Goal: Task Accomplishment & Management: Manage account settings

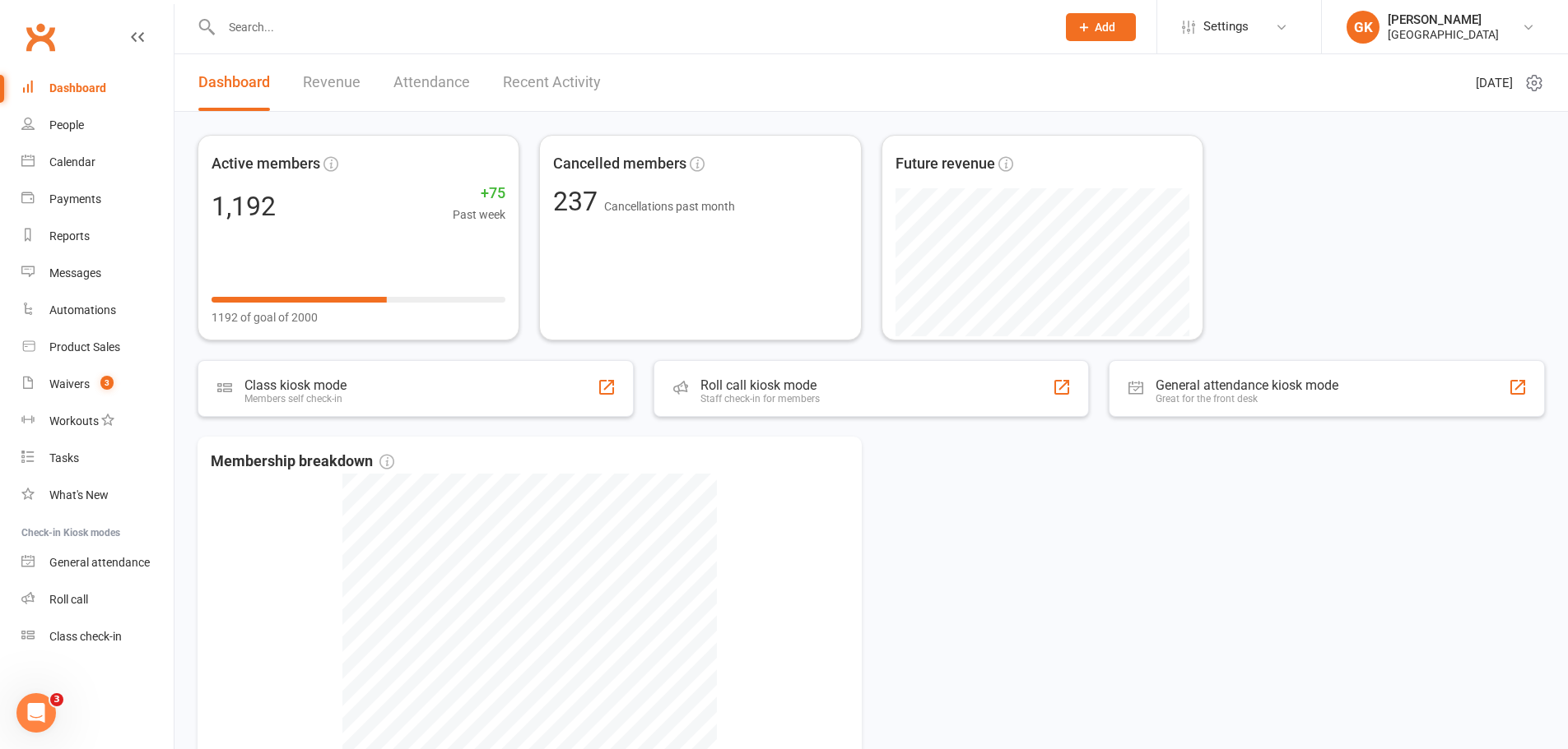
click at [257, 17] on input "text" at bounding box center [630, 27] width 828 height 23
paste input "[PERSON_NAME]"
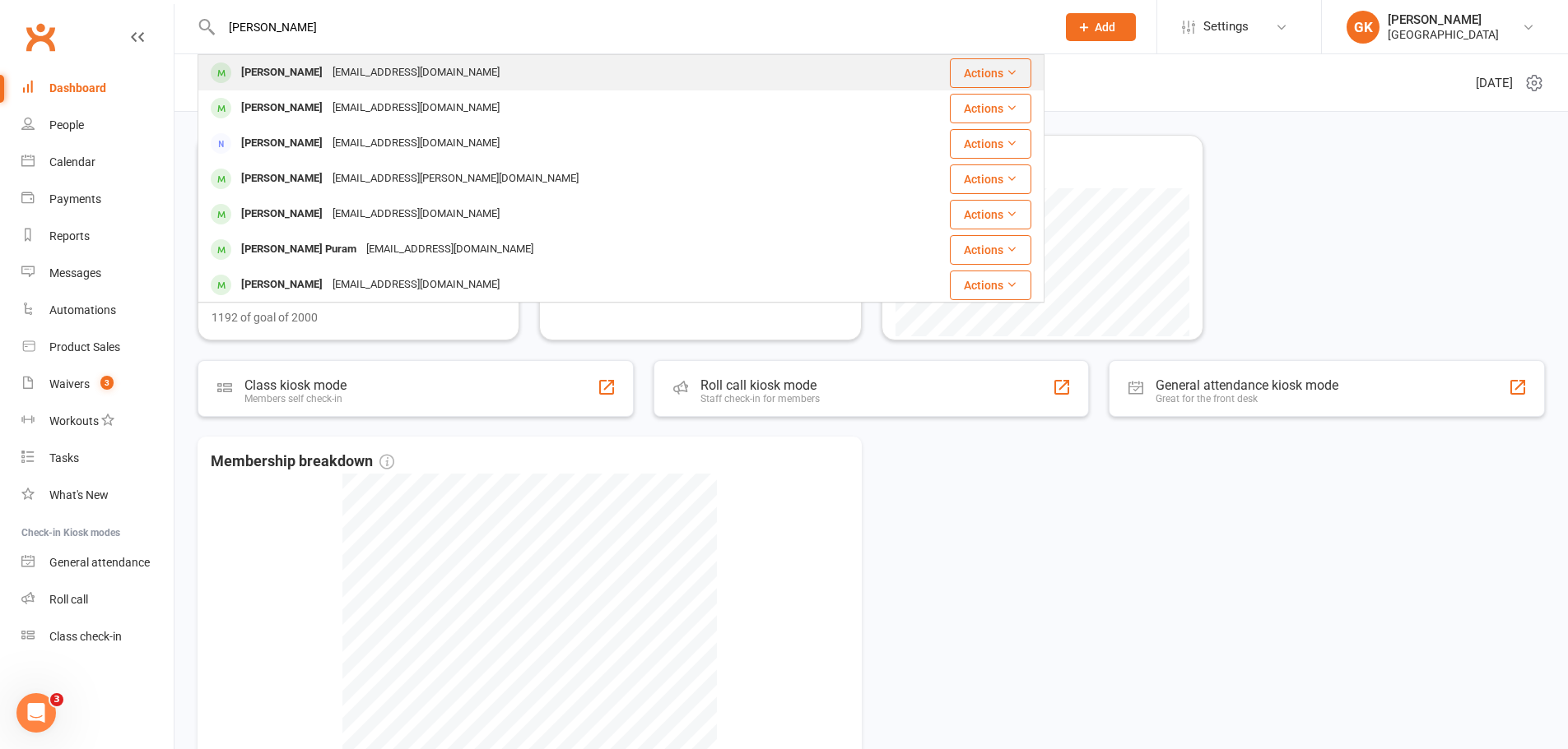
type input "[PERSON_NAME]"
click at [312, 76] on div "[PERSON_NAME]" at bounding box center [281, 73] width 92 height 24
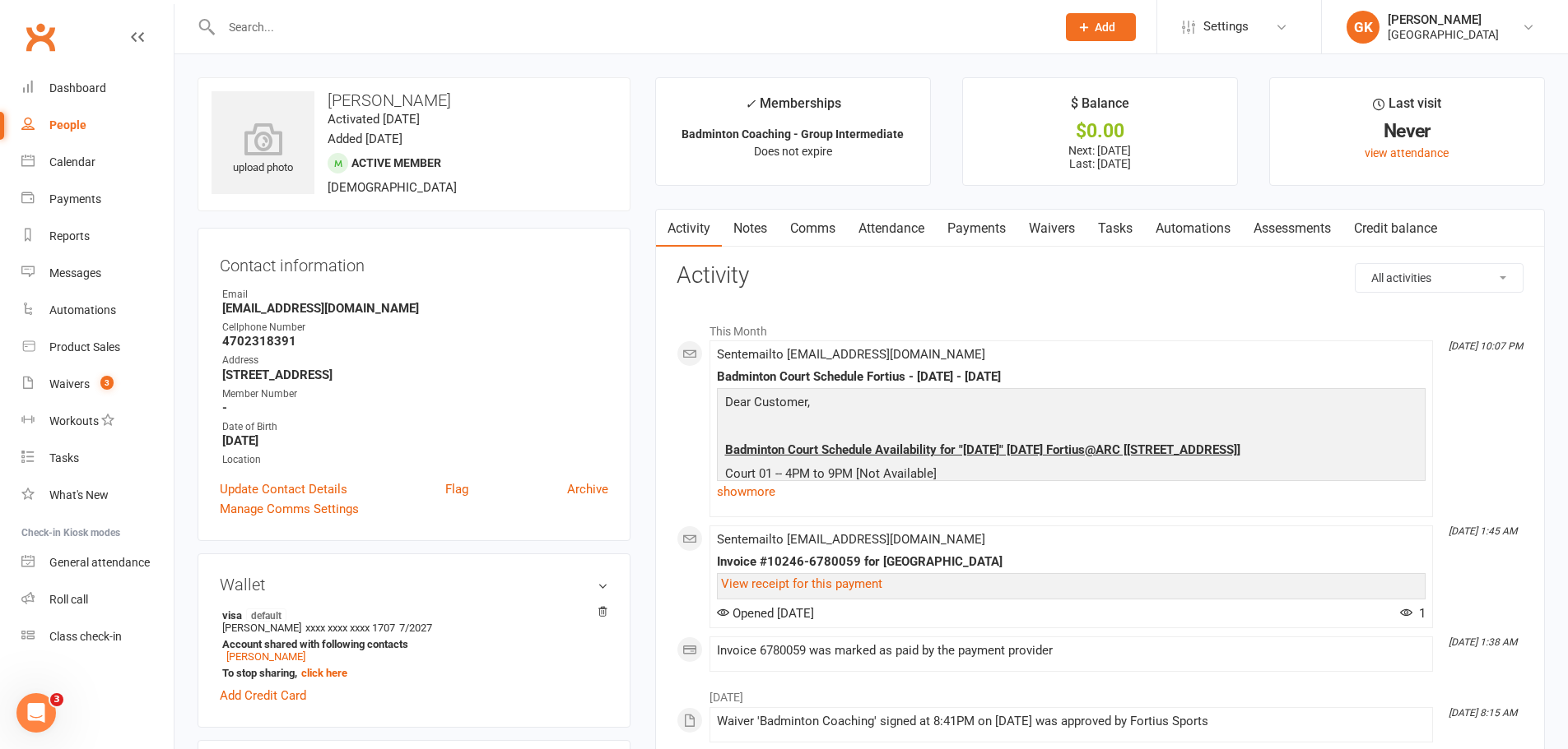
click at [972, 235] on link "Payments" at bounding box center [976, 228] width 81 height 38
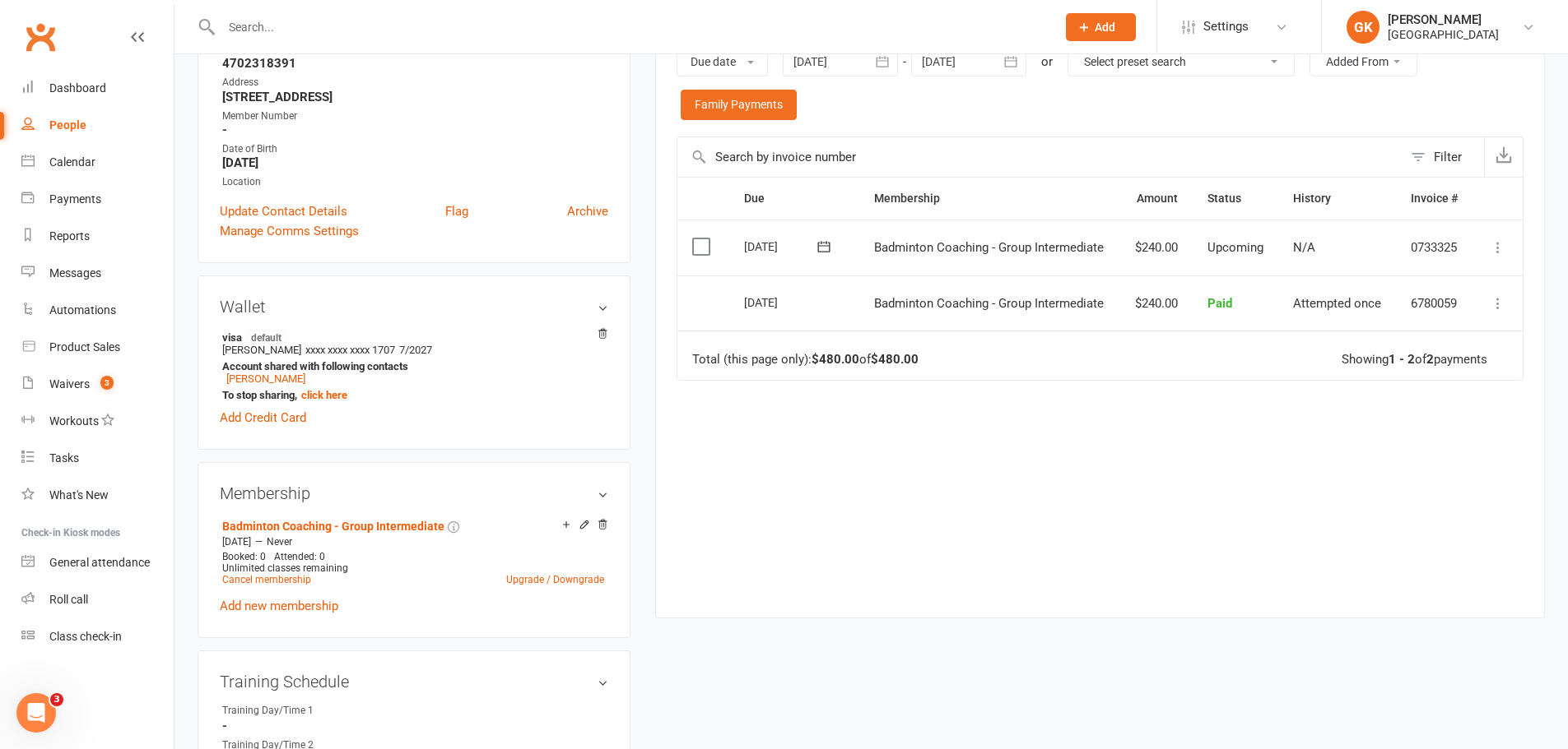
scroll to position [329, 0]
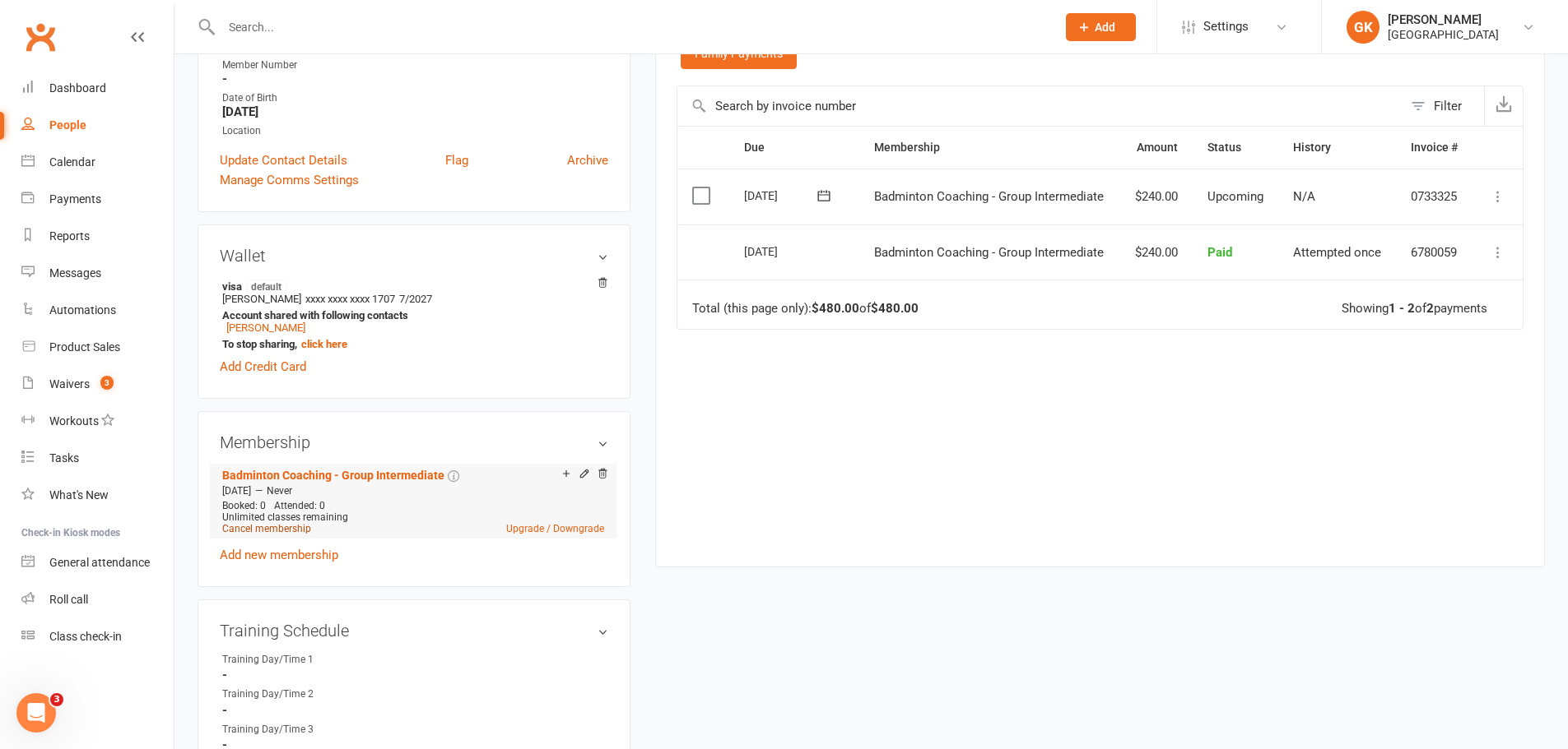
click at [304, 530] on link "Cancel membership" at bounding box center [266, 529] width 89 height 11
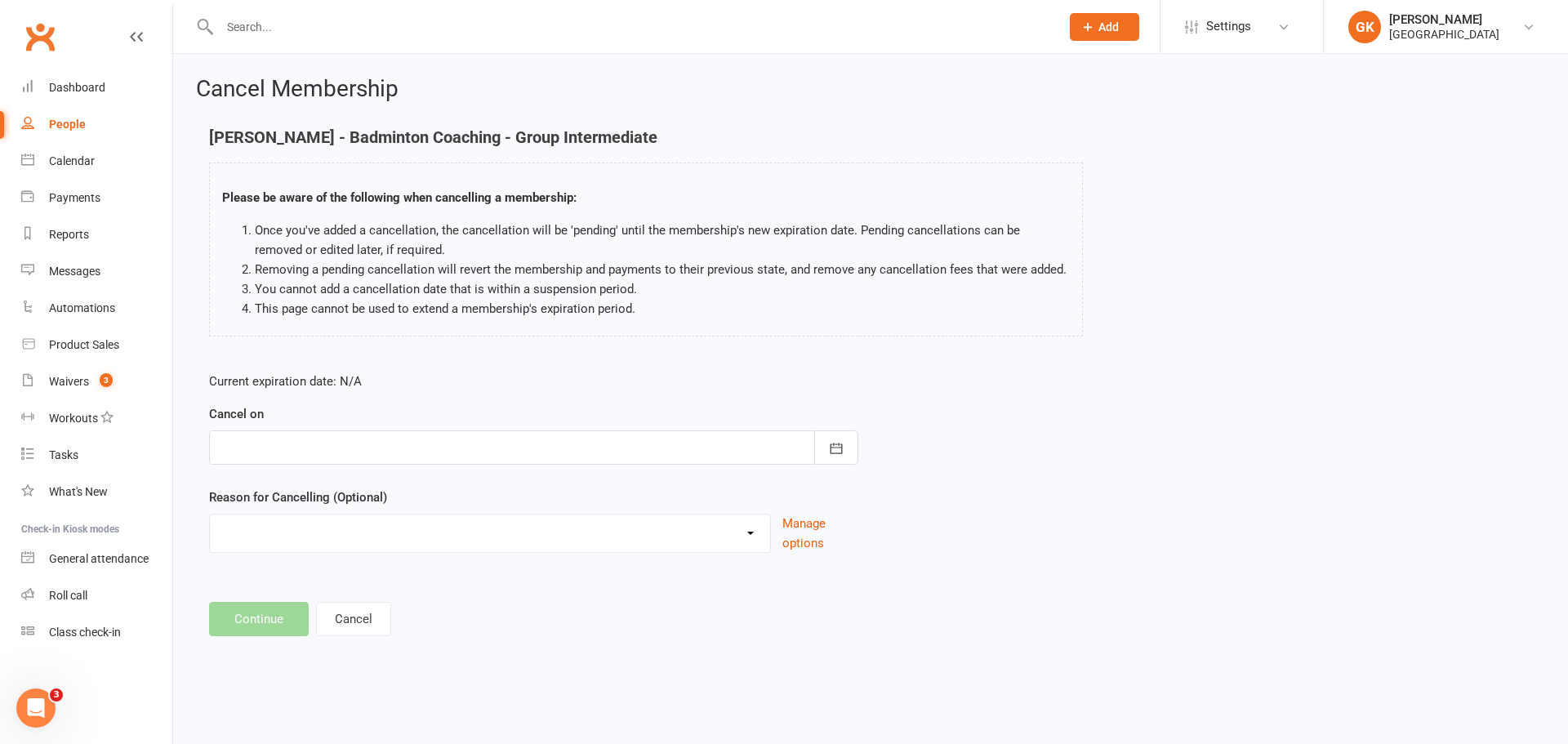
click at [478, 459] on div at bounding box center [533, 447] width 649 height 34
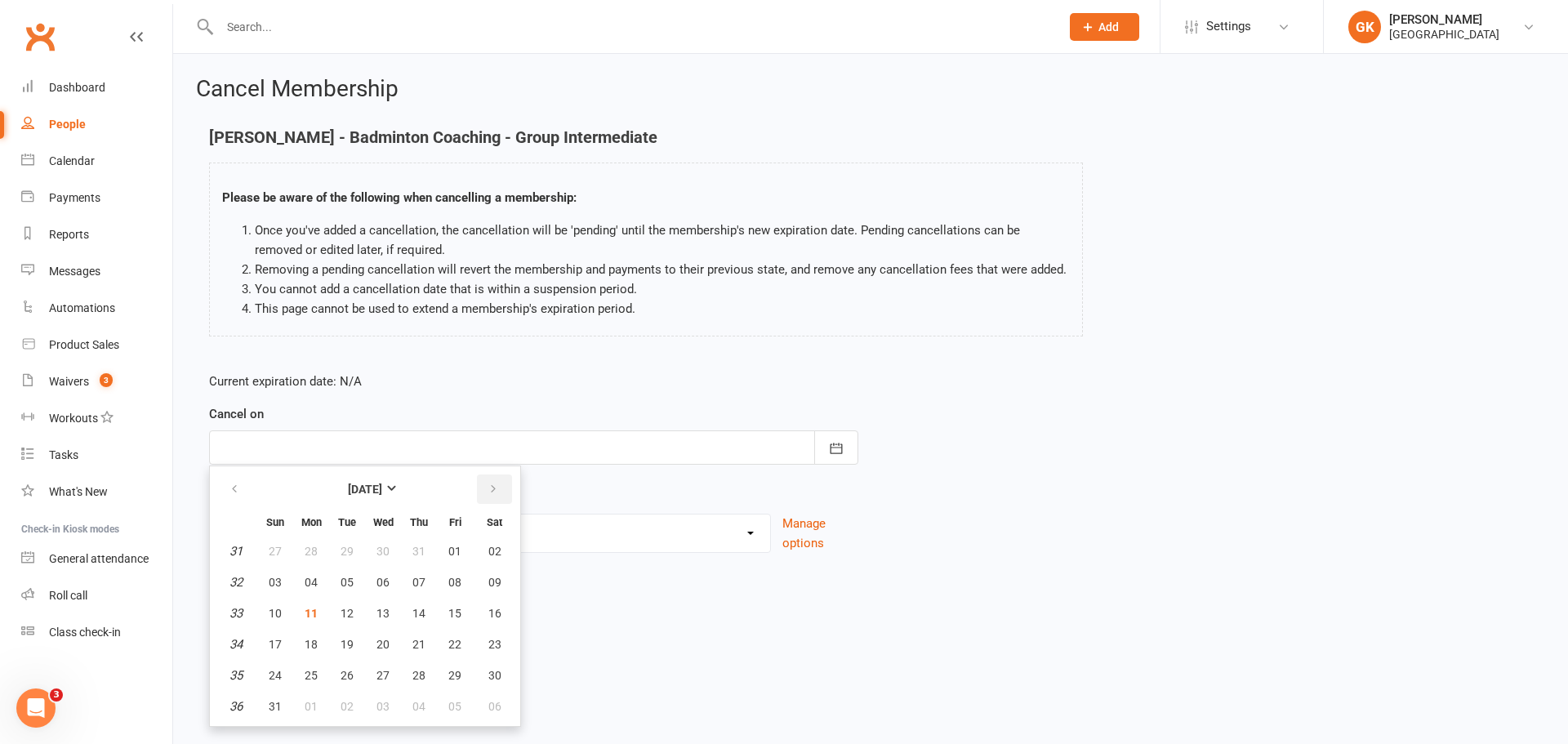
click at [494, 495] on icon "button" at bounding box center [493, 490] width 11 height 13
click at [232, 487] on icon "button" at bounding box center [234, 490] width 11 height 13
click at [274, 706] on span "31" at bounding box center [275, 706] width 13 height 13
type input "31 Aug 2025"
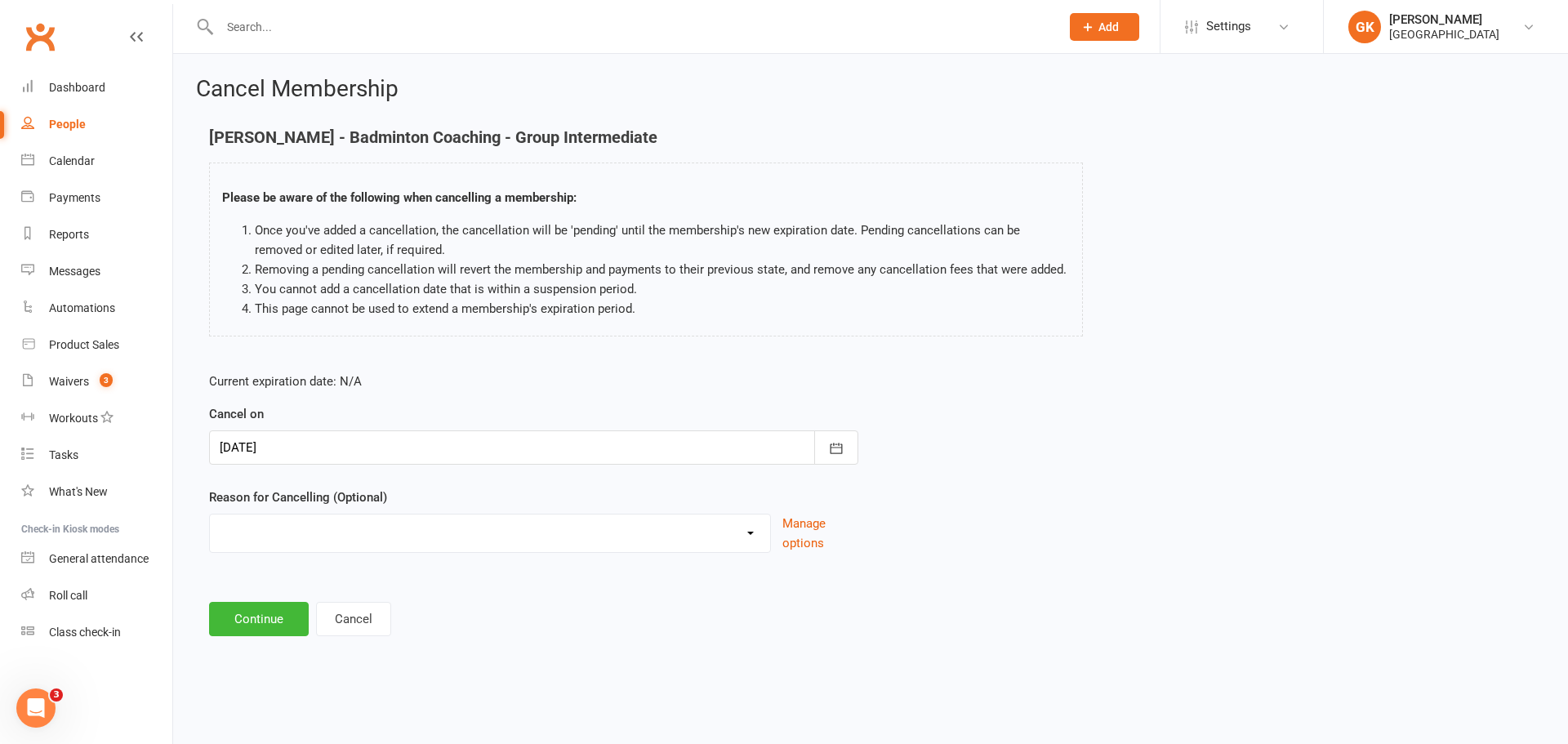
click at [722, 529] on select "Coaches Request Coach Request Customer requested via email to cancel End Of Sum…" at bounding box center [490, 531] width 560 height 33
select select "8"
click at [210, 514] on select "Coaches Request Coach Request Customer requested via email to cancel End Of Sum…" at bounding box center [490, 531] width 560 height 33
click at [242, 621] on button "Continue" at bounding box center [259, 619] width 100 height 34
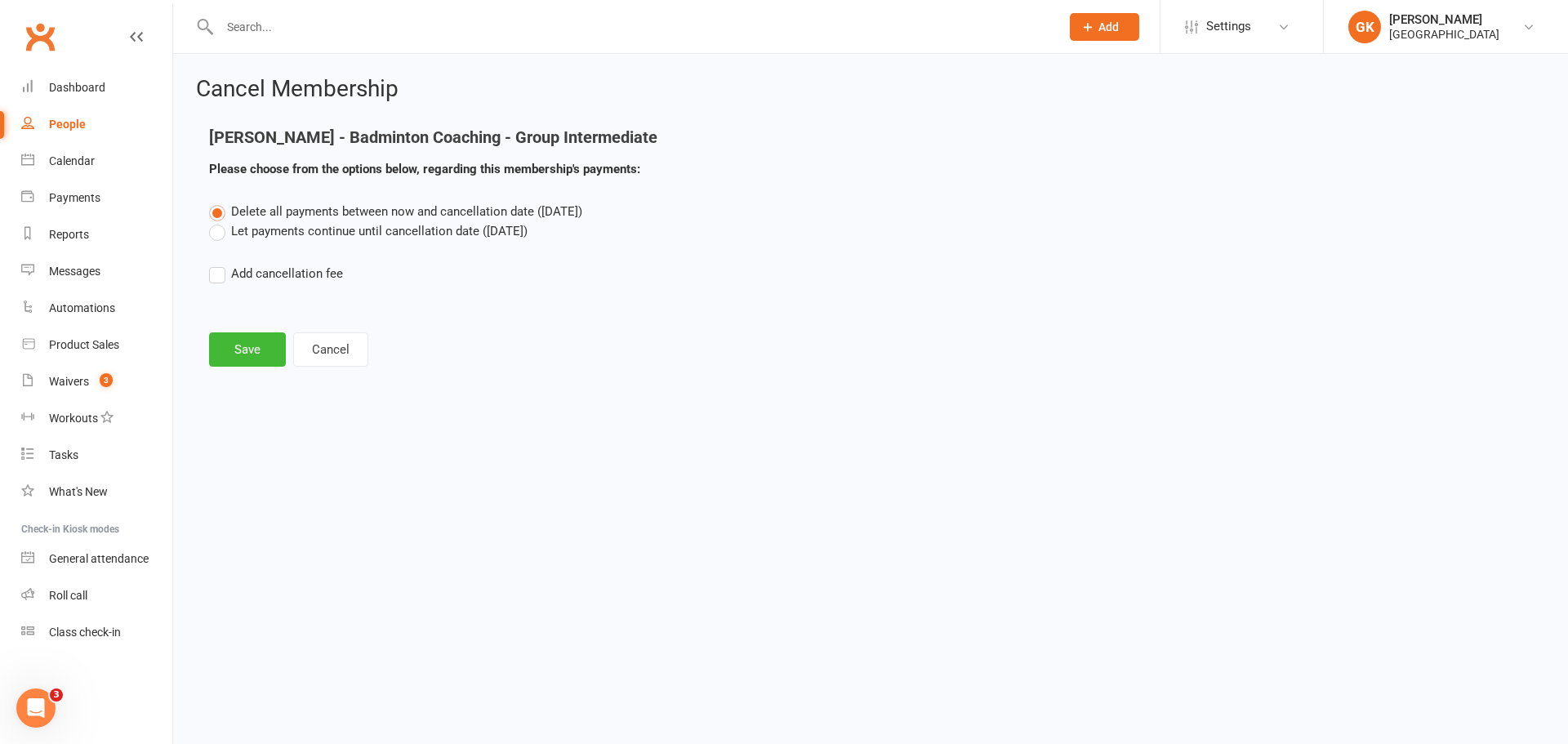
click at [333, 227] on label "Let payments continue until cancellation date (Aug 31, 2025)" at bounding box center [368, 231] width 319 height 19
click at [219, 221] on input "Let payments continue until cancellation date (Aug 31, 2025)" at bounding box center [215, 221] width 11 height 0
click at [244, 351] on button "Save" at bounding box center [248, 349] width 77 height 34
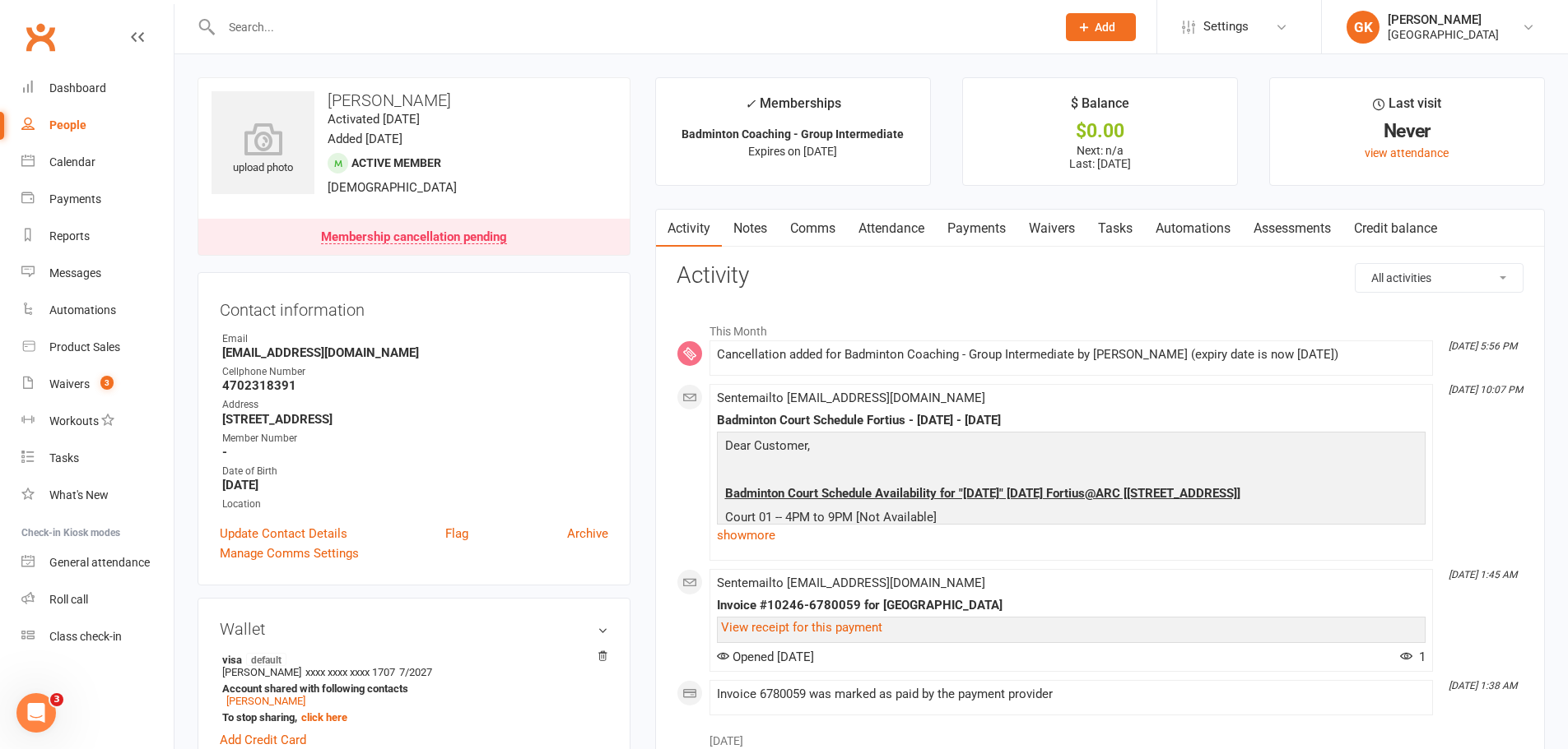
click at [808, 228] on link "Comms" at bounding box center [812, 228] width 68 height 38
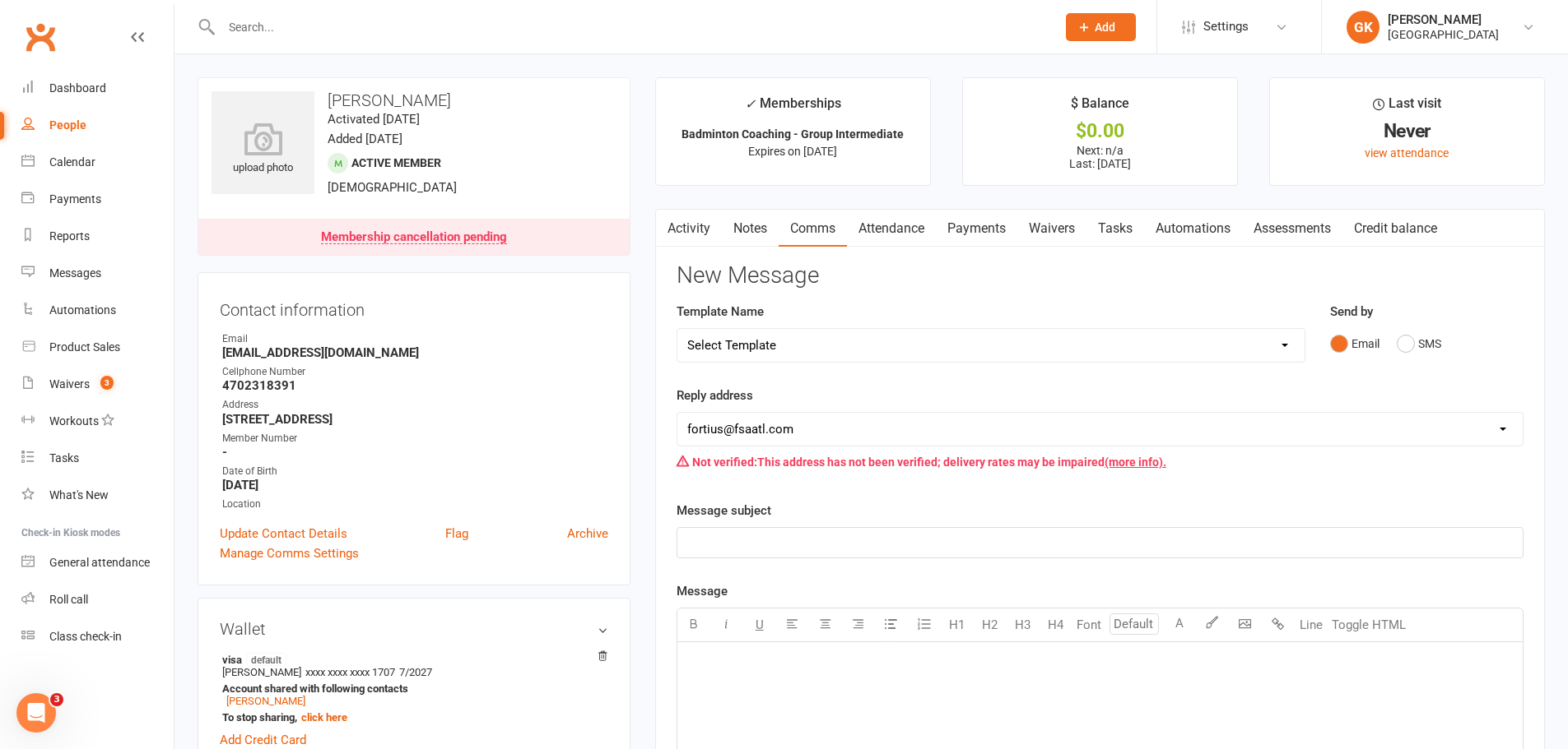
click at [907, 350] on select "Select Template [Email] Badminton Court Schedule [SMS] [Default template - revi…" at bounding box center [991, 346] width 627 height 33
click at [852, 553] on p "﻿" at bounding box center [1100, 542] width 825 height 19
click at [830, 436] on select "[EMAIL_ADDRESS][DOMAIN_NAME] [EMAIL_ADDRESS][DOMAIN_NAME] [EMAIL_ADDRESS][DOMAI…" at bounding box center [1100, 430] width 846 height 33
select select "9"
click at [677, 413] on select "[EMAIL_ADDRESS][DOMAIN_NAME] [EMAIL_ADDRESS][DOMAIN_NAME] [EMAIL_ADDRESS][DOMAI…" at bounding box center [1100, 430] width 846 height 33
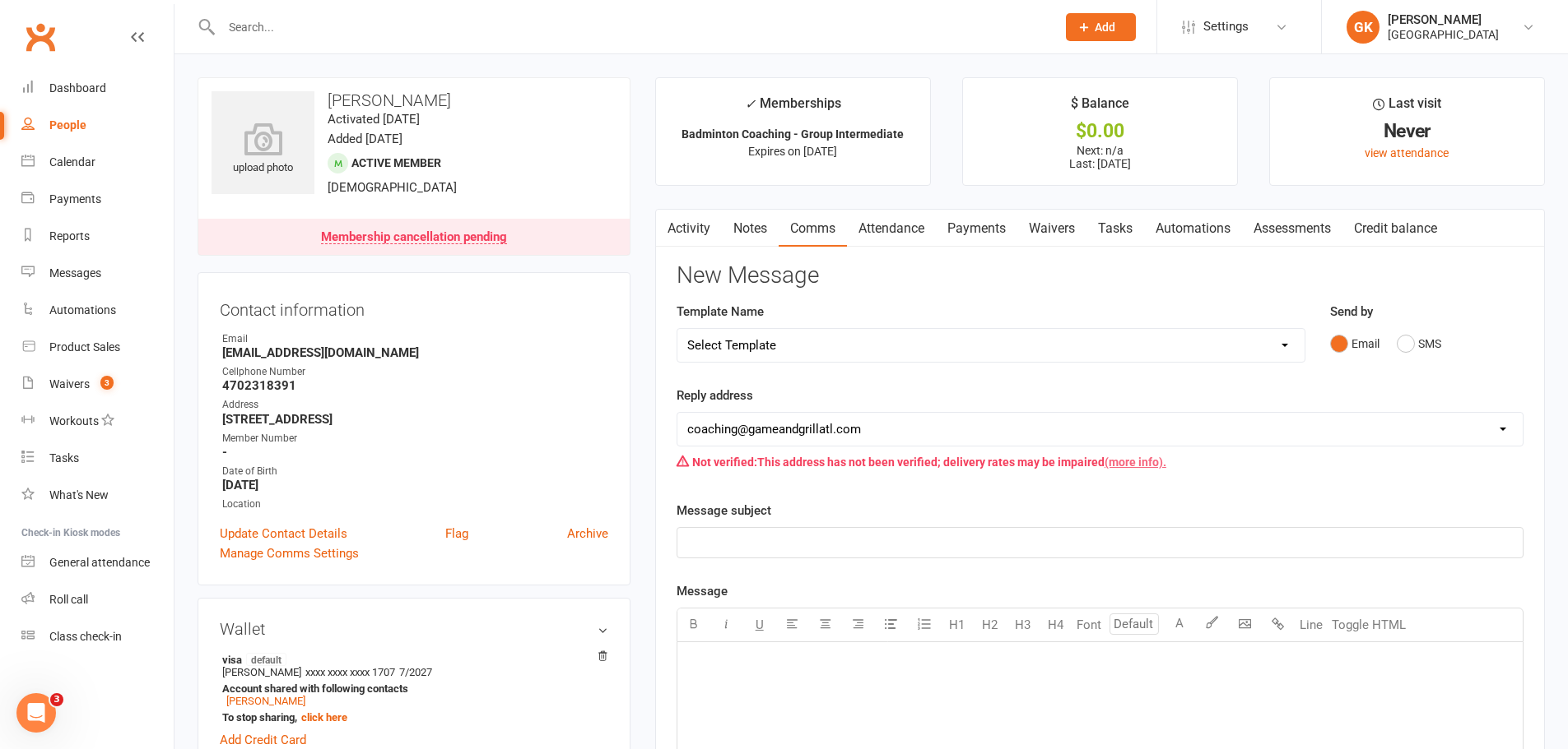
click at [1121, 458] on link "(more info)." at bounding box center [1135, 462] width 62 height 13
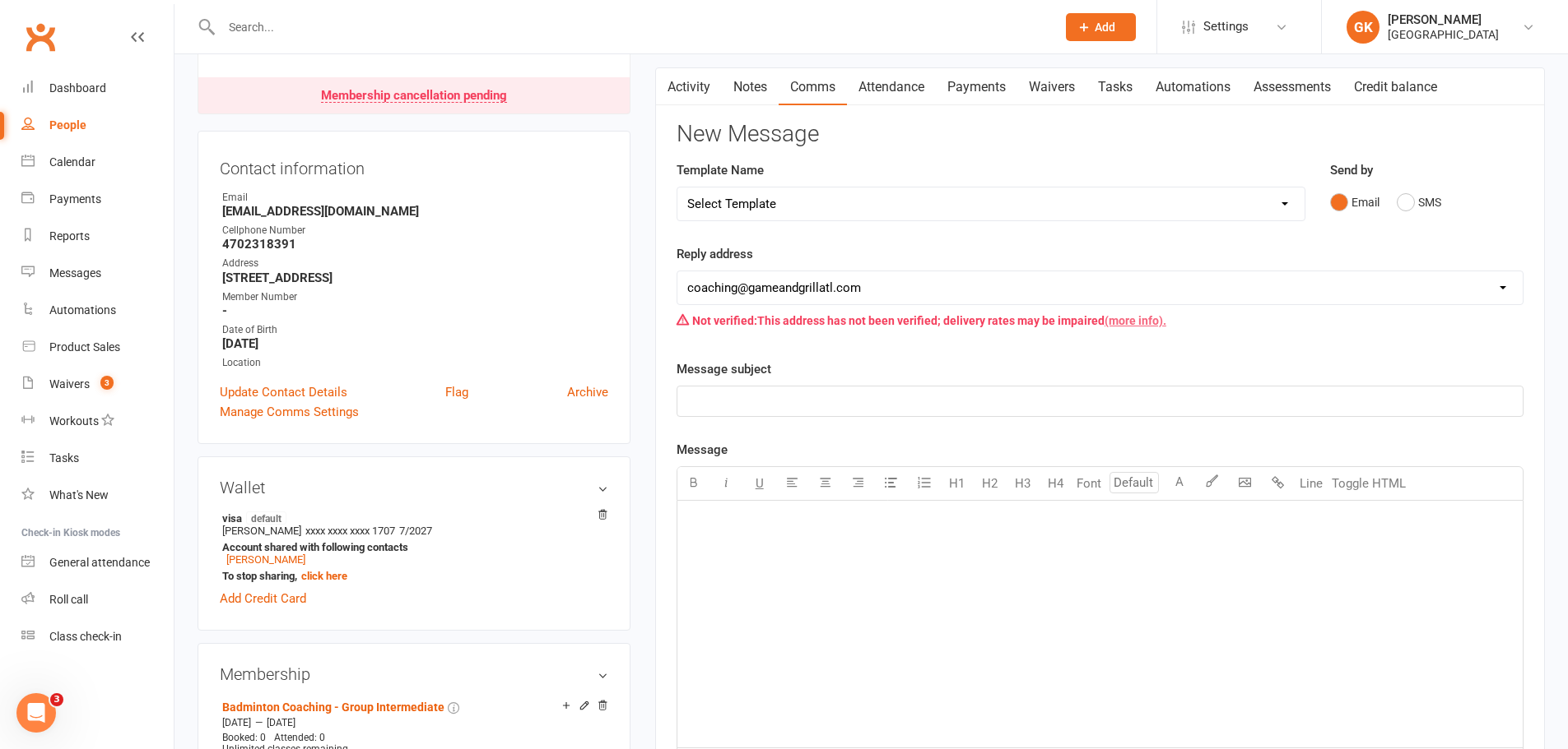
scroll to position [247, 0]
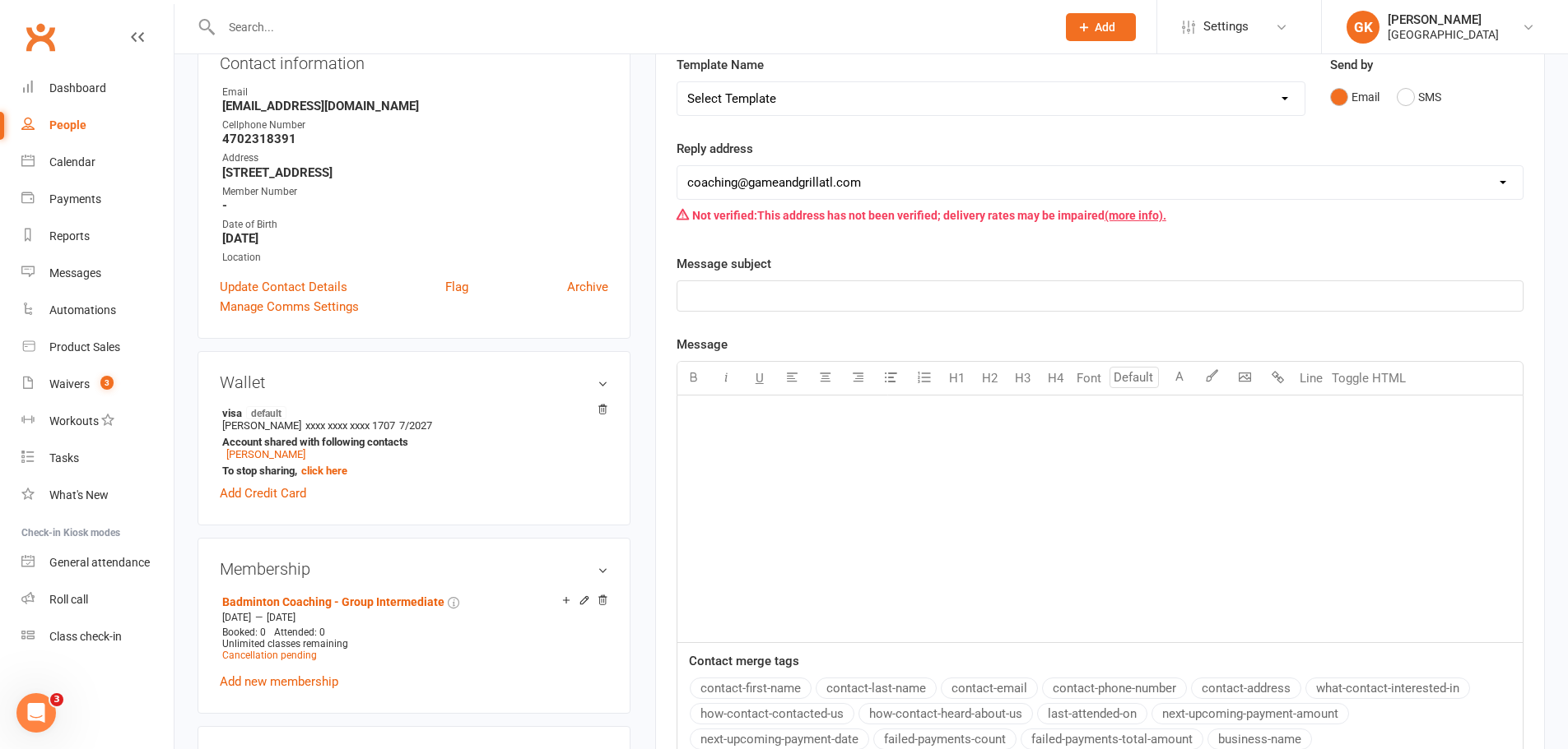
click at [737, 280] on div "Message subject ﻿" at bounding box center [1099, 283] width 846 height 57
click at [736, 294] on p "﻿" at bounding box center [1100, 296] width 825 height 19
click at [873, 433] on div "﻿" at bounding box center [1100, 519] width 846 height 247
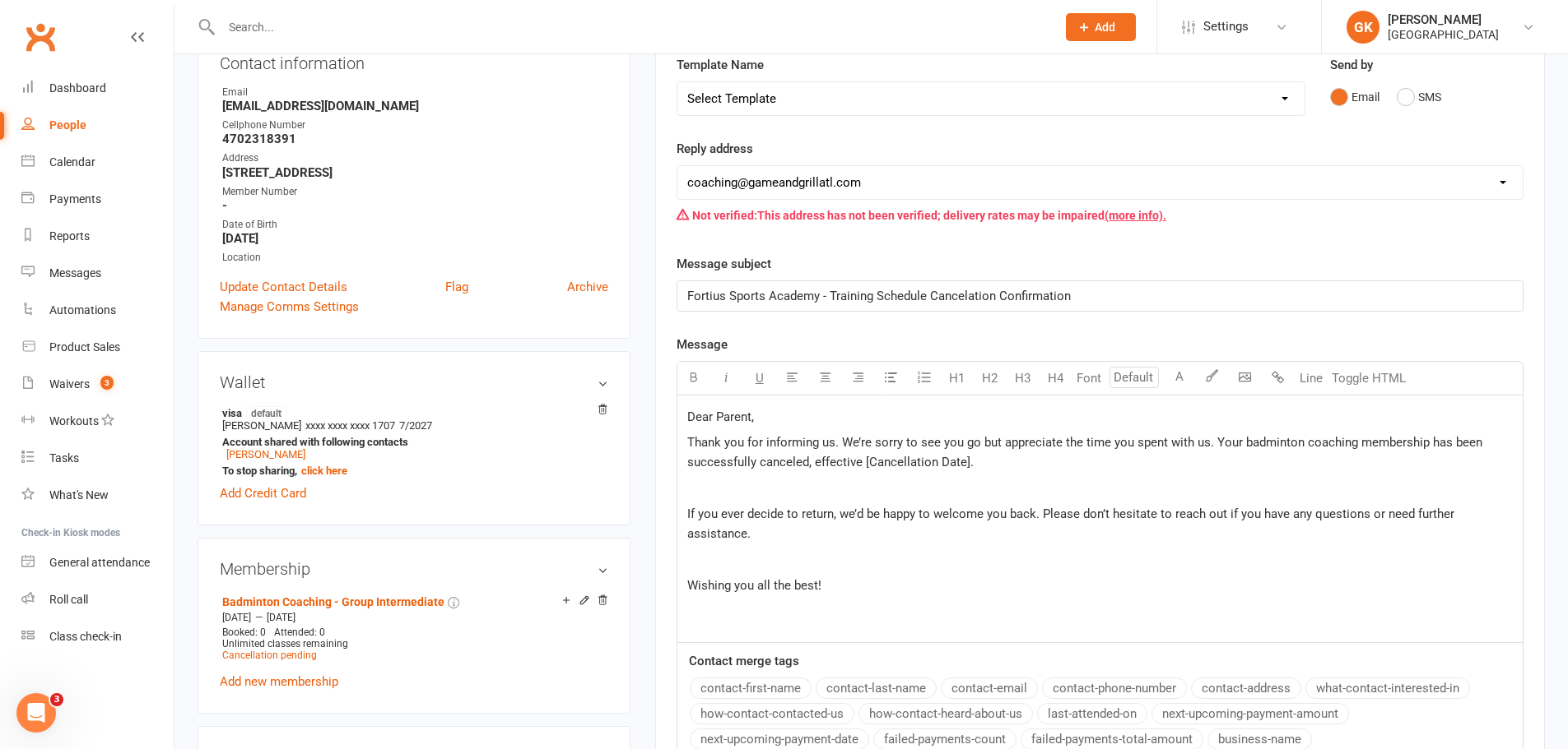
click at [921, 493] on p "﻿" at bounding box center [1100, 488] width 825 height 19
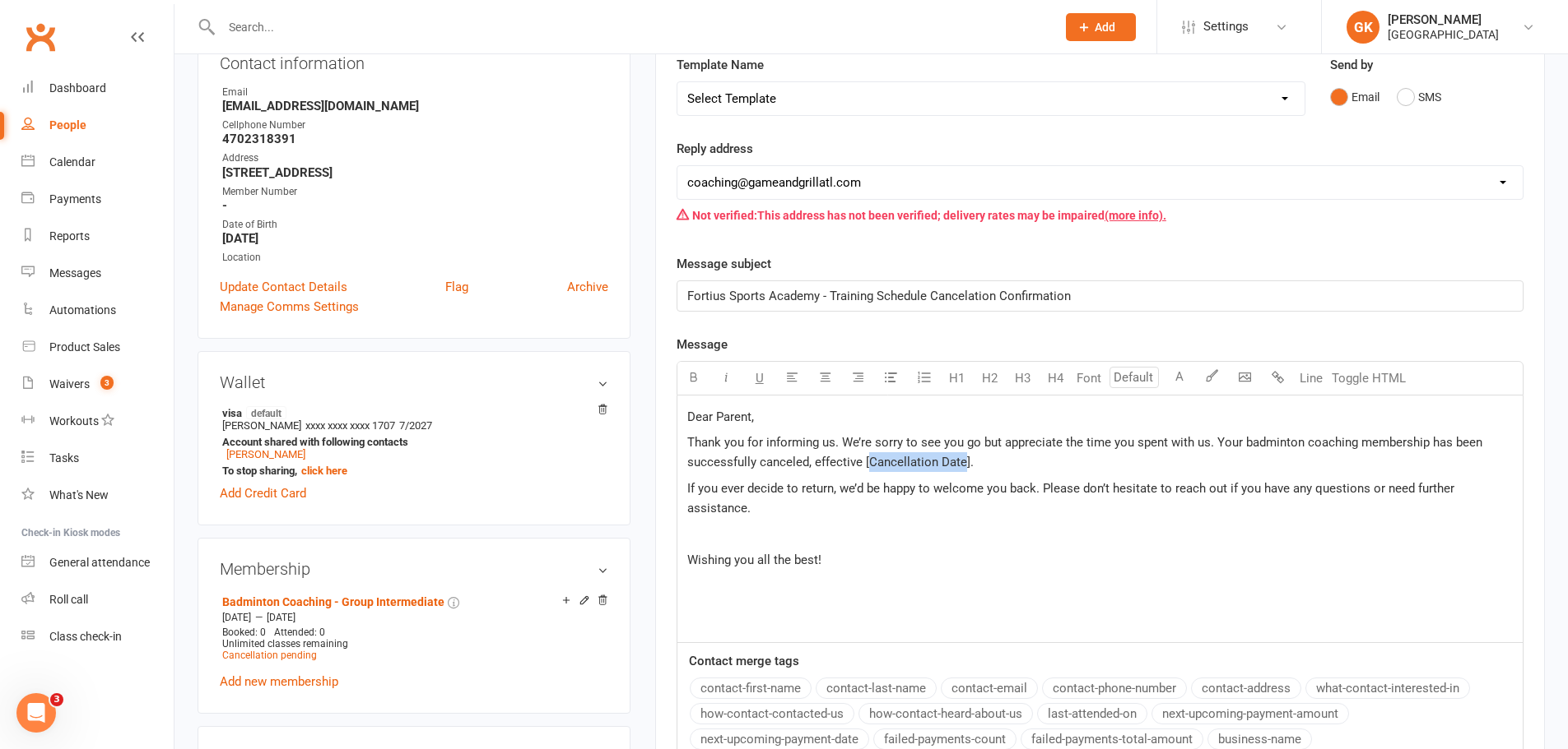
drag, startPoint x: 868, startPoint y: 457, endPoint x: 967, endPoint y: 456, distance: 99.0
click at [964, 455] on span "Thank you for informing us. We’re sorry to see you go but appreciate the time y…" at bounding box center [1086, 452] width 798 height 34
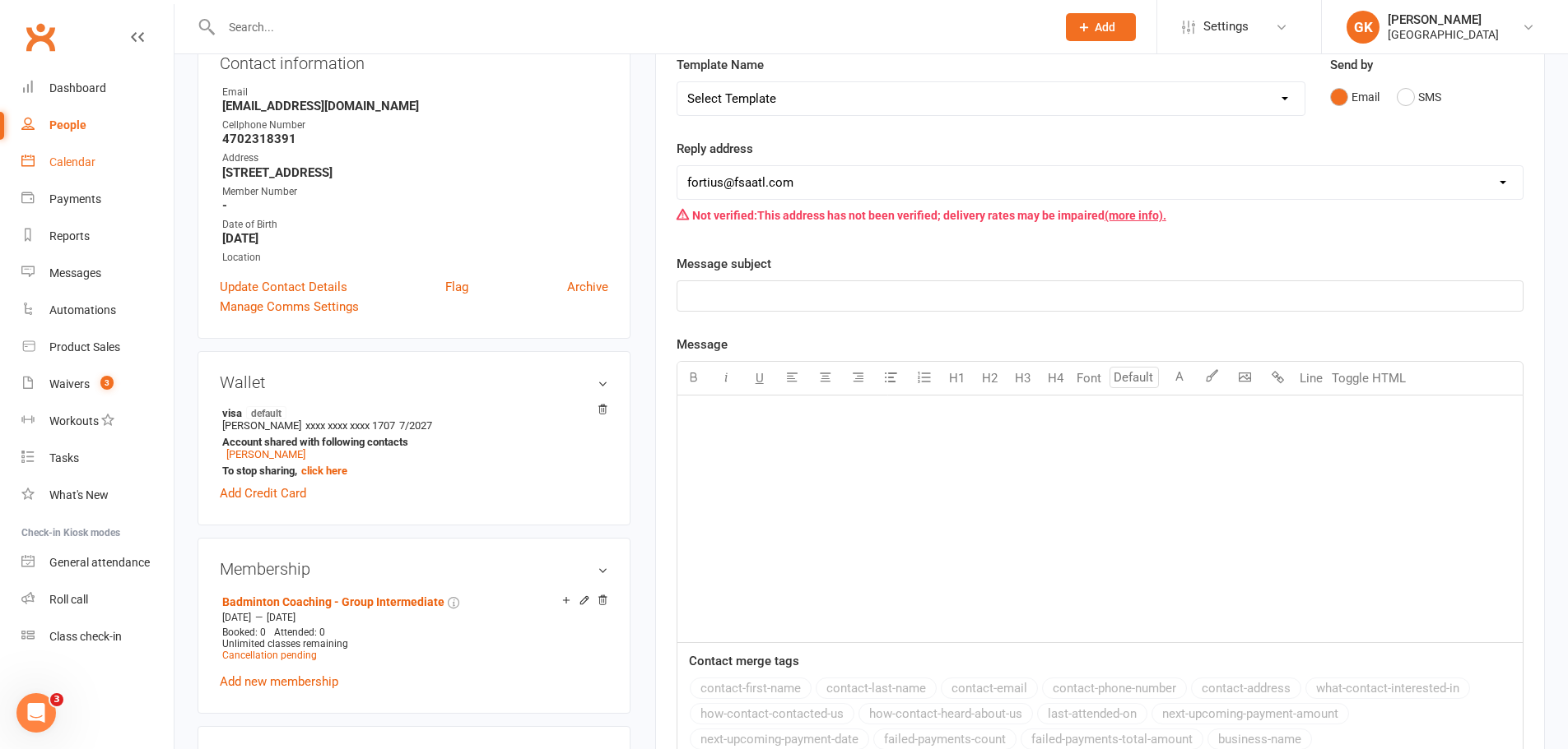
click at [93, 159] on div "Calendar" at bounding box center [72, 162] width 46 height 13
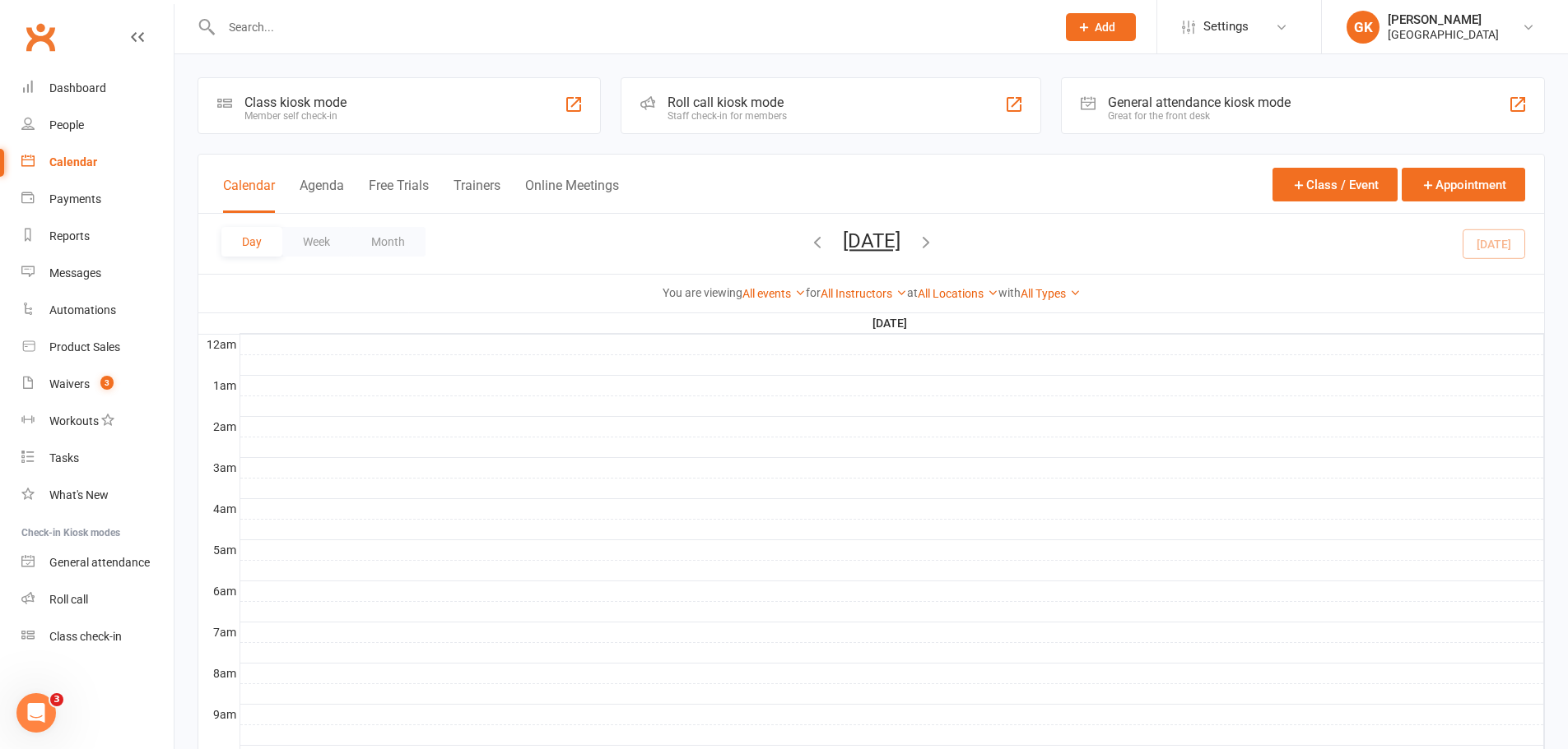
click at [82, 164] on div "Calendar" at bounding box center [73, 162] width 48 height 13
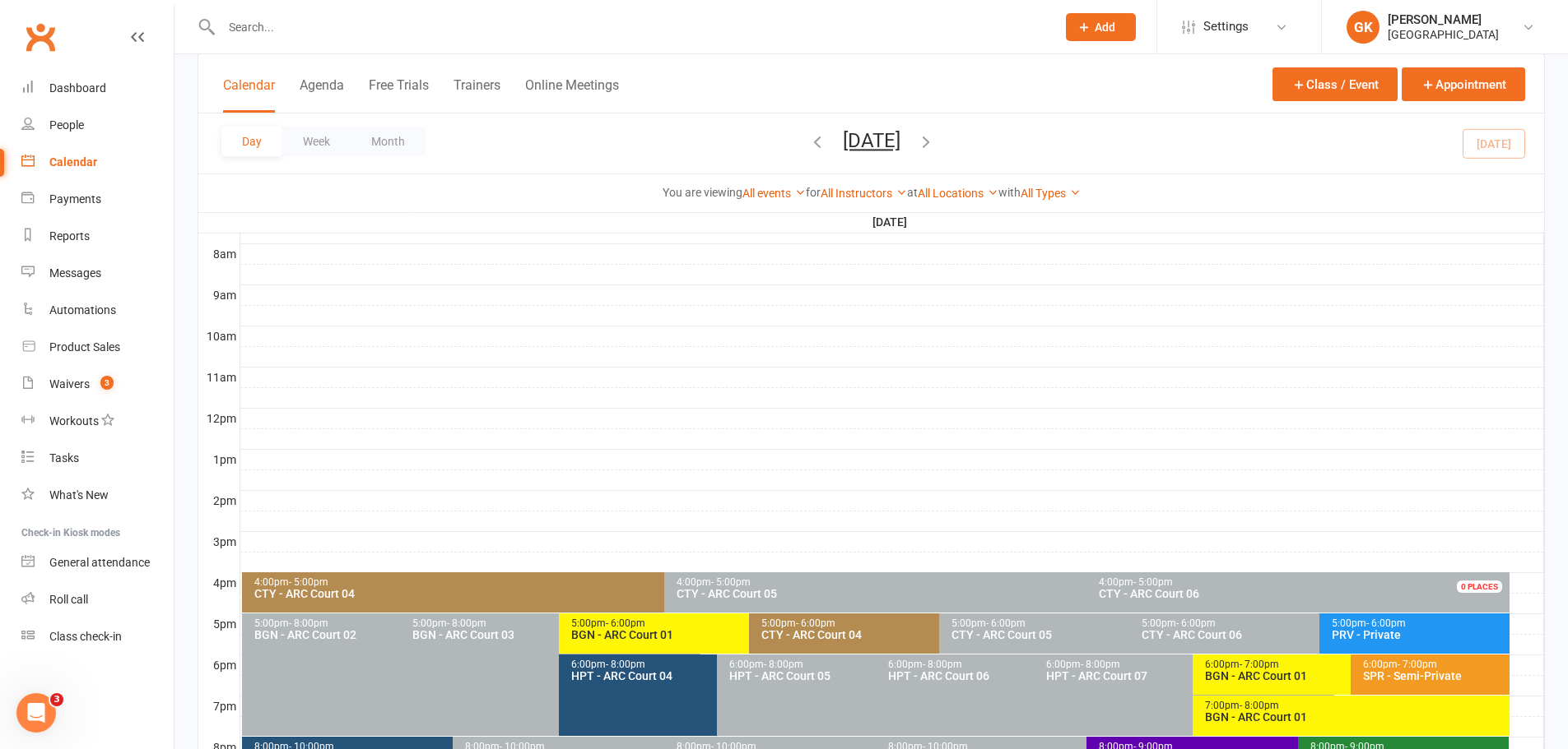
scroll to position [620, 0]
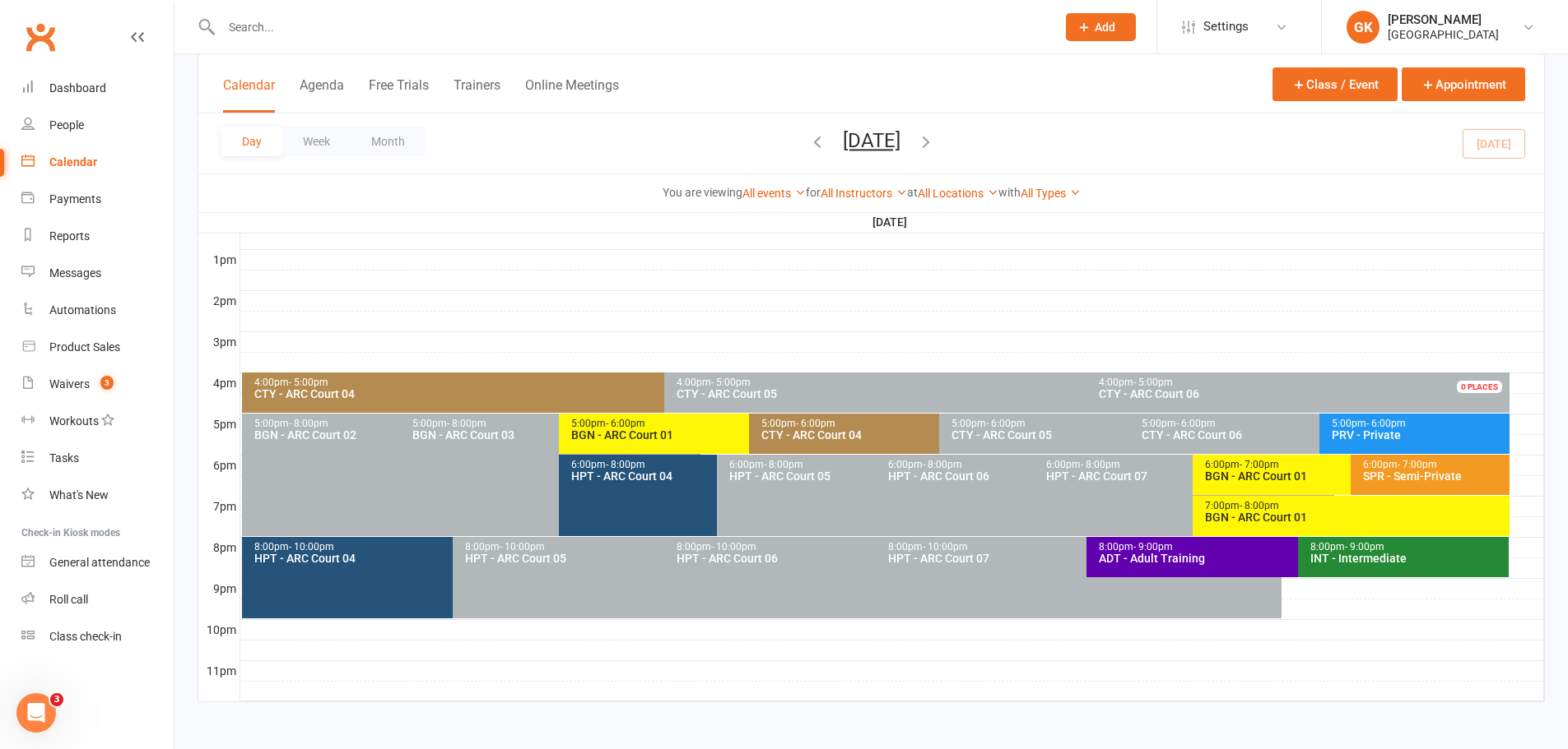
click at [682, 433] on div "BGN - ARC Court 01" at bounding box center [744, 435] width 349 height 11
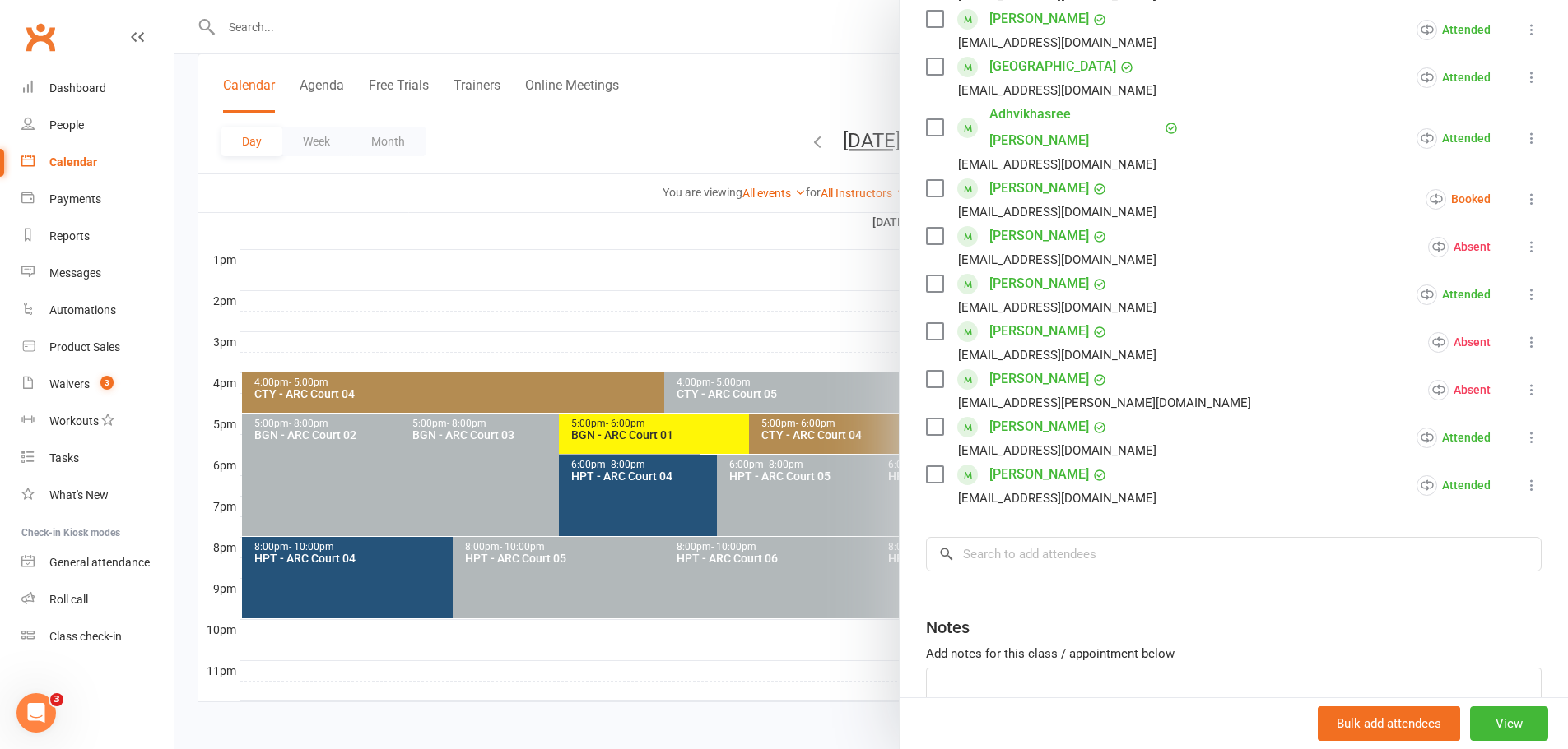
scroll to position [494, 0]
click at [1102, 534] on input "search" at bounding box center [1233, 551] width 615 height 34
paste input "5-6PM"
type input "5"
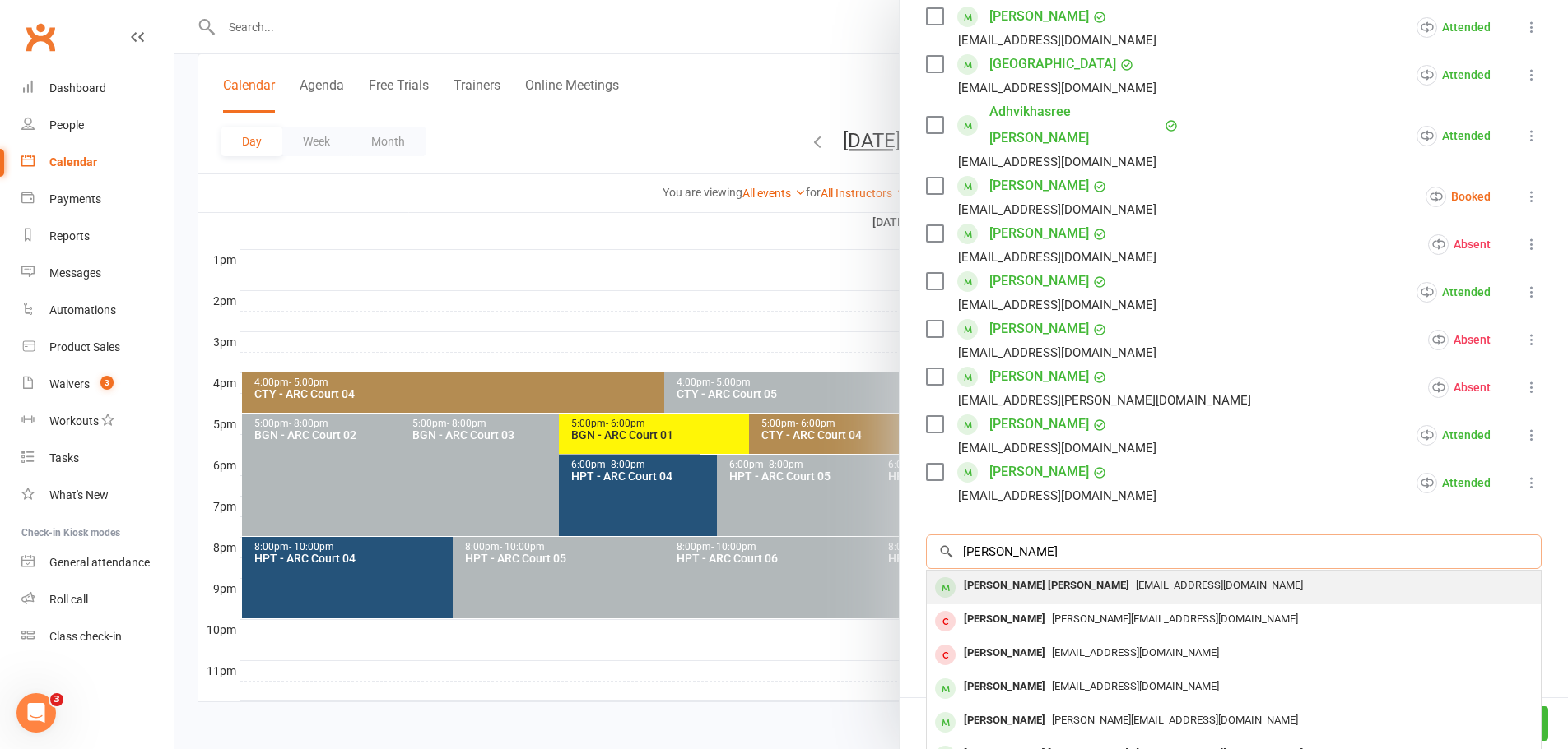
type input "[PERSON_NAME]"
click at [1056, 574] on div "[PERSON_NAME] [PERSON_NAME]" at bounding box center [1046, 586] width 179 height 24
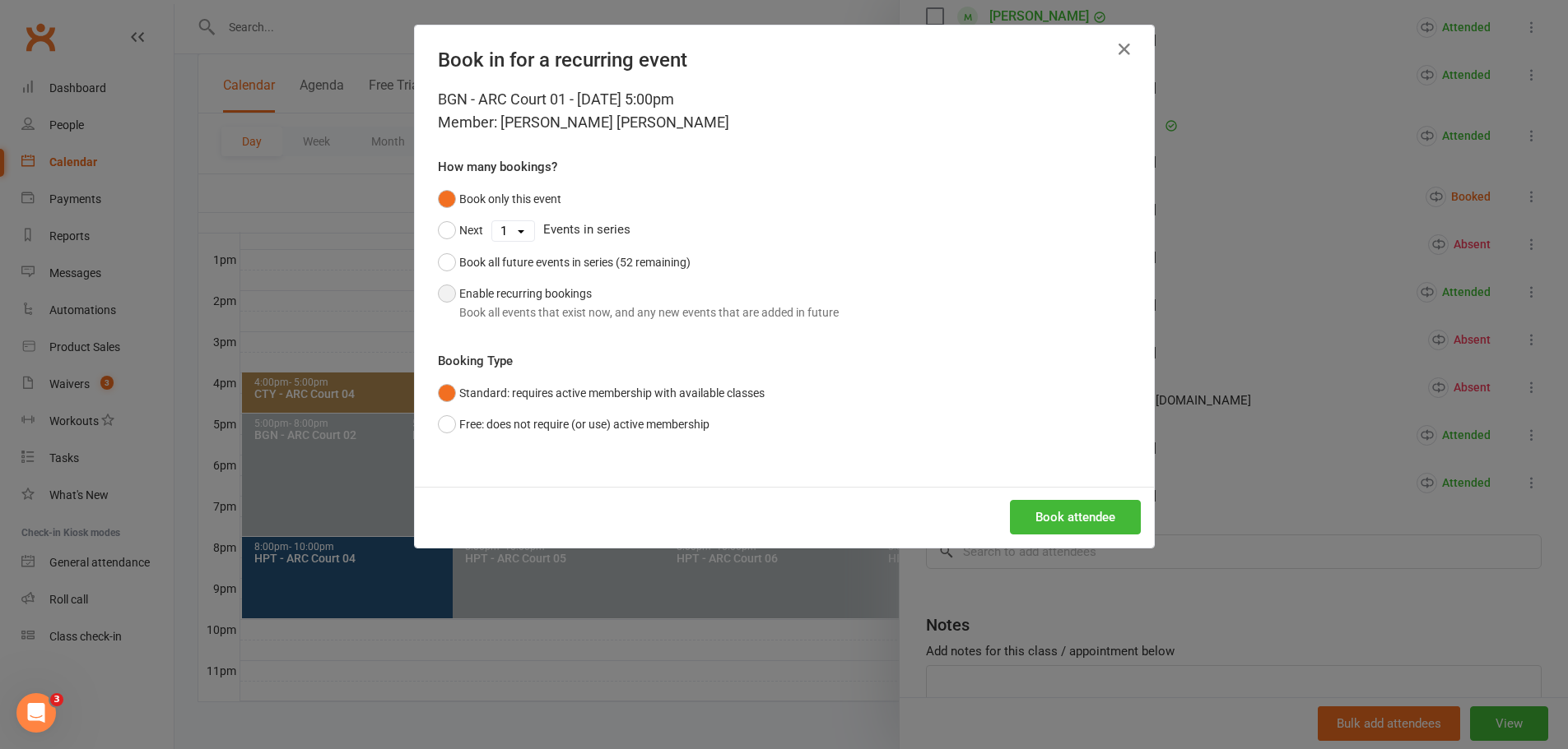
click at [466, 290] on button "Enable recurring bookings Book all events that exist now, and any new events th…" at bounding box center [637, 303] width 401 height 50
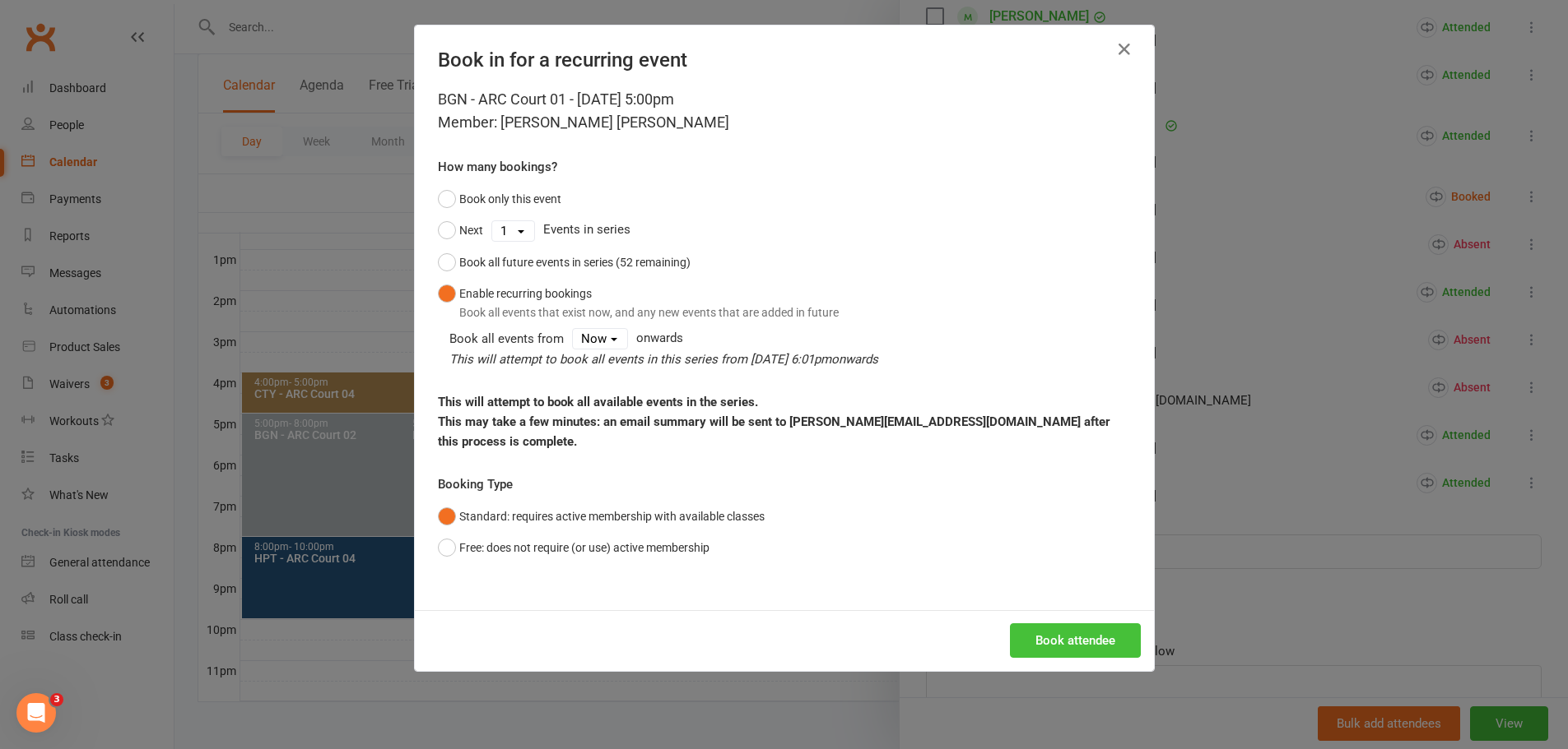
click at [1104, 628] on button "Book attendee" at bounding box center [1074, 640] width 130 height 34
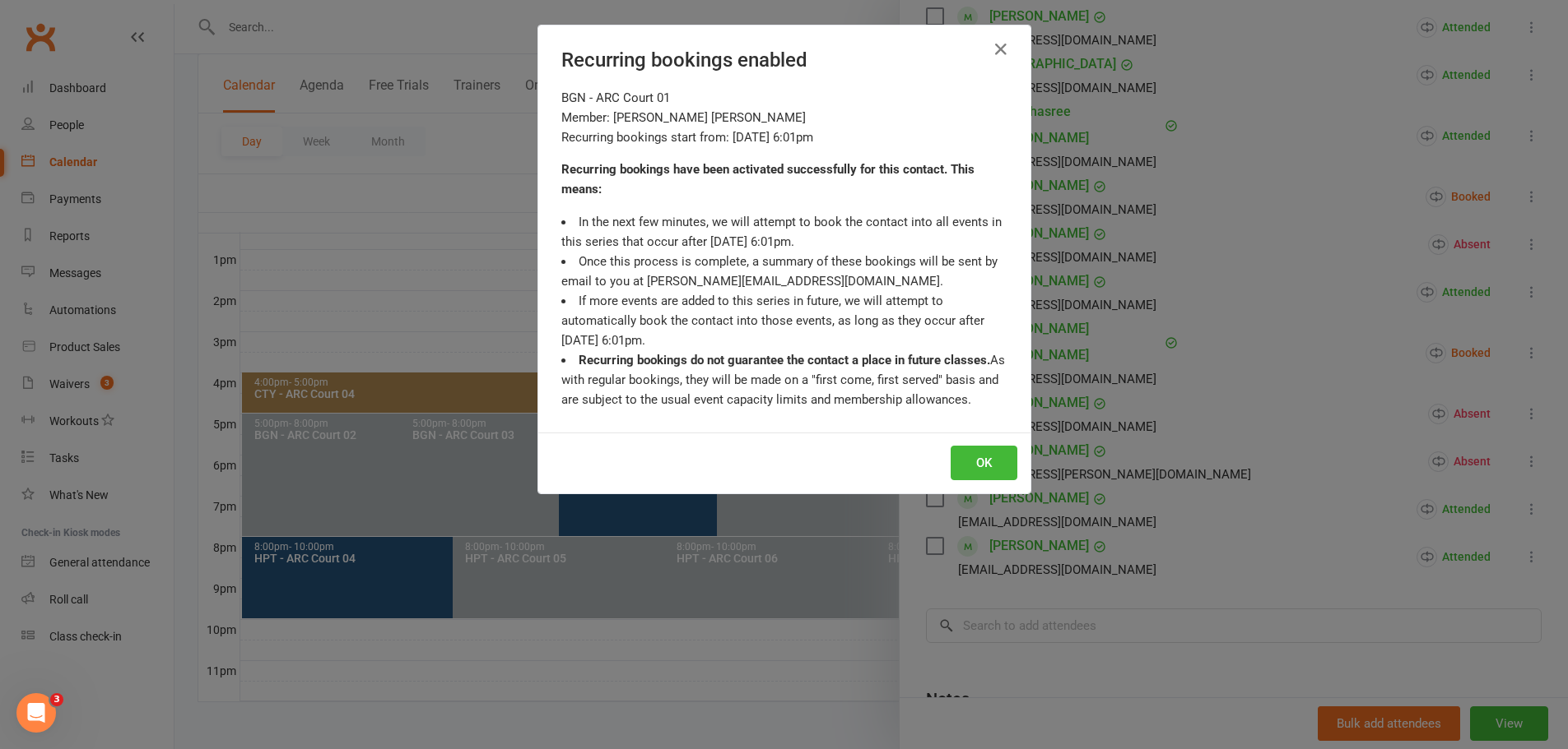
click at [832, 605] on div "Recurring bookings enabled BGN - ARC Court 01 Member: Kavish Shanmuga Sundaram …" at bounding box center [784, 374] width 1568 height 749
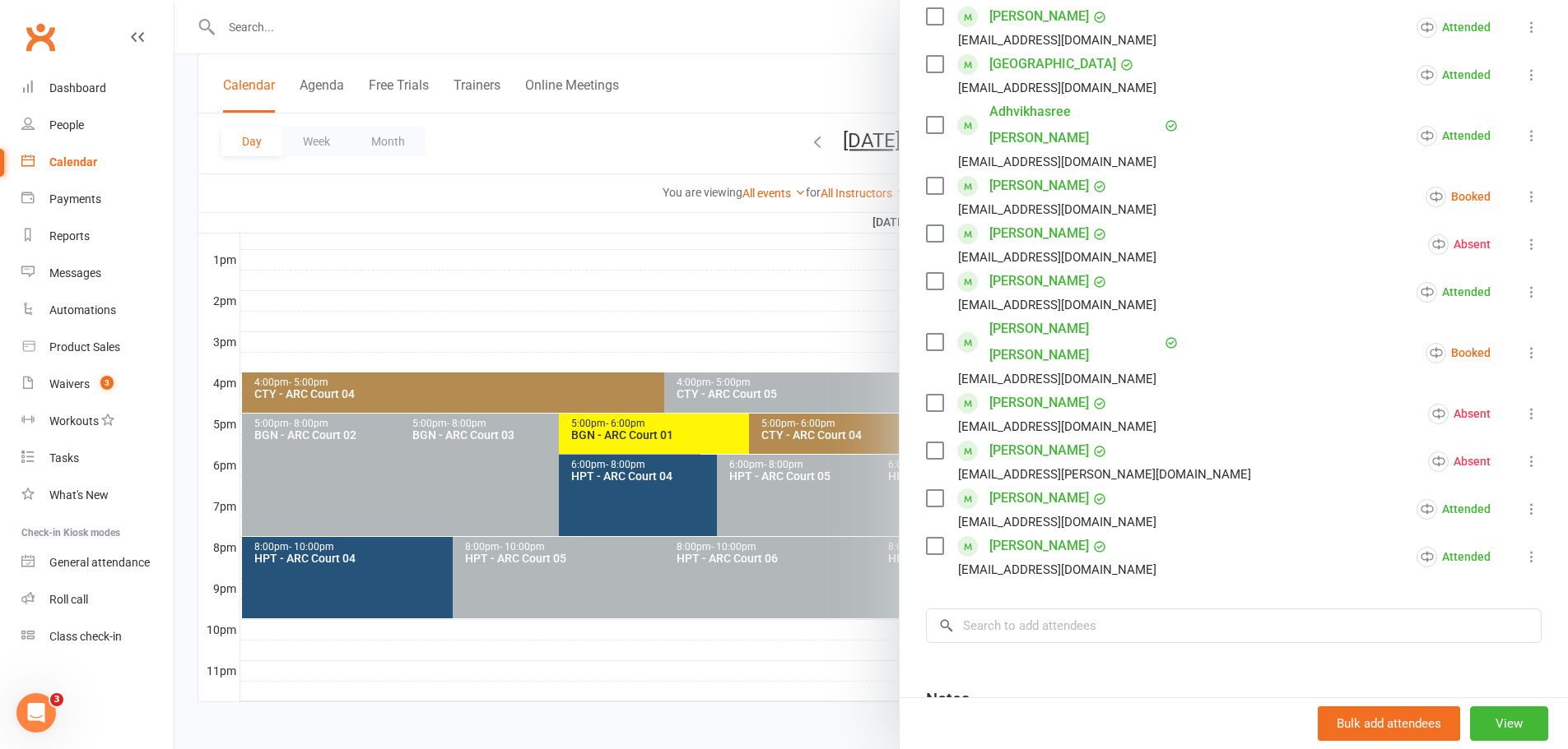
click at [830, 264] on div at bounding box center [871, 374] width 1393 height 749
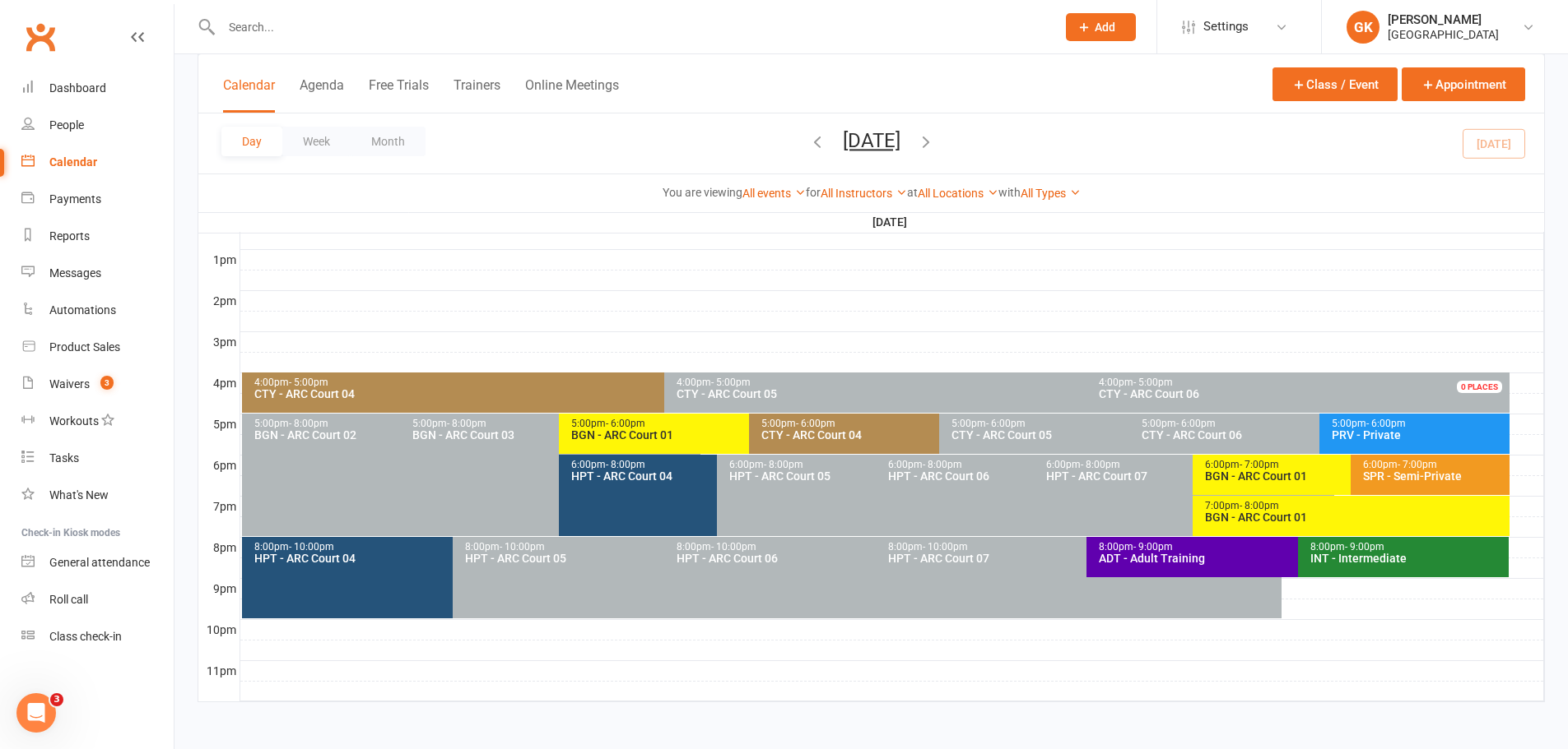
click at [935, 145] on icon "button" at bounding box center [926, 141] width 19 height 18
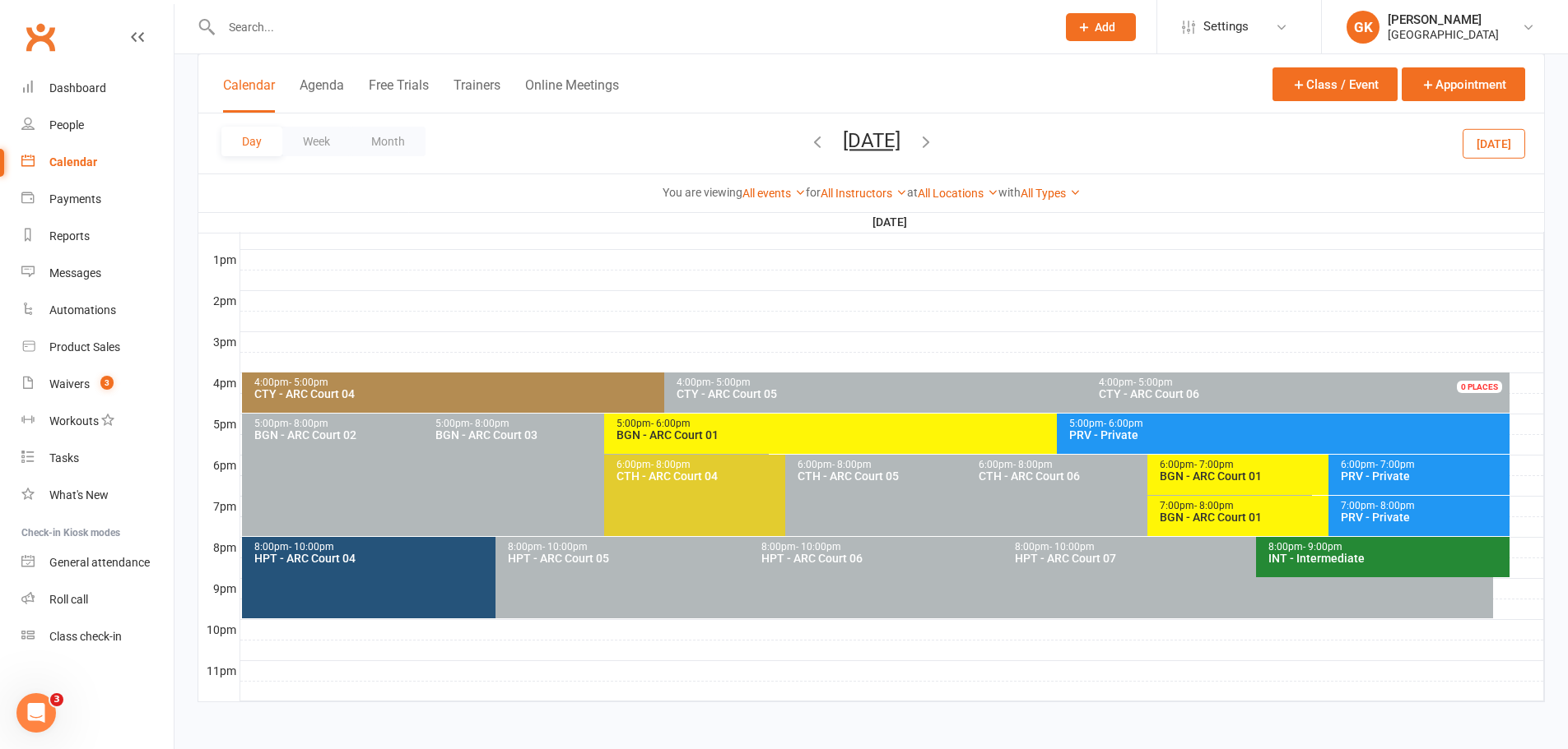
click at [935, 145] on icon "button" at bounding box center [926, 141] width 19 height 18
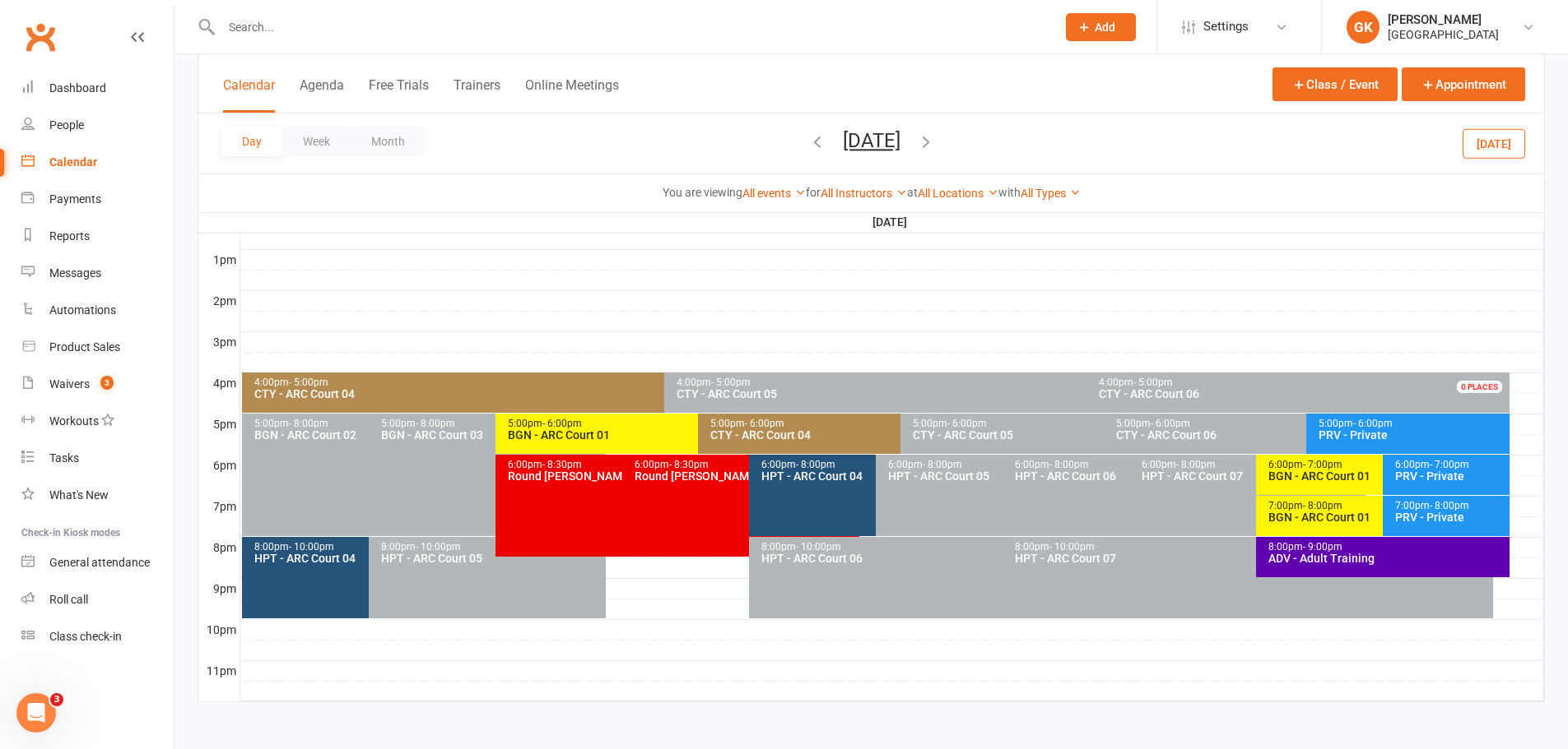
click at [1363, 471] on div "BGN - ARC Court 01" at bounding box center [1378, 476] width 222 height 11
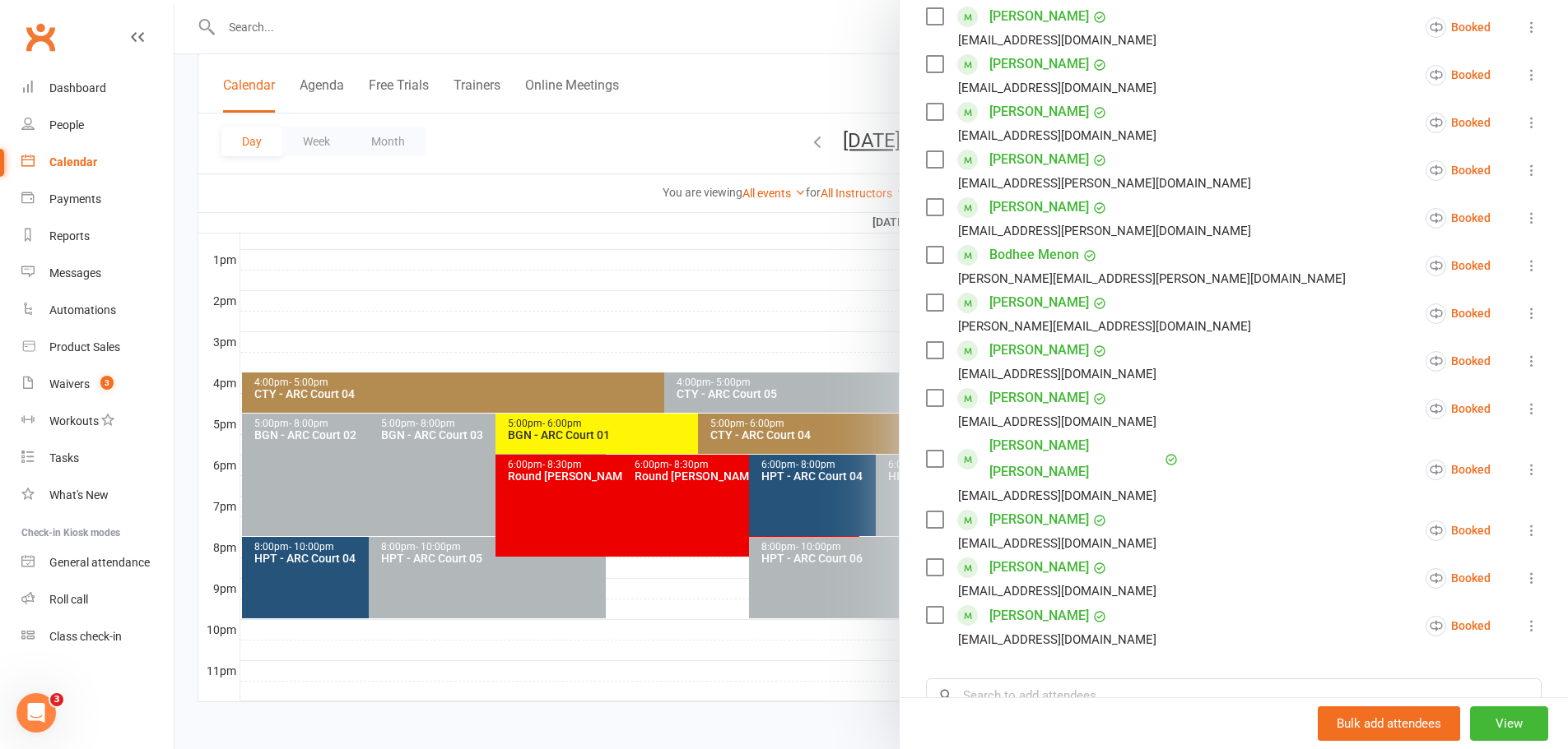
click at [926, 450] on label at bounding box center [934, 459] width 17 height 17
click at [1524, 461] on icon at bounding box center [1532, 470] width 17 height 17
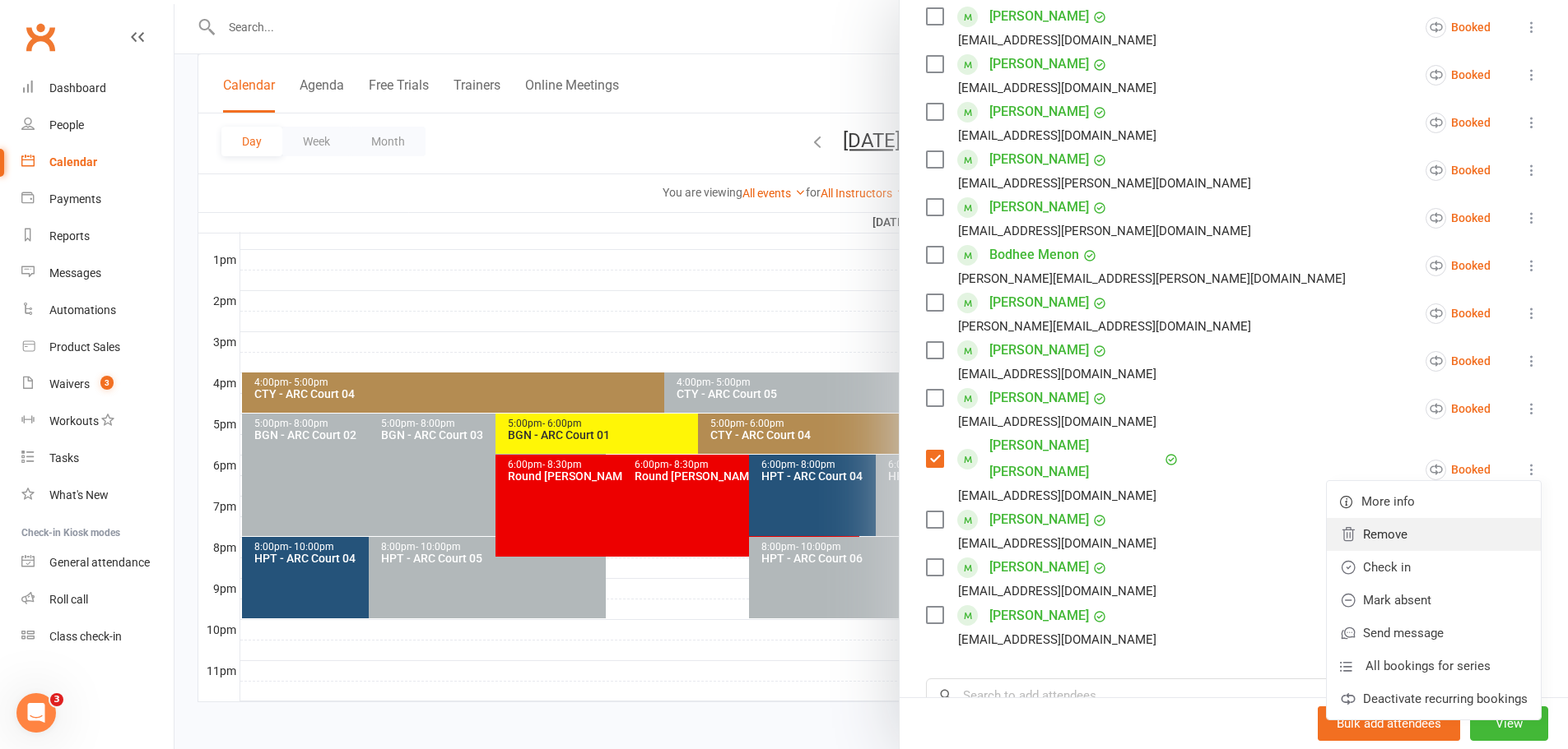
click at [1372, 518] on link "Remove" at bounding box center [1433, 534] width 214 height 33
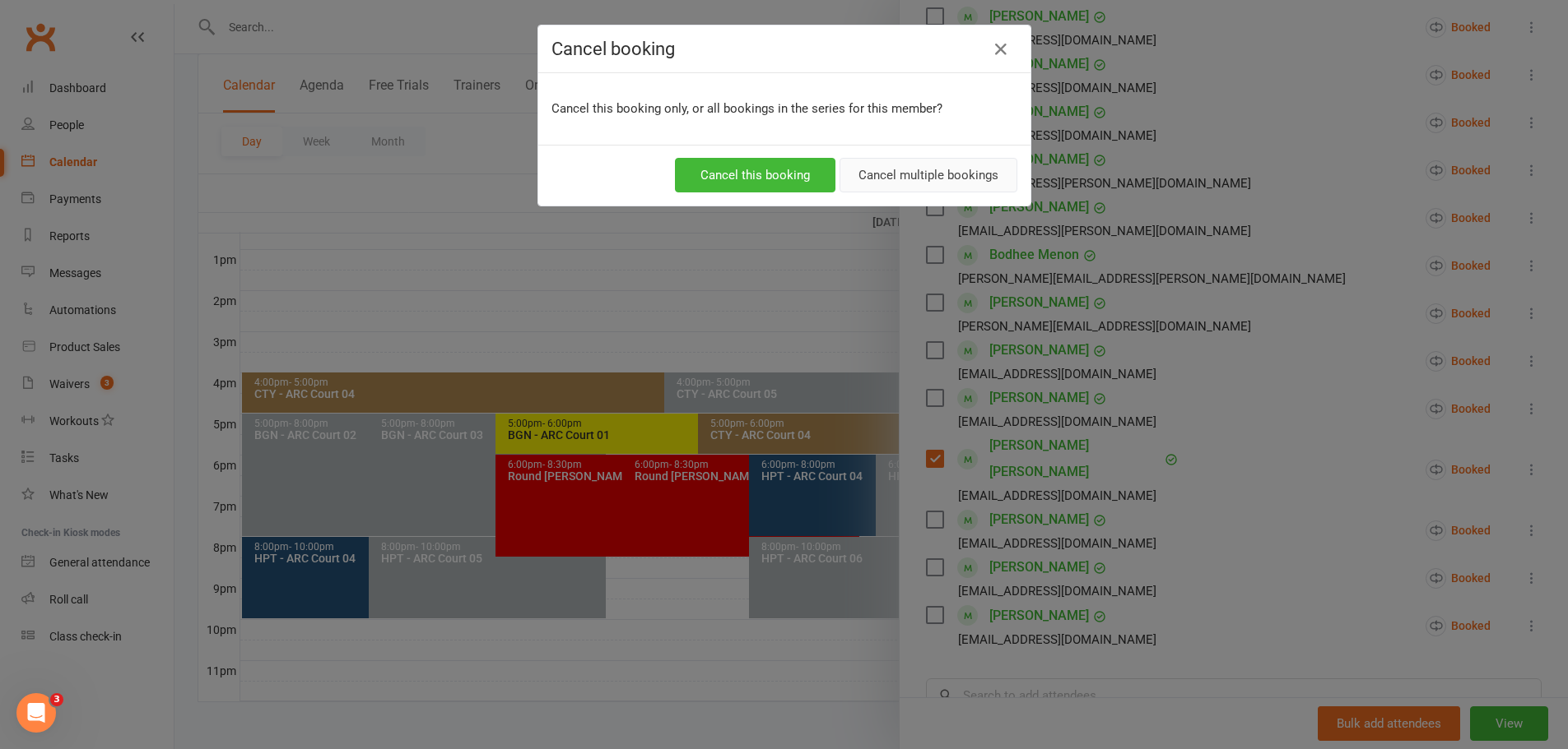
click at [913, 174] on button "Cancel multiple bookings" at bounding box center [928, 175] width 178 height 34
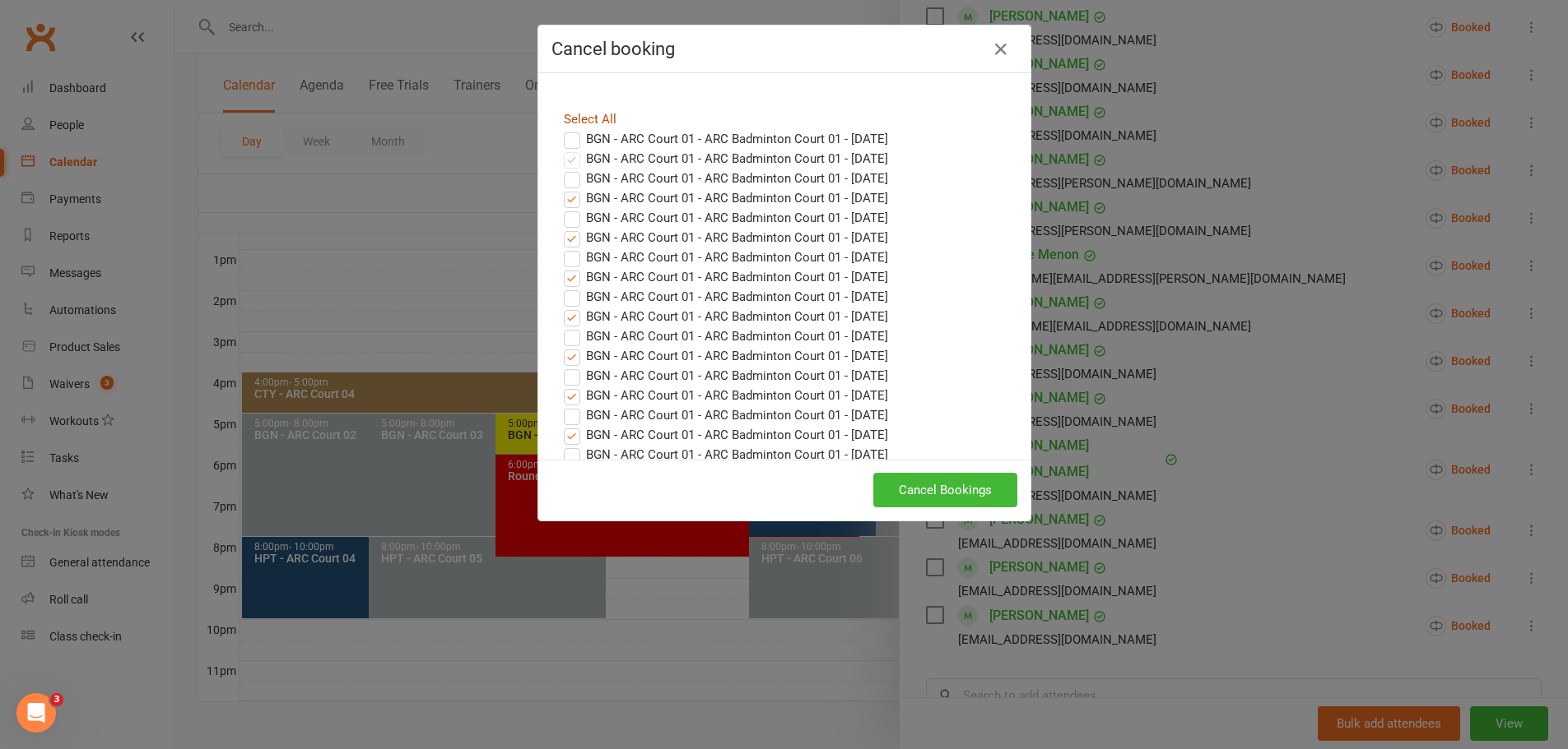
click at [568, 116] on link "Select All" at bounding box center [589, 119] width 53 height 15
click at [957, 487] on button "Cancel Bookings" at bounding box center [945, 489] width 144 height 34
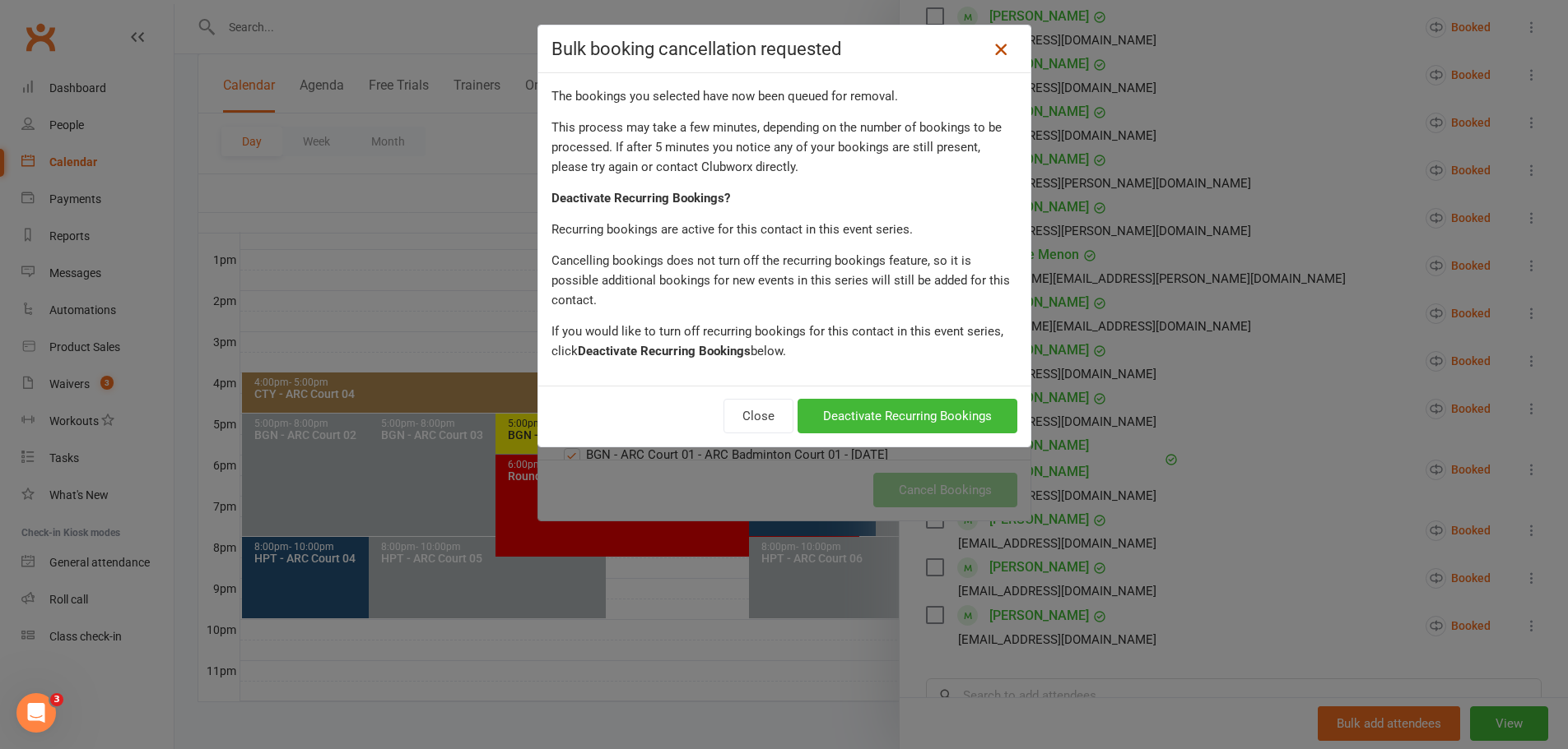
click at [996, 43] on icon at bounding box center [1000, 49] width 19 height 19
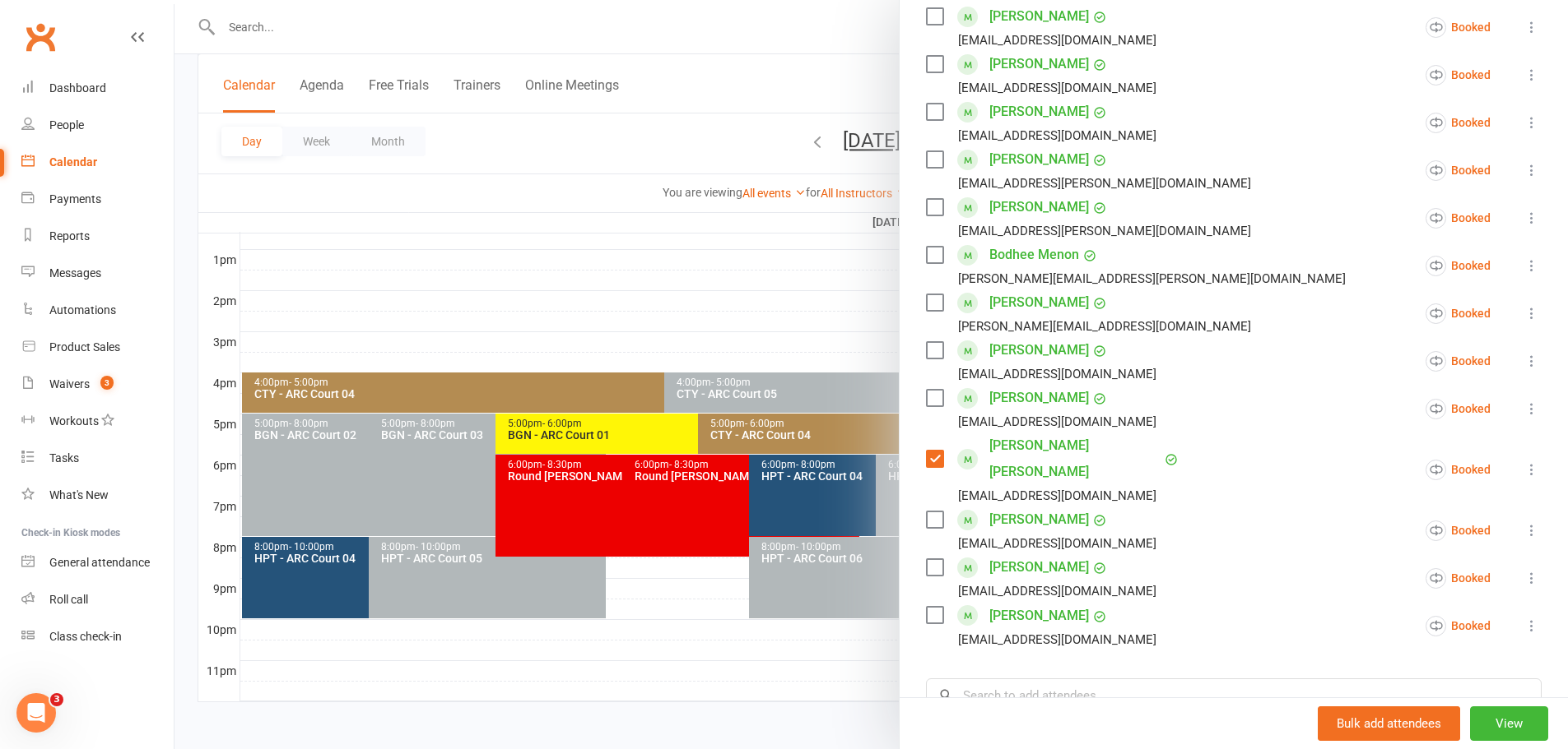
click at [1524, 461] on icon at bounding box center [1532, 470] width 17 height 17
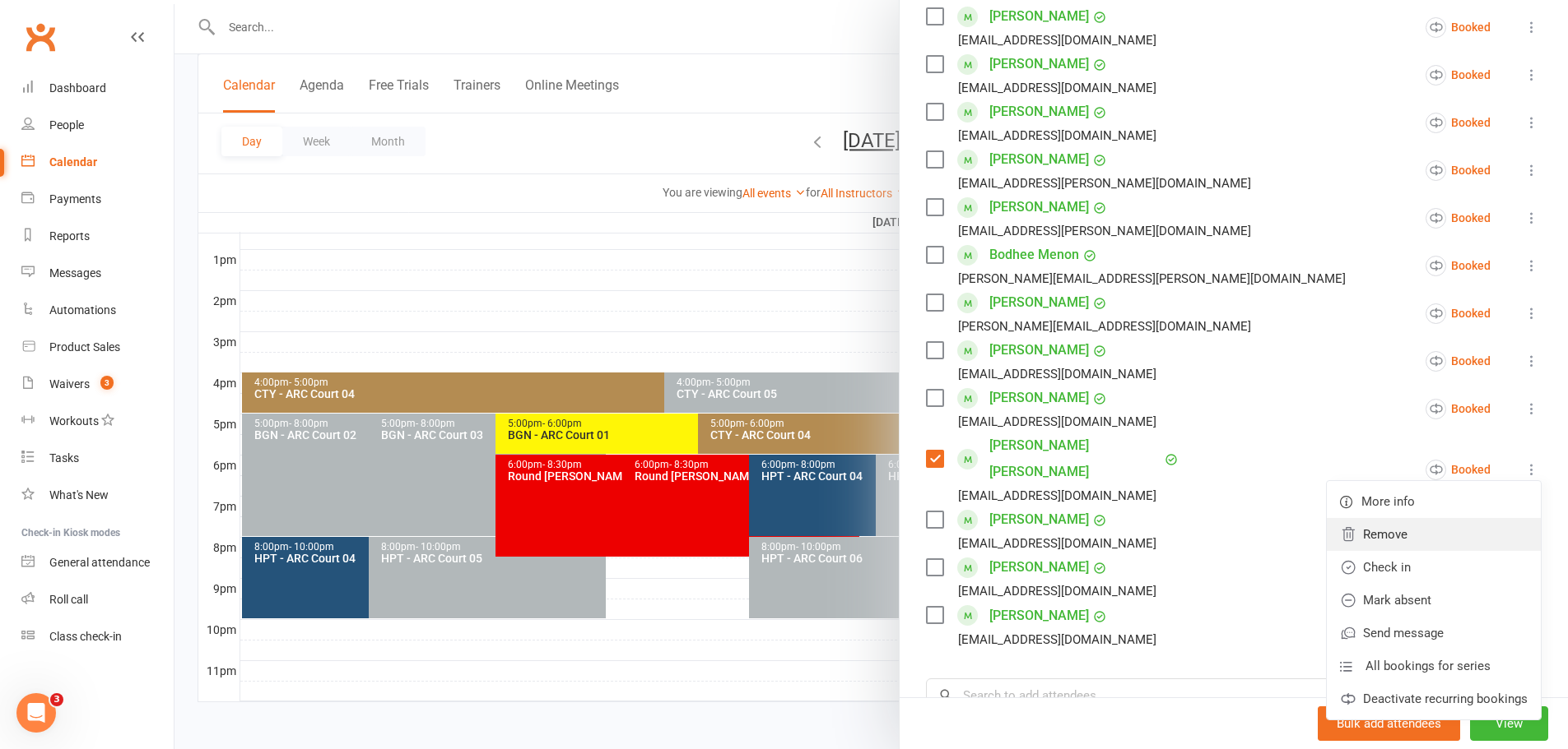
click at [1382, 518] on link "Remove" at bounding box center [1433, 534] width 214 height 33
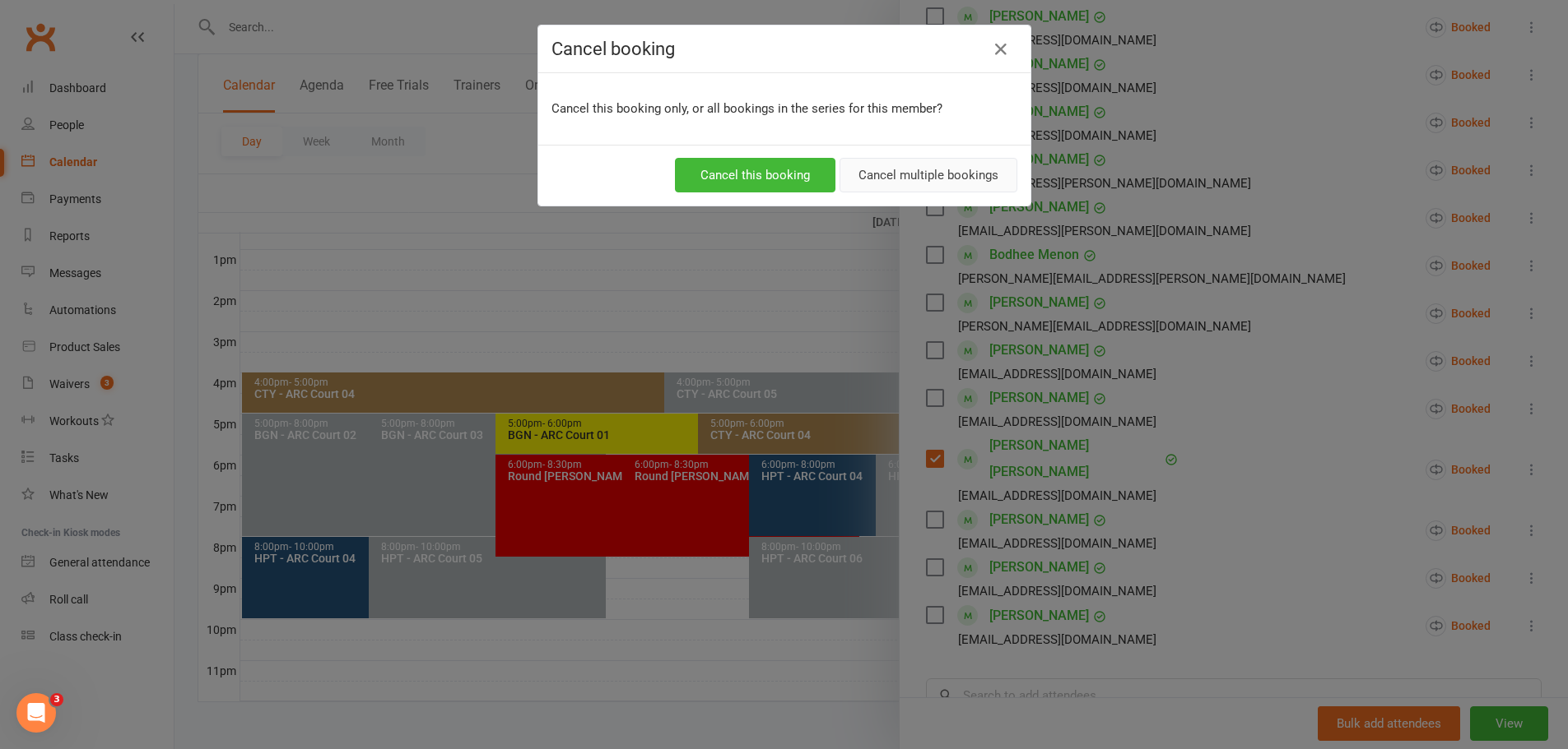
click at [900, 175] on button "Cancel multiple bookings" at bounding box center [928, 175] width 178 height 34
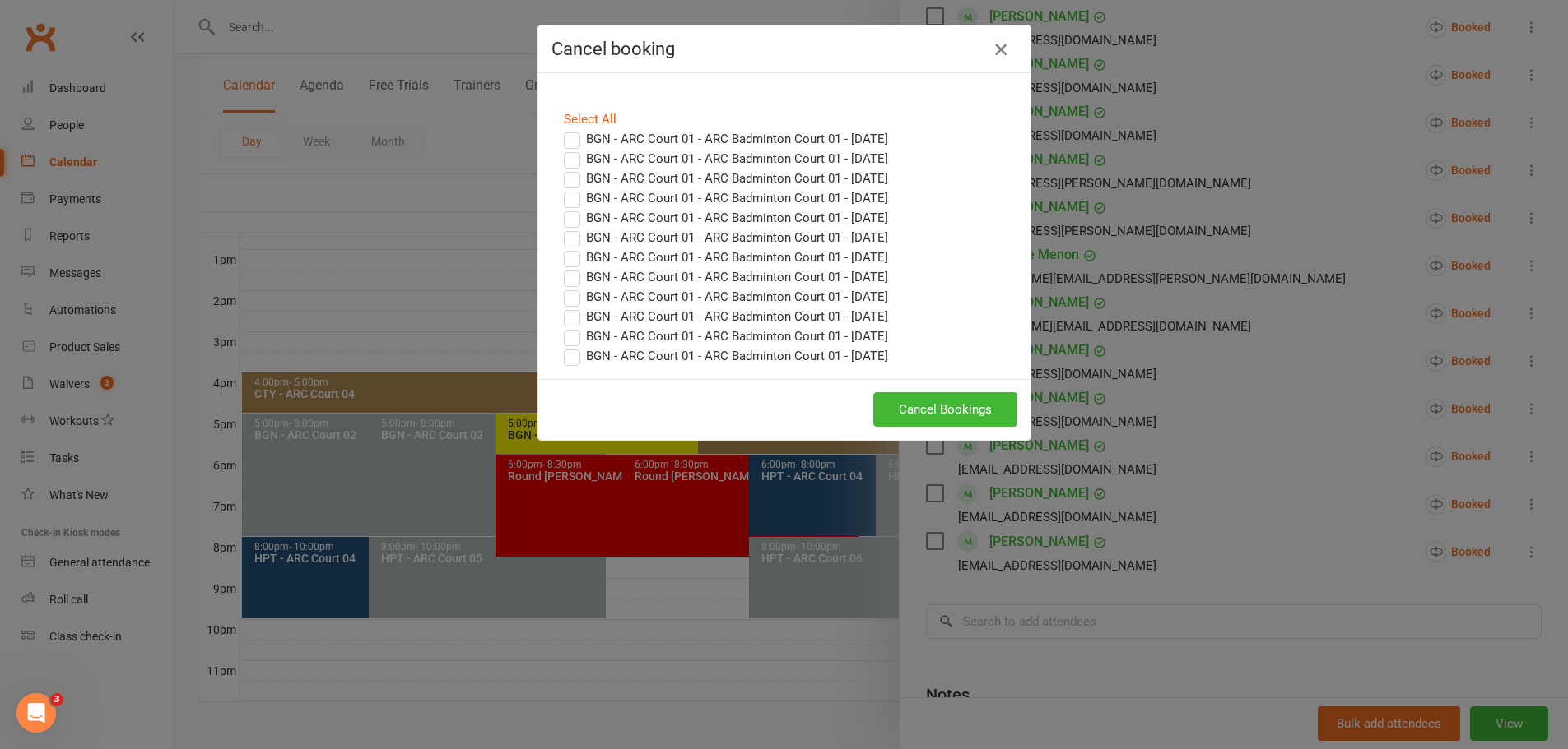
click at [994, 43] on icon "button" at bounding box center [1000, 49] width 19 height 19
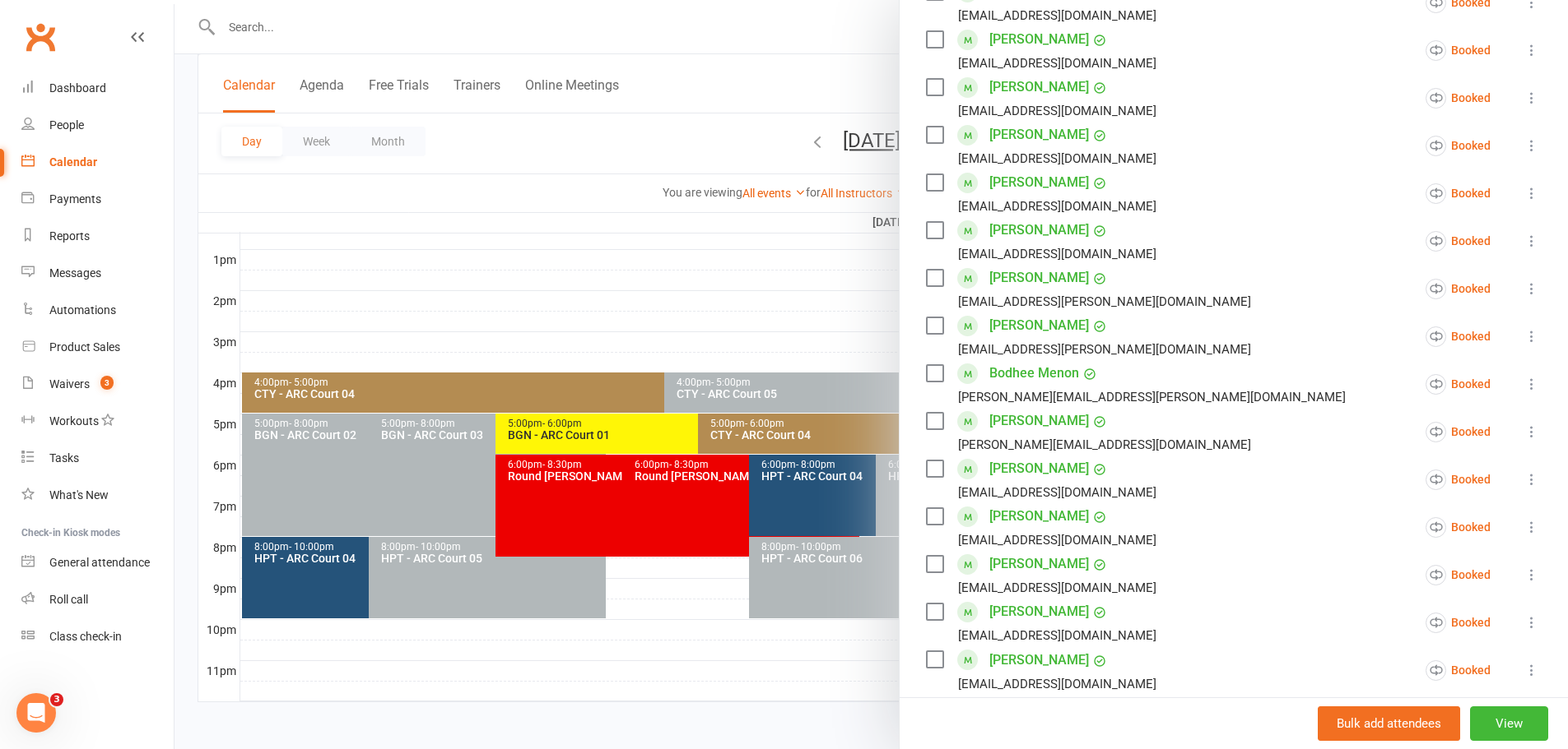
scroll to position [411, 0]
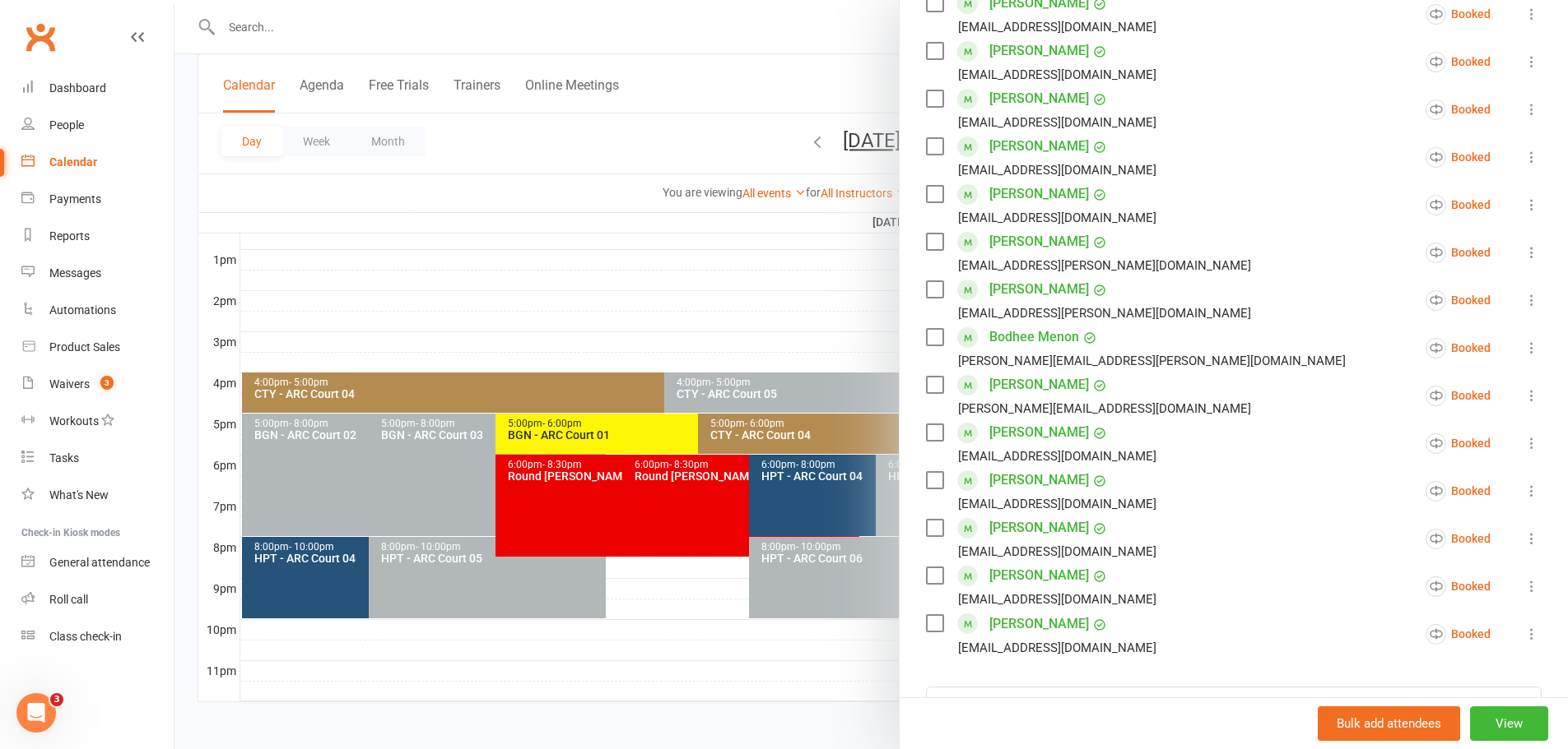
click at [533, 288] on div at bounding box center [871, 374] width 1393 height 749
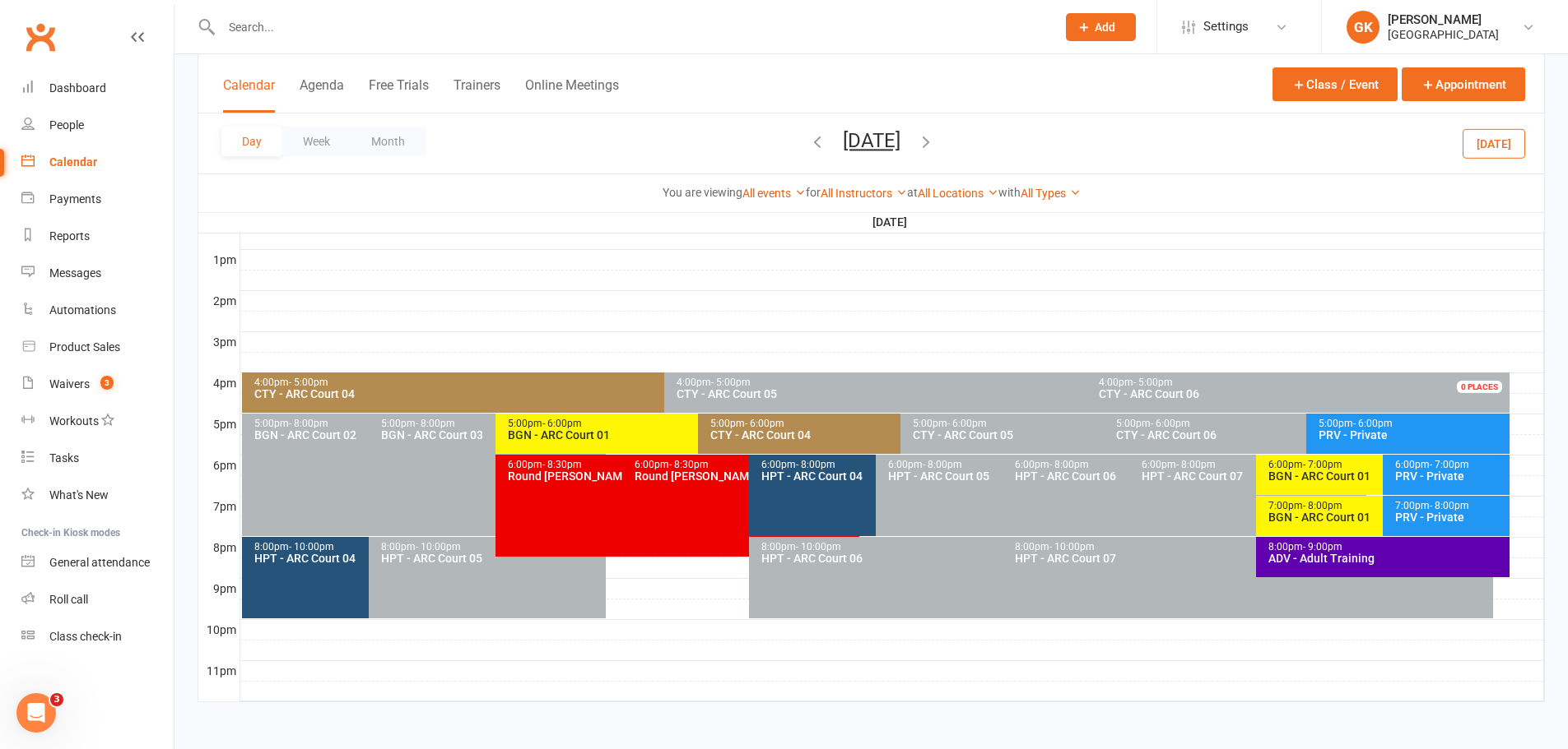
click at [1299, 473] on div "BGN - ARC Court 01" at bounding box center [1378, 476] width 222 height 11
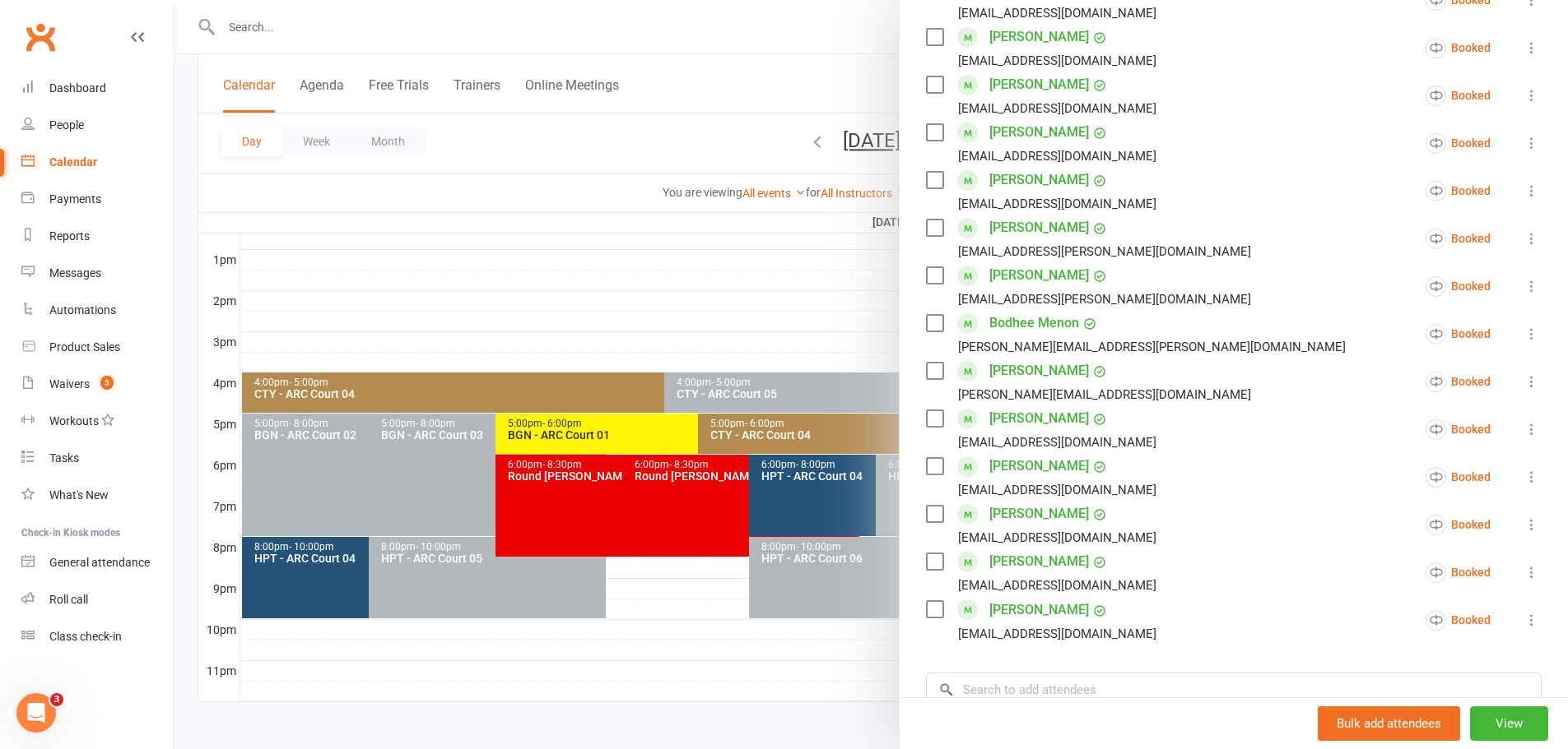
scroll to position [576, 0]
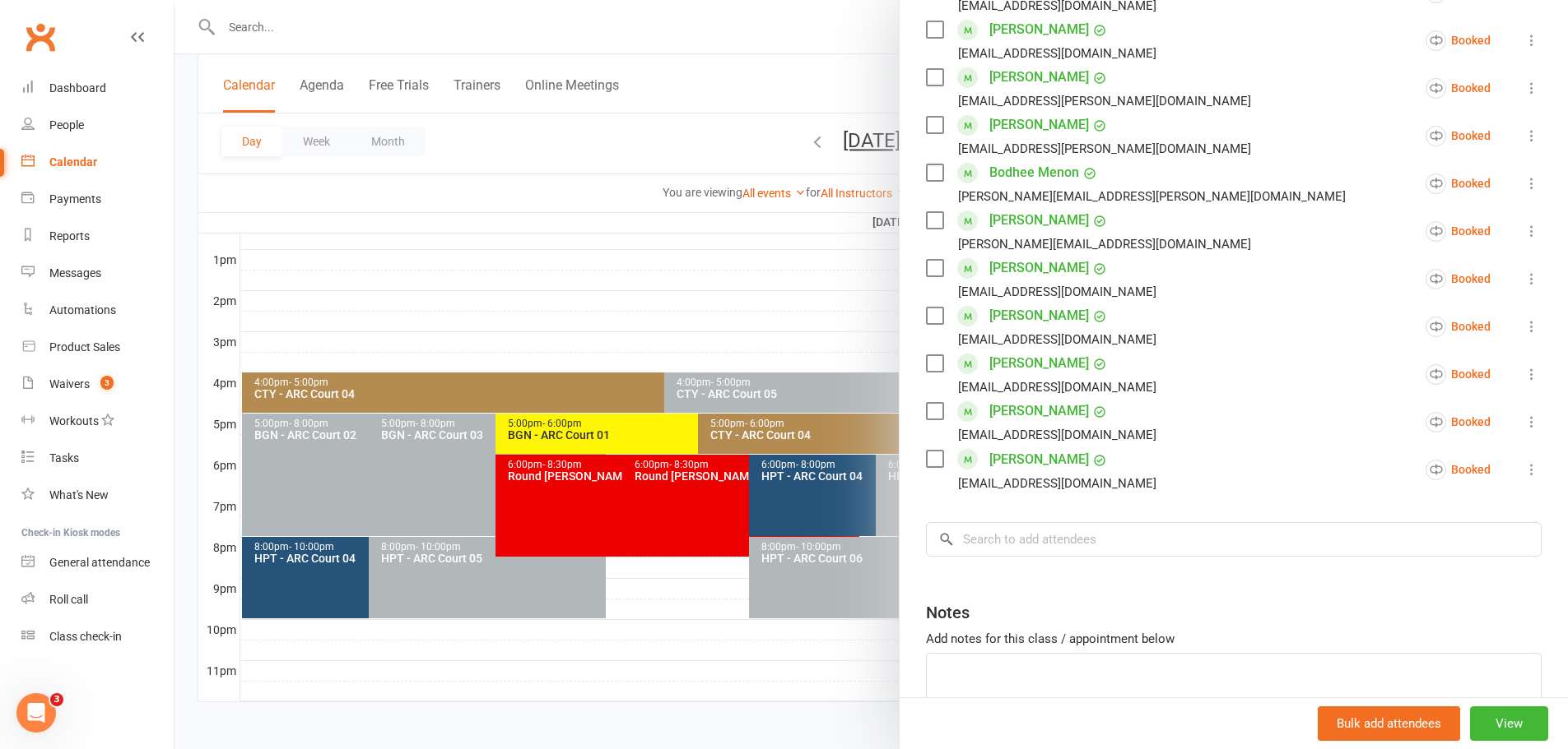
click at [397, 328] on div at bounding box center [871, 374] width 1393 height 749
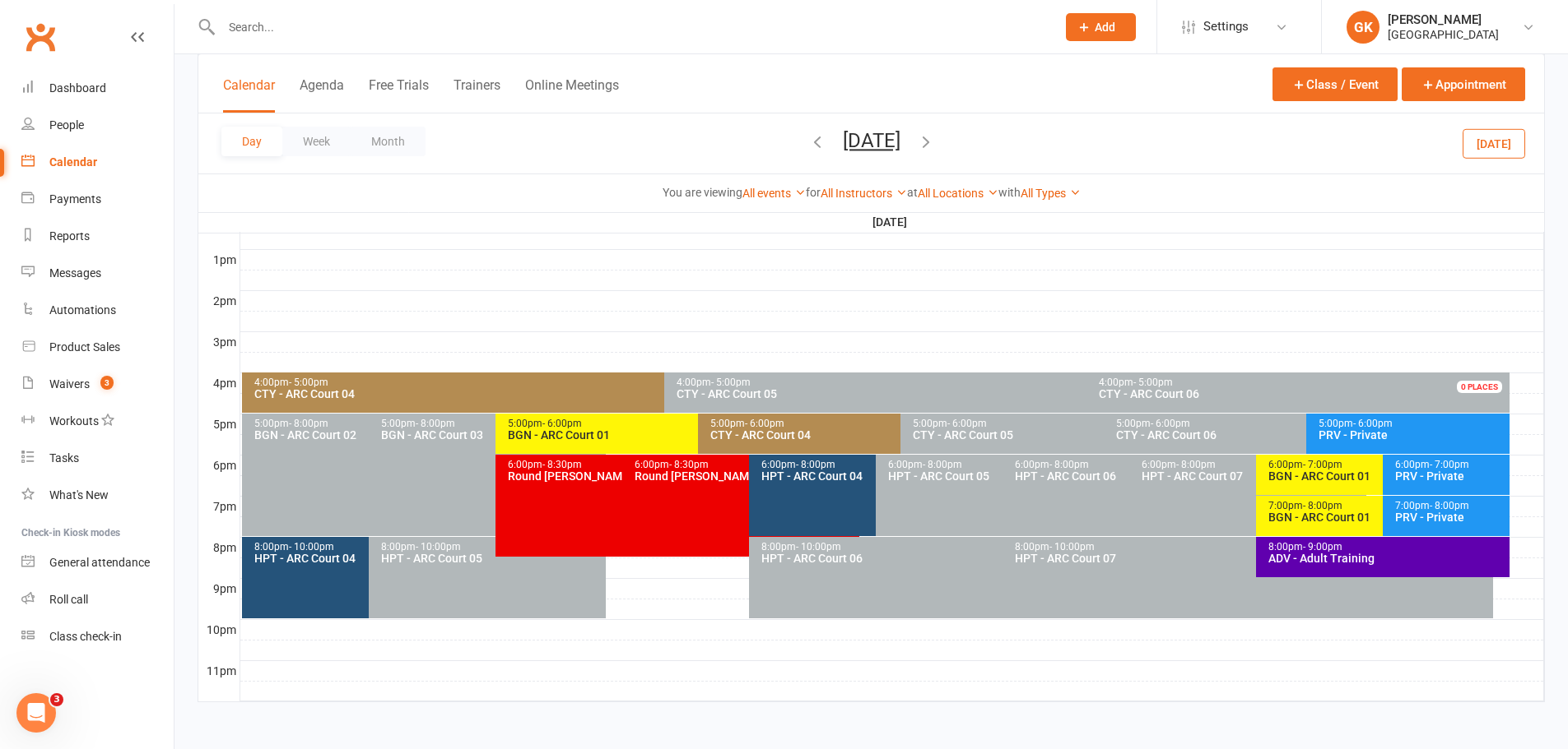
click at [809, 137] on icon "button" at bounding box center [818, 141] width 19 height 18
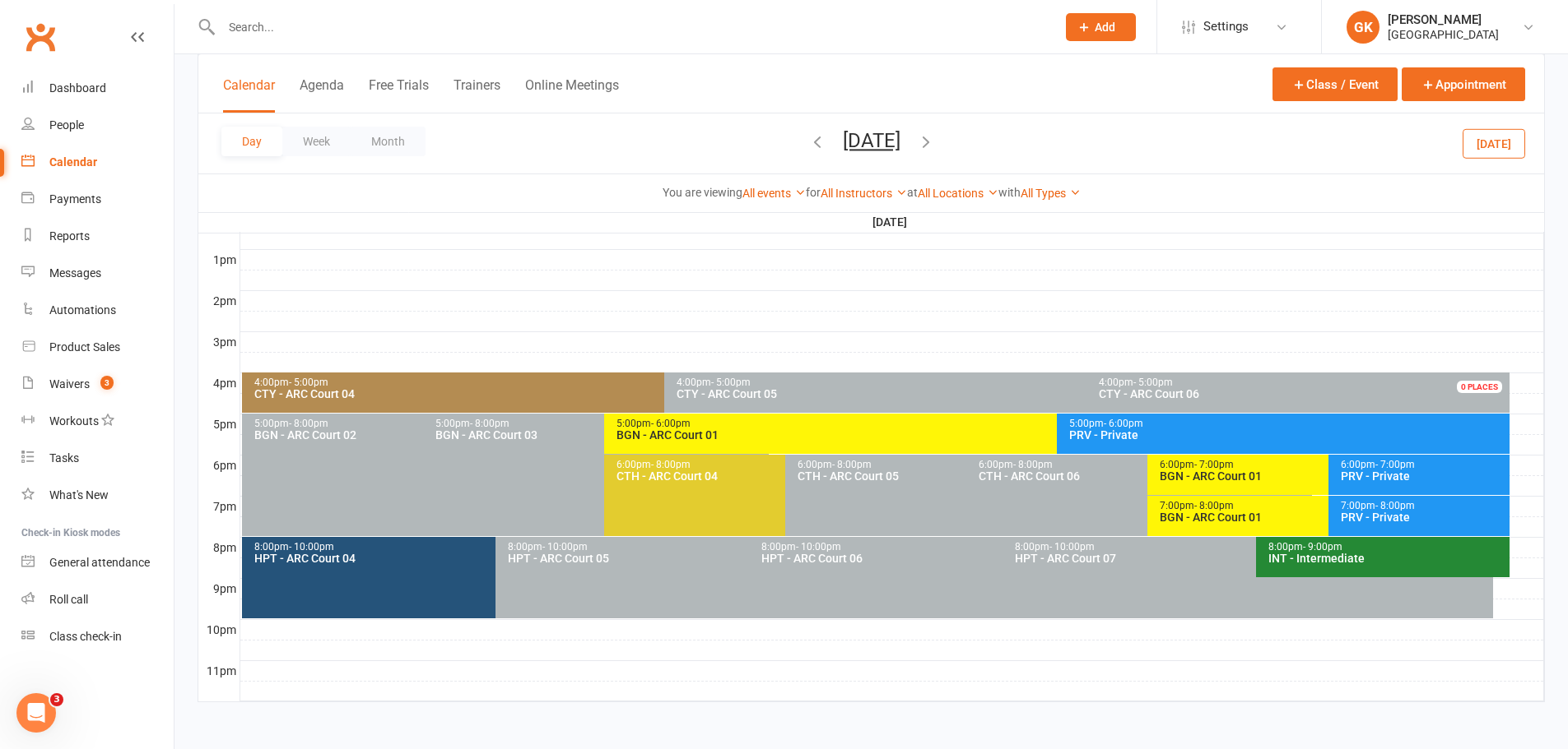
click at [809, 139] on icon "button" at bounding box center [818, 141] width 19 height 18
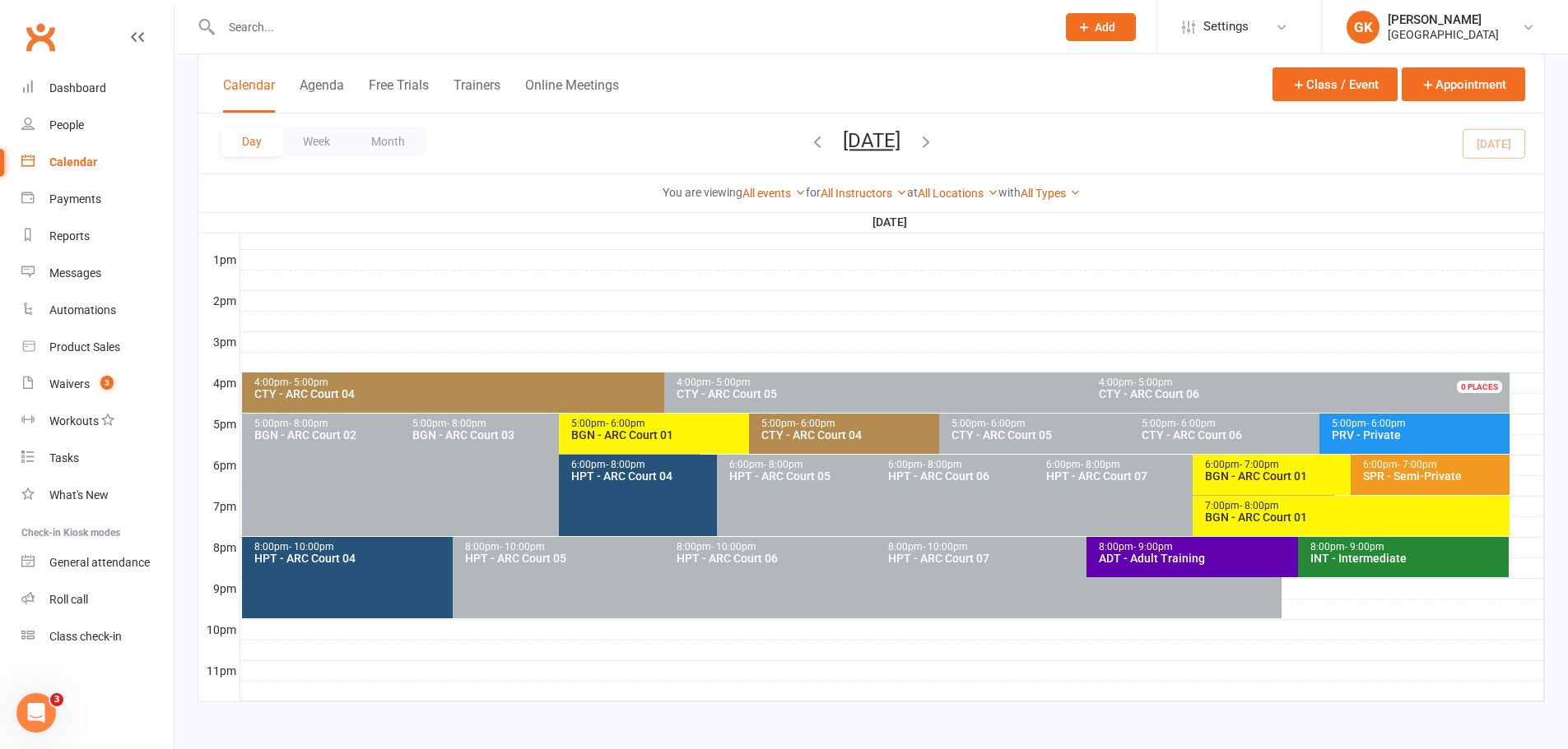
click at [660, 429] on div "BGN - ARC Court 01" at bounding box center [744, 435] width 349 height 11
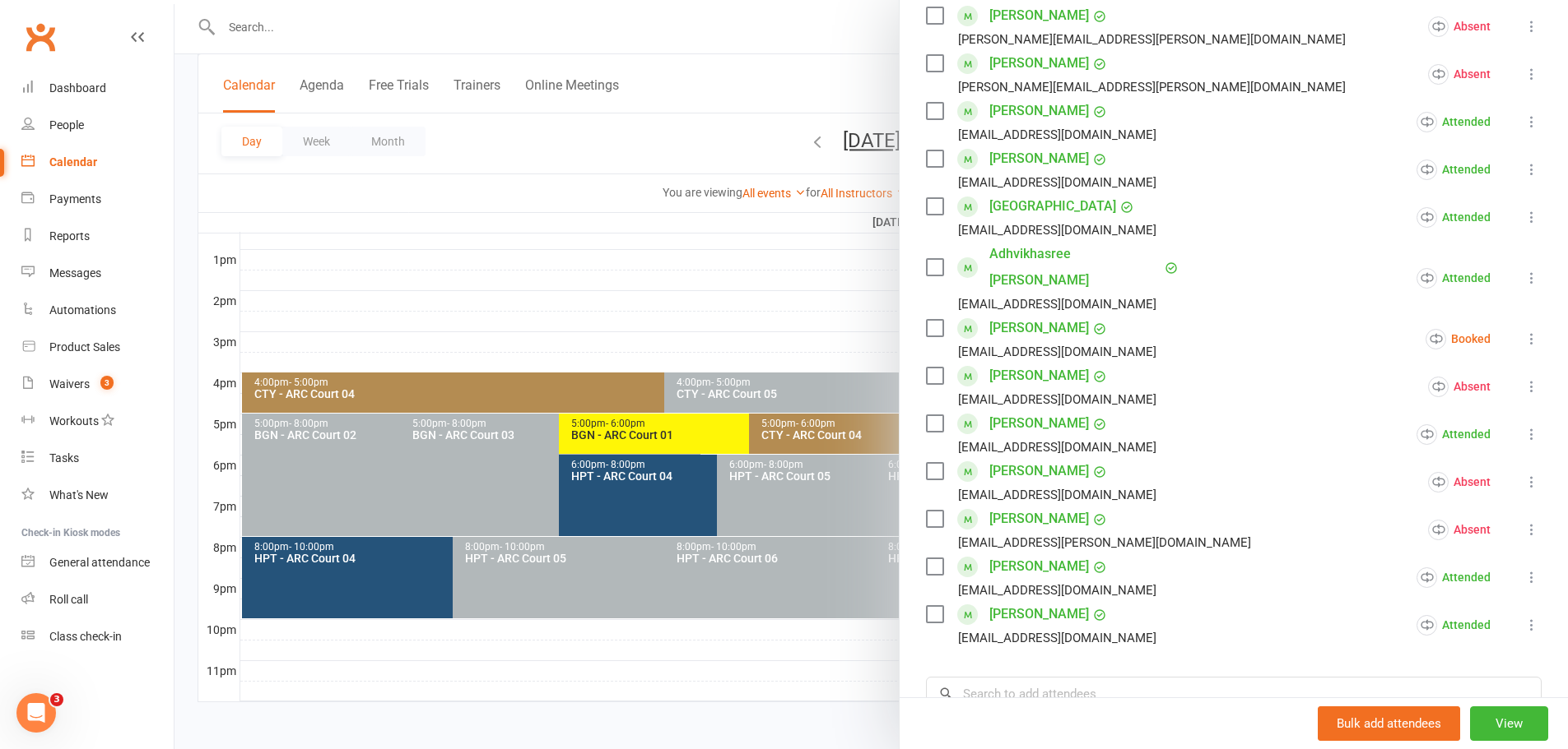
scroll to position [494, 0]
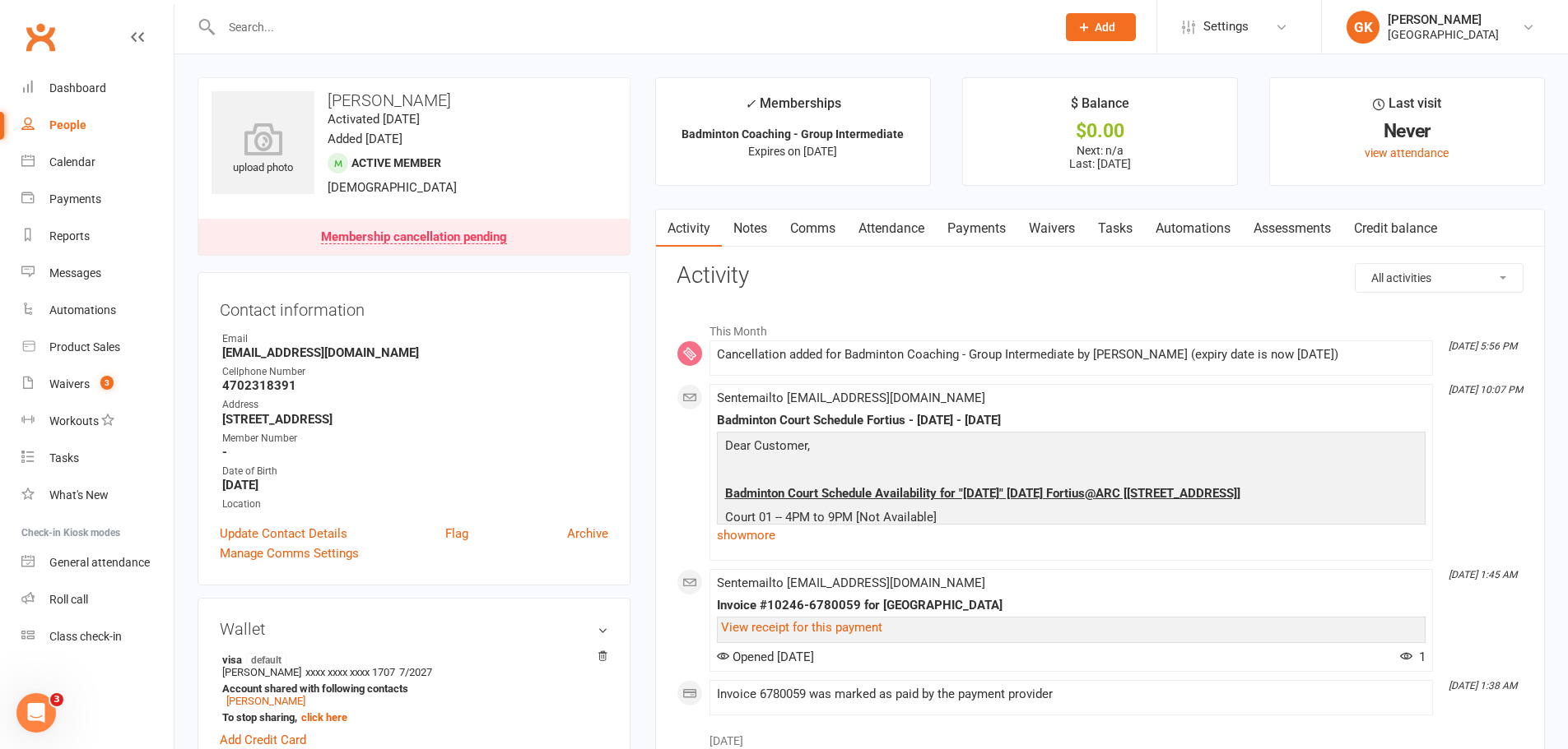
click at [257, 33] on input "text" at bounding box center [630, 27] width 828 height 23
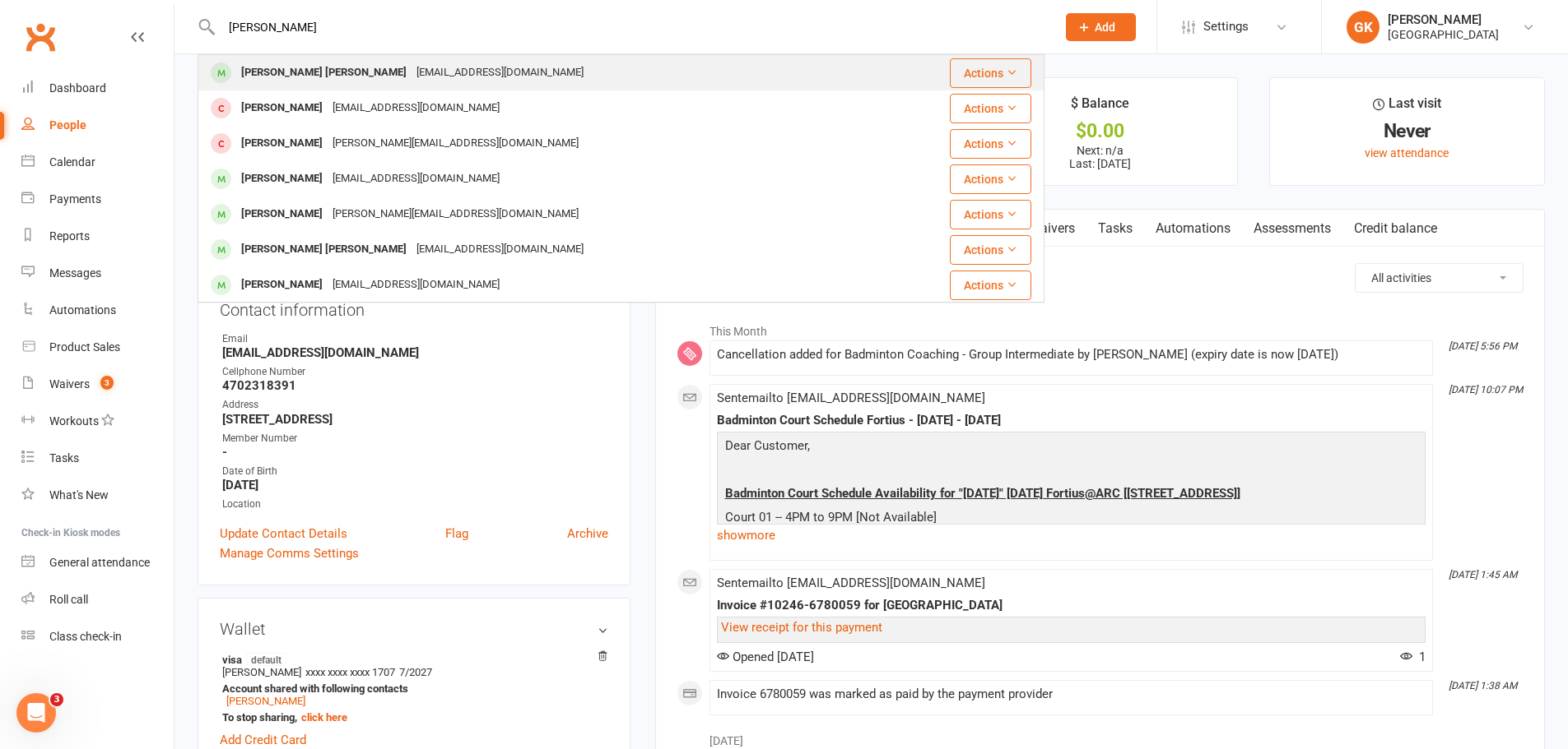
type input "[PERSON_NAME]"
click at [346, 69] on div "[PERSON_NAME] [PERSON_NAME]" at bounding box center [323, 73] width 175 height 24
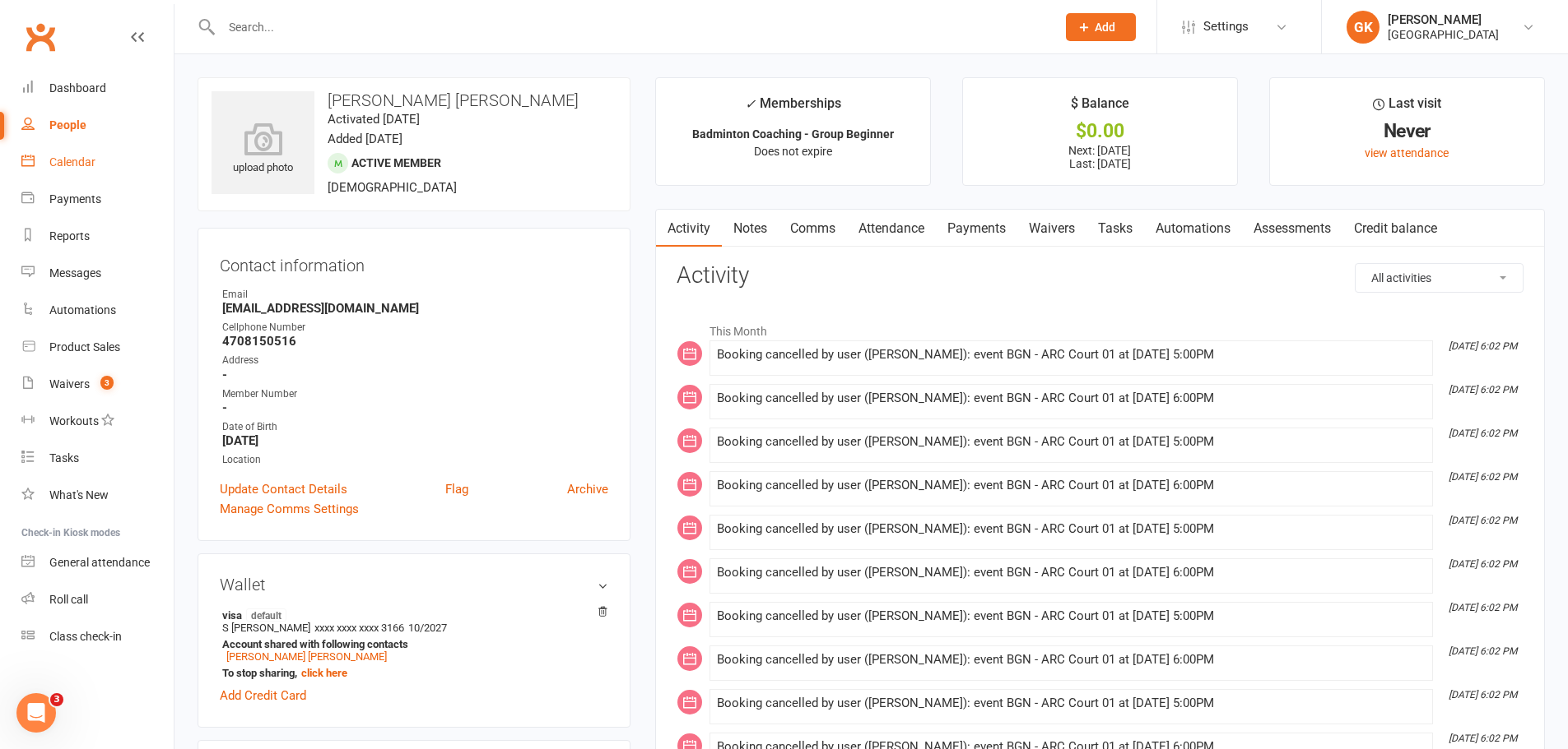
click at [73, 158] on div "Calendar" at bounding box center [72, 162] width 46 height 13
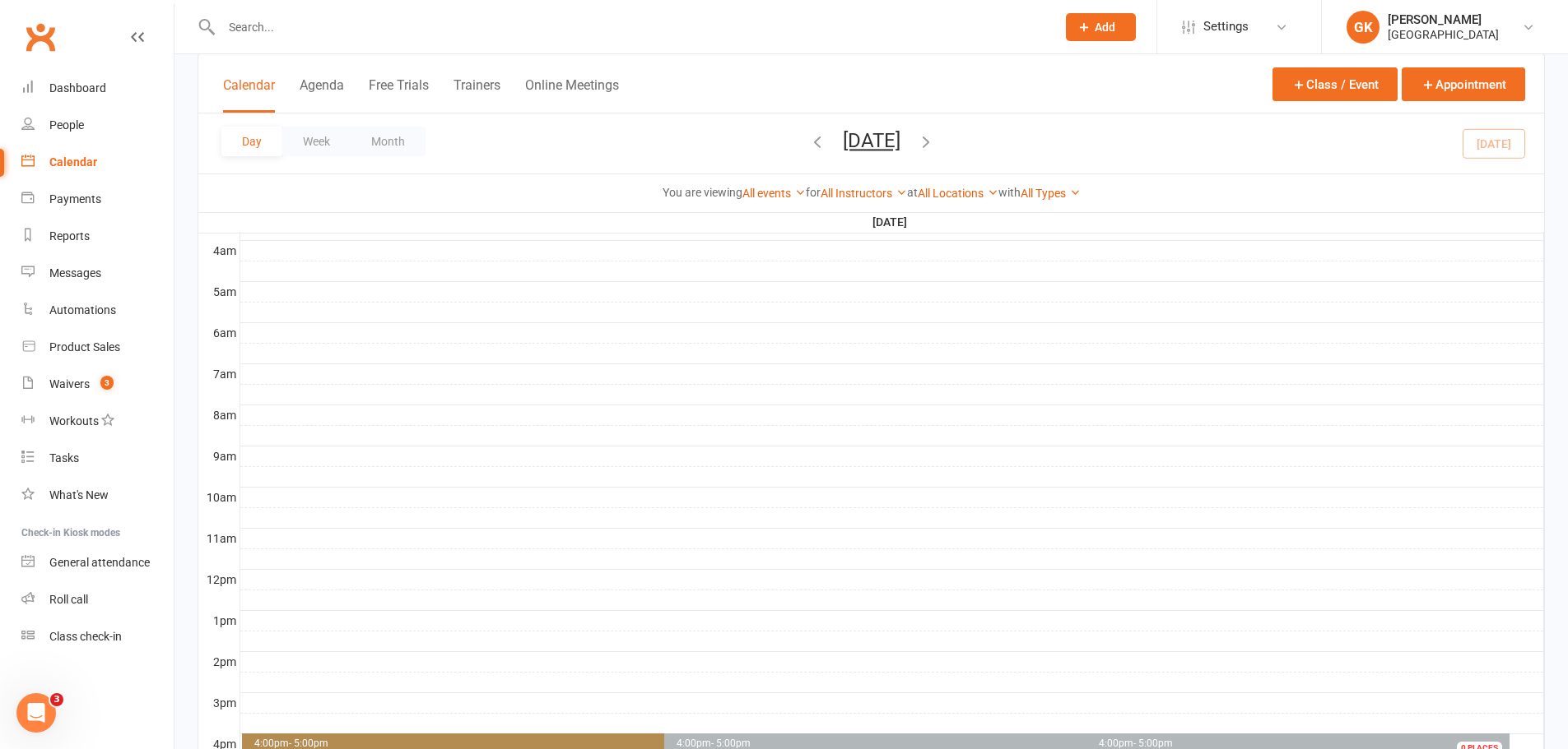
scroll to position [576, 0]
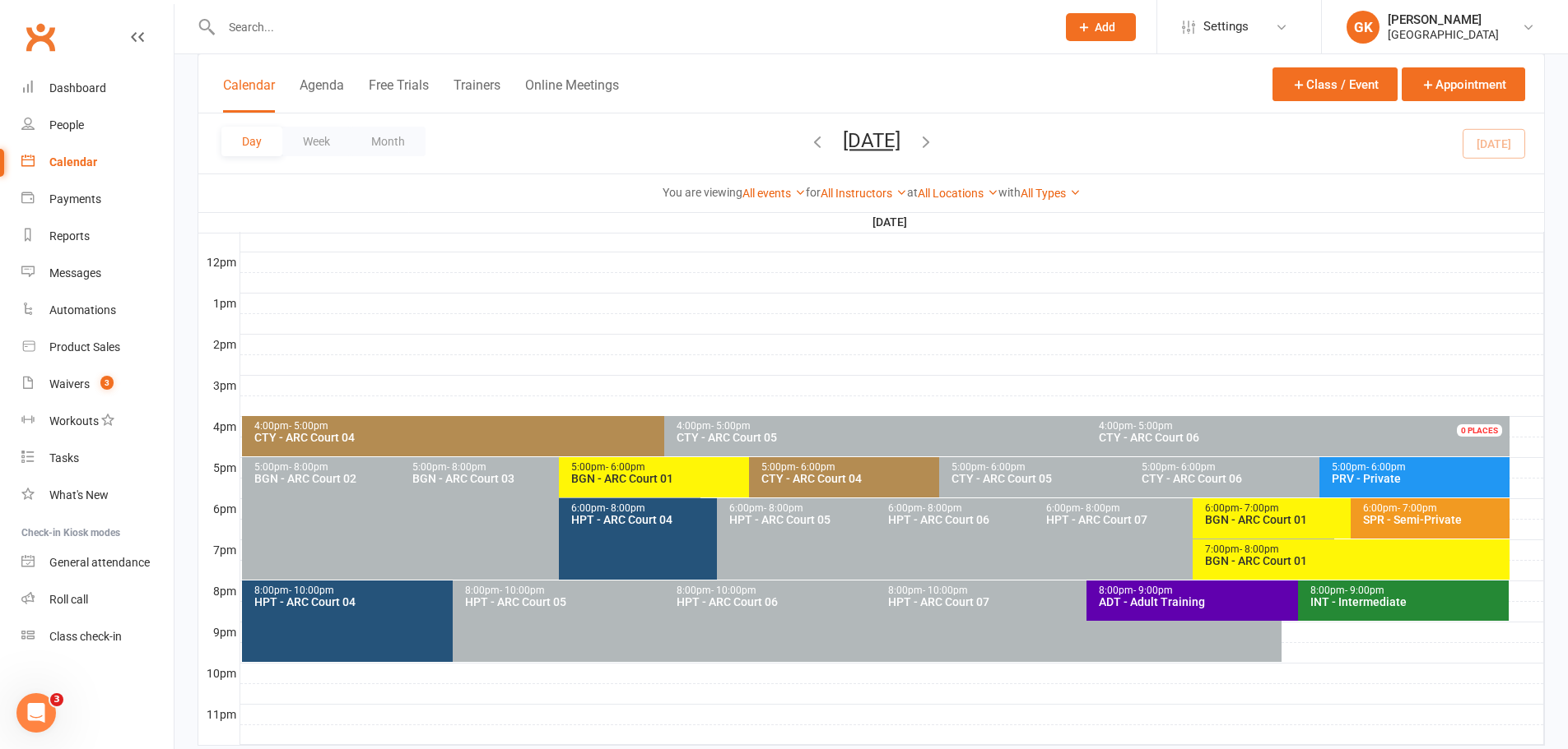
click at [689, 484] on div "BGN - ARC Court 01" at bounding box center [744, 478] width 349 height 11
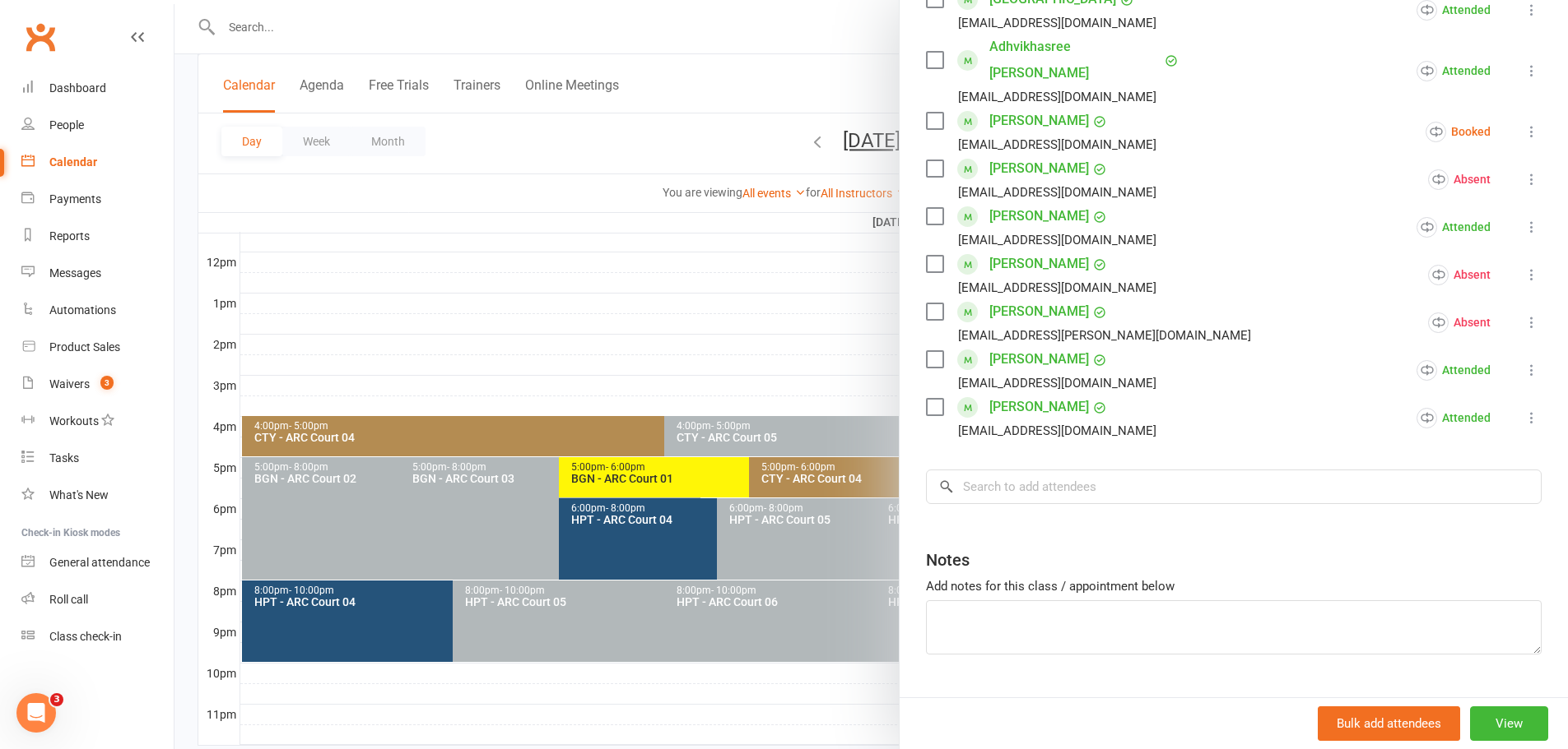
scroll to position [571, 0]
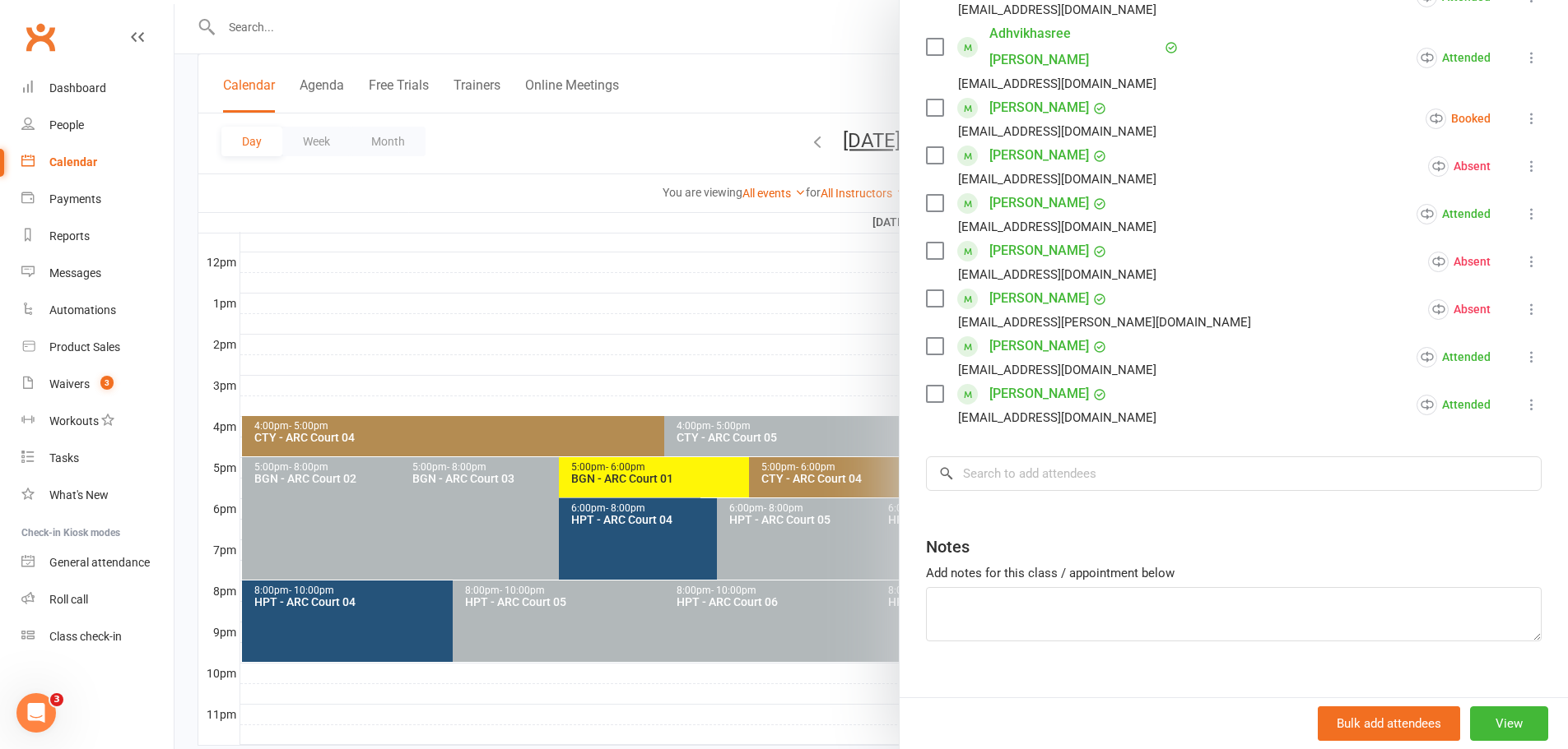
click at [796, 324] on div at bounding box center [871, 374] width 1393 height 749
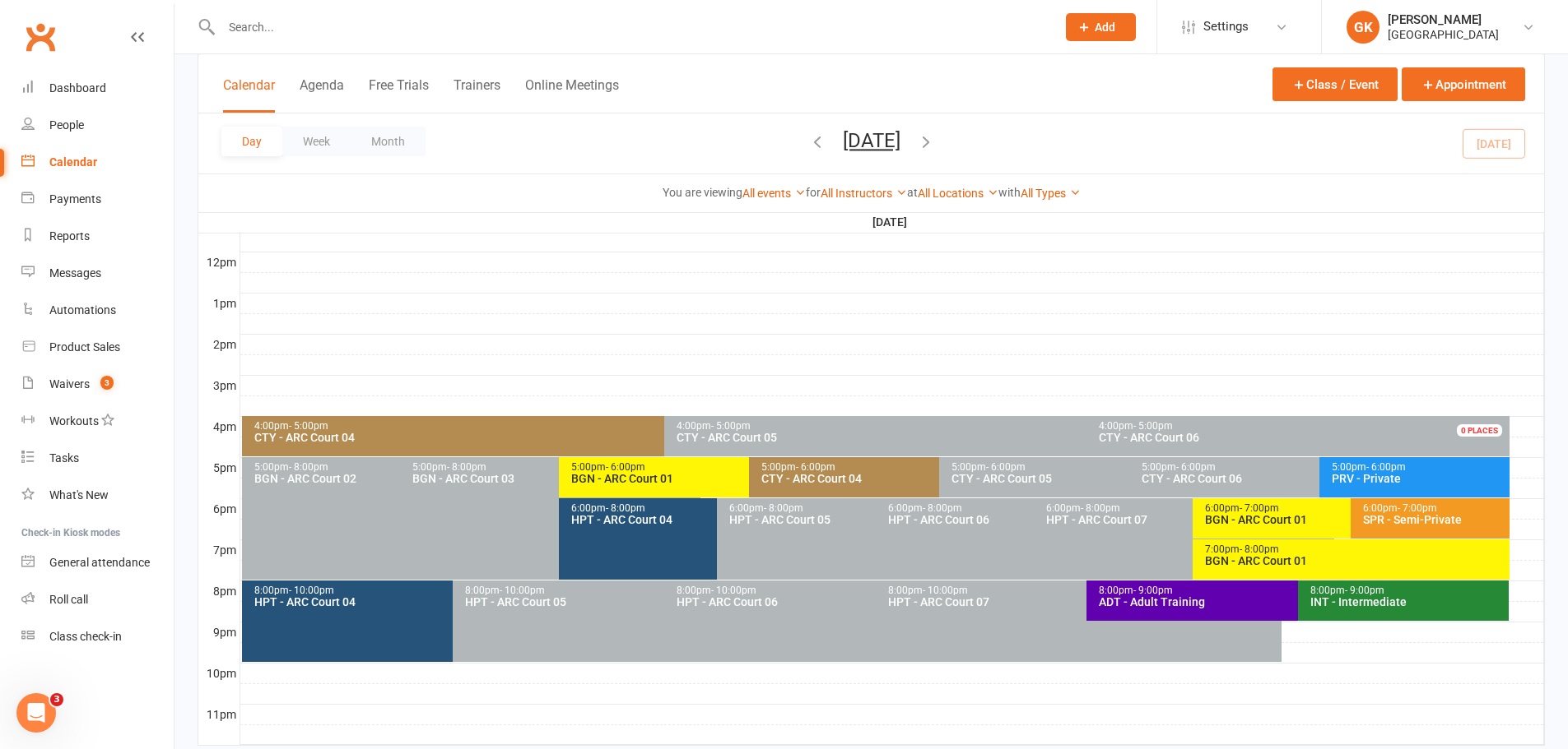
click at [1307, 515] on div "BGN - ARC Court 01" at bounding box center [1346, 520] width 286 height 11
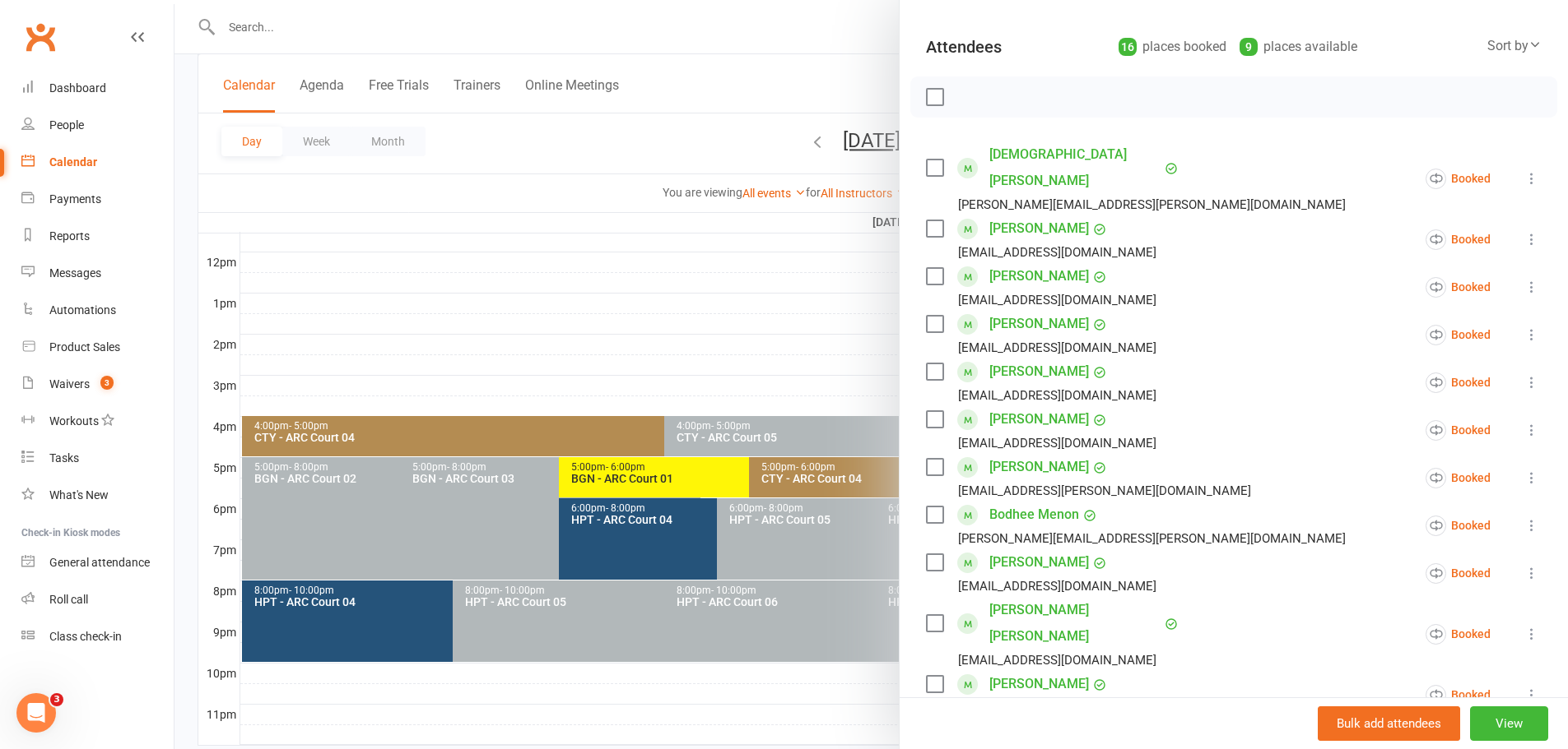
scroll to position [0, 0]
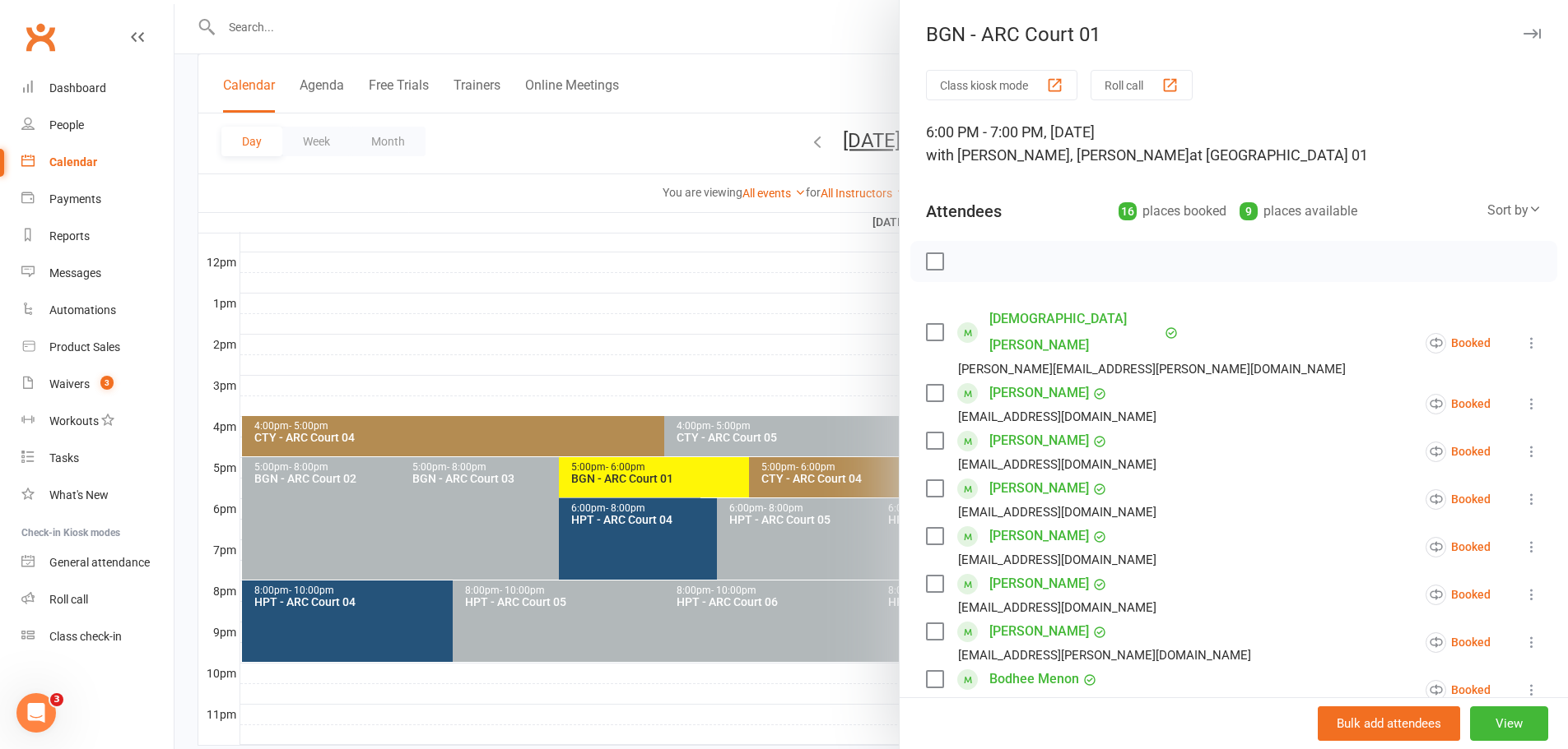
click at [771, 316] on div at bounding box center [871, 374] width 1393 height 749
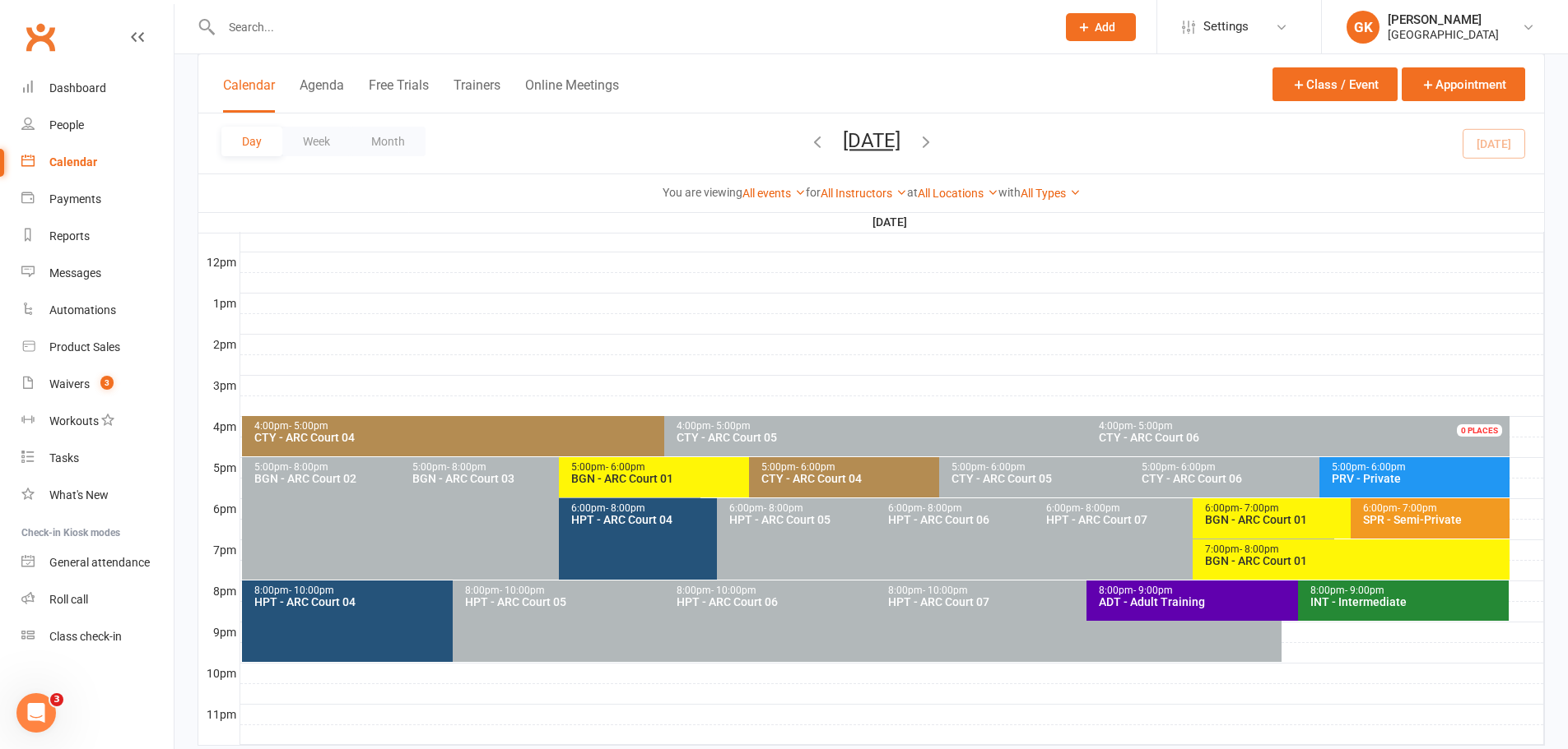
click at [935, 138] on icon "button" at bounding box center [926, 141] width 19 height 18
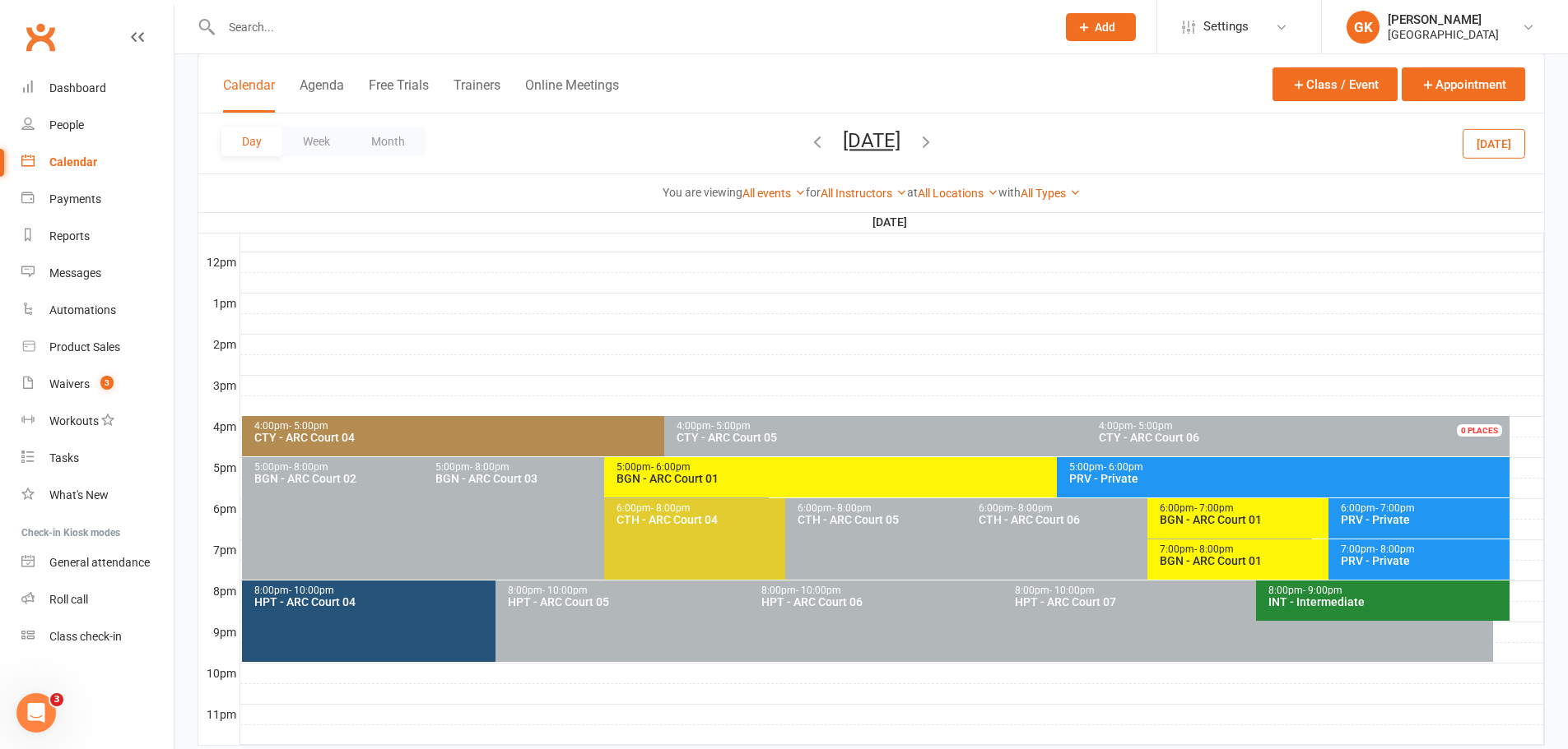
click at [794, 465] on div "5:00pm - 6:00pm" at bounding box center [1052, 468] width 874 height 11
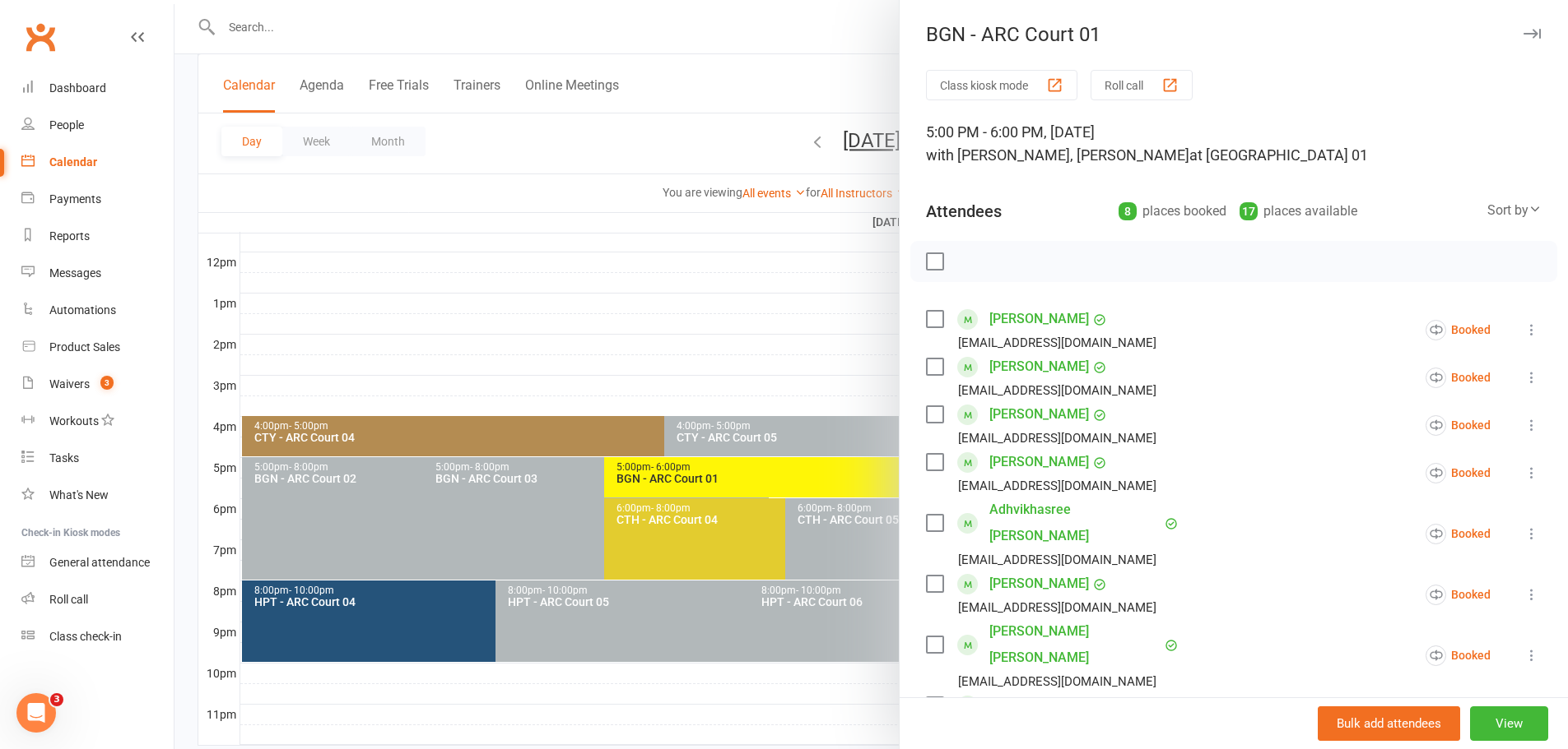
scroll to position [247, 0]
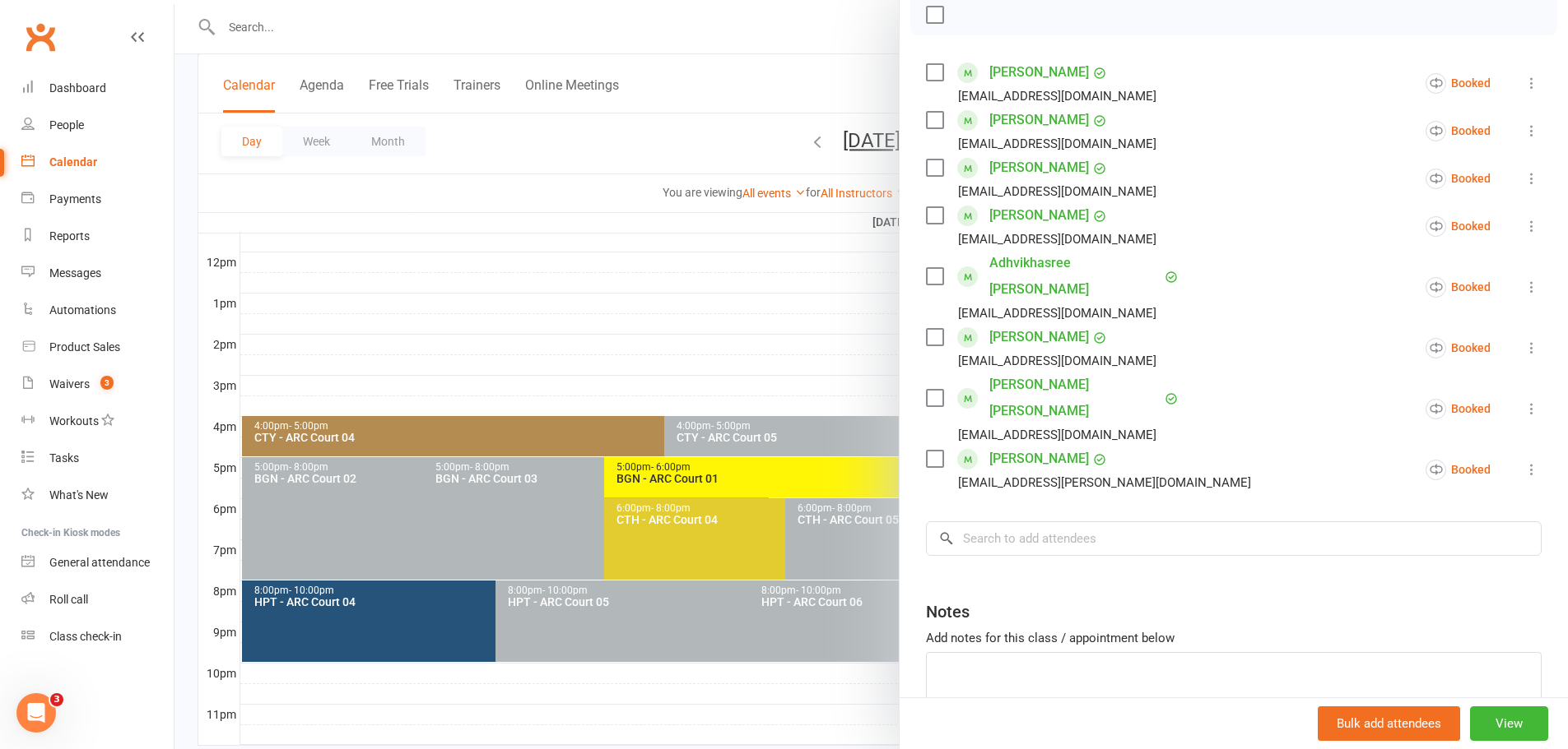
click at [762, 312] on div at bounding box center [871, 374] width 1393 height 749
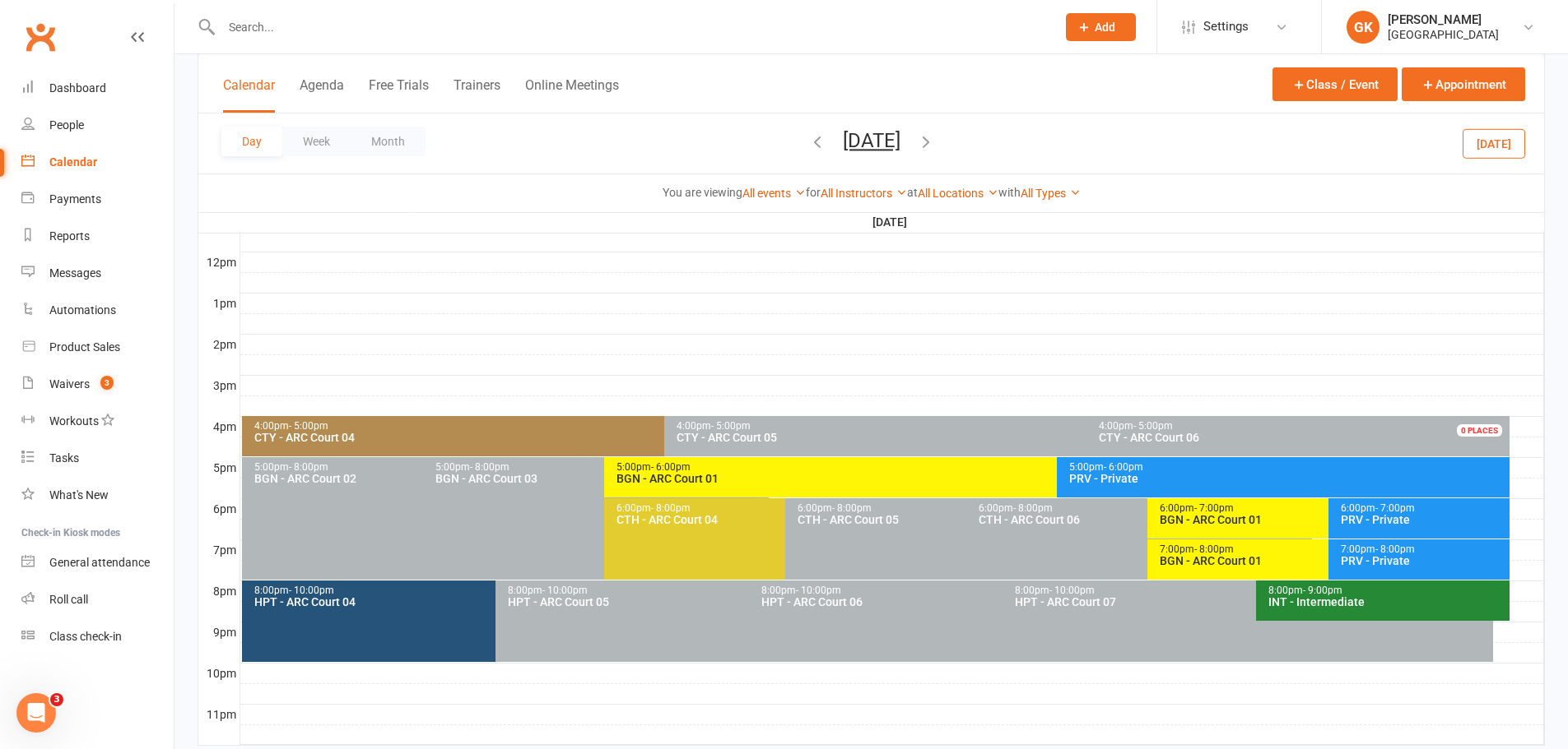
click at [1273, 527] on div "6:00pm - 7:00pm BGN - [GEOGRAPHIC_DATA] 01" at bounding box center [1320, 519] width 346 height 41
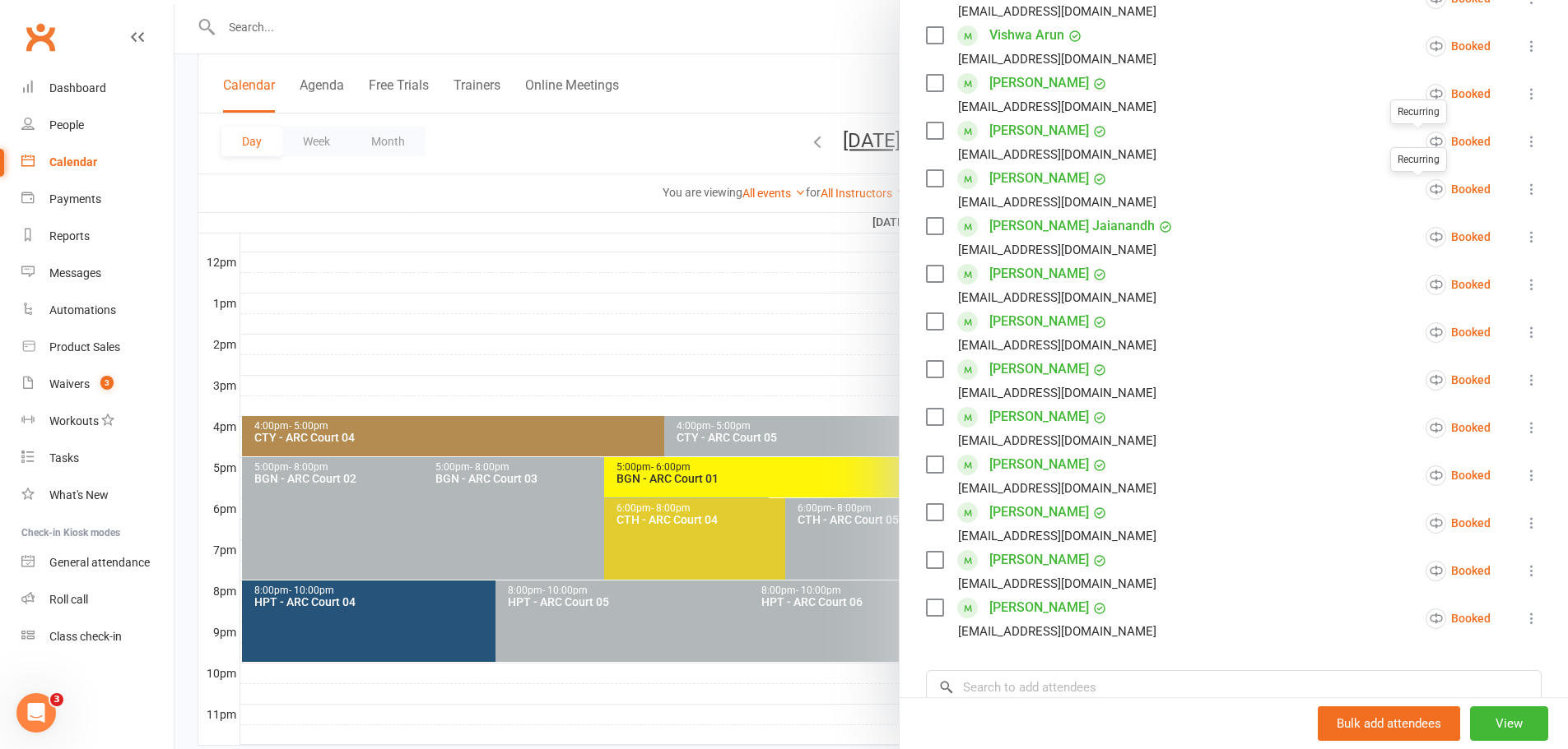
scroll to position [411, 0]
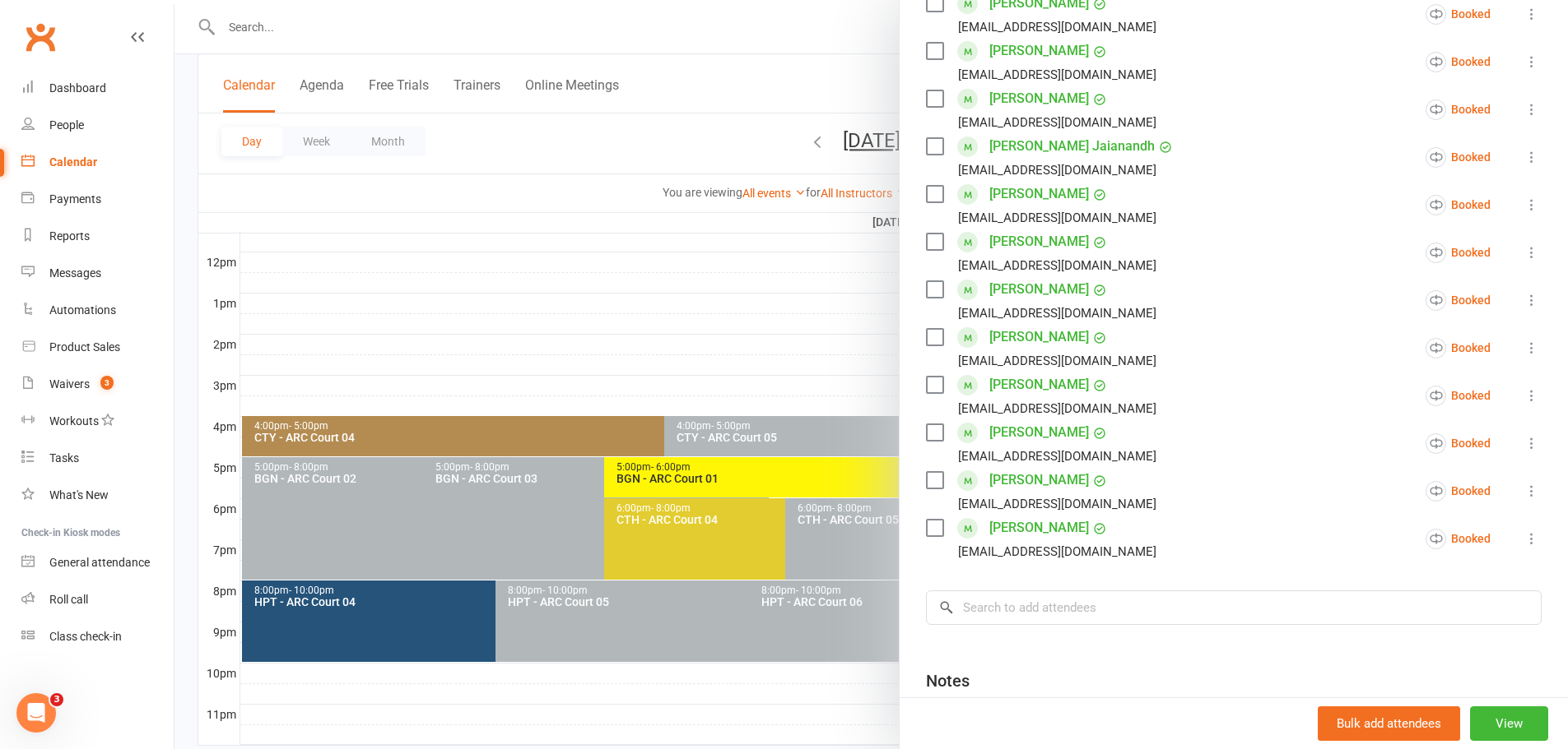
click at [823, 332] on div at bounding box center [871, 374] width 1393 height 749
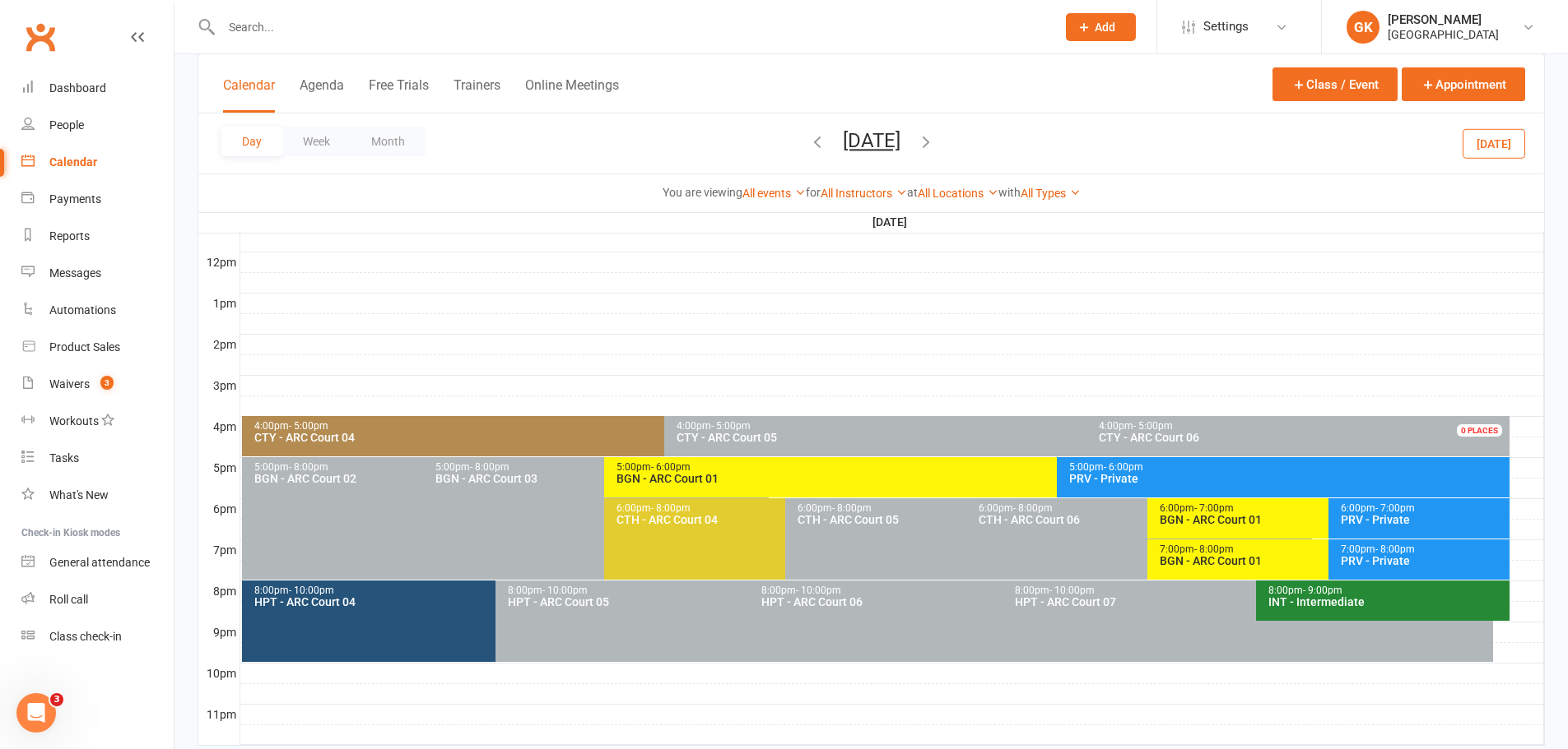
click at [1287, 551] on div "7:00pm - 8:00pm" at bounding box center [1324, 550] width 331 height 11
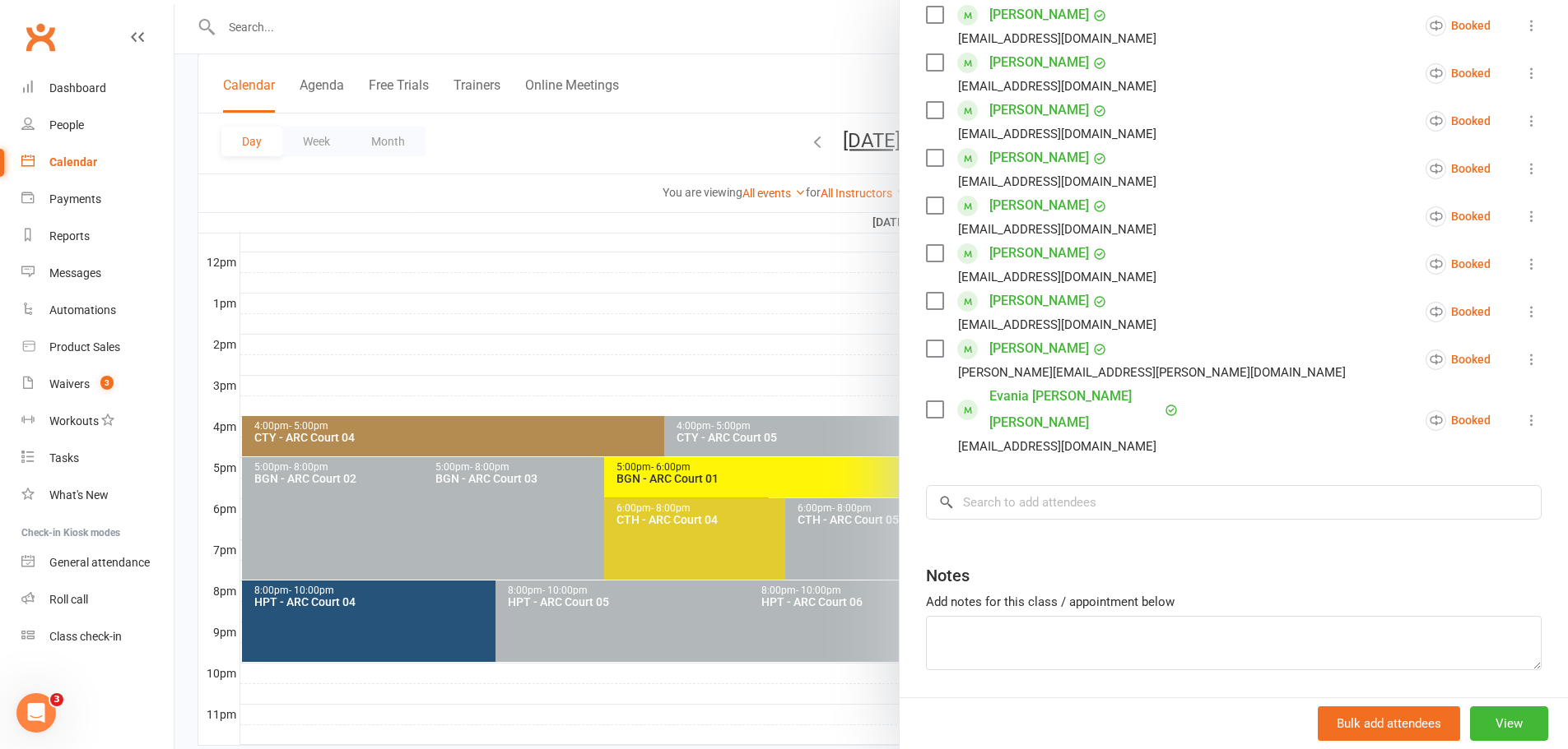
scroll to position [716, 0]
click at [676, 317] on div at bounding box center [871, 374] width 1393 height 749
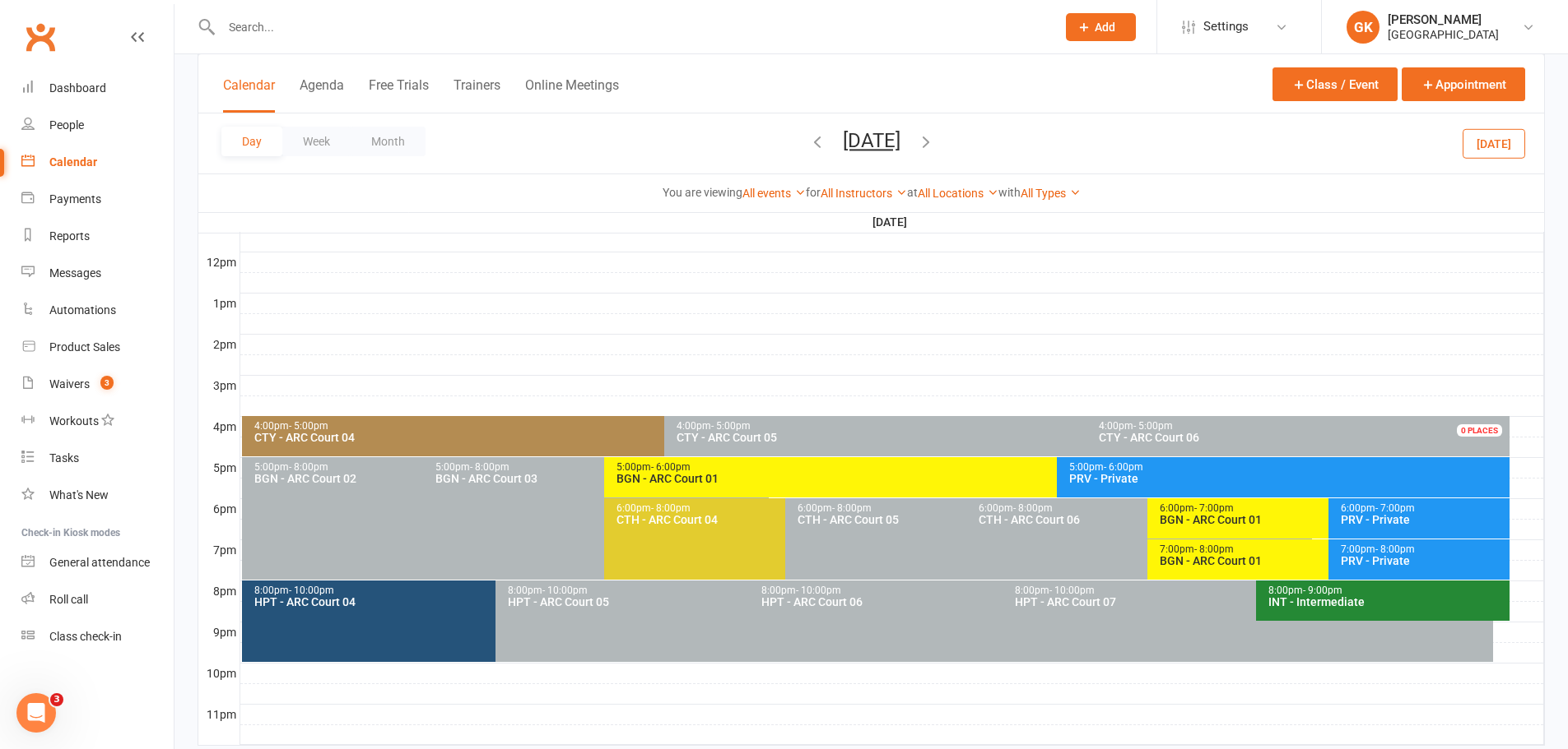
click at [935, 148] on icon "button" at bounding box center [926, 141] width 19 height 18
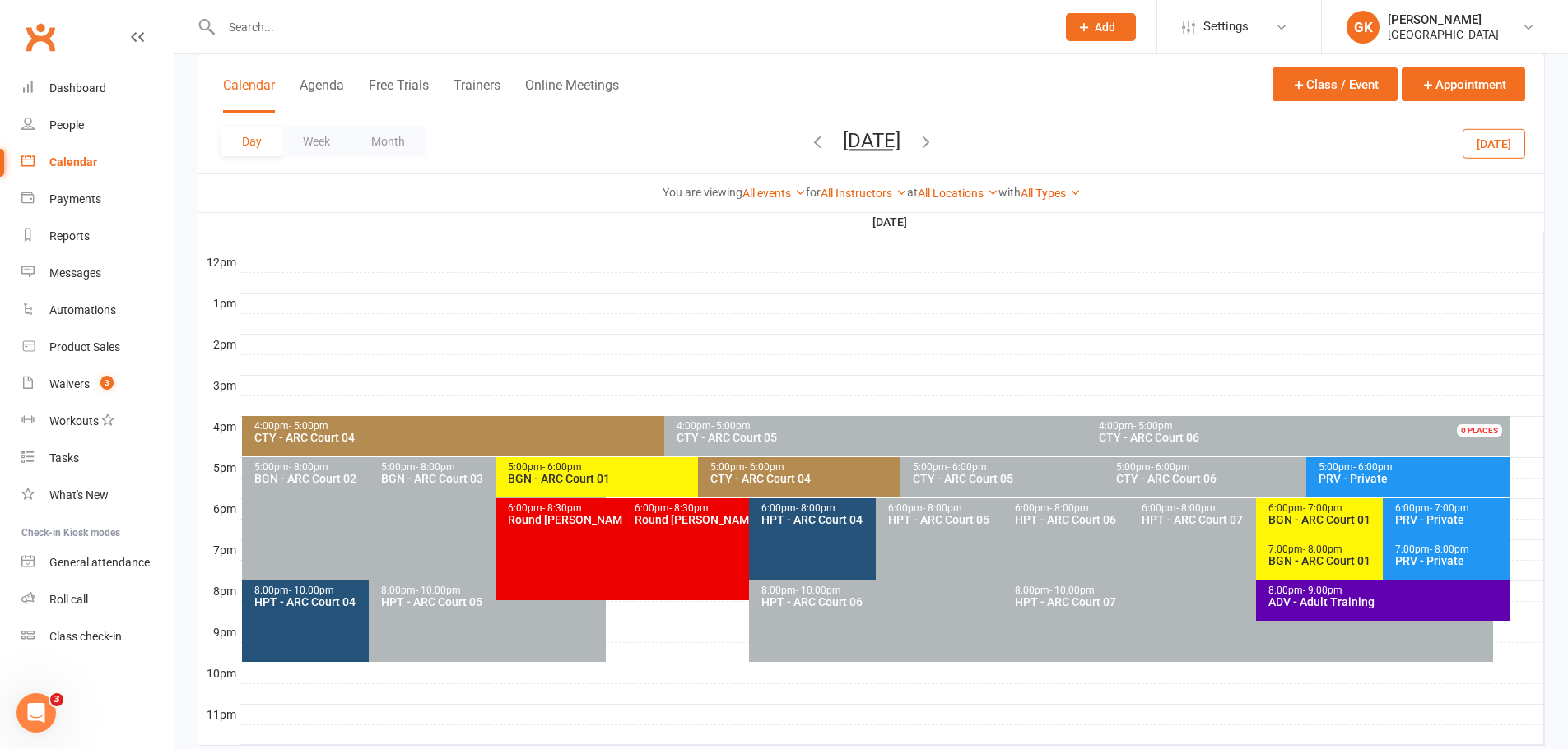
click at [590, 471] on div "5:00pm - 6:00pm" at bounding box center [694, 468] width 375 height 11
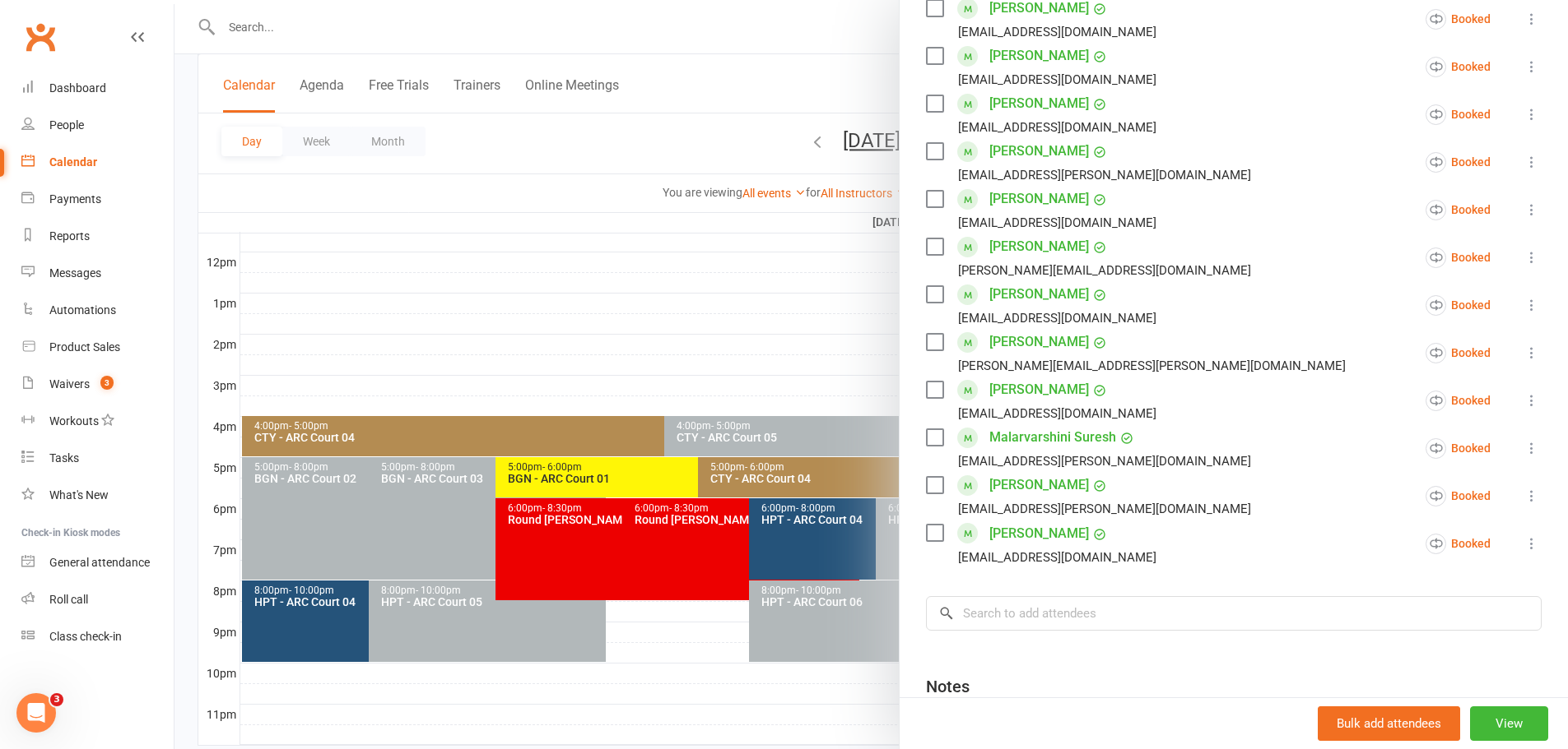
scroll to position [247, 0]
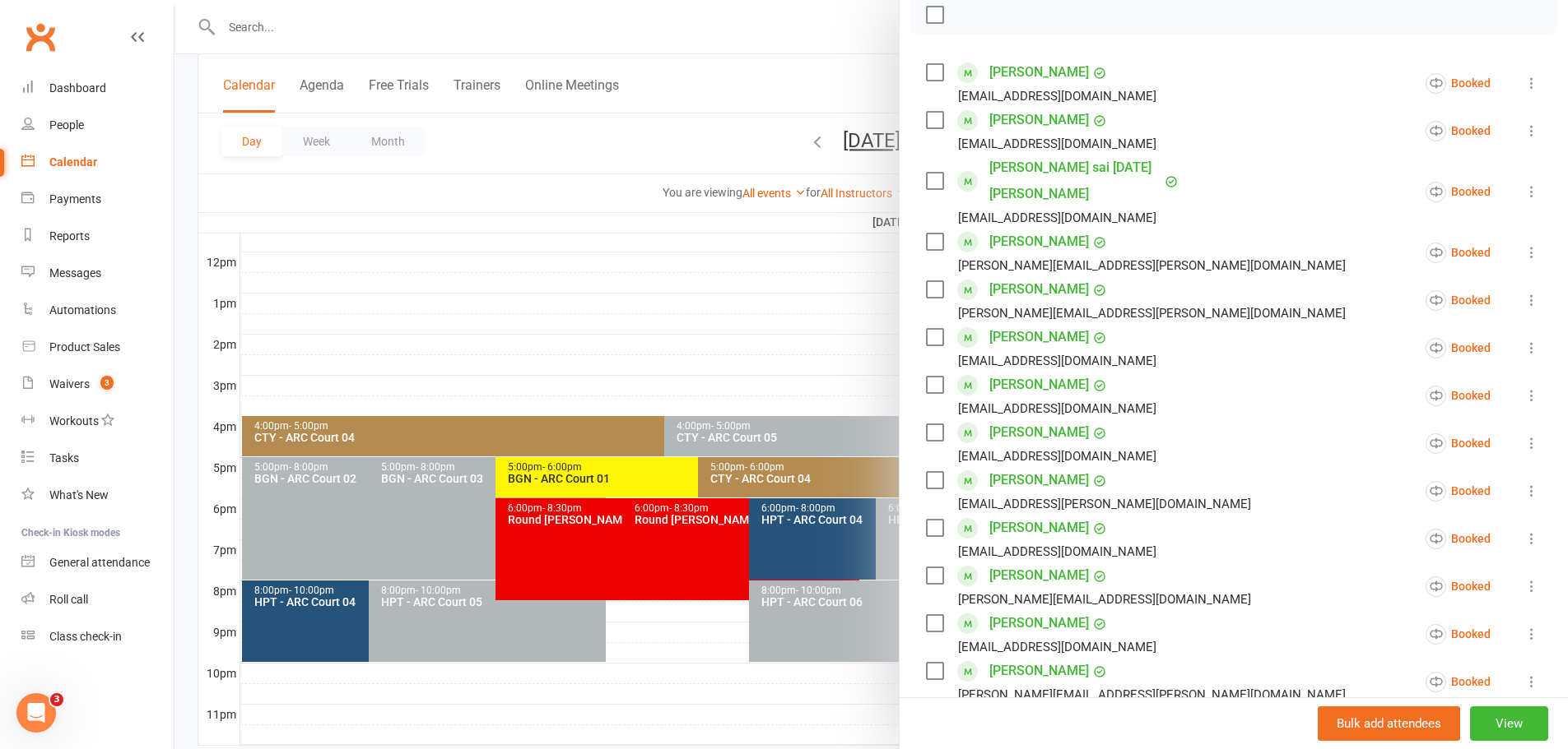
click at [708, 353] on div at bounding box center [871, 374] width 1393 height 749
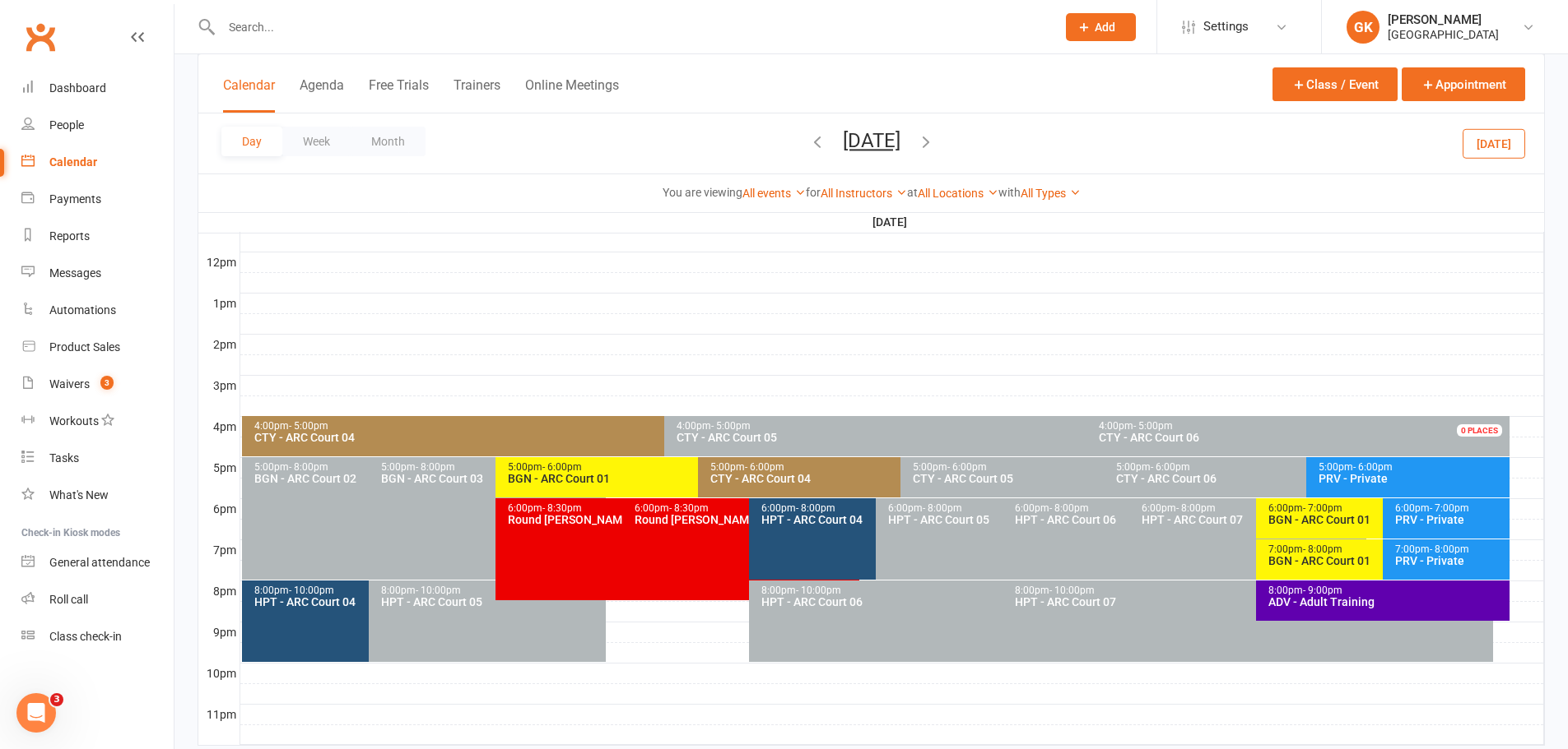
click at [1315, 516] on div "BGN - ARC Court 01" at bounding box center [1378, 520] width 222 height 11
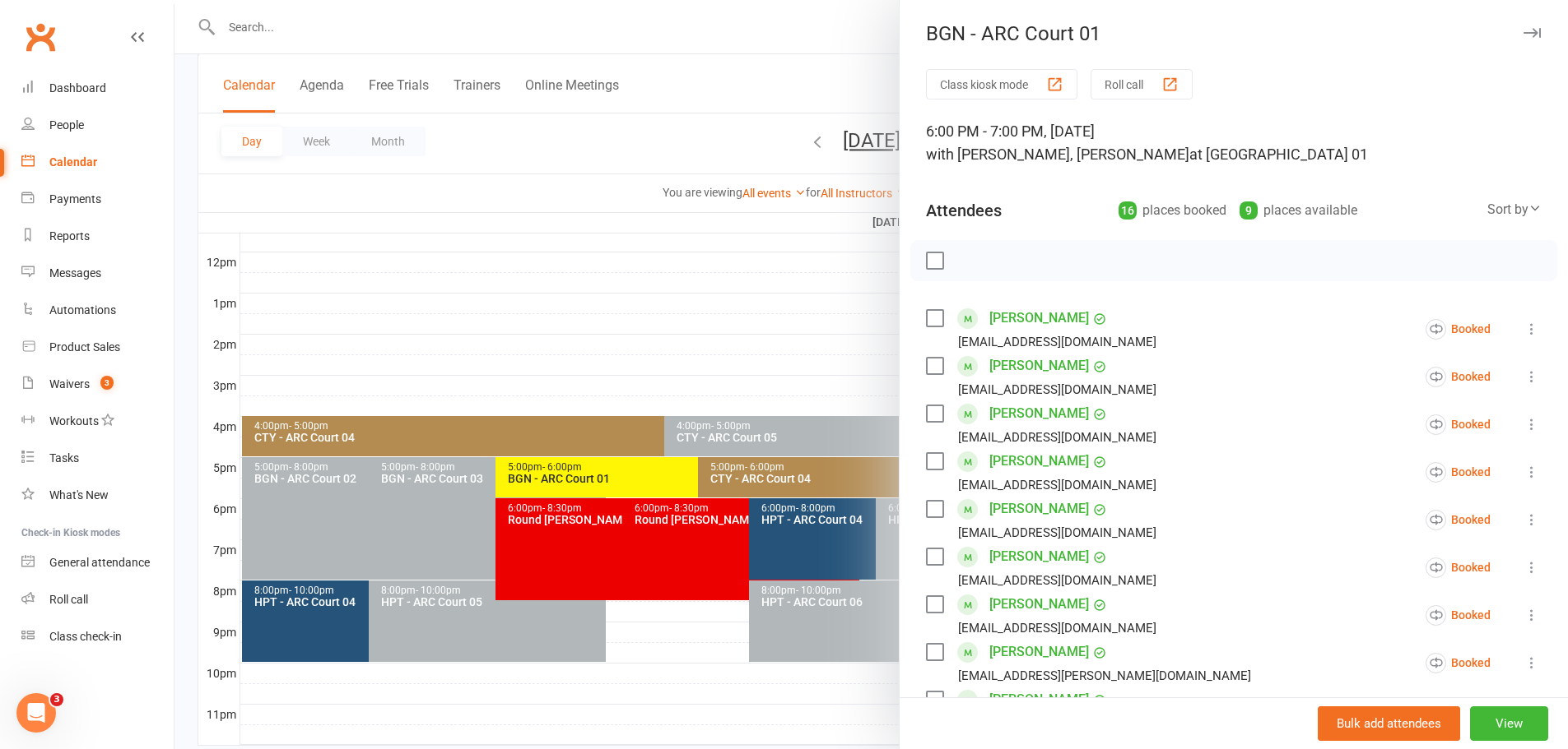
scroll to position [0, 0]
click at [776, 325] on div at bounding box center [871, 374] width 1393 height 749
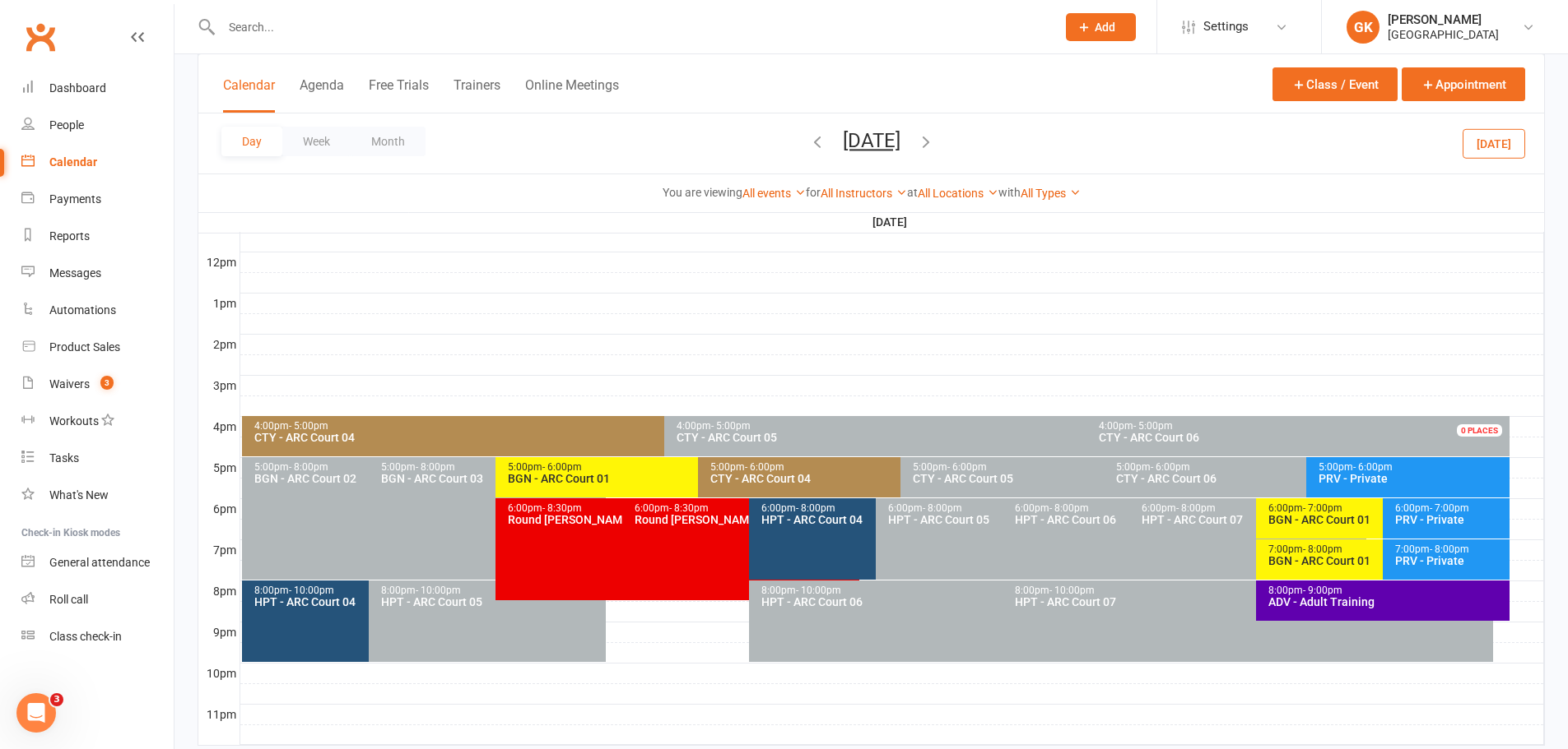
click at [1352, 568] on div "7:00pm - 8:00pm BGN - [GEOGRAPHIC_DATA] 01" at bounding box center [1374, 560] width 237 height 41
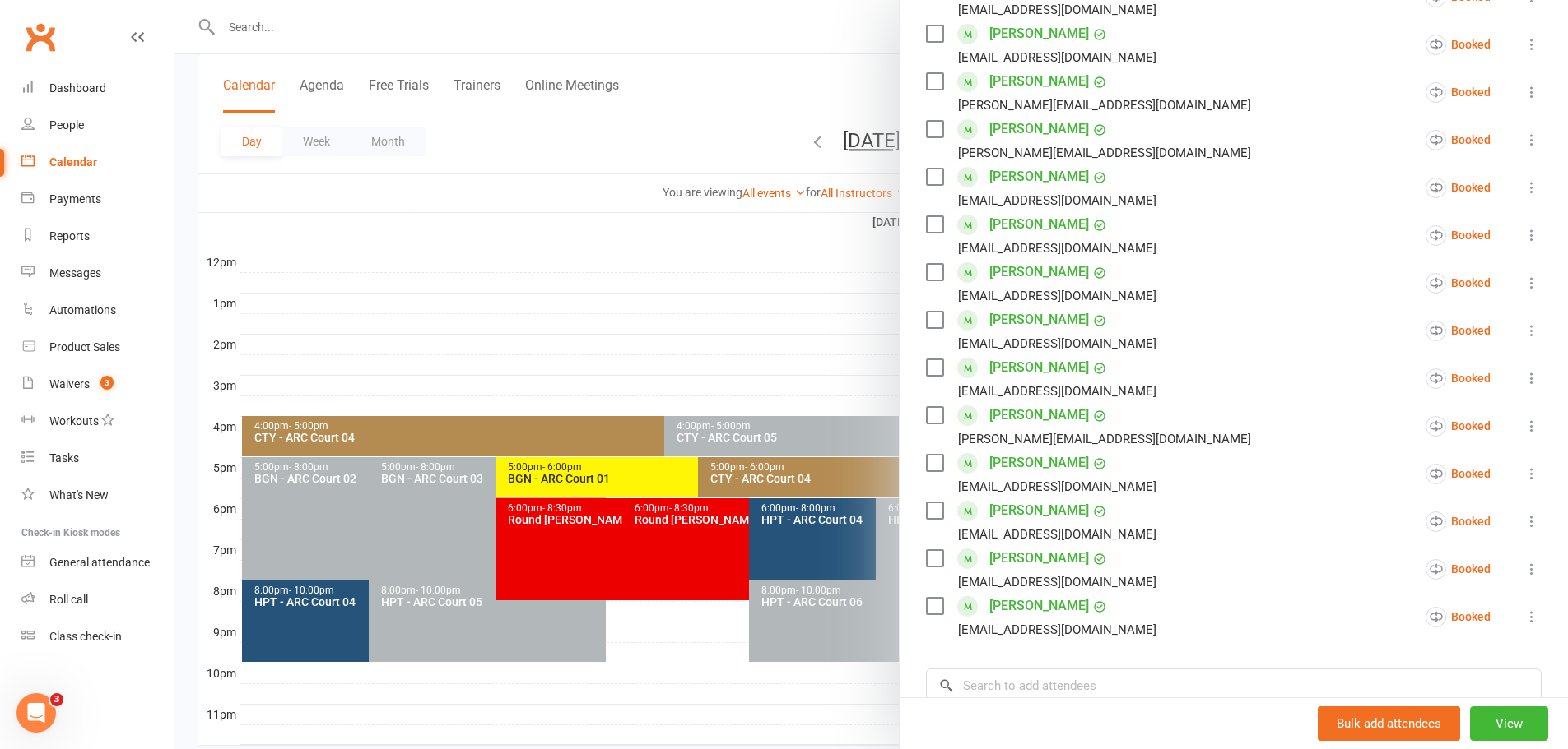
scroll to position [494, 0]
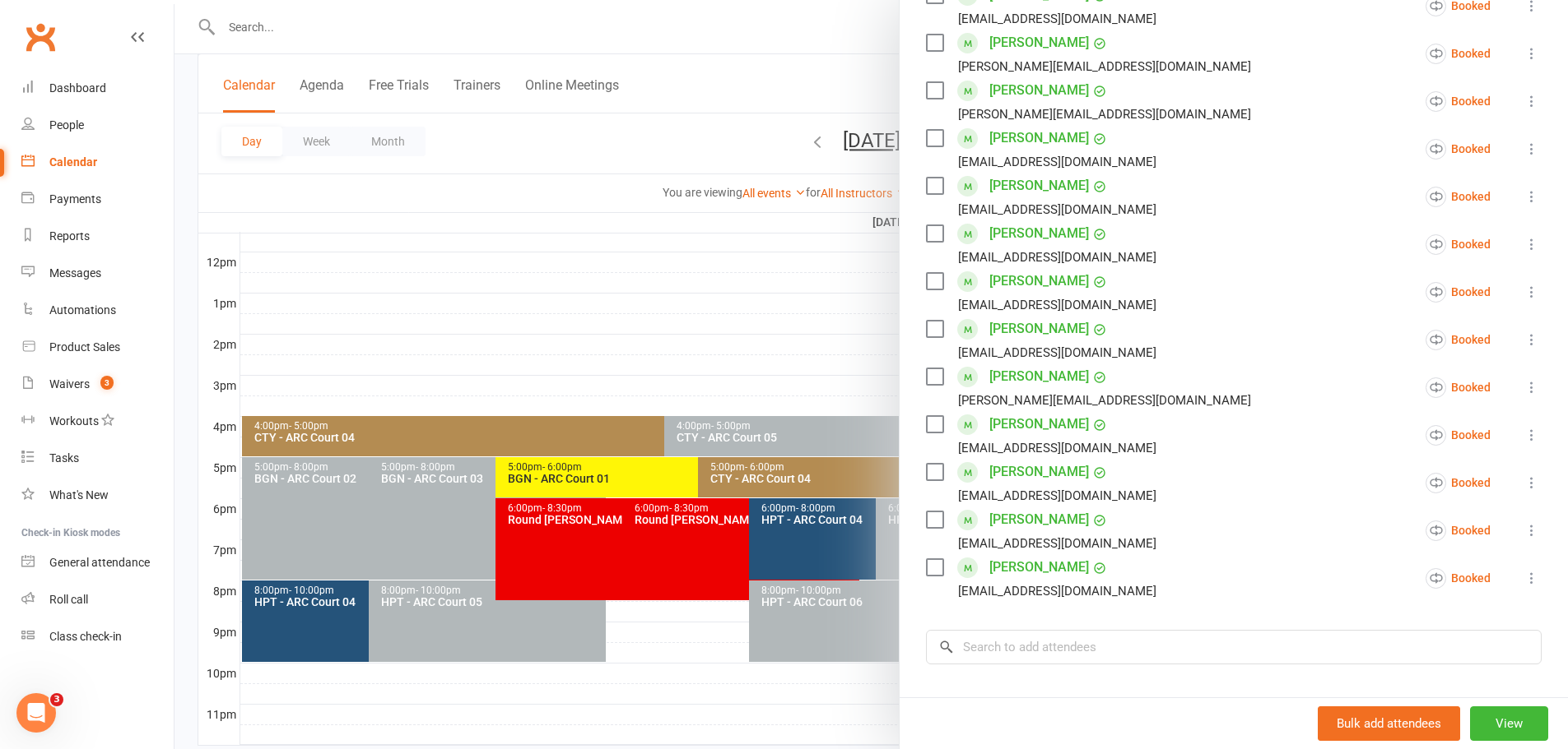
click at [761, 350] on div at bounding box center [871, 374] width 1393 height 749
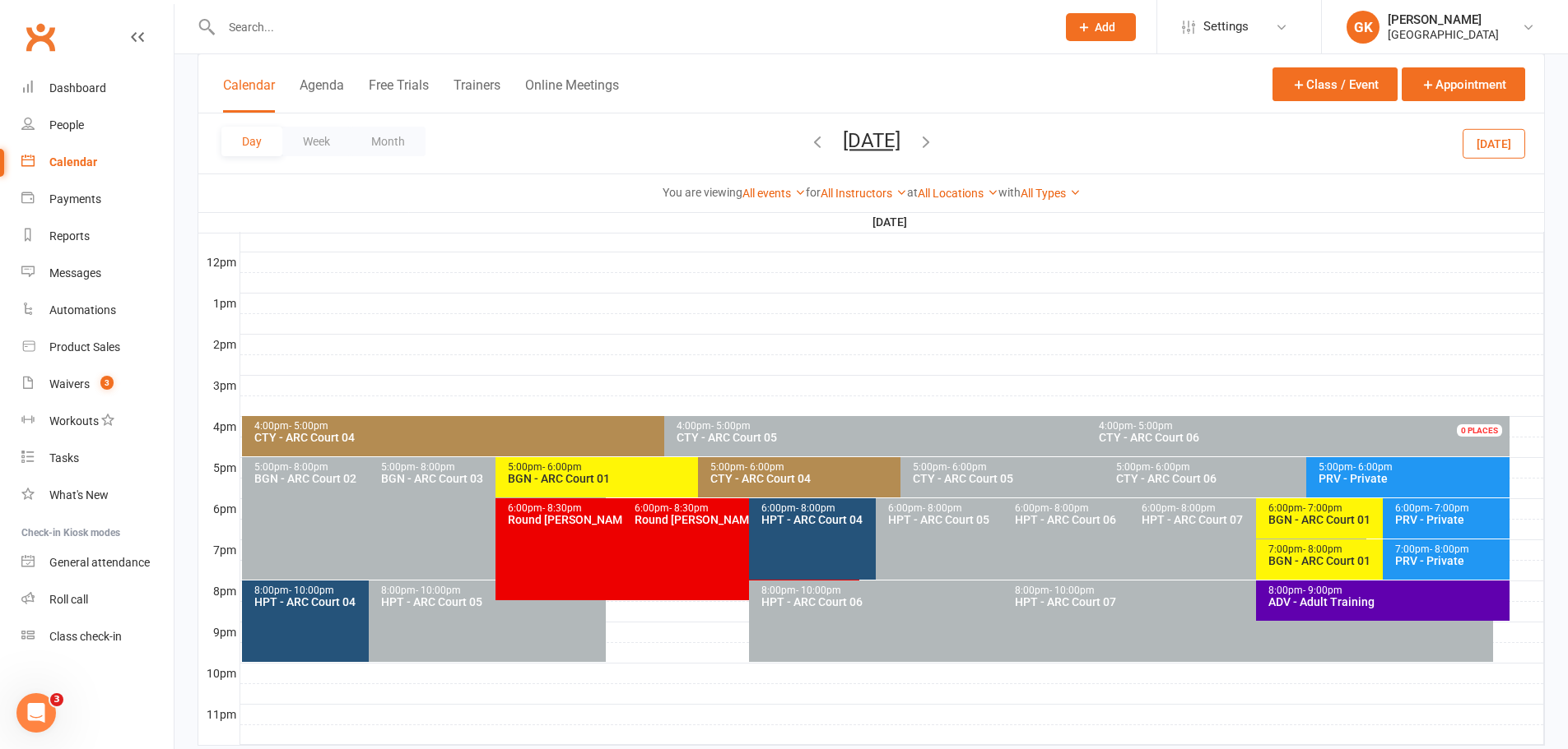
click at [935, 141] on icon "button" at bounding box center [926, 141] width 19 height 18
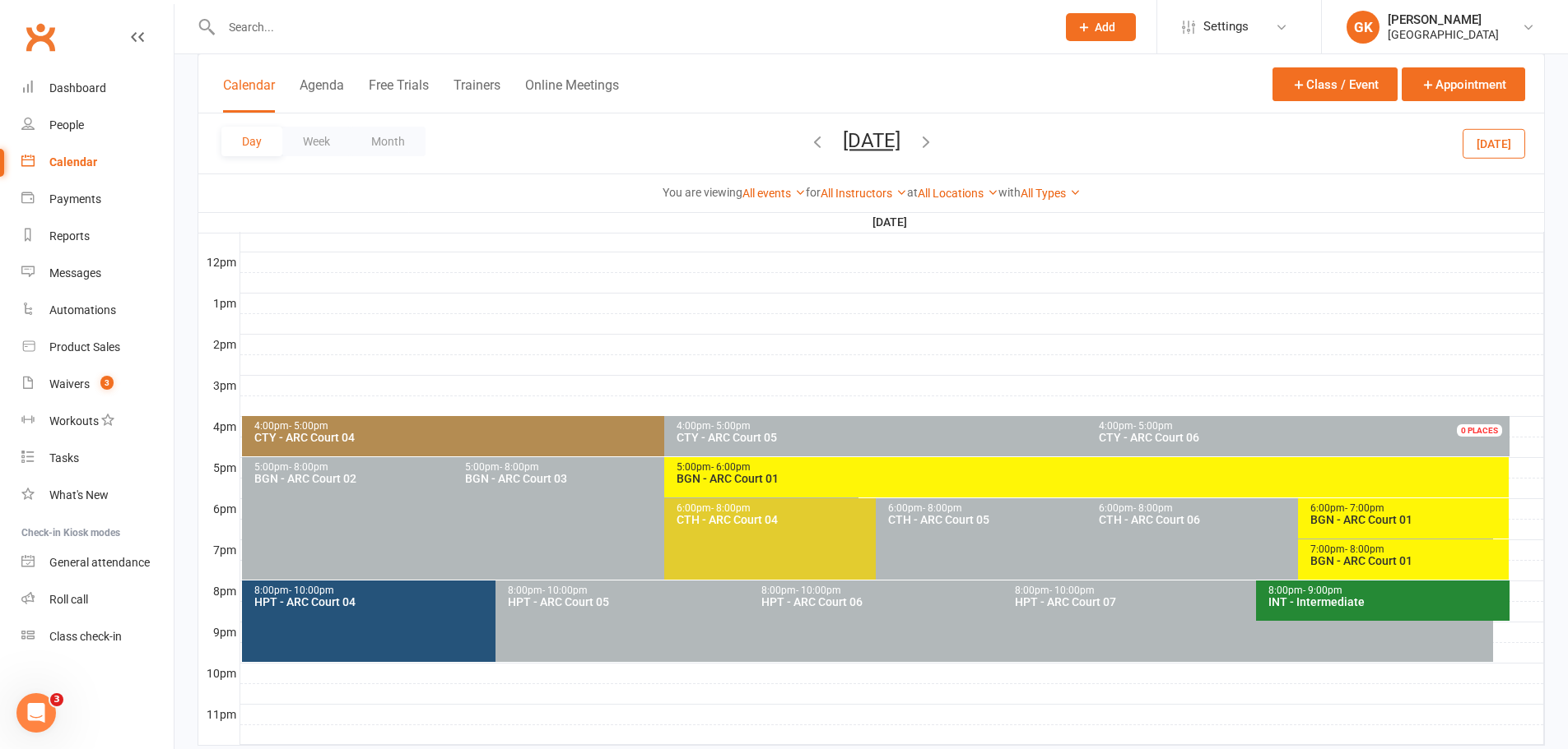
click at [775, 479] on div "BGN - ARC Court 01" at bounding box center [1091, 478] width 831 height 11
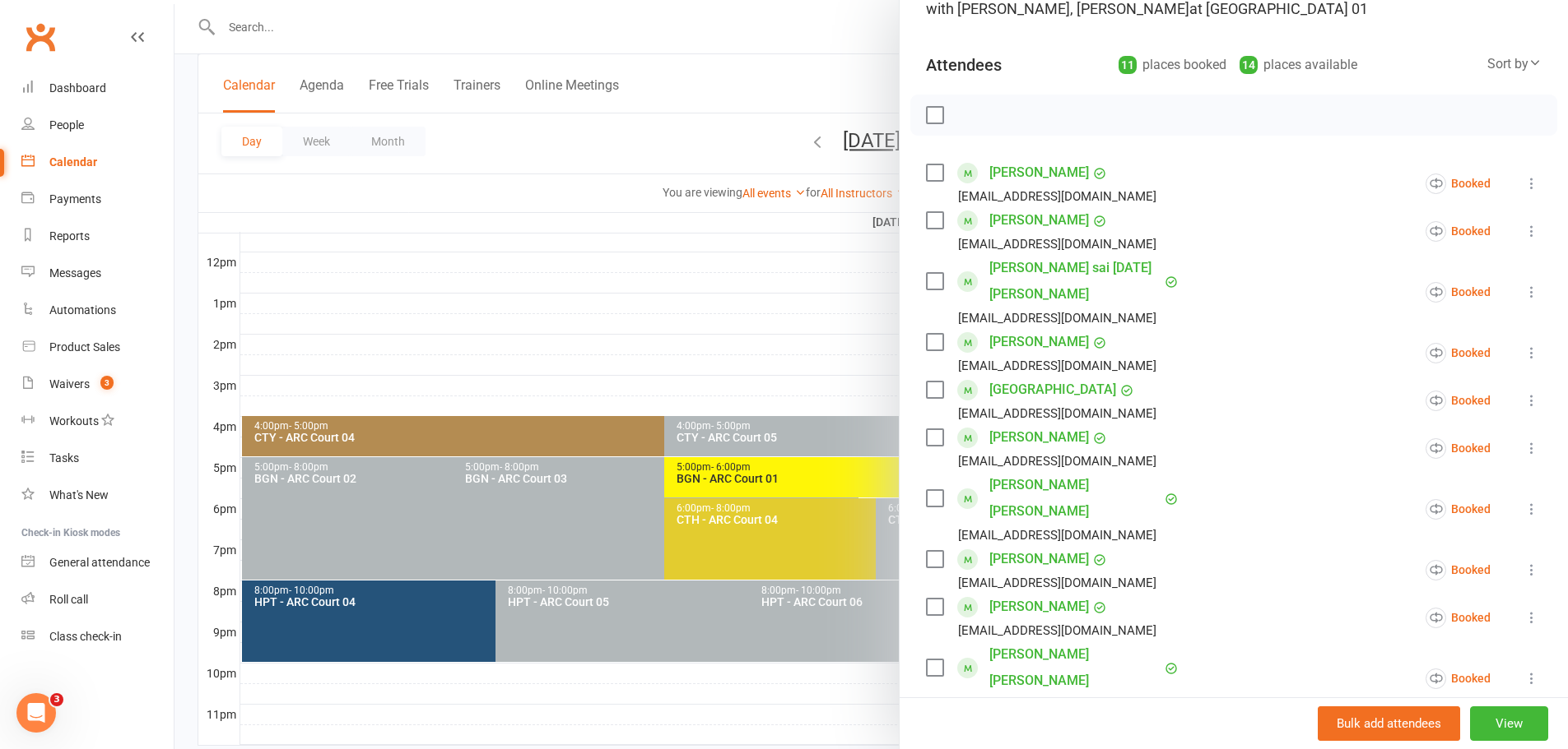
scroll to position [329, 0]
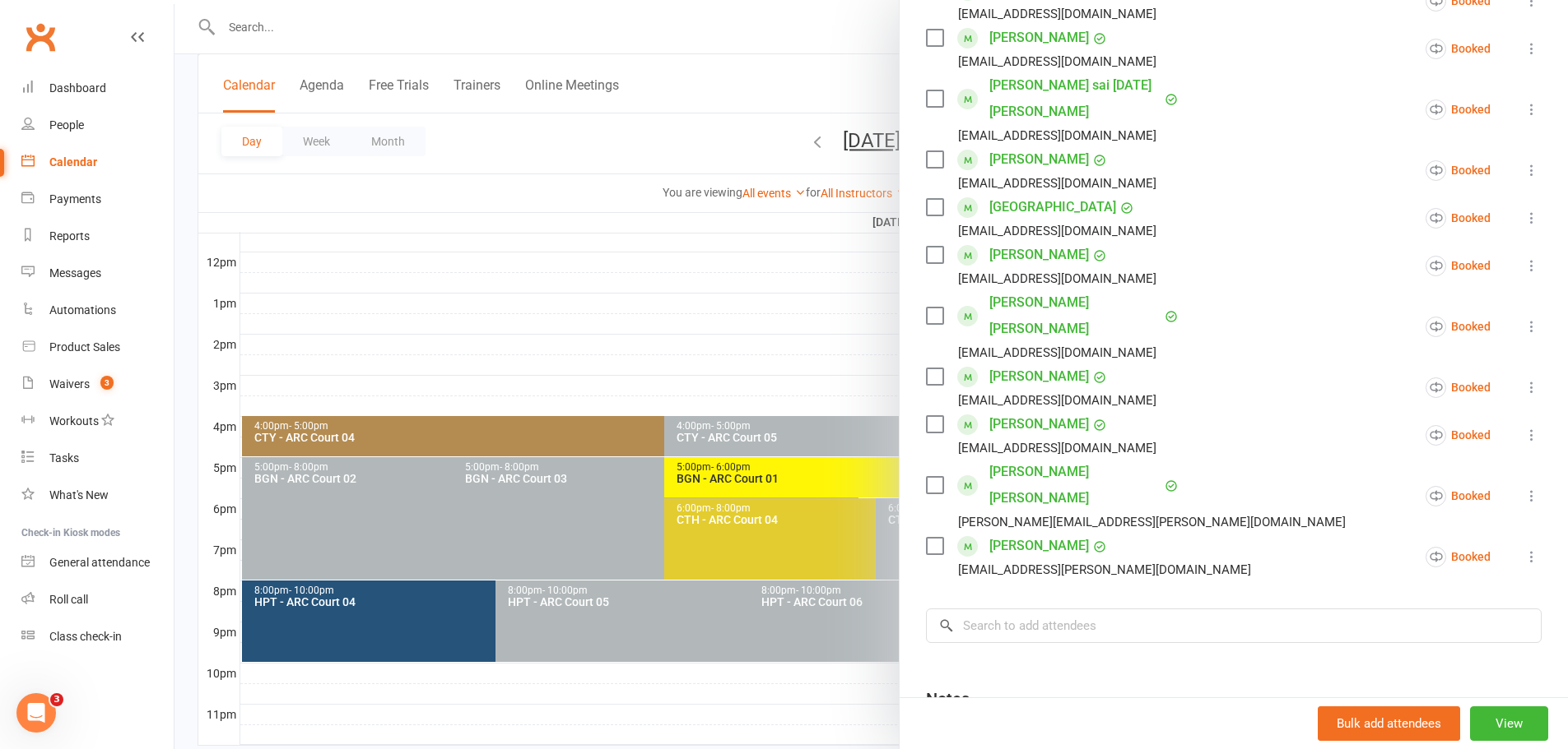
click at [667, 278] on div at bounding box center [871, 374] width 1393 height 749
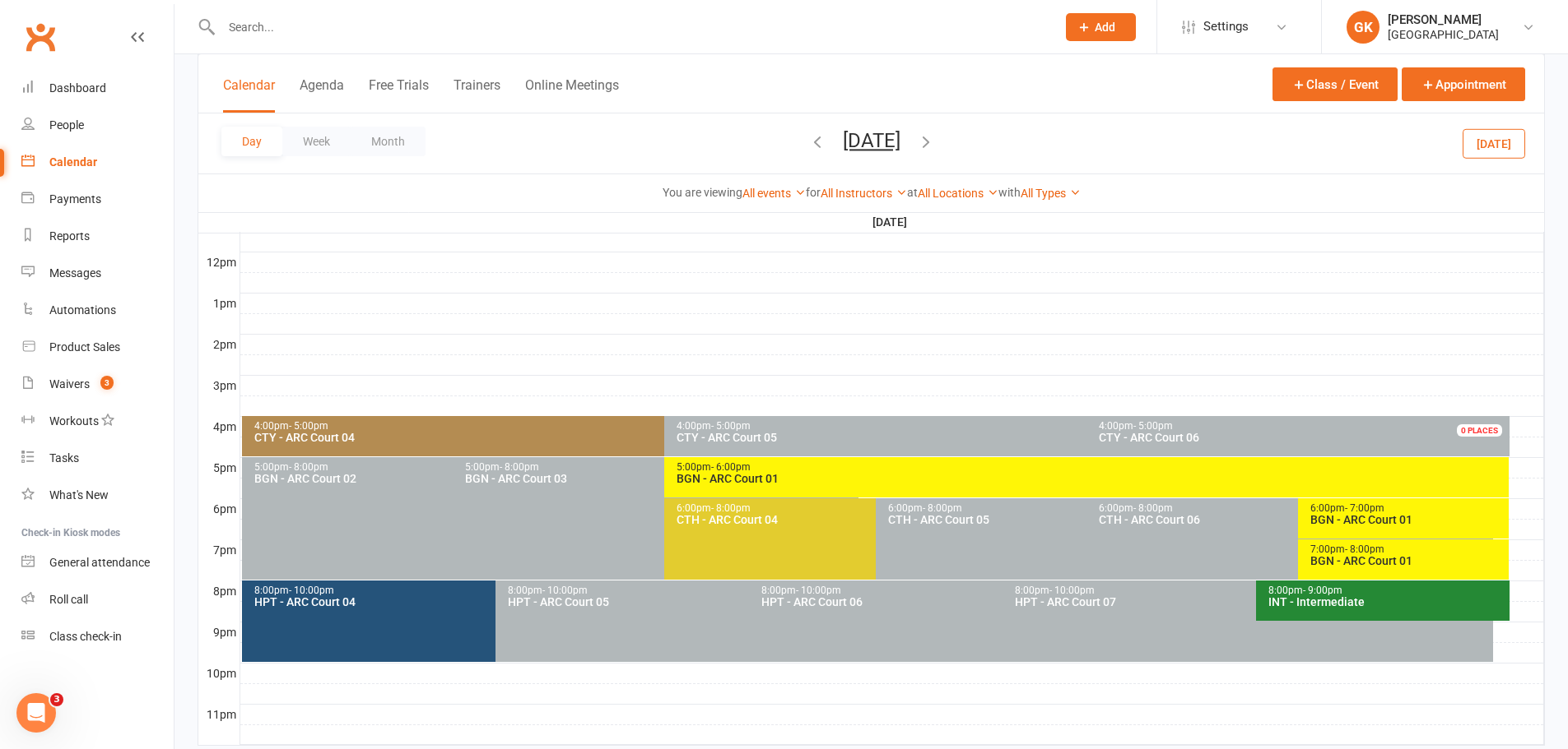
click at [1418, 529] on div "6:00pm - 7:00pm BGN - [GEOGRAPHIC_DATA] 01" at bounding box center [1403, 519] width 212 height 41
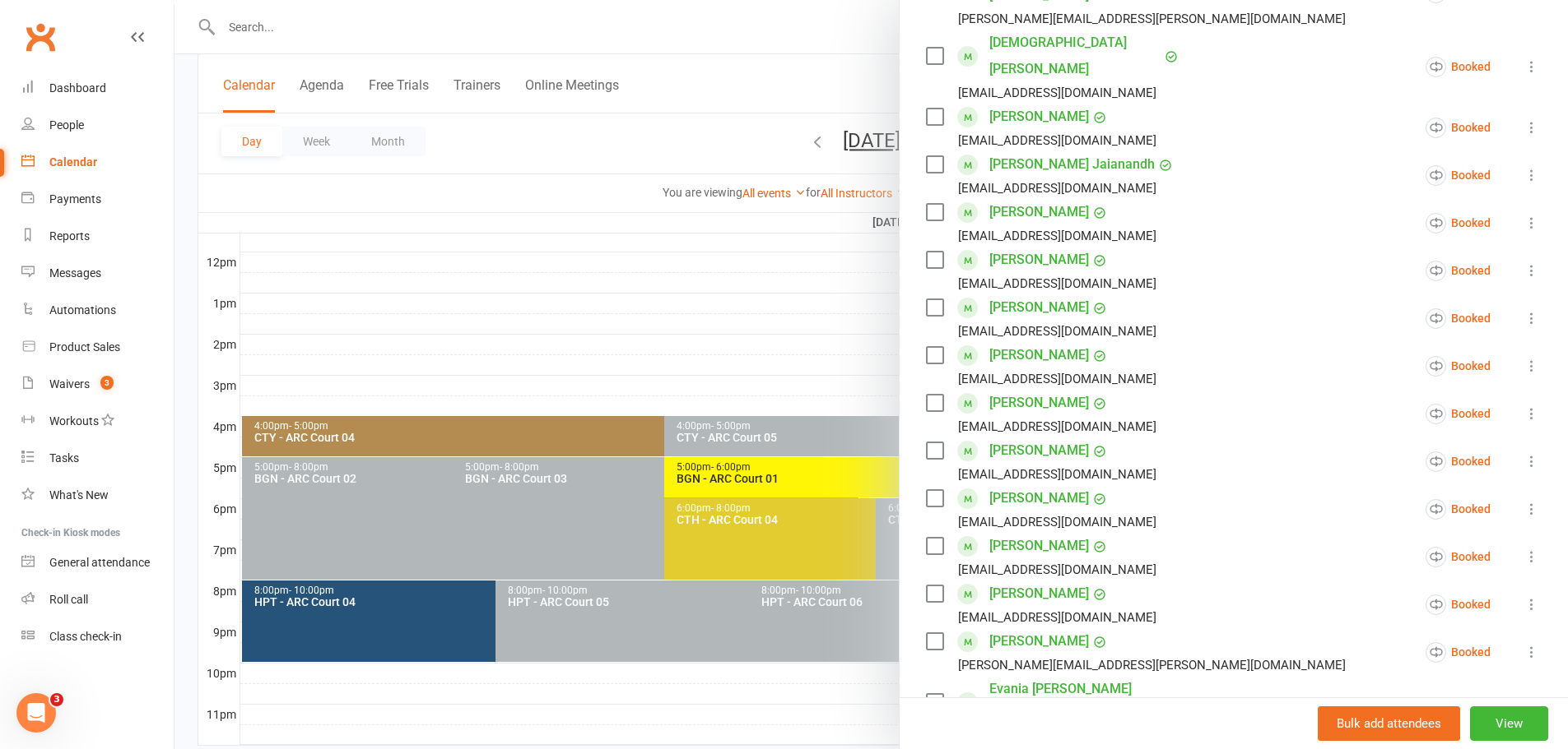
scroll to position [165, 0]
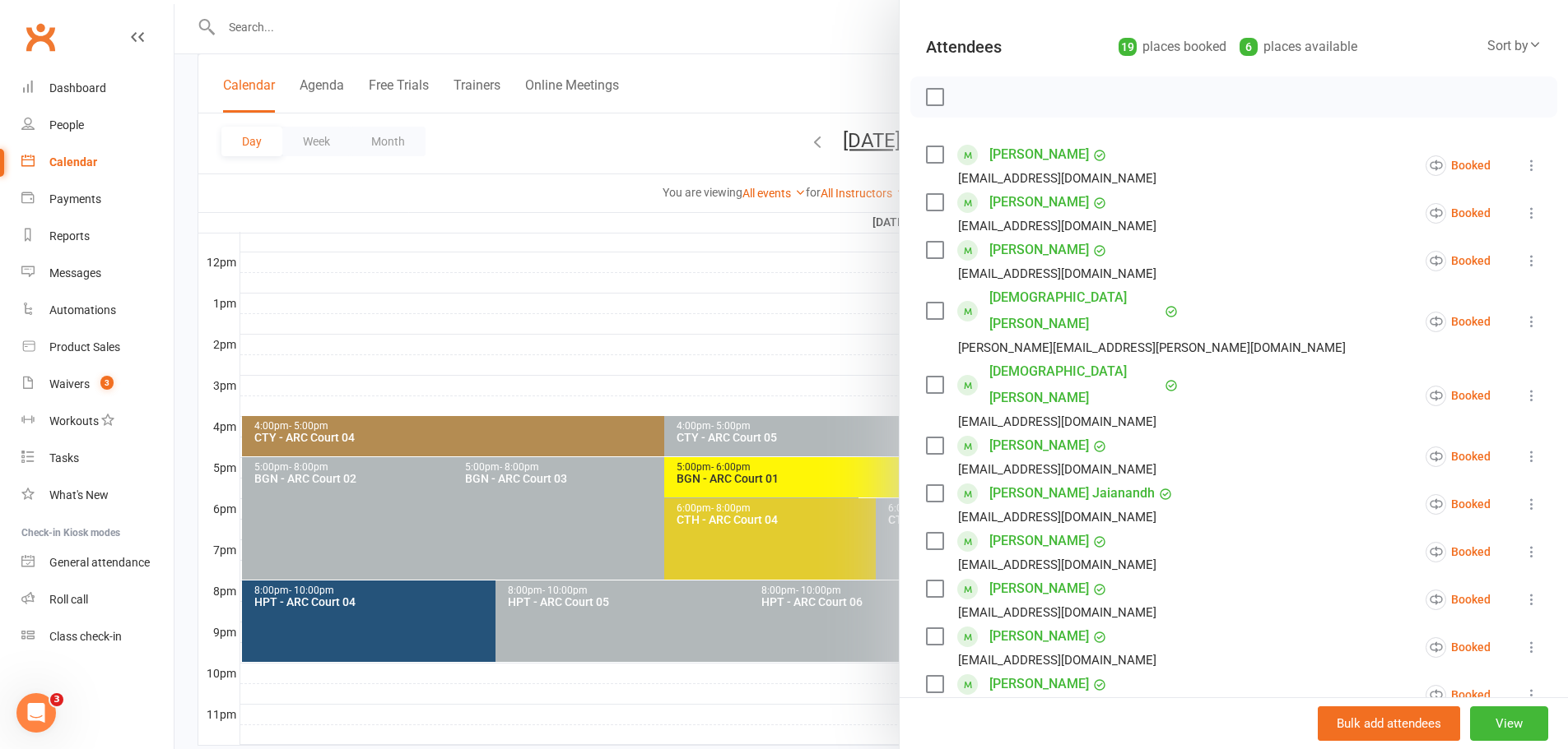
click at [825, 285] on div at bounding box center [871, 374] width 1393 height 749
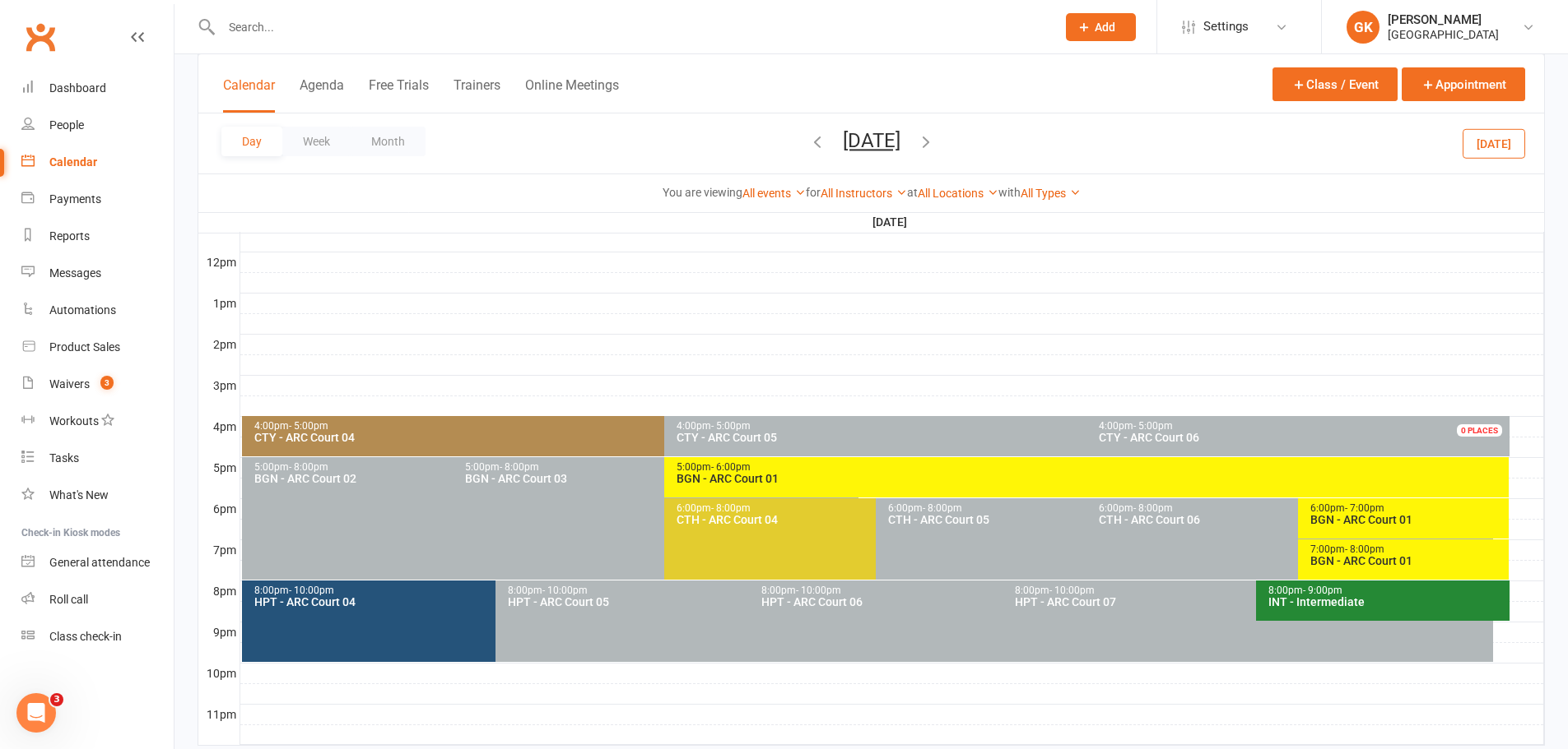
click at [1407, 568] on div "7:00pm - 8:00pm BGN - [GEOGRAPHIC_DATA] 01" at bounding box center [1403, 560] width 212 height 41
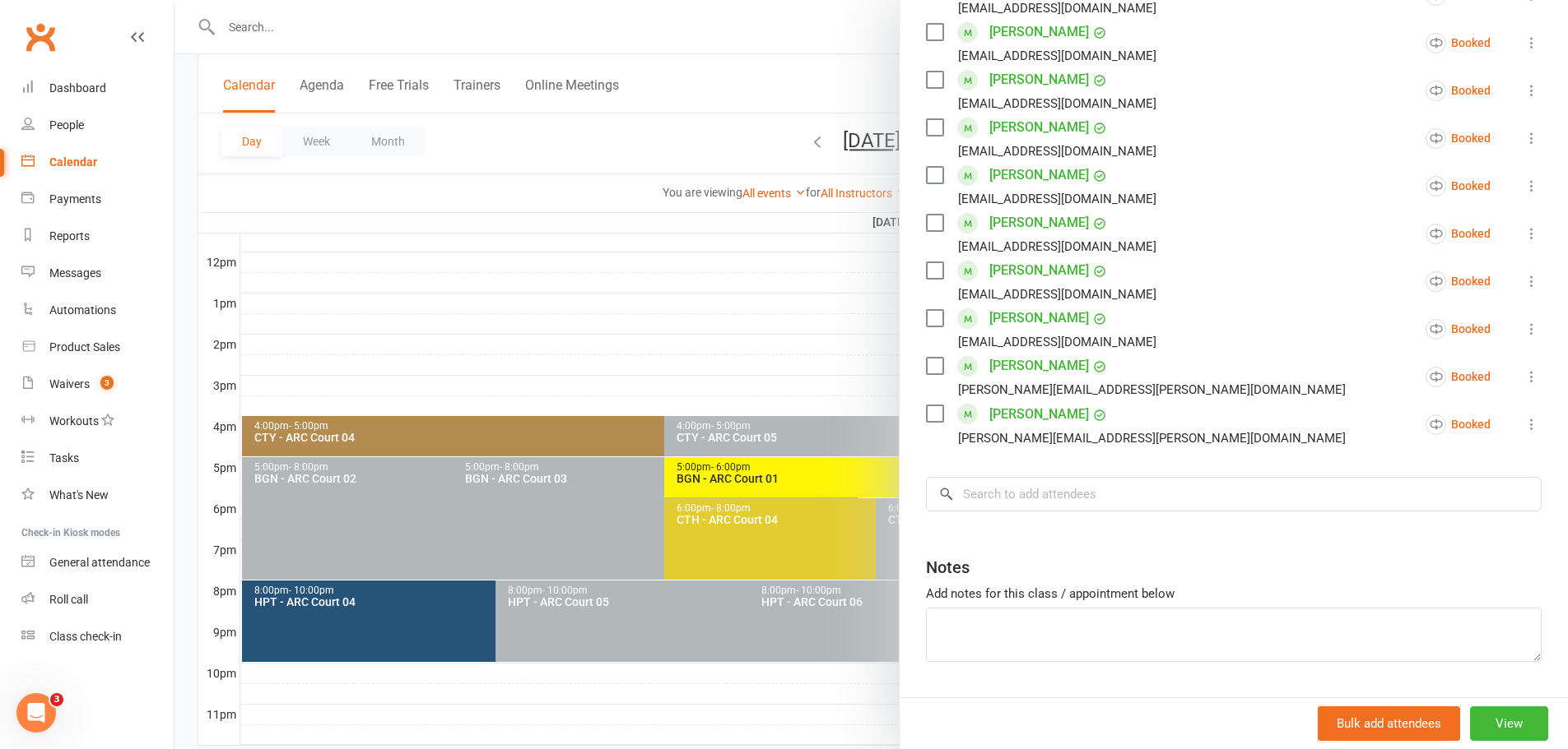
scroll to position [716, 0]
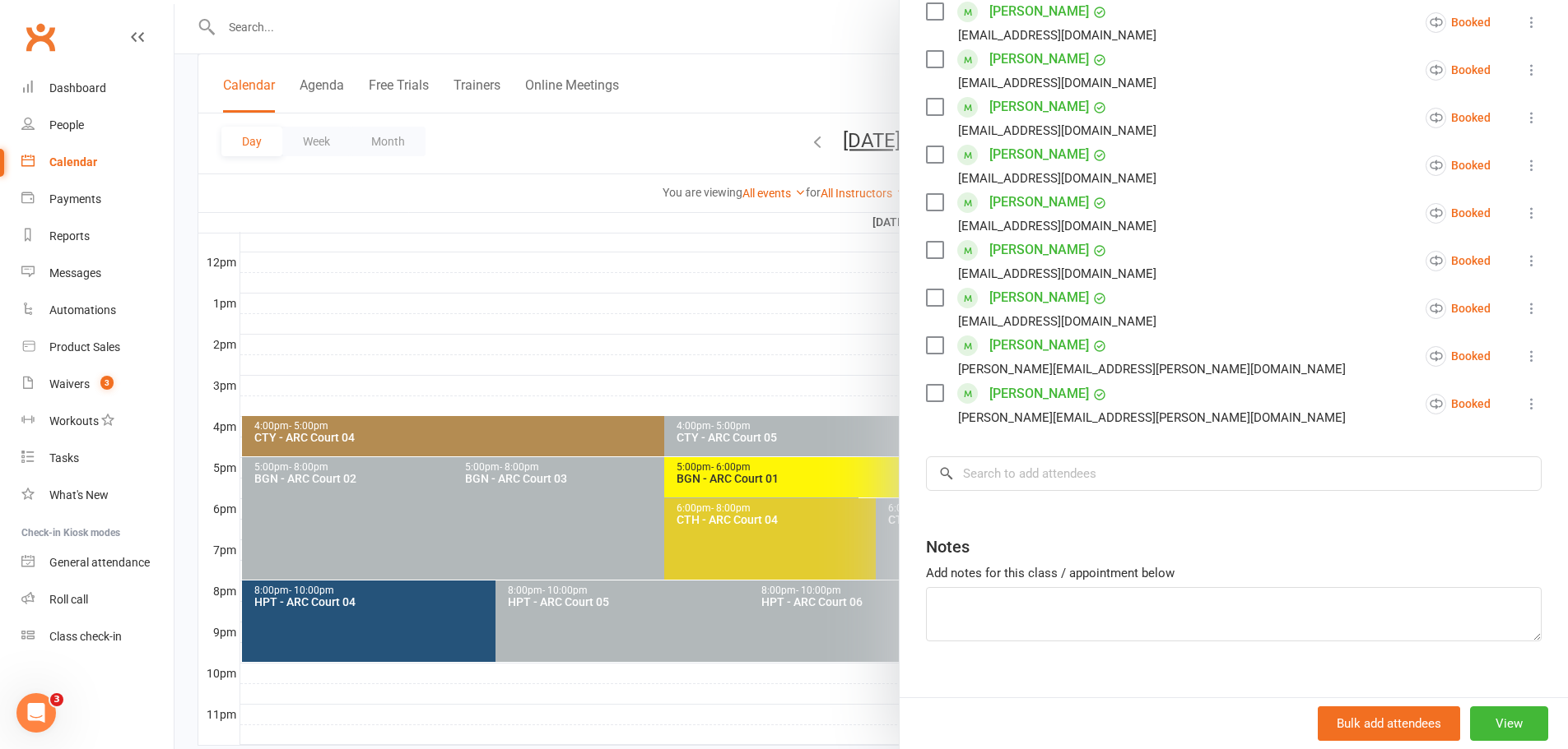
click at [758, 326] on div at bounding box center [871, 374] width 1393 height 749
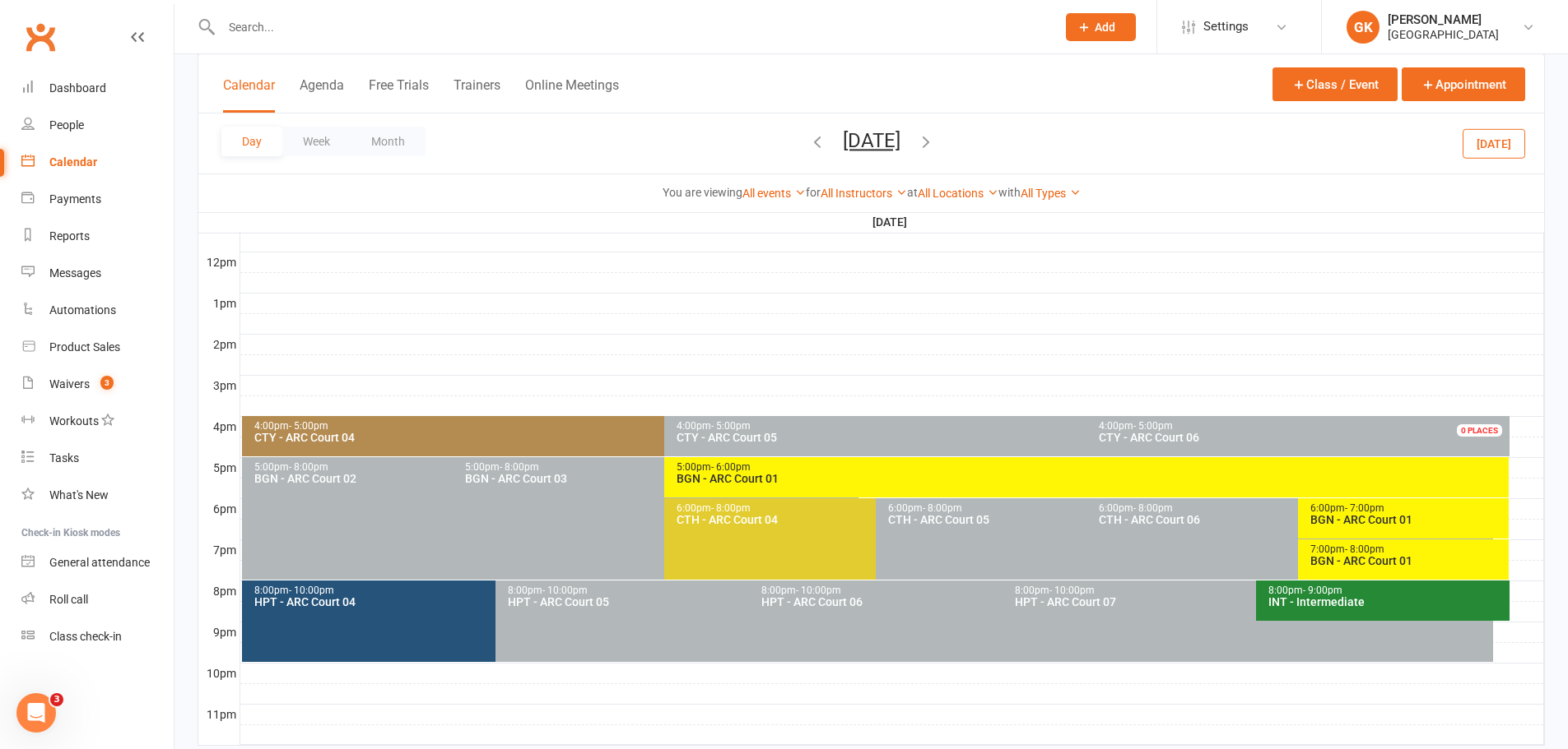
click at [935, 141] on icon "button" at bounding box center [926, 141] width 19 height 18
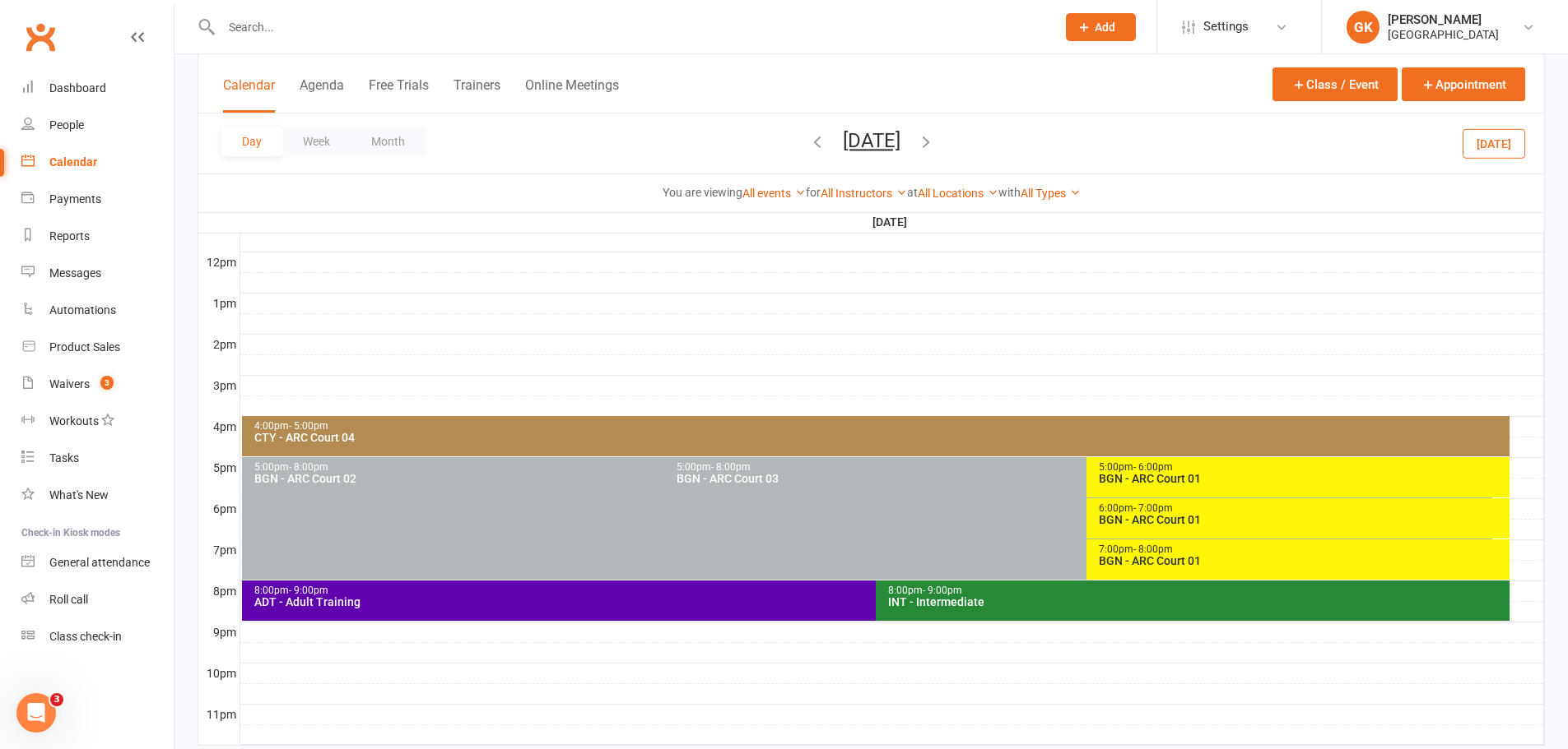
click at [1177, 471] on div "5:00pm - 6:00pm" at bounding box center [1302, 468] width 407 height 11
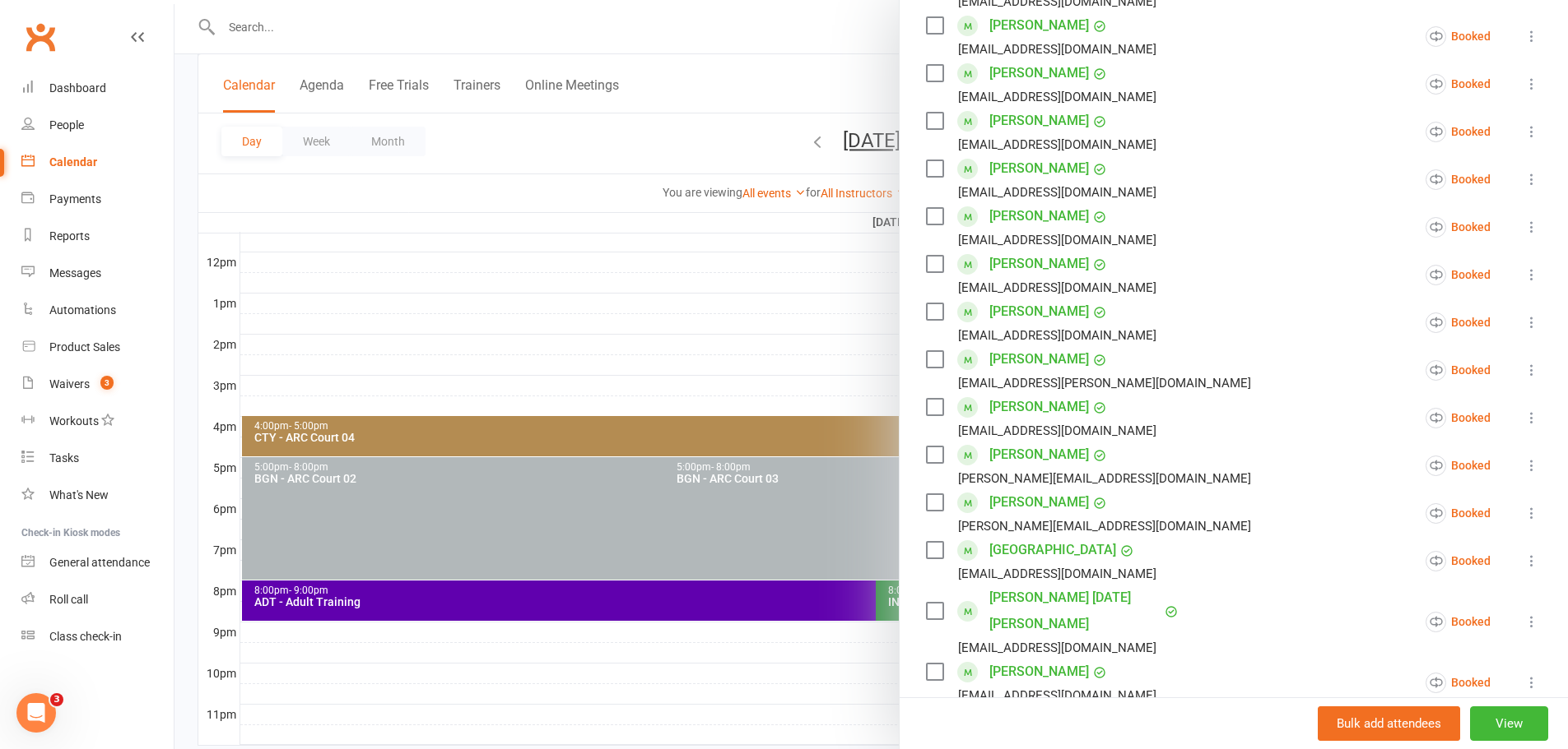
scroll to position [494, 0]
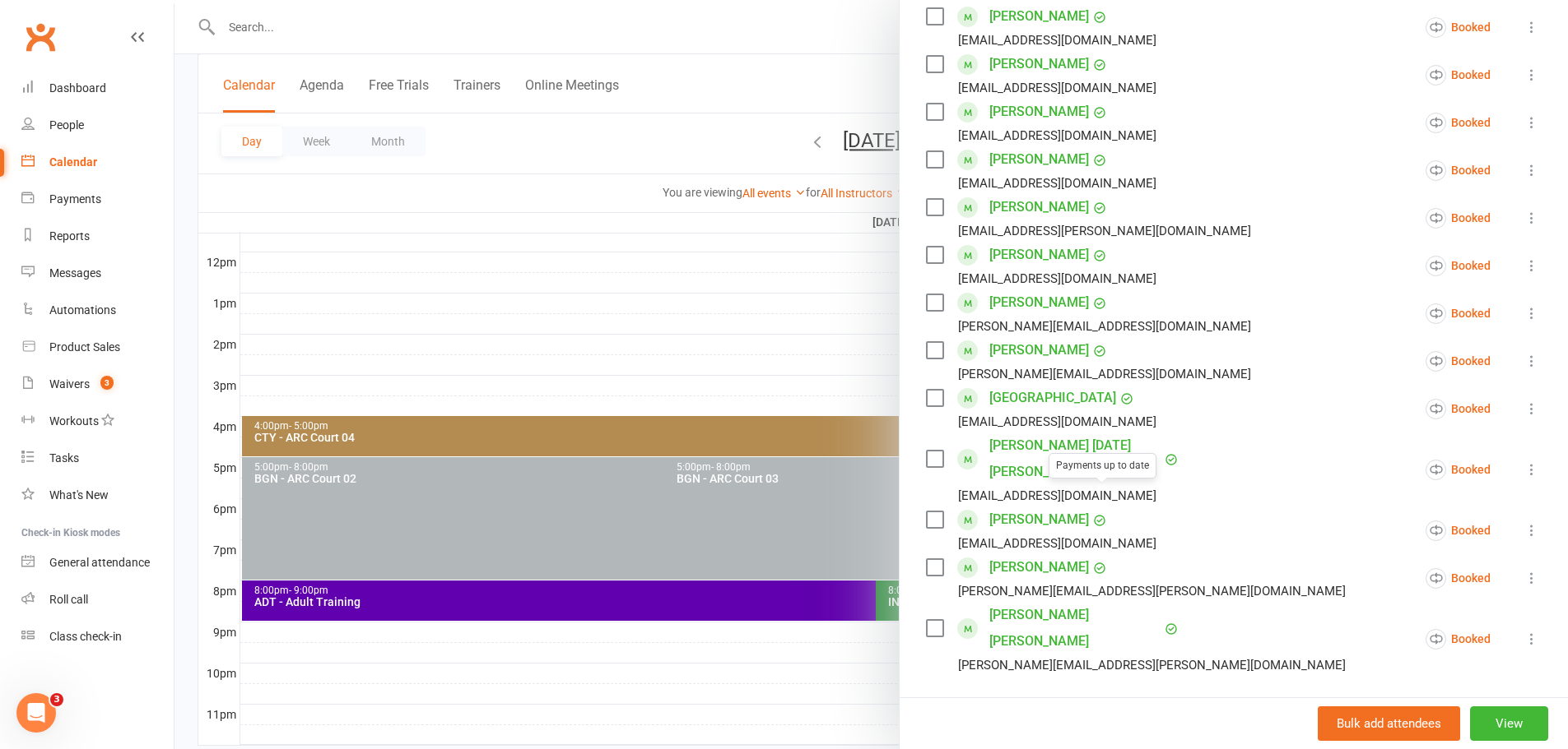
click at [854, 358] on div at bounding box center [871, 374] width 1393 height 749
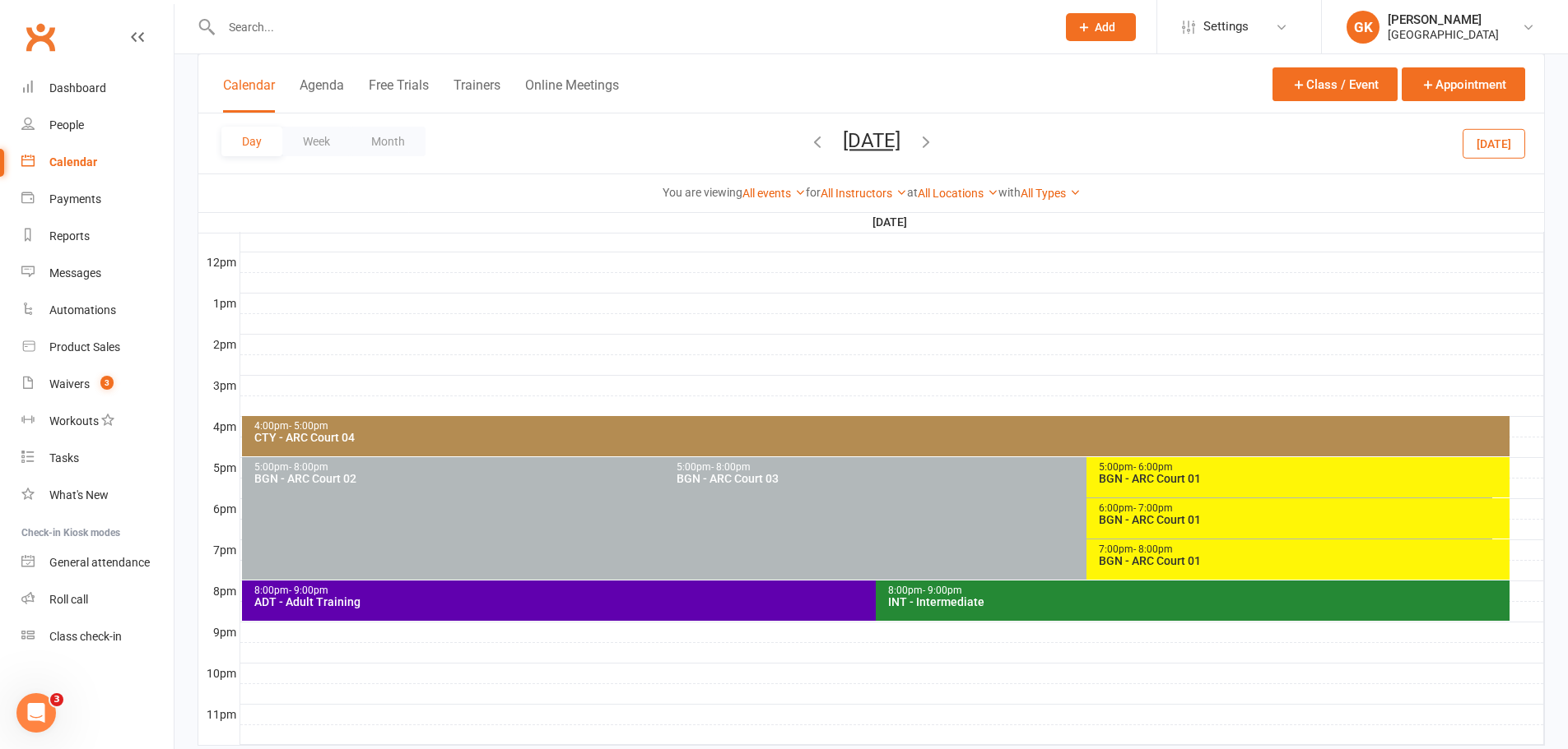
click at [1215, 522] on div "BGN - ARC Court 01" at bounding box center [1302, 520] width 407 height 11
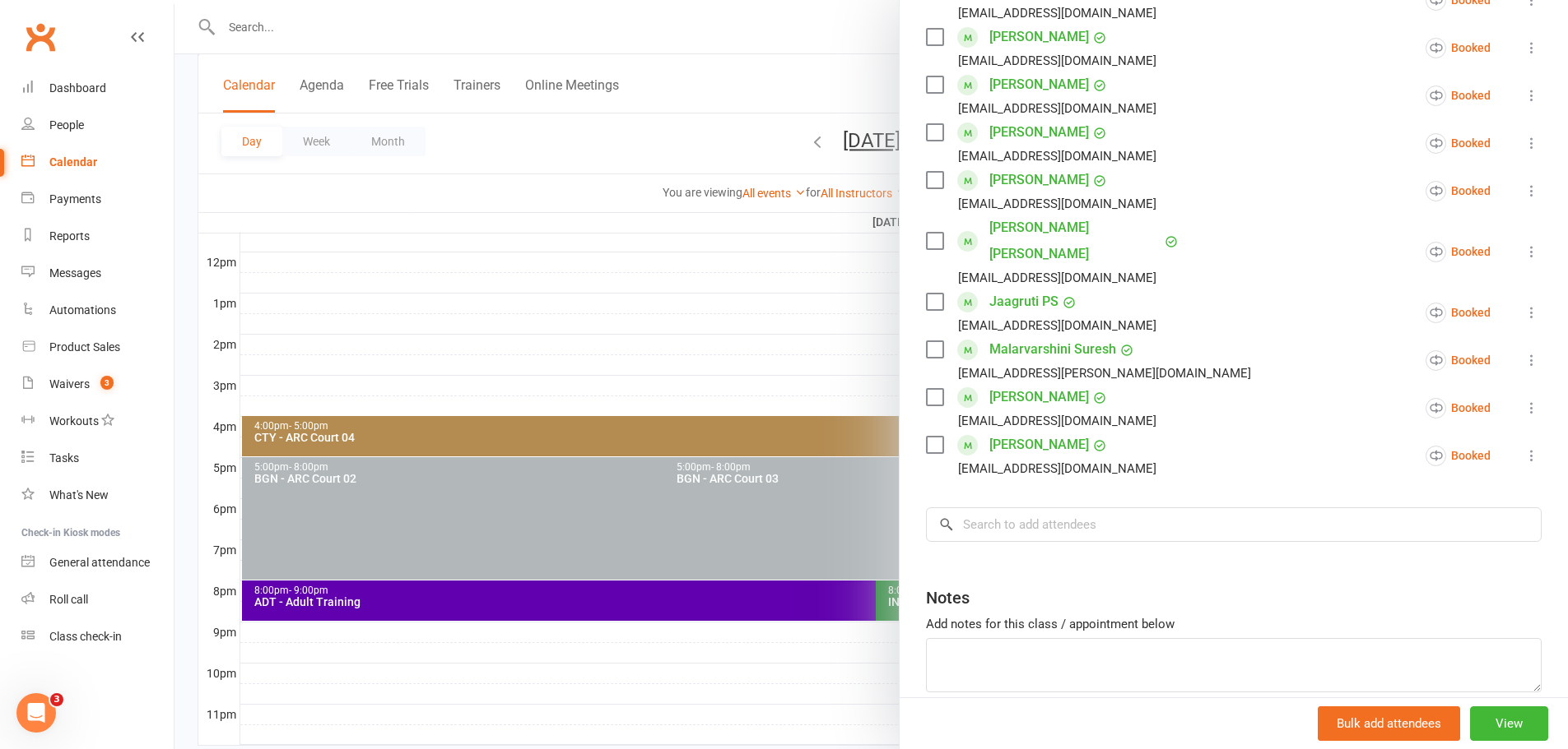
scroll to position [576, 0]
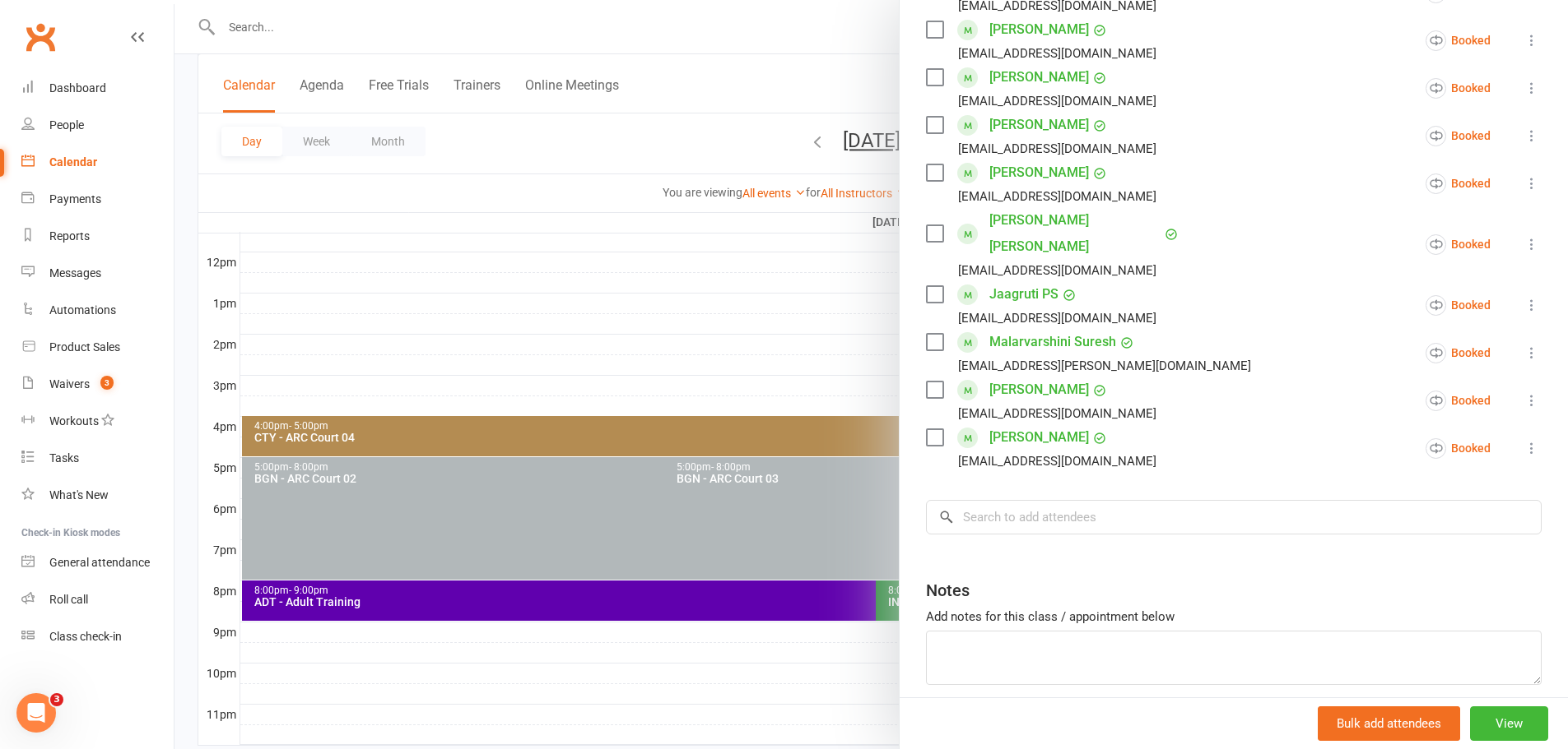
click at [713, 279] on div at bounding box center [871, 374] width 1393 height 749
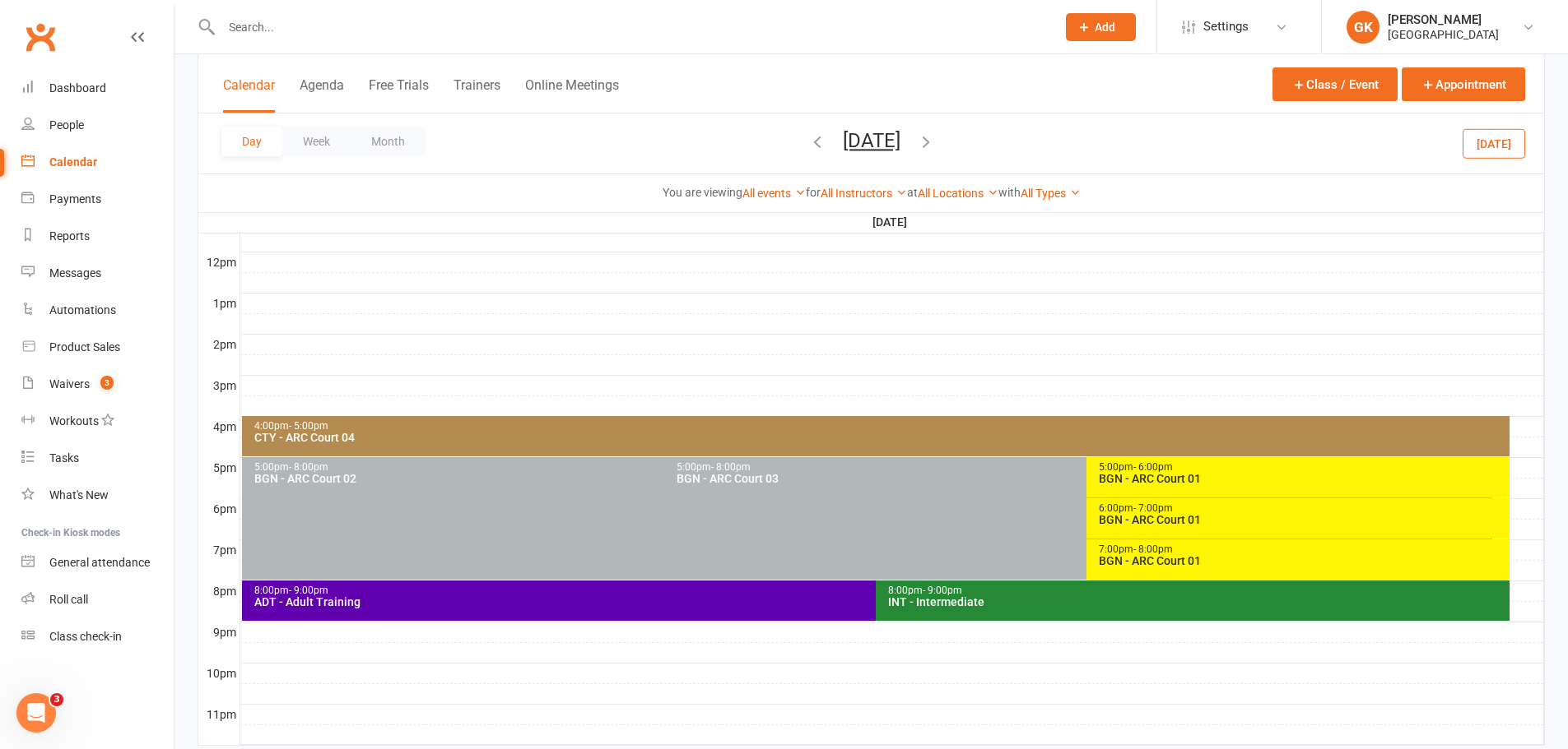
click at [1211, 518] on div "BGN - ARC Court 01" at bounding box center [1302, 520] width 407 height 11
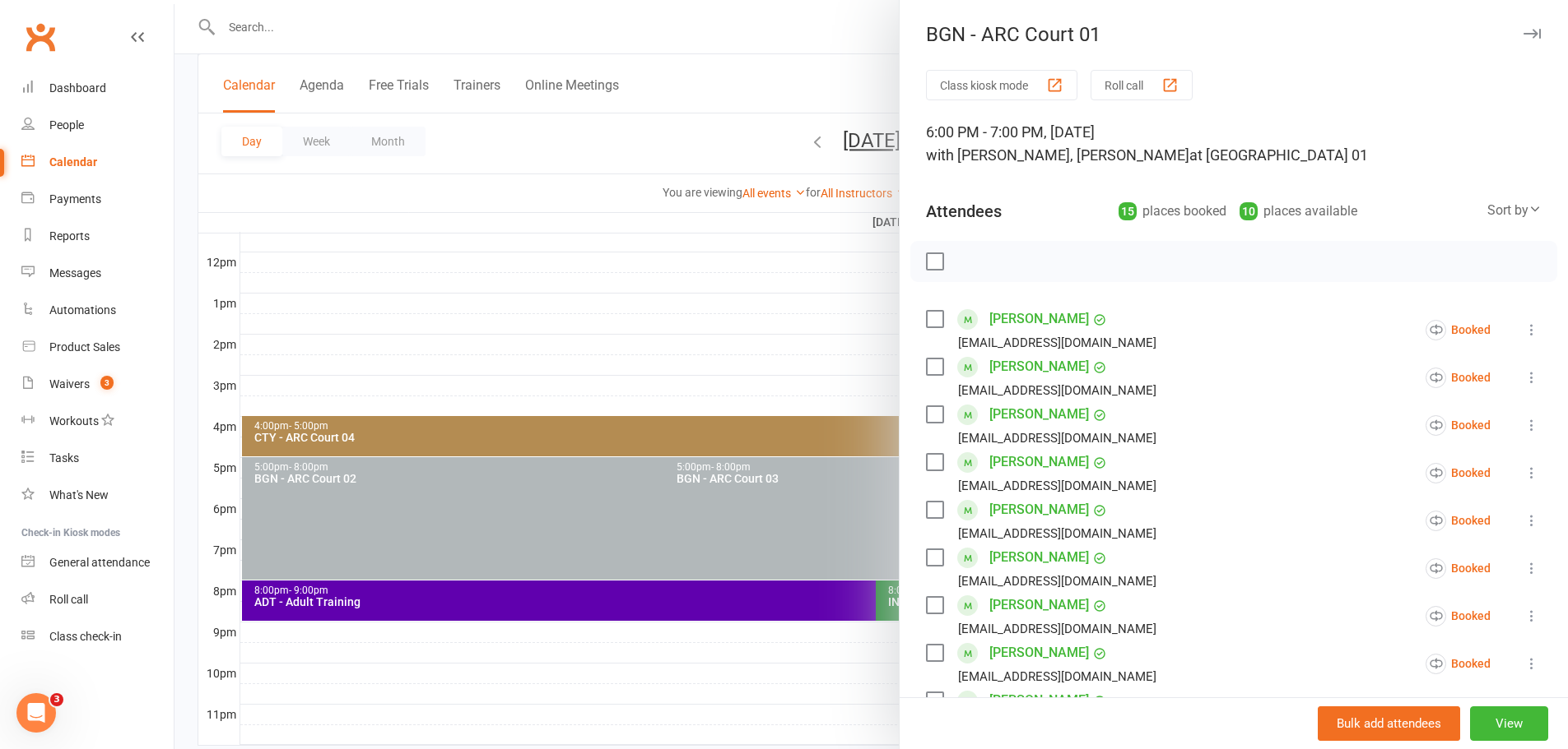
click at [801, 373] on div at bounding box center [871, 374] width 1393 height 749
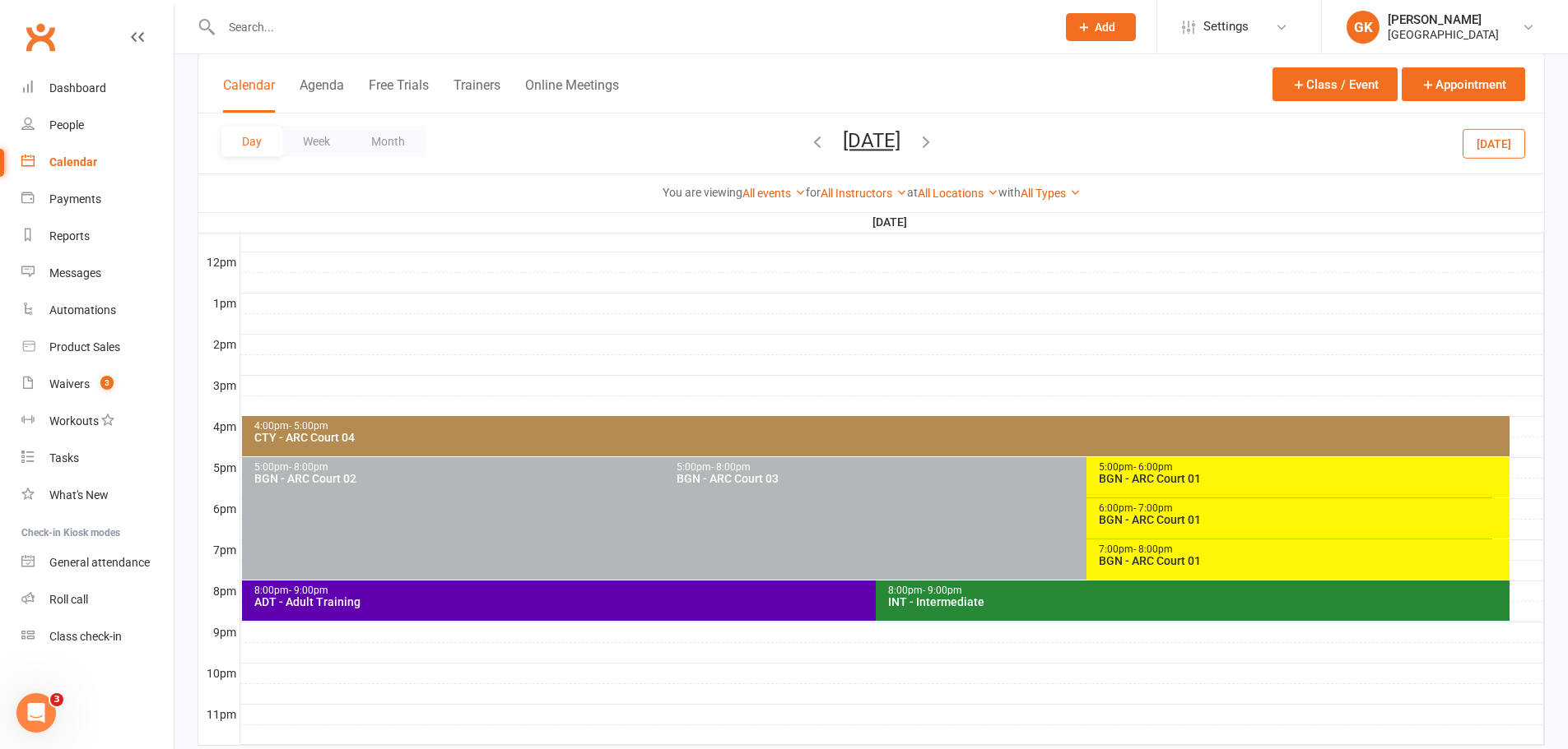
click at [1169, 557] on div "BGN - ARC Court 01" at bounding box center [1302, 560] width 407 height 11
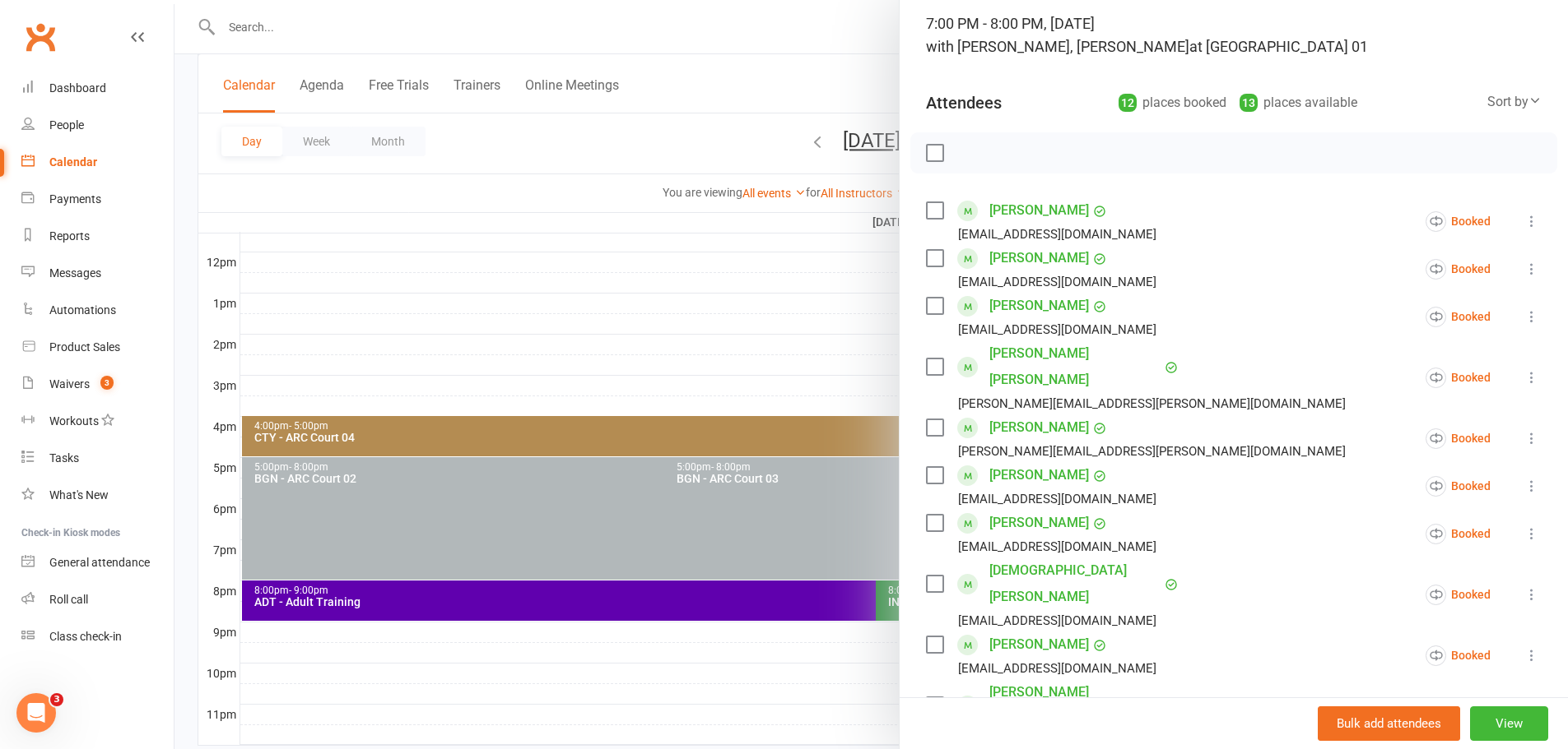
scroll to position [247, 0]
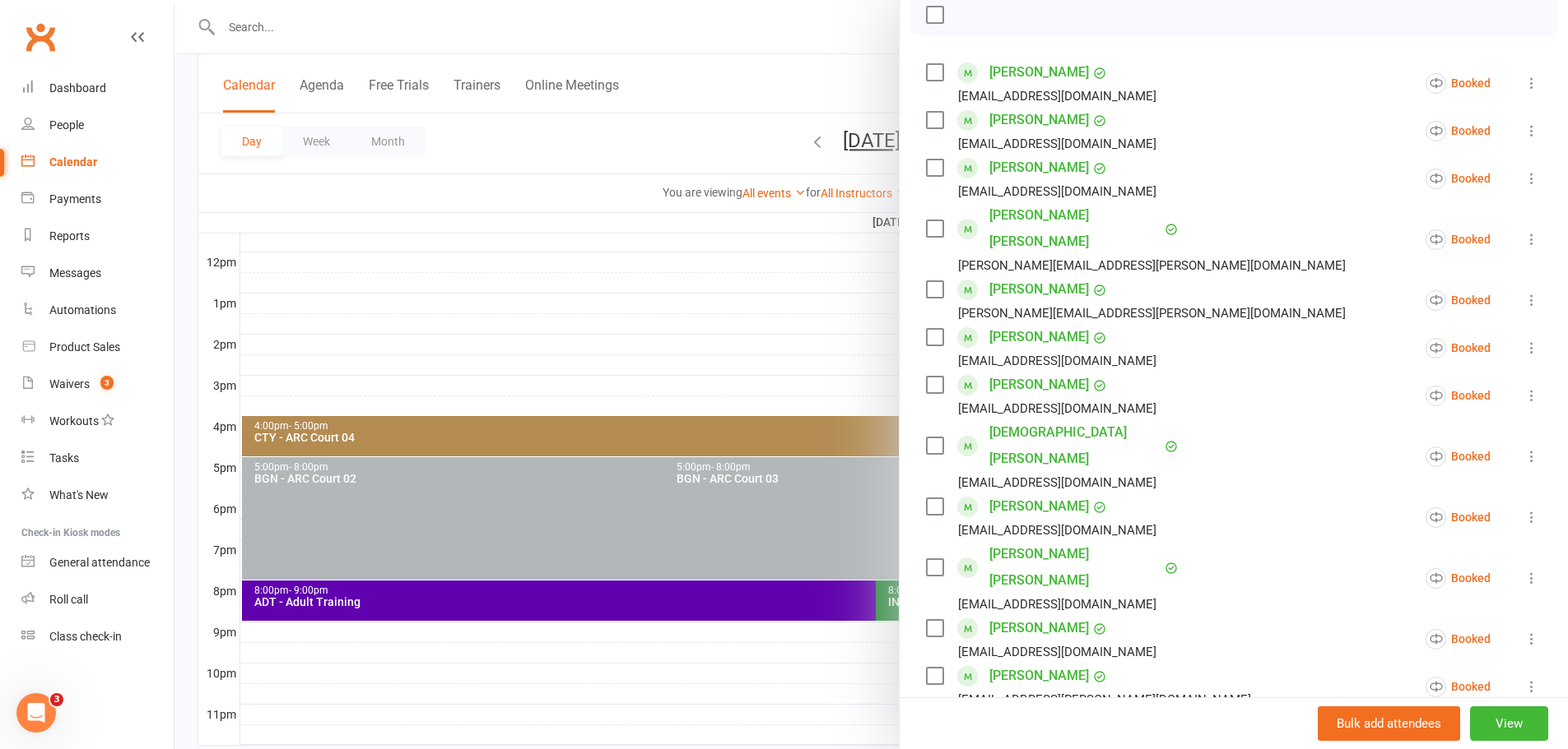
click at [823, 328] on div at bounding box center [871, 374] width 1393 height 749
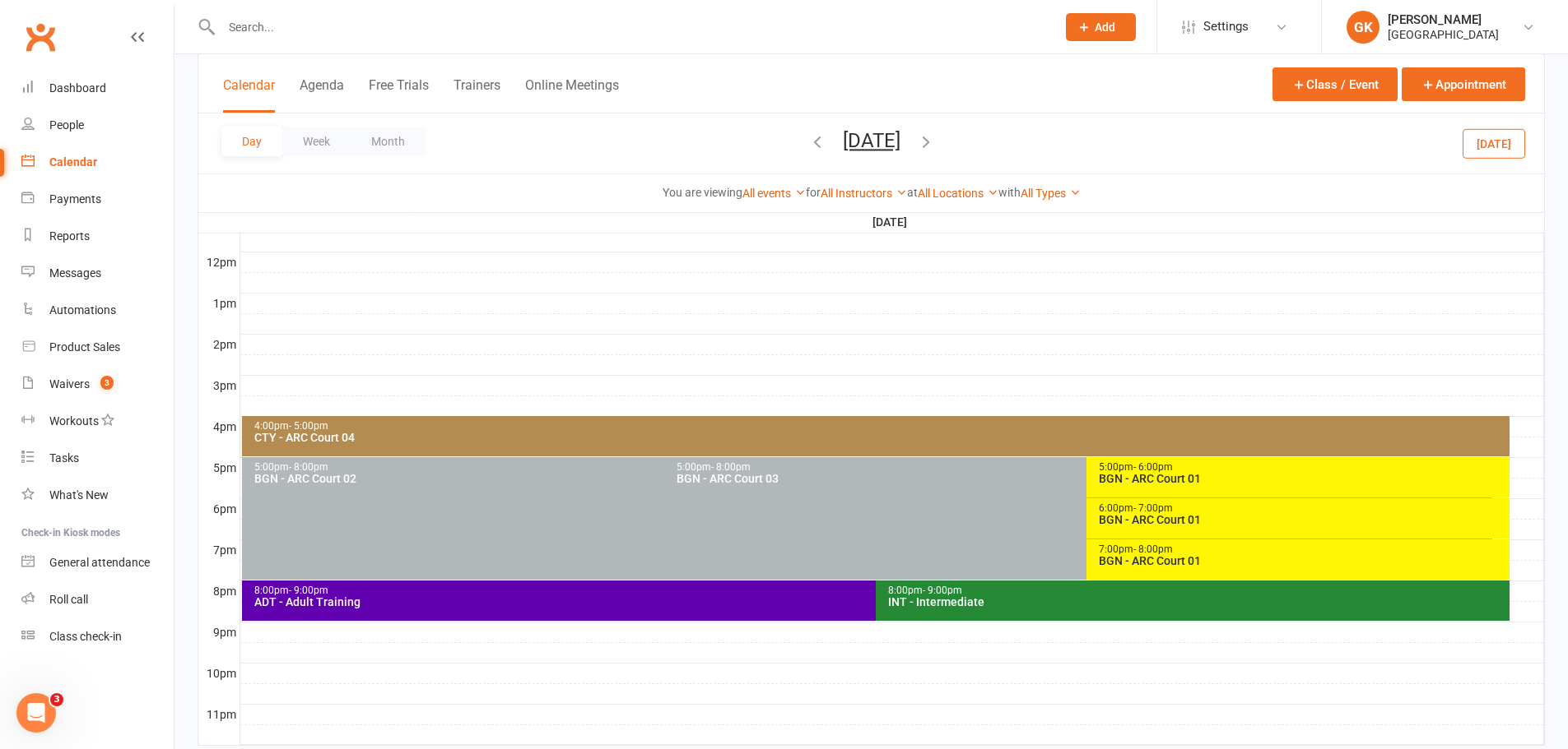
click at [935, 138] on icon "button" at bounding box center [926, 141] width 19 height 18
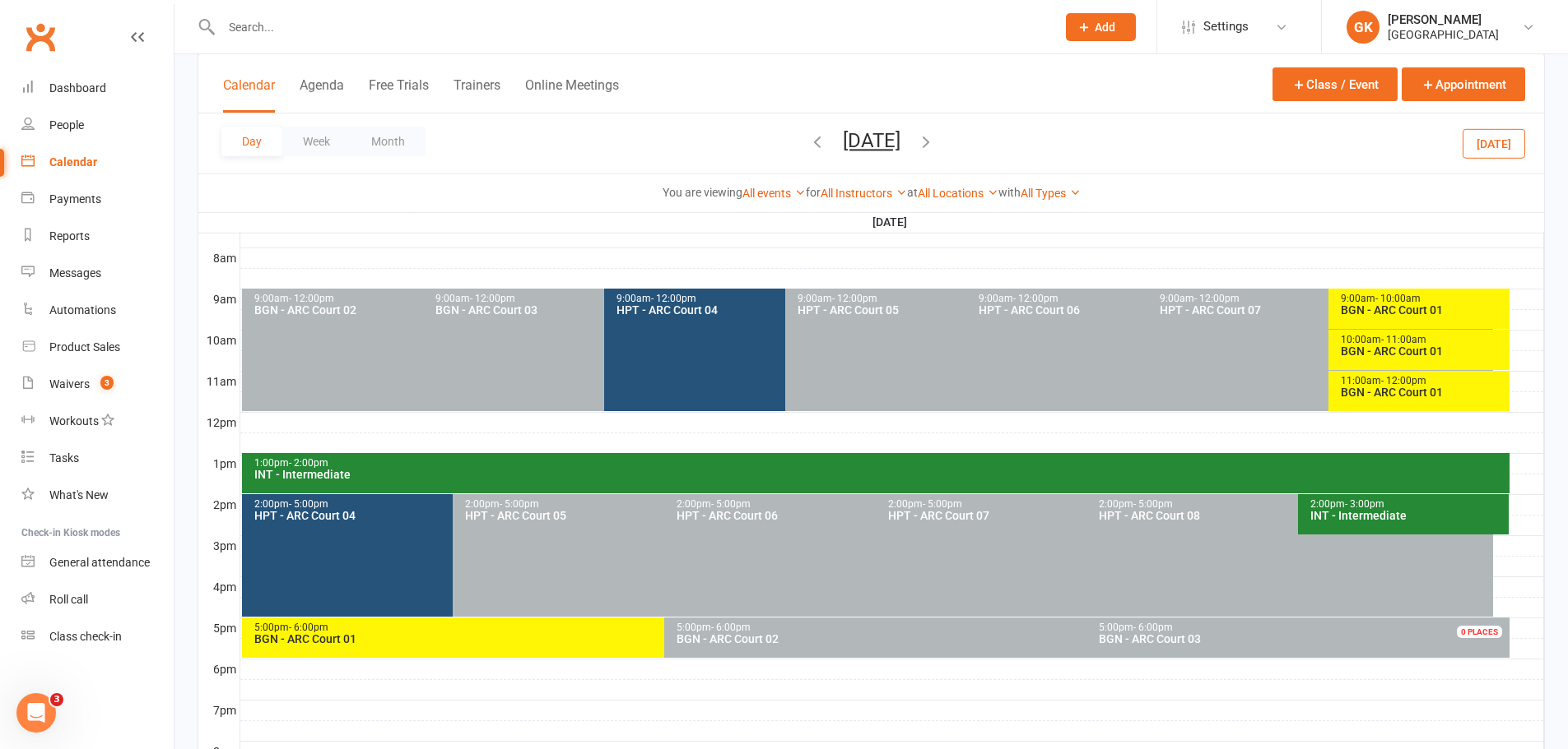
scroll to position [411, 0]
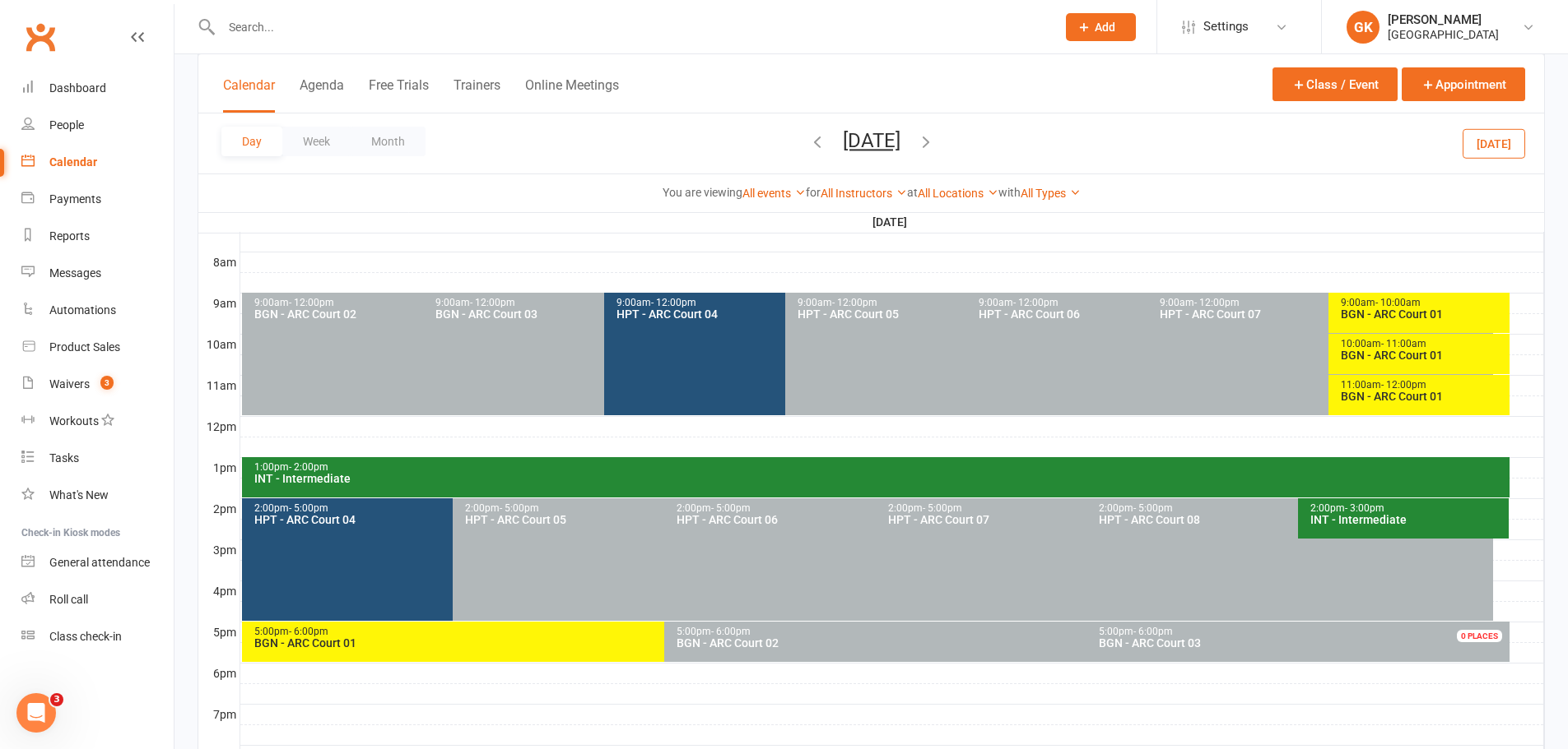
click at [607, 631] on div "5:00pm - 6:00pm" at bounding box center [661, 632] width 814 height 11
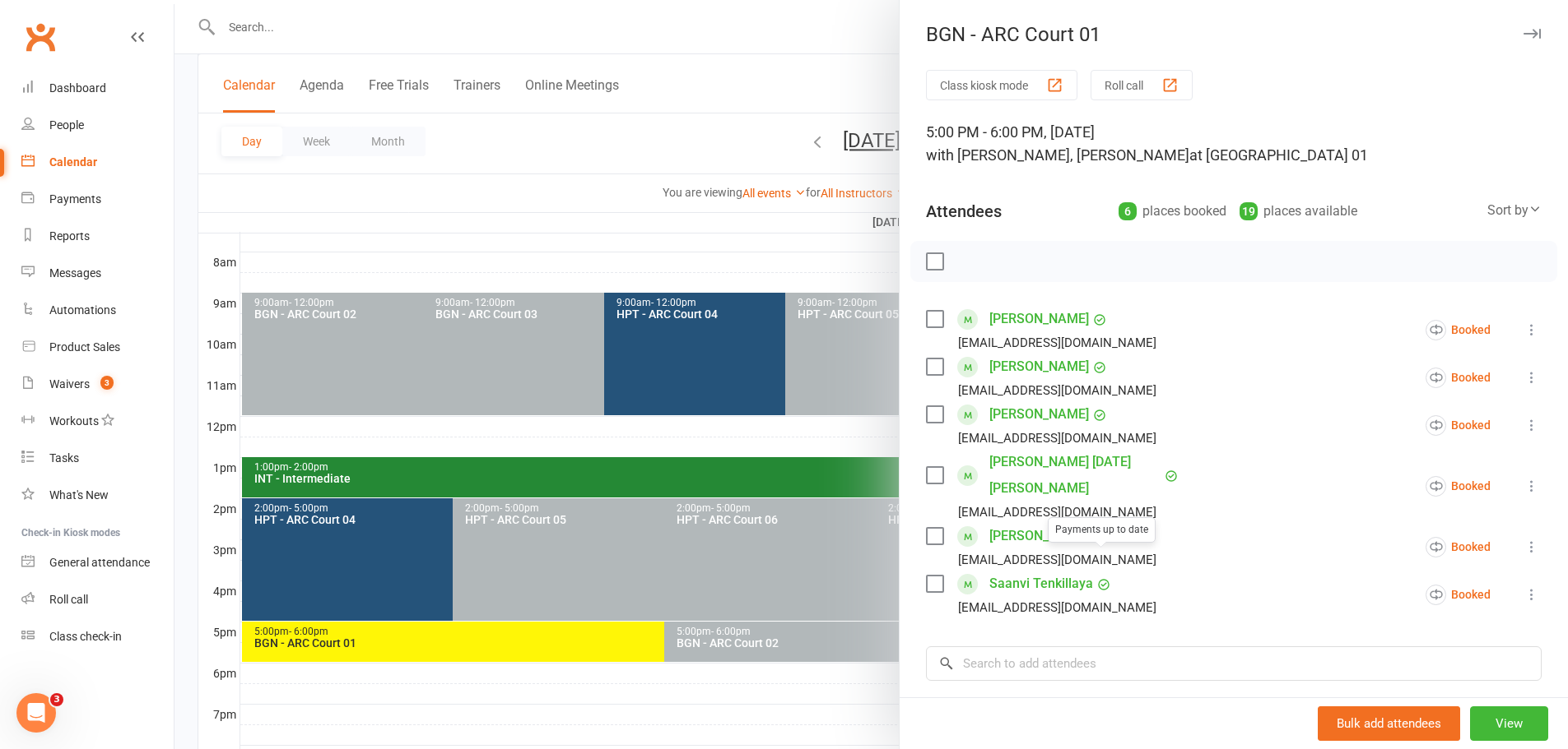
click at [649, 311] on div at bounding box center [871, 374] width 1393 height 749
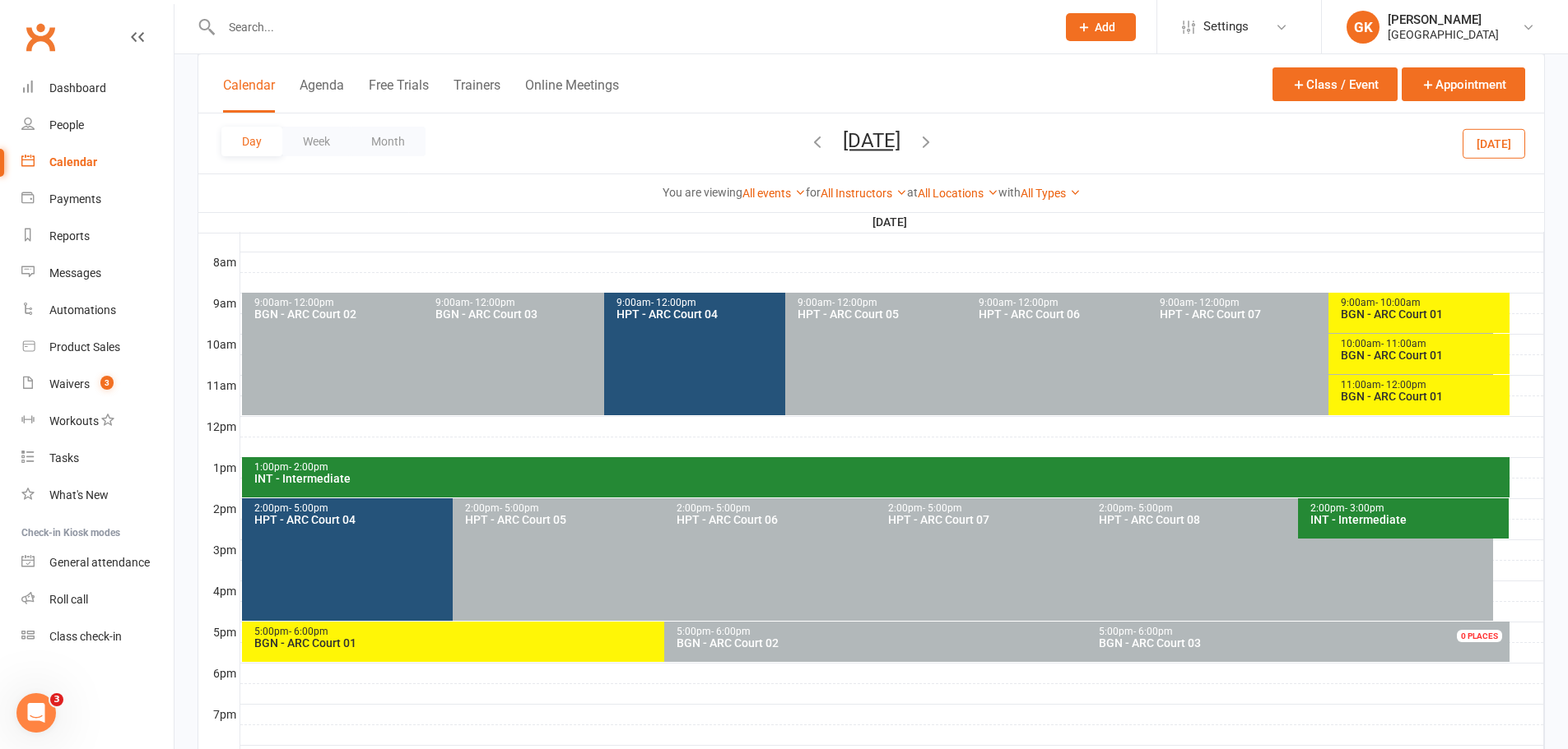
click at [1450, 305] on div "9:00am - 10:00am" at bounding box center [1423, 303] width 167 height 11
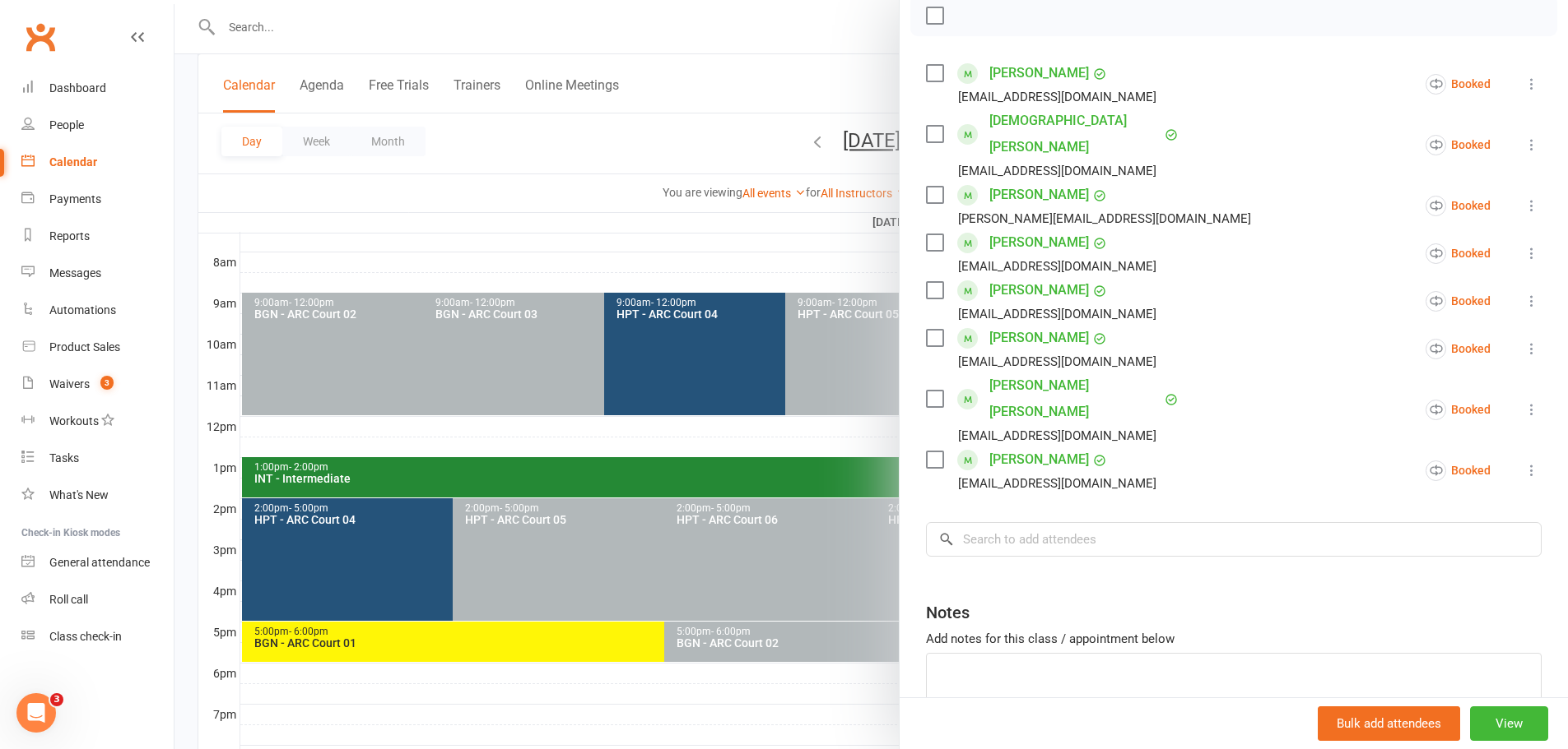
scroll to position [247, 0]
click at [771, 262] on div at bounding box center [871, 374] width 1393 height 749
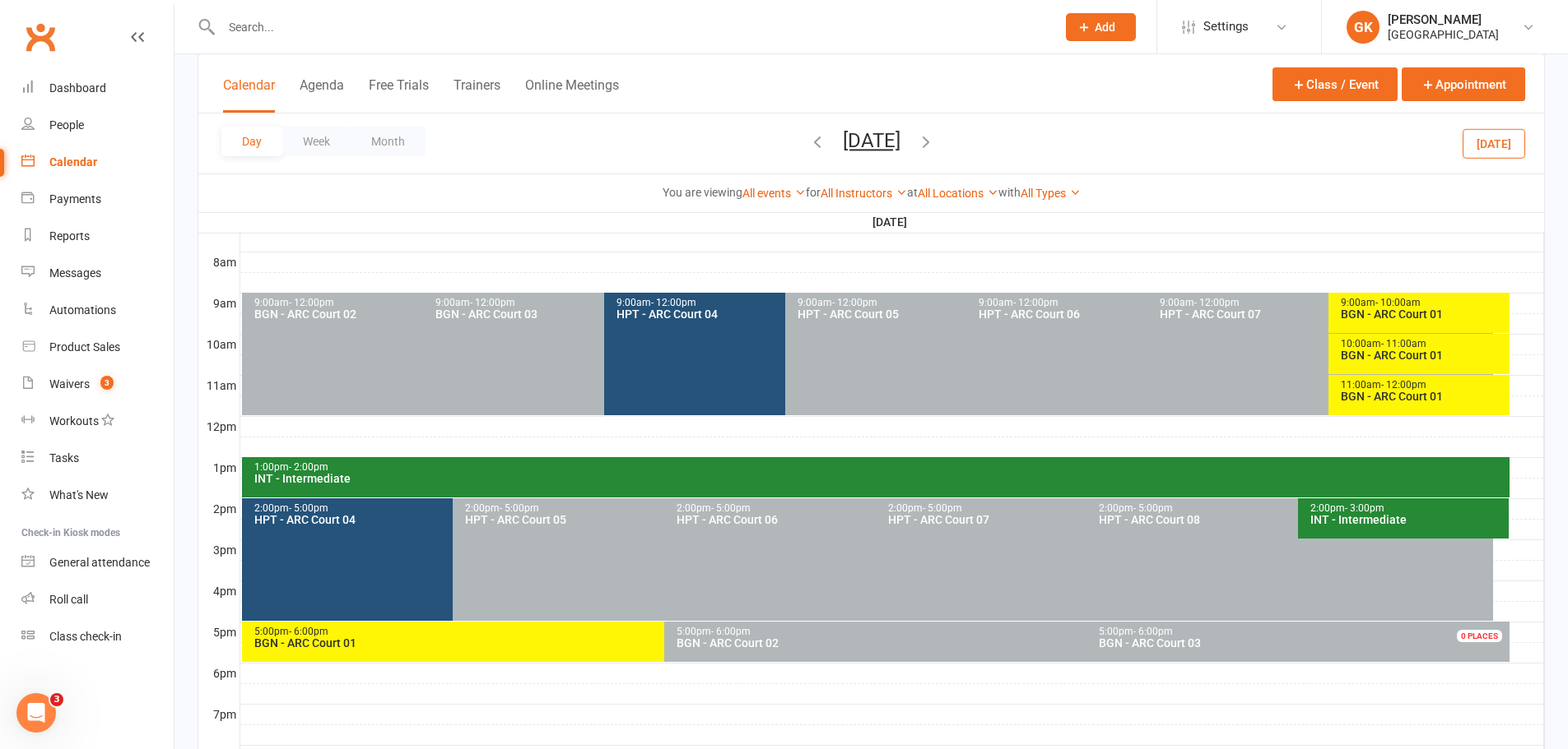
click at [1438, 356] on div "BGN - ARC Court 01" at bounding box center [1423, 355] width 167 height 11
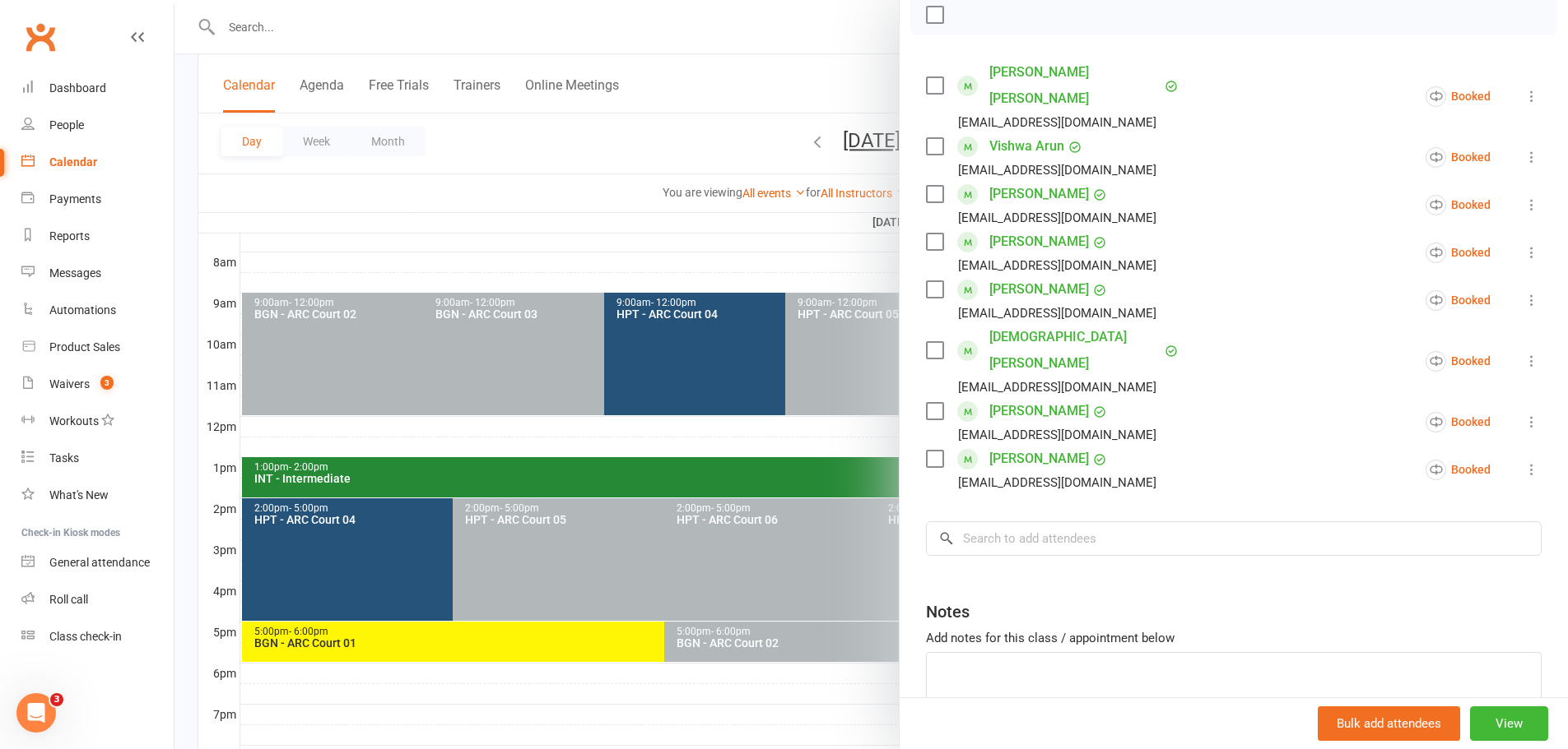
click at [629, 221] on div at bounding box center [871, 374] width 1393 height 749
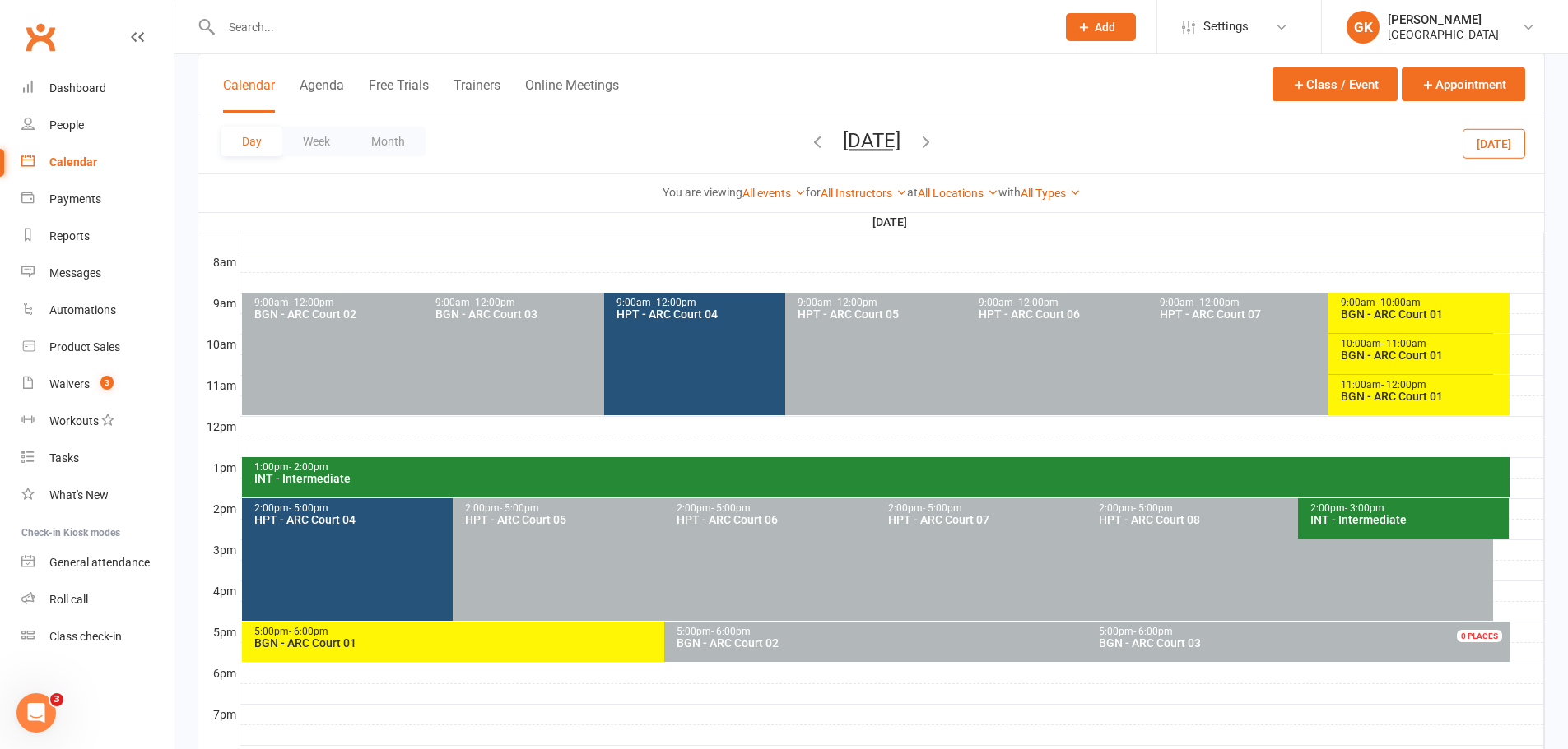
click at [1377, 387] on div "11:00am - 12:00pm" at bounding box center [1423, 386] width 167 height 11
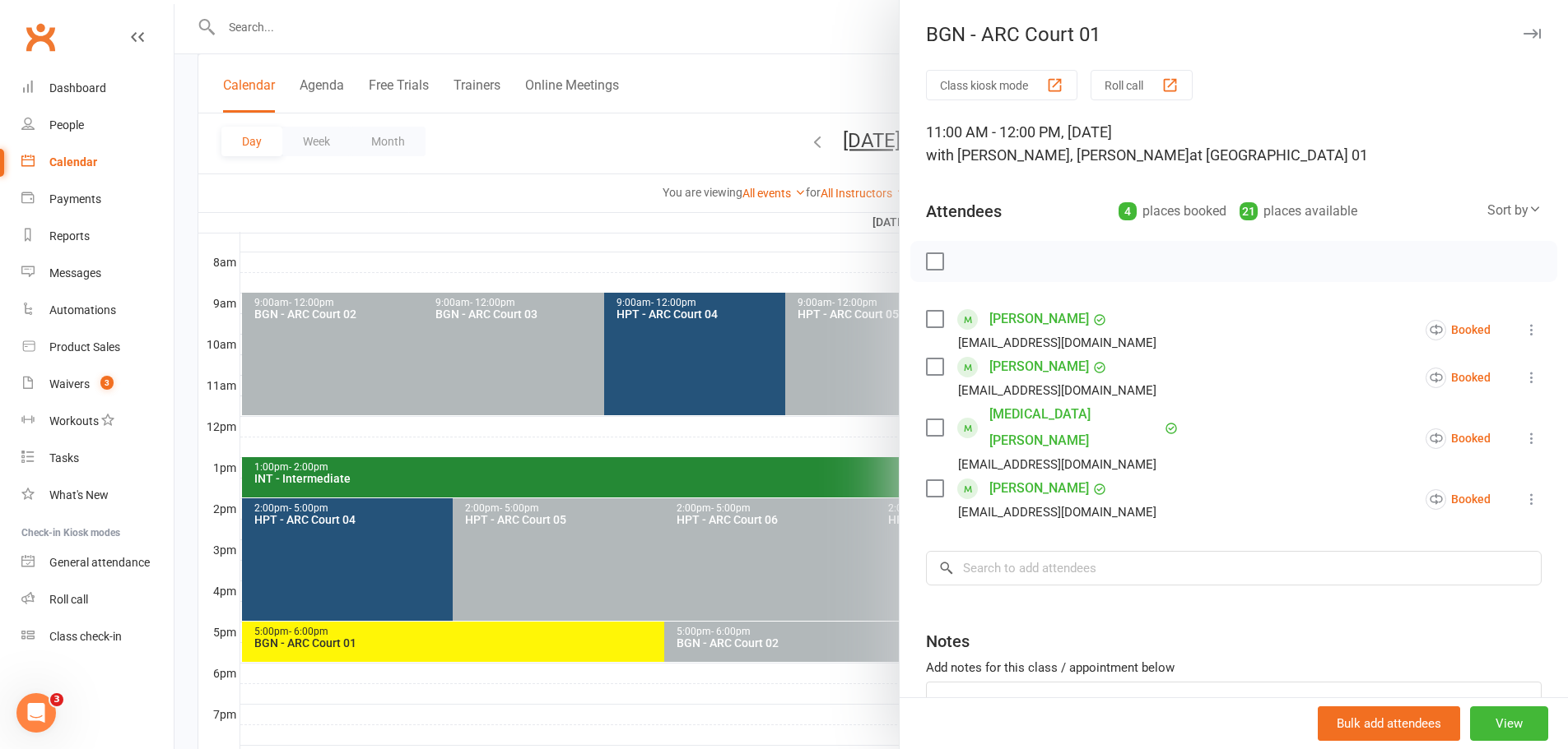
click at [686, 249] on div at bounding box center [871, 374] width 1393 height 749
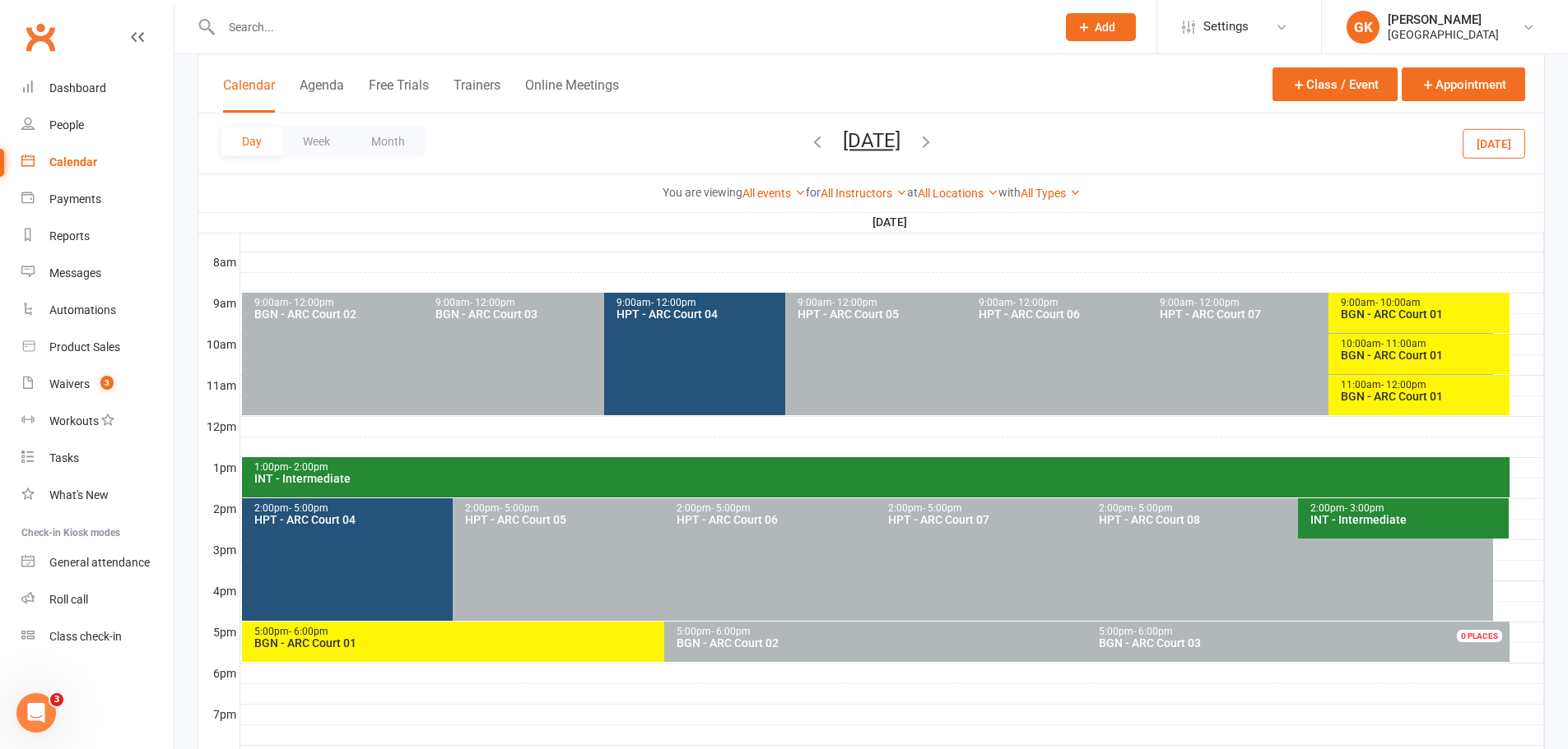
click at [935, 139] on icon "button" at bounding box center [926, 141] width 19 height 18
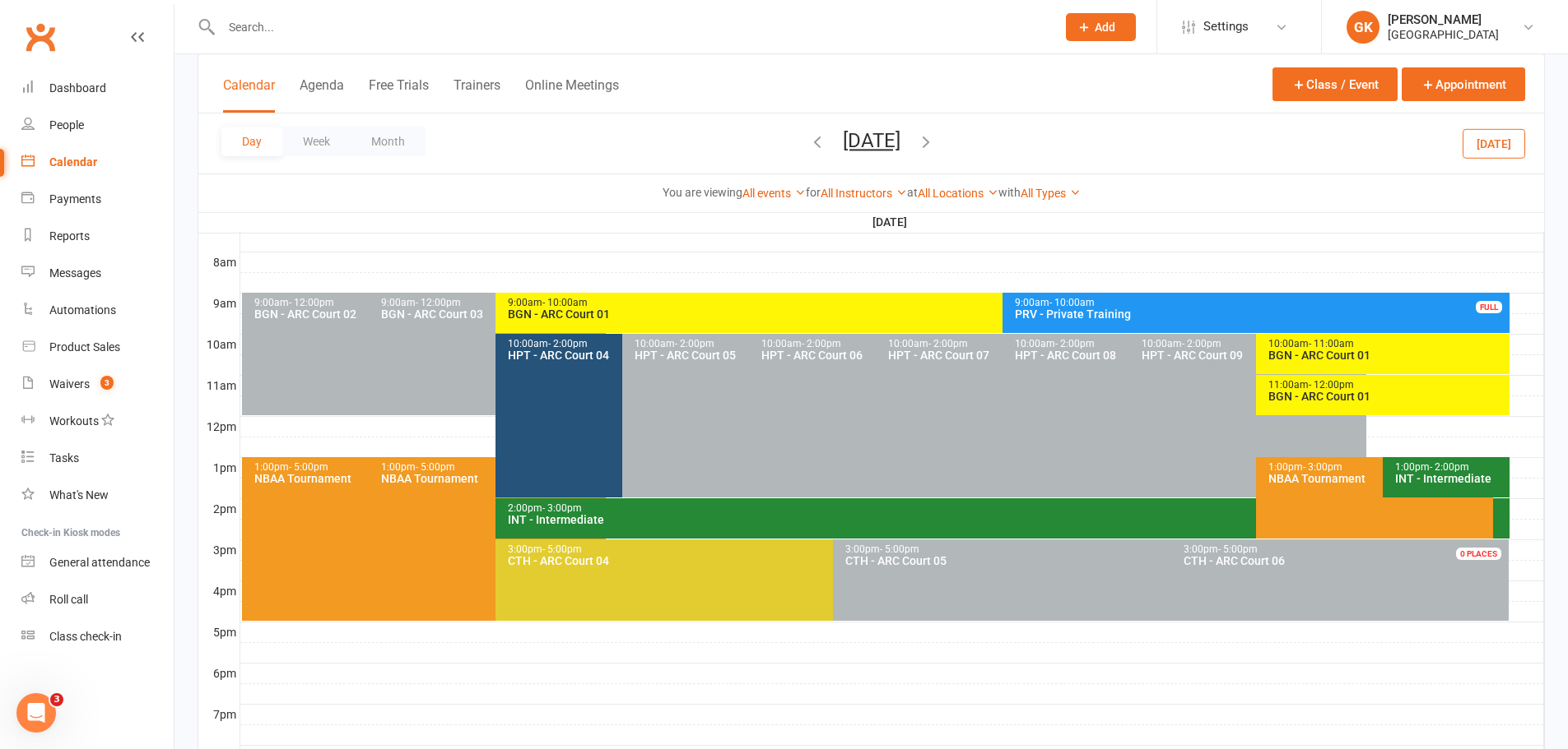
click at [821, 313] on div "BGN - ARC Court 01" at bounding box center [998, 314] width 982 height 11
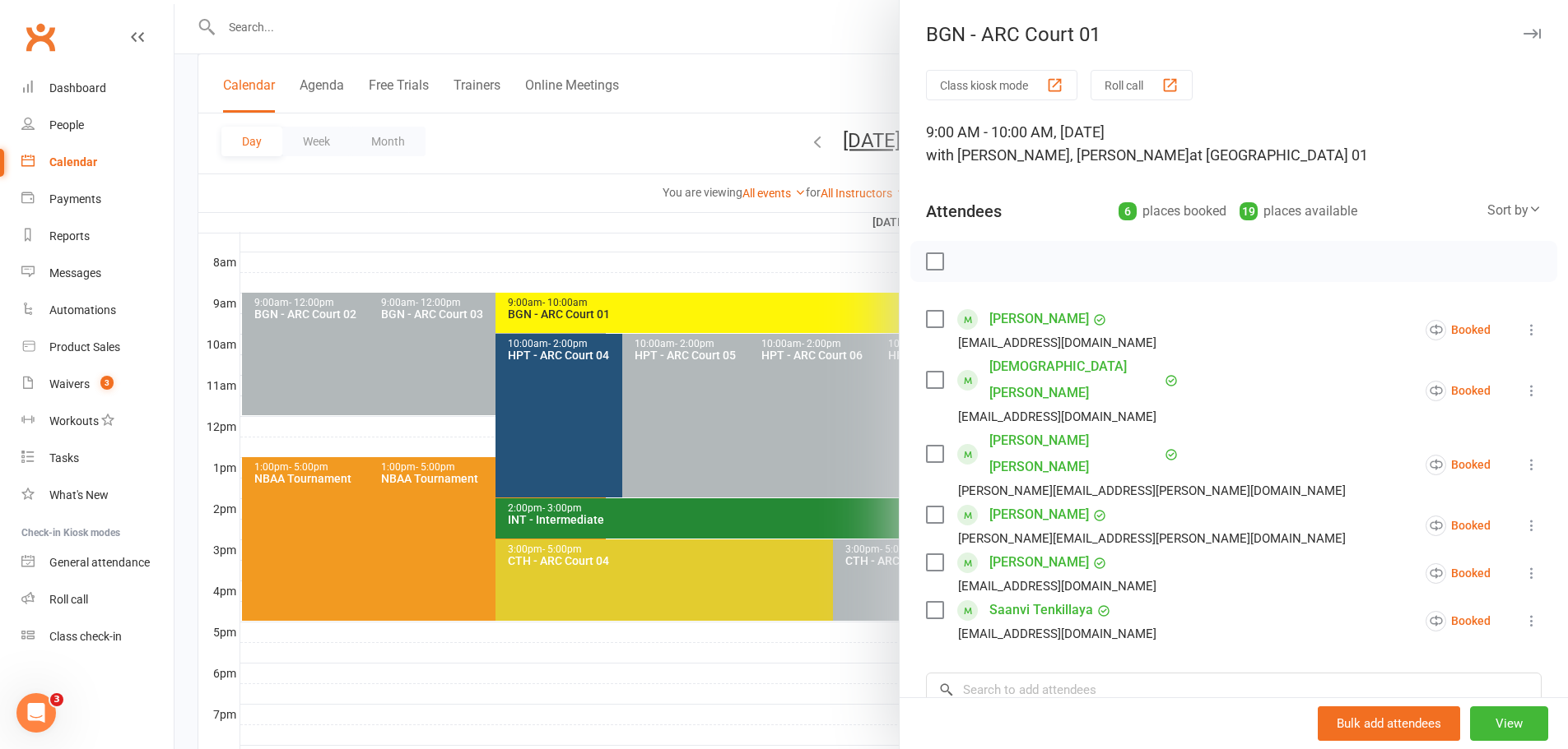
scroll to position [82, 0]
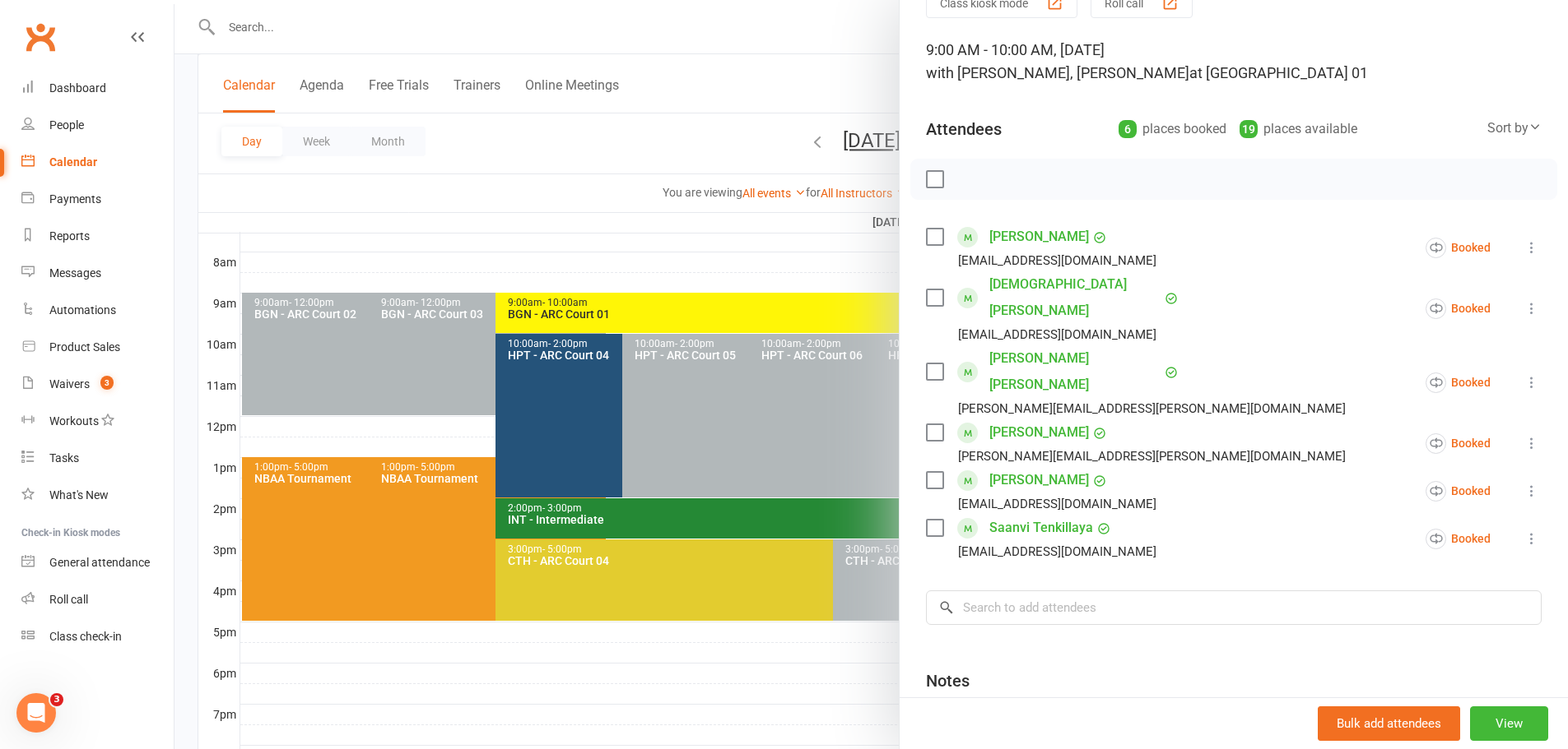
click at [734, 245] on div at bounding box center [871, 374] width 1393 height 749
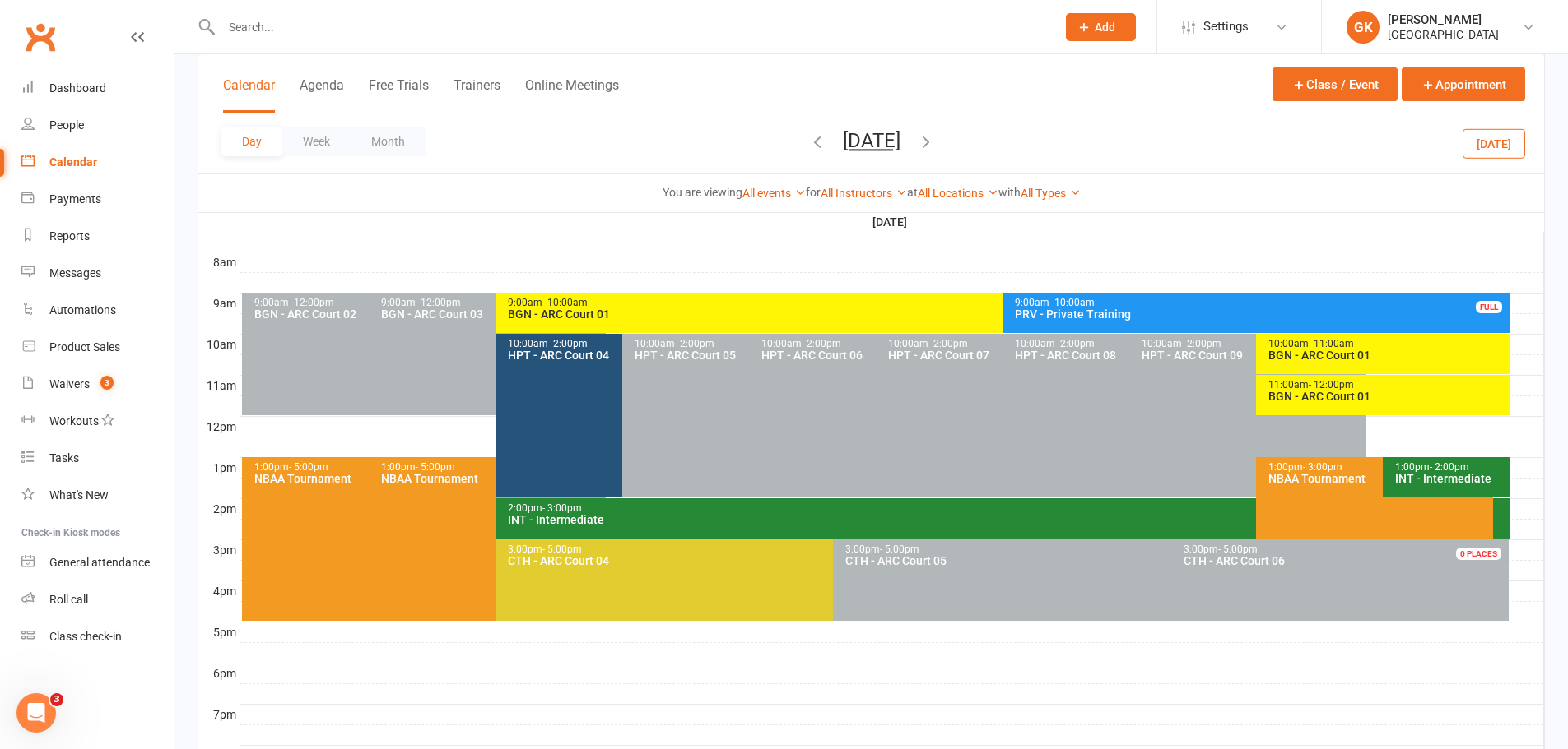
click at [1393, 363] on div "10:00am - 11:00am BGN - ARC Court 01" at bounding box center [1382, 354] width 253 height 41
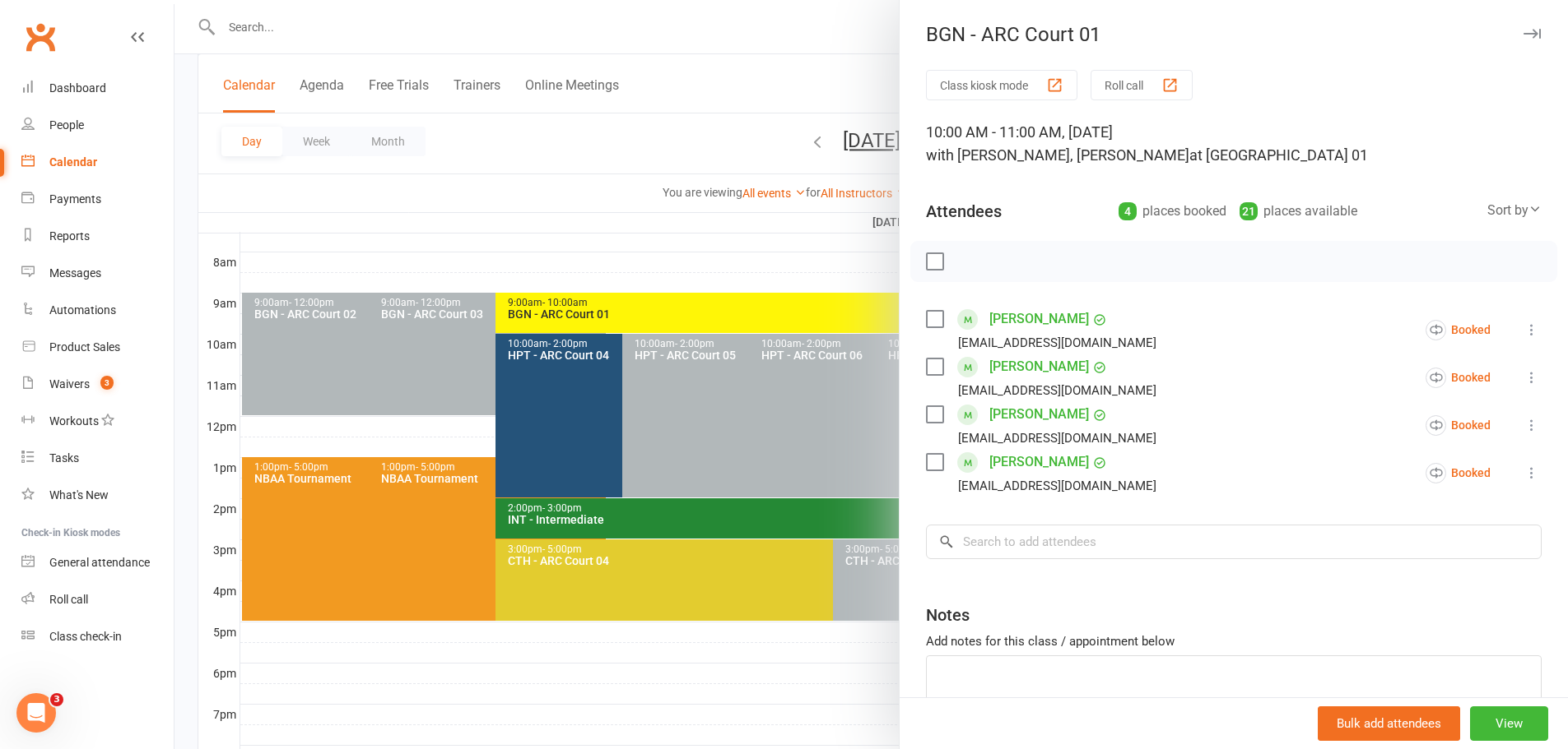
click at [676, 258] on div at bounding box center [871, 374] width 1393 height 749
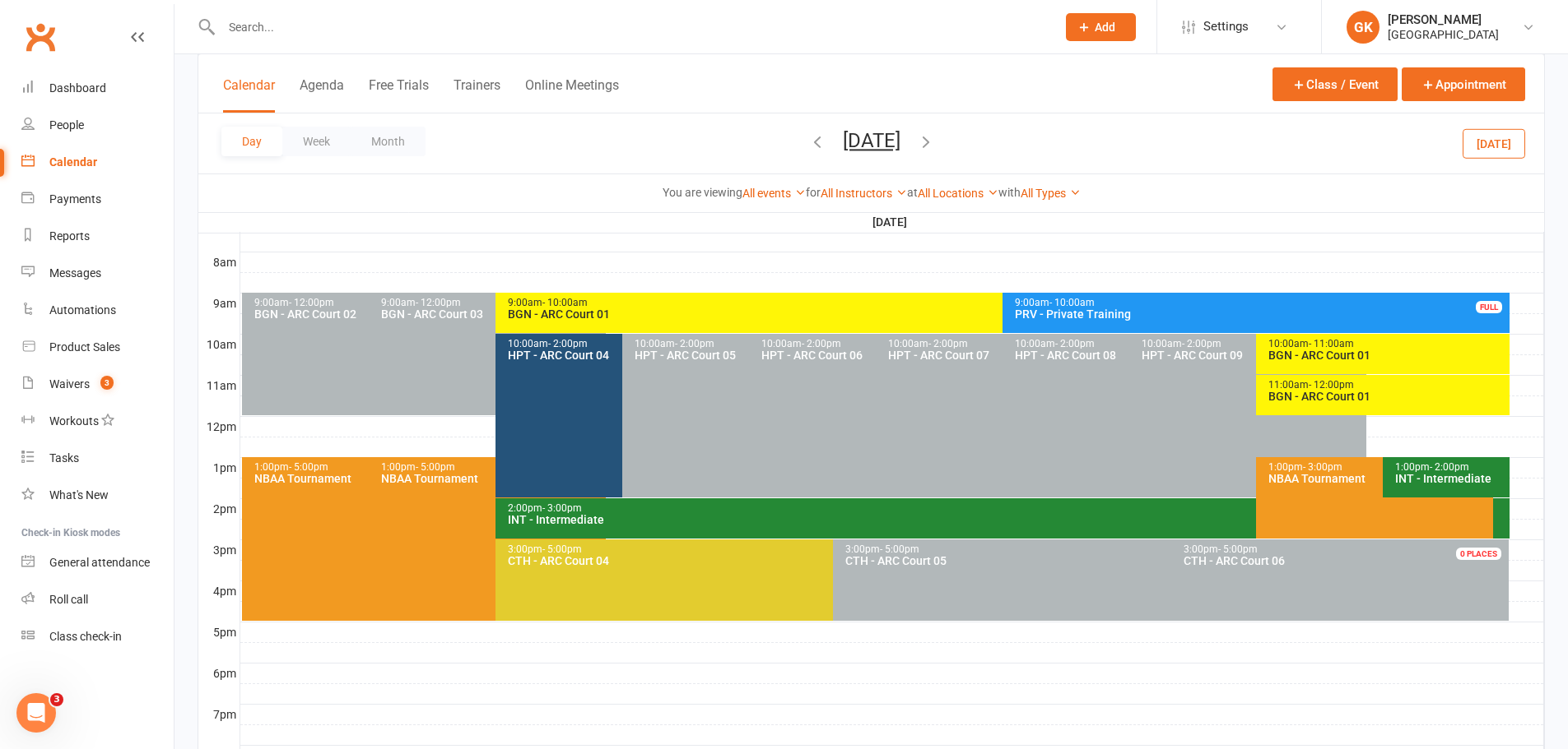
click at [1289, 381] on div "11:00am - 12:00pm" at bounding box center [1387, 386] width 239 height 11
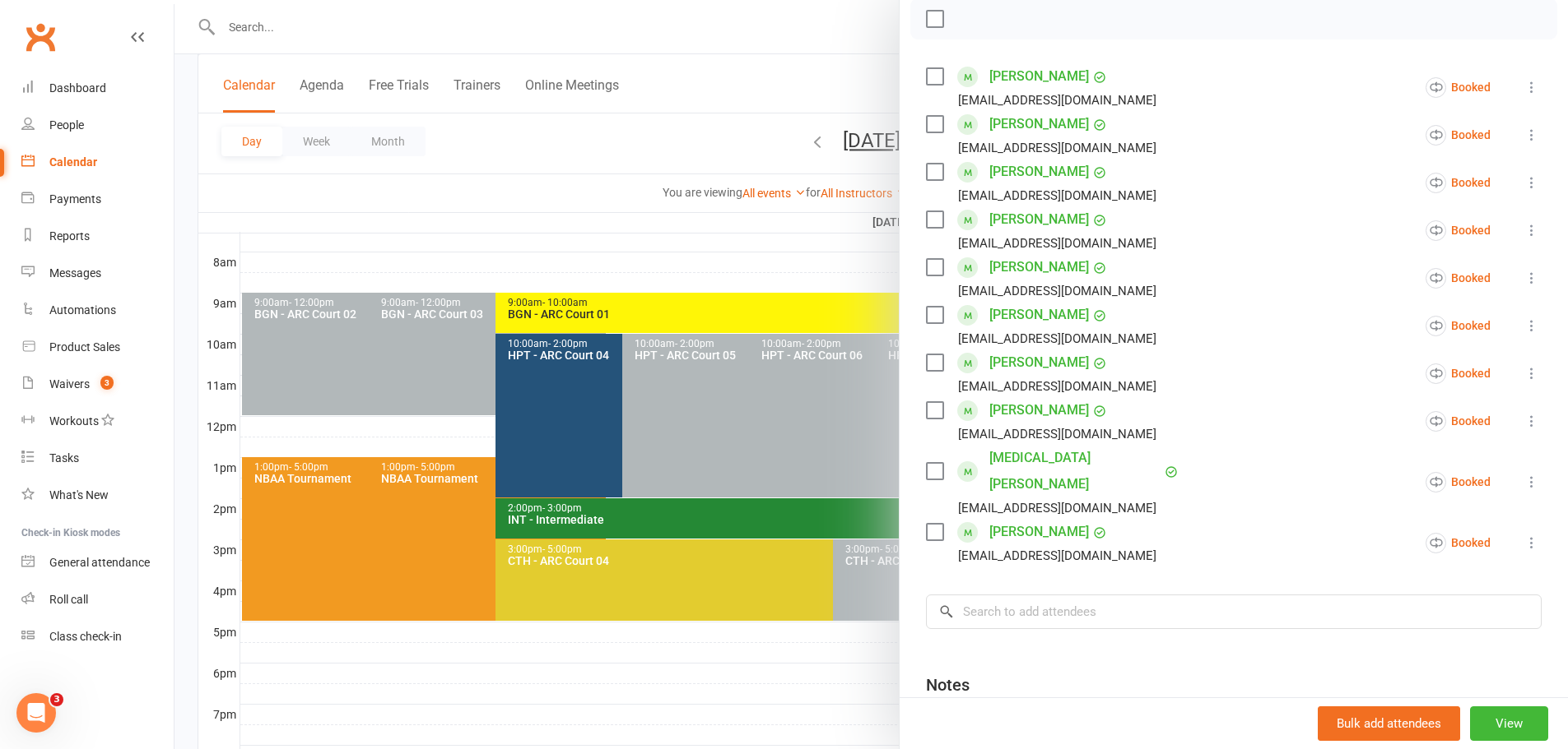
scroll to position [247, 0]
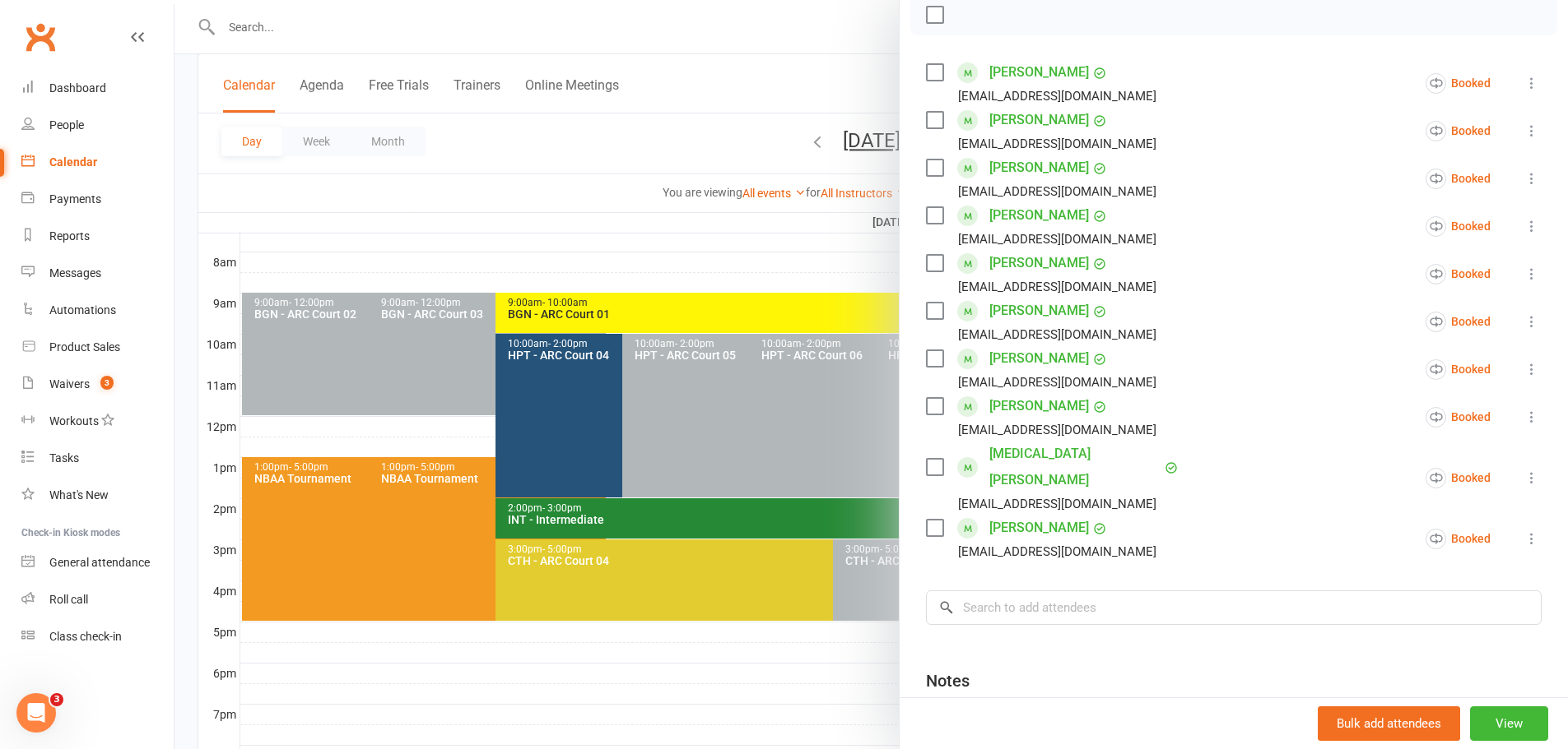
click at [717, 227] on div at bounding box center [871, 374] width 1393 height 749
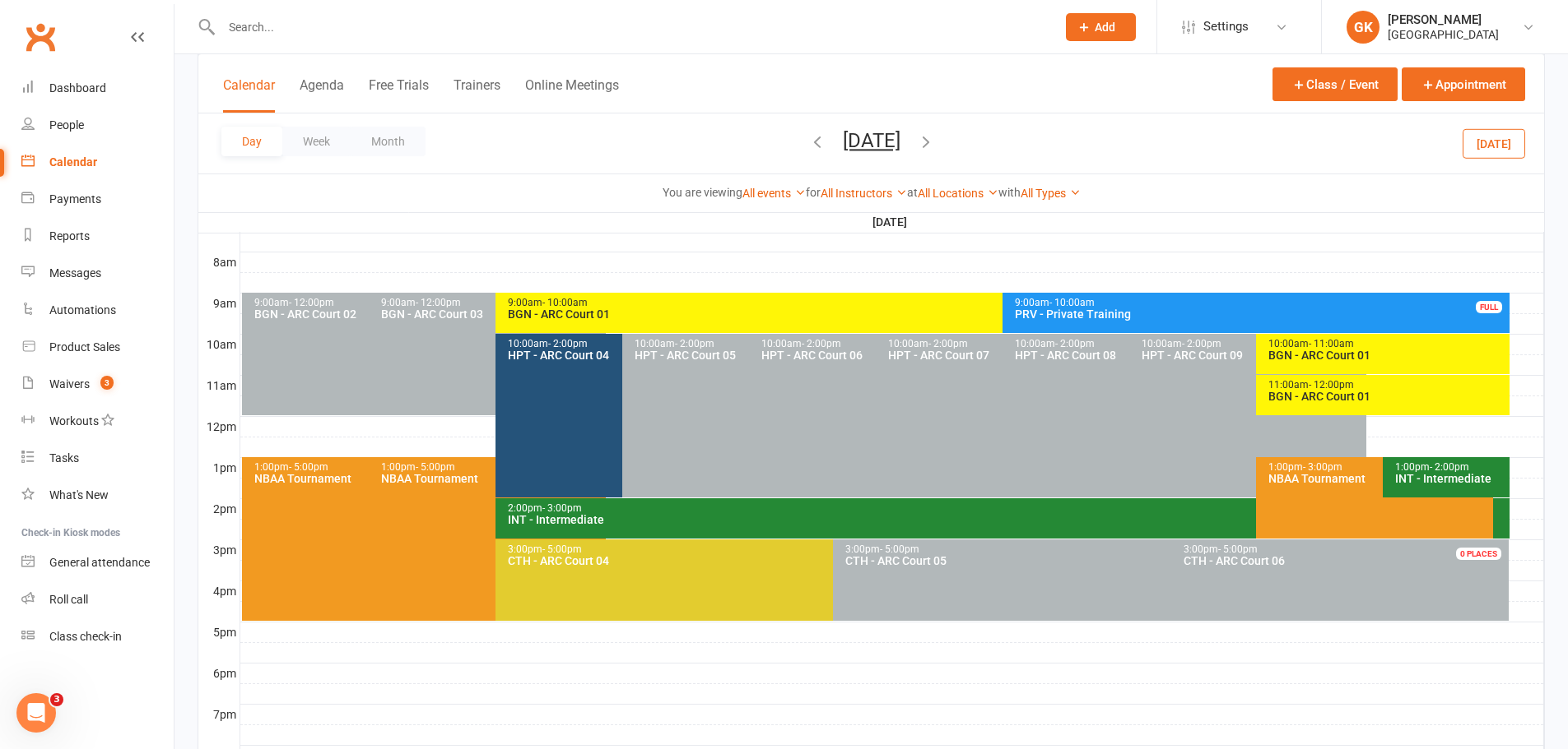
click at [935, 139] on icon "button" at bounding box center [926, 141] width 19 height 18
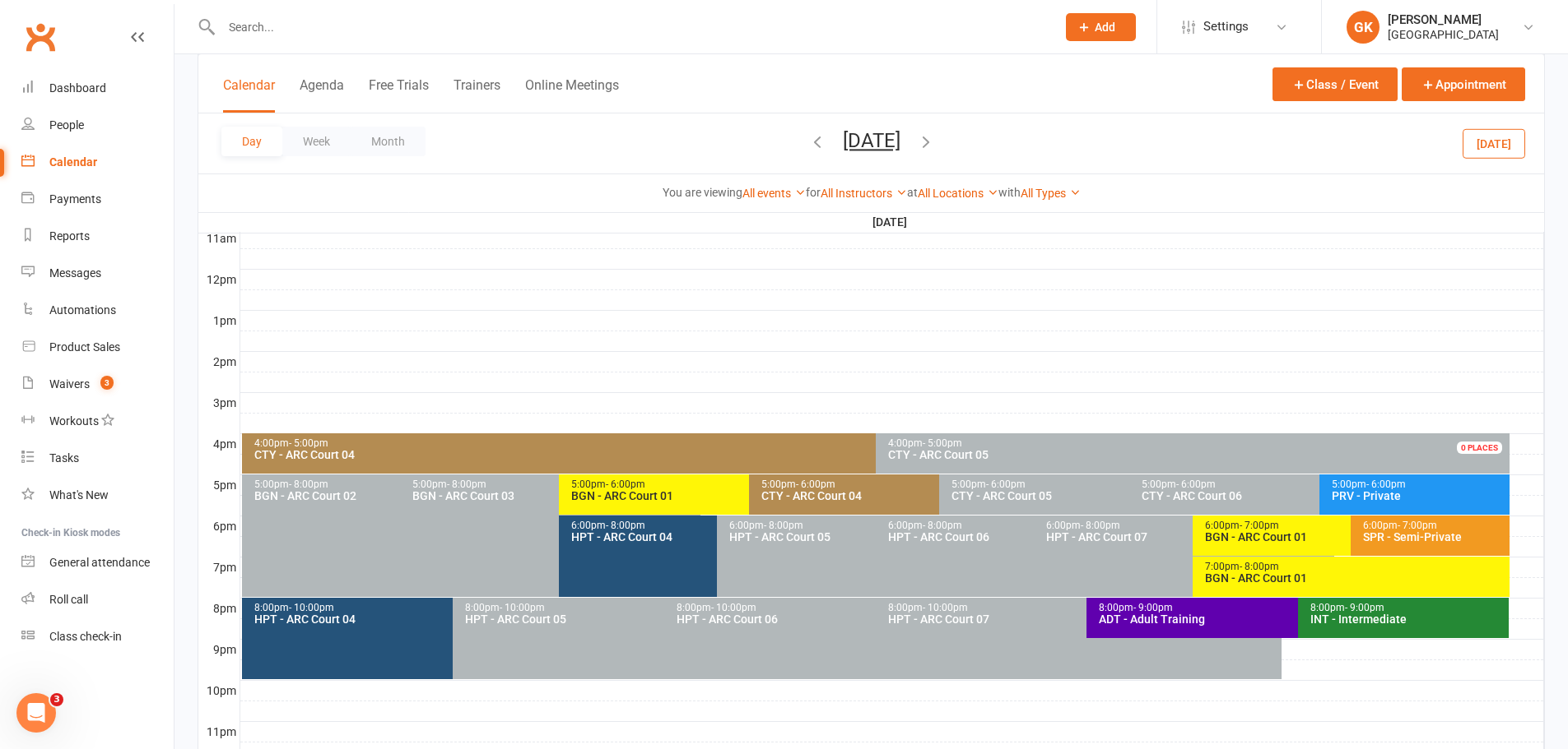
scroll to position [576, 0]
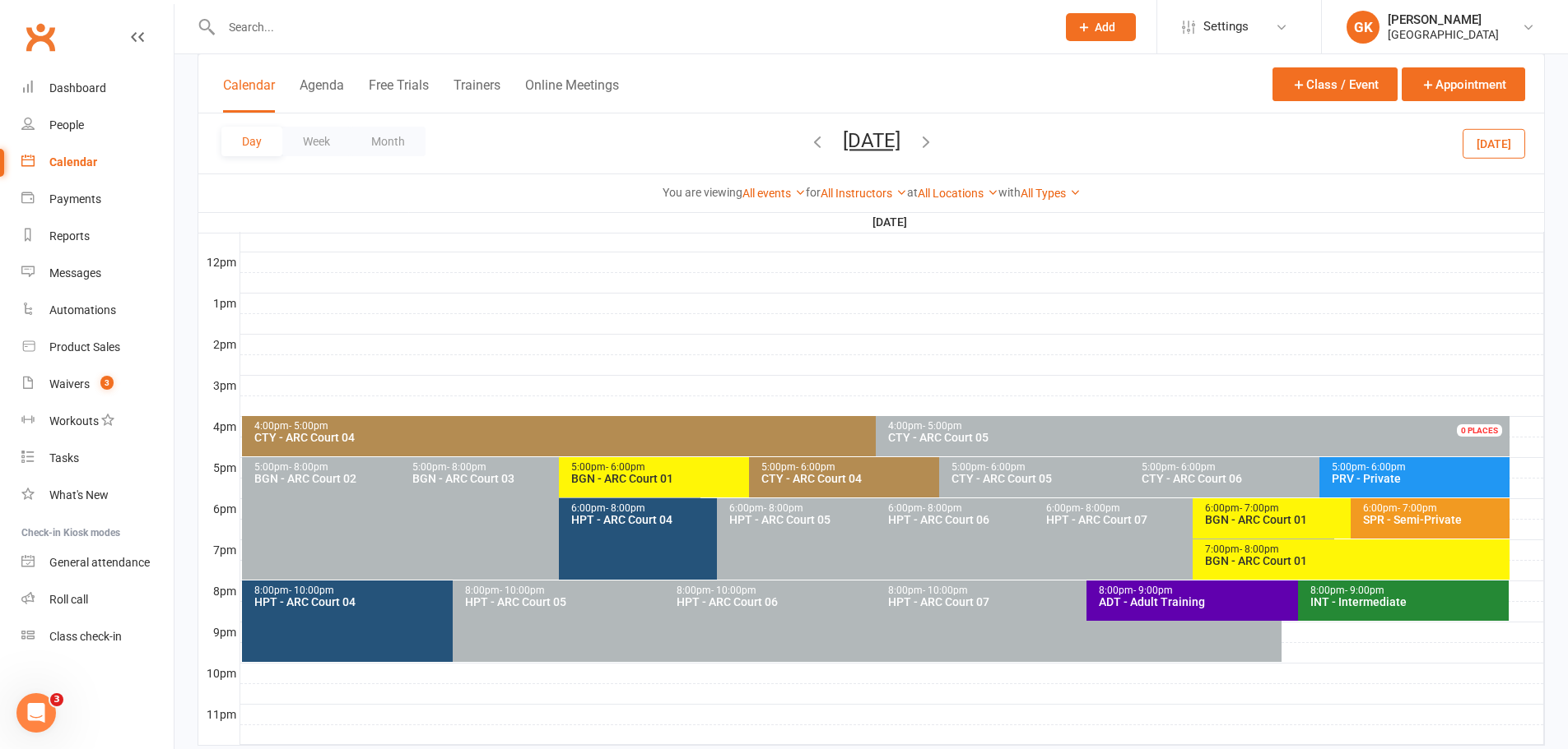
click at [636, 477] on div "BGN - ARC Court 01" at bounding box center [744, 478] width 349 height 11
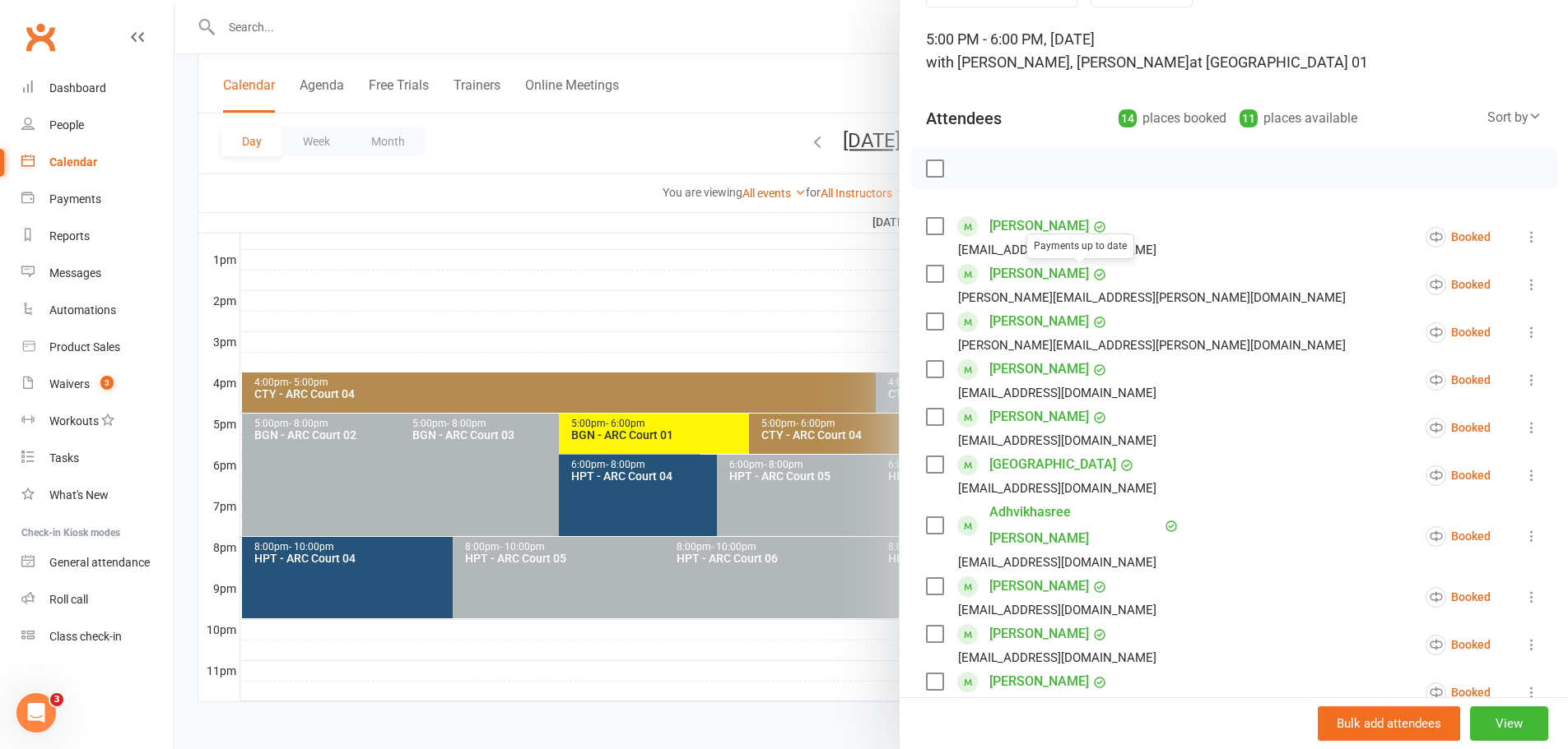
scroll to position [329, 0]
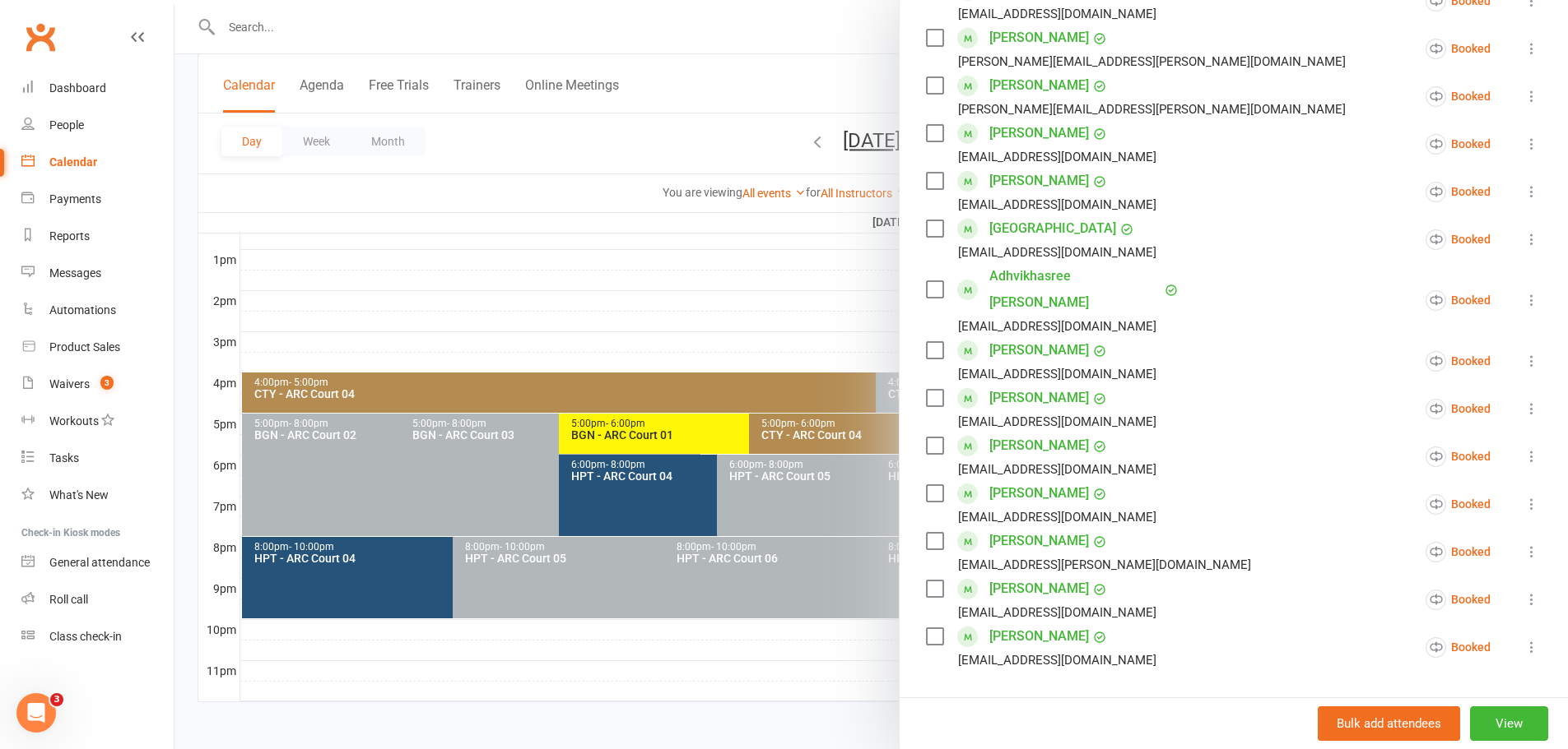
click at [683, 279] on div at bounding box center [871, 374] width 1393 height 749
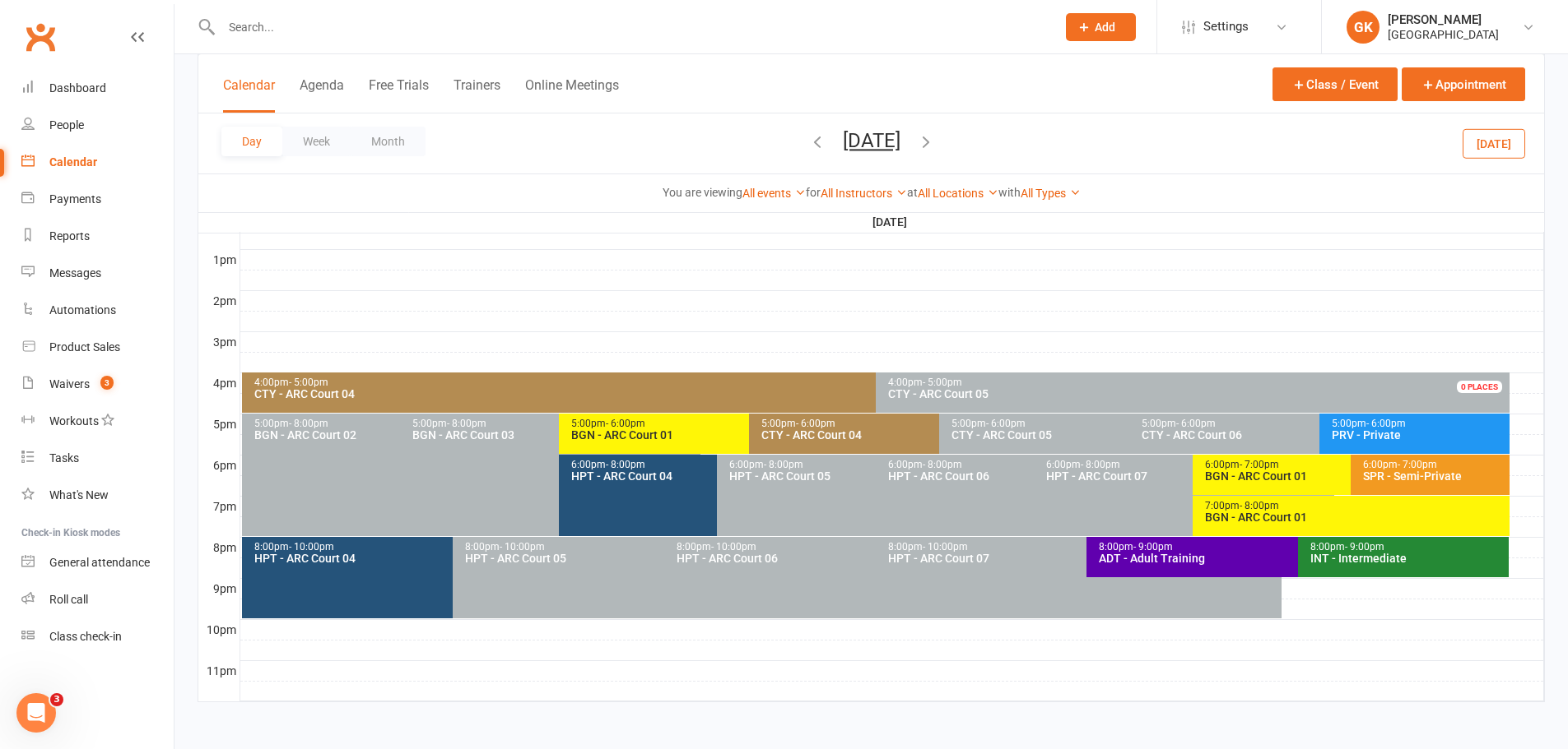
click at [1233, 477] on div "BGN - ARC Court 01" at bounding box center [1346, 476] width 286 height 11
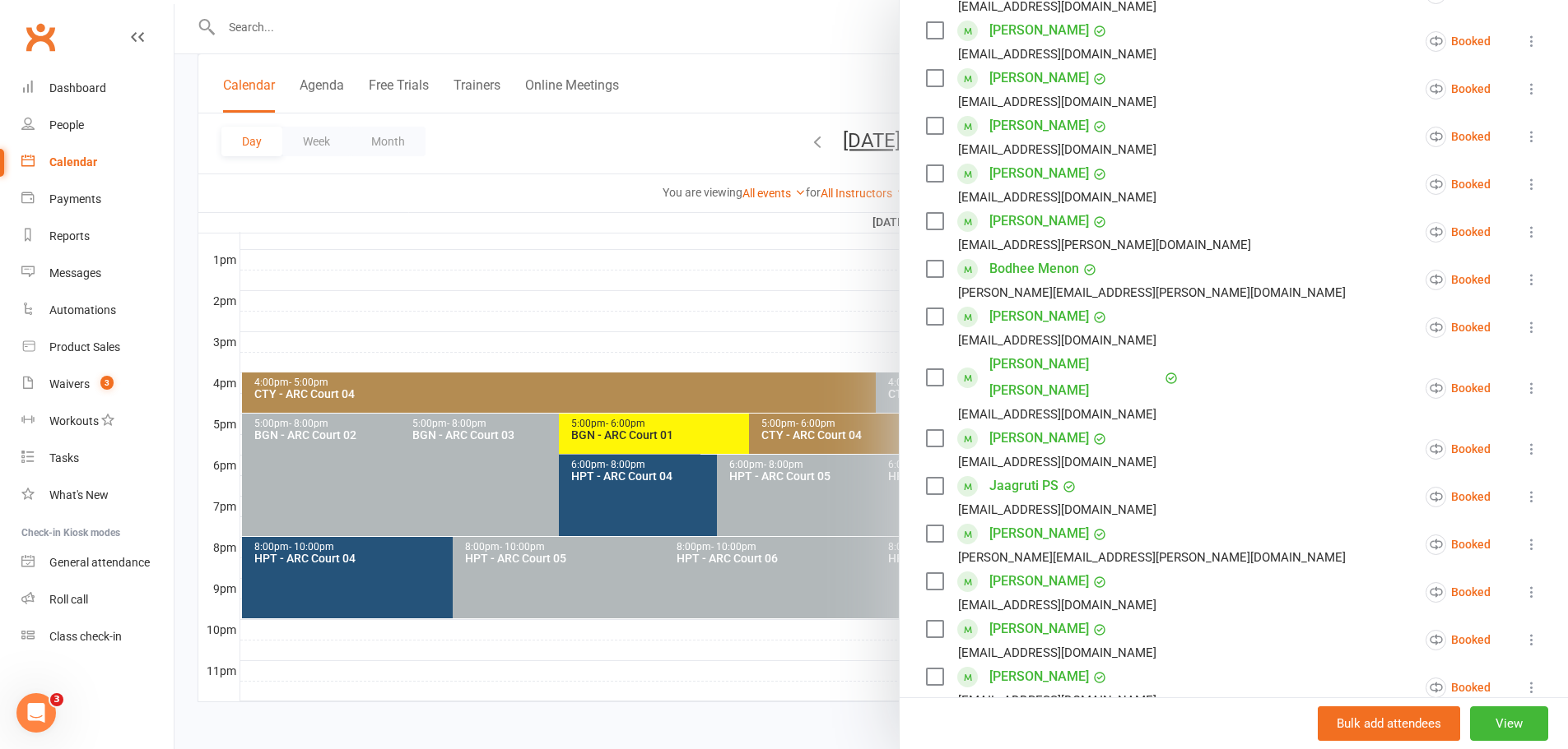
scroll to position [658, 0]
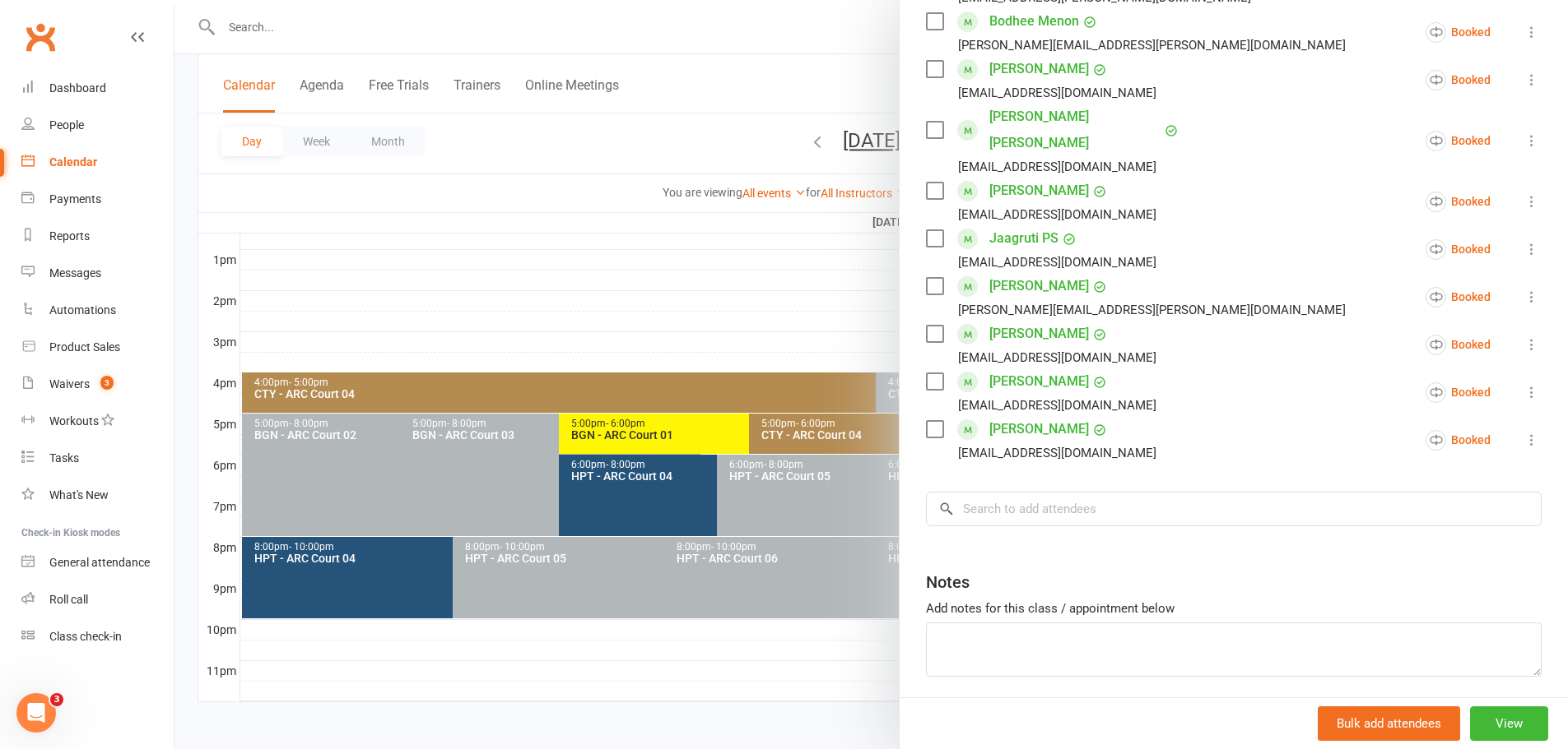
click at [752, 272] on div at bounding box center [871, 374] width 1393 height 749
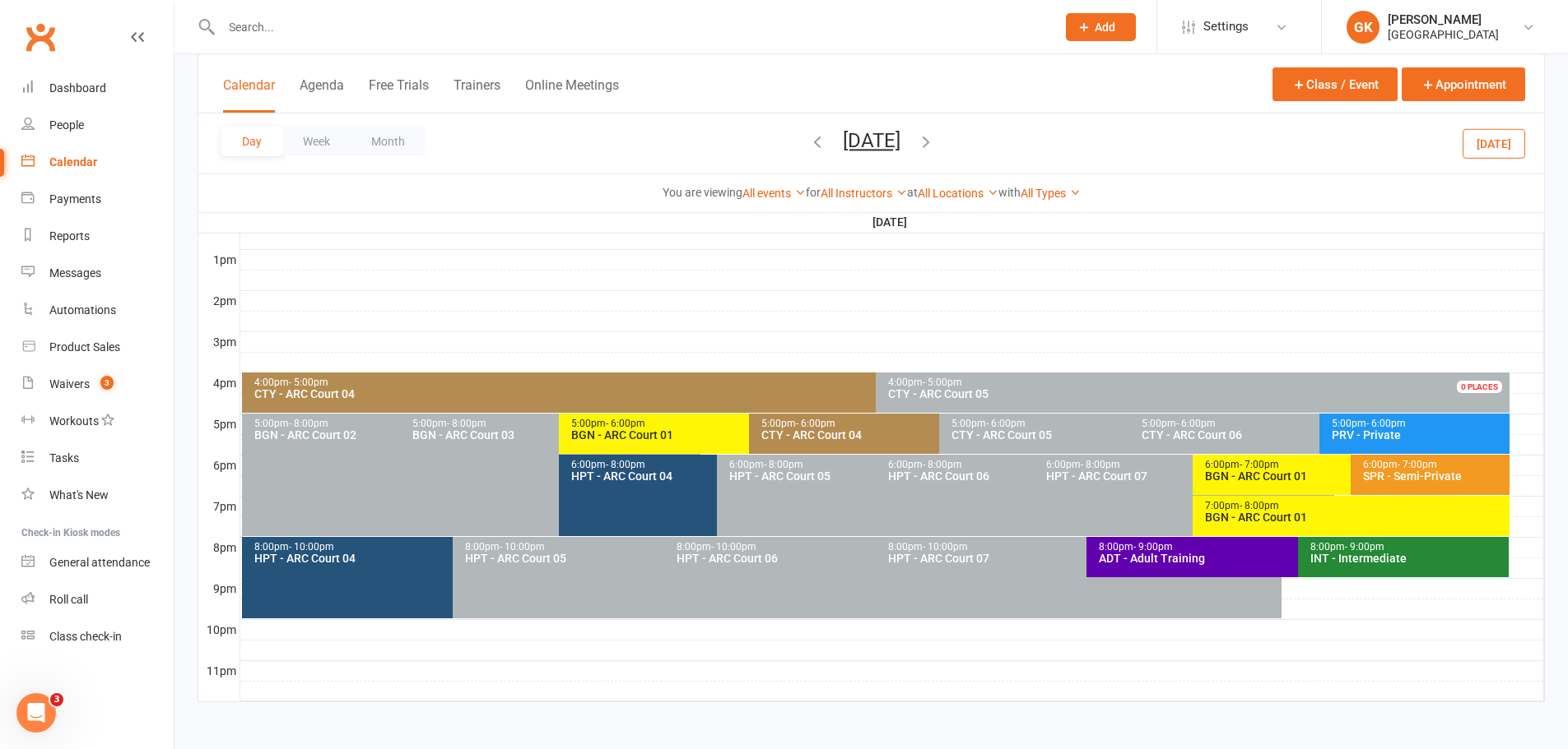
click at [1333, 508] on div "7:00pm - 8:00pm" at bounding box center [1354, 507] width 302 height 11
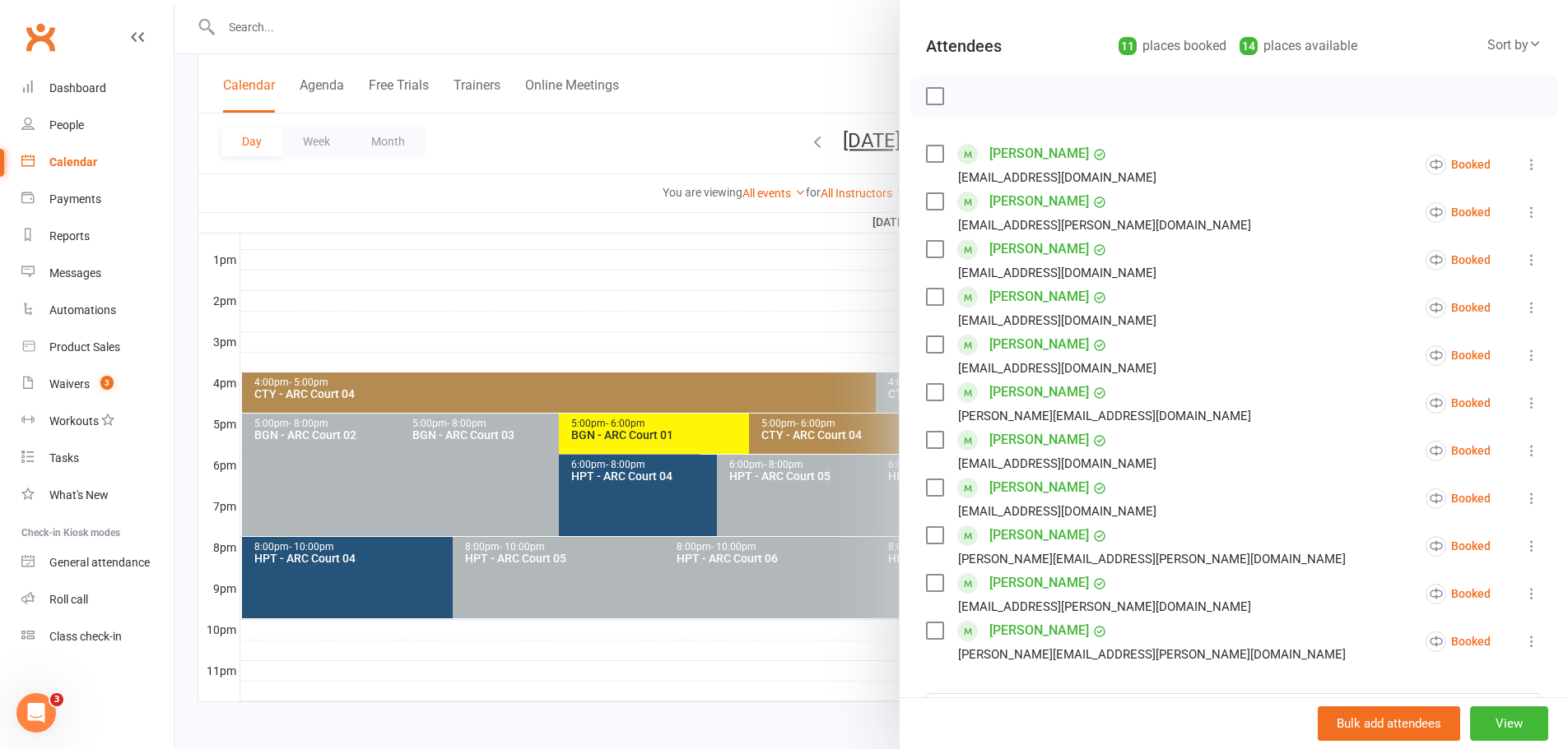
scroll to position [165, 0]
click at [662, 235] on div at bounding box center [871, 374] width 1393 height 749
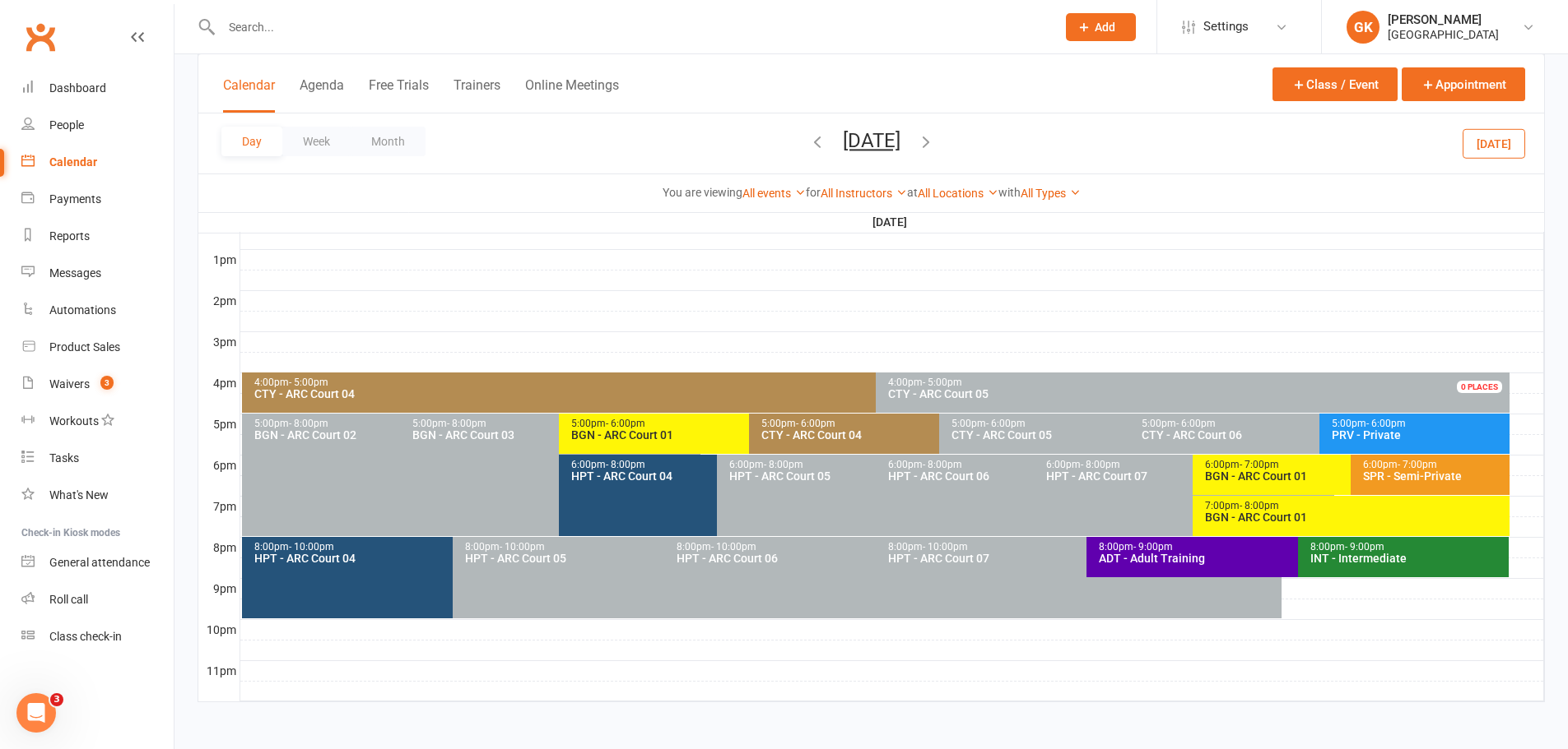
click at [82, 159] on div "Calendar" at bounding box center [73, 162] width 48 height 13
click at [84, 199] on div "Payments" at bounding box center [75, 199] width 52 height 13
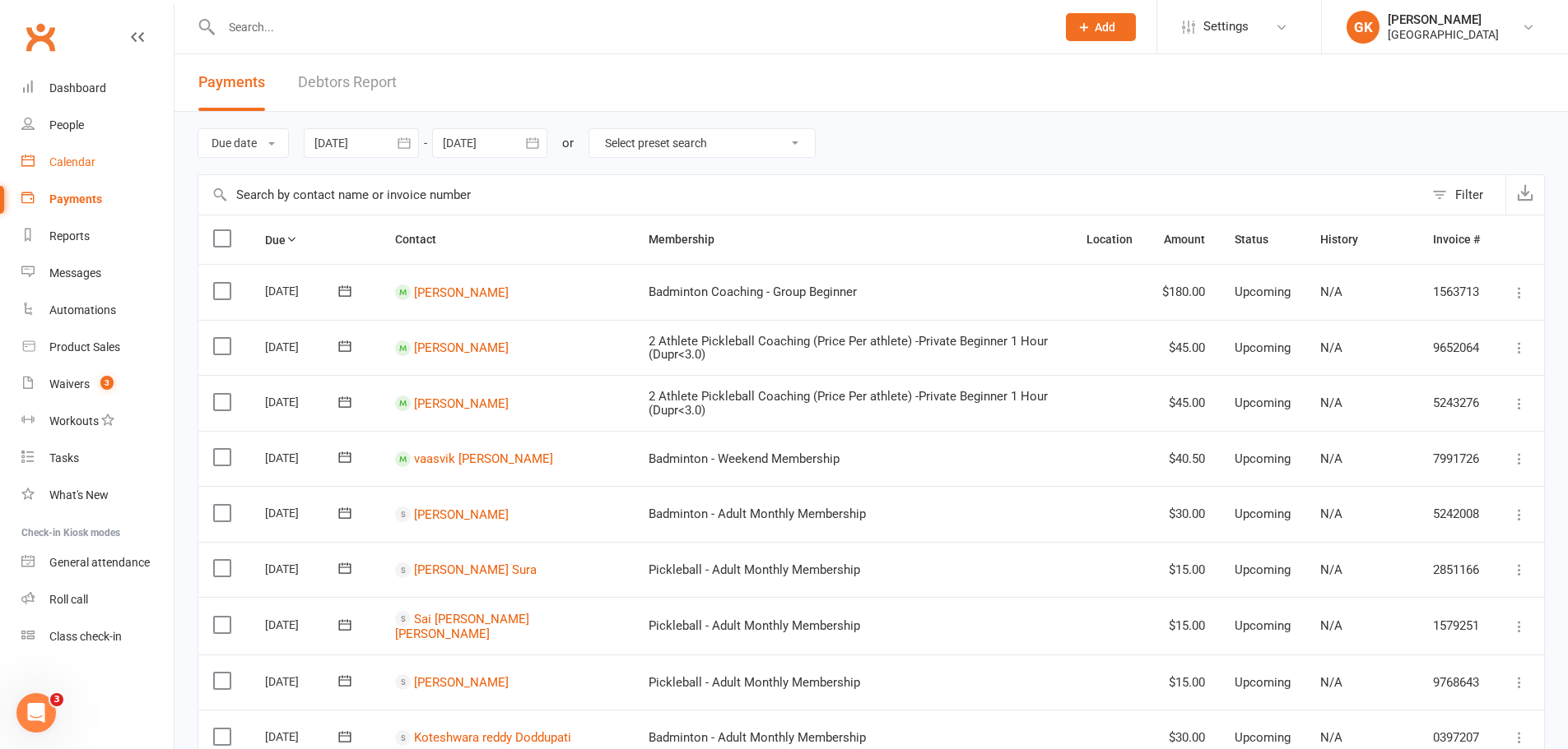
click at [84, 160] on div "Calendar" at bounding box center [72, 162] width 46 height 13
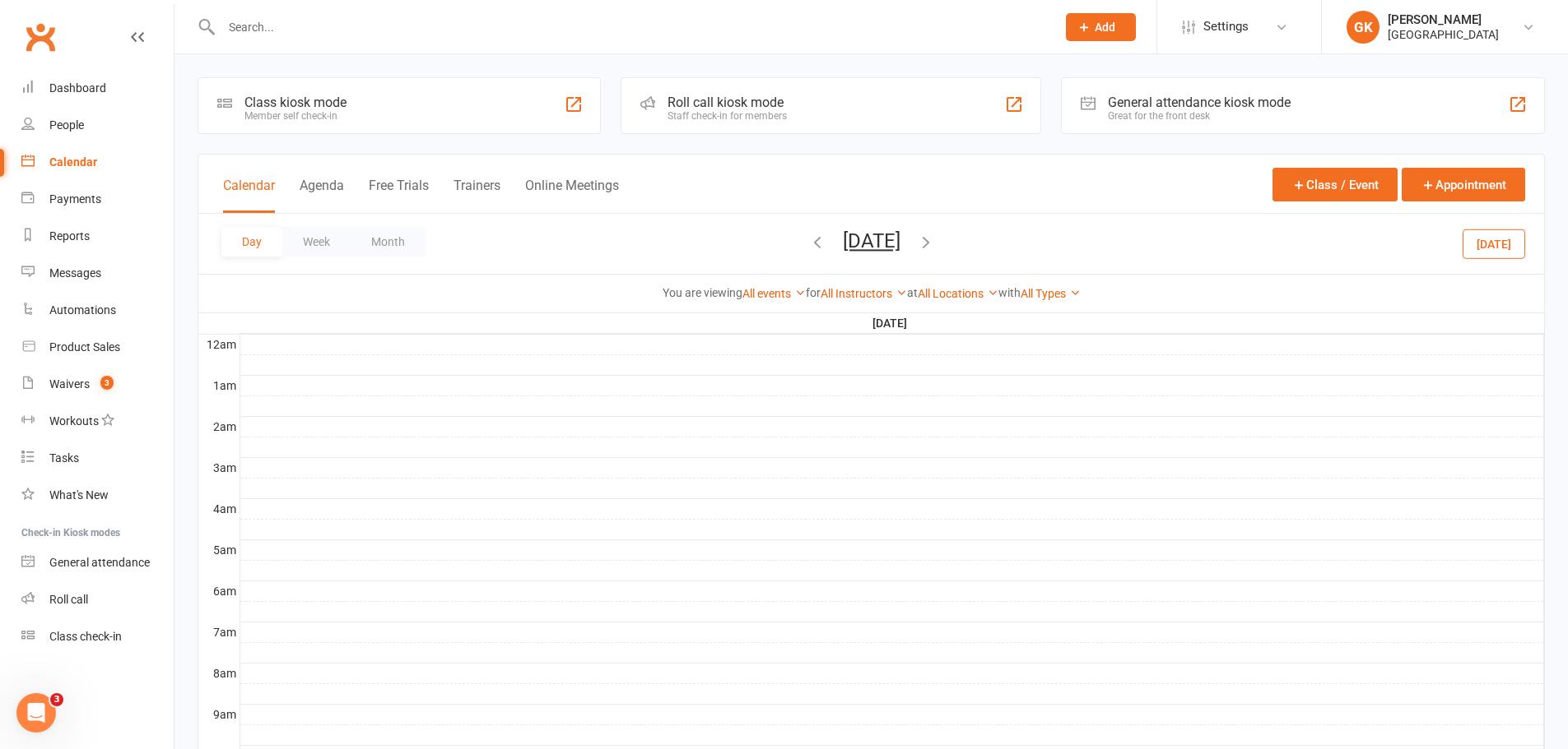
click at [735, 243] on div "Day Week Month [DATE] [DATE] Sun Mon Tue Wed Thu Fri Sat 27 28 29 30 31 01 02 0…" at bounding box center [870, 243] width 1345 height 60
click at [809, 241] on icon "button" at bounding box center [818, 242] width 19 height 18
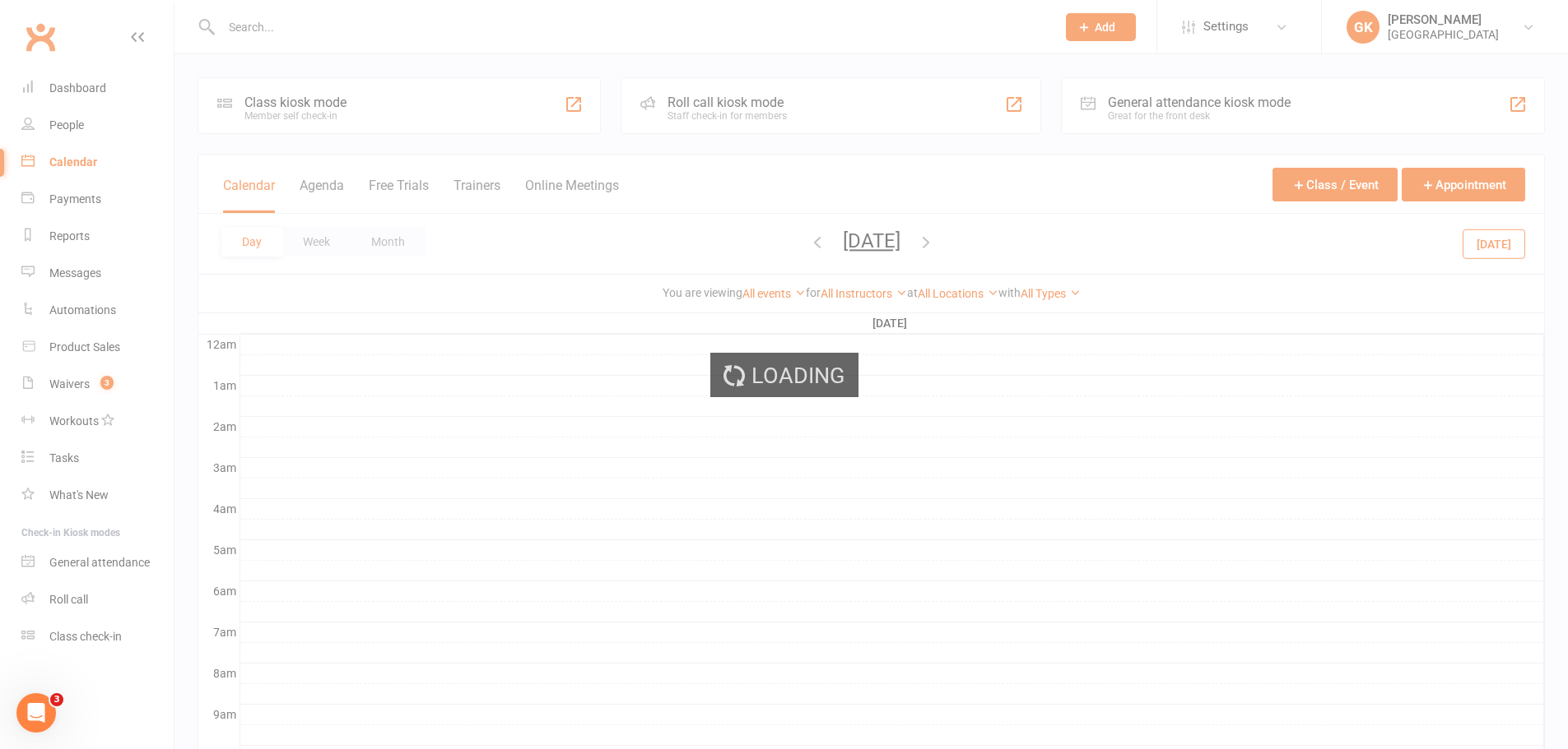
click at [809, 241] on icon "button" at bounding box center [818, 242] width 19 height 18
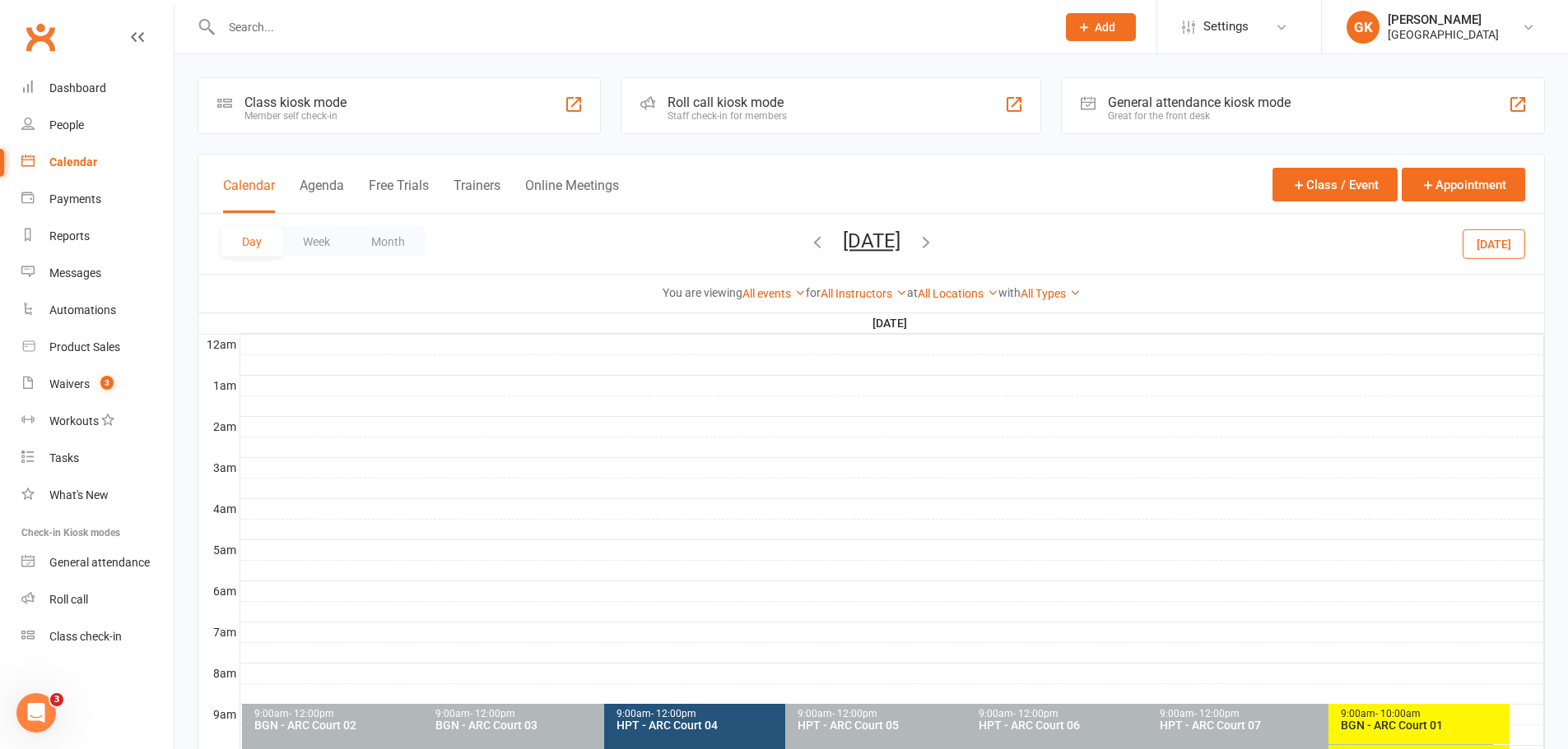
click at [809, 240] on icon "button" at bounding box center [818, 242] width 19 height 18
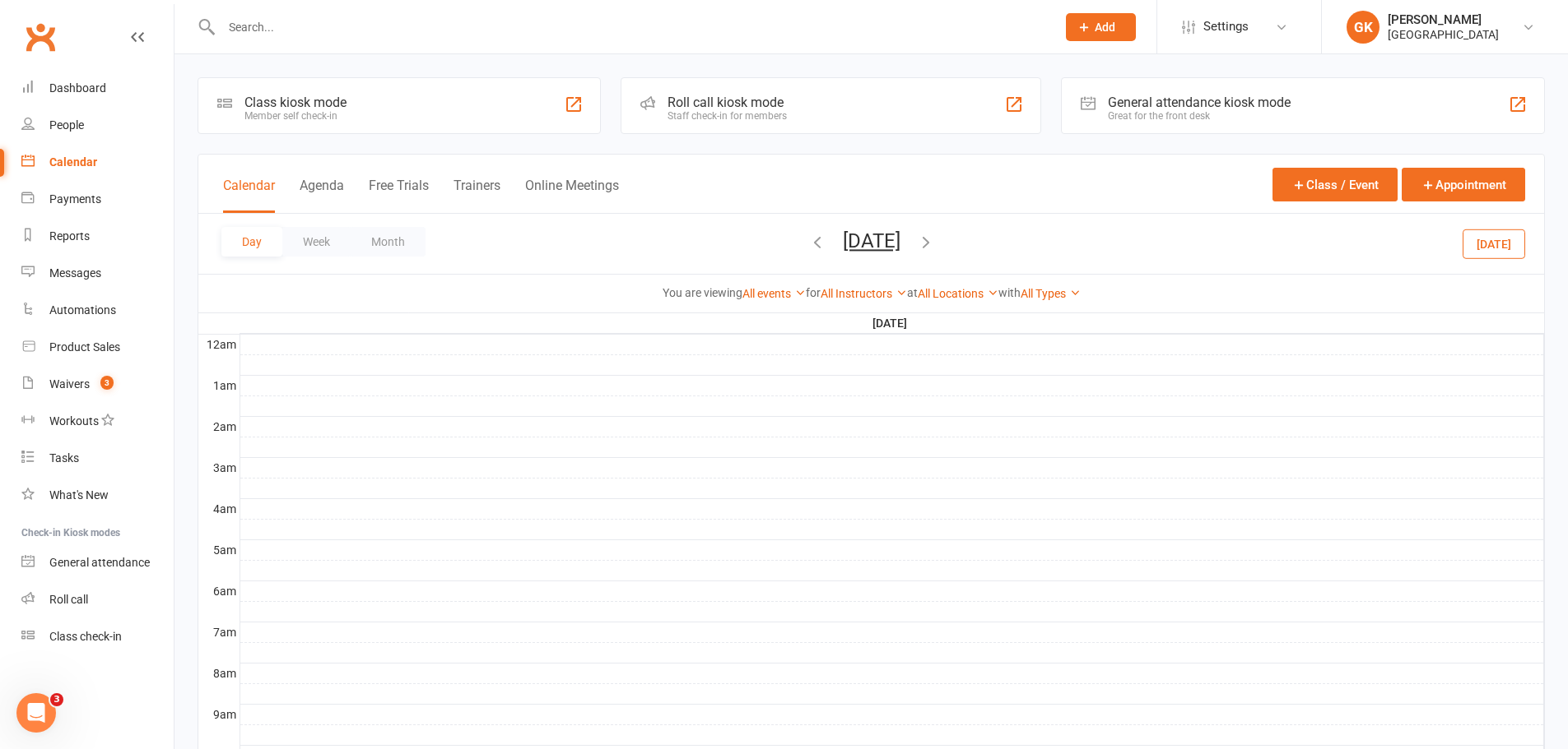
click at [809, 240] on icon "button" at bounding box center [818, 242] width 19 height 18
click at [826, 240] on span "[DATE] [DATE] Sun Mon Tue Wed Thu Fri Sat 27 28 29 30 31 01 02 03 04 05 06 07 0…" at bounding box center [871, 243] width 91 height 29
click at [809, 241] on icon "button" at bounding box center [818, 242] width 19 height 18
click at [736, 241] on div "Day Week Month [DATE] [DATE] Sun Mon Tue Wed Thu Fri Sat 27 28 29 30 31 01 02 0…" at bounding box center [870, 243] width 1345 height 60
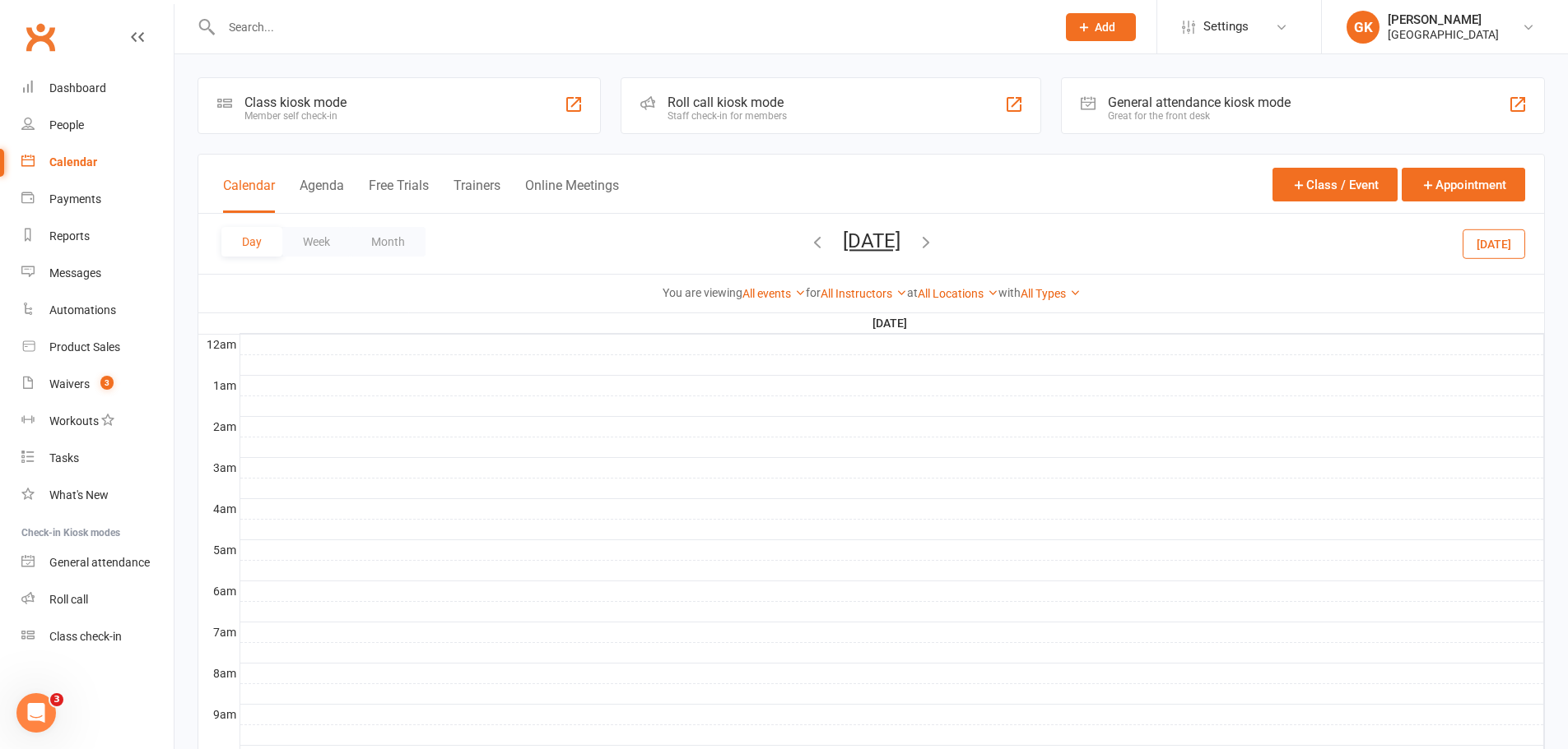
click at [809, 243] on icon "button" at bounding box center [818, 242] width 19 height 18
click at [586, 46] on div at bounding box center [620, 27] width 846 height 54
click at [593, 31] on input "text" at bounding box center [630, 27] width 828 height 23
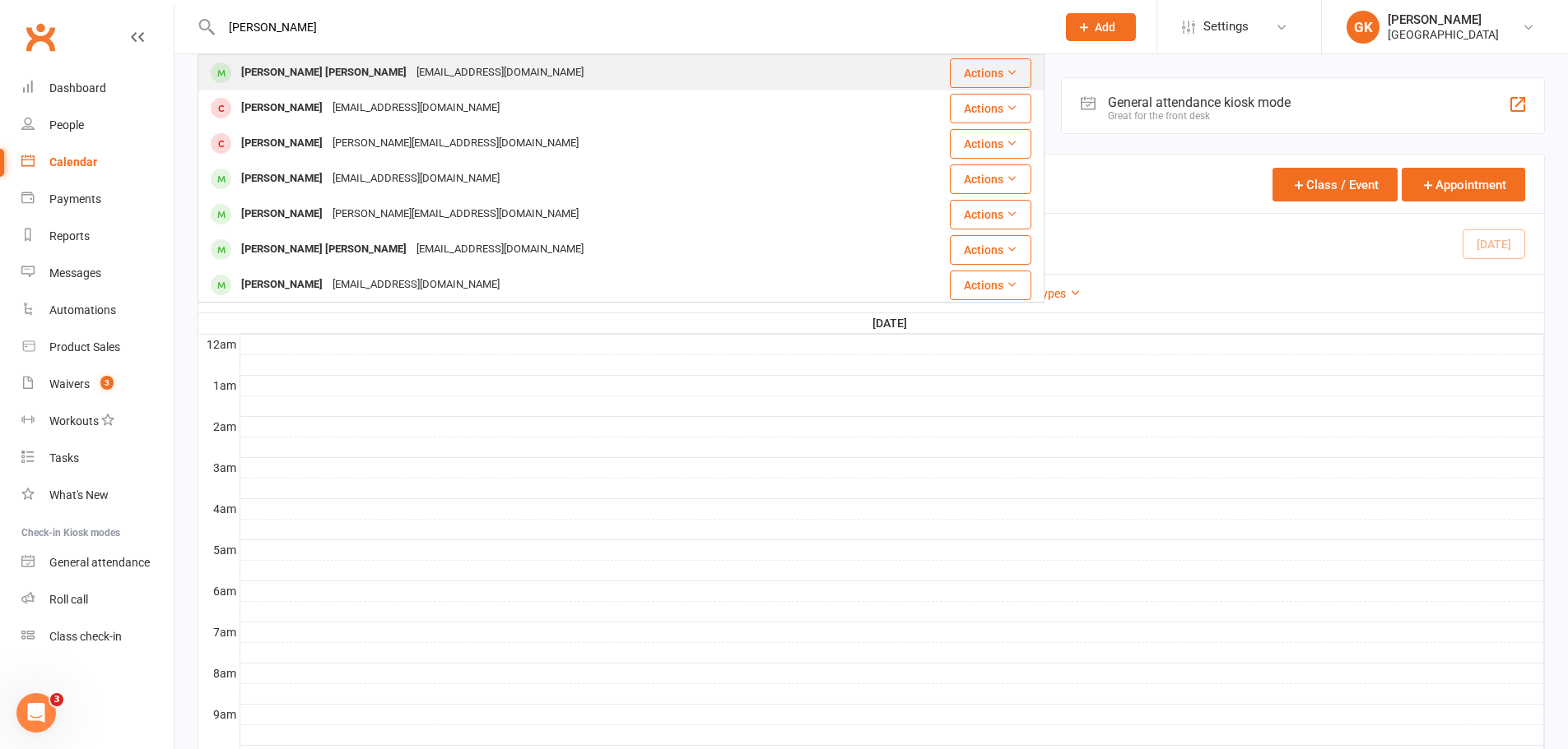
type input "[PERSON_NAME]"
click at [412, 68] on div "[EMAIL_ADDRESS][DOMAIN_NAME]" at bounding box center [500, 73] width 177 height 24
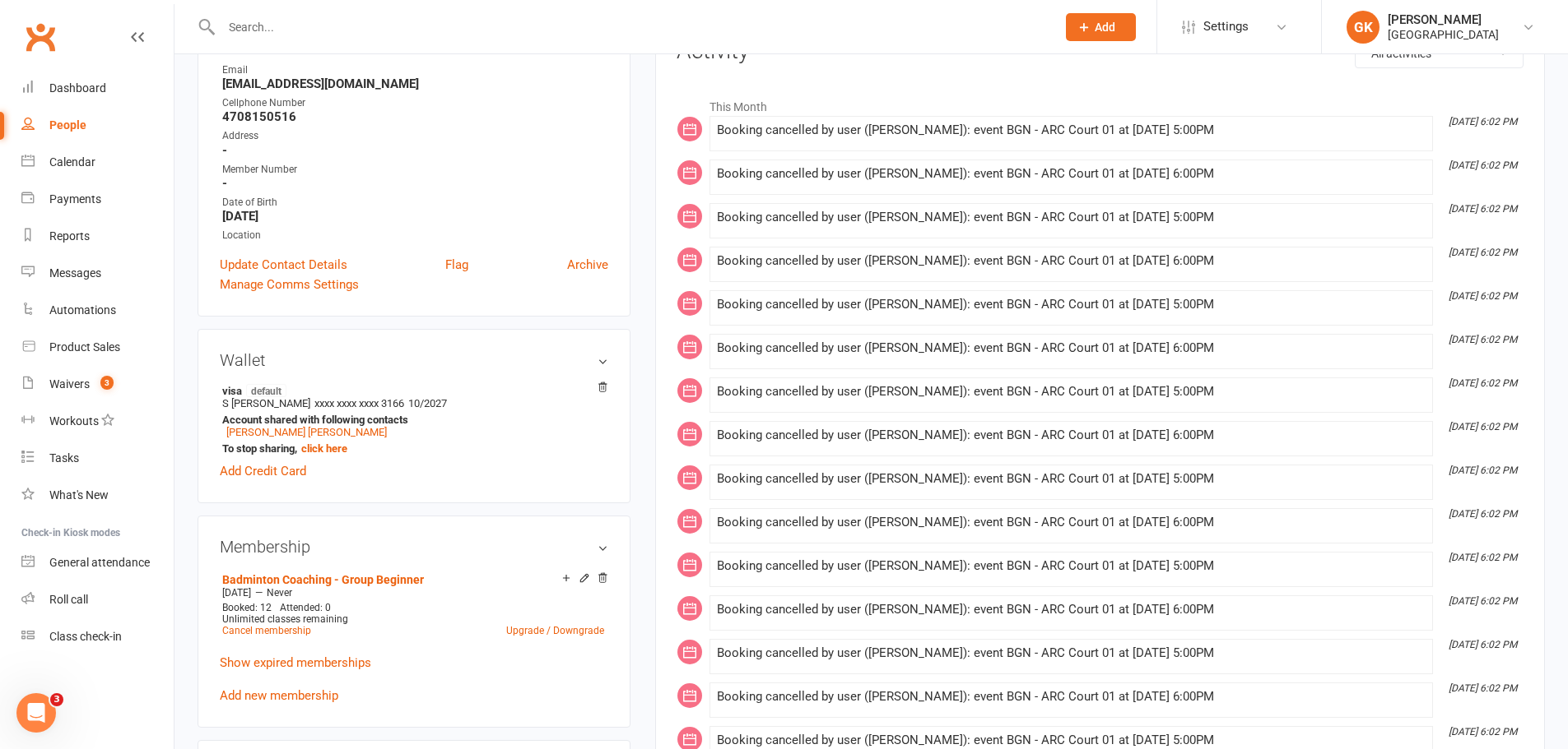
scroll to position [247, 0]
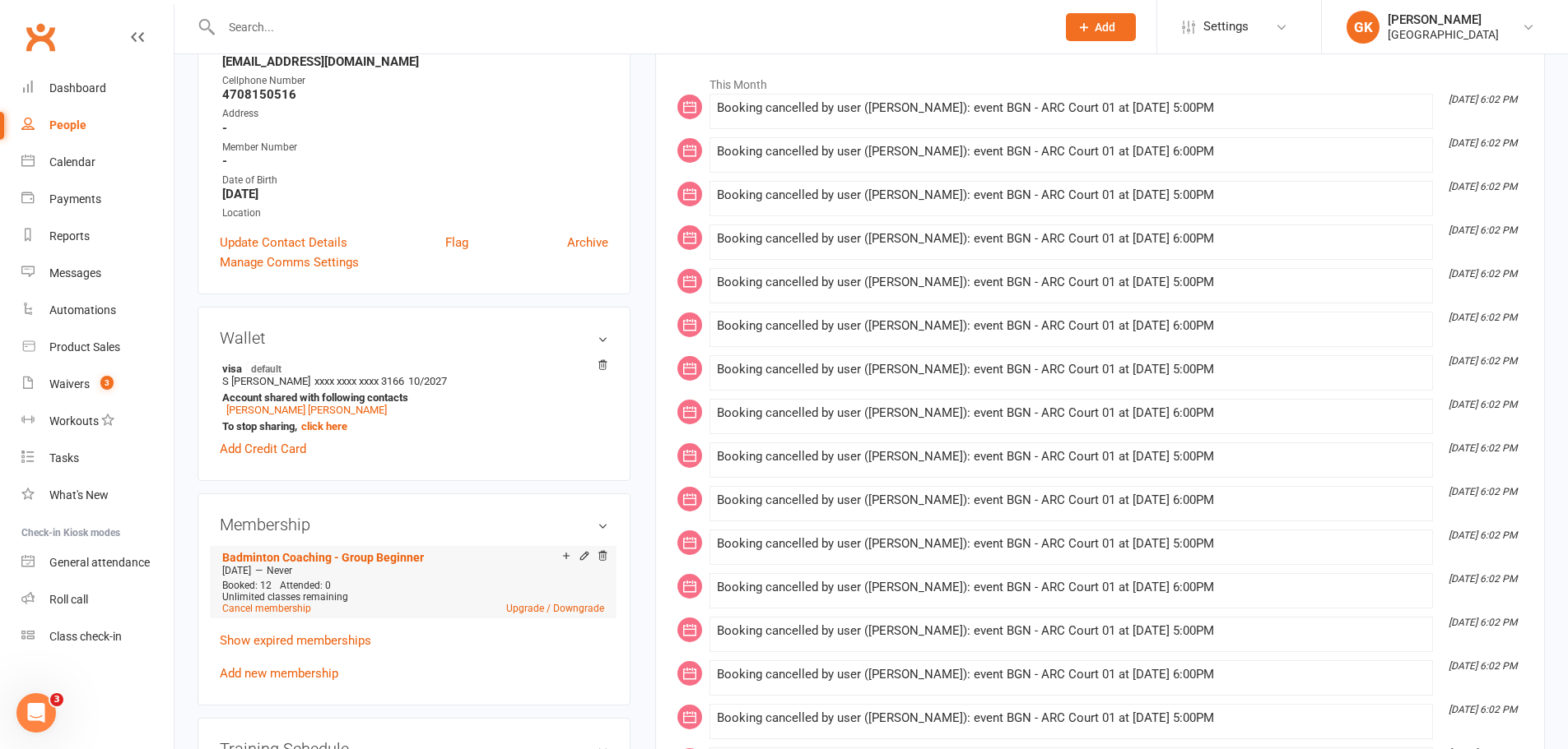
click at [414, 577] on li "Badminton Coaching - Group Beginner [DATE] — Never Booked: 12 Attended: 0 Unlim…" at bounding box center [414, 583] width 390 height 72
click at [357, 555] on link "Badminton Coaching - Group Beginner" at bounding box center [323, 558] width 202 height 13
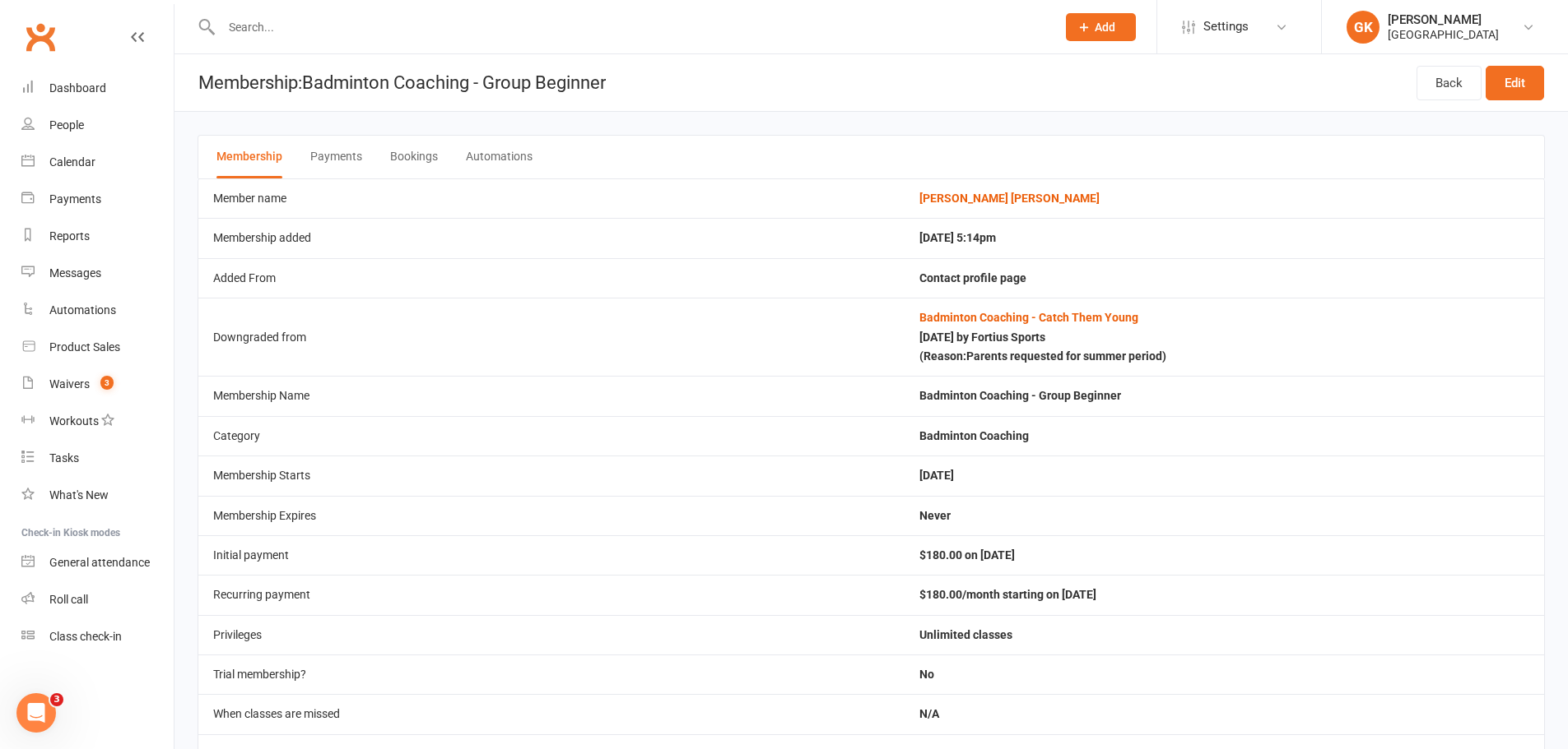
click at [421, 154] on button "Bookings" at bounding box center [414, 157] width 48 height 43
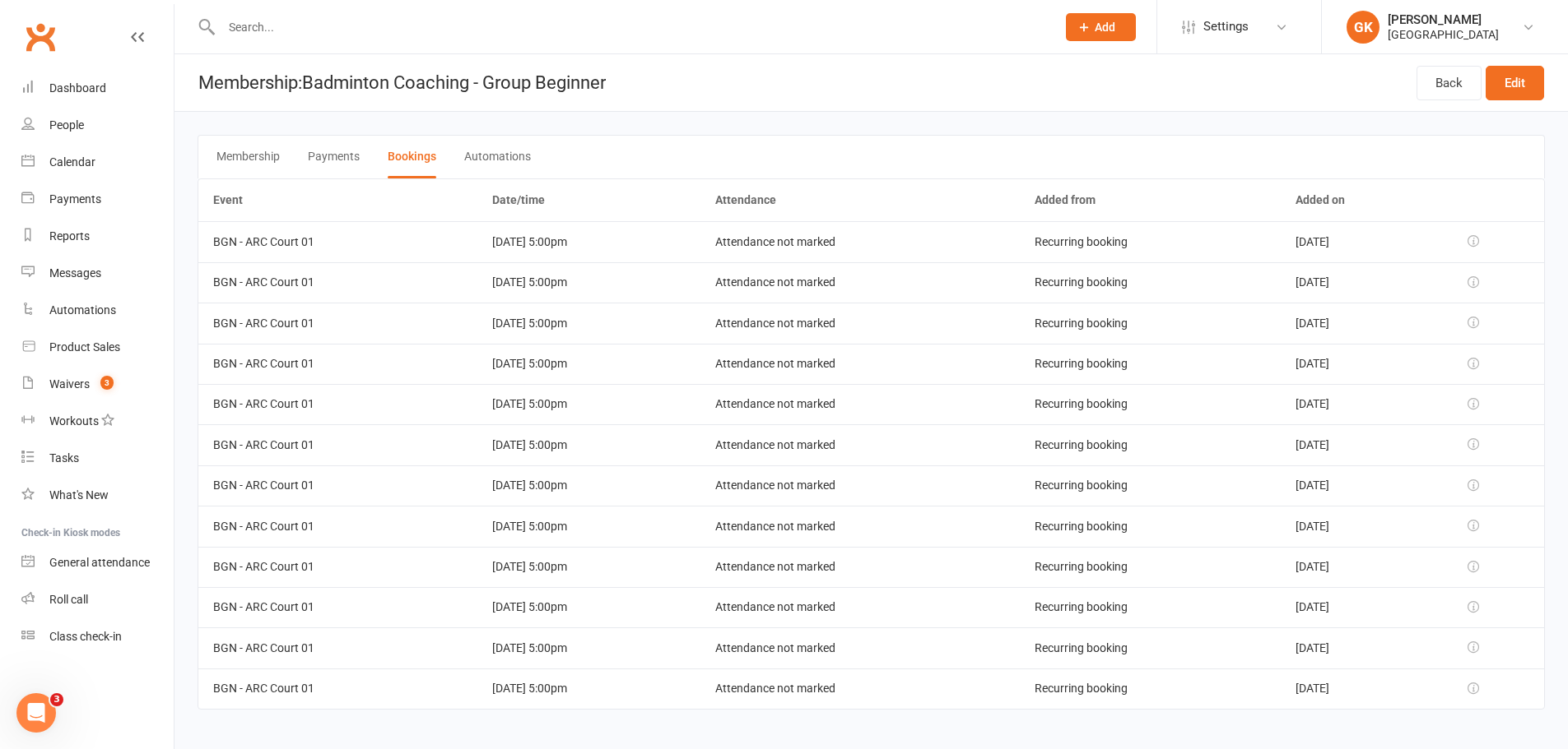
click at [1478, 239] on icon at bounding box center [1473, 240] width 11 height 11
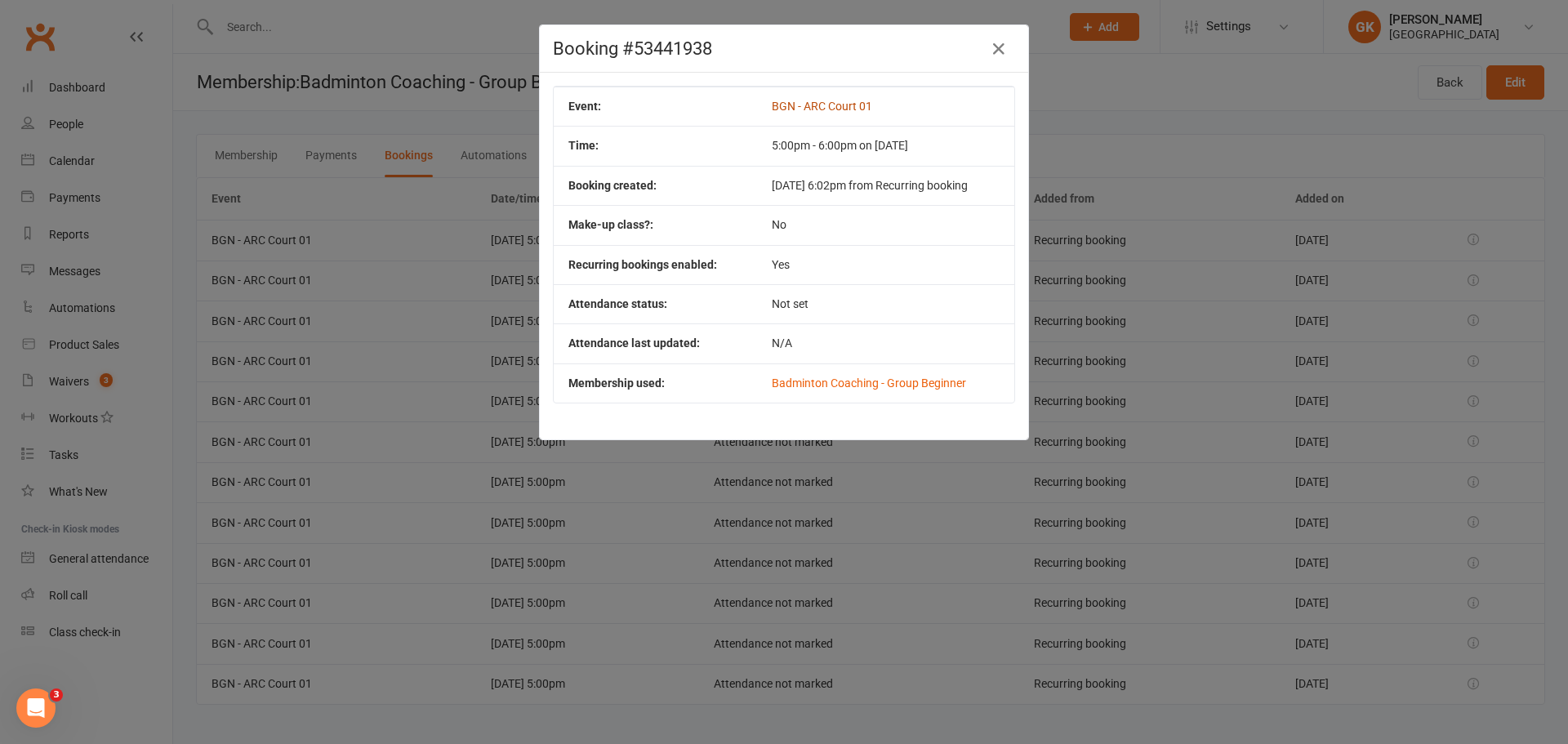
click at [824, 105] on link "BGN - ARC Court 01" at bounding box center [822, 107] width 100 height 13
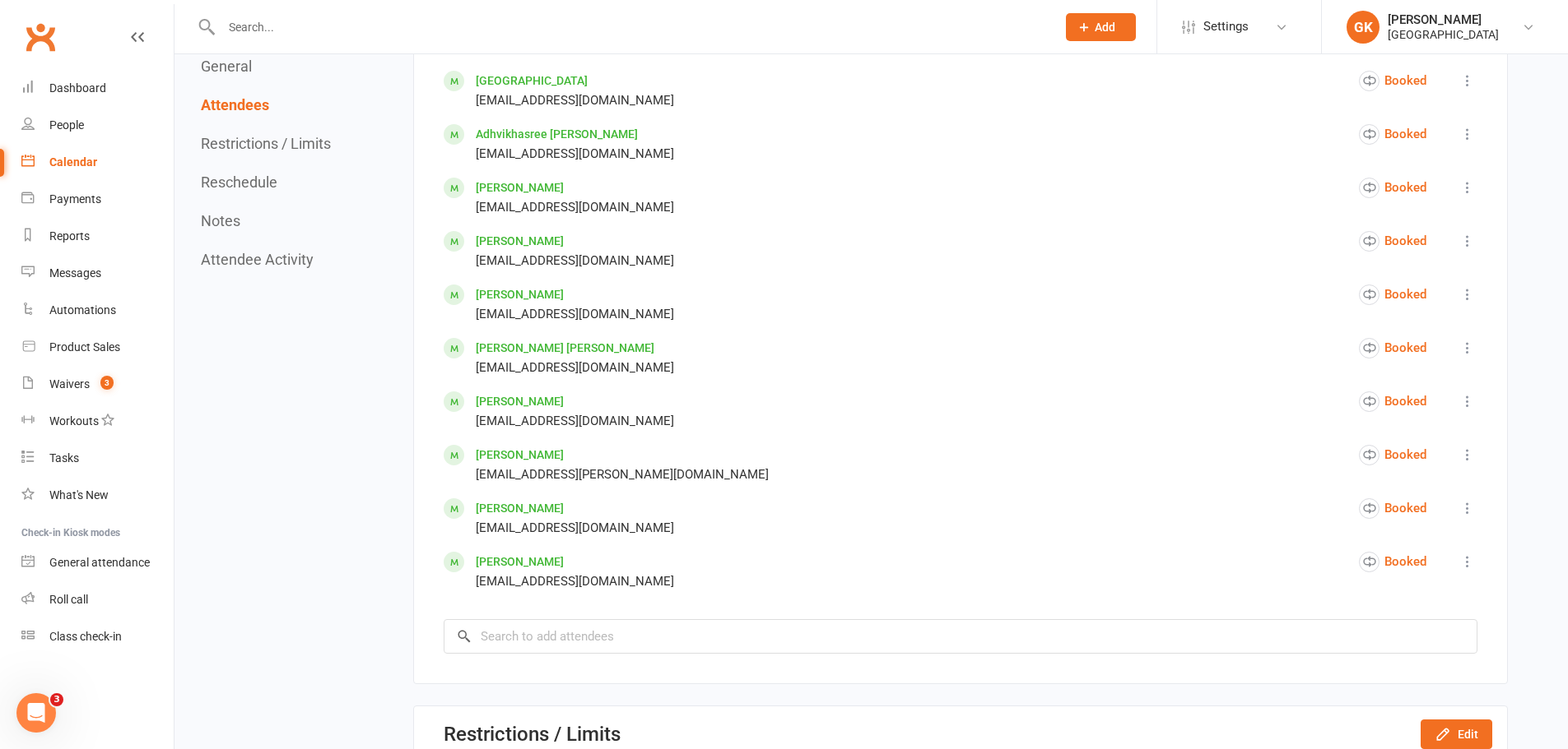
scroll to position [1151, 0]
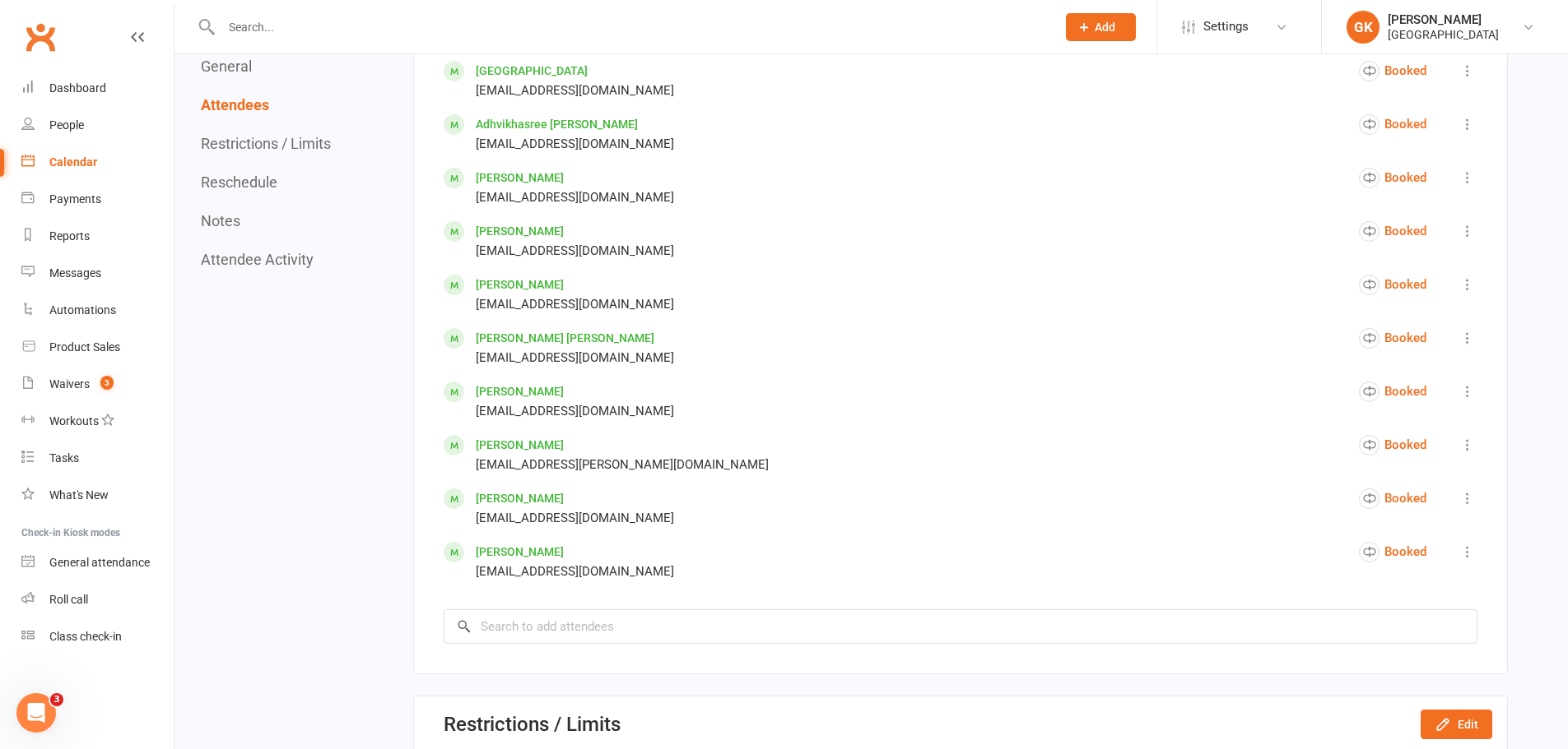
click at [1458, 338] on button at bounding box center [1466, 338] width 19 height 19
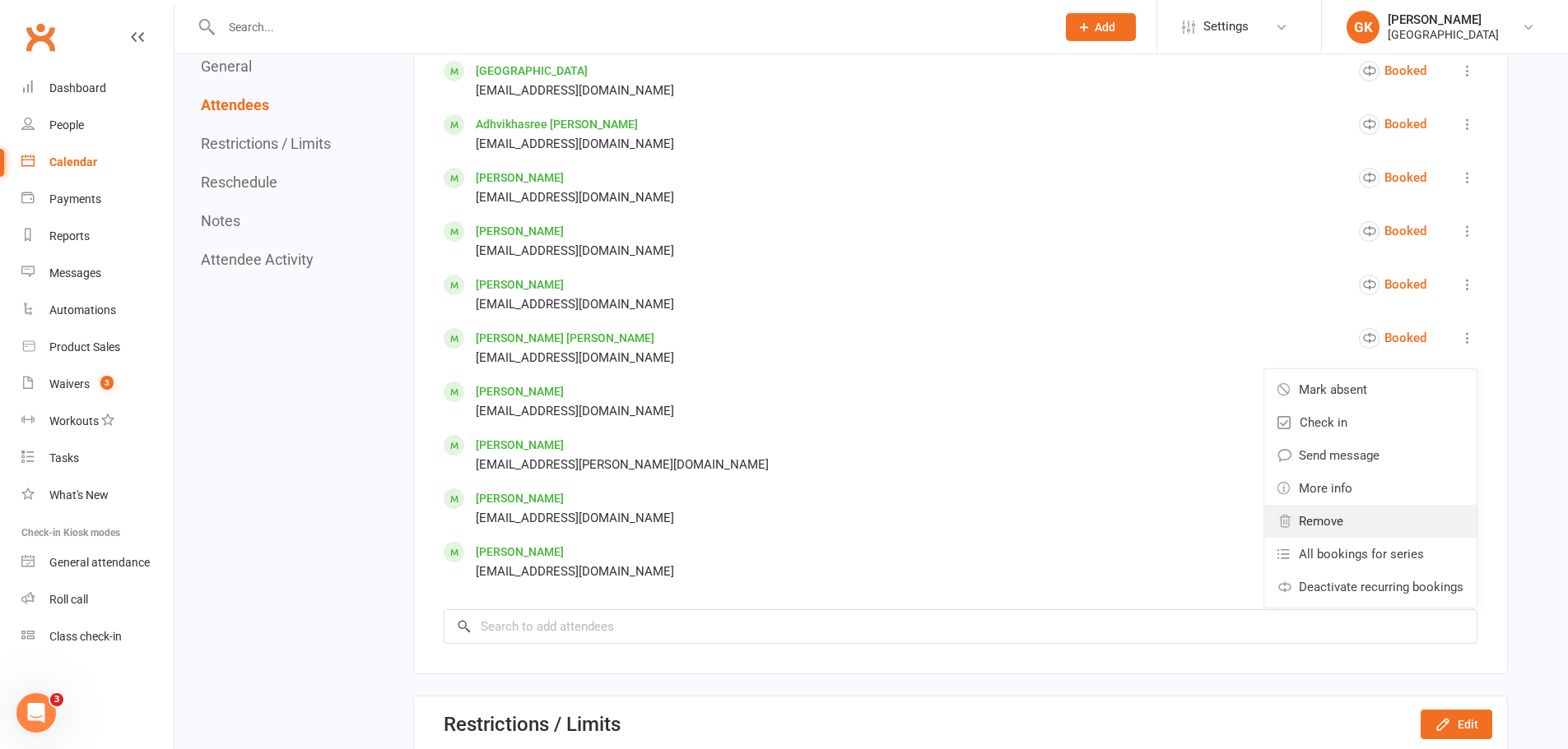
click at [1330, 522] on span "Remove" at bounding box center [1321, 521] width 44 height 19
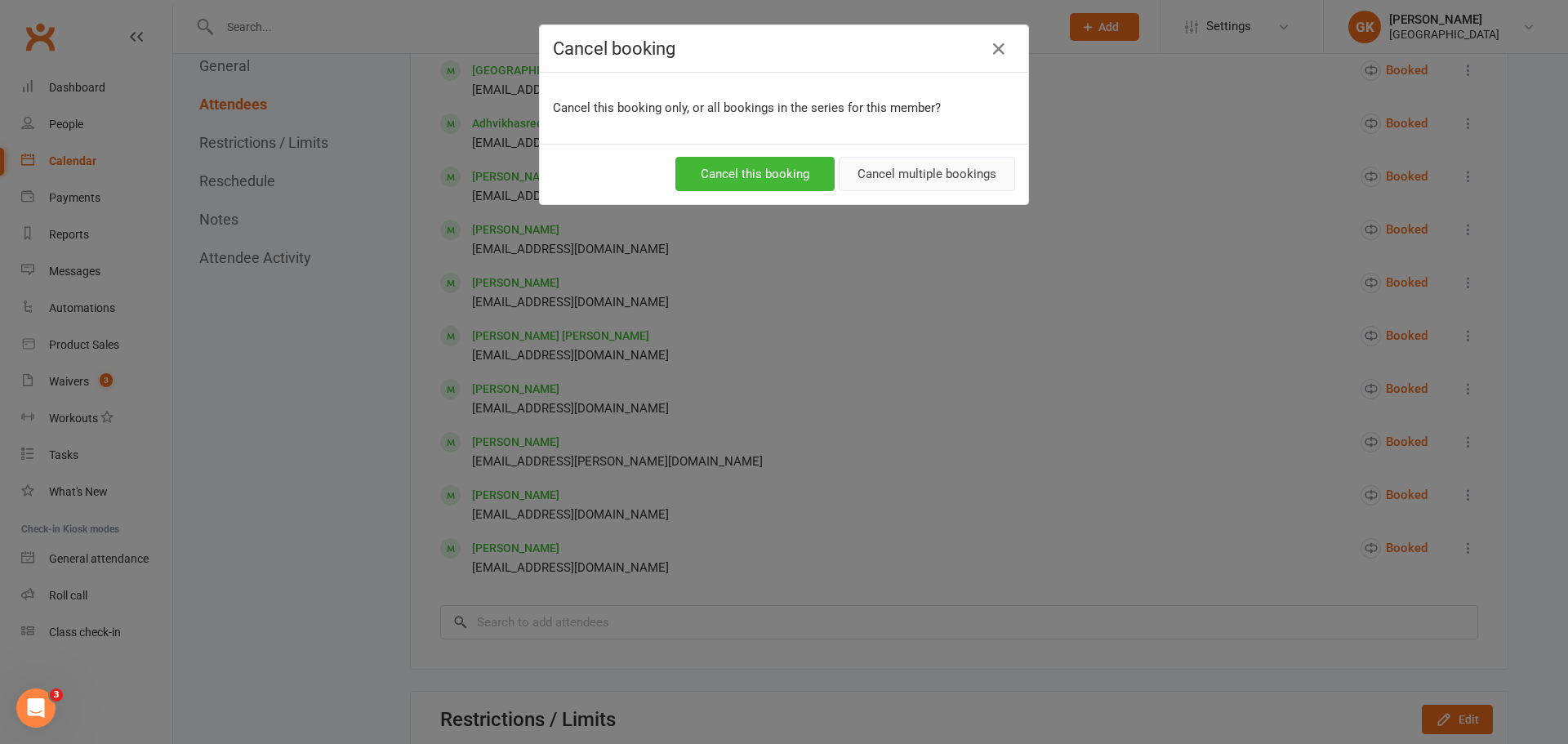
click at [876, 168] on button "Cancel multiple bookings" at bounding box center [927, 174] width 176 height 34
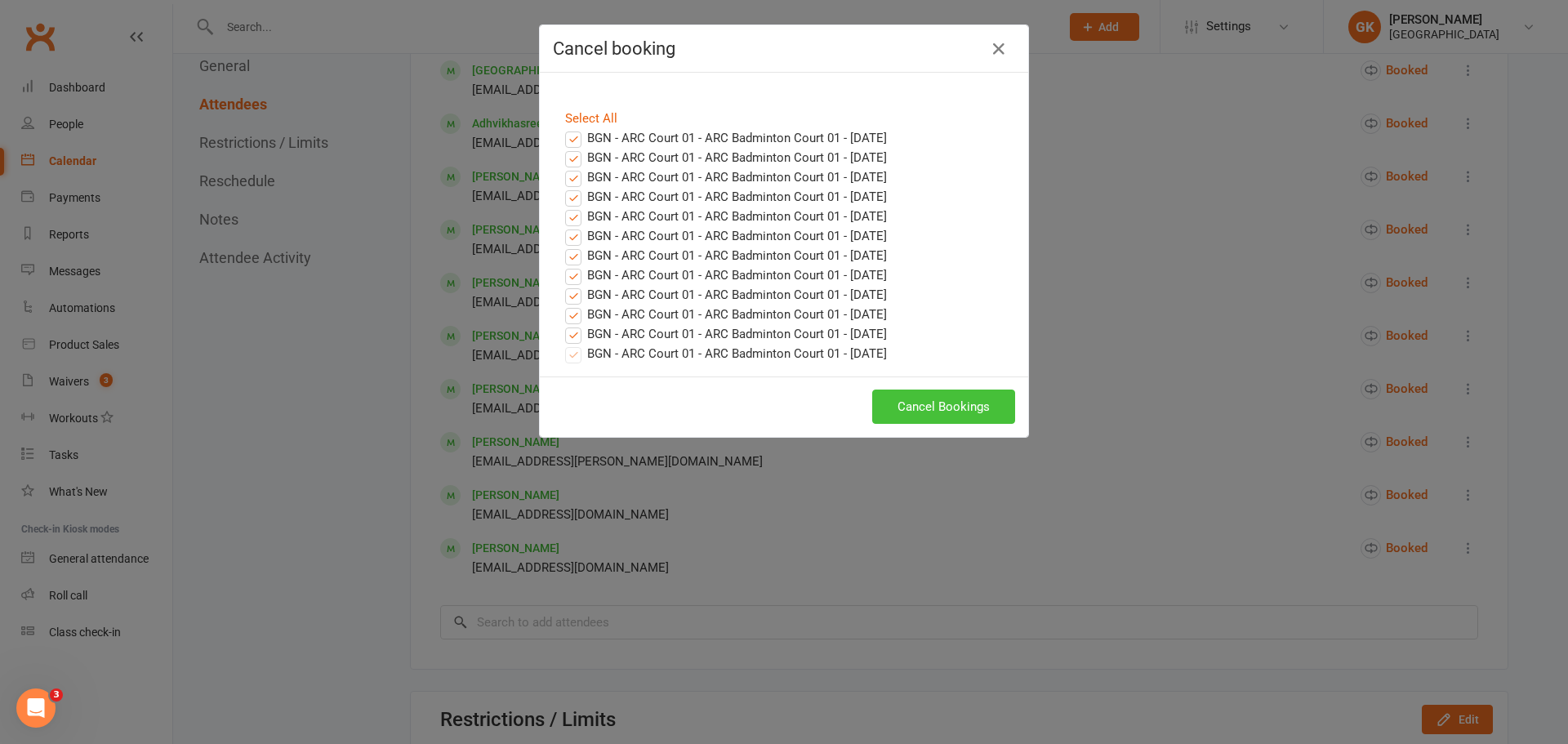
click at [969, 407] on button "Cancel Bookings" at bounding box center [944, 406] width 143 height 34
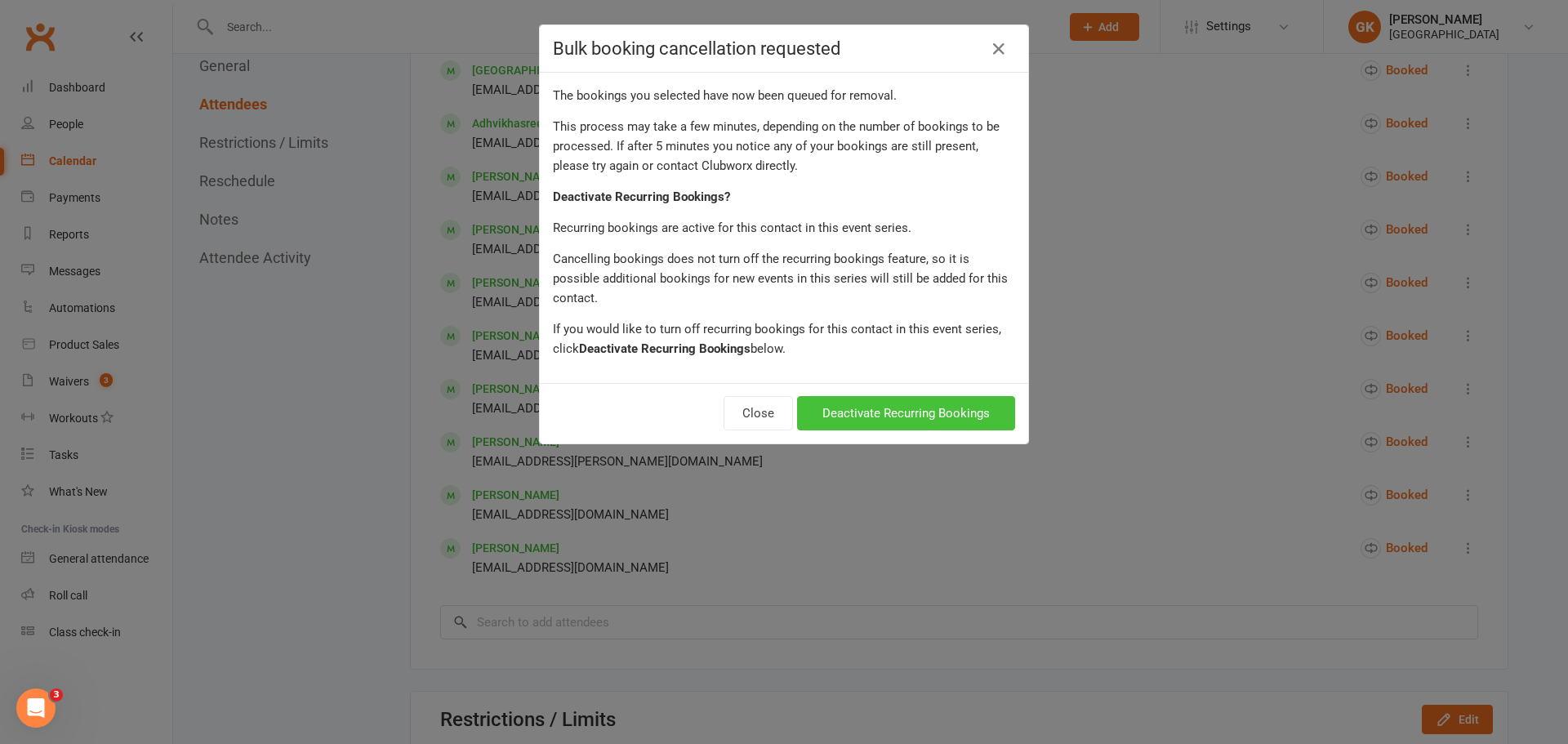
click at [896, 396] on button "Deactivate Recurring Bookings" at bounding box center [906, 412] width 218 height 34
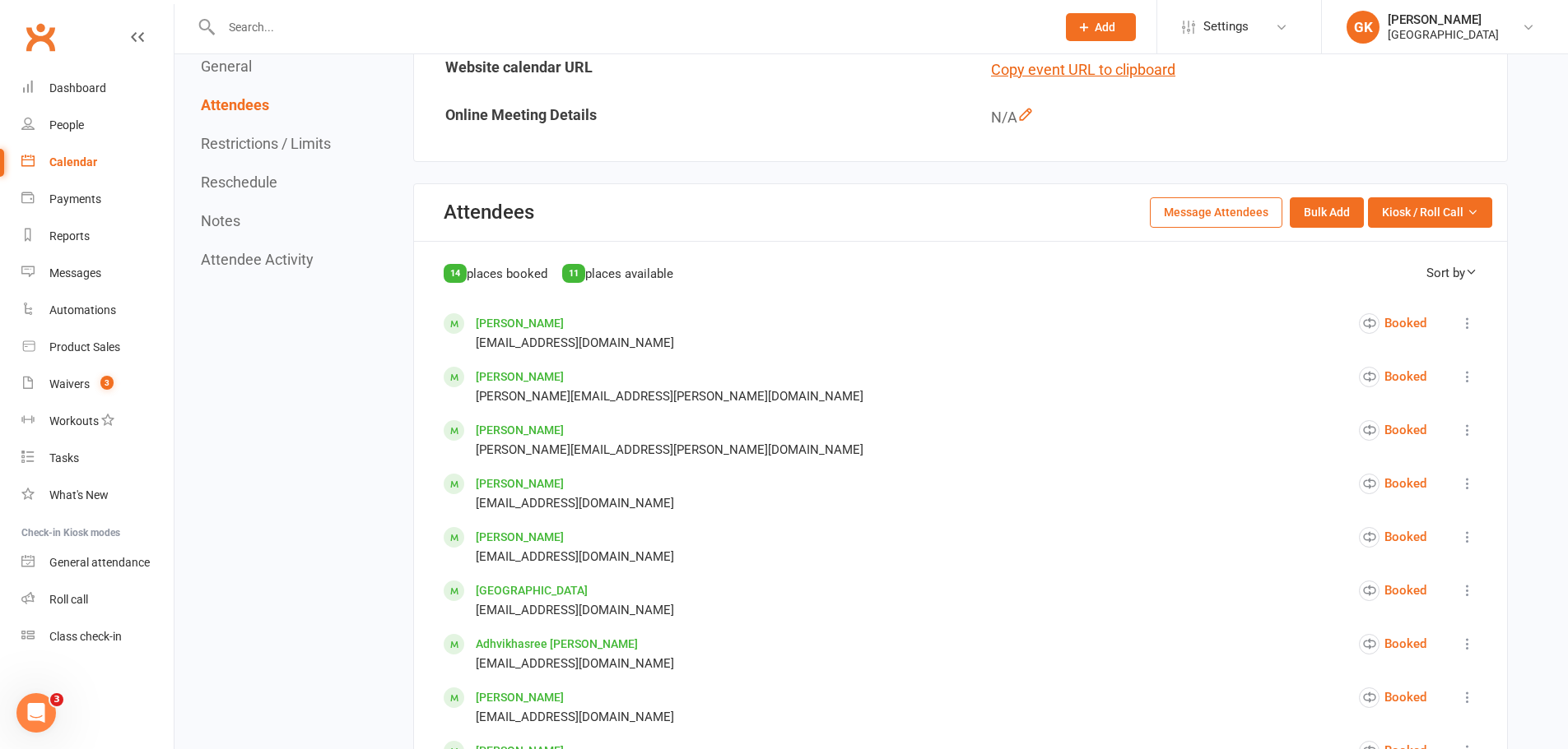
scroll to position [494, 0]
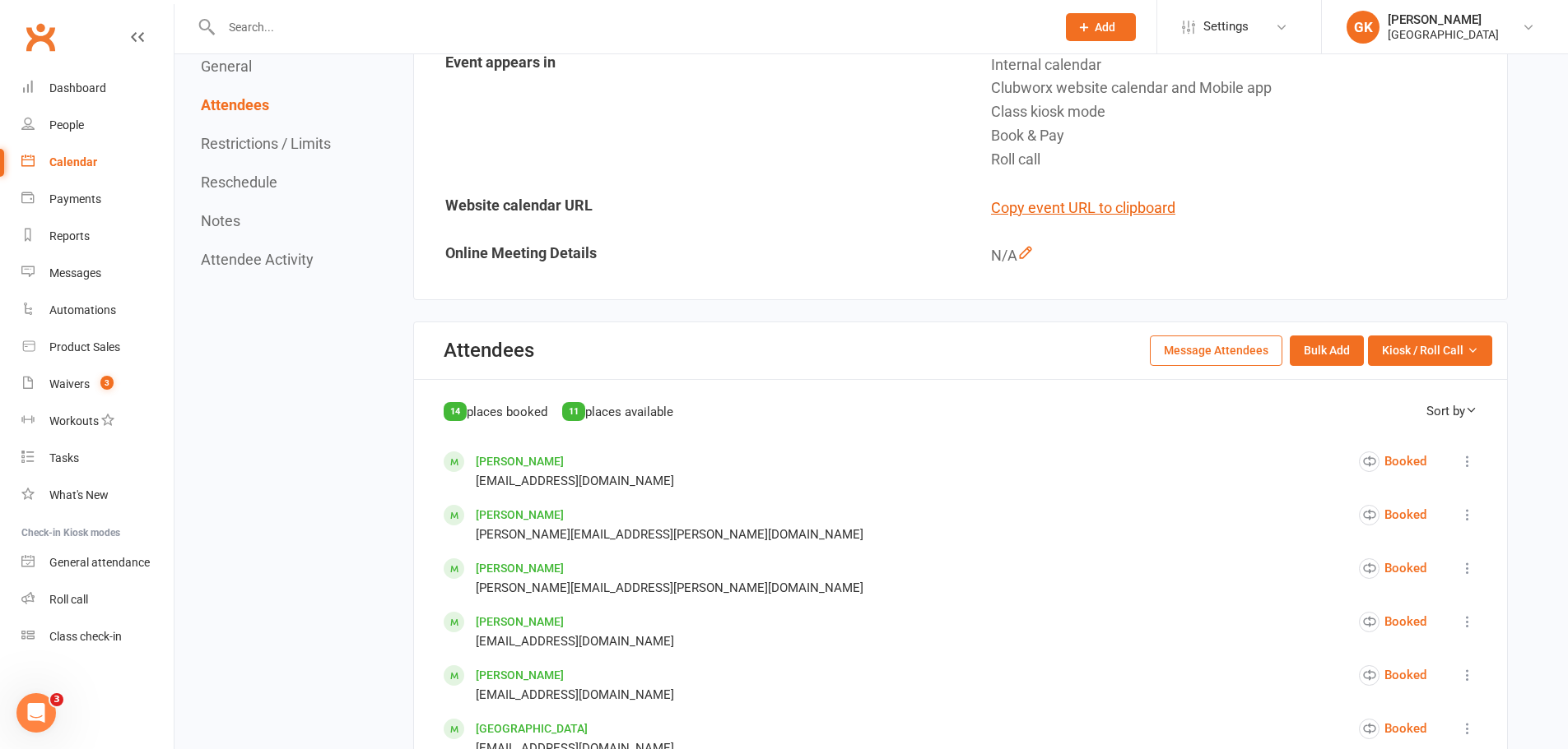
click at [88, 166] on div "Calendar" at bounding box center [73, 162] width 48 height 13
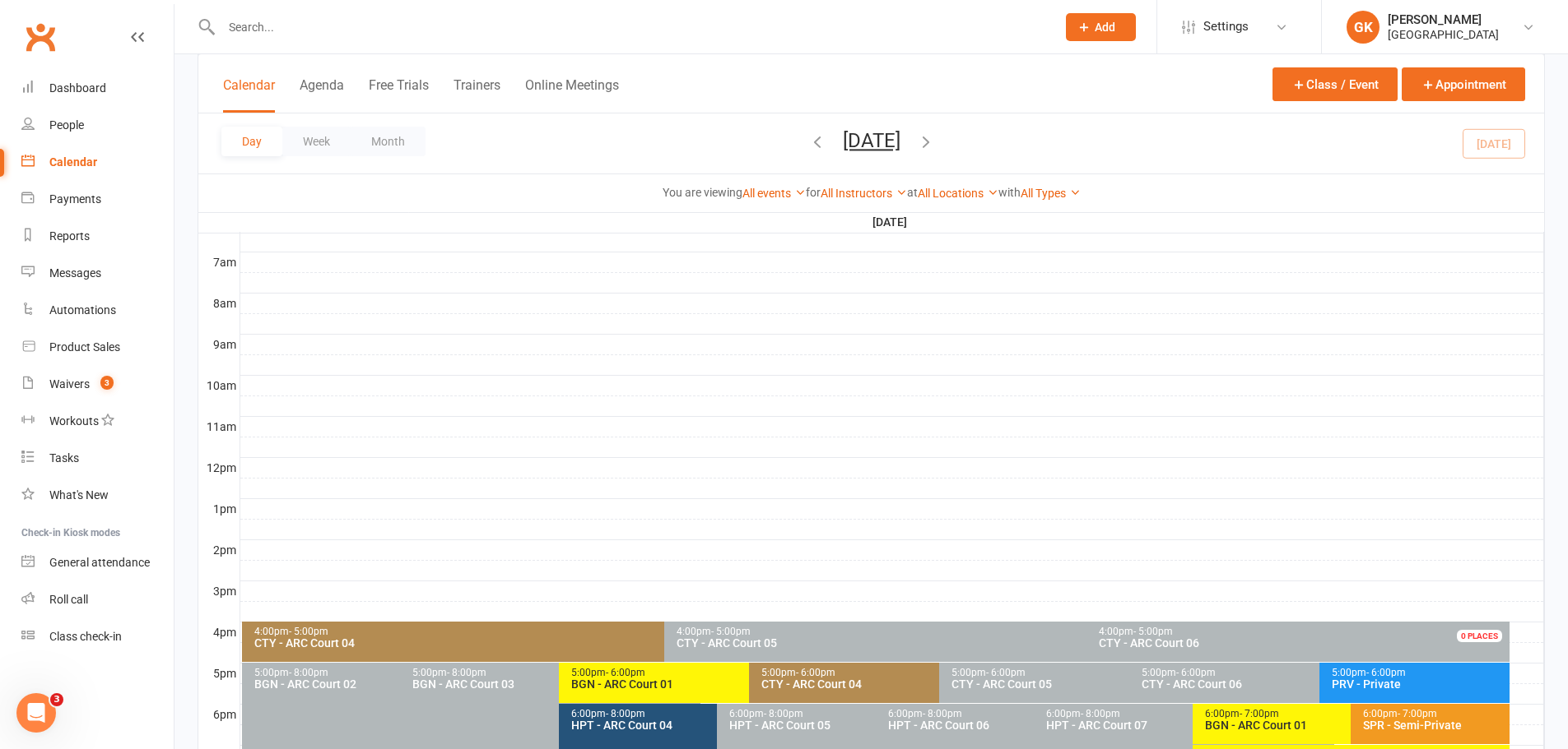
scroll to position [576, 0]
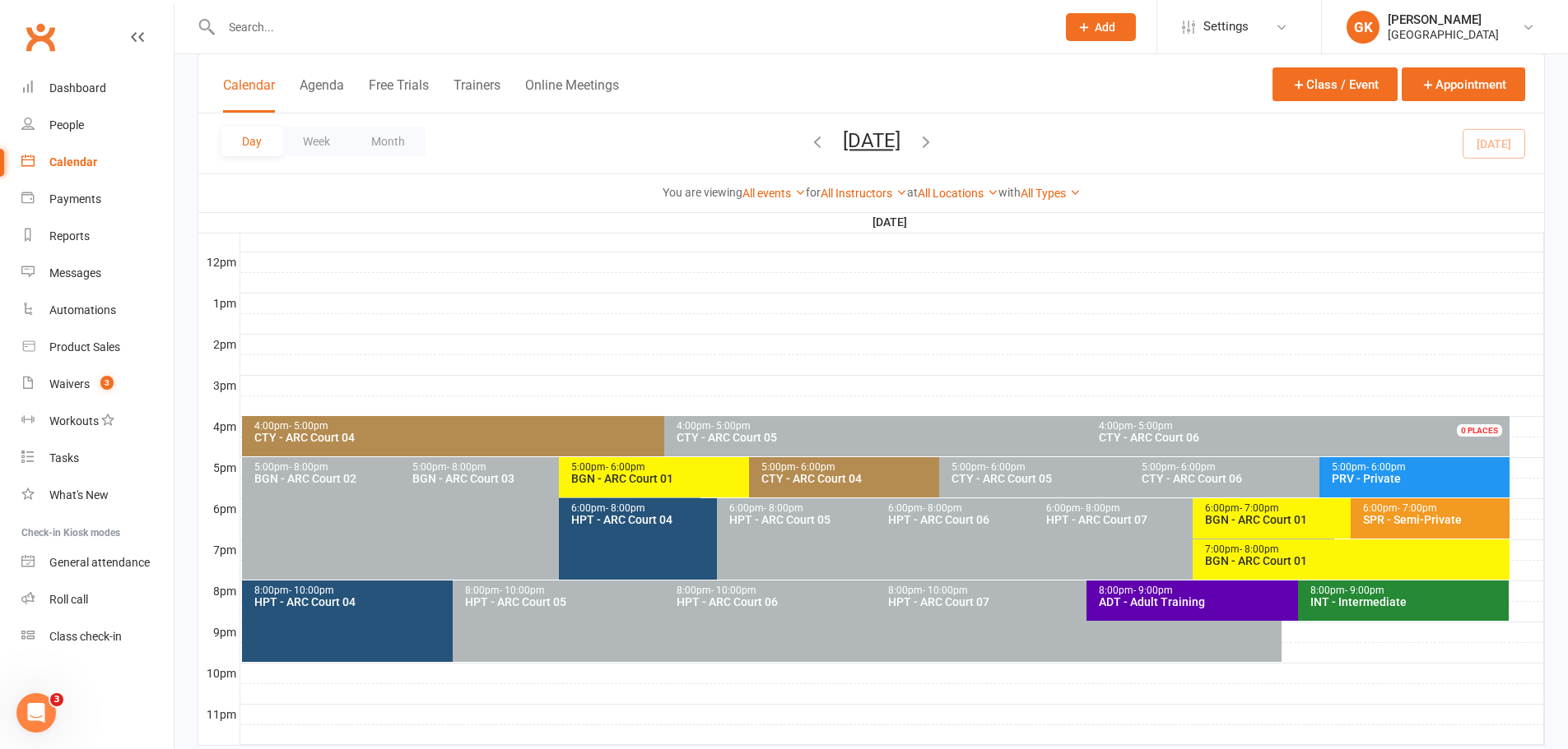
click at [672, 473] on div "BGN - ARC Court 01" at bounding box center [744, 478] width 349 height 11
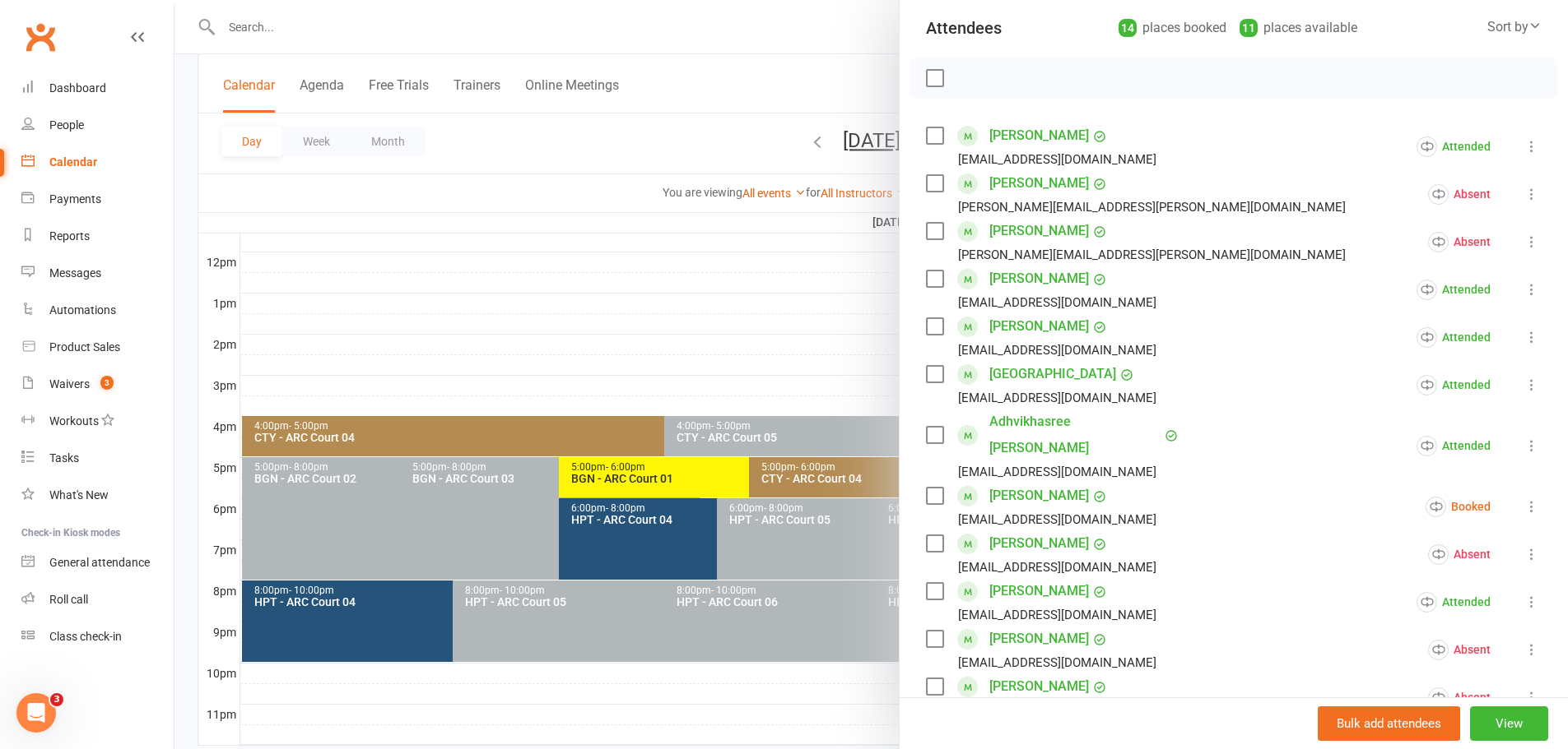
scroll to position [329, 0]
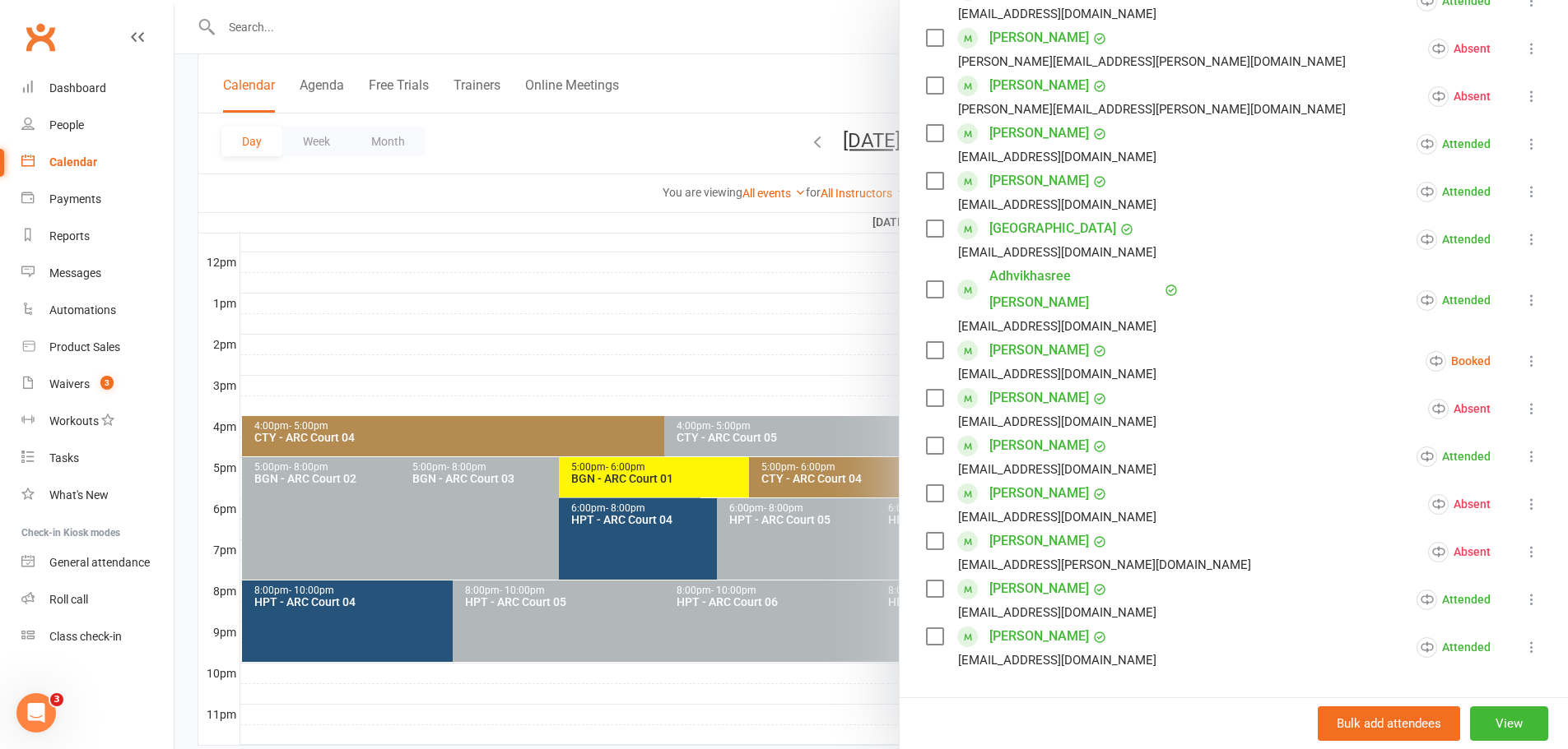
click at [1106, 699] on input "search" at bounding box center [1233, 716] width 615 height 34
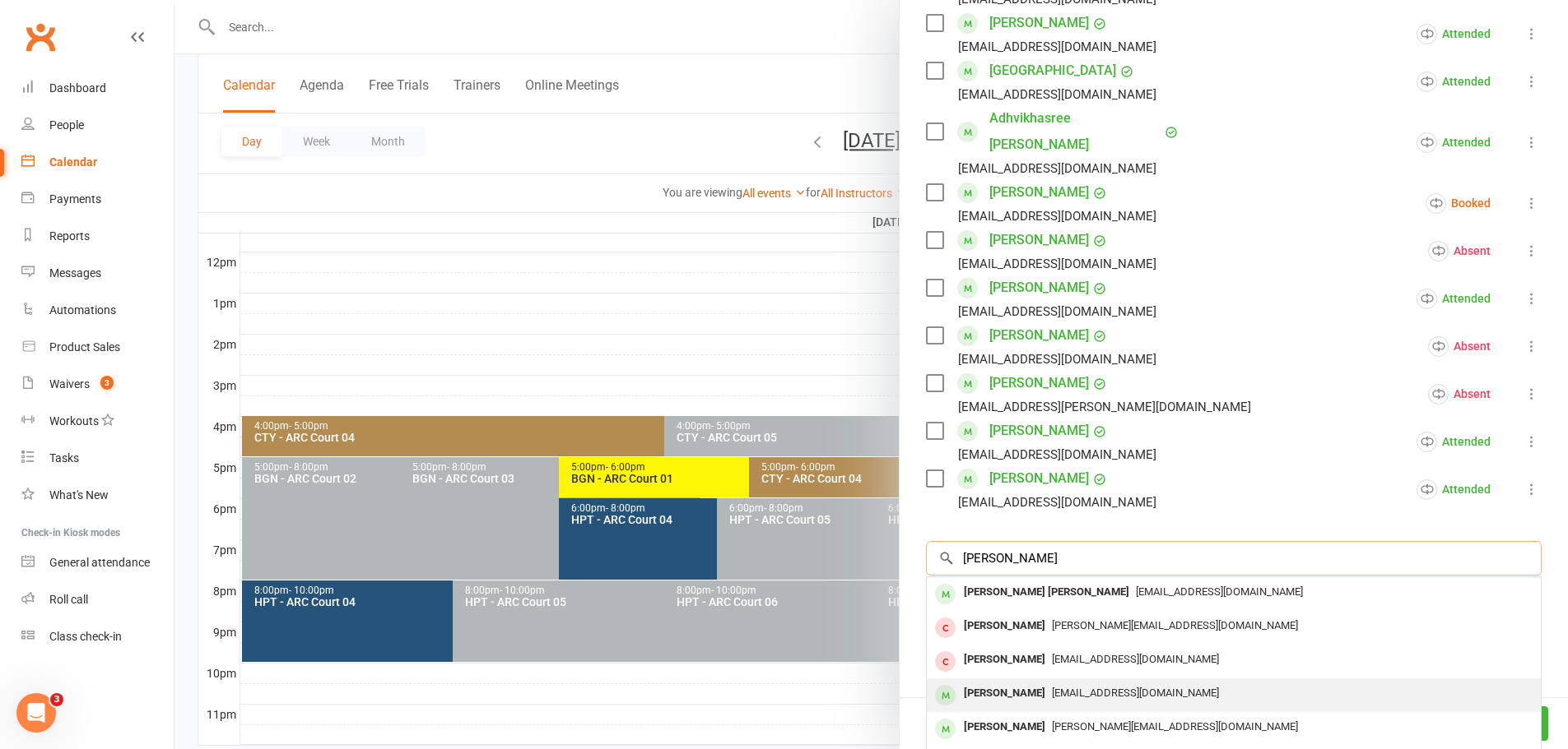
scroll to position [494, 0]
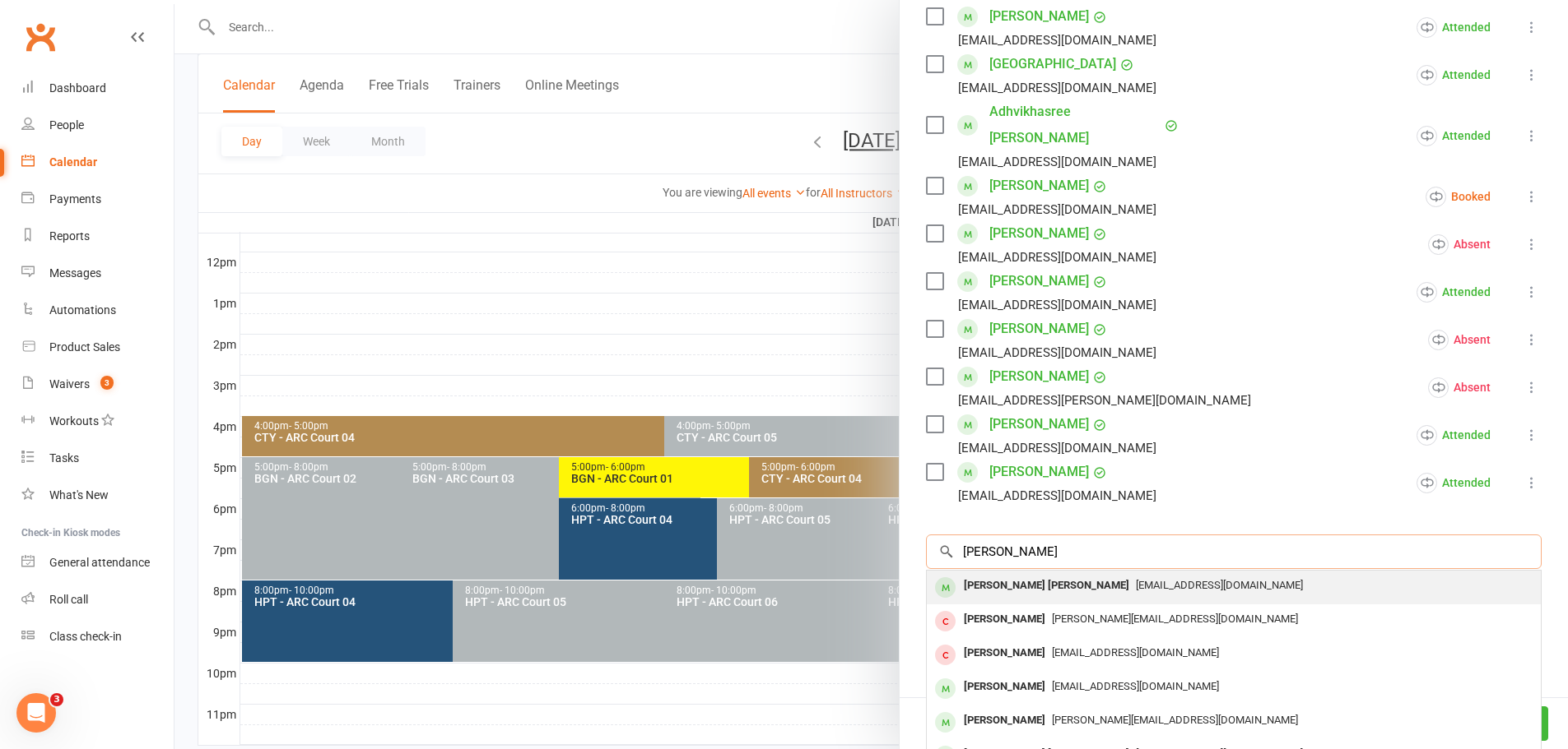
type input "[PERSON_NAME]"
click at [1081, 574] on div "[PERSON_NAME] [PERSON_NAME]" at bounding box center [1046, 586] width 179 height 24
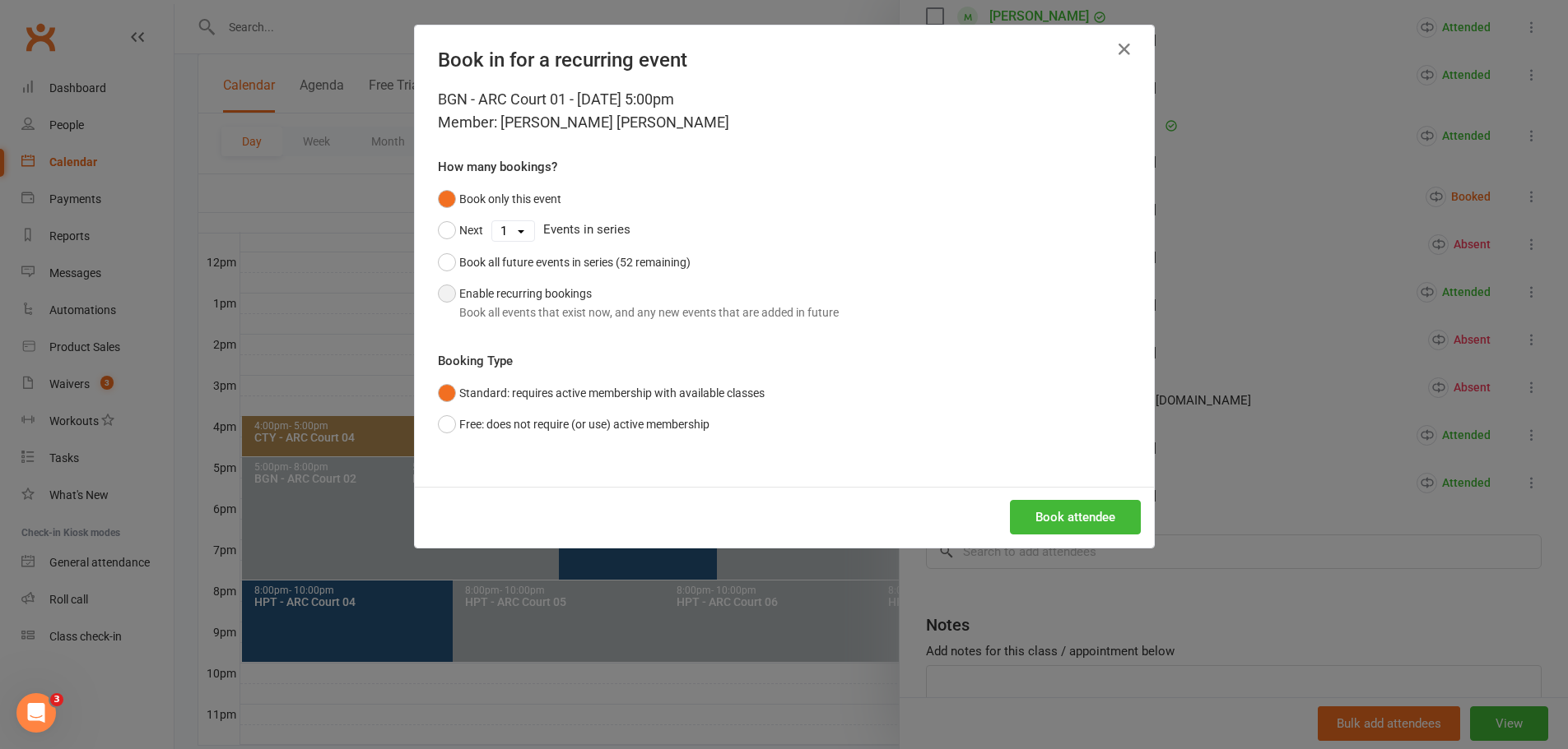
click at [519, 290] on button "Enable recurring bookings Book all events that exist now, and any new events th…" at bounding box center [637, 303] width 401 height 50
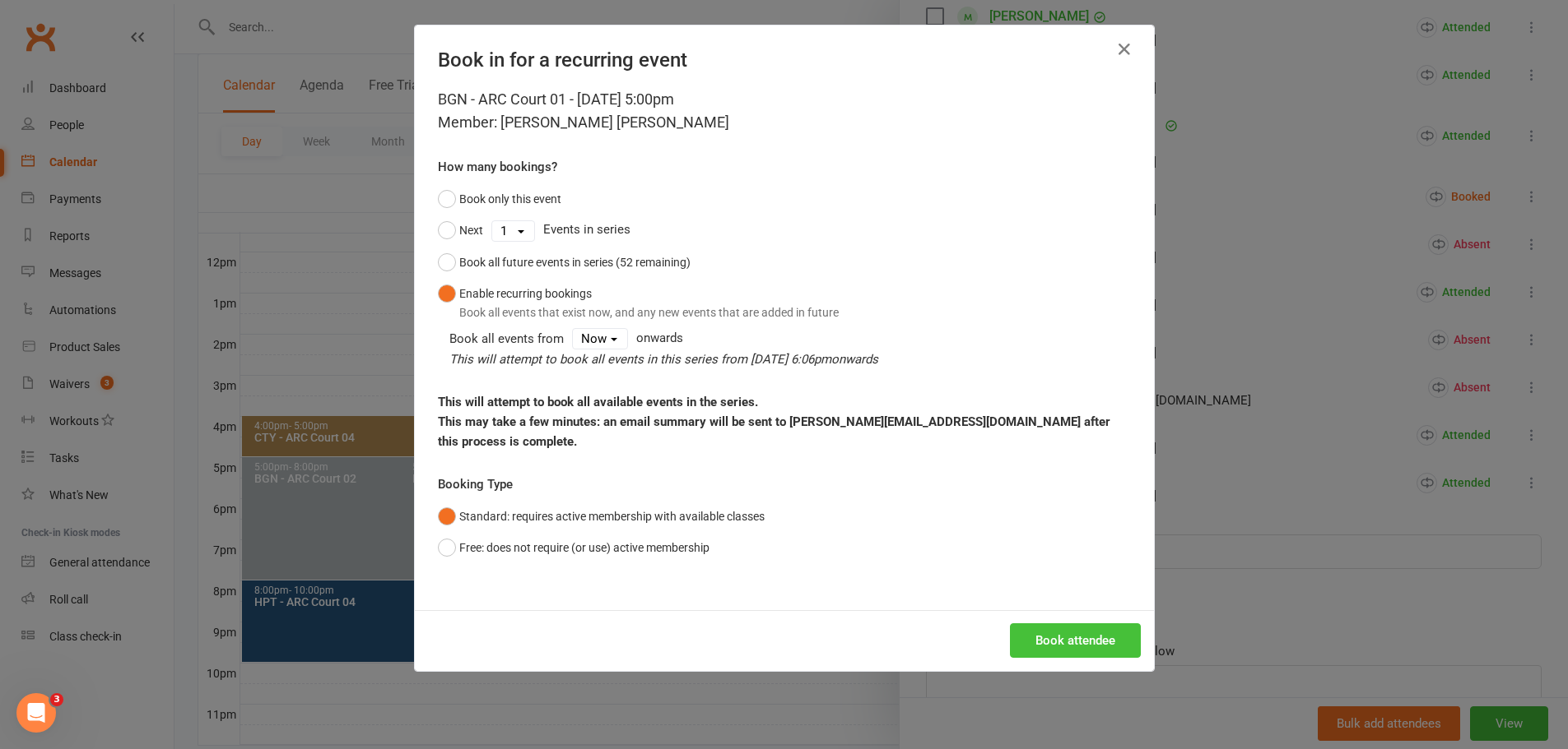
click at [1060, 623] on button "Book attendee" at bounding box center [1074, 640] width 130 height 34
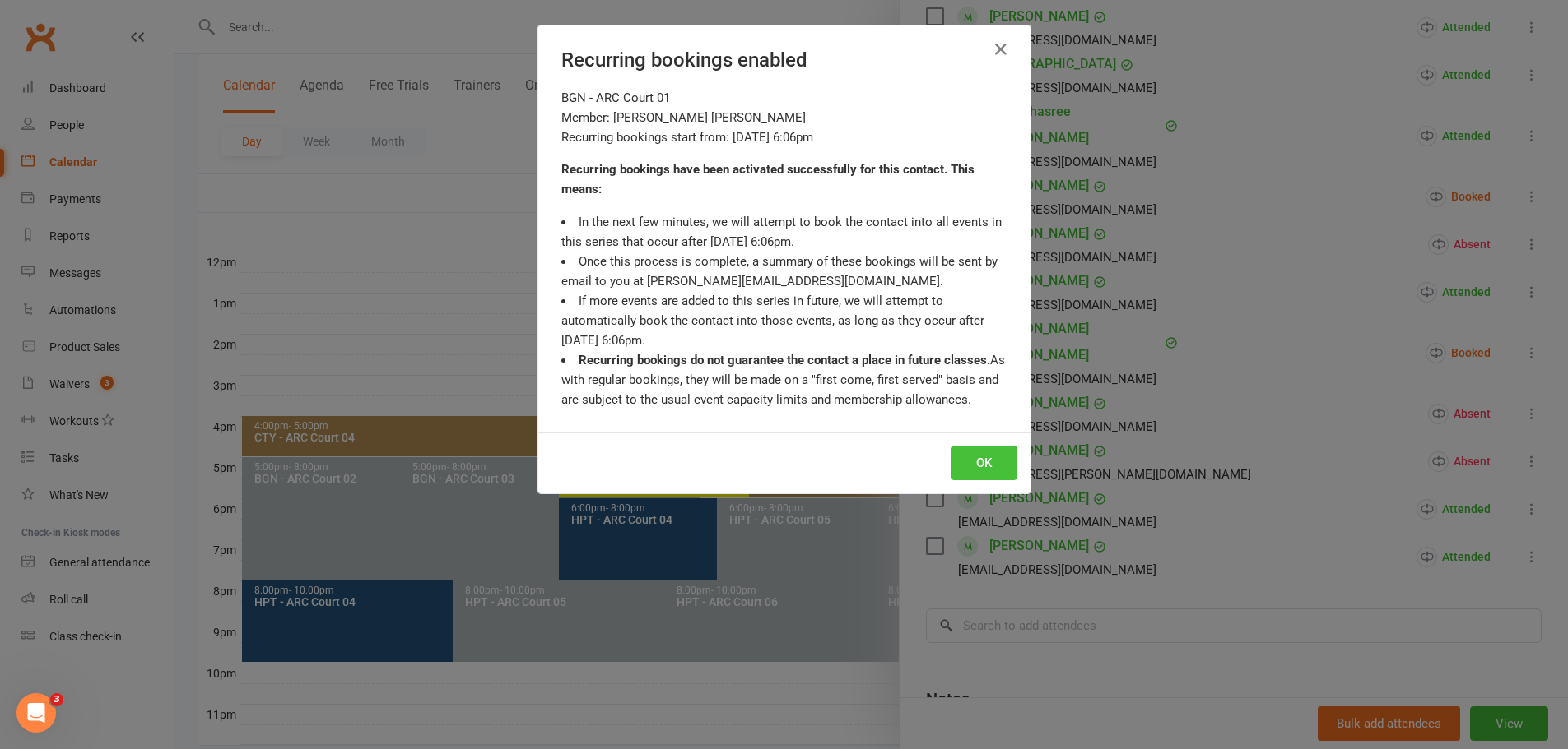
click at [966, 465] on button "OK" at bounding box center [983, 462] width 67 height 34
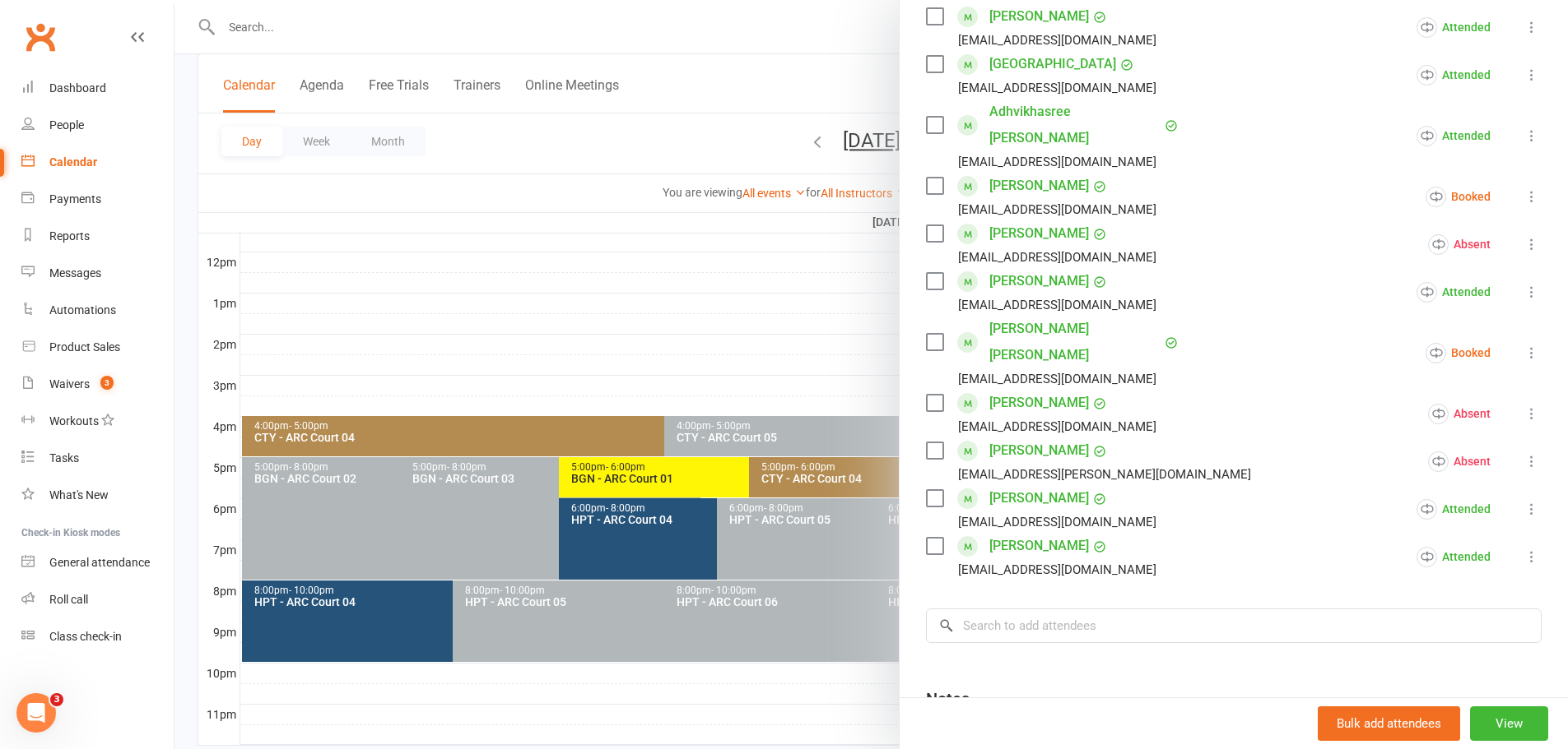
click at [689, 356] on div at bounding box center [871, 374] width 1393 height 749
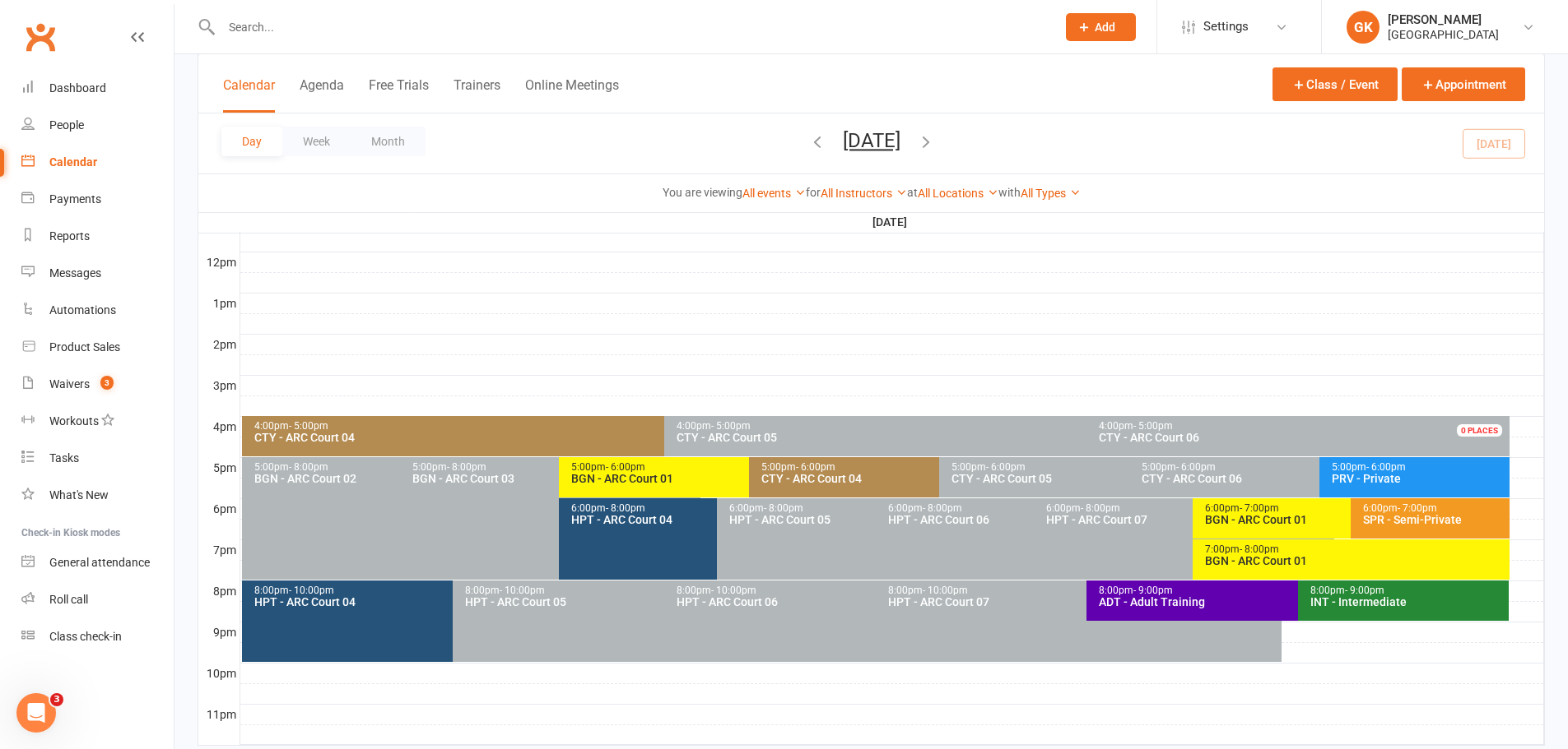
click at [935, 142] on icon "button" at bounding box center [926, 141] width 19 height 18
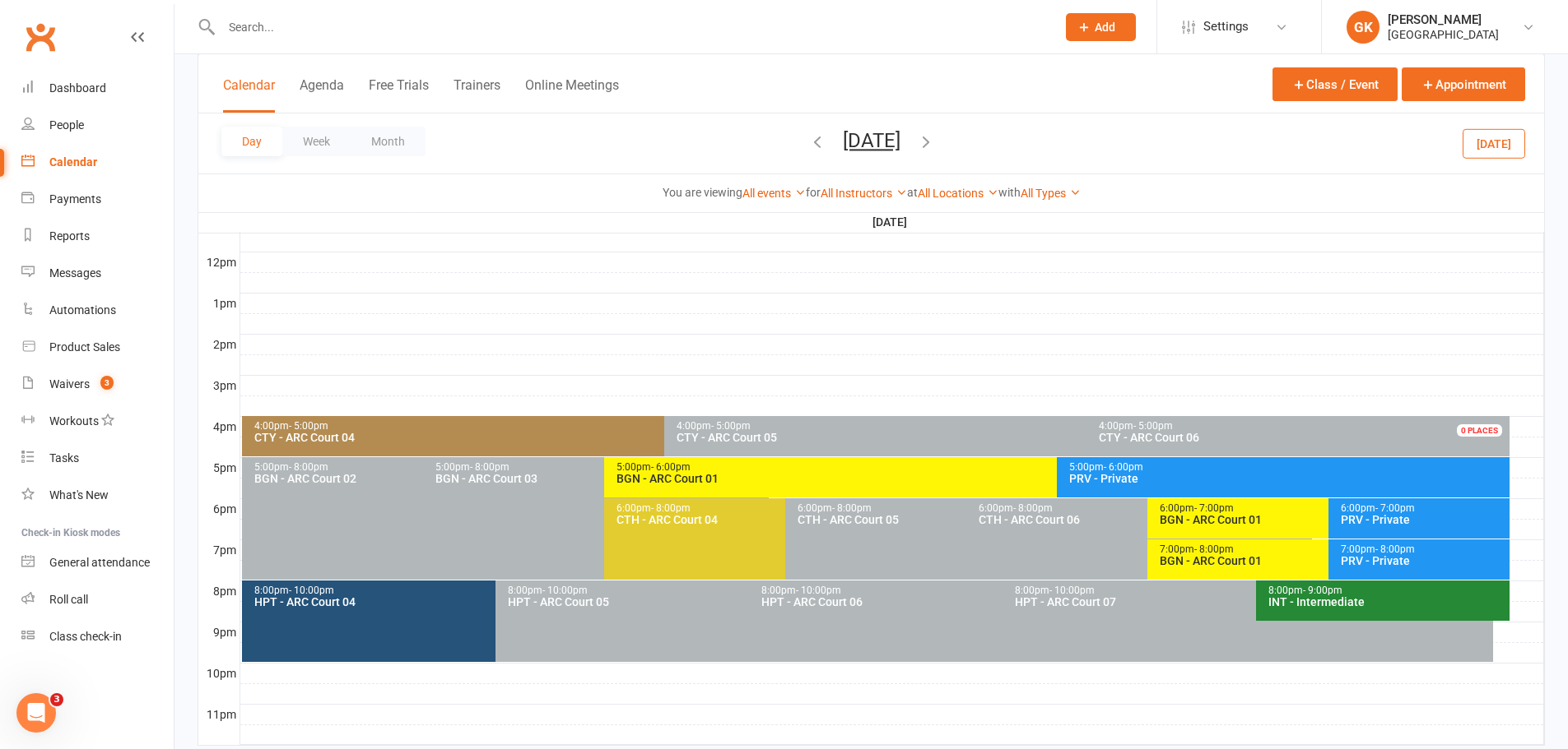
click at [935, 142] on icon "button" at bounding box center [926, 141] width 19 height 18
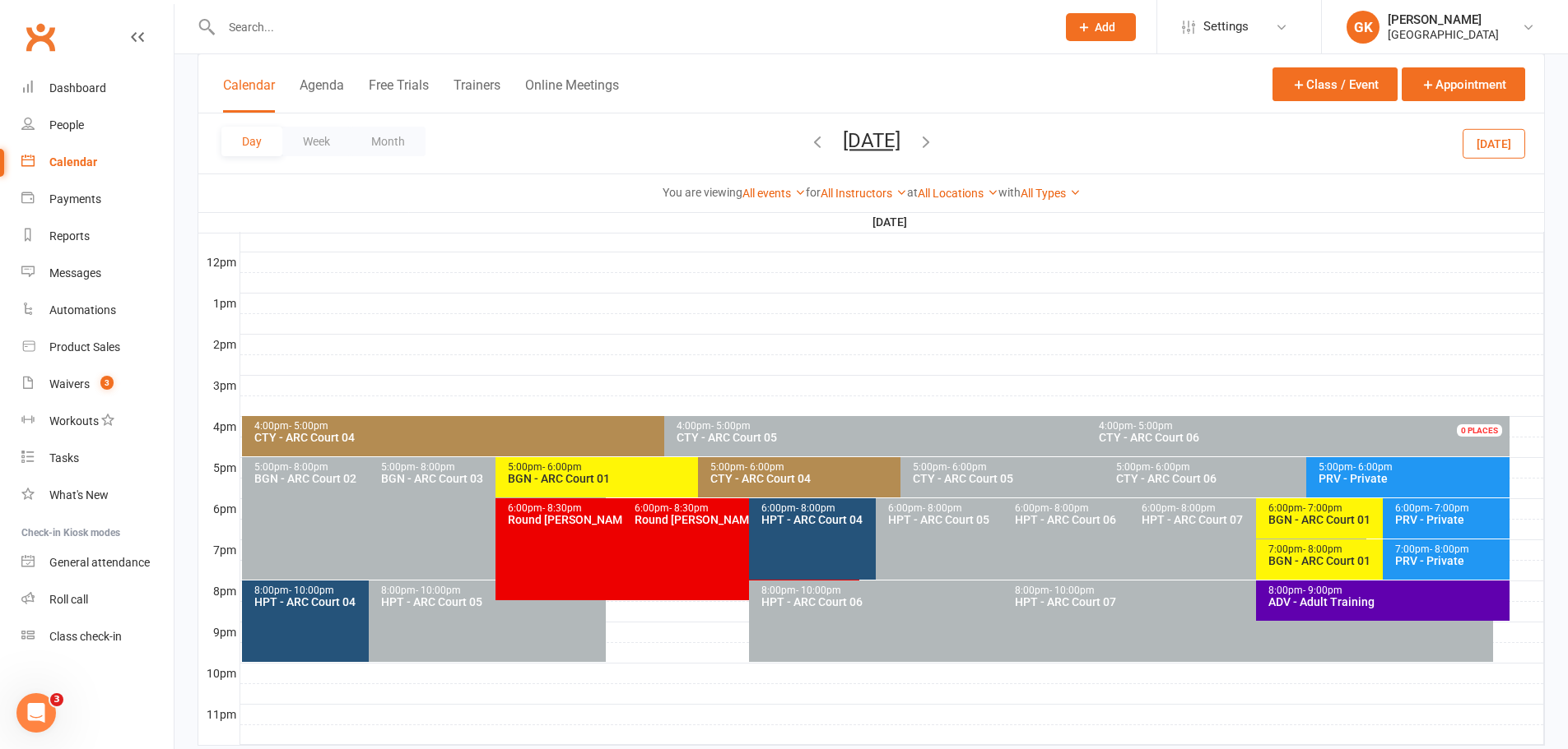
click at [935, 138] on icon "button" at bounding box center [926, 141] width 19 height 18
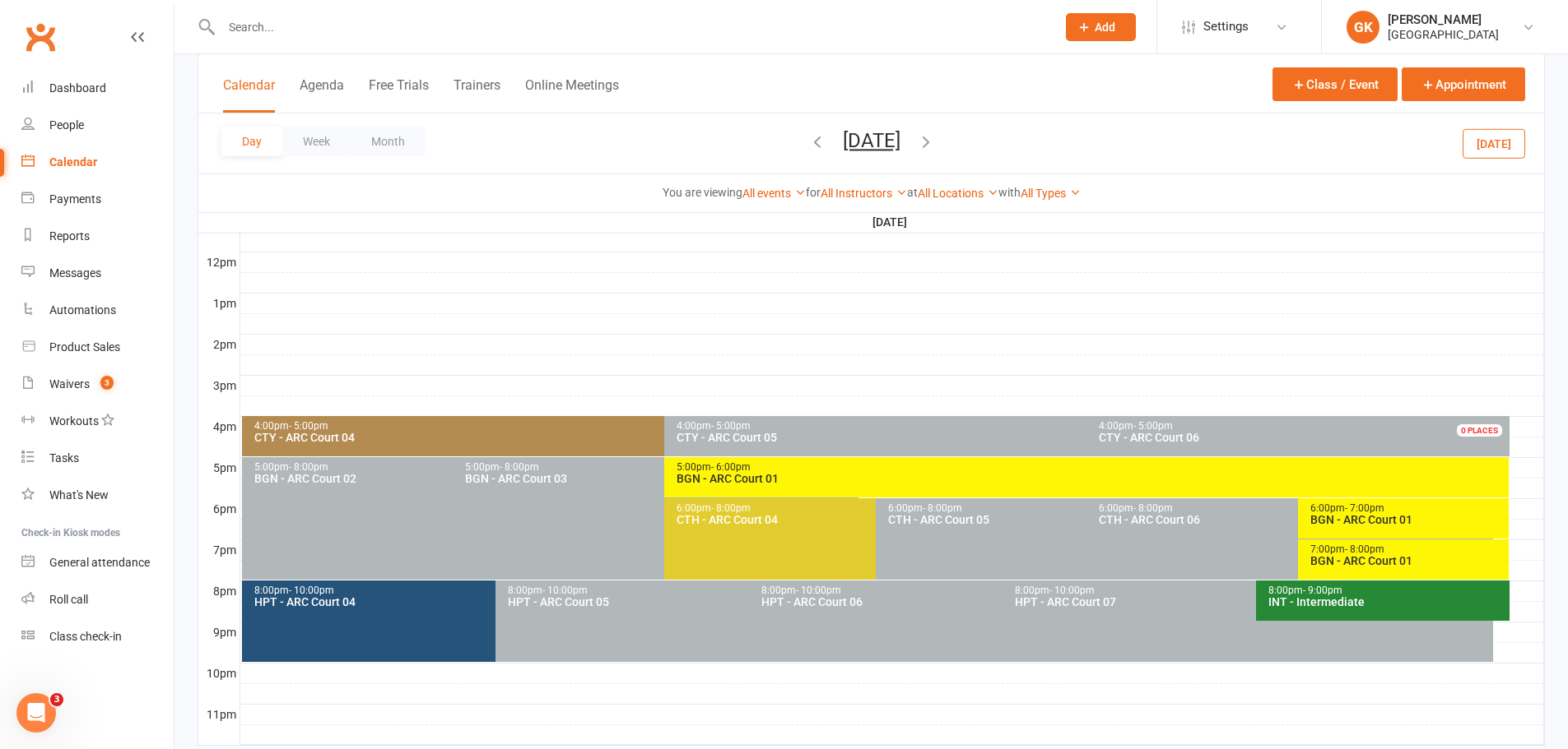
click at [773, 481] on div "BGN - ARC Court 01" at bounding box center [1091, 478] width 831 height 11
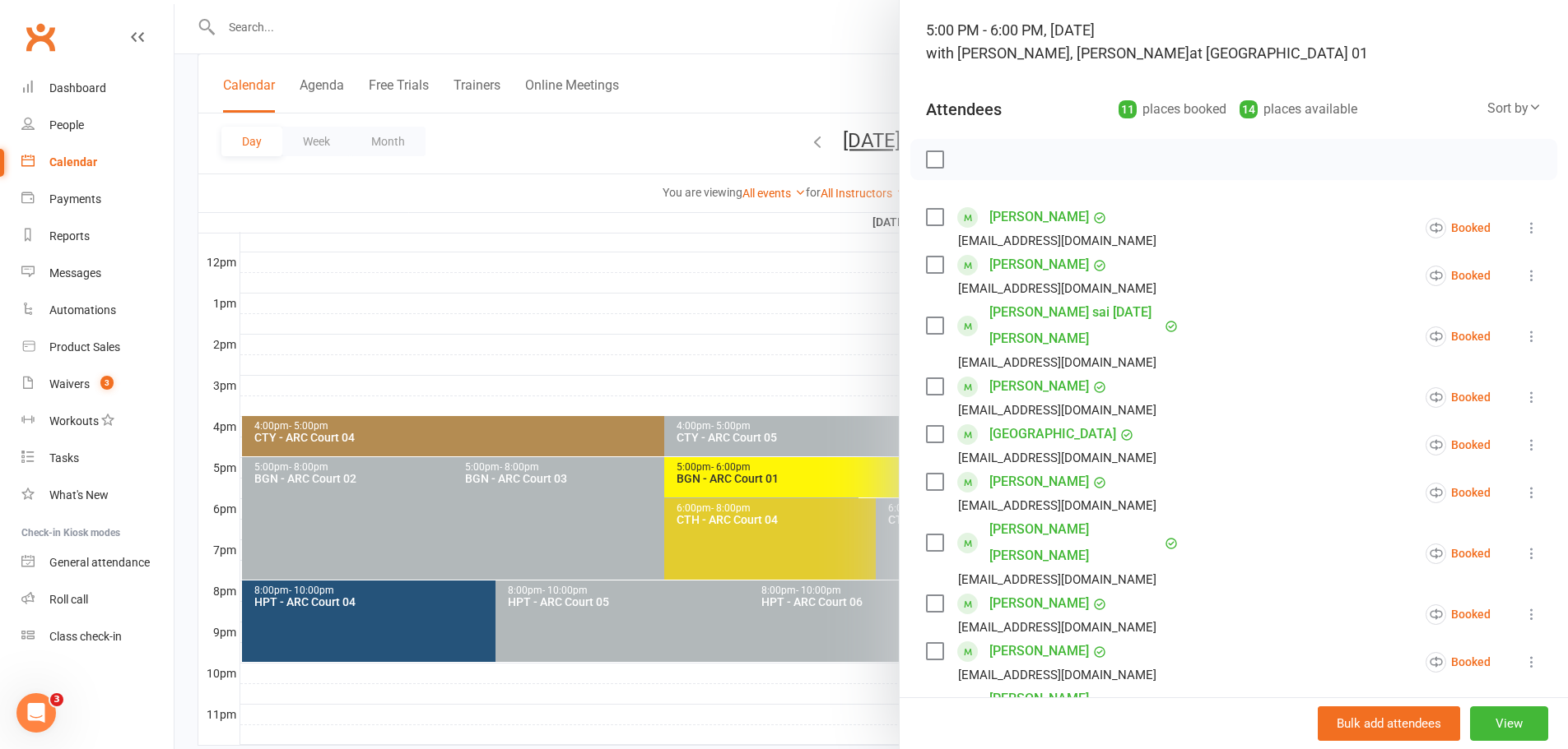
scroll to position [247, 0]
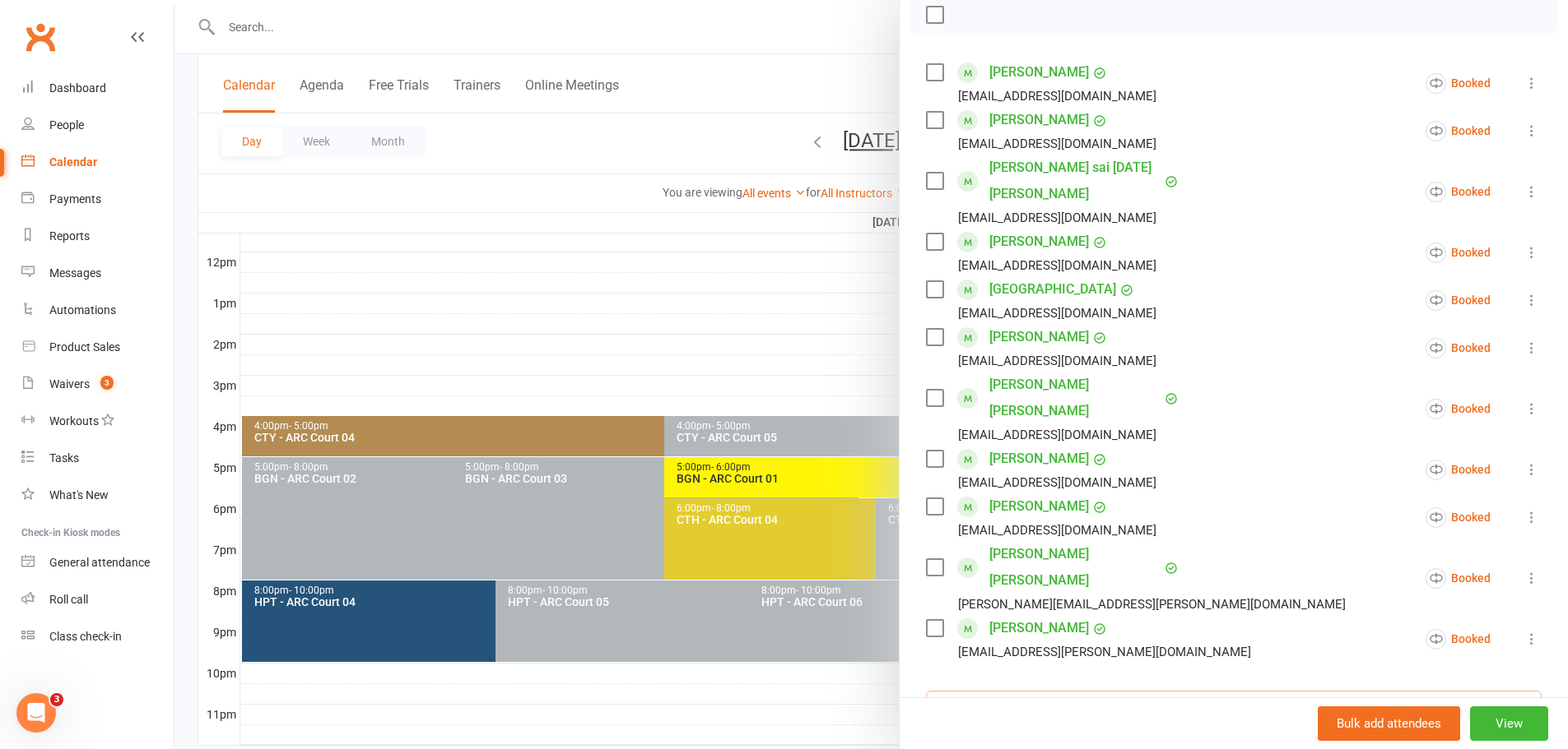
click at [1101, 691] on input "search" at bounding box center [1233, 707] width 615 height 34
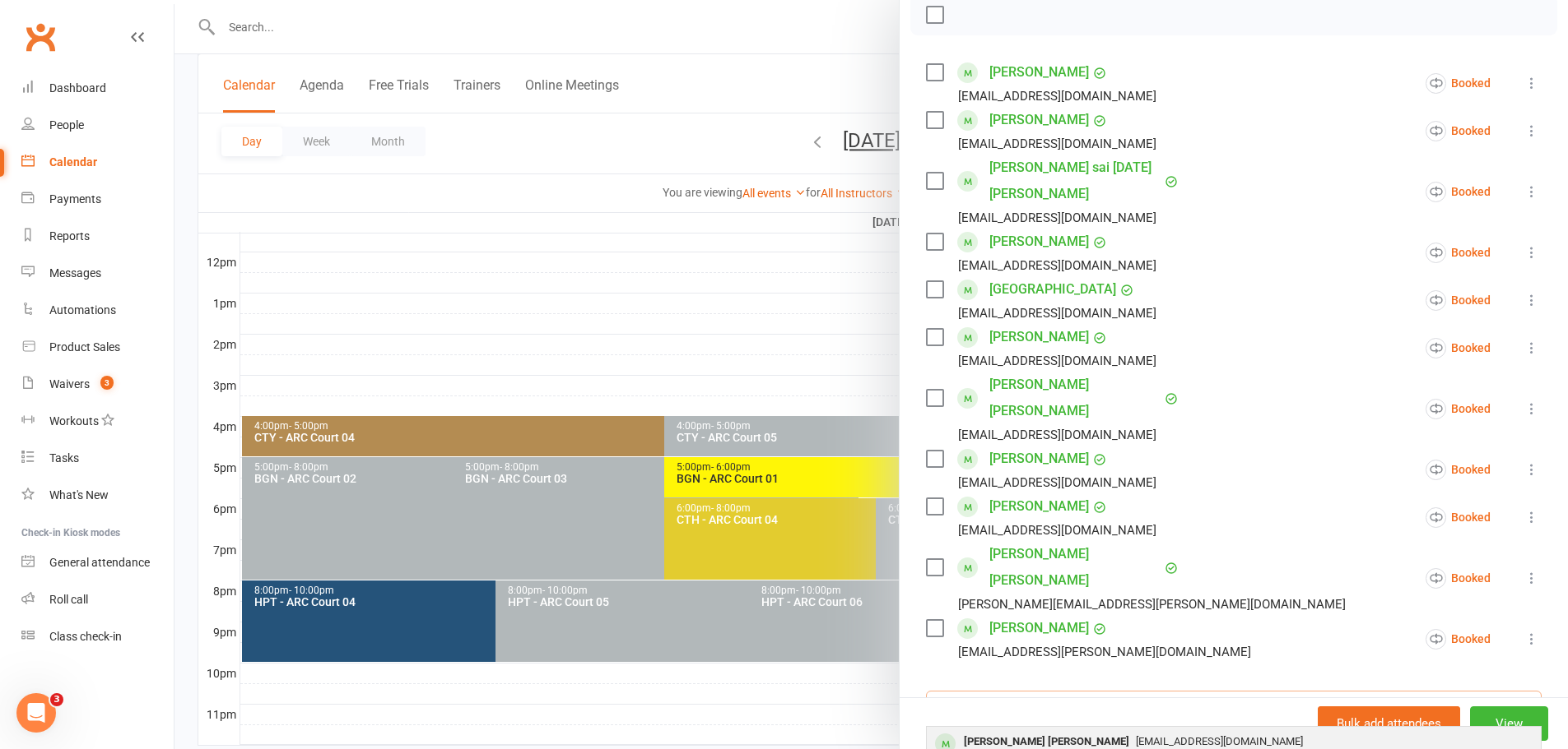
type input "[PERSON_NAME]"
click at [1056, 731] on div "[PERSON_NAME] [PERSON_NAME]" at bounding box center [1046, 743] width 179 height 24
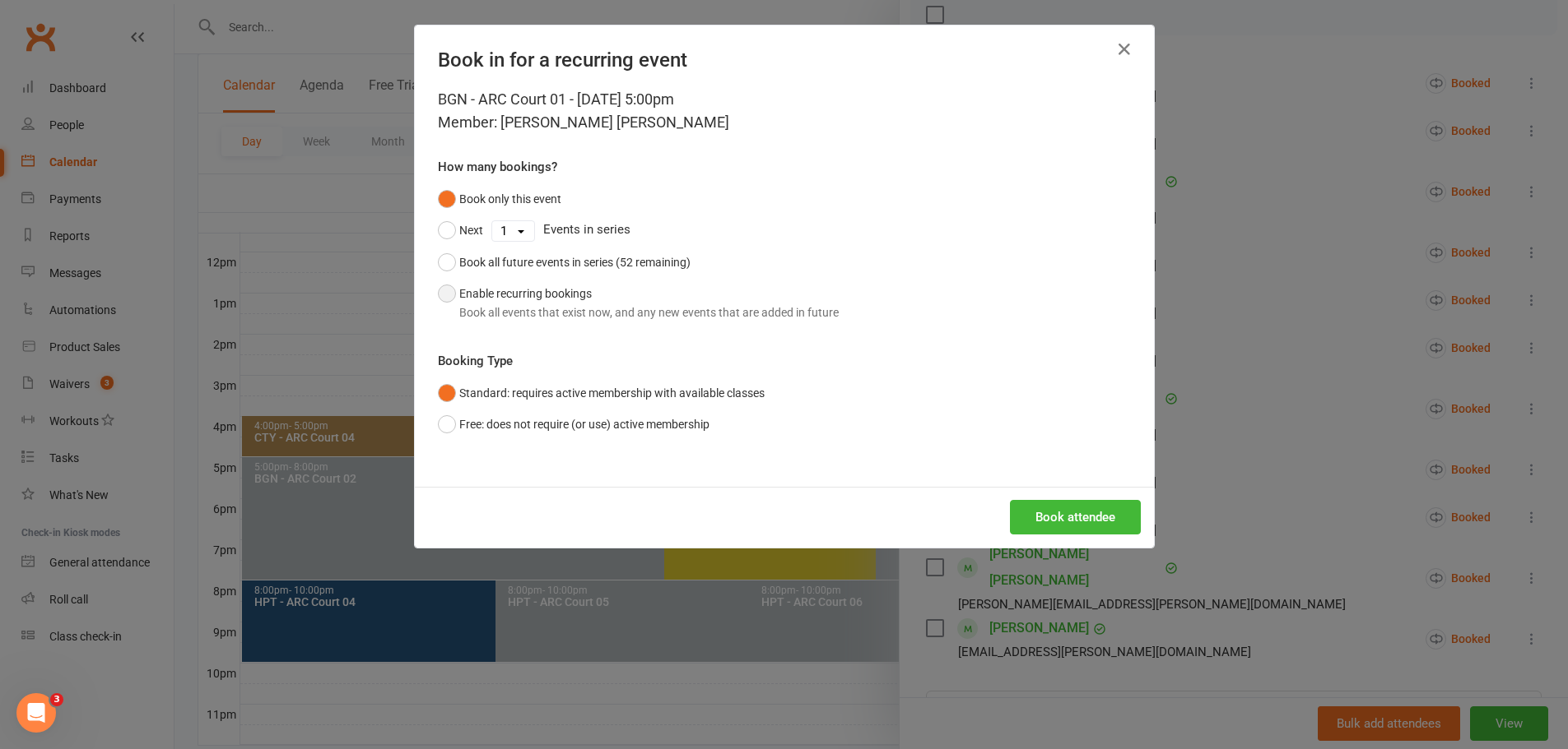
click at [571, 289] on button "Enable recurring bookings Book all events that exist now, and any new events th…" at bounding box center [637, 303] width 401 height 50
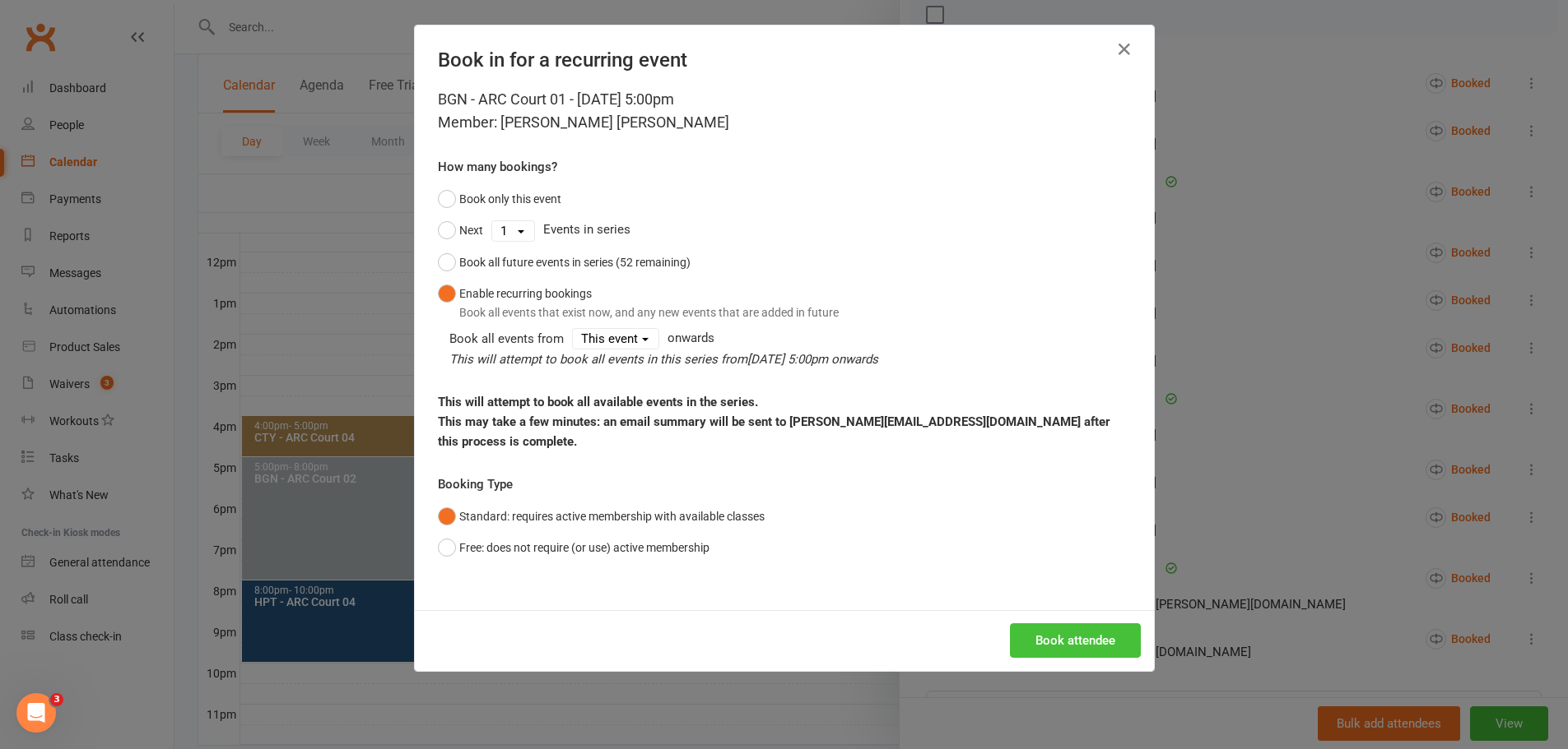
click at [1072, 623] on button "Book attendee" at bounding box center [1074, 640] width 130 height 34
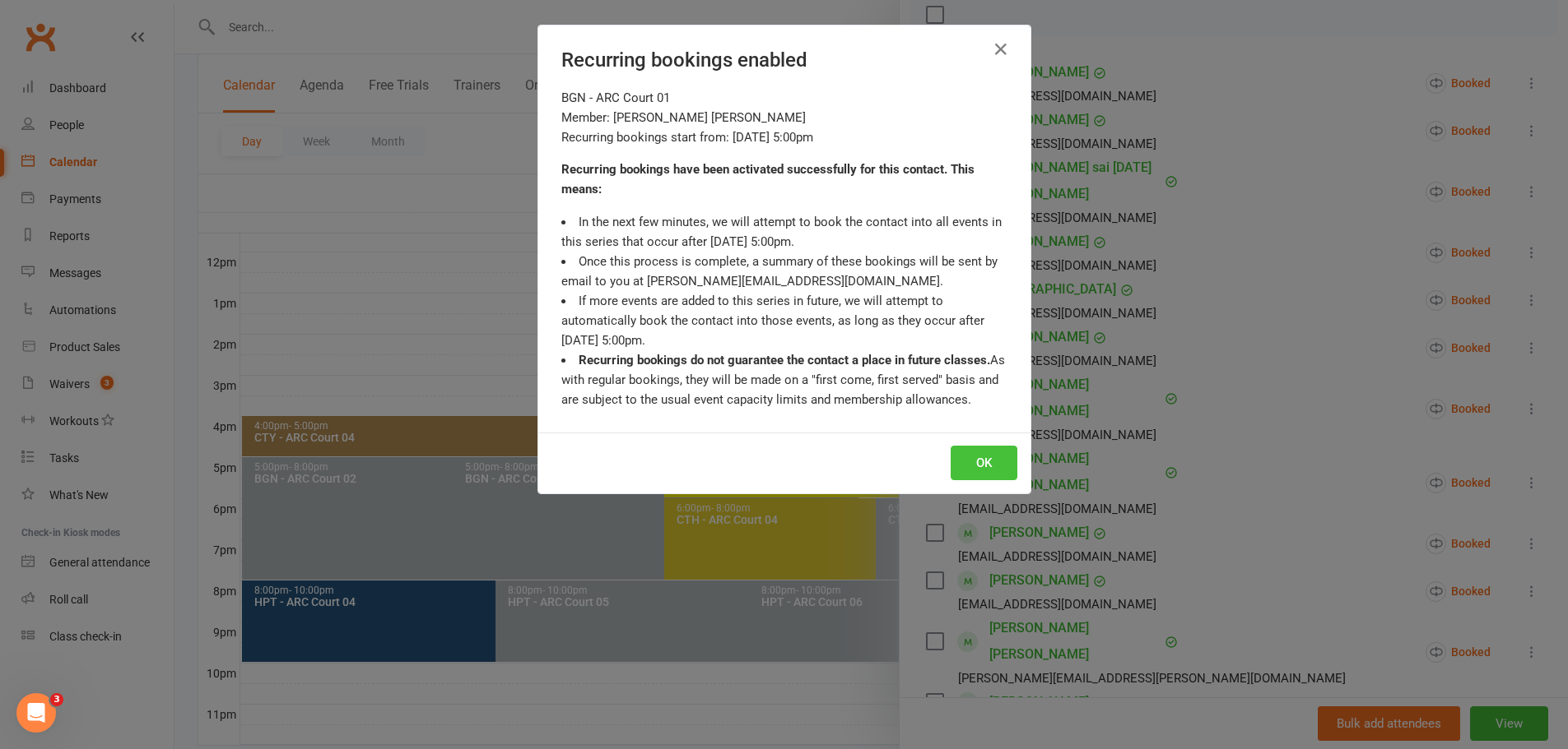
click at [985, 454] on button "OK" at bounding box center [983, 462] width 67 height 34
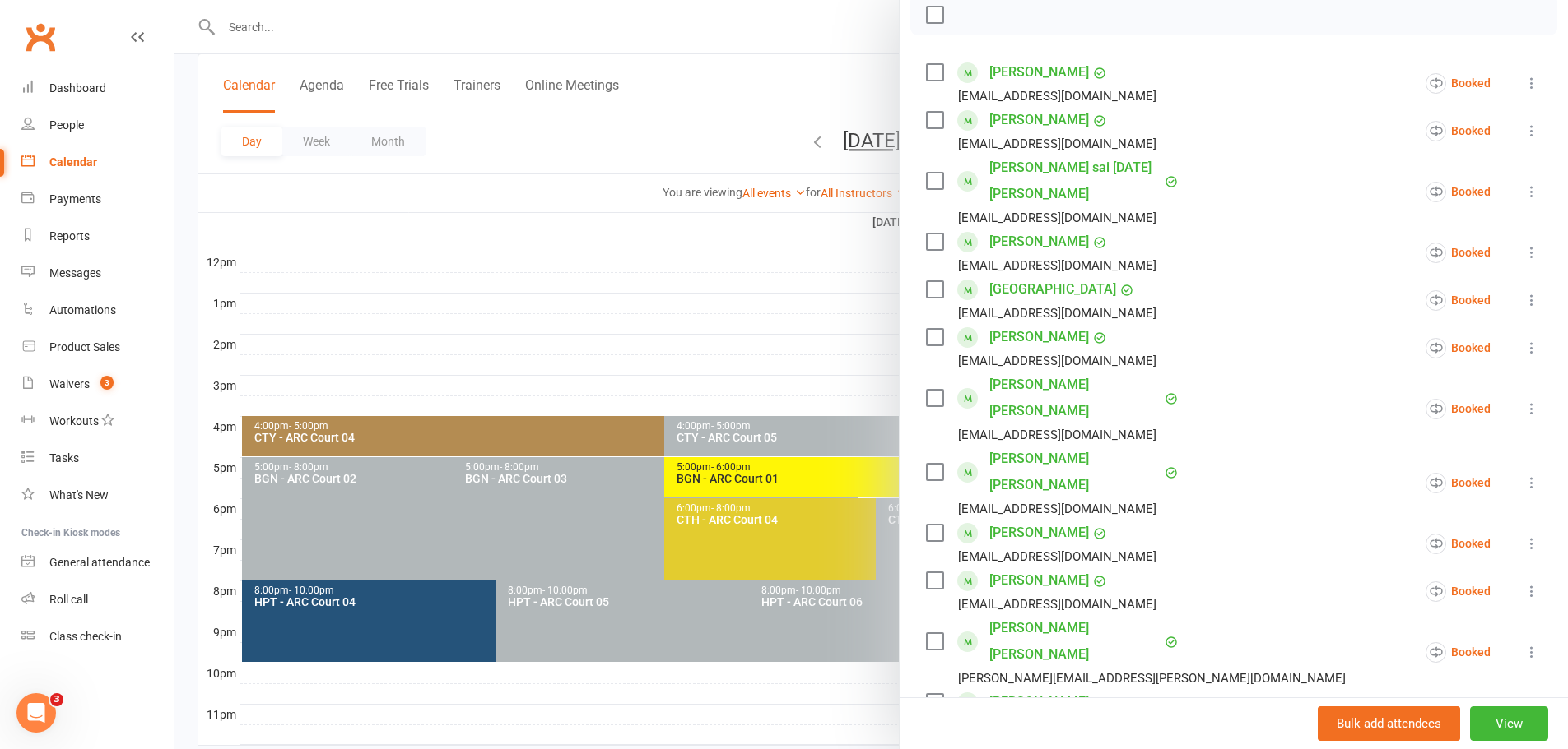
click at [752, 324] on div at bounding box center [871, 374] width 1393 height 749
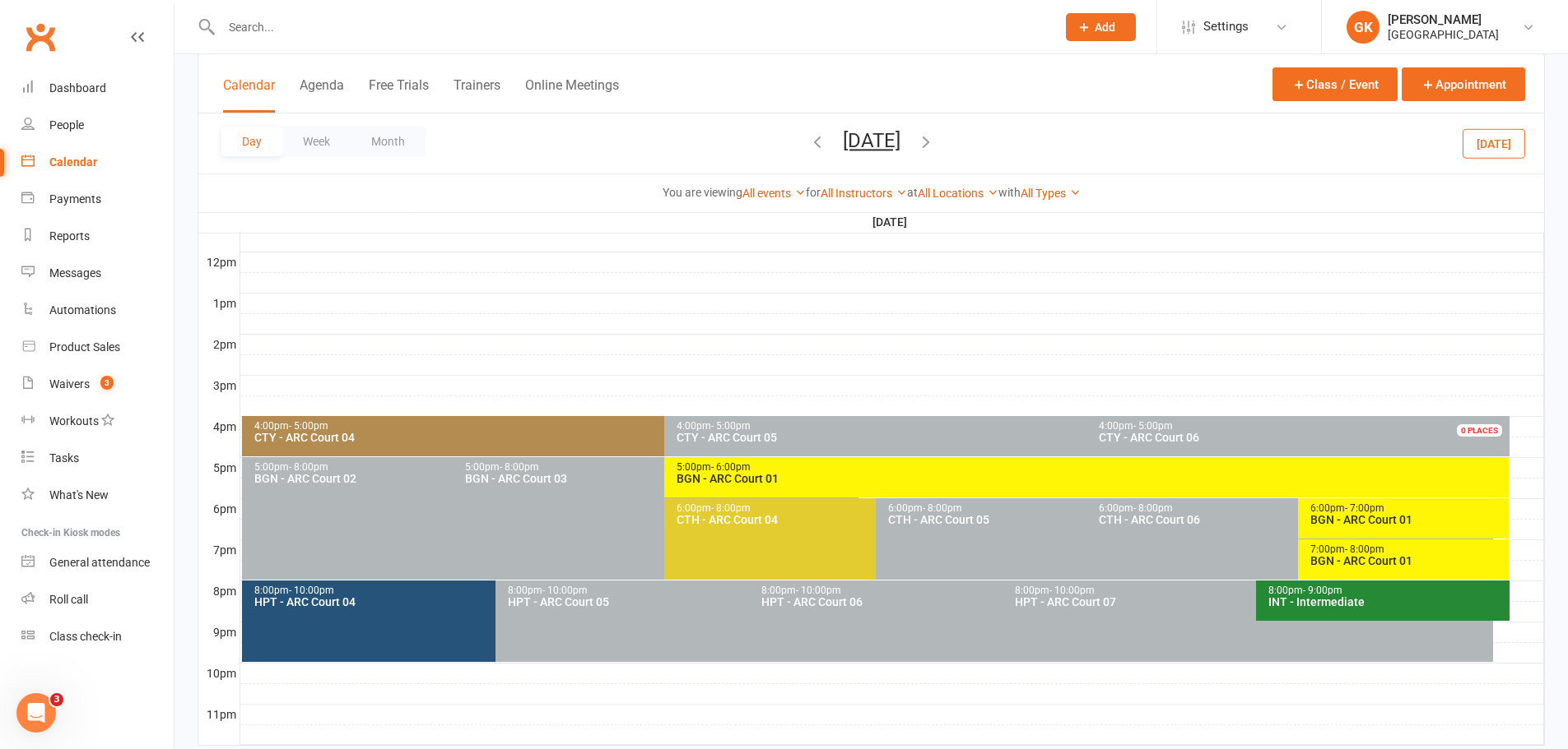
click at [809, 137] on icon "button" at bounding box center [818, 141] width 19 height 18
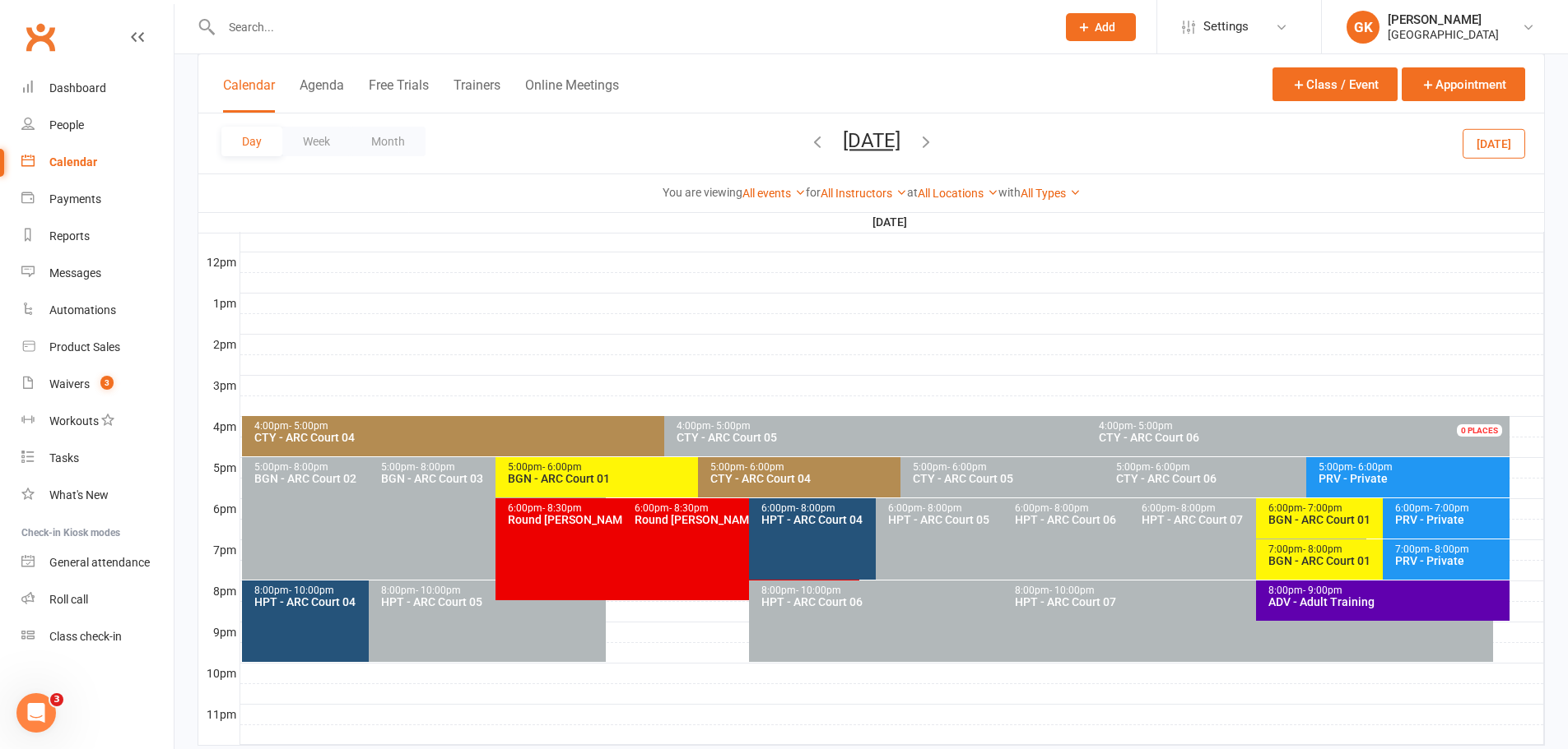
click at [826, 141] on span "[DATE] [DATE] Sun Mon Tue Wed Thu Fri Sat 27 28 29 30 31 01 02 03 04 05 06 07 0…" at bounding box center [871, 143] width 91 height 29
click at [809, 141] on icon "button" at bounding box center [818, 141] width 19 height 18
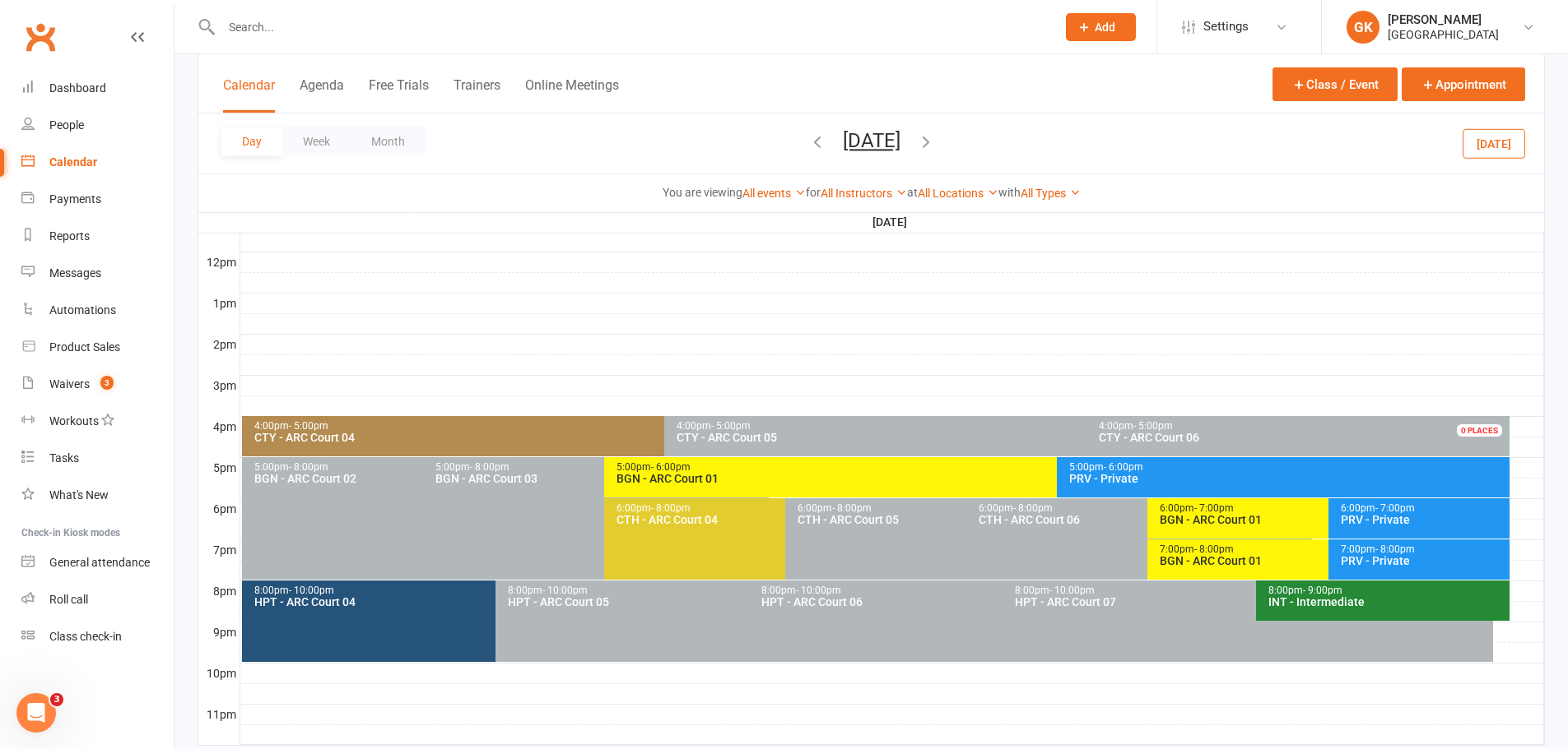
click at [734, 142] on div "Day Week Month [DATE] [DATE] Sun Mon Tue Wed Thu Fri Sat 27 28 29 30 31 01 02 0…" at bounding box center [870, 143] width 1345 height 60
click at [809, 139] on icon "button" at bounding box center [818, 141] width 19 height 18
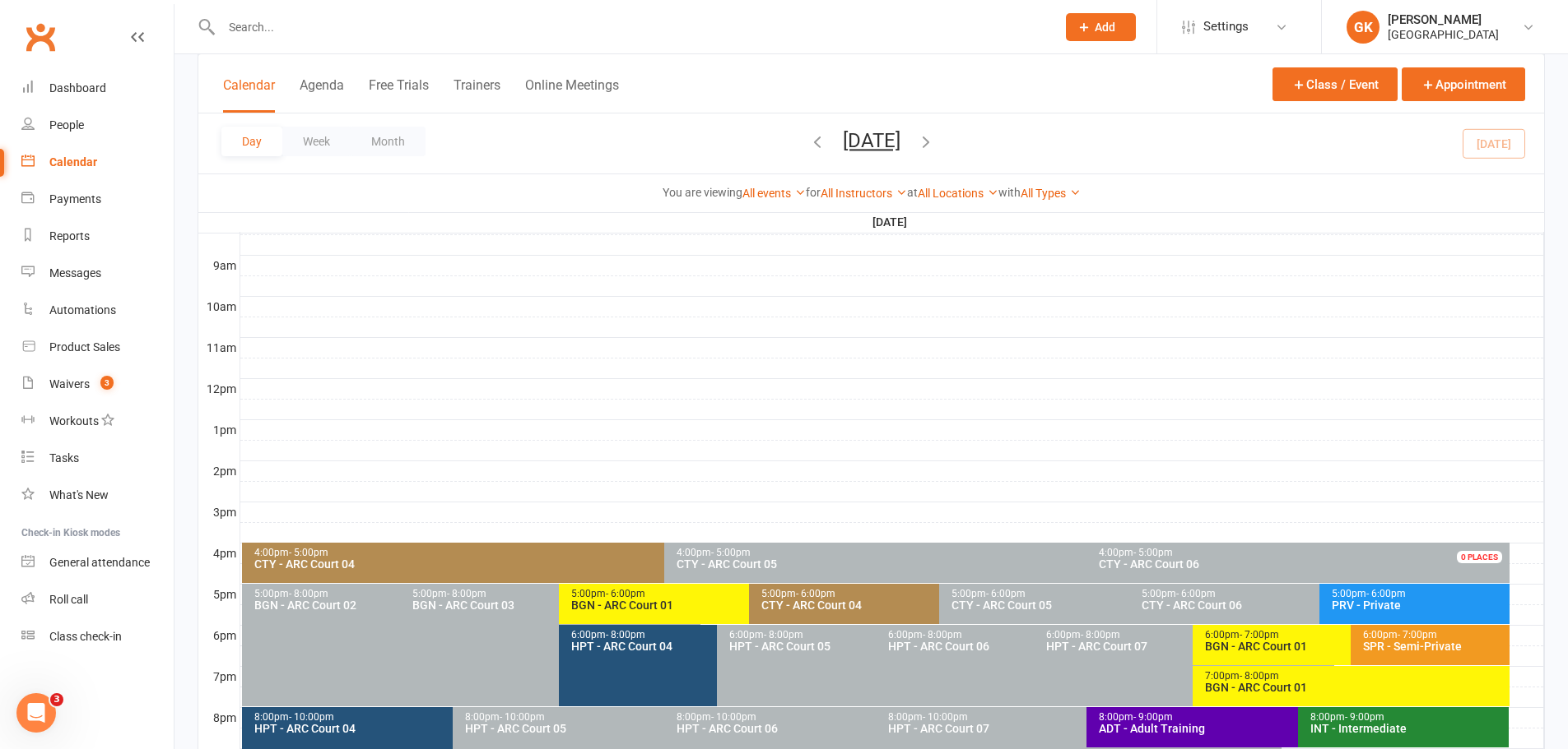
scroll to position [329, 0]
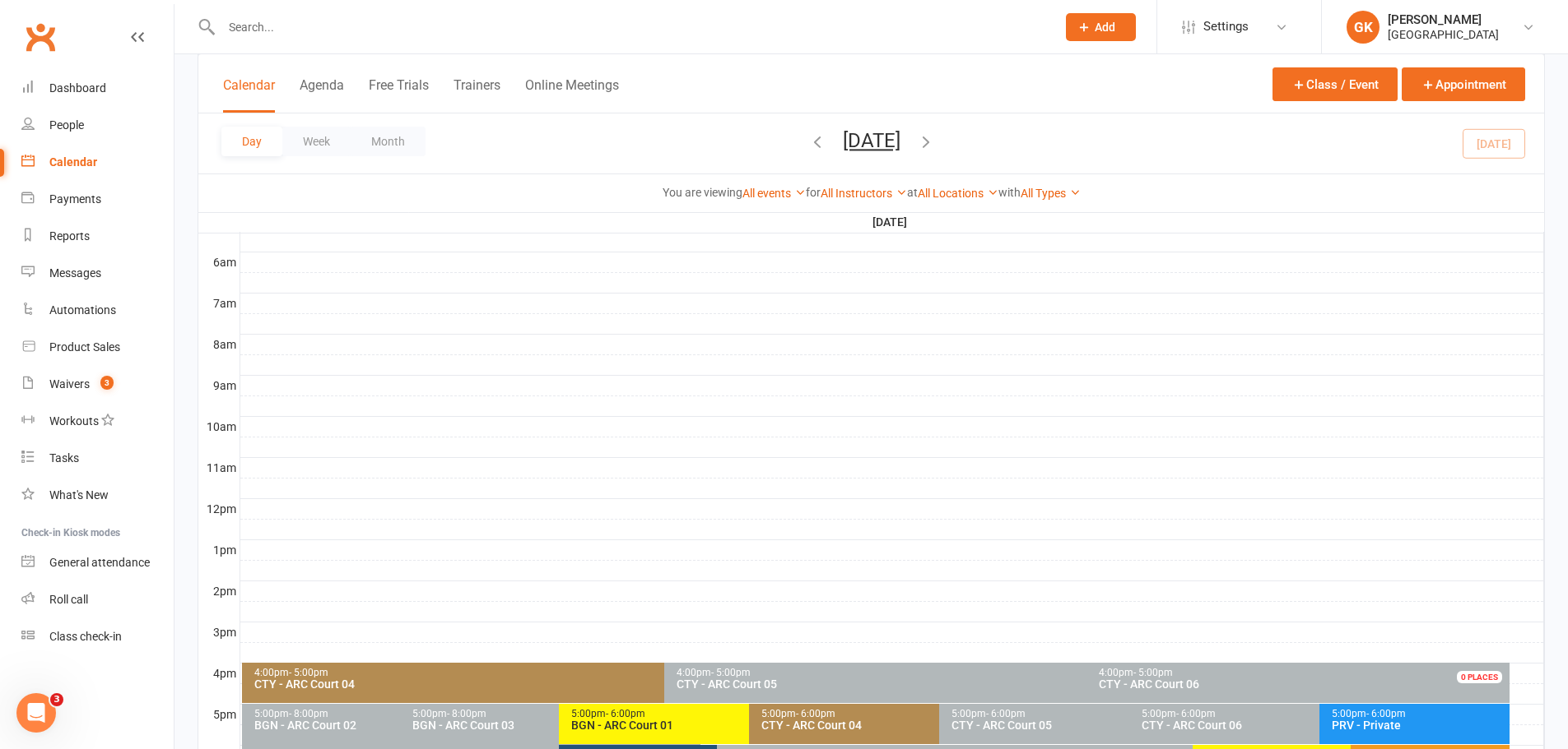
click at [298, 25] on input "text" at bounding box center [630, 27] width 828 height 23
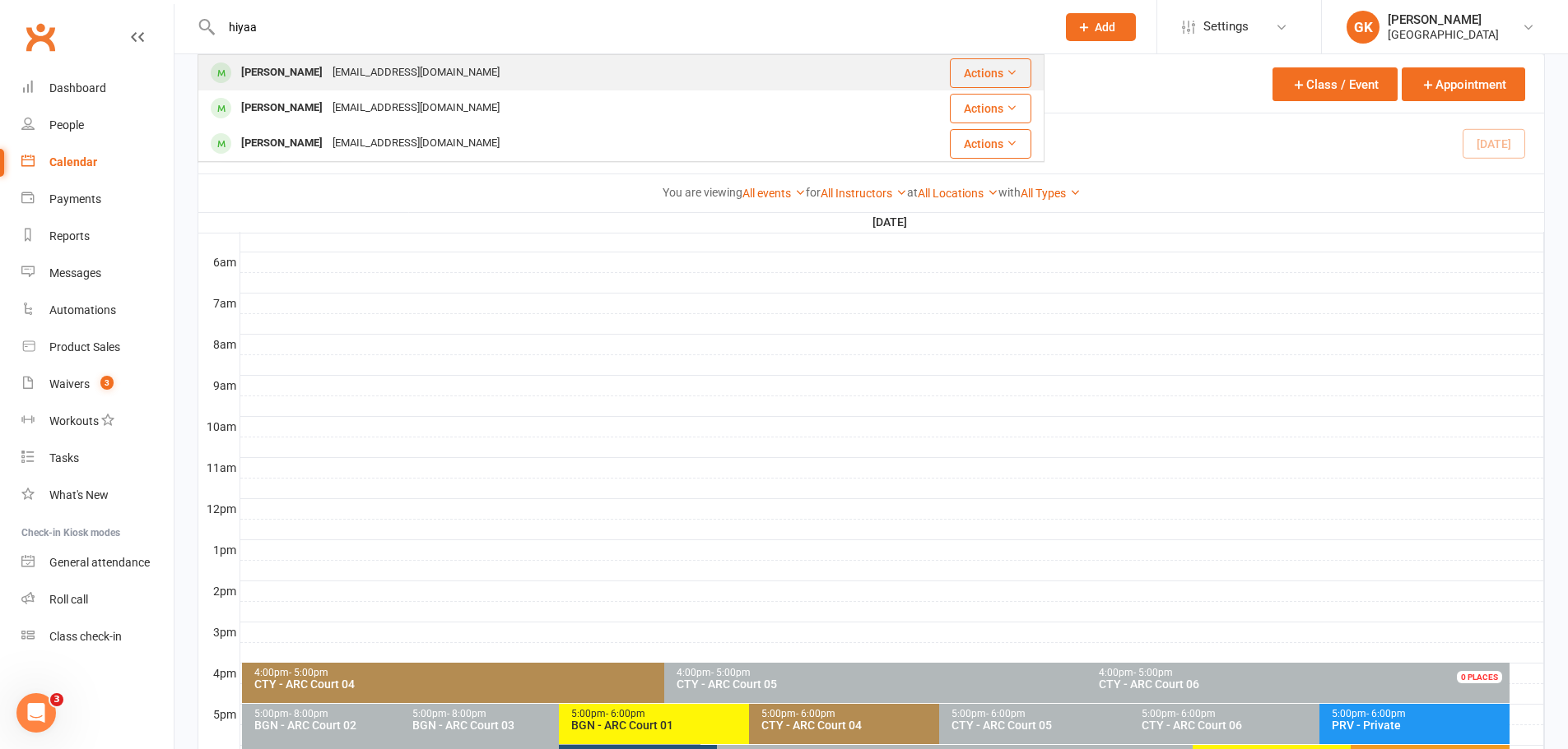
type input "hiyaa"
click at [327, 72] on div "[EMAIL_ADDRESS][DOMAIN_NAME]" at bounding box center [415, 73] width 177 height 24
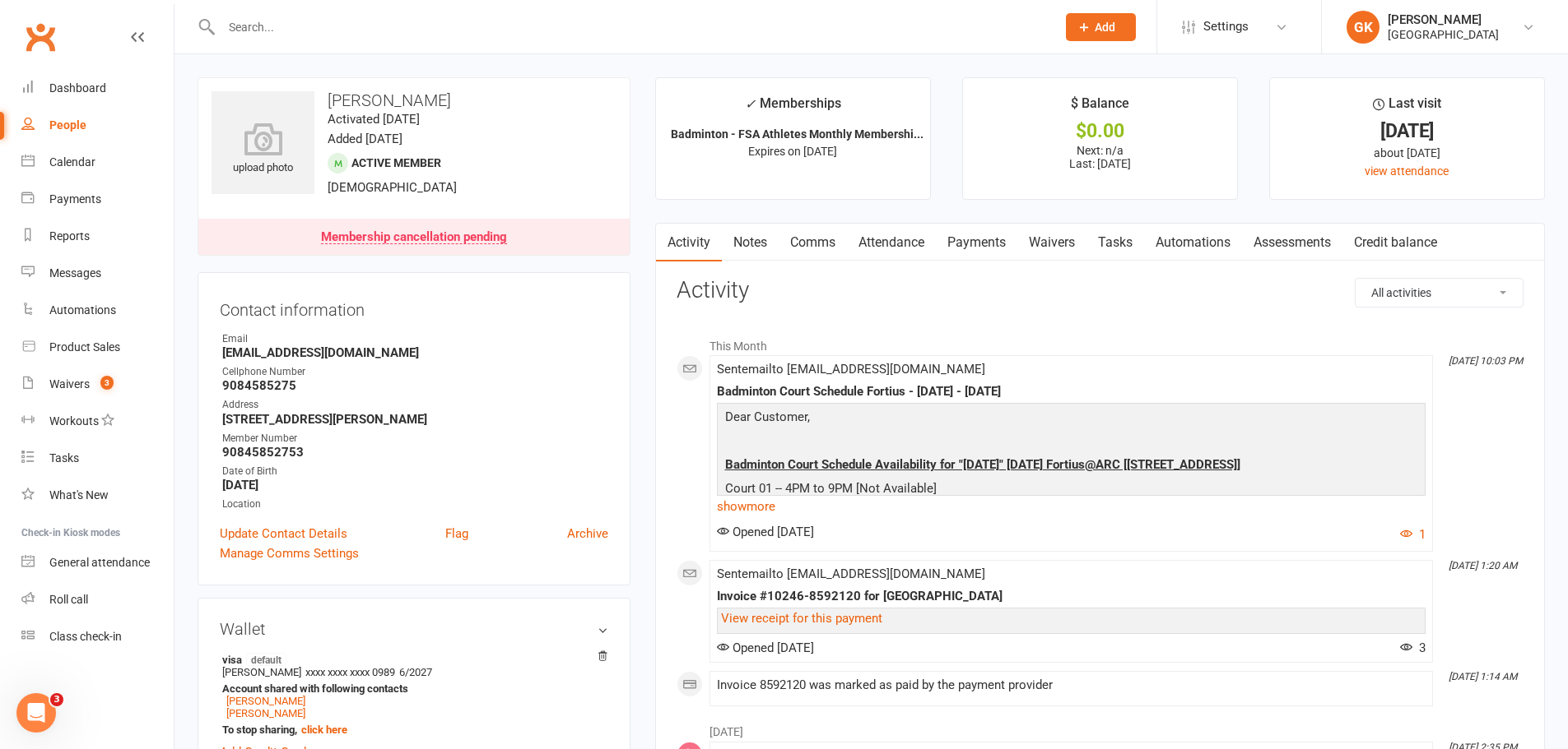
click at [338, 25] on input "text" at bounding box center [630, 27] width 828 height 23
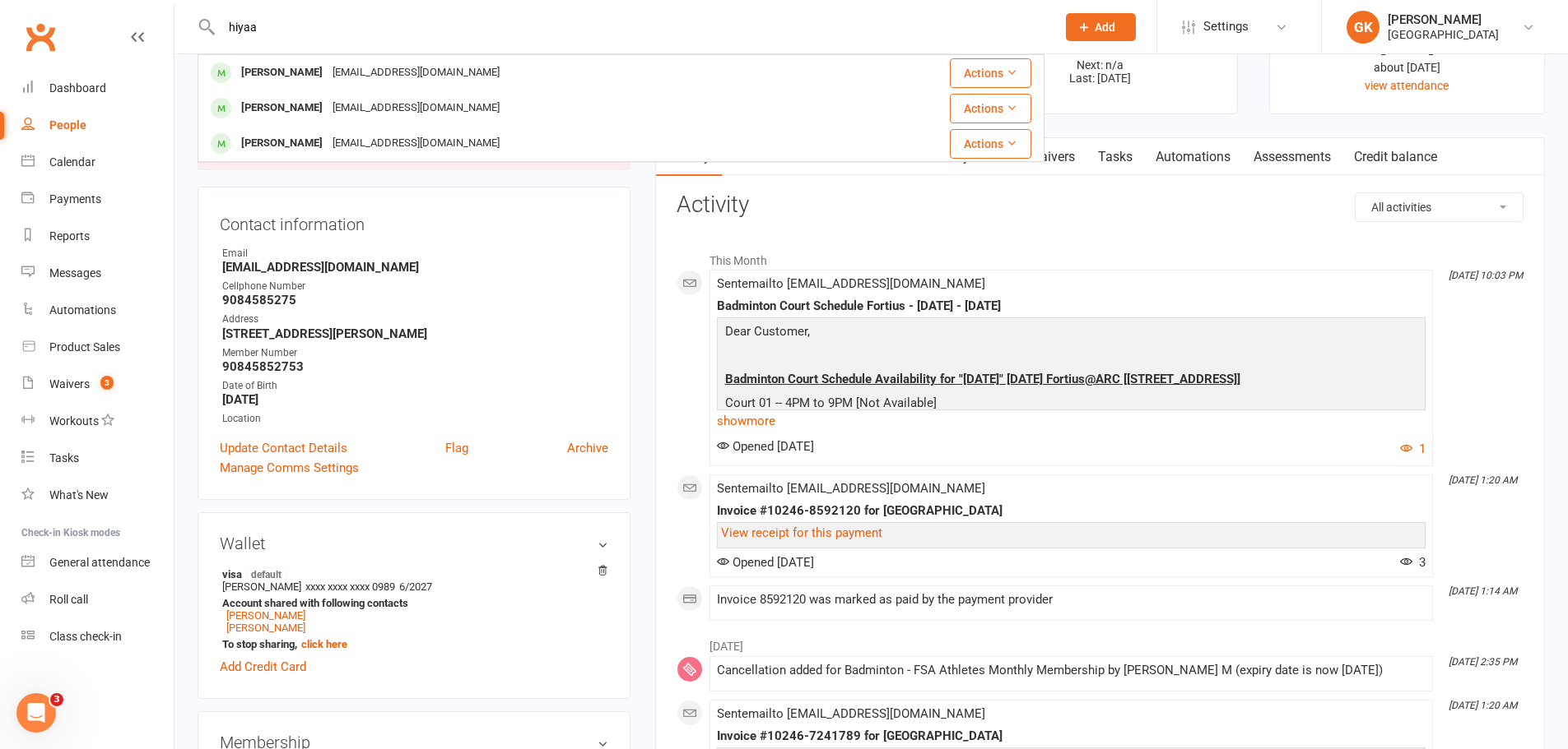
scroll to position [247, 0]
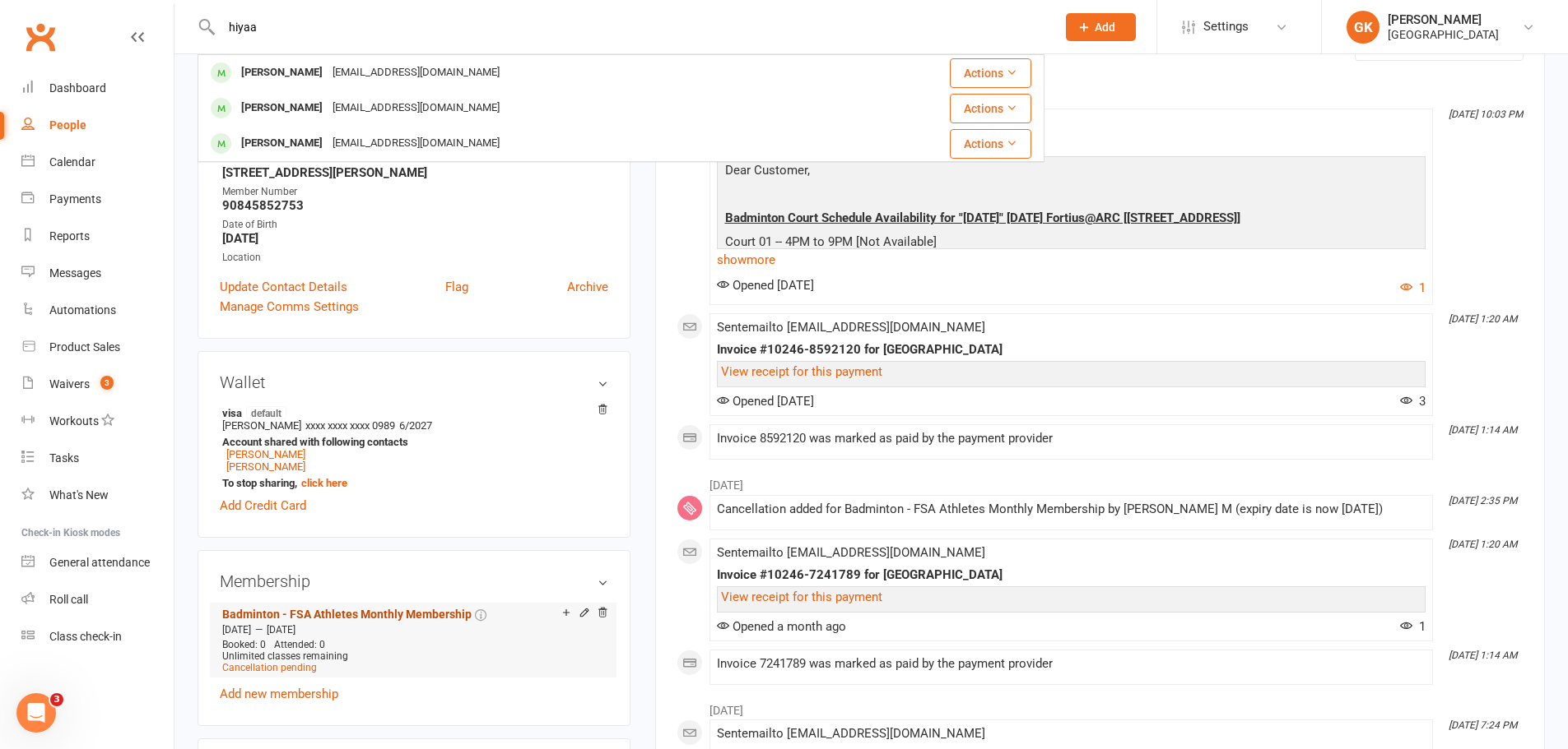
type input "hiyaa"
click at [417, 615] on link "Badminton - FSA Athletes Monthly Membership" at bounding box center [347, 614] width 250 height 13
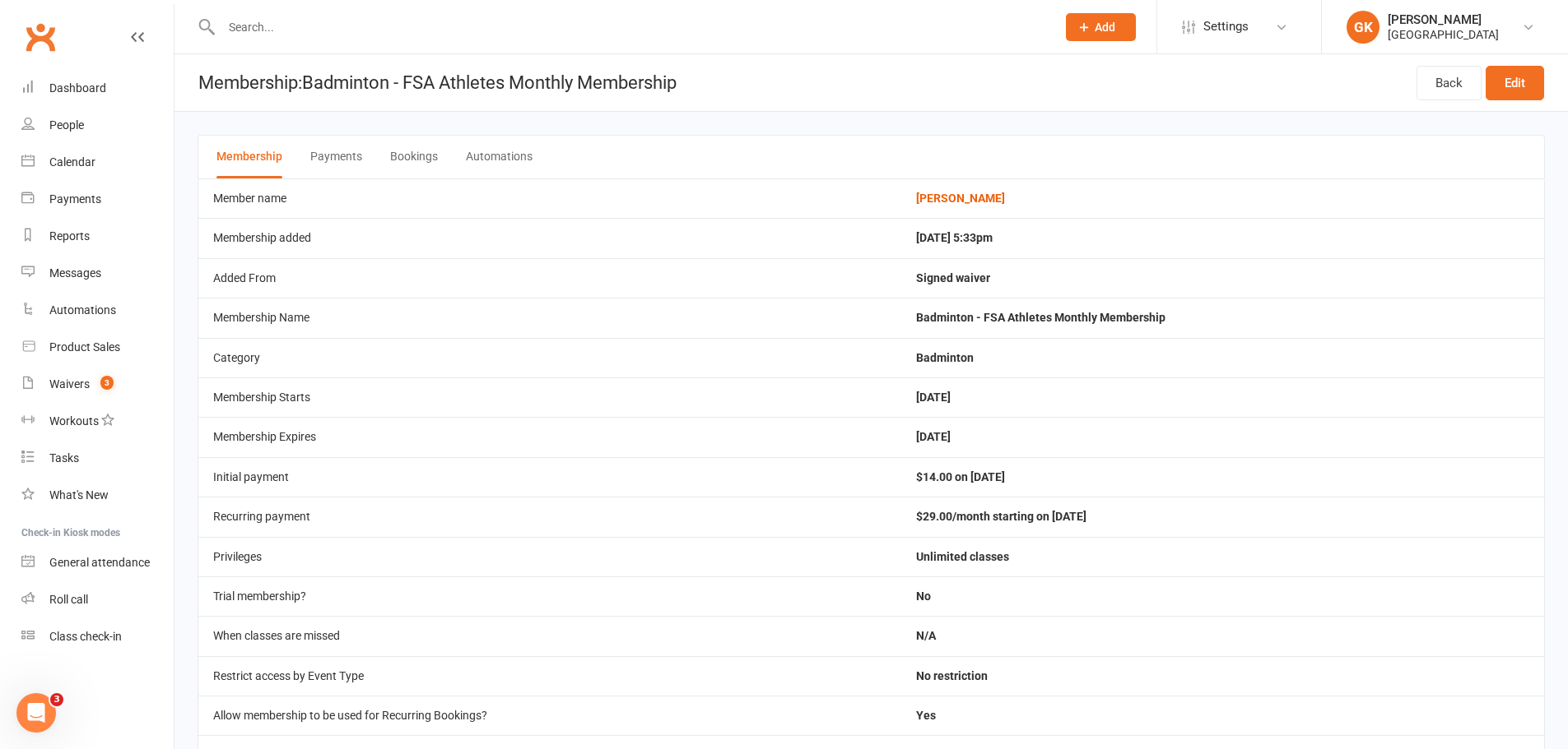
click at [293, 33] on input "text" at bounding box center [630, 27] width 828 height 23
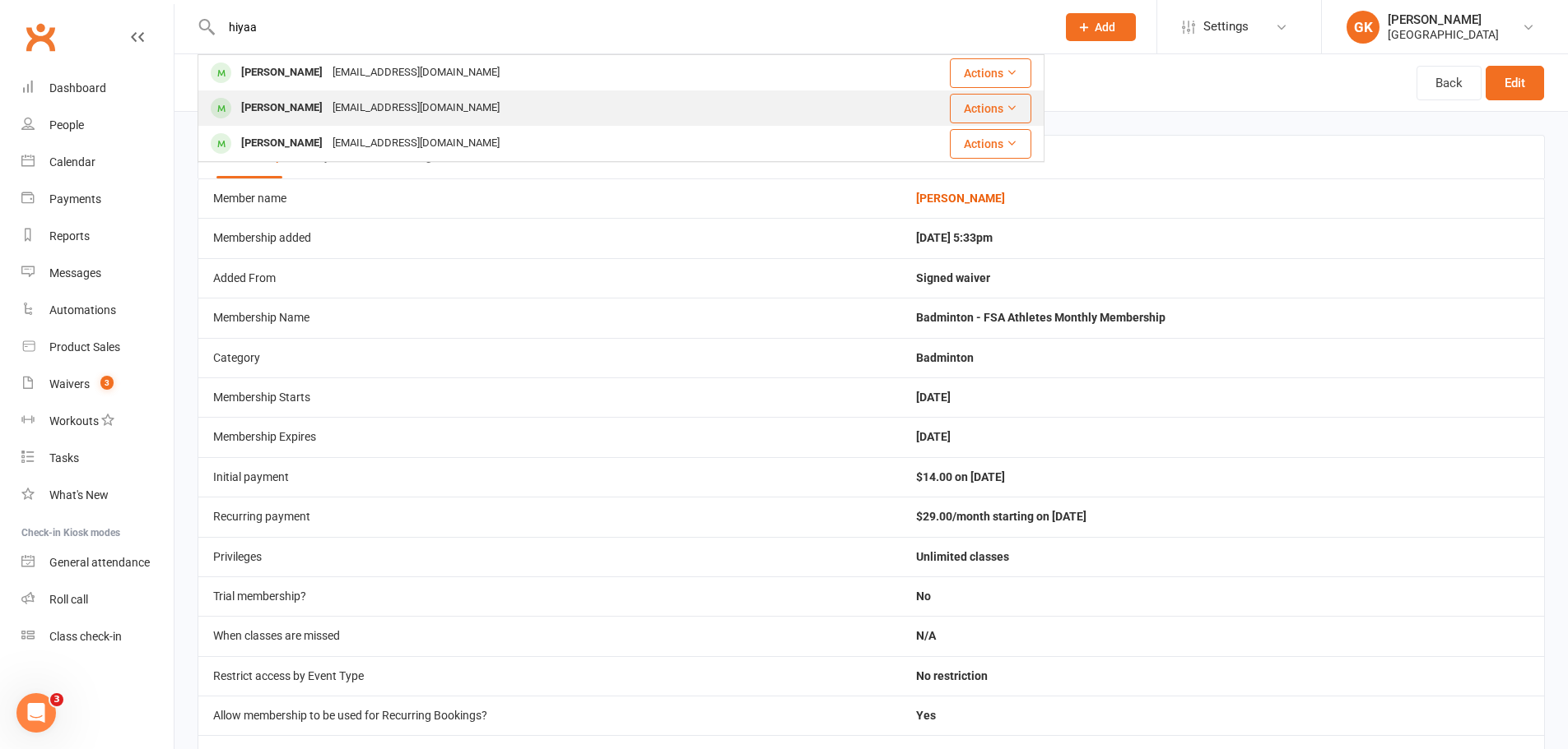
type input "hiyaa"
click at [265, 101] on div "[PERSON_NAME]" at bounding box center [281, 108] width 92 height 24
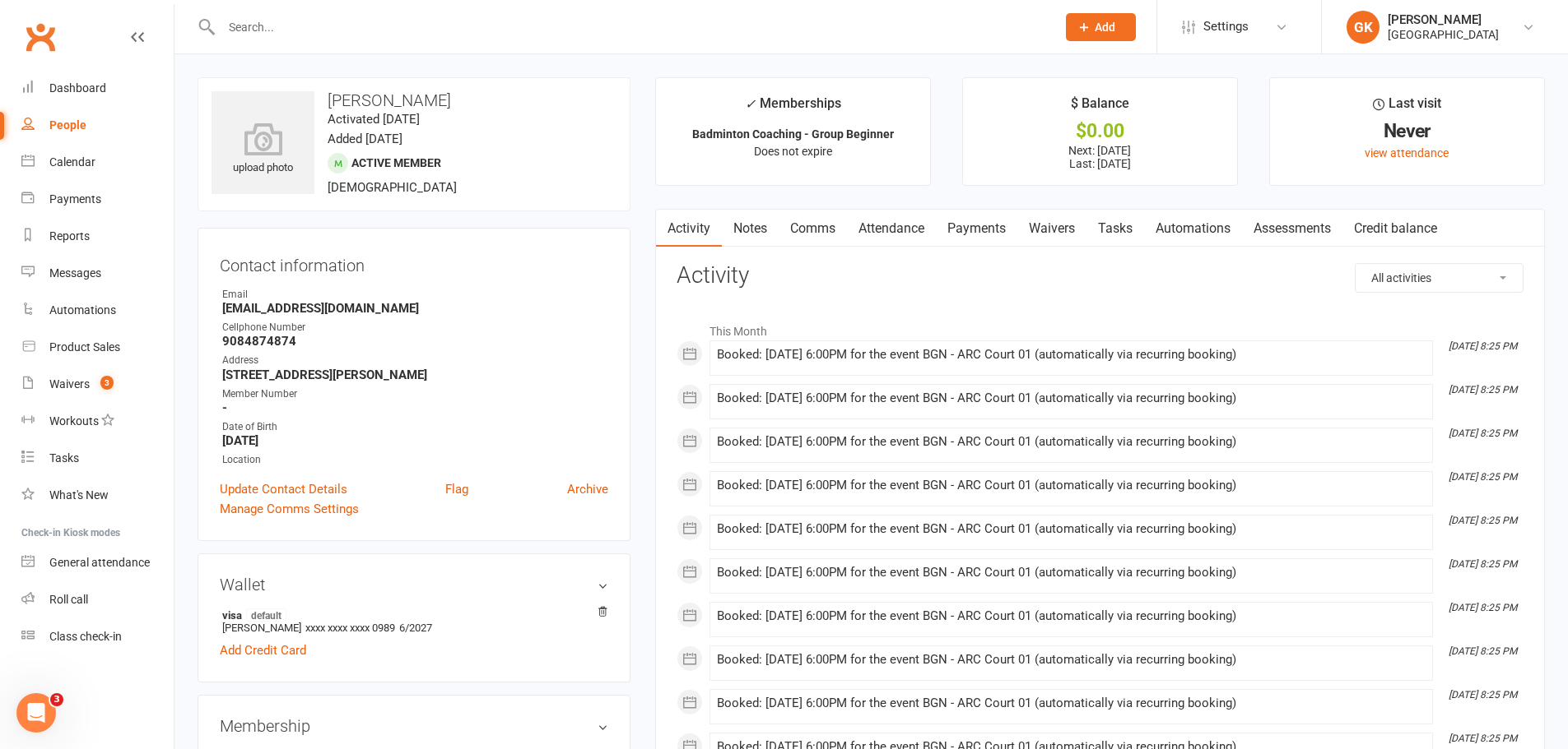
click at [1219, 357] on div "Booked: [DATE] 6:00PM for the event BGN - ARC Court 01 (automatically via recur…" at bounding box center [1071, 354] width 709 height 14
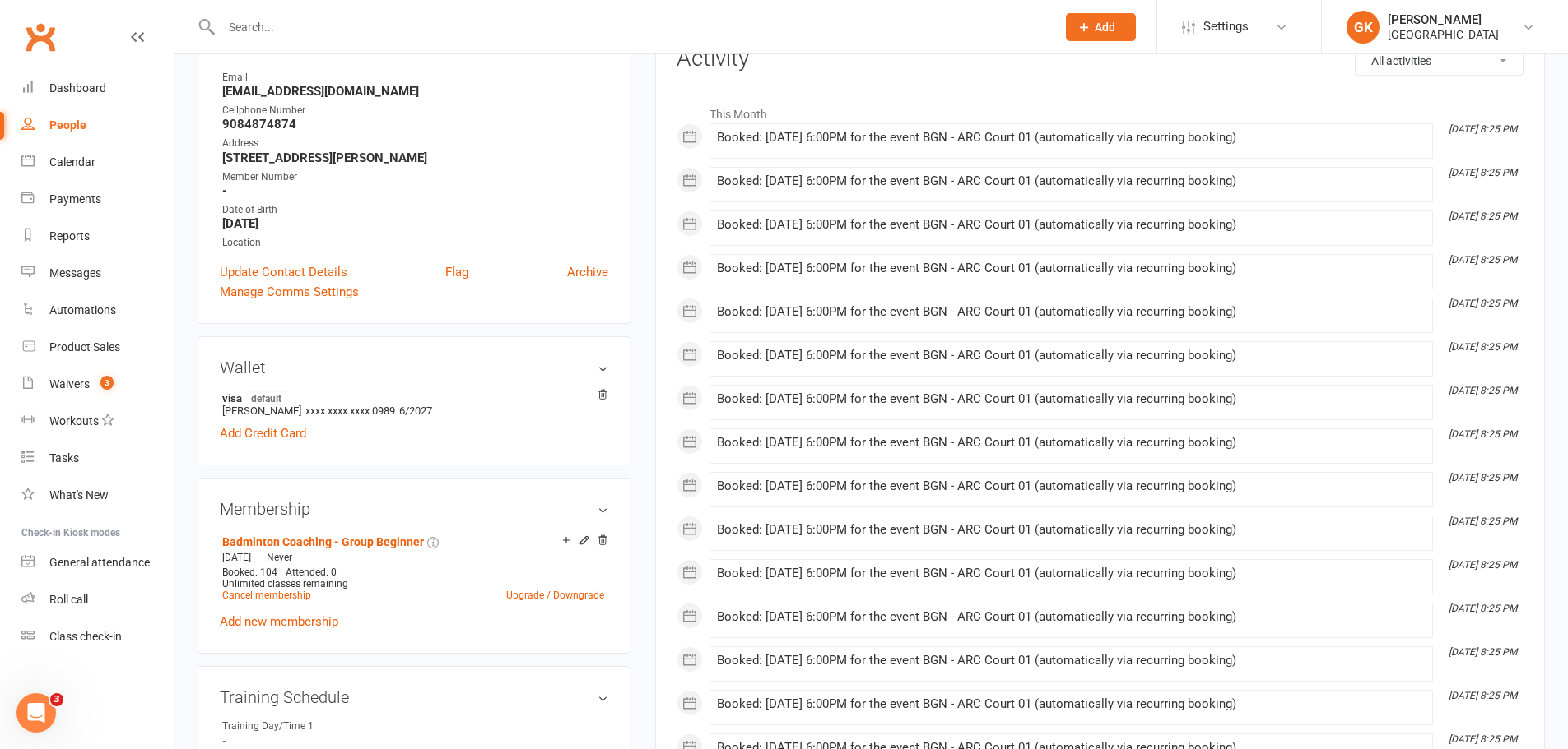
scroll to position [247, 0]
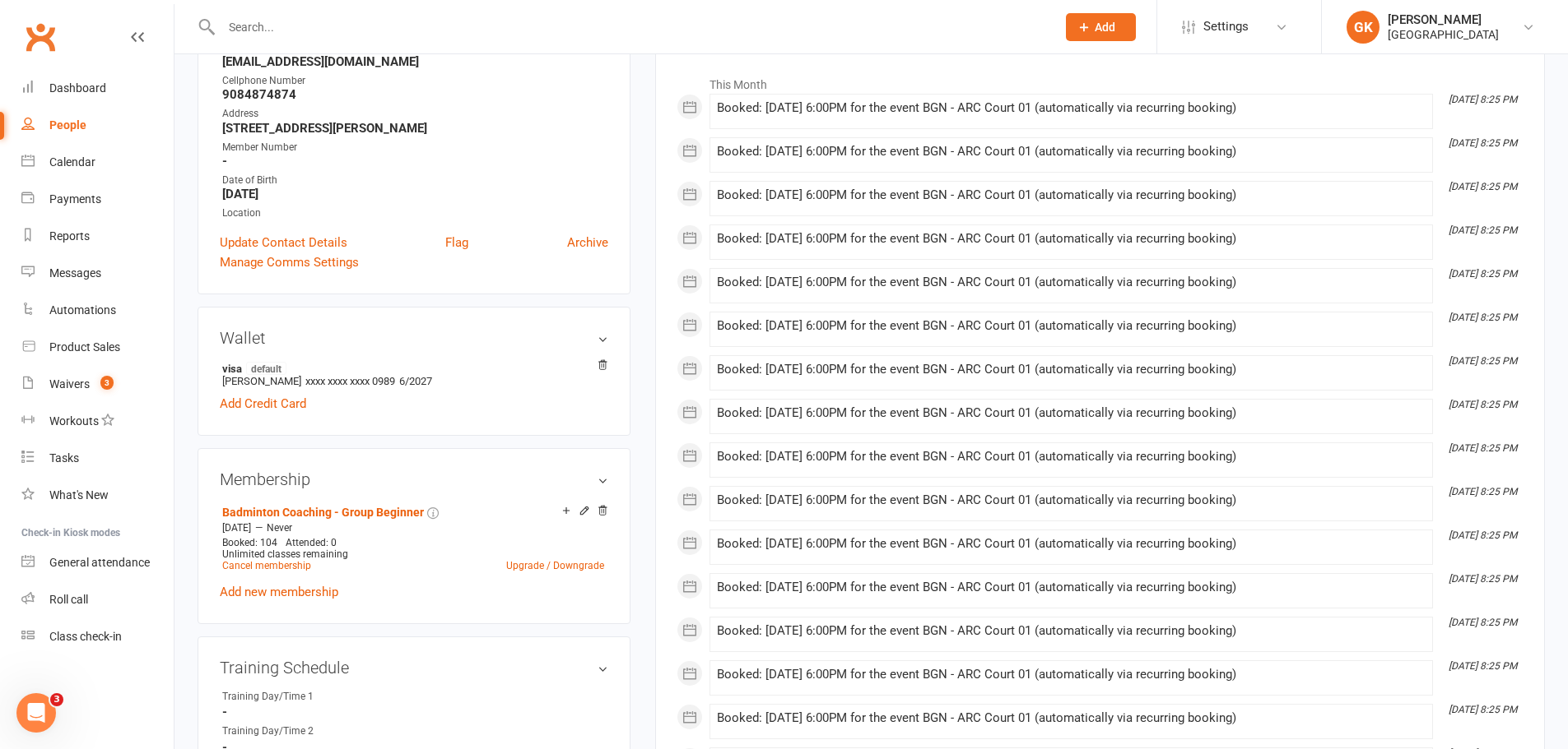
click at [367, 499] on div "Membership Badminton Coaching - Group Beginner [DATE] — Never Booked: 104 Atten…" at bounding box center [414, 536] width 433 height 176
click at [367, 508] on link "Badminton Coaching - Group Beginner" at bounding box center [323, 512] width 202 height 13
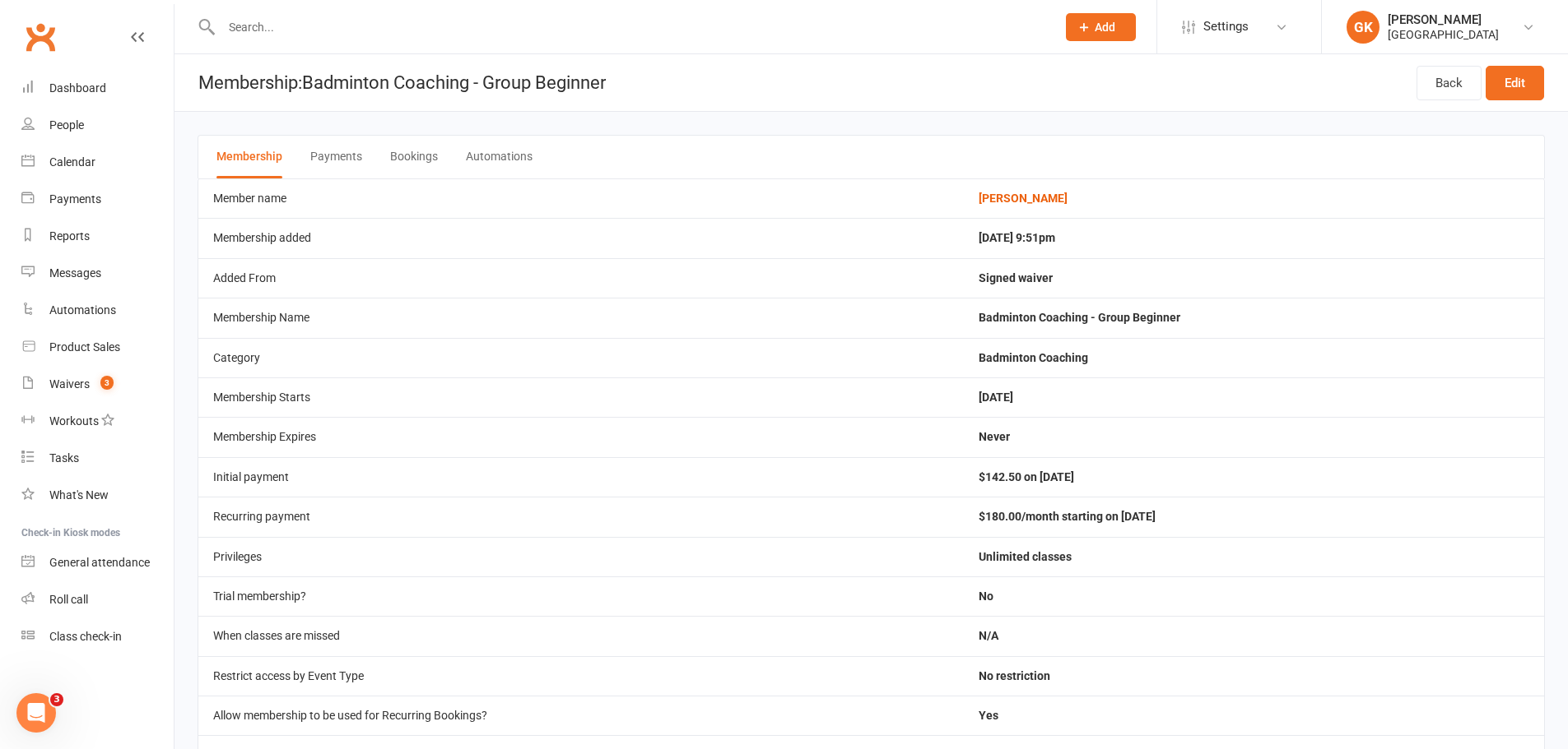
click at [437, 157] on div "Membership Payments Bookings Automations" at bounding box center [870, 156] width 1347 height 43
click at [409, 155] on button "Bookings" at bounding box center [414, 157] width 48 height 43
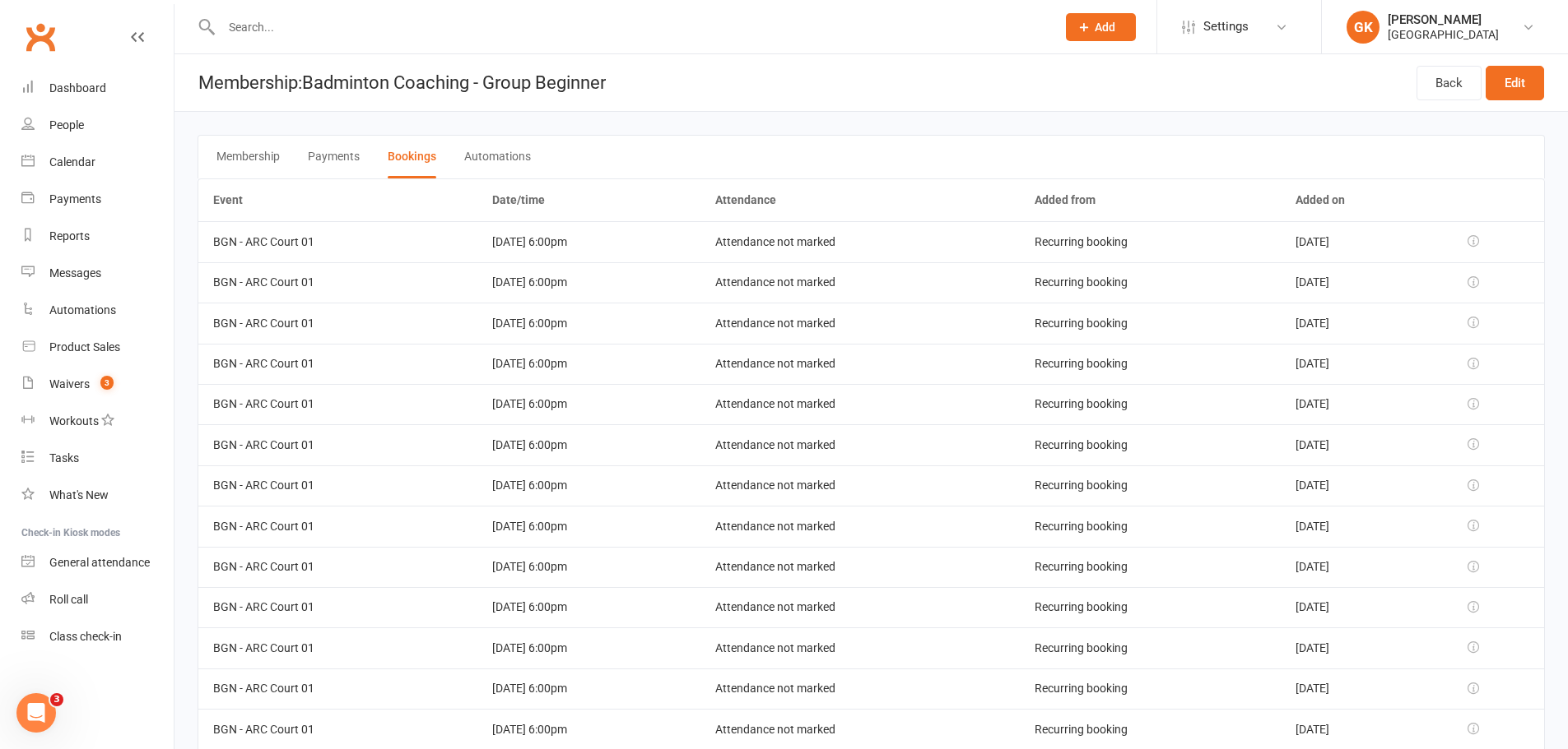
click at [1478, 241] on icon at bounding box center [1473, 240] width 11 height 11
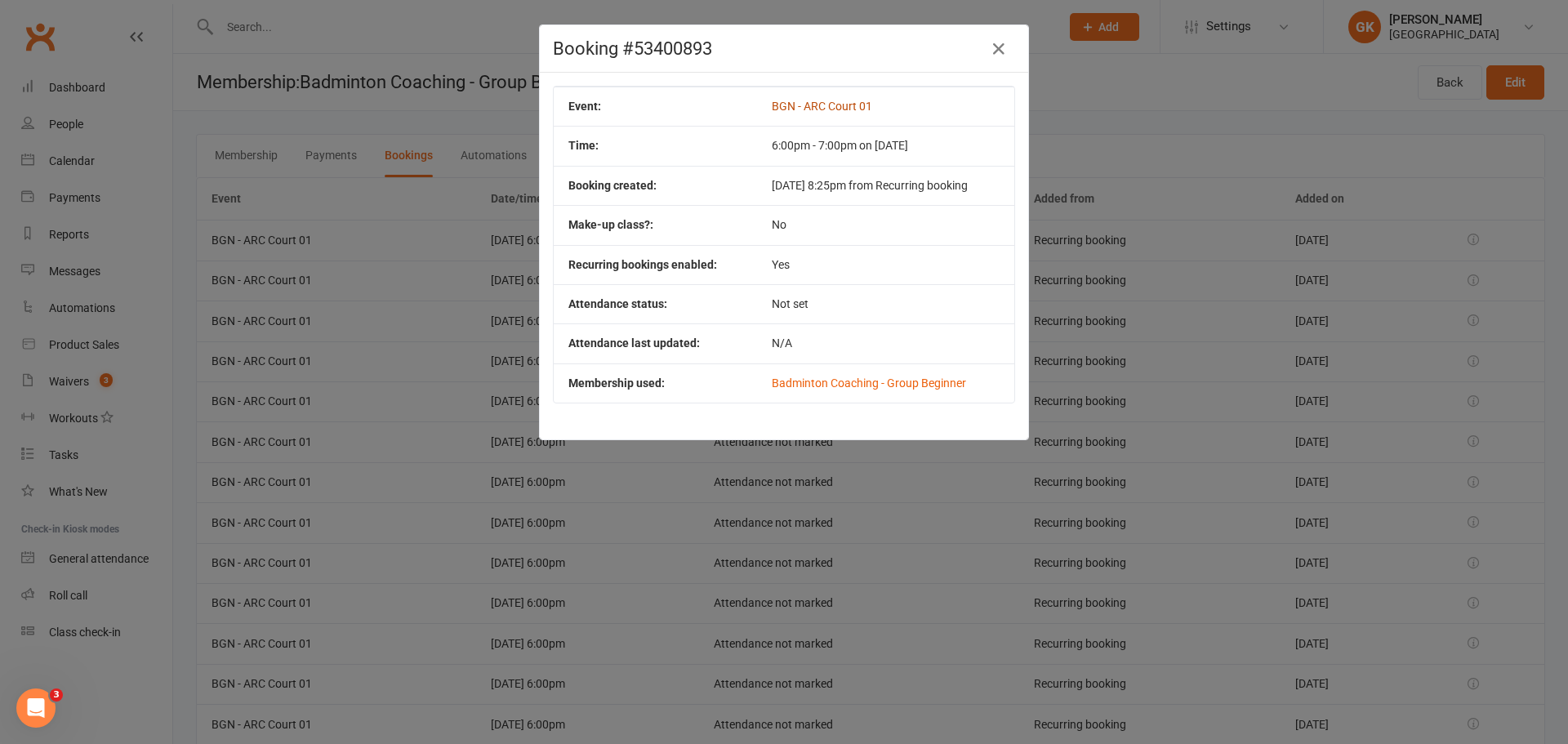
click at [817, 103] on link "BGN - ARC Court 01" at bounding box center [822, 107] width 100 height 13
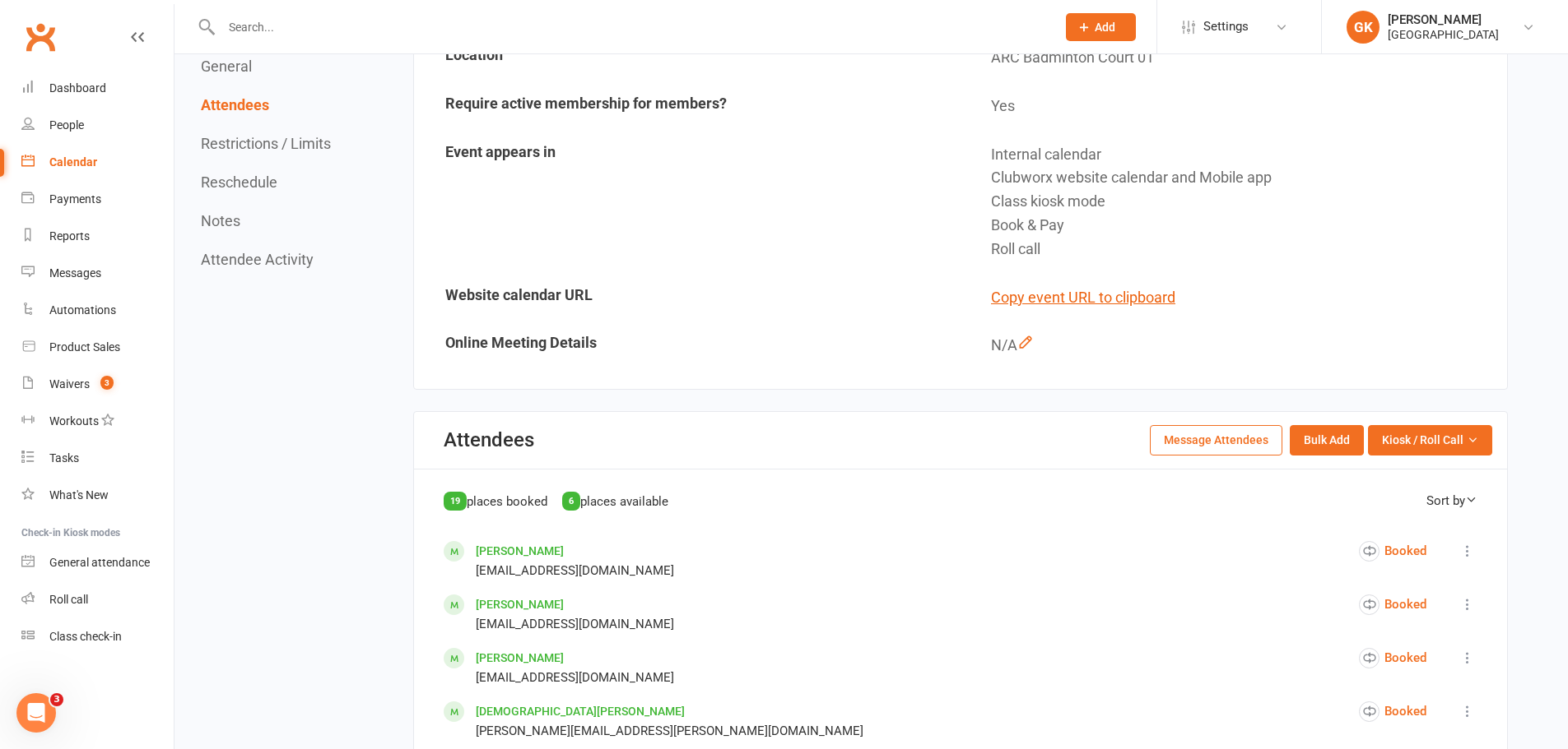
scroll to position [247, 0]
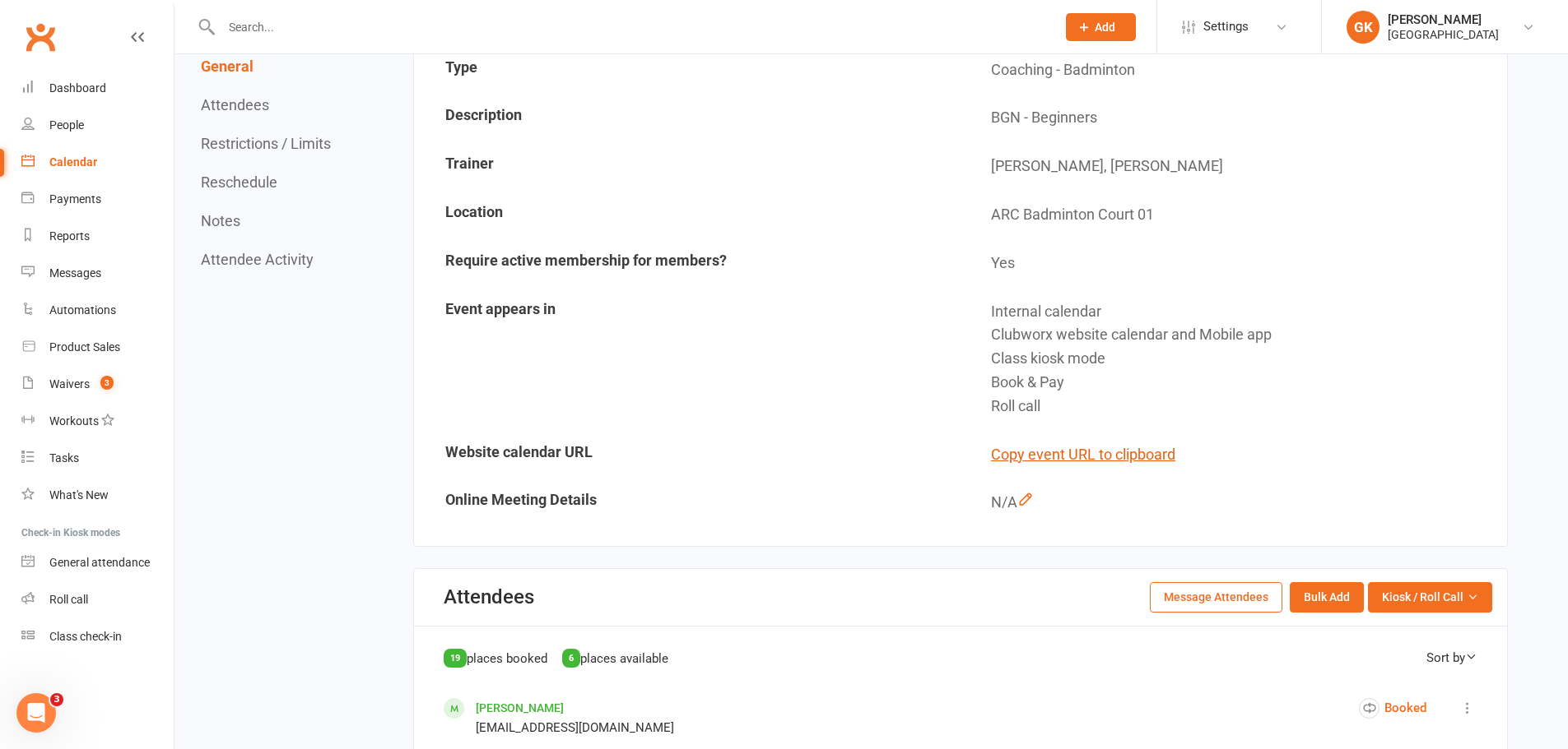
click at [1211, 599] on button "Message Attendees" at bounding box center [1216, 597] width 132 height 30
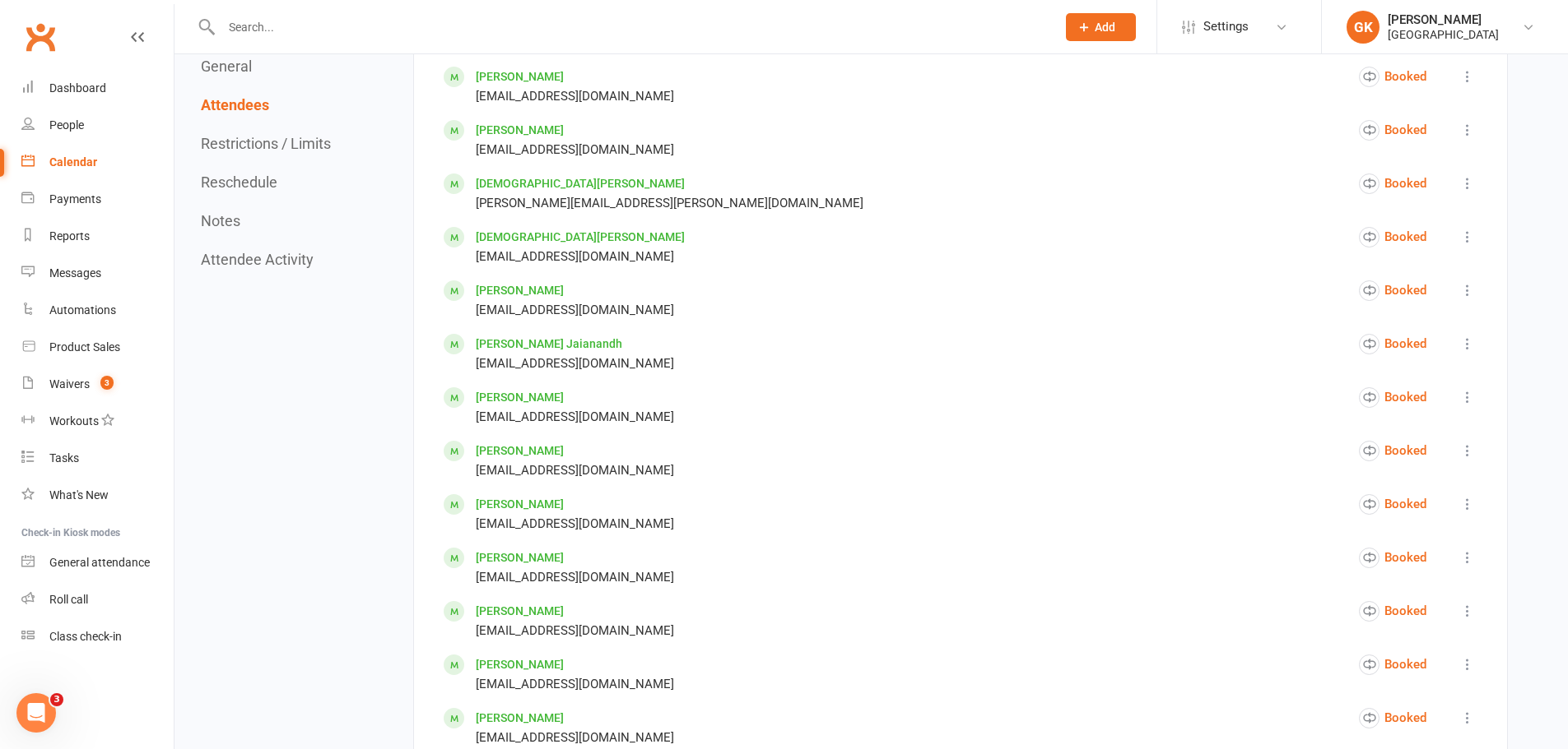
scroll to position [987, 0]
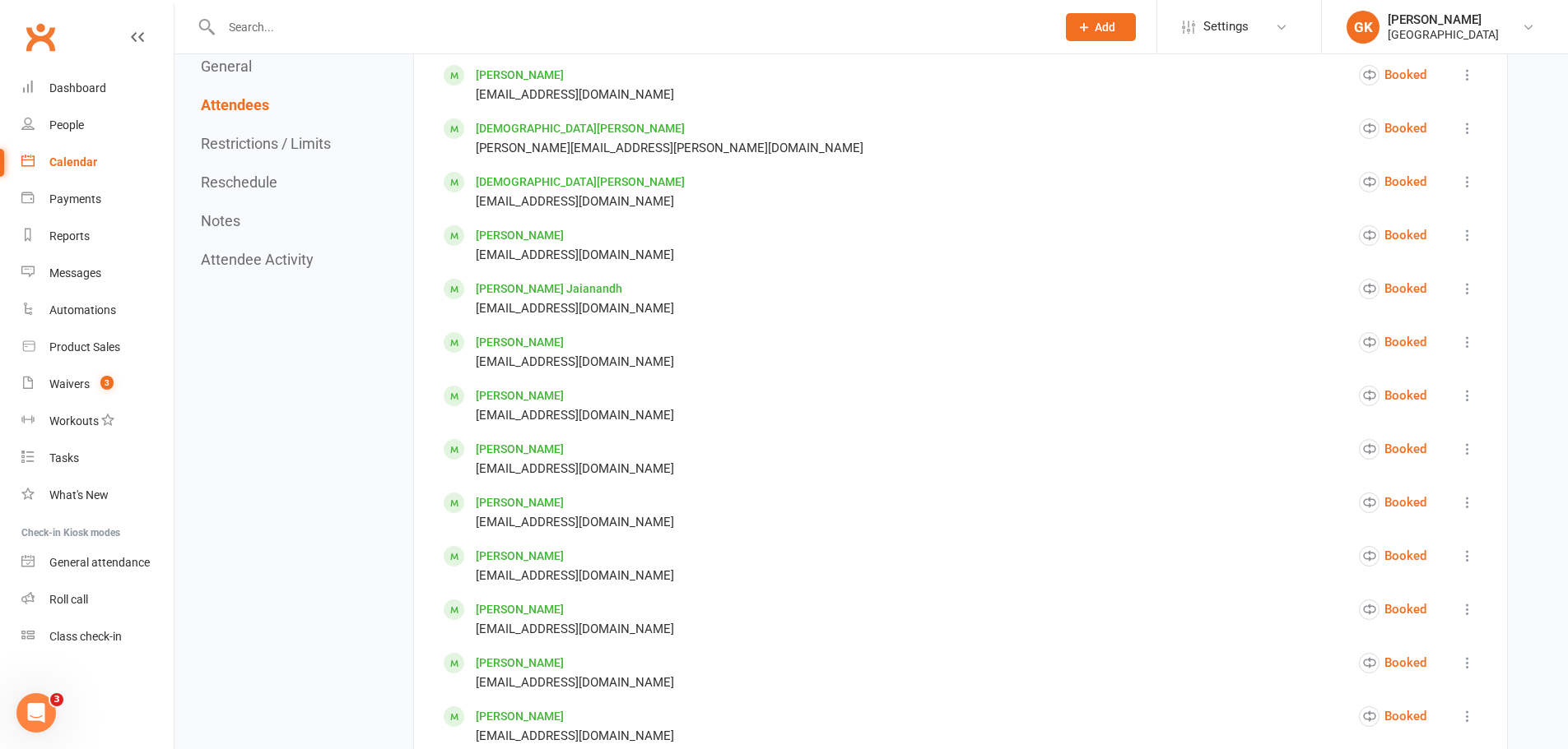
click at [1471, 340] on icon at bounding box center [1467, 342] width 17 height 17
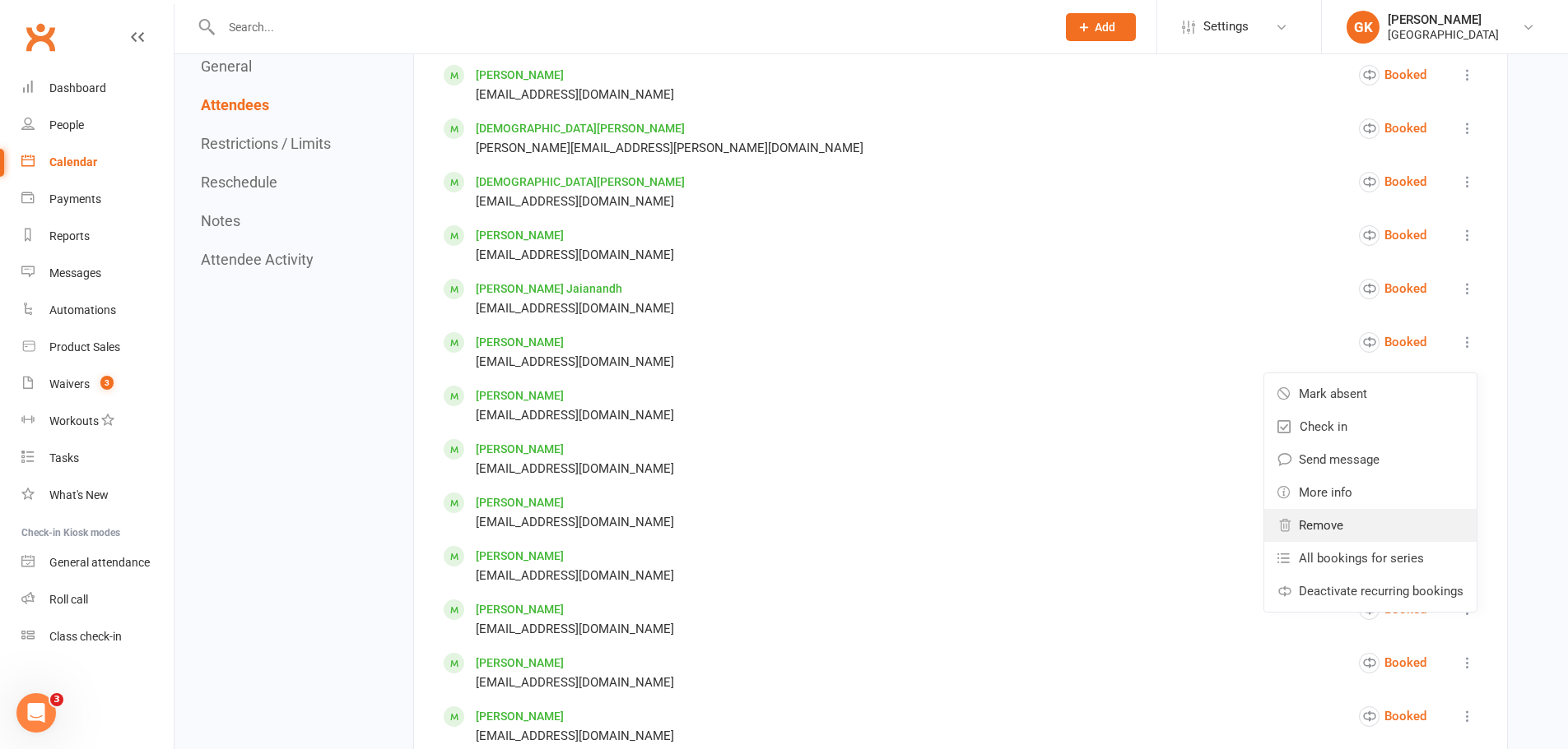
click at [1333, 529] on span "Remove" at bounding box center [1321, 525] width 44 height 19
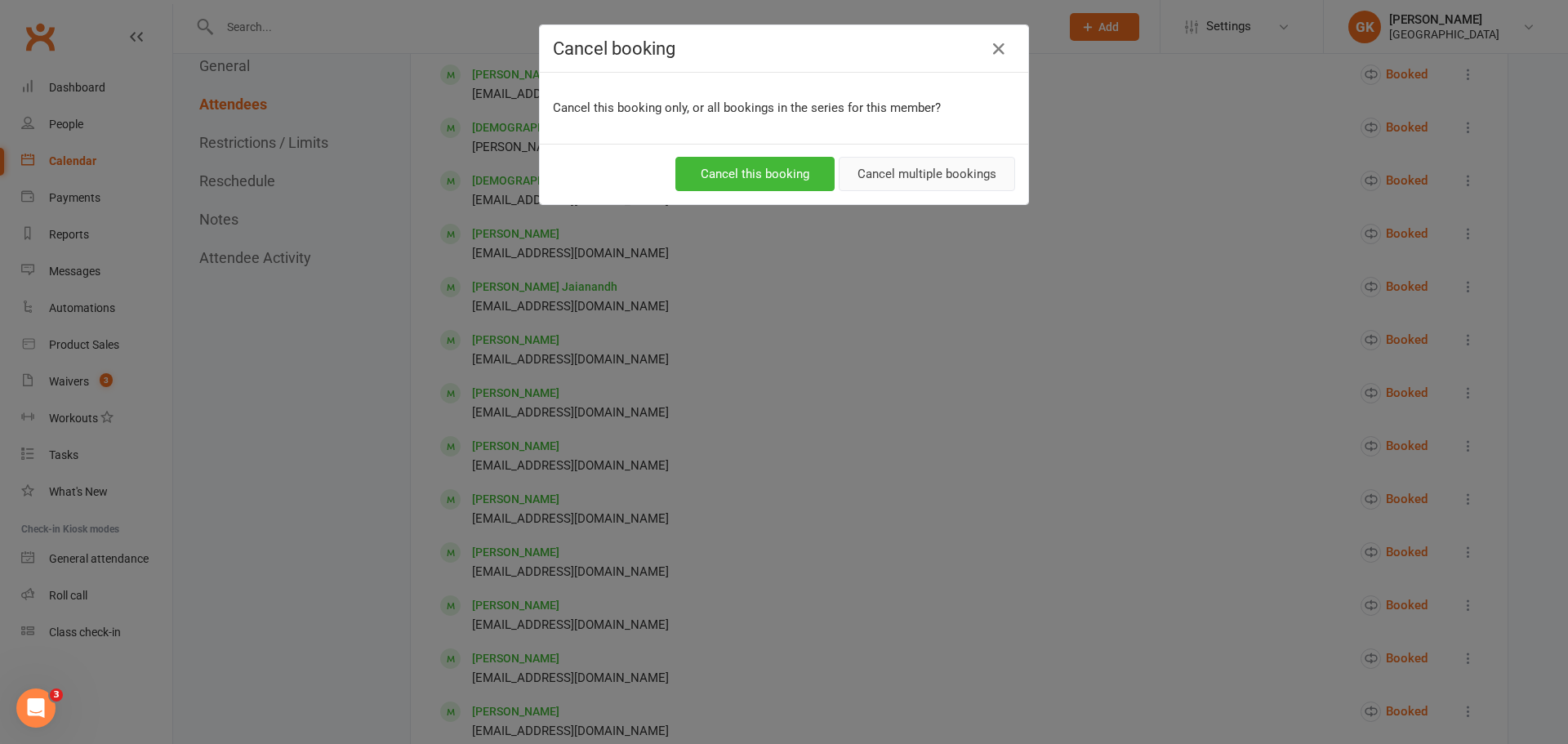
click at [898, 171] on button "Cancel multiple bookings" at bounding box center [927, 174] width 176 height 34
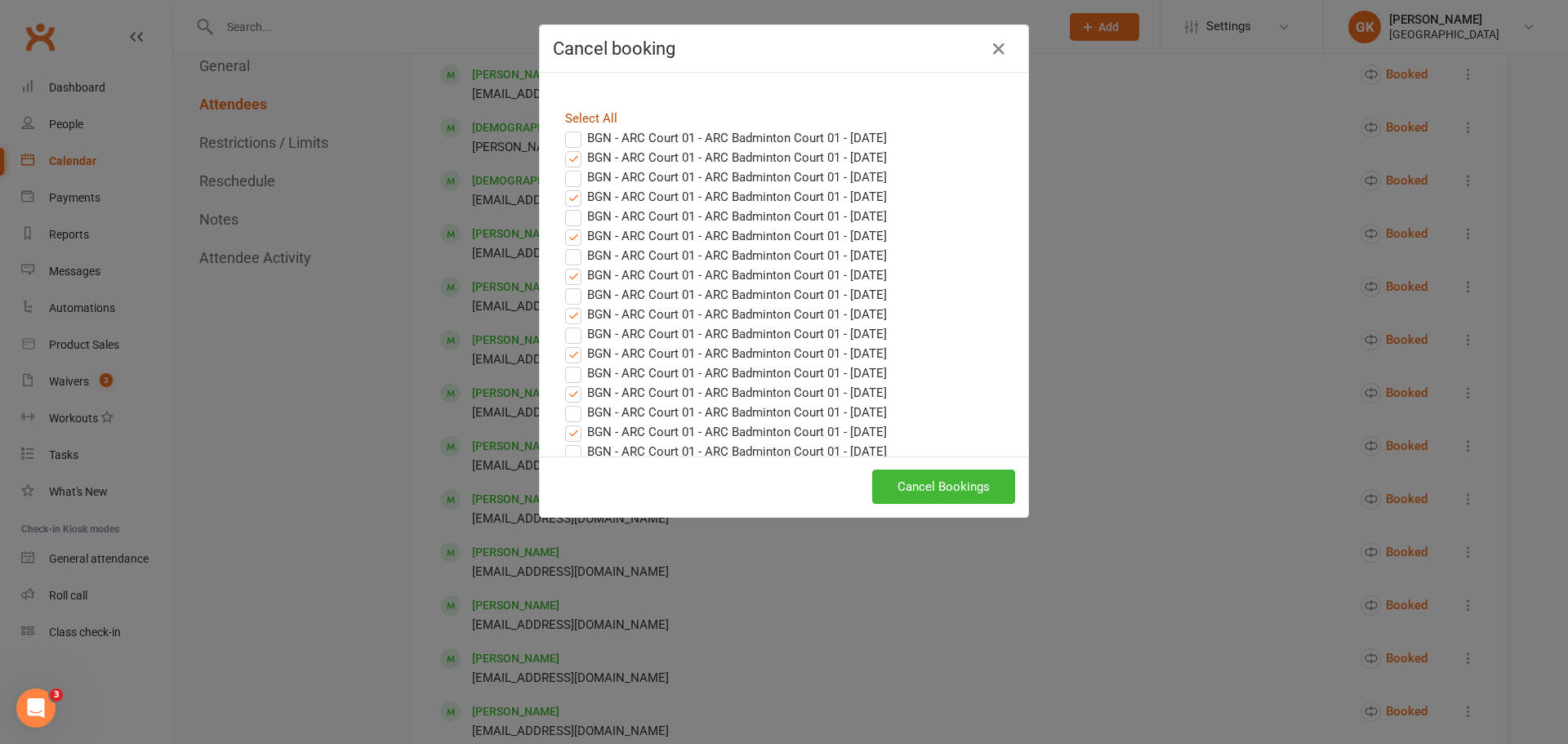
click at [573, 122] on link "Select All" at bounding box center [591, 118] width 52 height 15
click at [937, 477] on button "Cancel Bookings" at bounding box center [944, 486] width 143 height 34
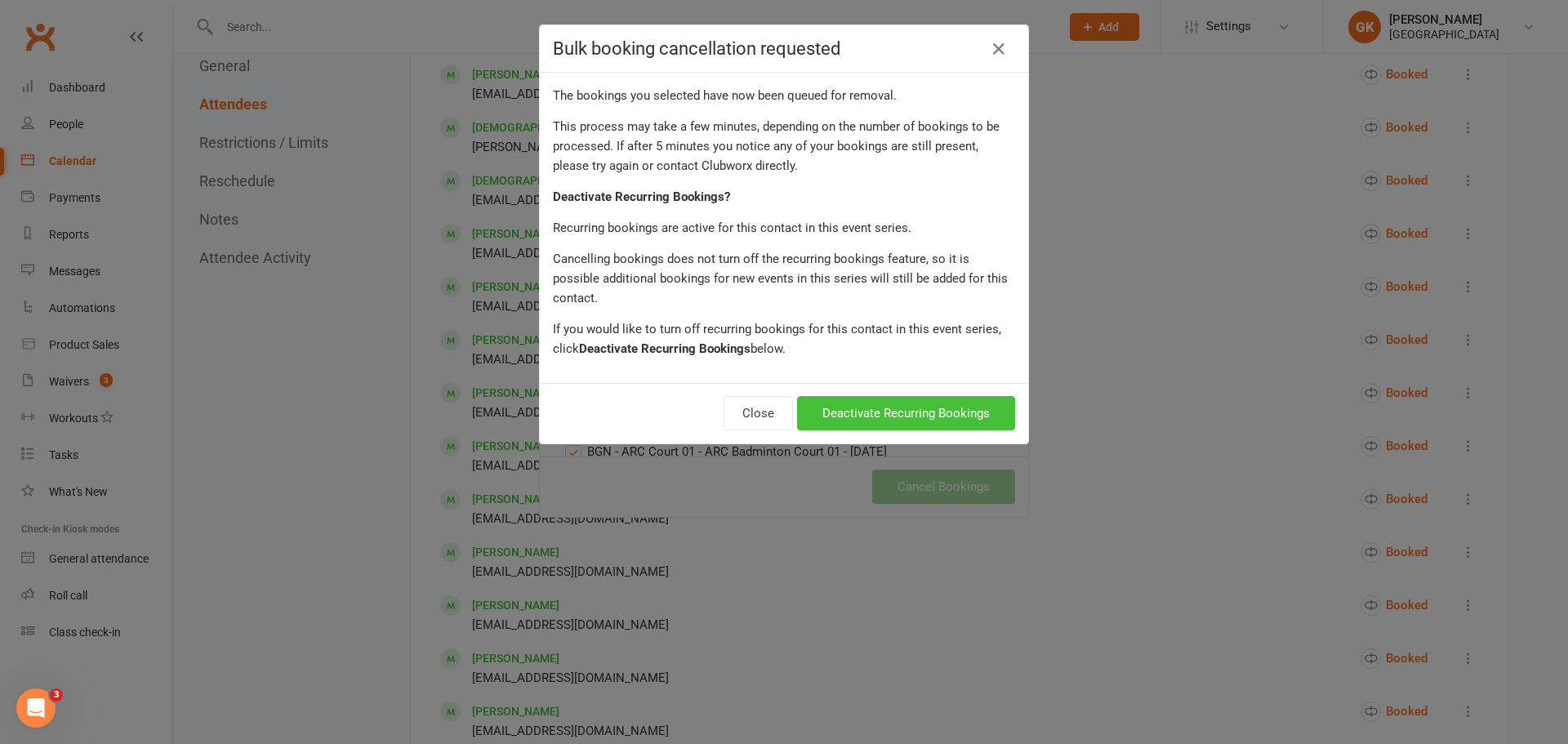
click at [847, 396] on button "Deactivate Recurring Bookings" at bounding box center [906, 412] width 218 height 34
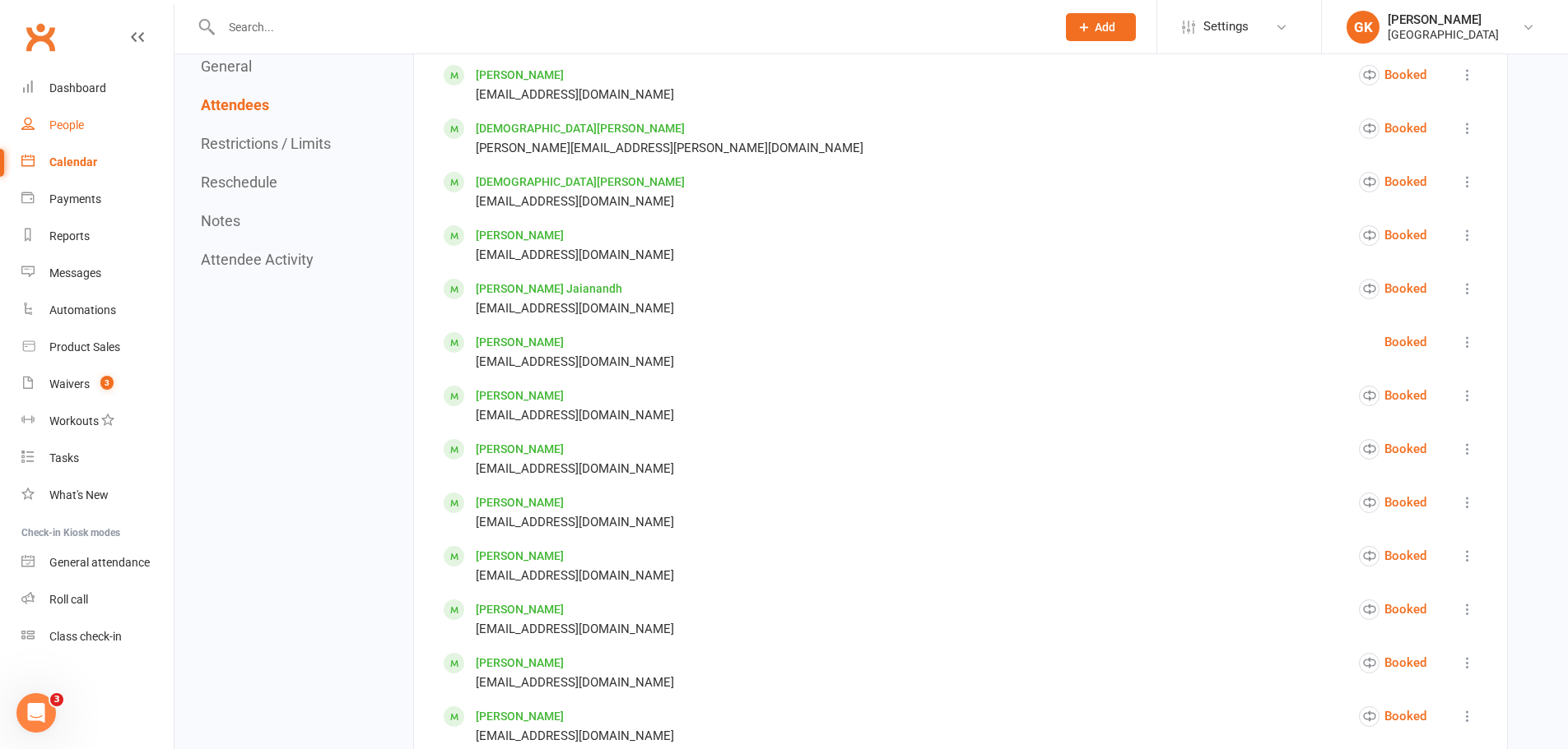
click at [81, 132] on link "People" at bounding box center [97, 126] width 153 height 37
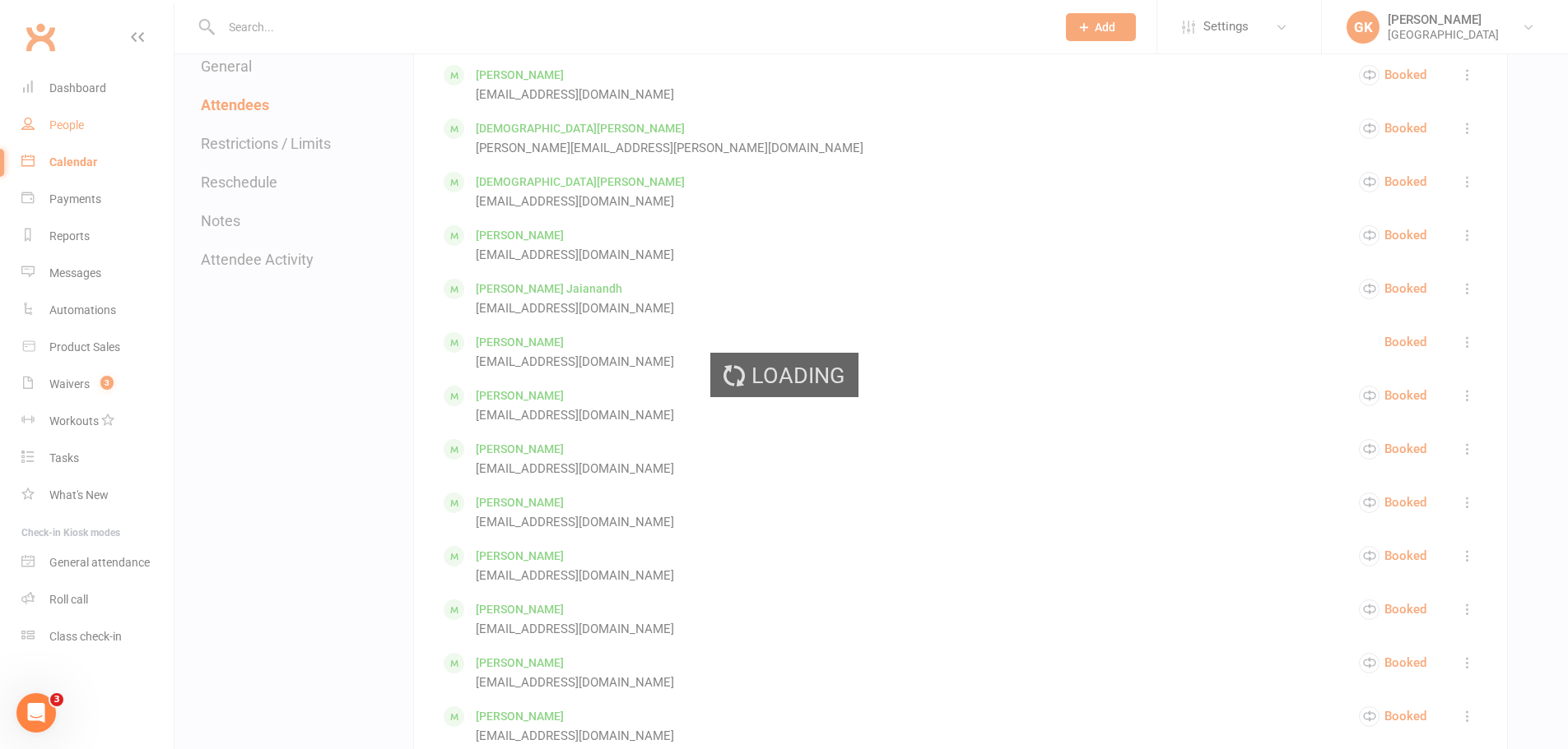
select select "100"
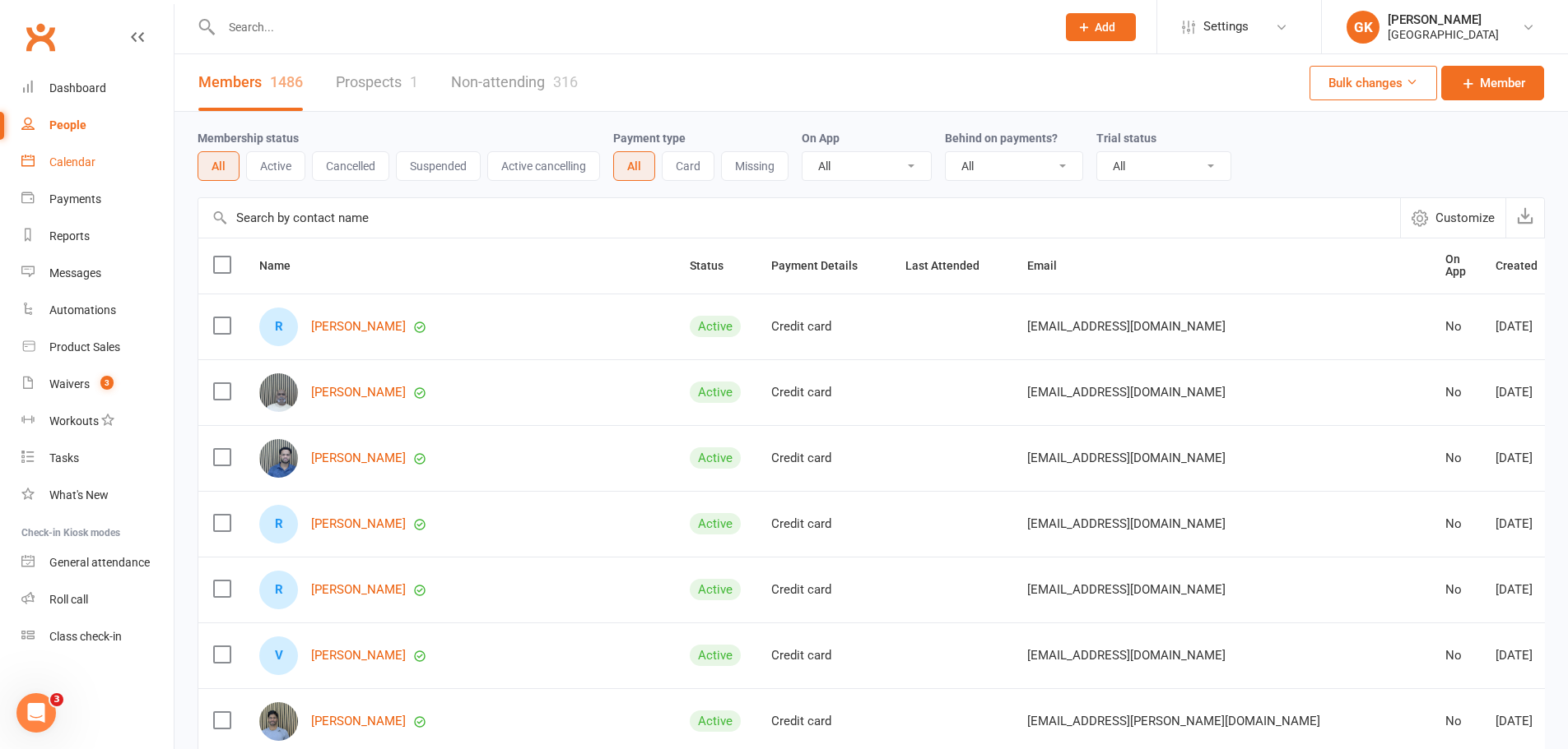
click at [70, 163] on div "Calendar" at bounding box center [72, 162] width 46 height 13
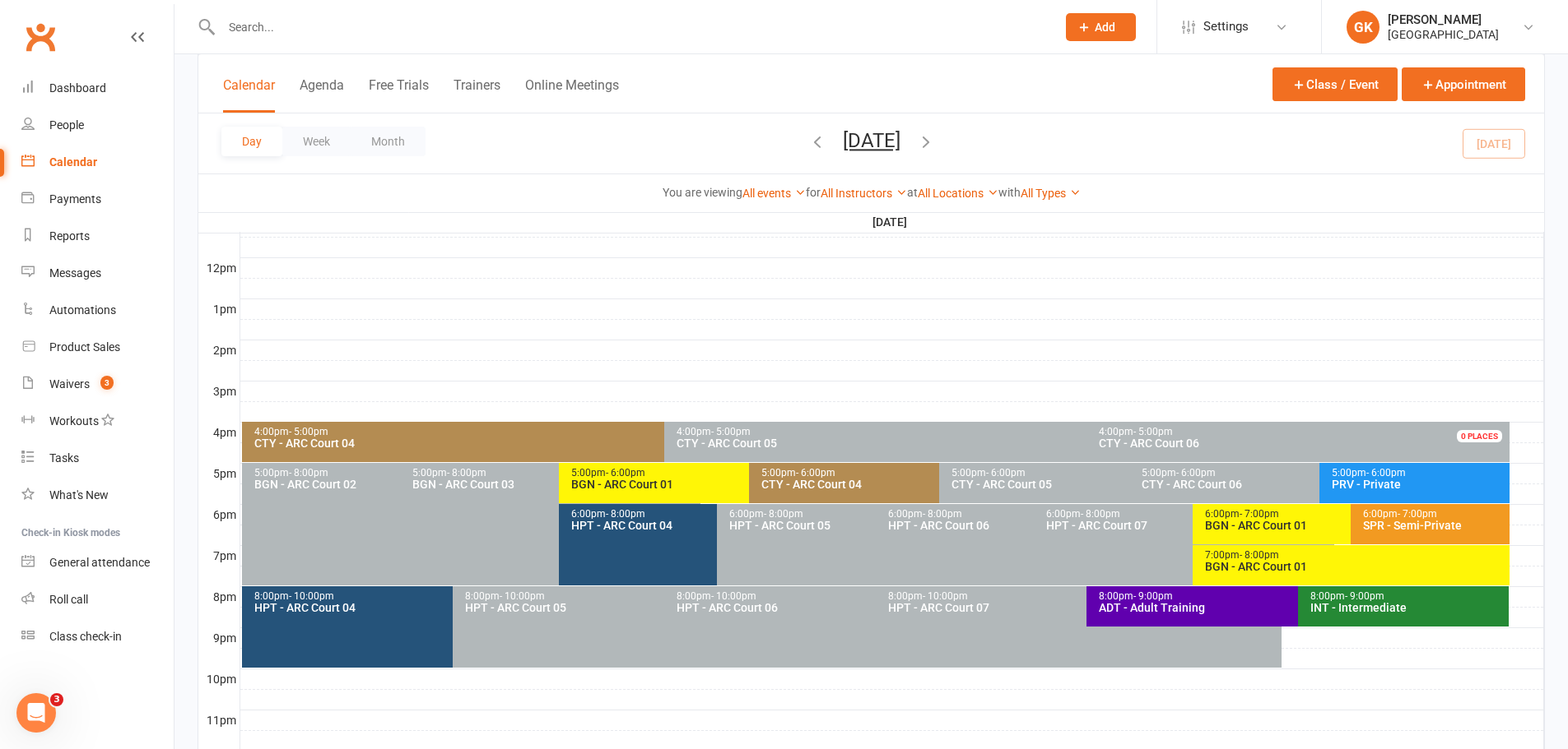
scroll to position [576, 0]
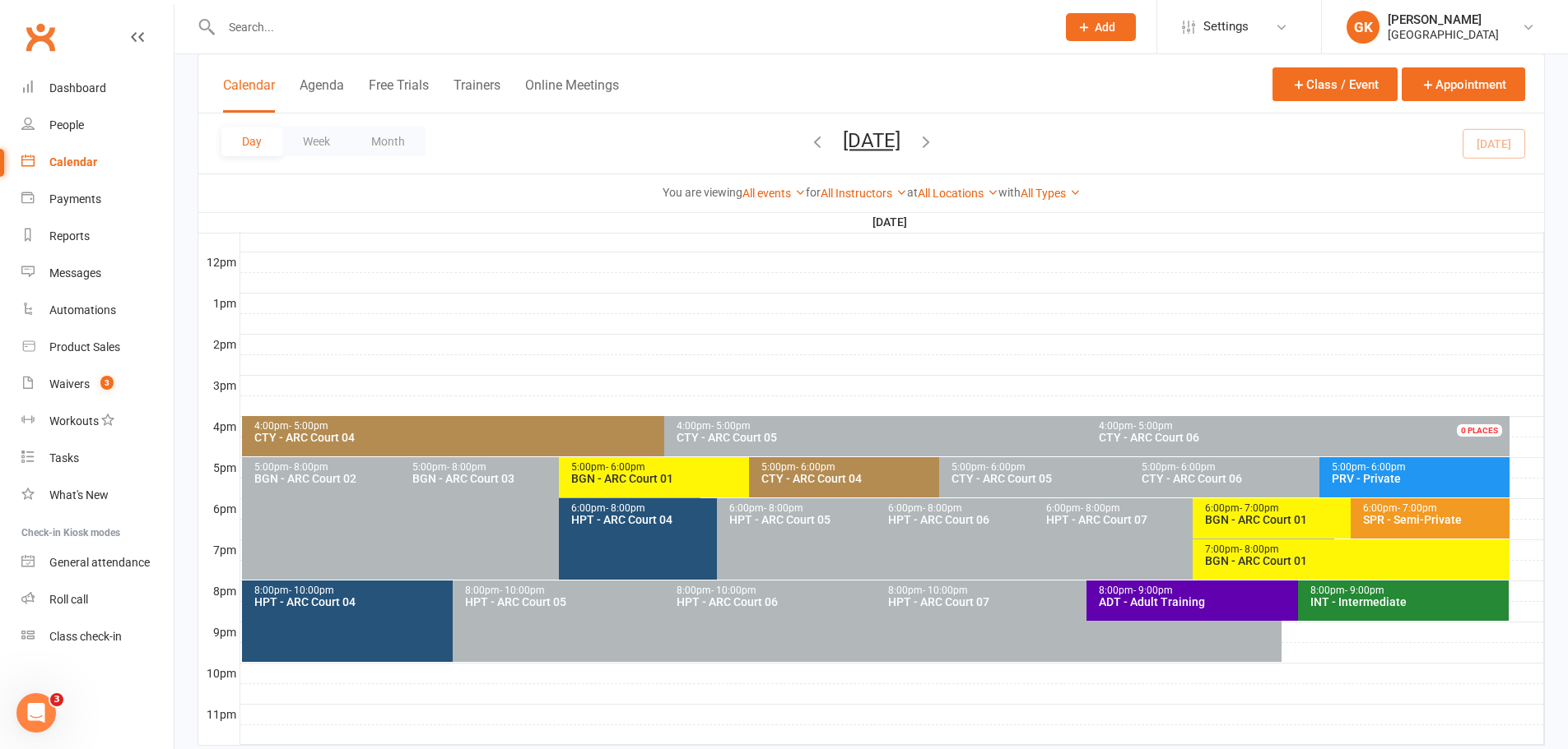
click at [629, 479] on div "BGN - ARC Court 01" at bounding box center [744, 478] width 349 height 11
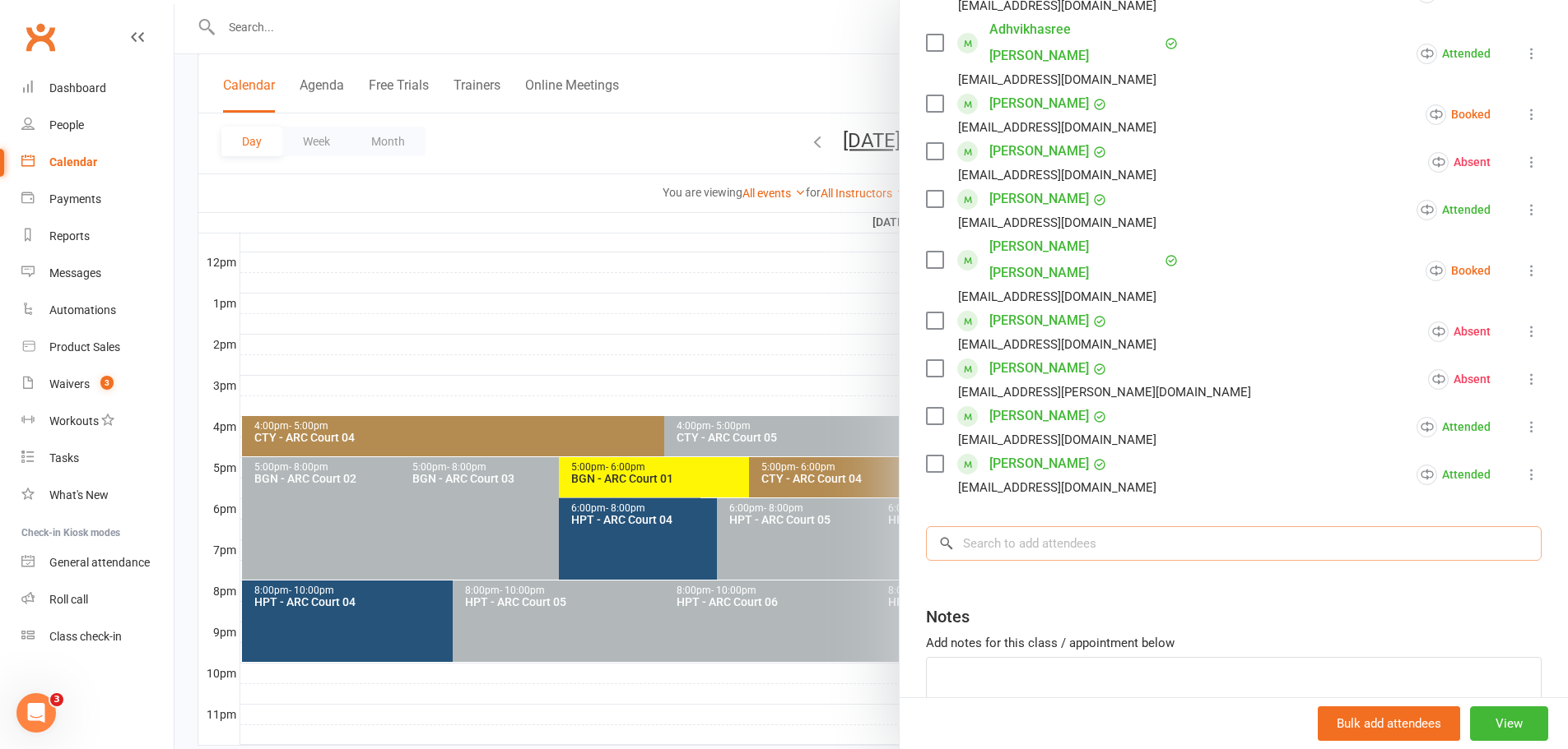
click at [1179, 526] on input "search" at bounding box center [1233, 543] width 615 height 34
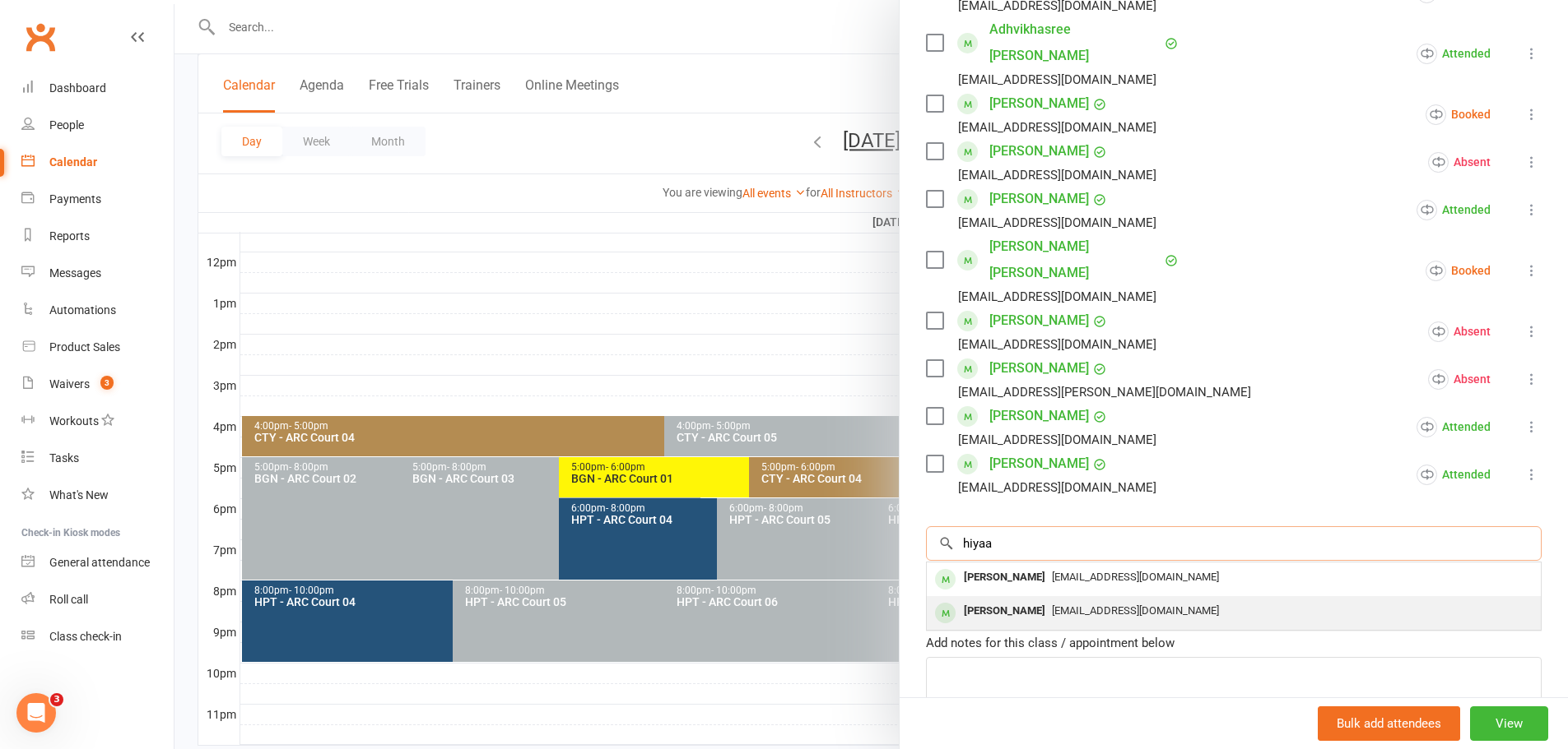
type input "hiyaa"
click at [1085, 605] on span "[EMAIL_ADDRESS][DOMAIN_NAME]" at bounding box center [1135, 610] width 167 height 12
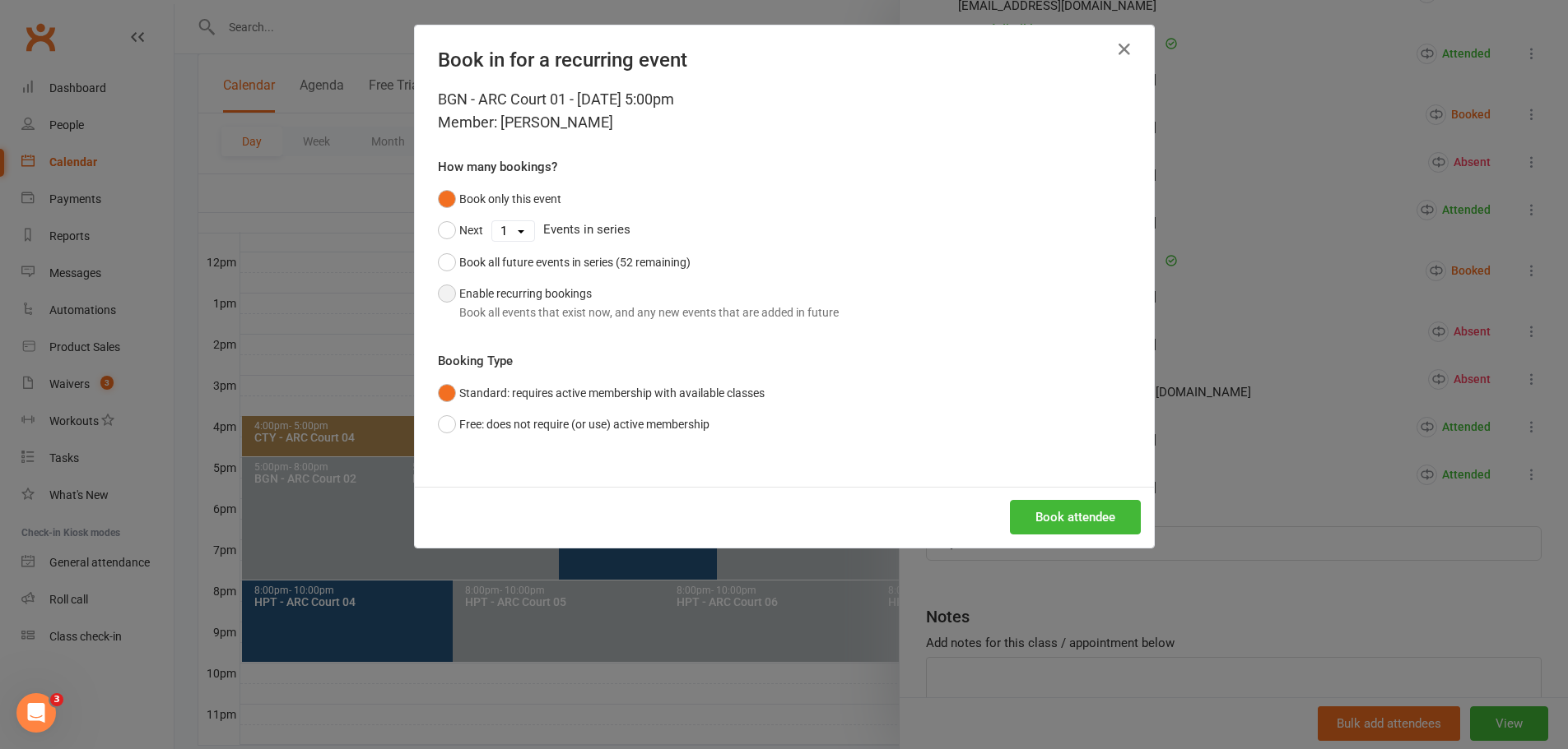
click at [443, 294] on button "Enable recurring bookings Book all events that exist now, and any new events th…" at bounding box center [637, 303] width 401 height 50
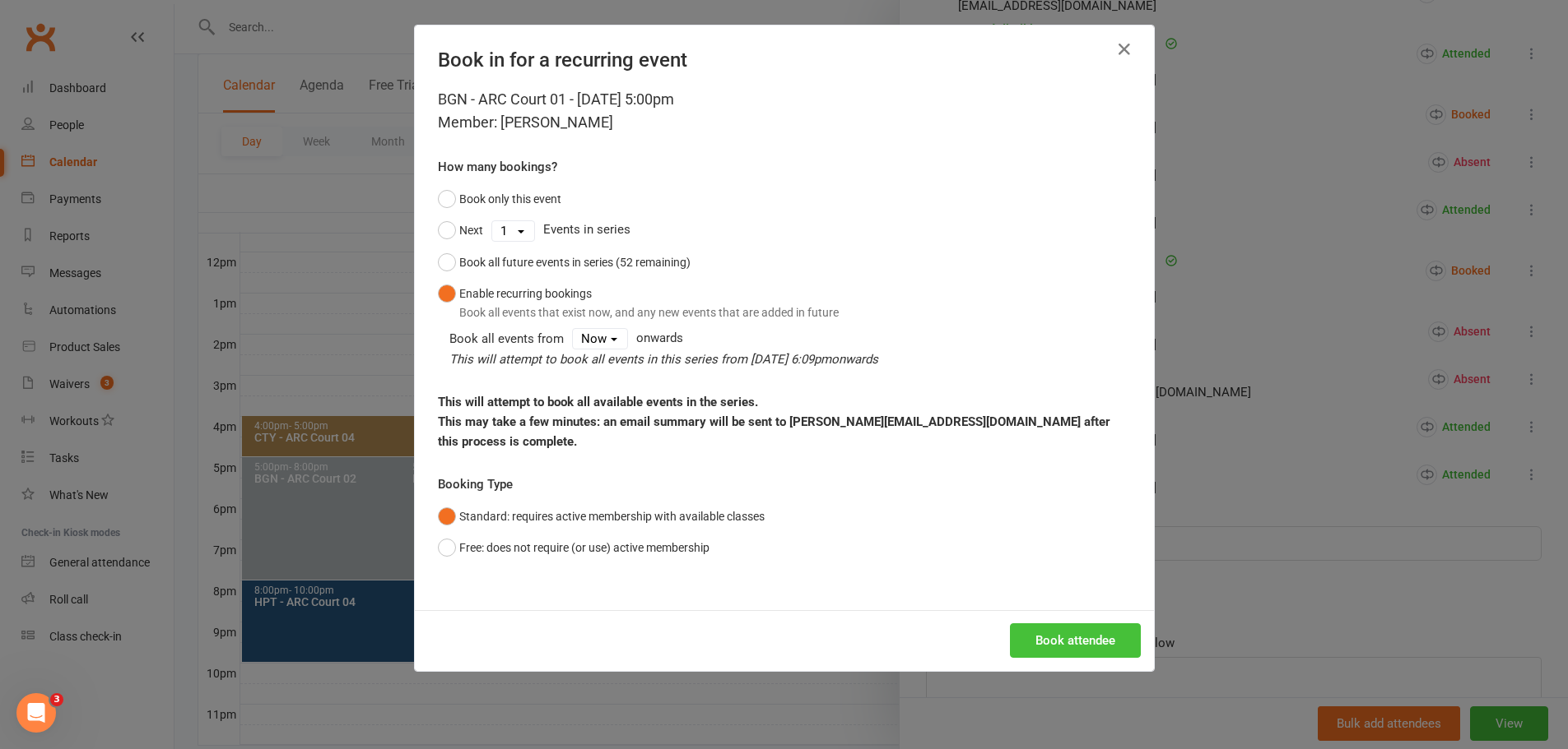
click at [1054, 624] on button "Book attendee" at bounding box center [1074, 640] width 130 height 34
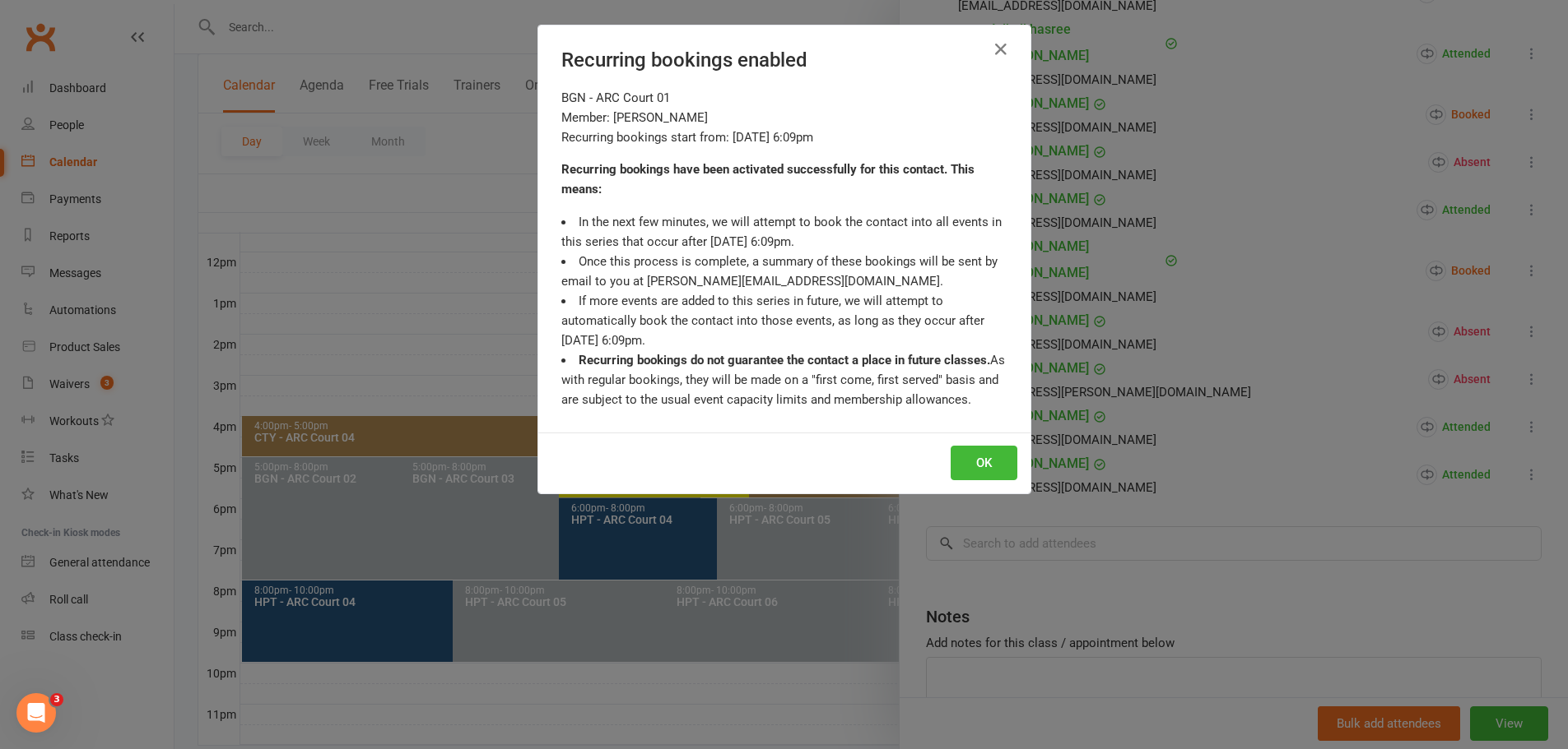
scroll to position [623, 0]
click at [993, 456] on button "OK" at bounding box center [983, 462] width 67 height 34
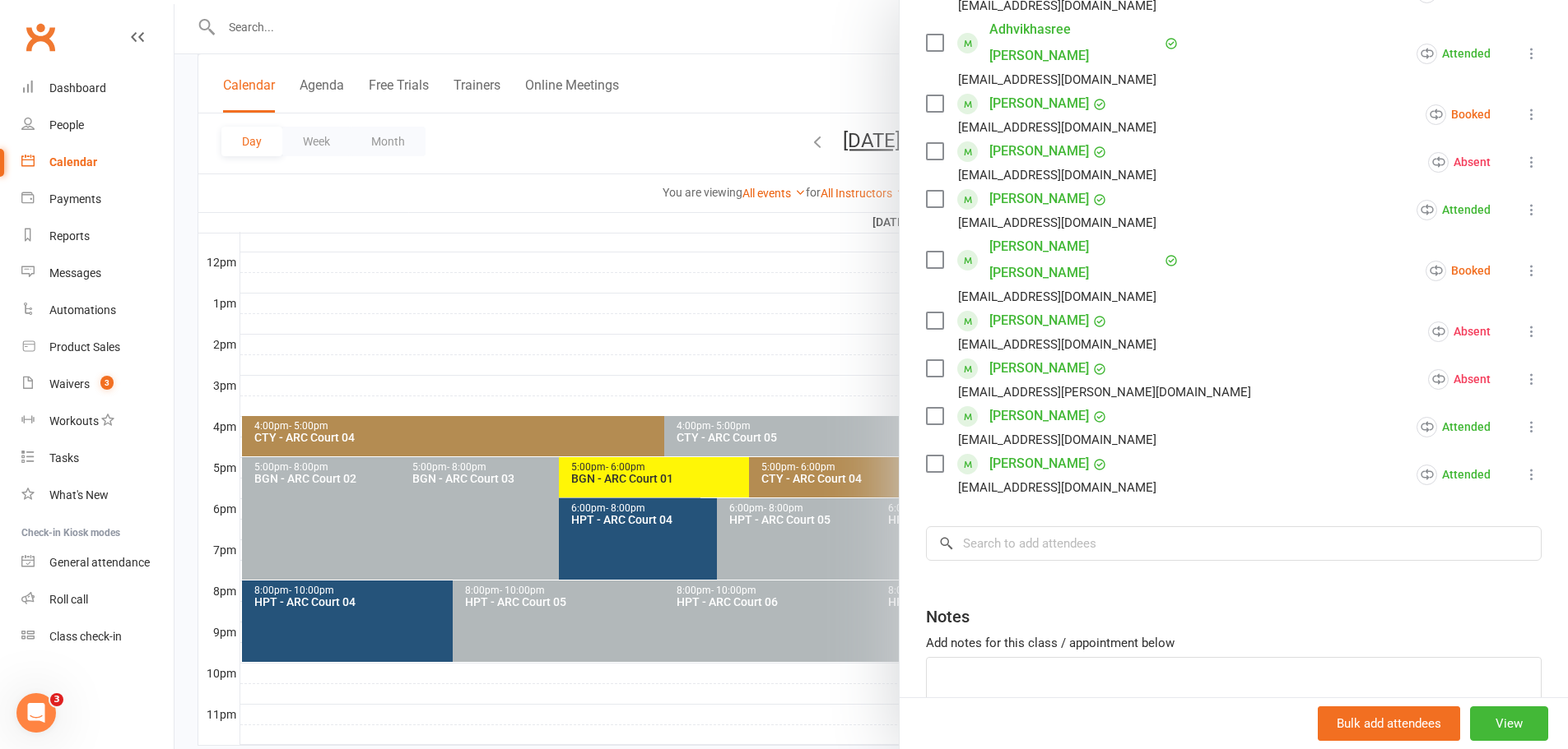
click at [530, 292] on div at bounding box center [871, 374] width 1393 height 749
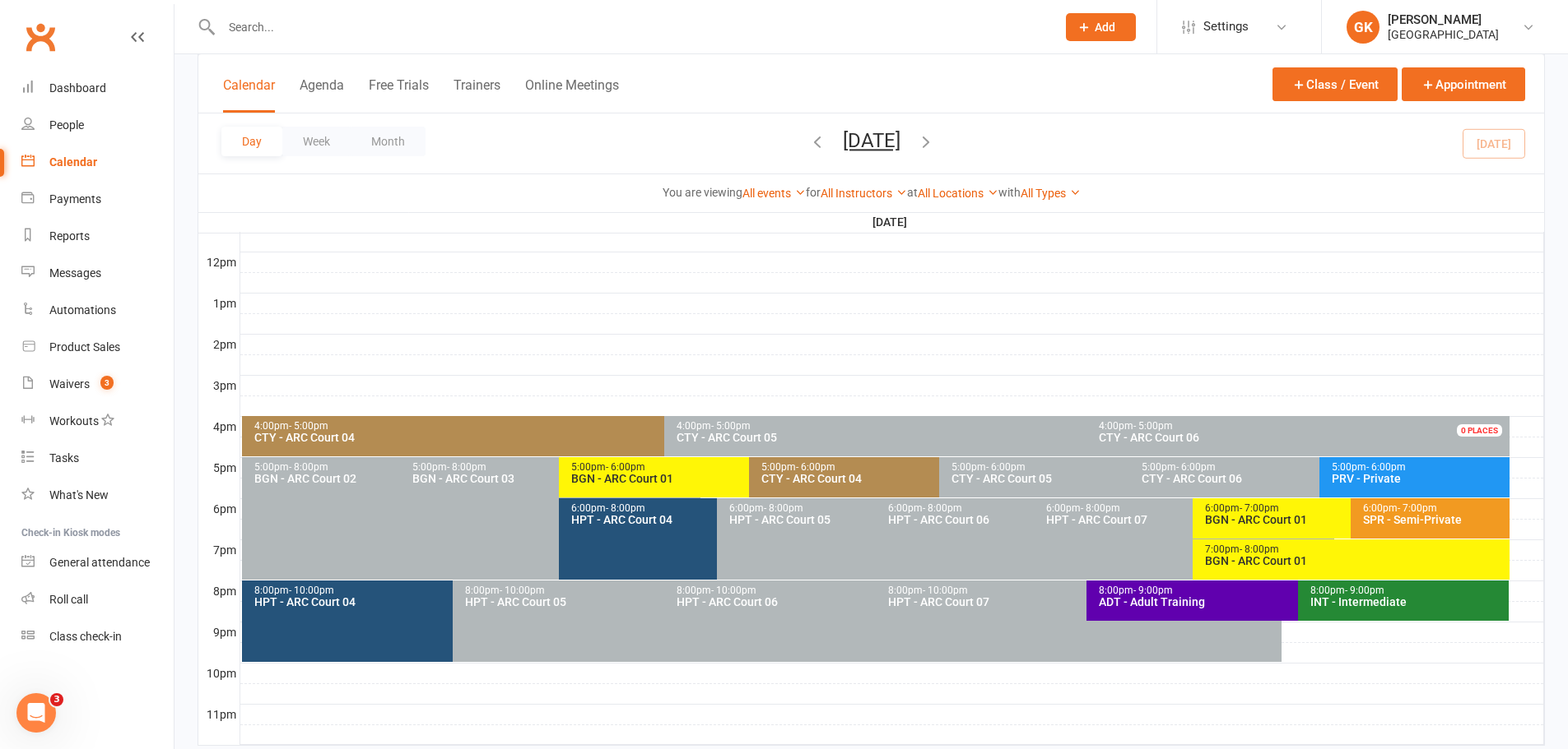
click at [935, 141] on icon "button" at bounding box center [926, 141] width 19 height 18
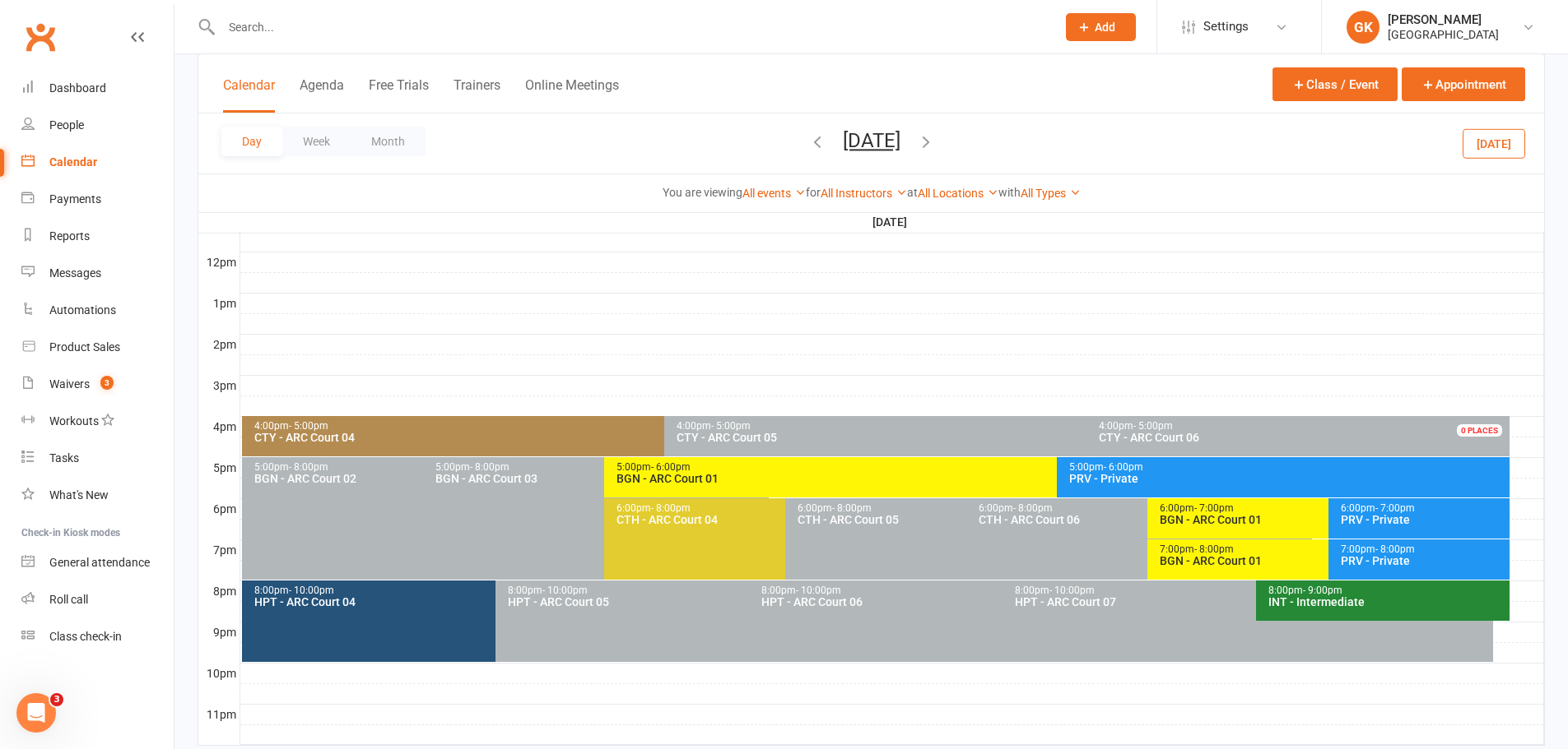
click at [935, 141] on icon "button" at bounding box center [926, 141] width 19 height 18
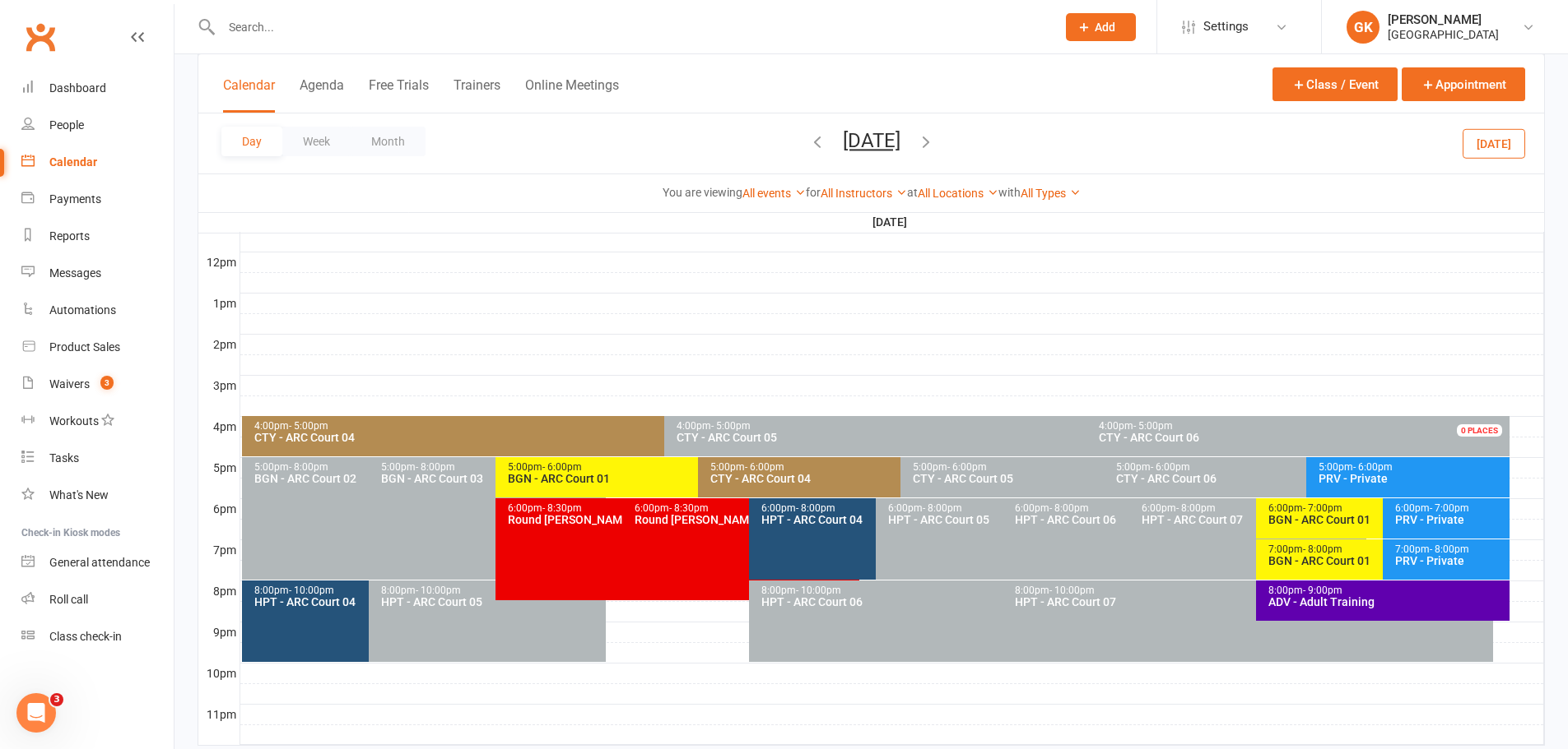
click at [917, 141] on span "[DATE] [DATE] Sun Mon Tue Wed Thu Fri Sat 27 28 29 30 31 01 02 03 04 05 06 07 0…" at bounding box center [871, 143] width 91 height 29
click at [935, 138] on icon "button" at bounding box center [926, 141] width 19 height 18
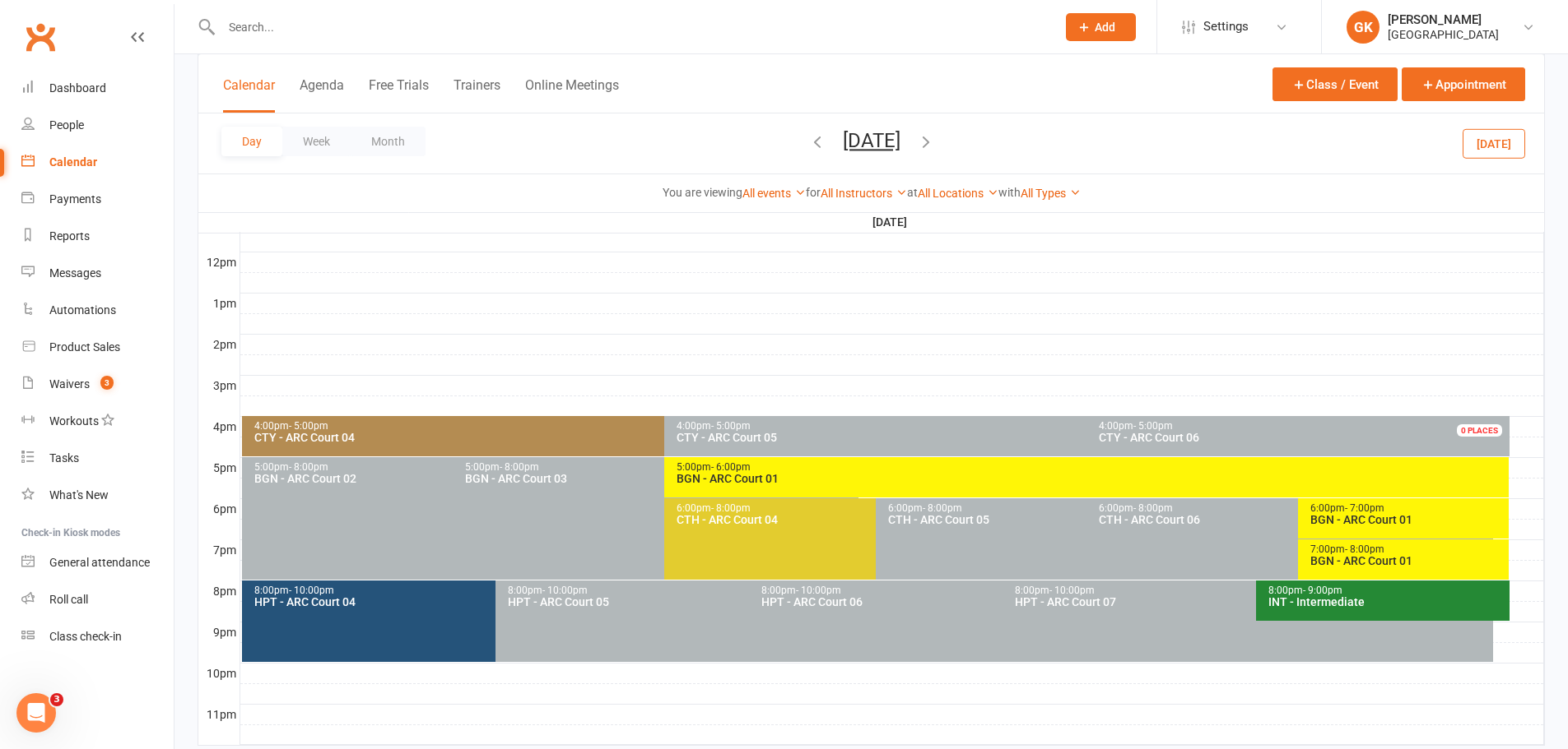
click at [735, 475] on div "BGN - ARC Court 01" at bounding box center [1091, 478] width 831 height 11
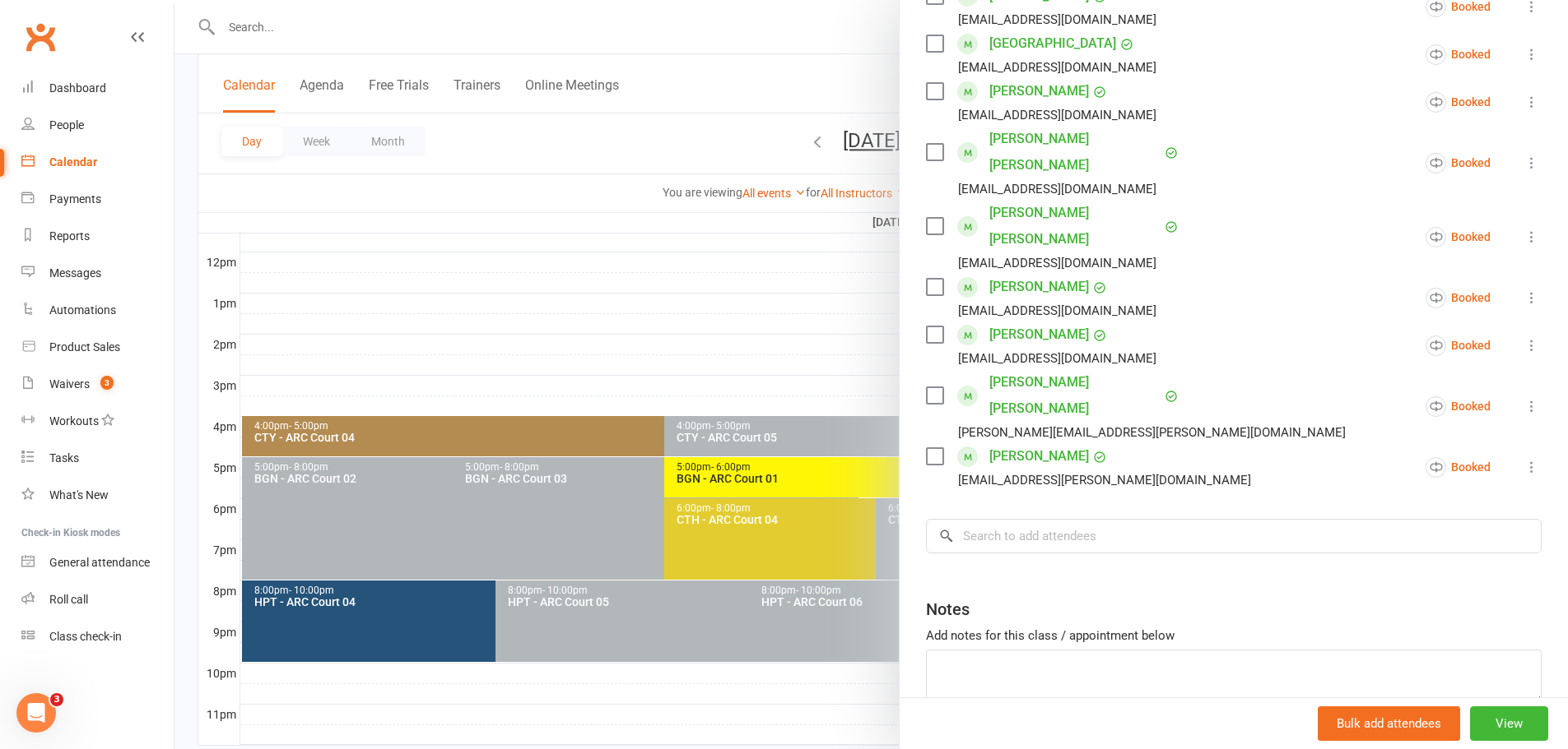
scroll to position [494, 0]
click at [1050, 428] on div "Class kiosk mode Roll call 5:00 PM - 6:00 PM, [DATE] with [PERSON_NAME], [PERSO…" at bounding box center [1233, 181] width 668 height 1209
click at [1043, 518] on input "search" at bounding box center [1233, 534] width 615 height 34
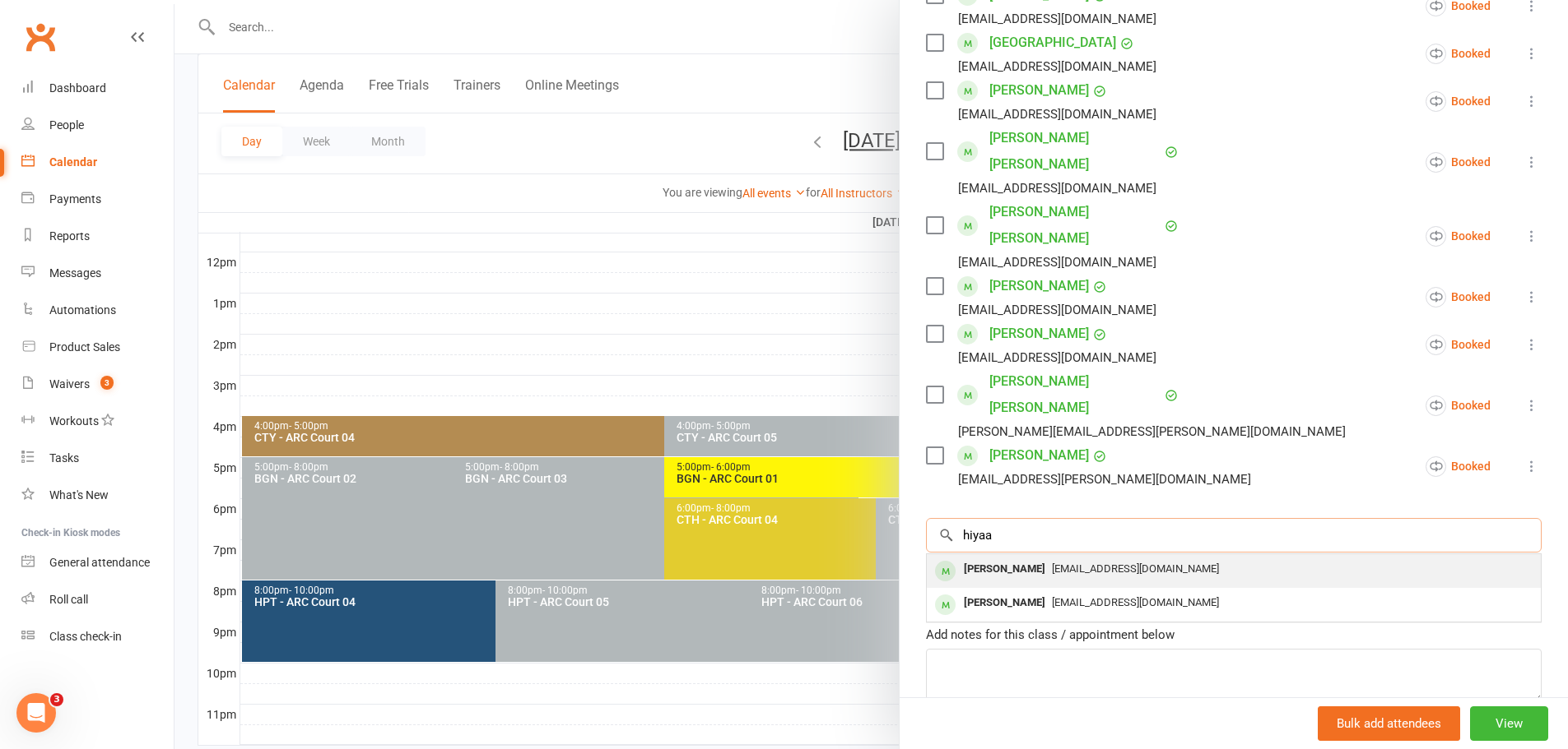
type input "hiyaa"
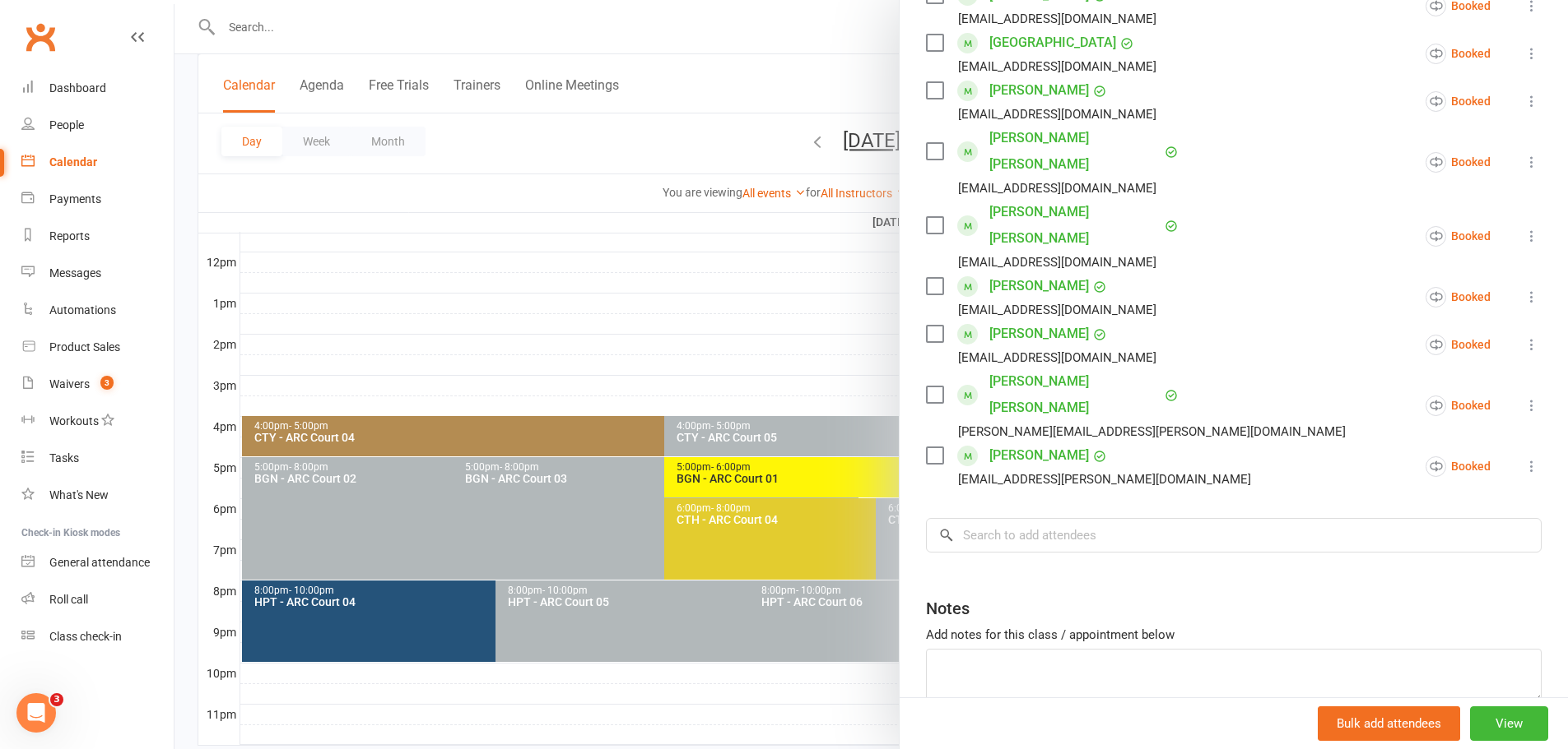
drag, startPoint x: 1031, startPoint y: 485, endPoint x: 1021, endPoint y: 538, distance: 53.9
click at [1021, 538] on div "Class kiosk mode Roll call 5:00 PM - 6:00 PM, [DATE] with [PERSON_NAME], [PERSO…" at bounding box center [1233, 181] width 668 height 1209
click at [1017, 437] on div "Class kiosk mode Roll call 5:00 PM - 6:00 PM, [DATE] with [PERSON_NAME], [PERSO…" at bounding box center [1233, 181] width 668 height 1209
click at [1017, 518] on input "search" at bounding box center [1233, 534] width 615 height 34
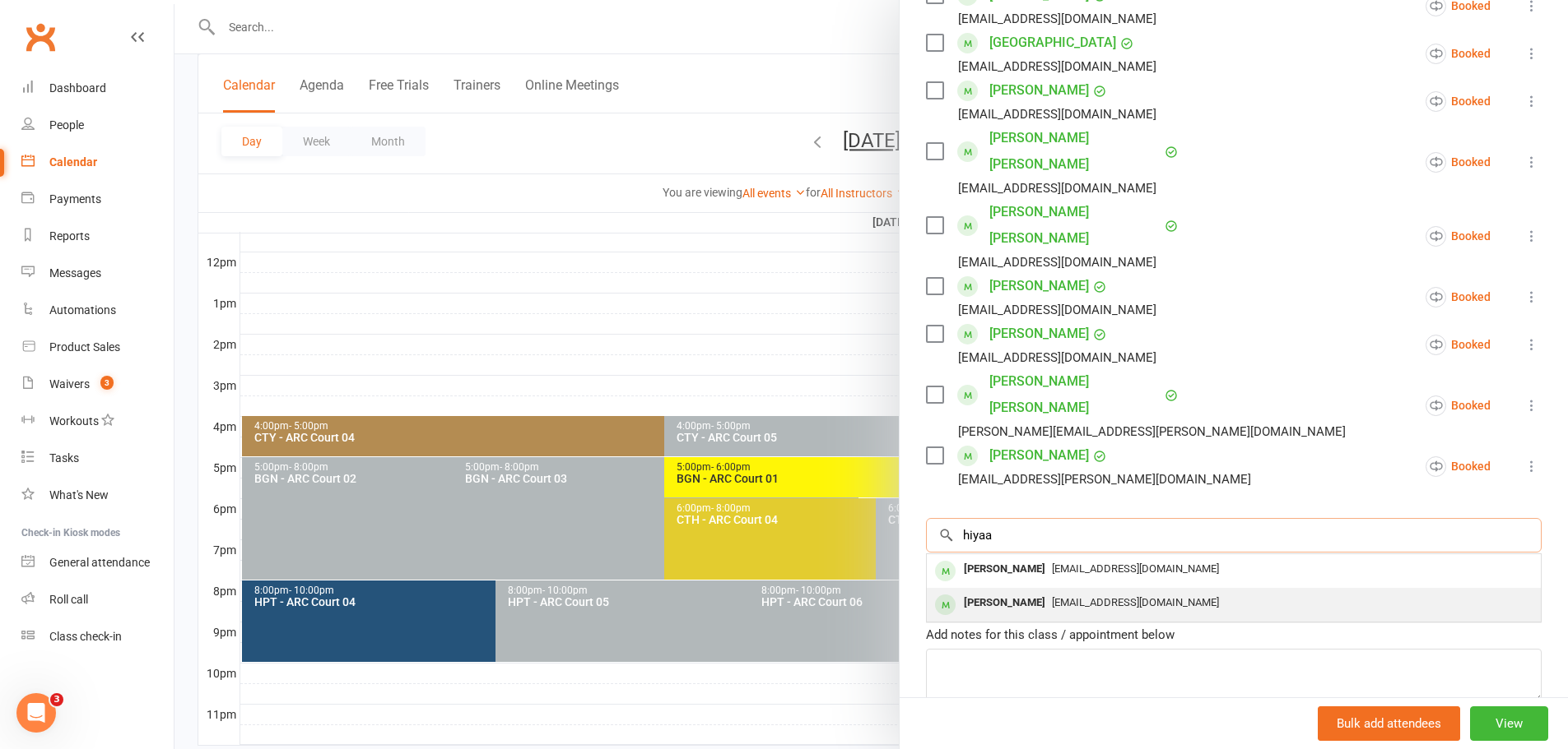
type input "hiyaa"
click at [1052, 596] on span "[EMAIL_ADDRESS][DOMAIN_NAME]" at bounding box center [1135, 602] width 167 height 12
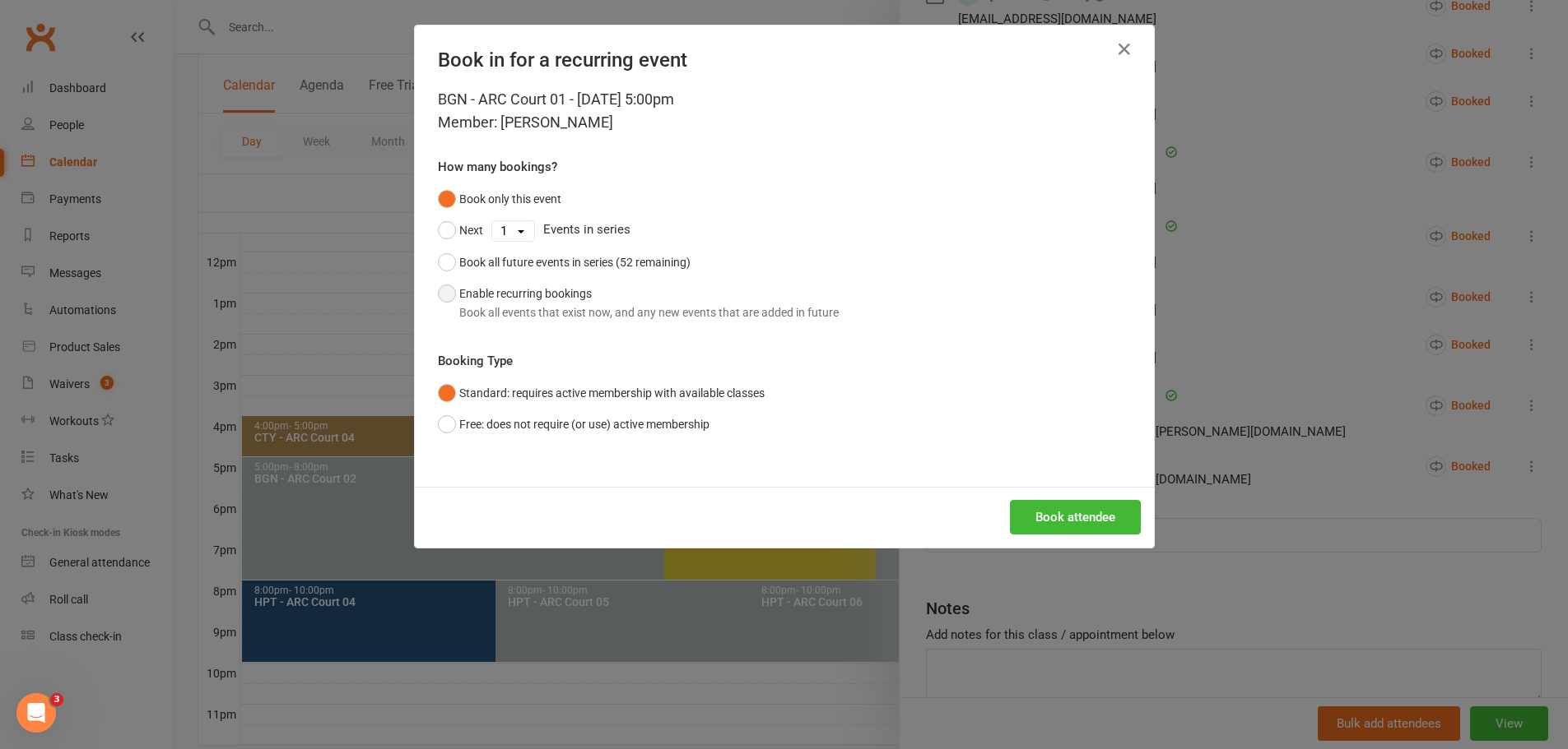
click at [550, 301] on button "Enable recurring bookings Book all events that exist now, and any new events th…" at bounding box center [637, 303] width 401 height 50
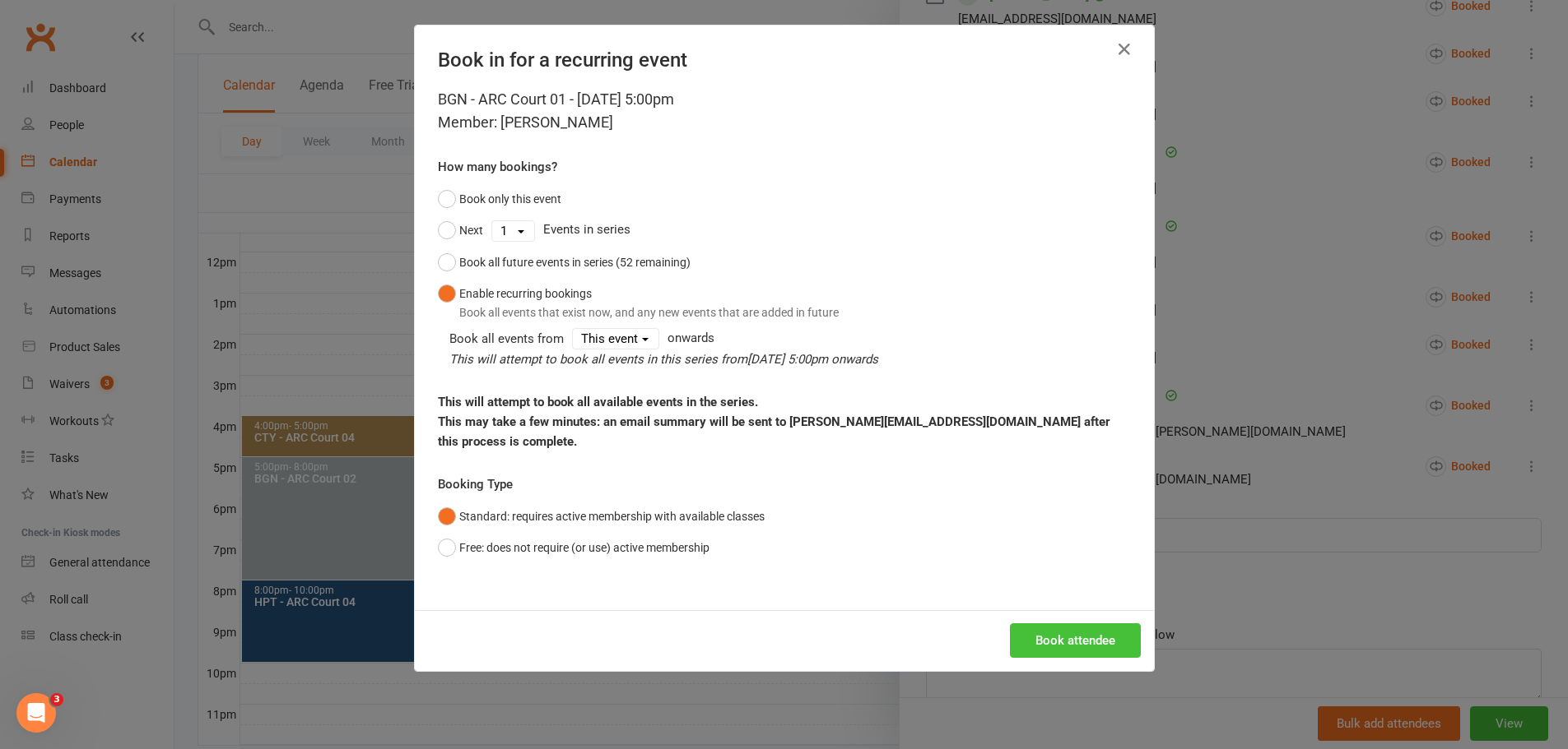
click at [1080, 623] on button "Book attendee" at bounding box center [1074, 640] width 130 height 34
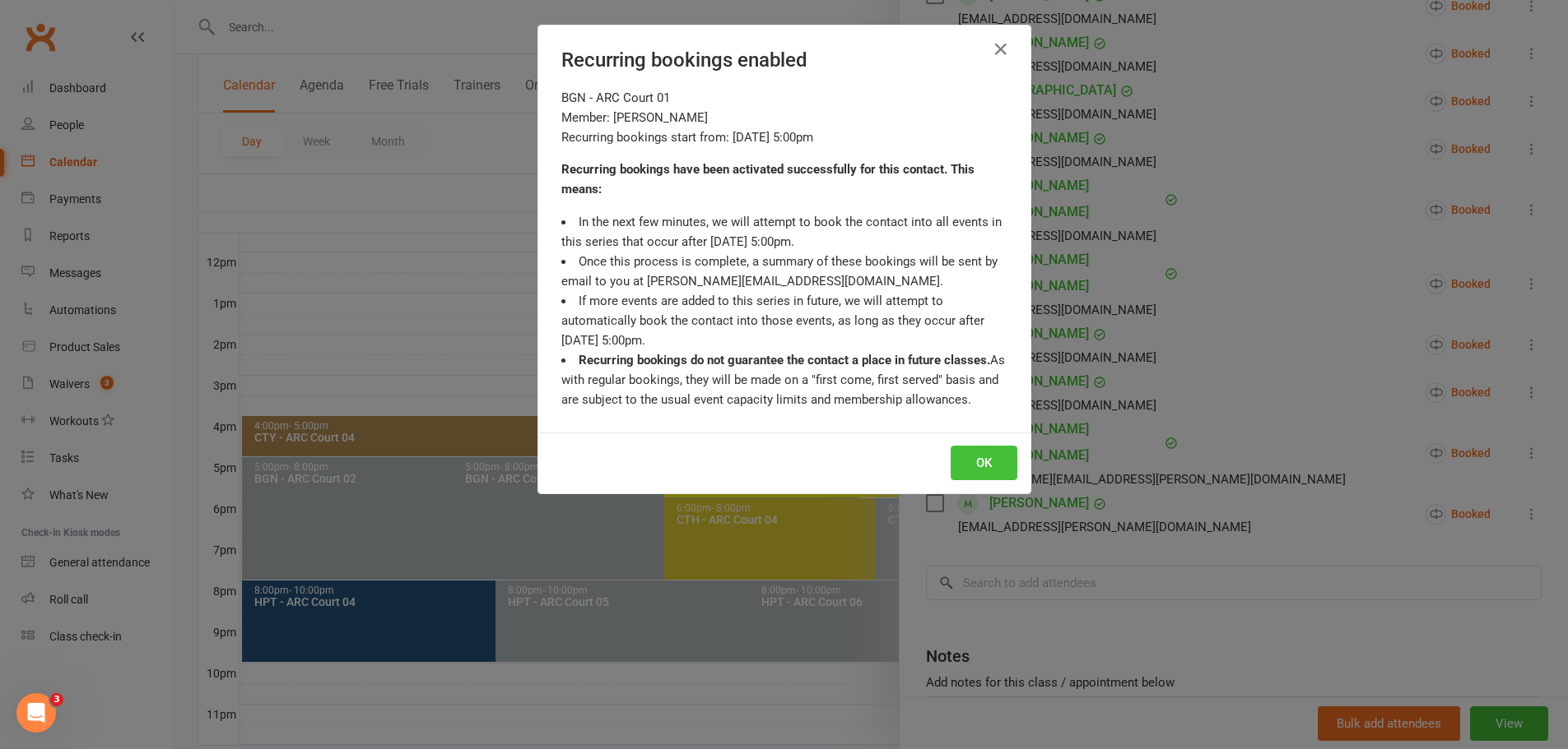
click at [983, 465] on button "OK" at bounding box center [983, 462] width 67 height 34
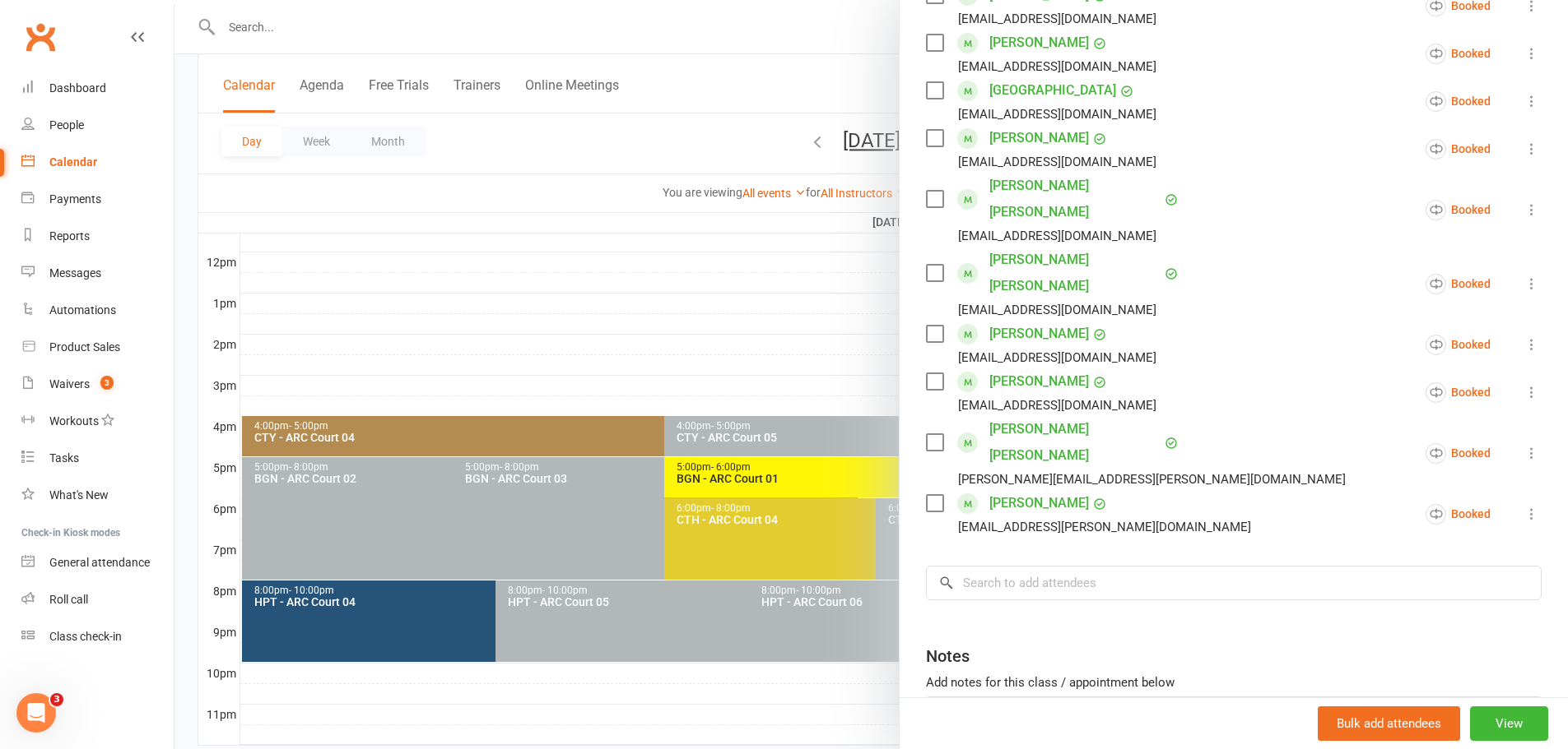
click at [460, 209] on div at bounding box center [871, 374] width 1393 height 749
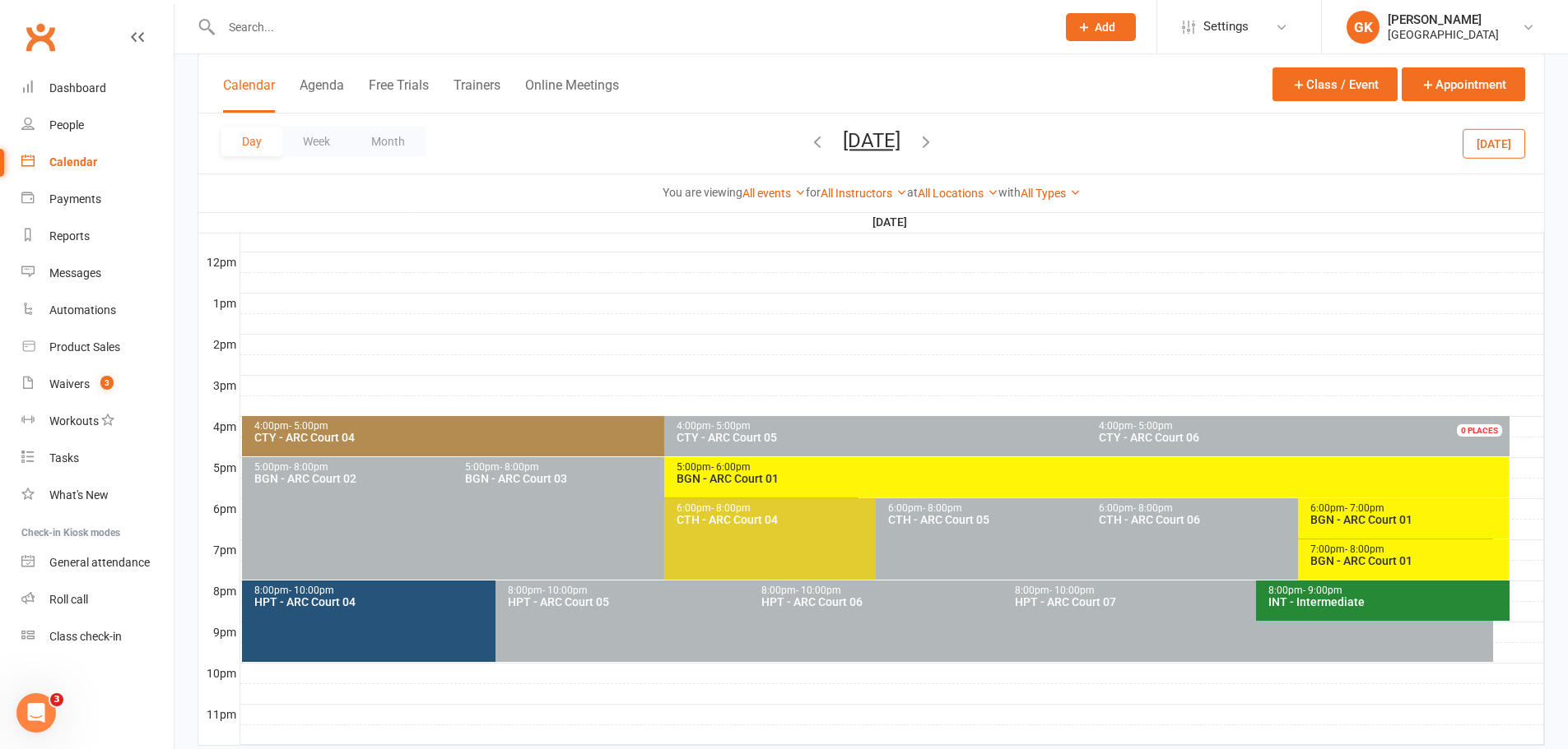
click at [326, 32] on input "text" at bounding box center [630, 27] width 828 height 23
paste input "[PERSON_NAME]"
type input "[PERSON_NAME]"
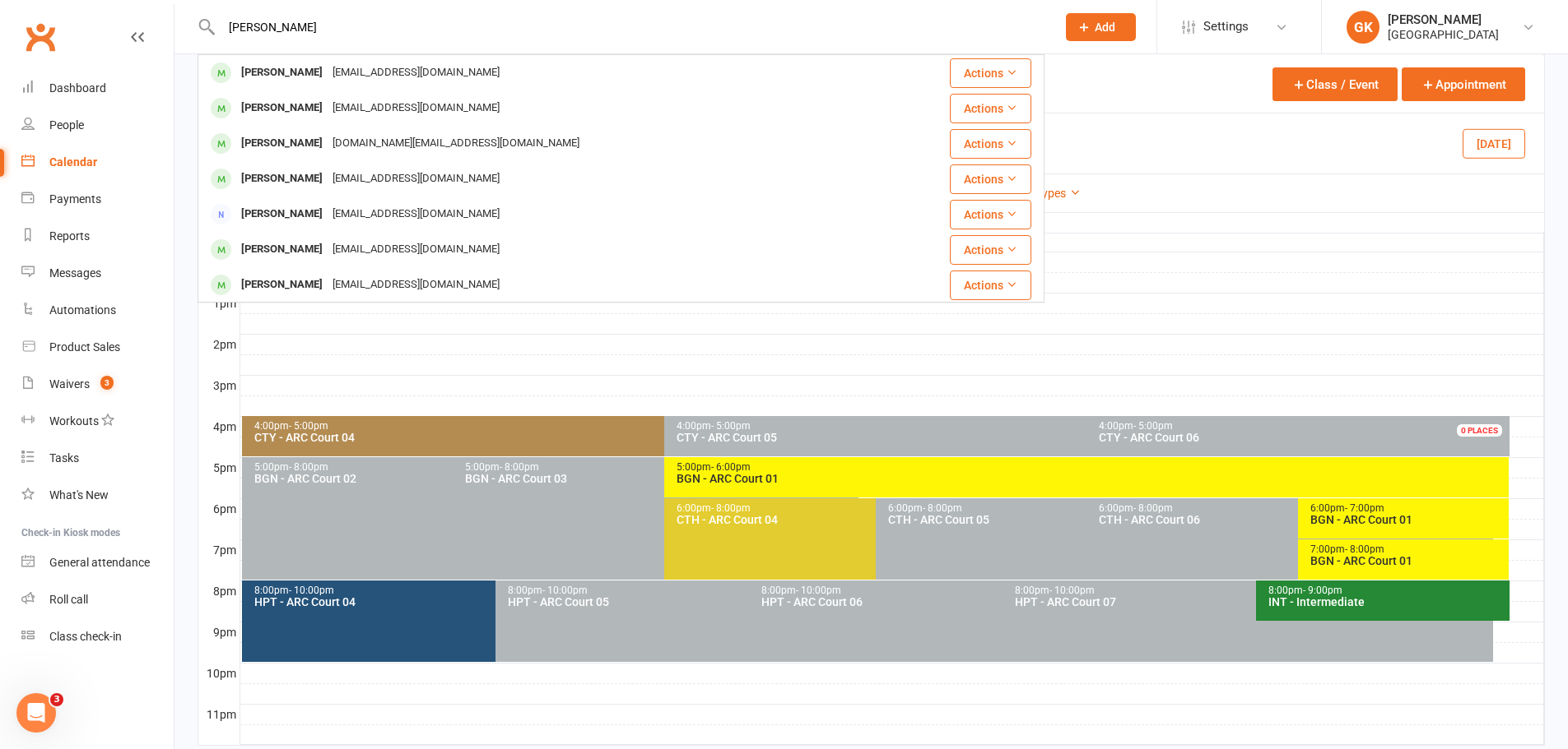
drag, startPoint x: 306, startPoint y: 29, endPoint x: 124, endPoint y: 25, distance: 182.0
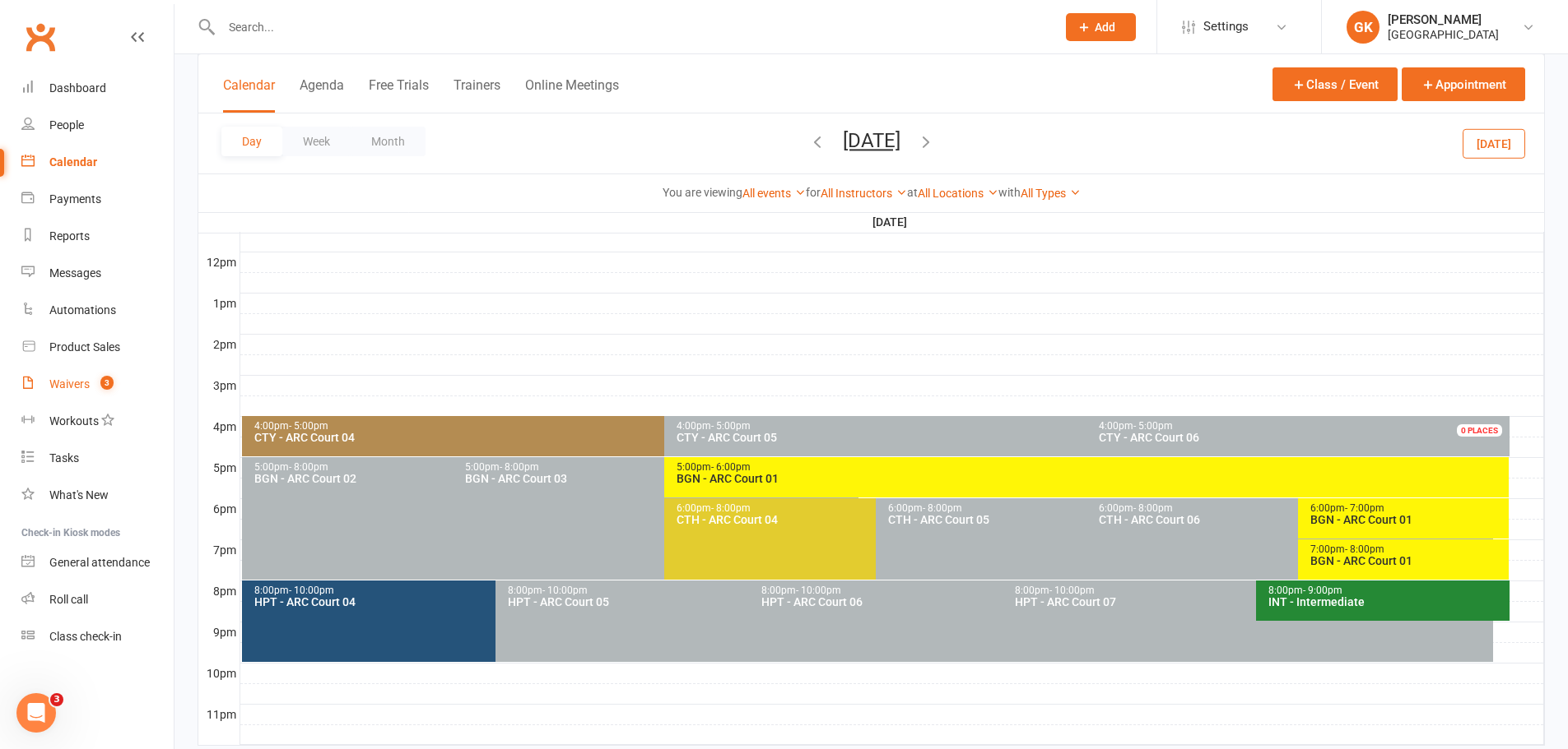
click at [79, 380] on div "Waivers" at bounding box center [69, 384] width 41 height 13
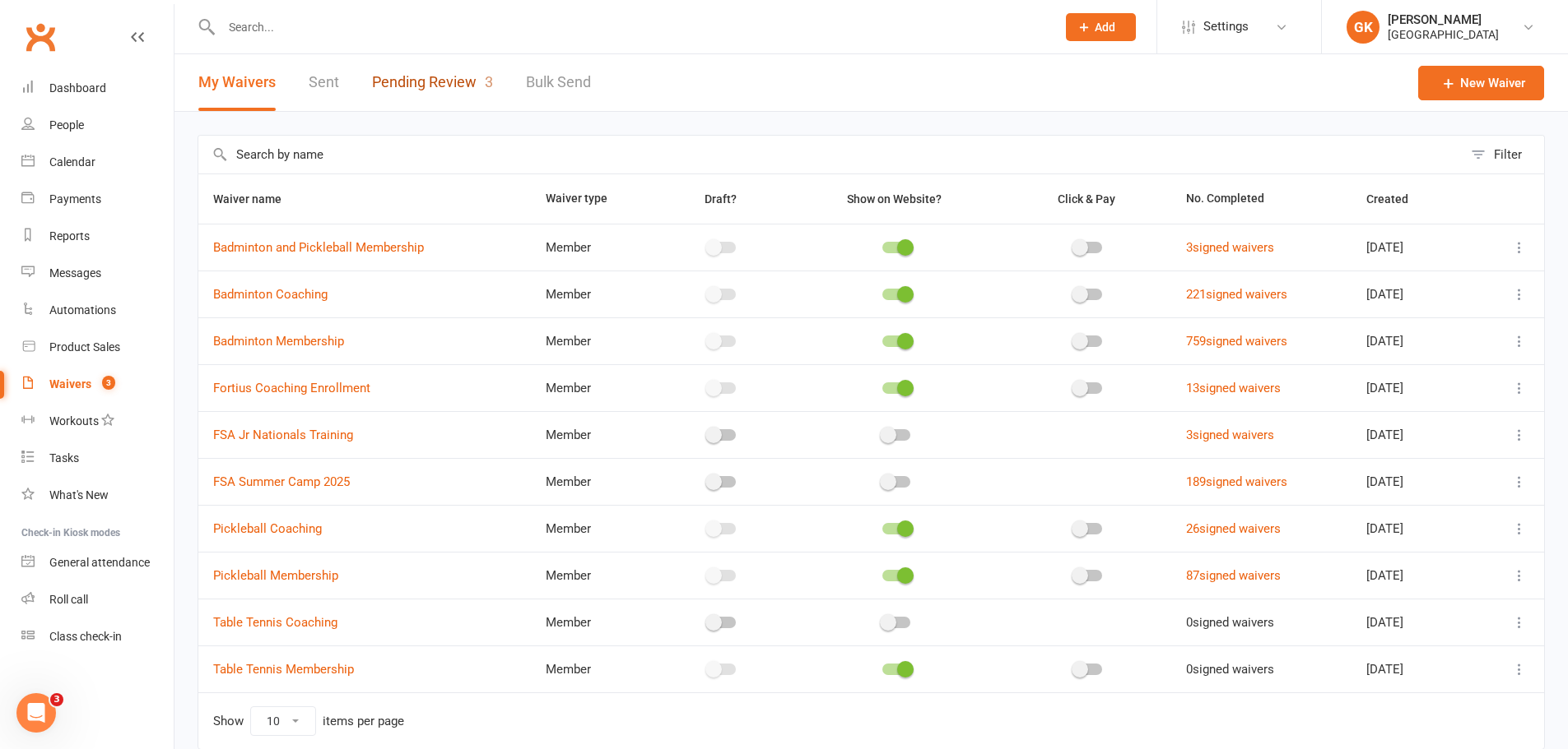
click at [449, 89] on link "Pending Review 3" at bounding box center [432, 82] width 121 height 56
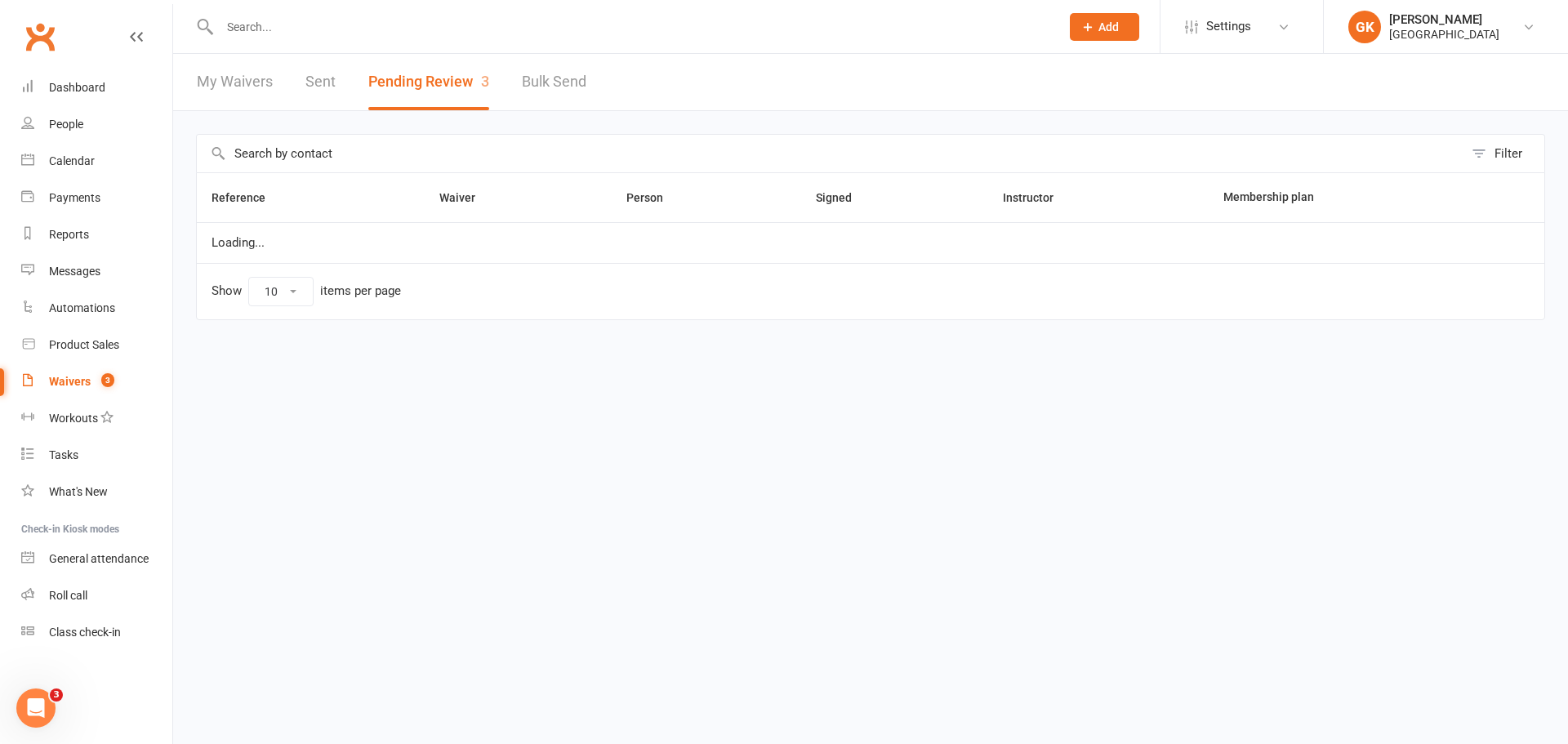
select select "100"
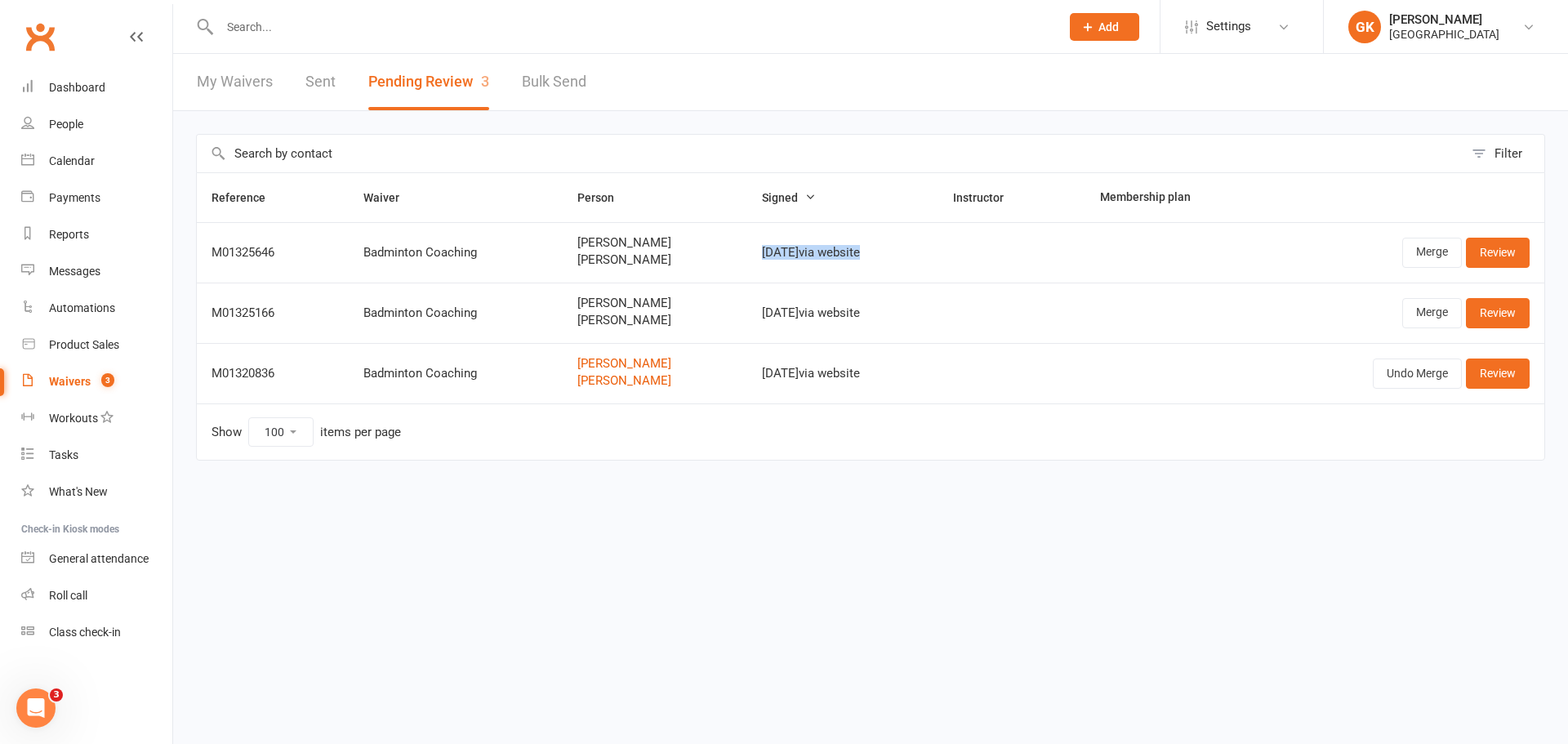
drag, startPoint x: 743, startPoint y: 257, endPoint x: 890, endPoint y: 265, distance: 147.2
click at [890, 265] on td "[DATE] via website" at bounding box center [843, 253] width 191 height 61
click at [1490, 260] on link "Review" at bounding box center [1497, 253] width 63 height 29
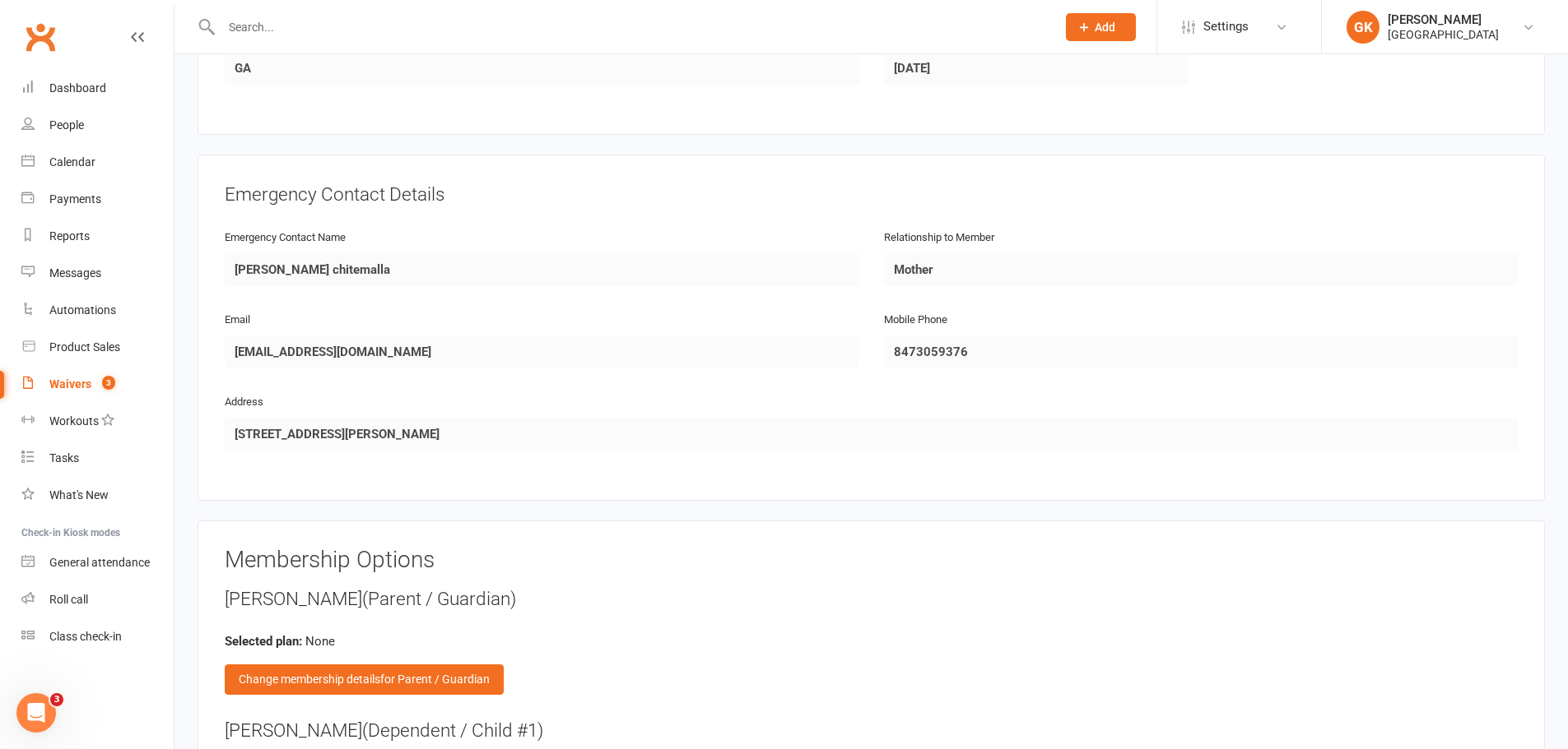
scroll to position [1480, 0]
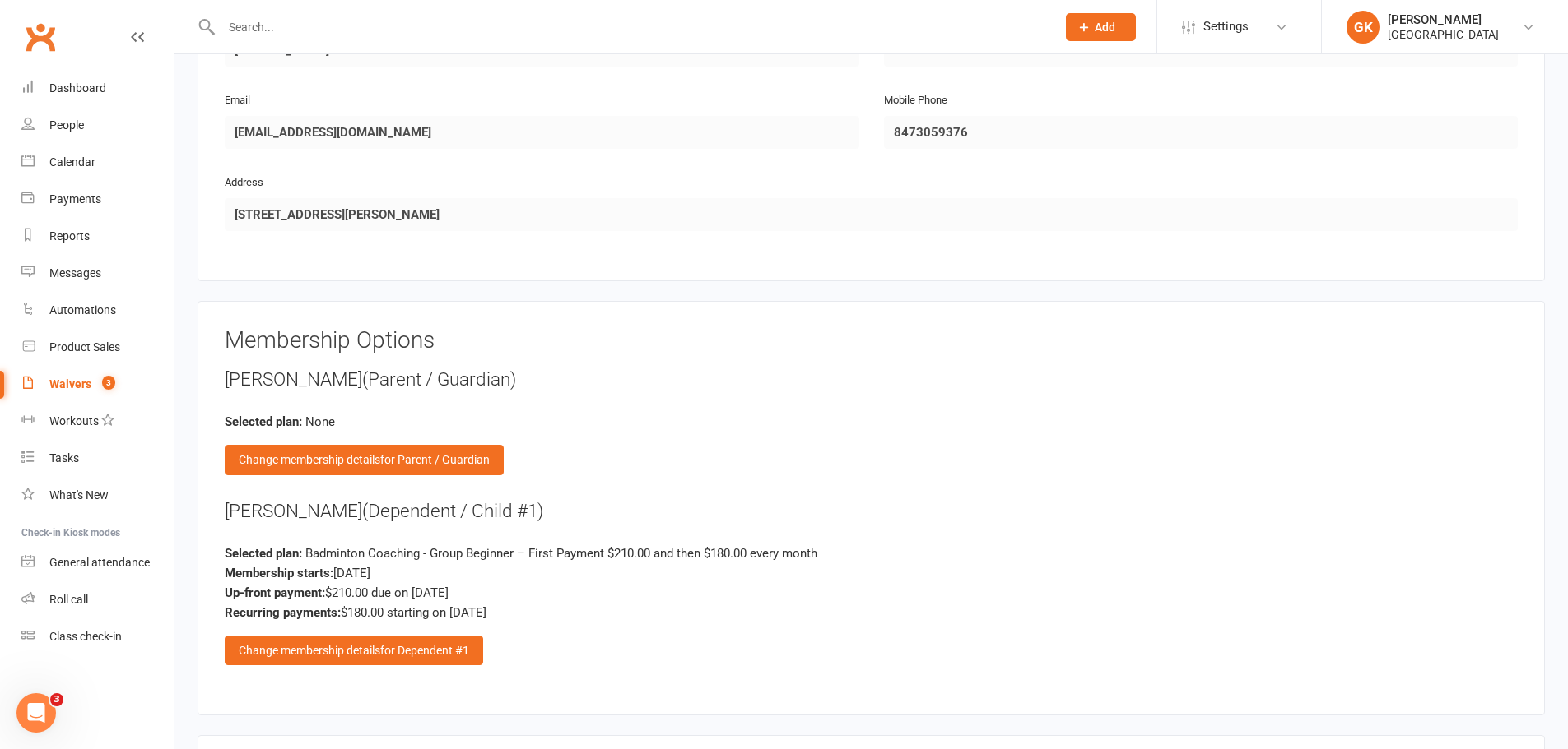
drag, startPoint x: 348, startPoint y: 515, endPoint x: 225, endPoint y: 521, distance: 123.1
click at [224, 520] on div "Membership Options [PERSON_NAME] (Parent / Guardian) Selected plan: None Change…" at bounding box center [870, 509] width 1347 height 415
copy div "[PERSON_NAME]"
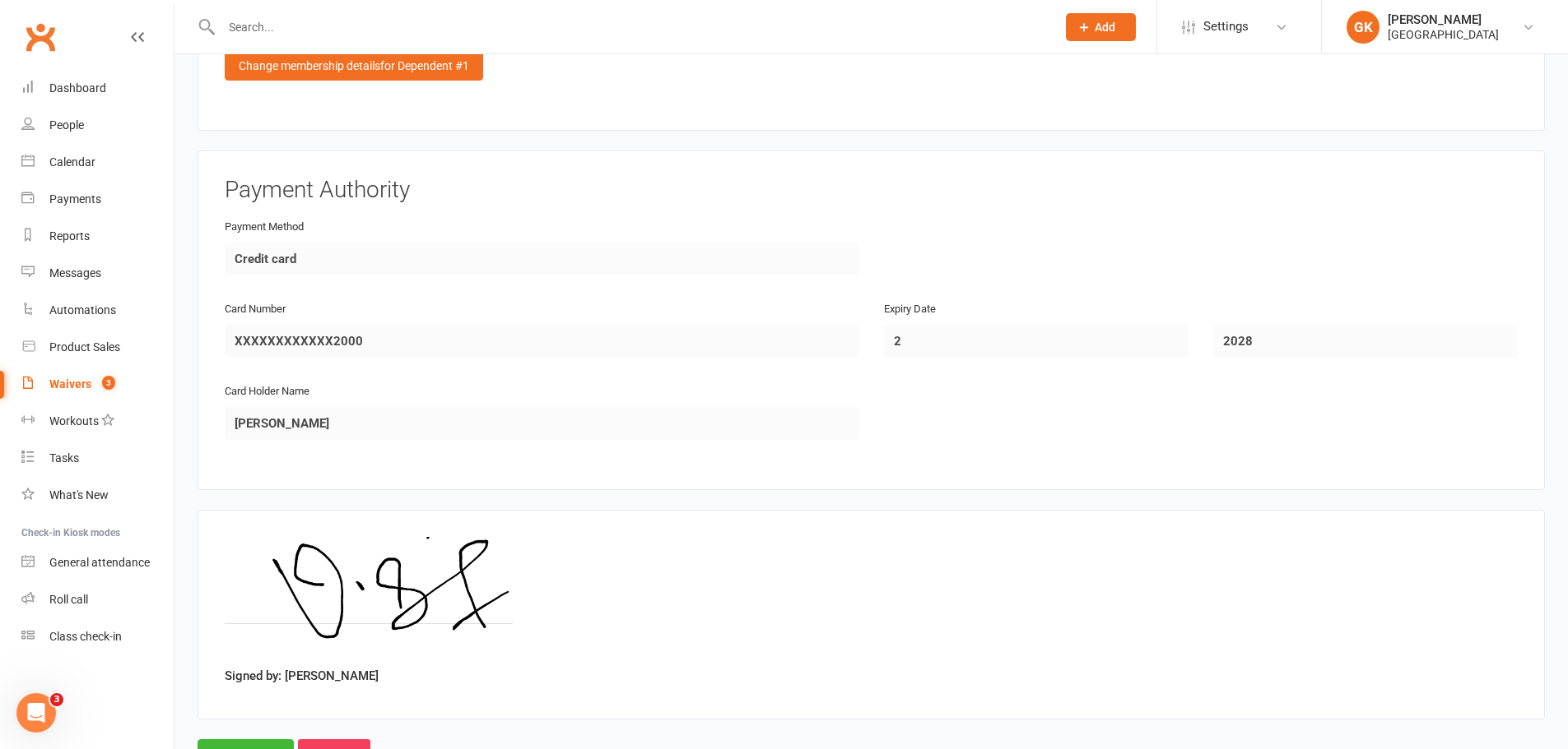
scroll to position [2137, 0]
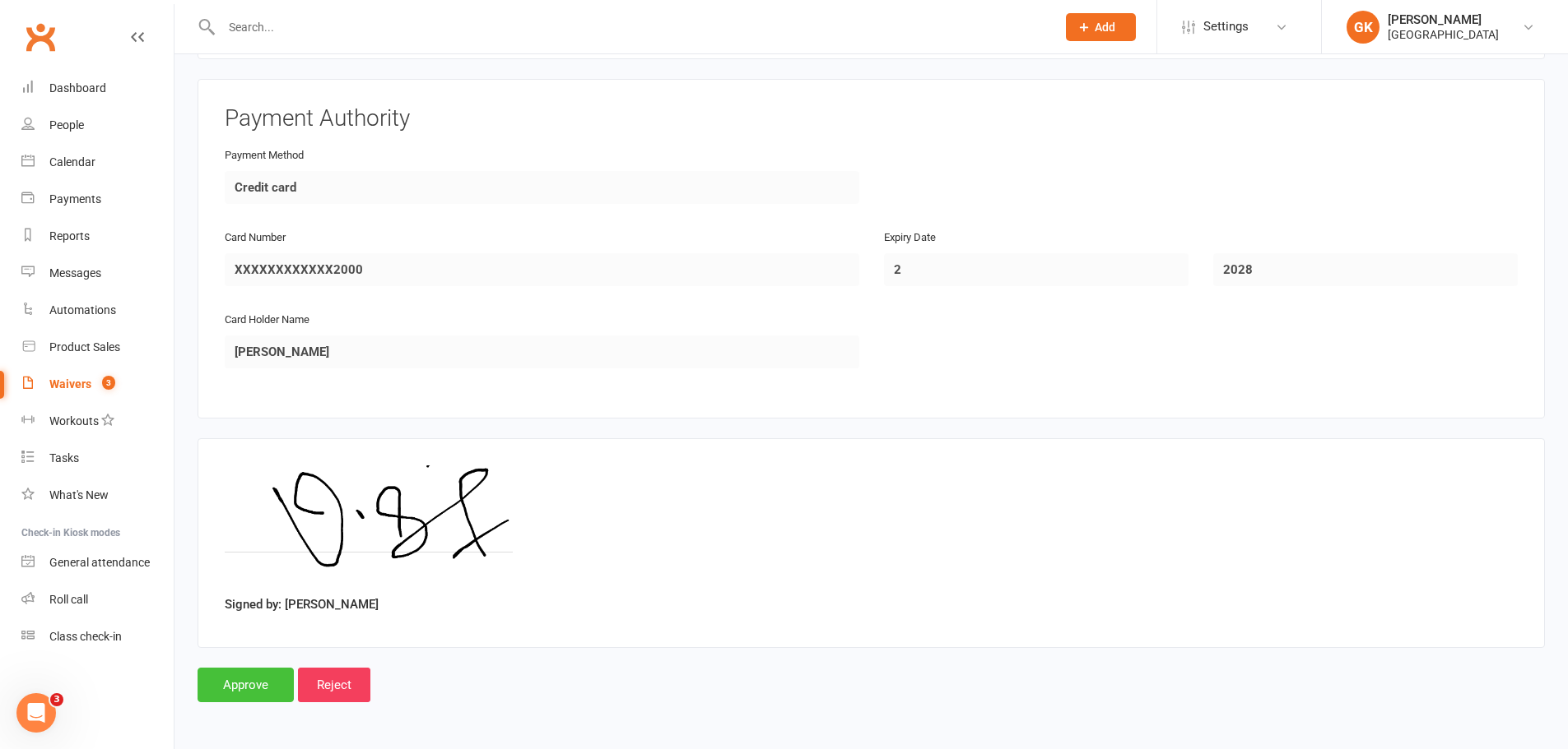
click at [247, 689] on input "Approve" at bounding box center [245, 684] width 96 height 34
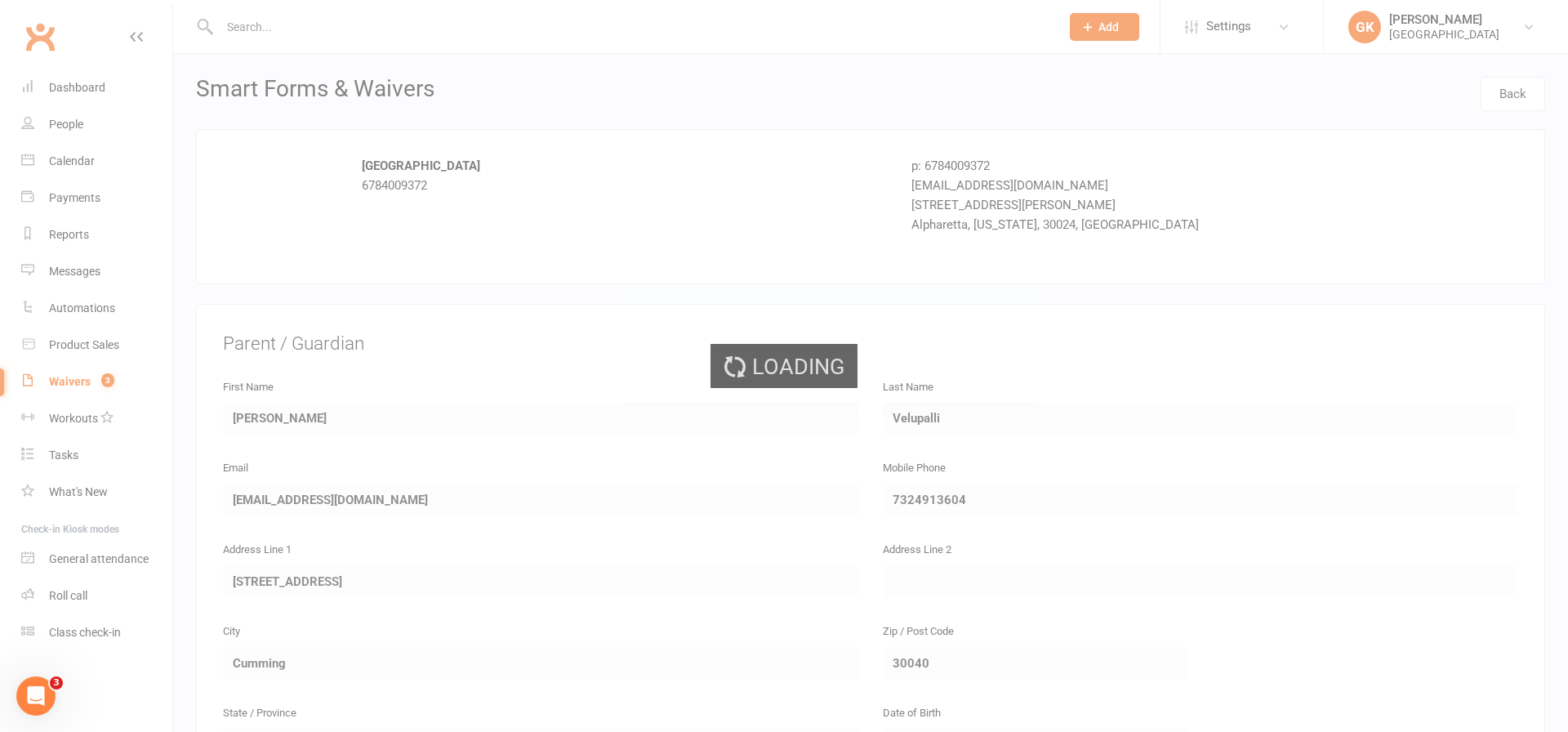
select select "100"
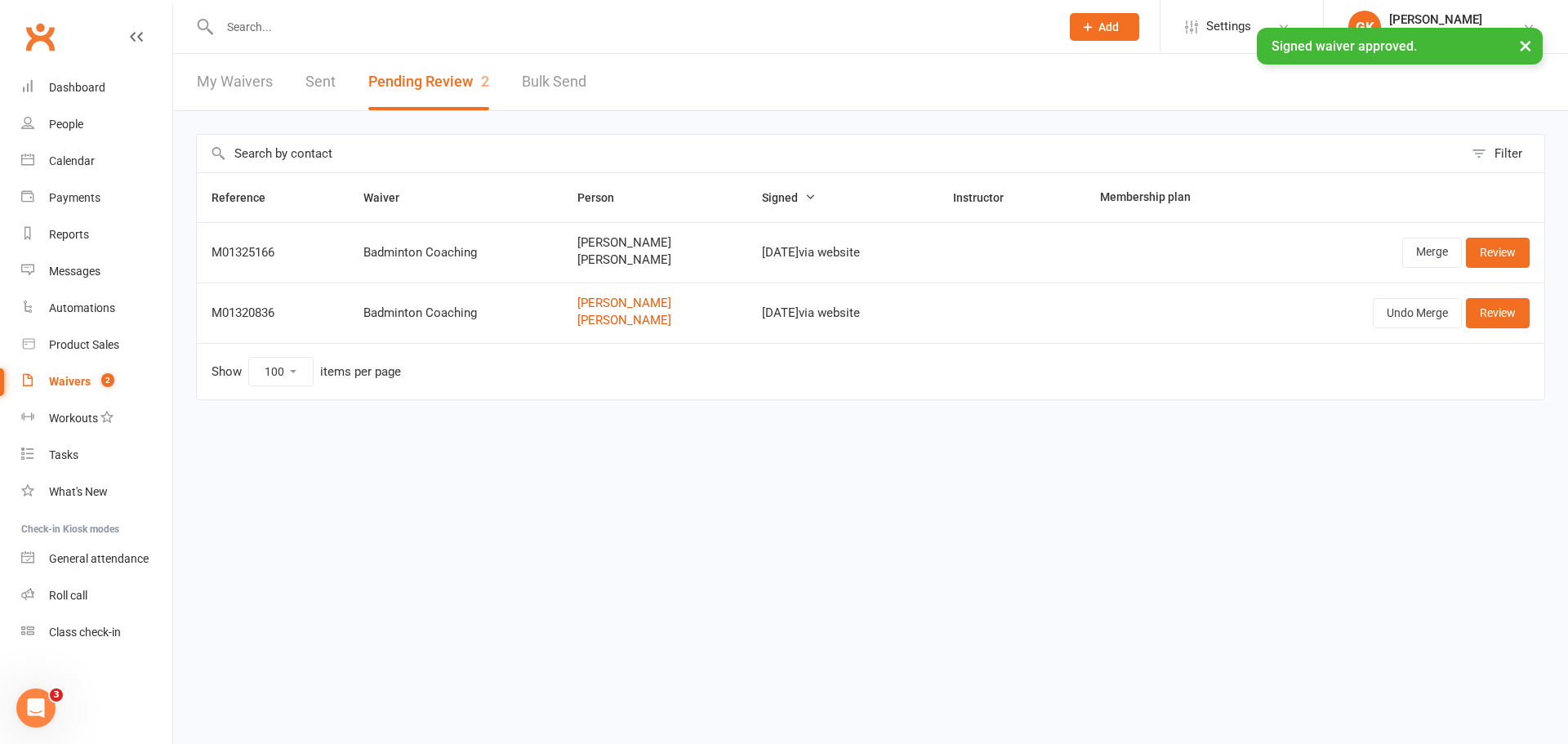
click at [235, 16] on input "text" at bounding box center [632, 27] width 834 height 23
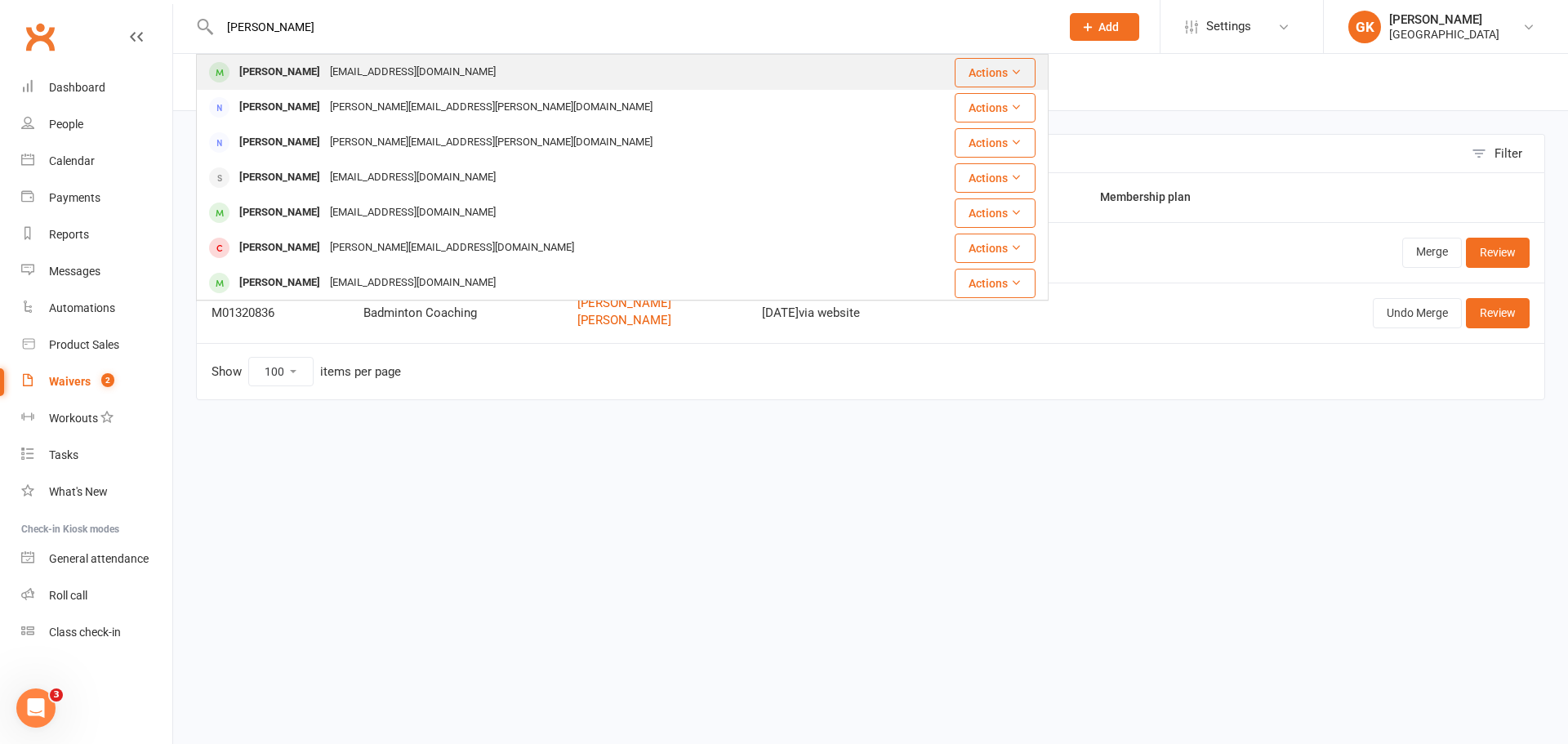
type input "[PERSON_NAME]"
click at [317, 75] on div "[PERSON_NAME]" at bounding box center [279, 73] width 91 height 24
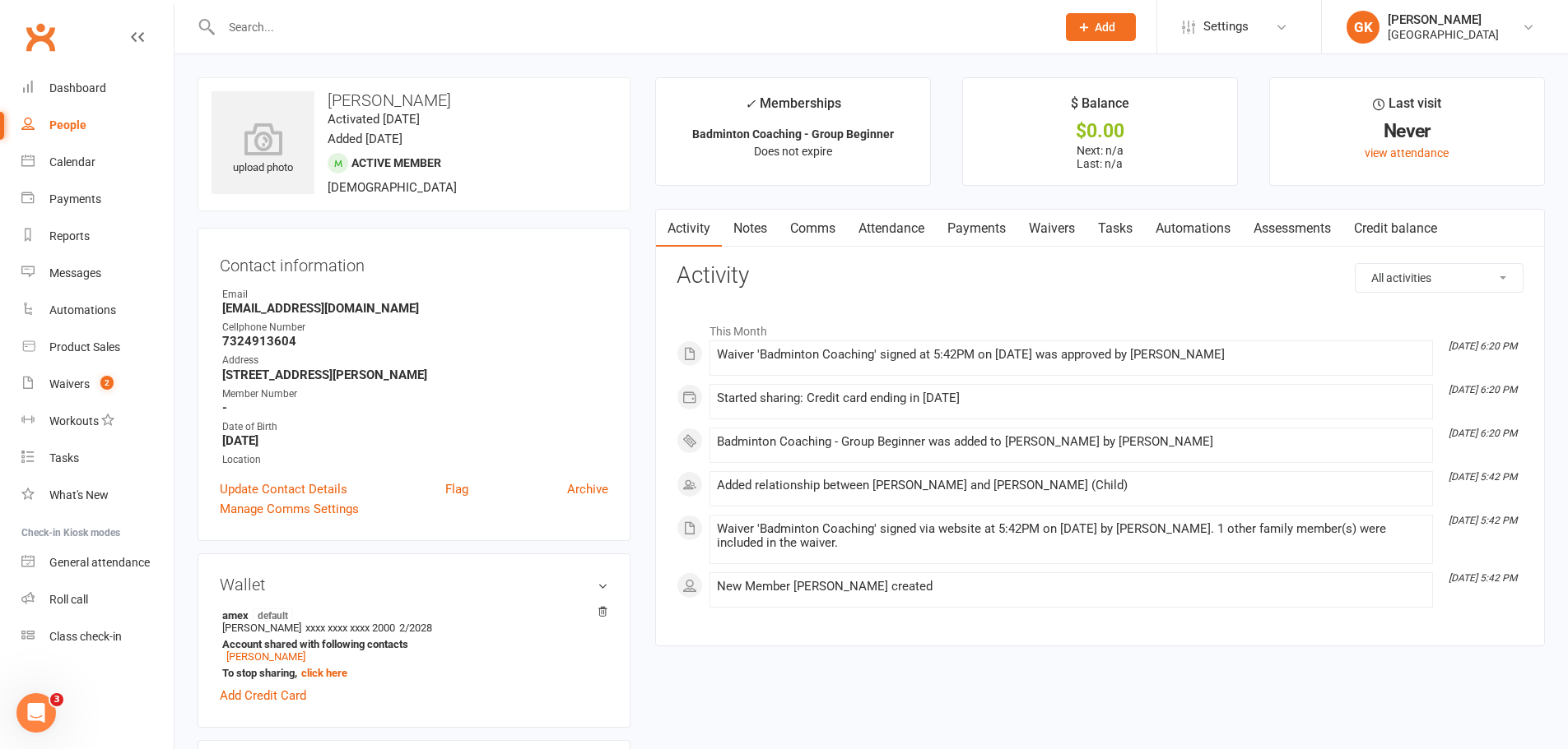
click at [833, 230] on link "Comms" at bounding box center [812, 228] width 68 height 38
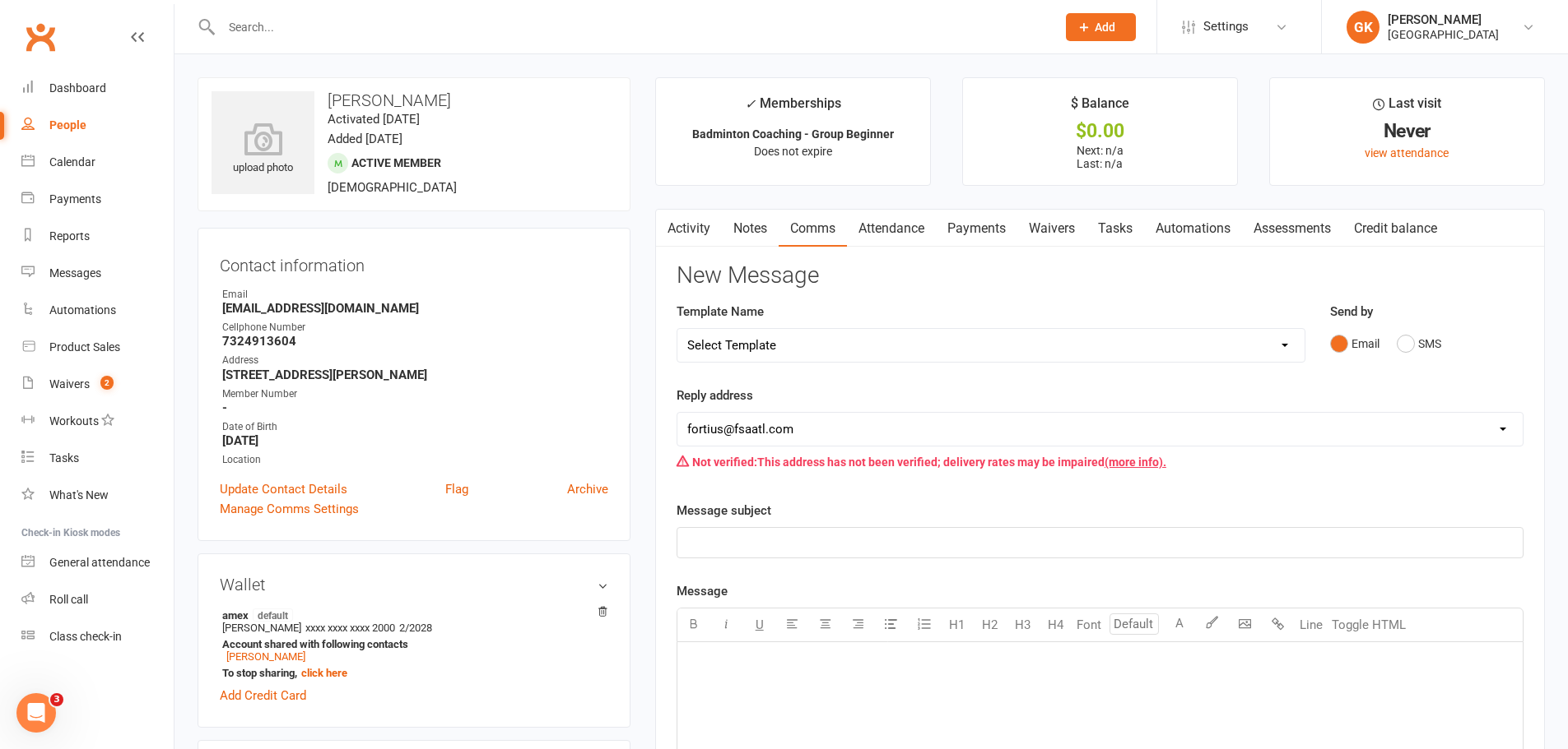
click at [814, 428] on select "[EMAIL_ADDRESS][DOMAIN_NAME] [EMAIL_ADDRESS][DOMAIN_NAME] [EMAIL_ADDRESS][DOMAI…" at bounding box center [1100, 430] width 846 height 33
select select "9"
click at [677, 413] on select "[EMAIL_ADDRESS][DOMAIN_NAME] [EMAIL_ADDRESS][DOMAIN_NAME] [EMAIL_ADDRESS][DOMAI…" at bounding box center [1100, 430] width 846 height 33
click at [806, 337] on select "Select Template [Email] Badminton Court Schedule [SMS] [Default template - revi…" at bounding box center [991, 346] width 627 height 33
select select "22"
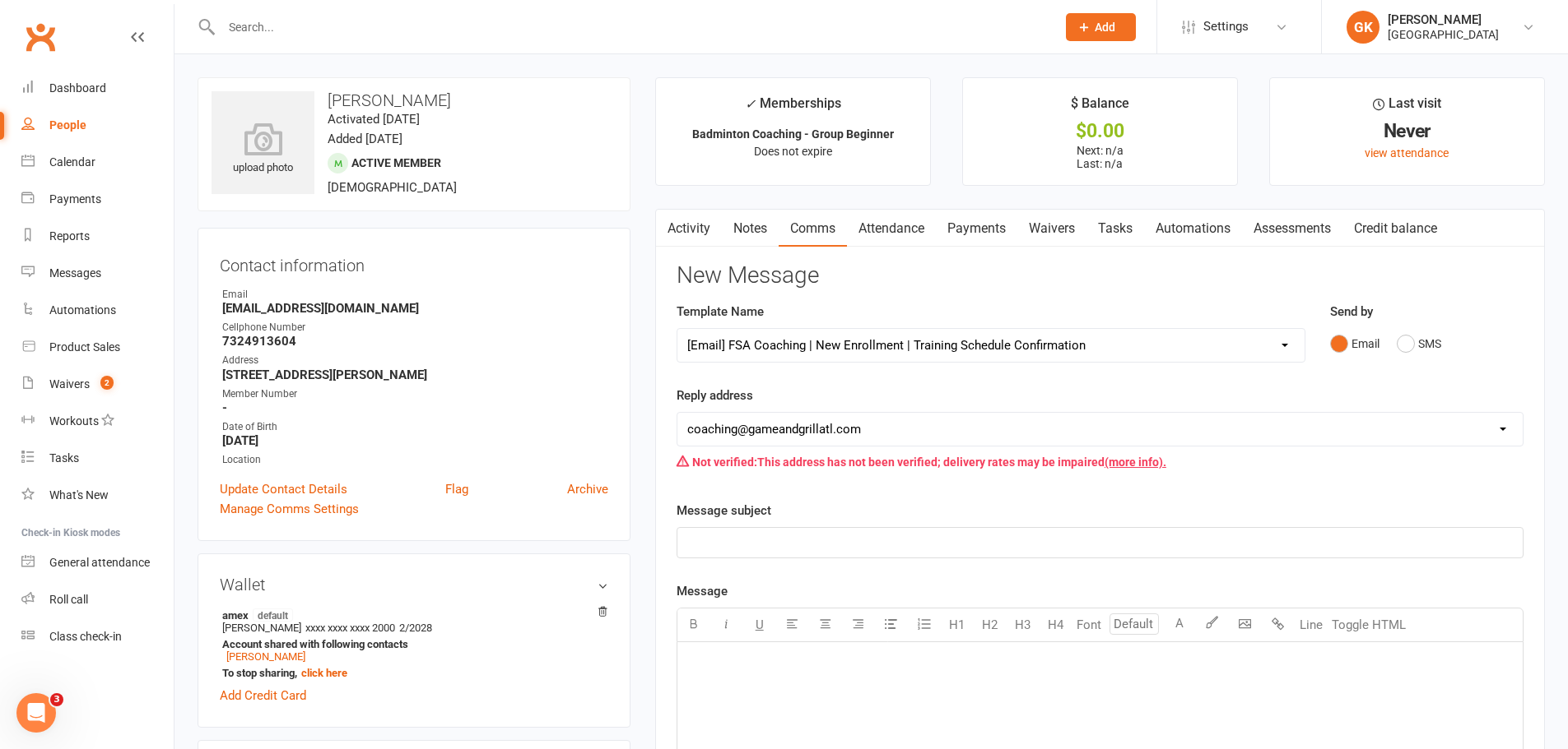
click at [677, 329] on select "Select Template [Email] Badminton Court Schedule [SMS] [Default template - revi…" at bounding box center [991, 346] width 627 height 33
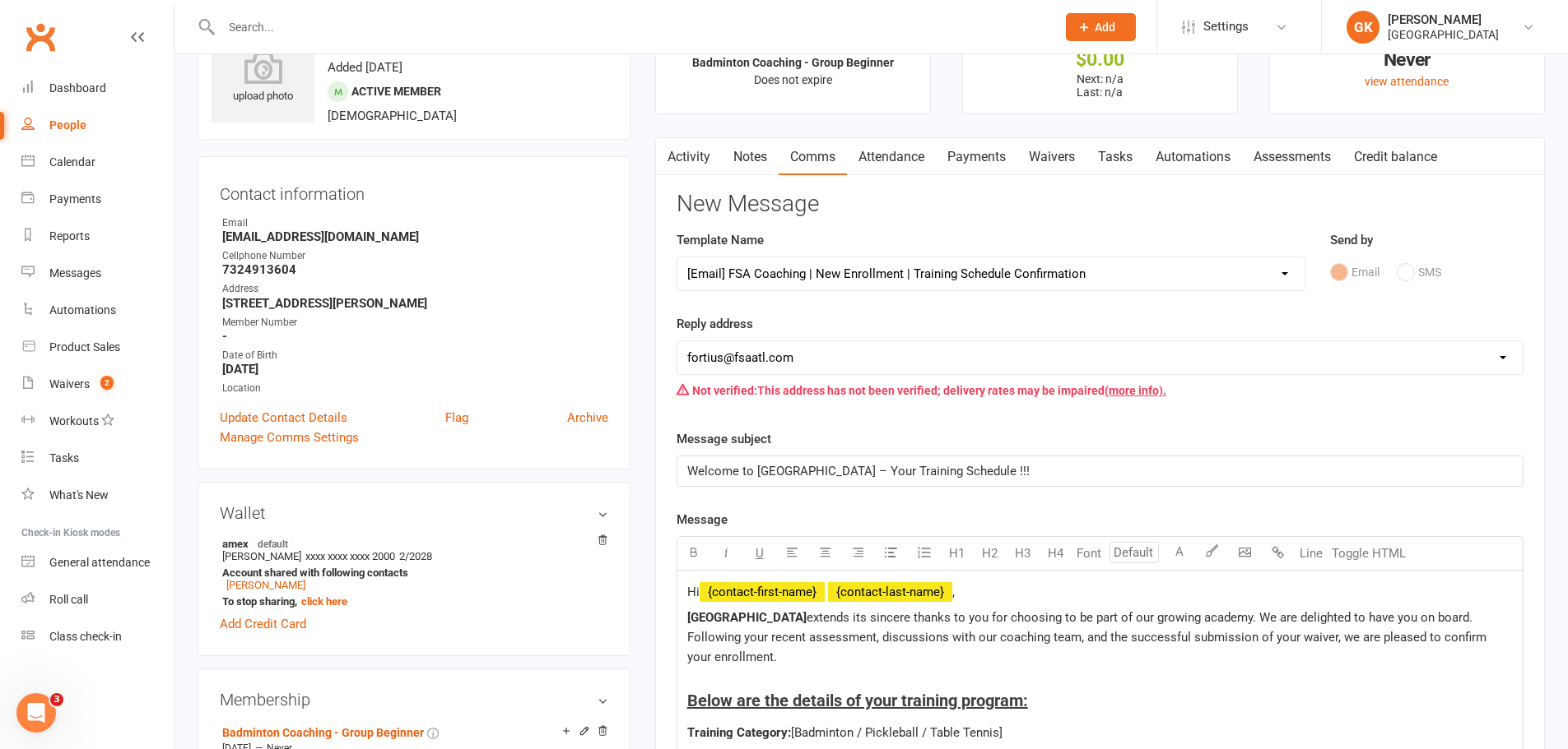
scroll to position [165, 0]
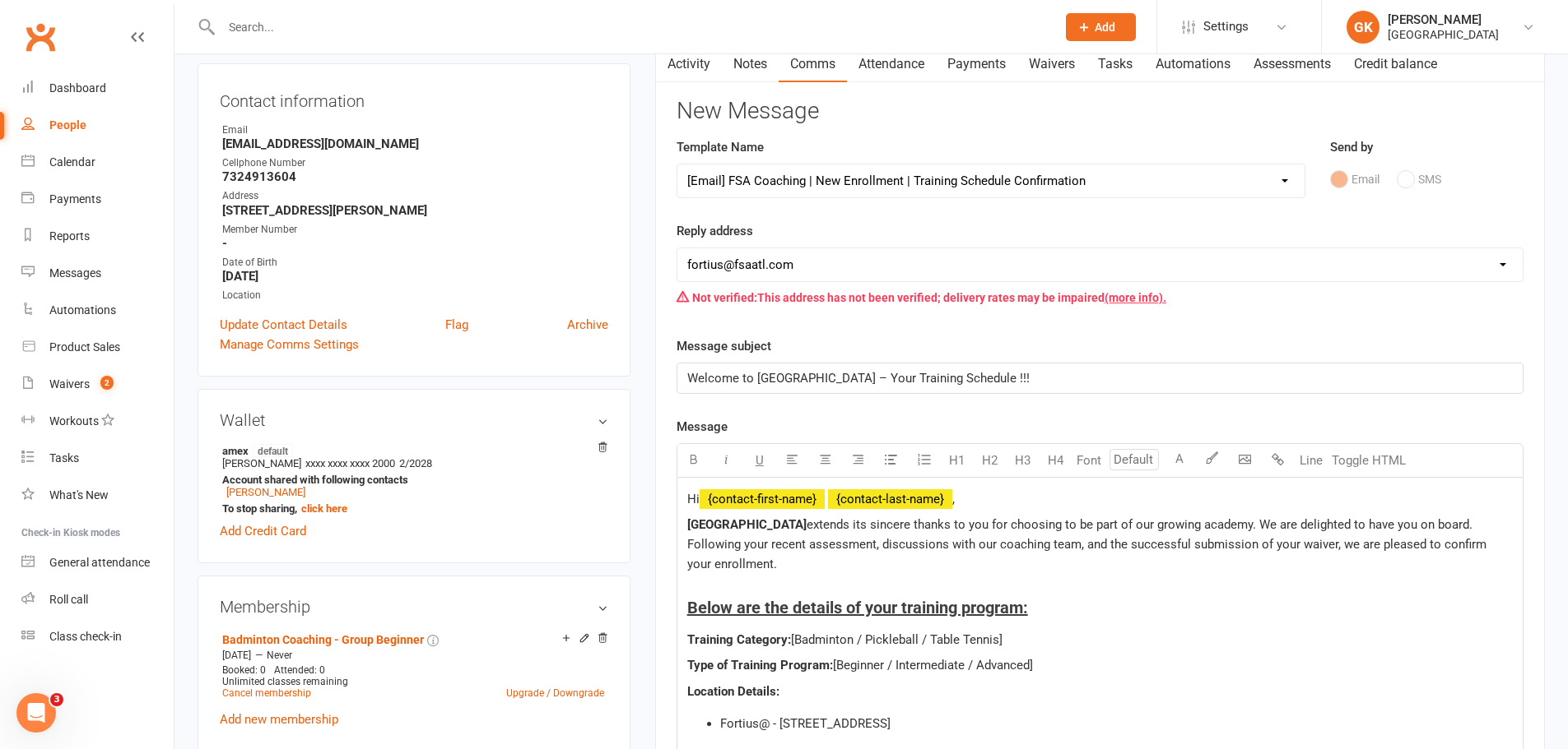
click at [756, 250] on select "[EMAIL_ADDRESS][DOMAIN_NAME] [EMAIL_ADDRESS][DOMAIN_NAME] [EMAIL_ADDRESS][DOMAI…" at bounding box center [1100, 265] width 846 height 33
select select "9"
click at [677, 249] on select "[EMAIL_ADDRESS][DOMAIN_NAME] [EMAIL_ADDRESS][DOMAIN_NAME] [EMAIL_ADDRESS][DOMAI…" at bounding box center [1100, 265] width 846 height 33
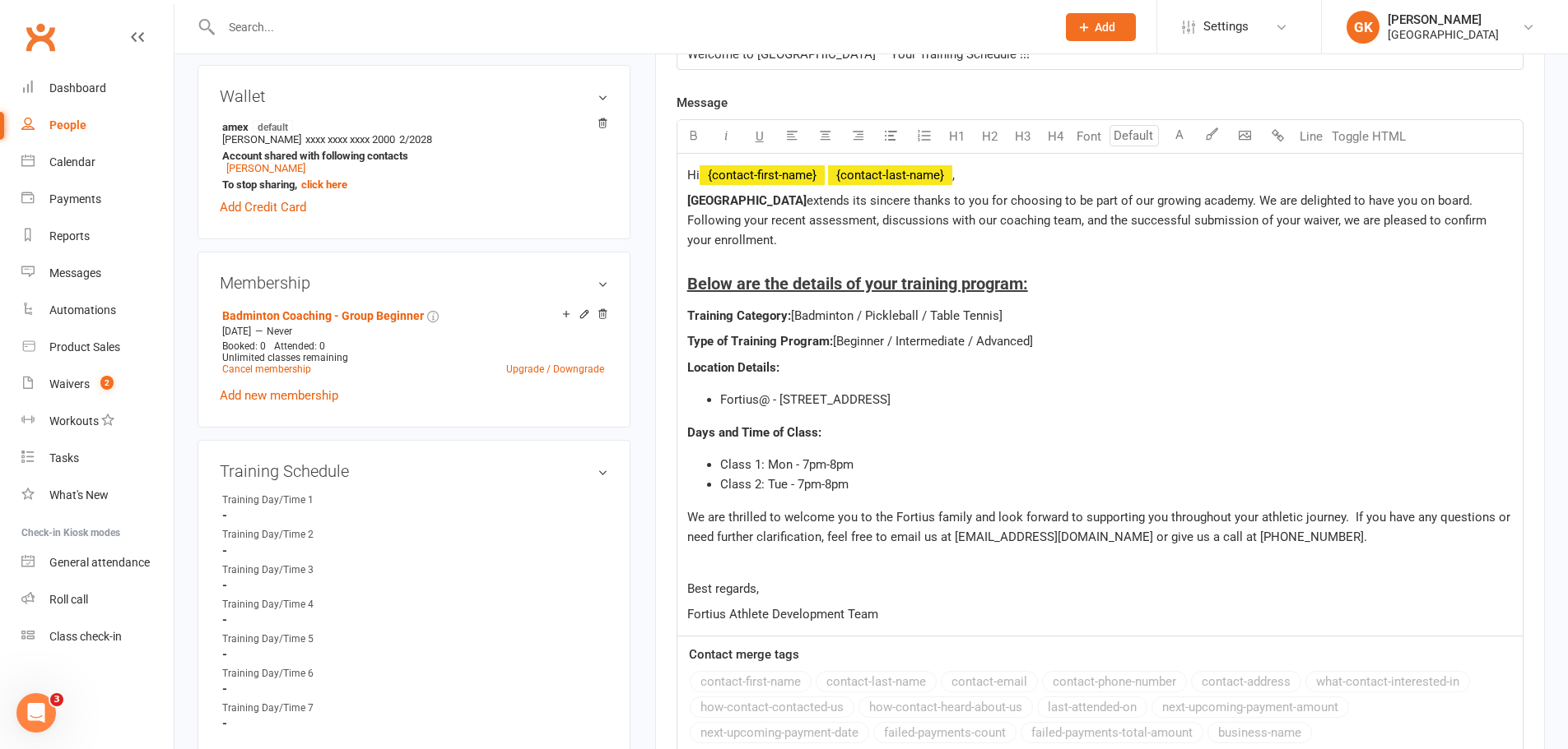
scroll to position [494, 0]
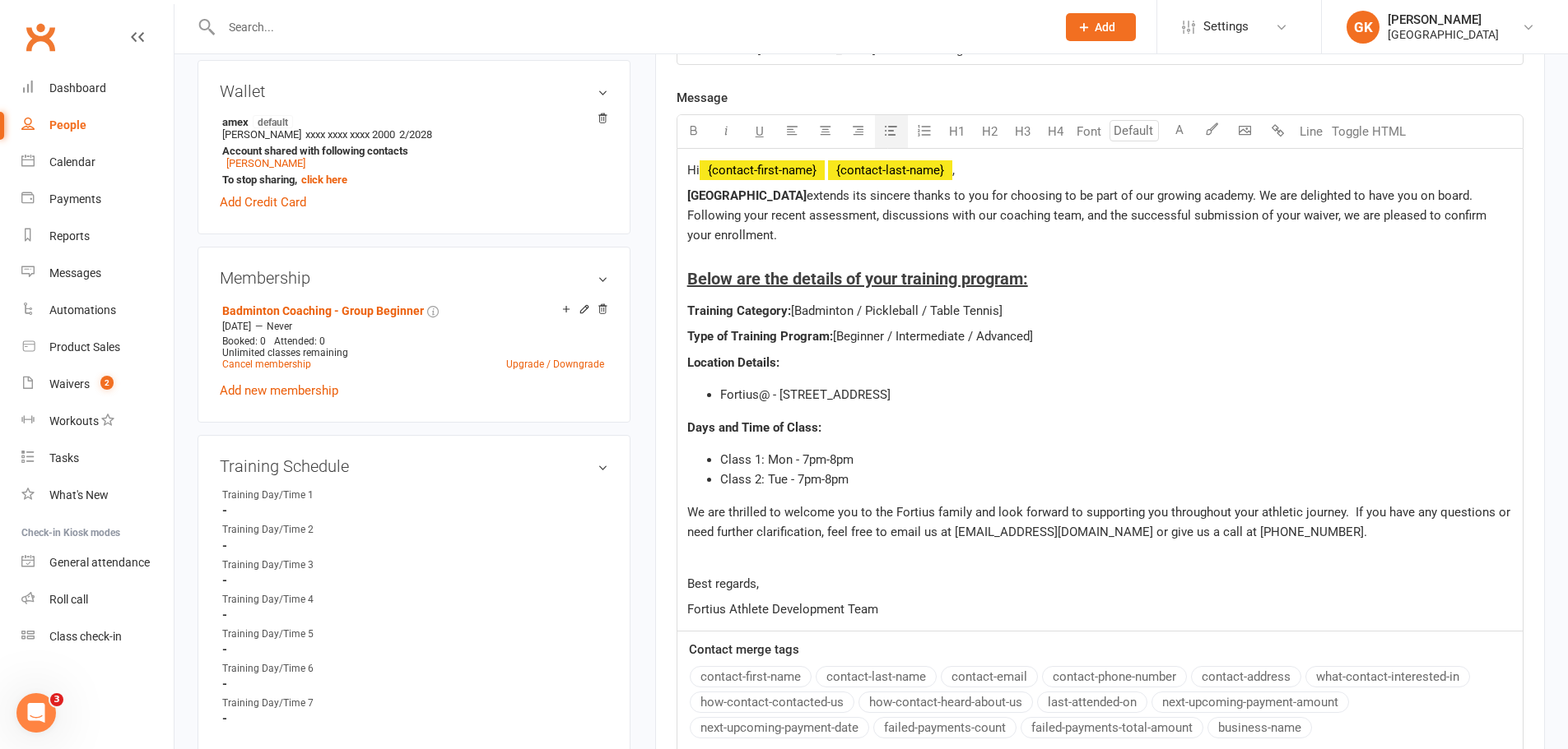
click at [779, 465] on span "Class 1: Mon - 7pm-8pm" at bounding box center [786, 460] width 133 height 15
drag, startPoint x: 855, startPoint y: 312, endPoint x: 1000, endPoint y: 316, distance: 145.1
click at [1000, 316] on span "[Badminton / Pickleball / Table Tennis]" at bounding box center [896, 311] width 212 height 15
drag, startPoint x: 887, startPoint y: 336, endPoint x: 1031, endPoint y: 337, distance: 144.0
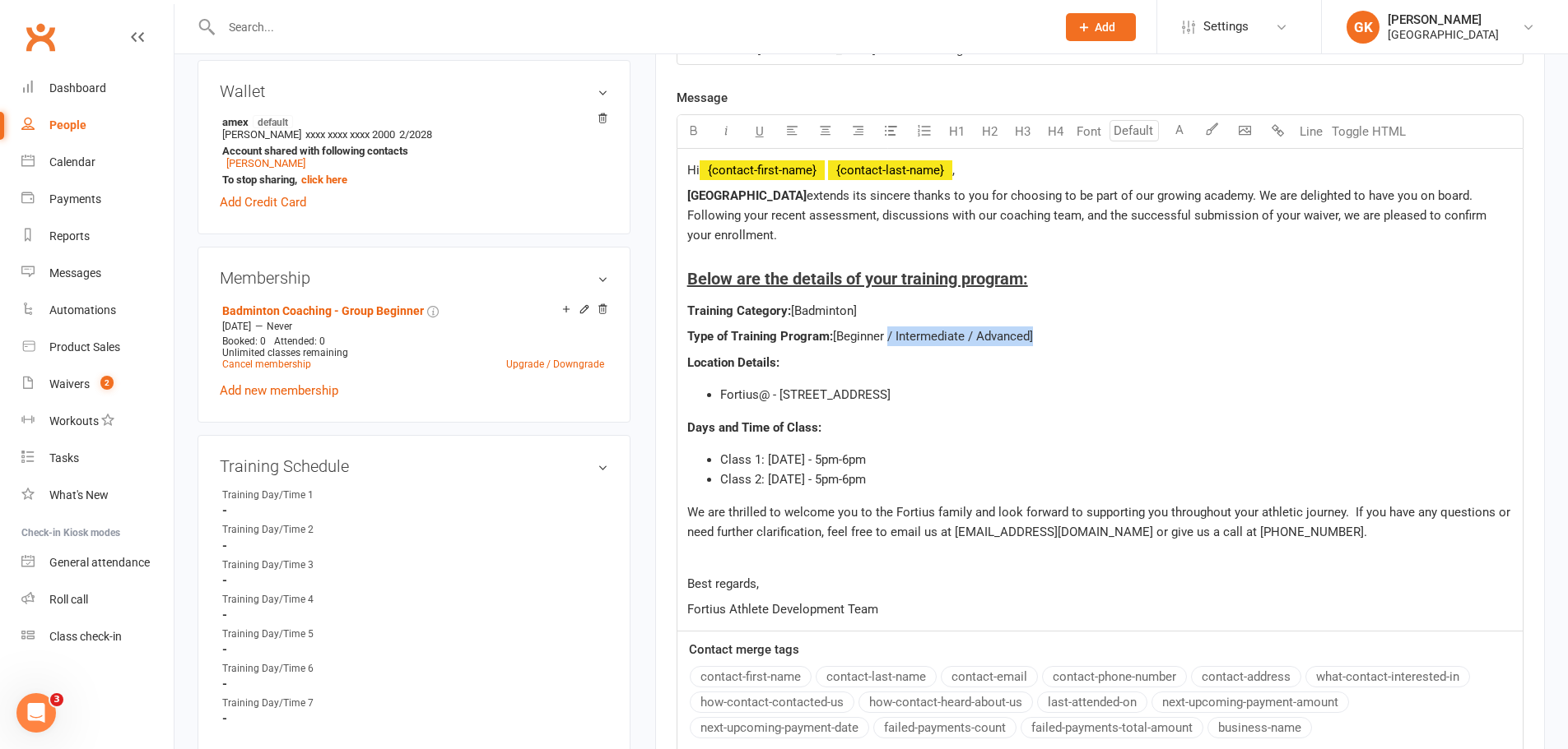
click at [1031, 337] on span "[Beginner / Intermediate / Advanced]" at bounding box center [932, 337] width 200 height 15
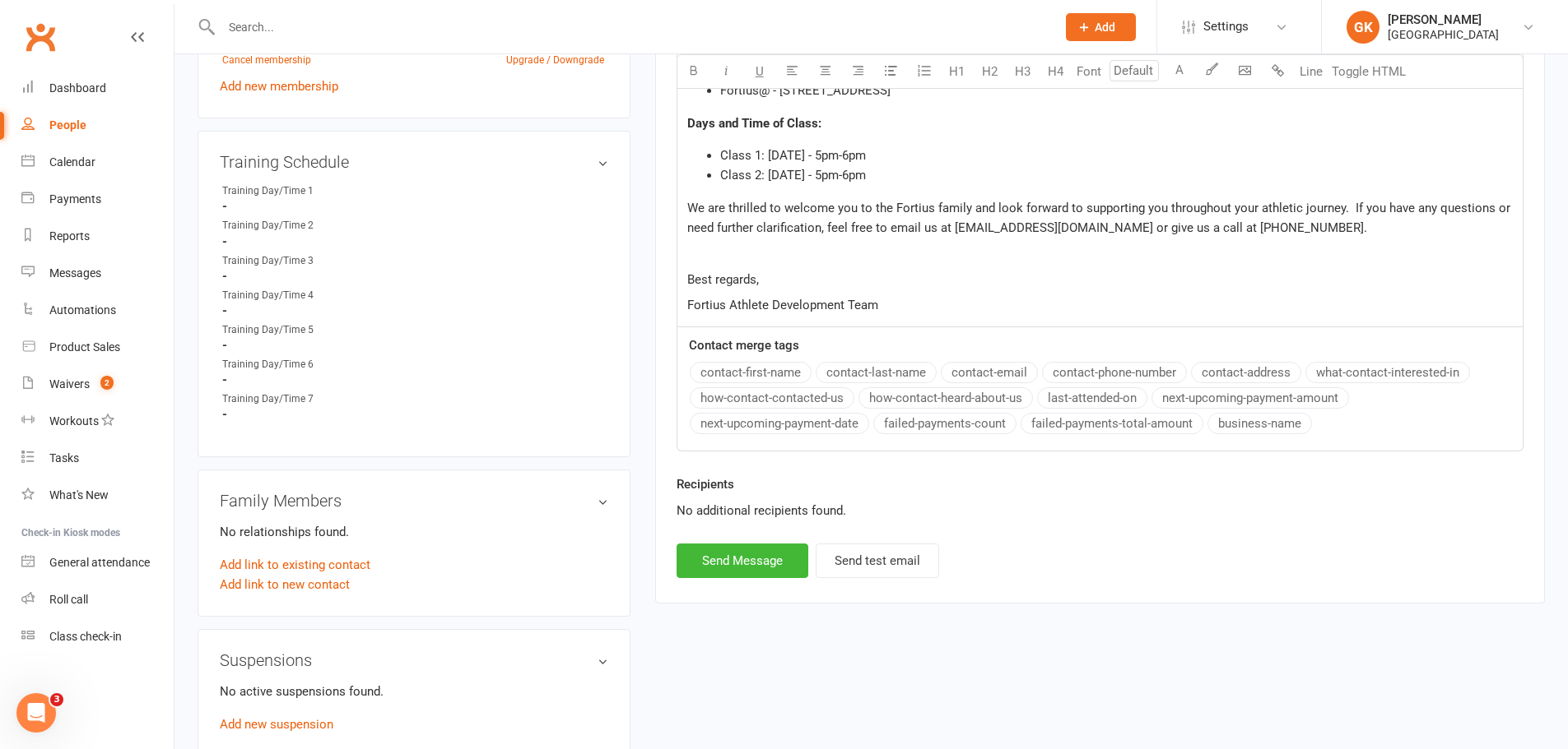
scroll to position [823, 0]
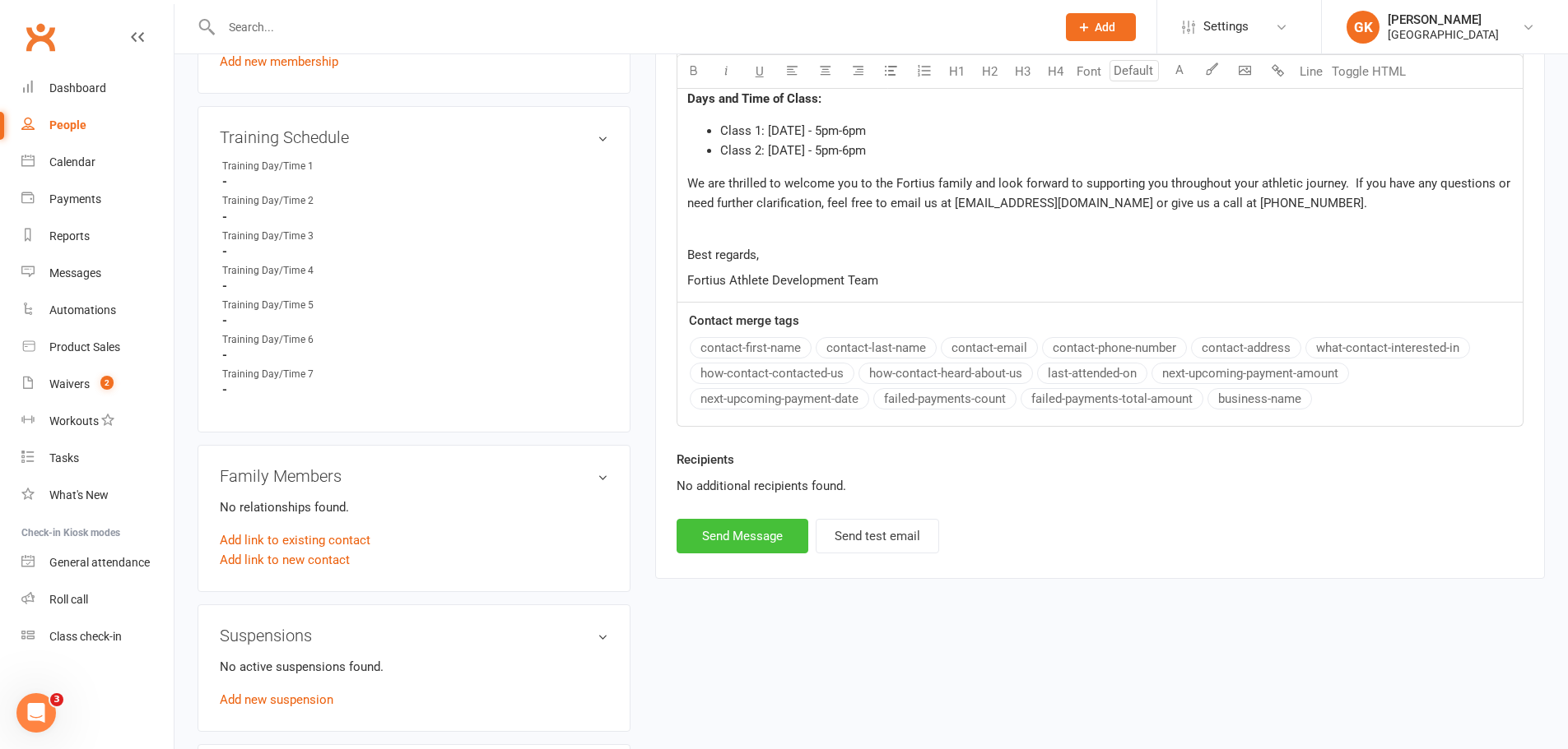
click at [753, 538] on button "Send Message" at bounding box center [742, 535] width 131 height 34
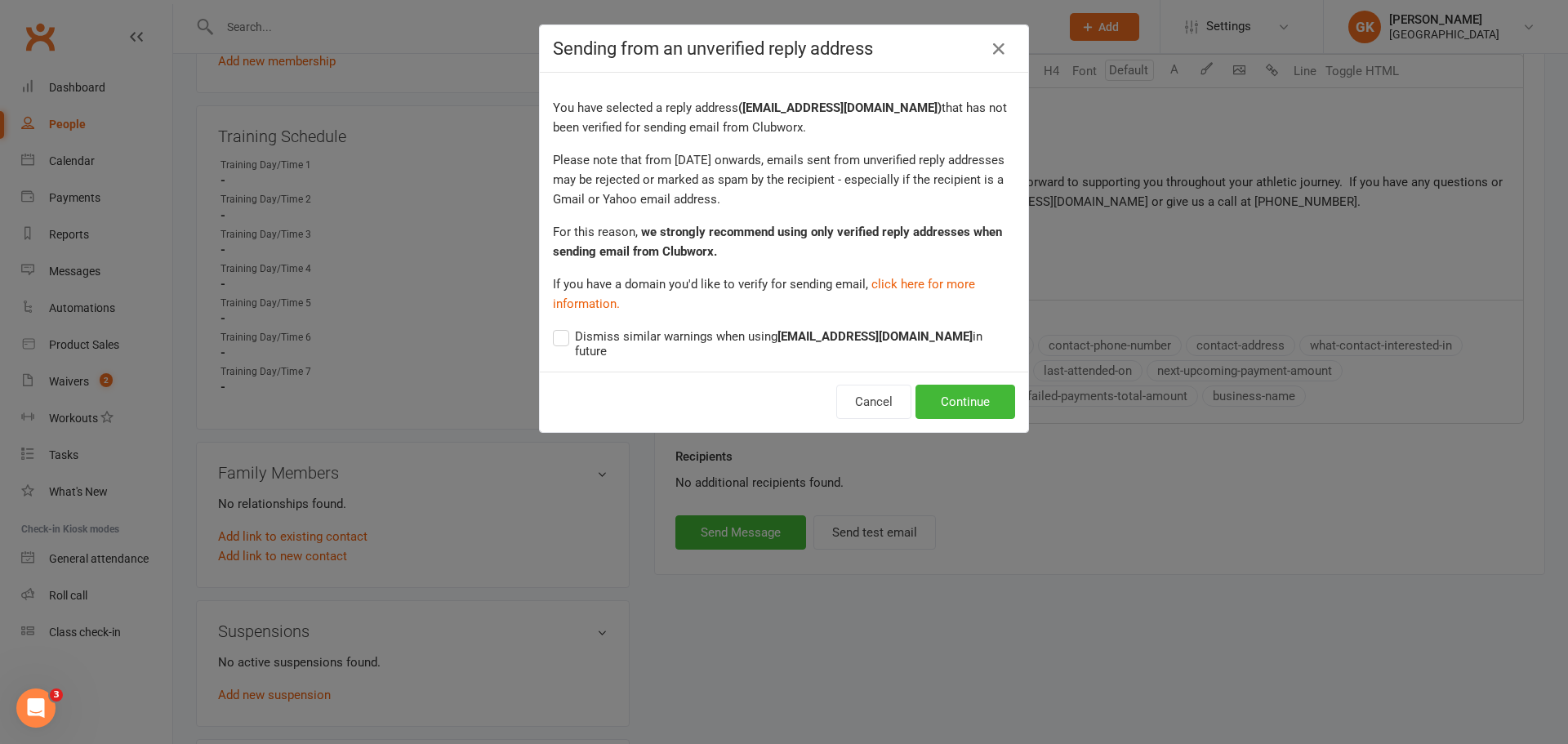
click at [603, 334] on span "Dismiss similar warnings when using [EMAIL_ADDRESS][DOMAIN_NAME] in future" at bounding box center [794, 343] width 440 height 32
click at [603, 327] on input "Dismiss similar warnings when using [EMAIL_ADDRESS][DOMAIN_NAME] in future" at bounding box center [783, 327] width 462 height 0
click at [1002, 55] on icon at bounding box center [998, 49] width 19 height 19
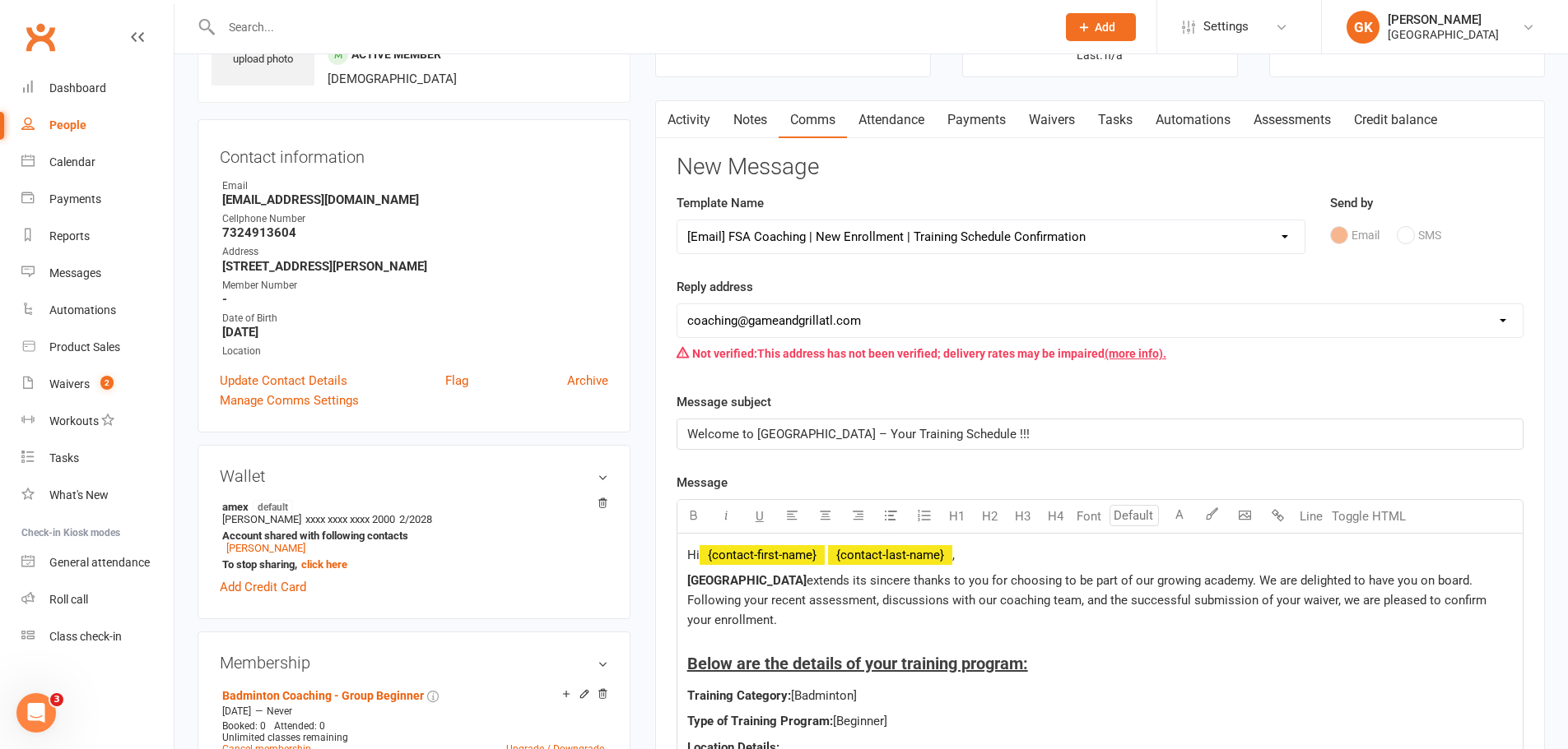
scroll to position [82, 0]
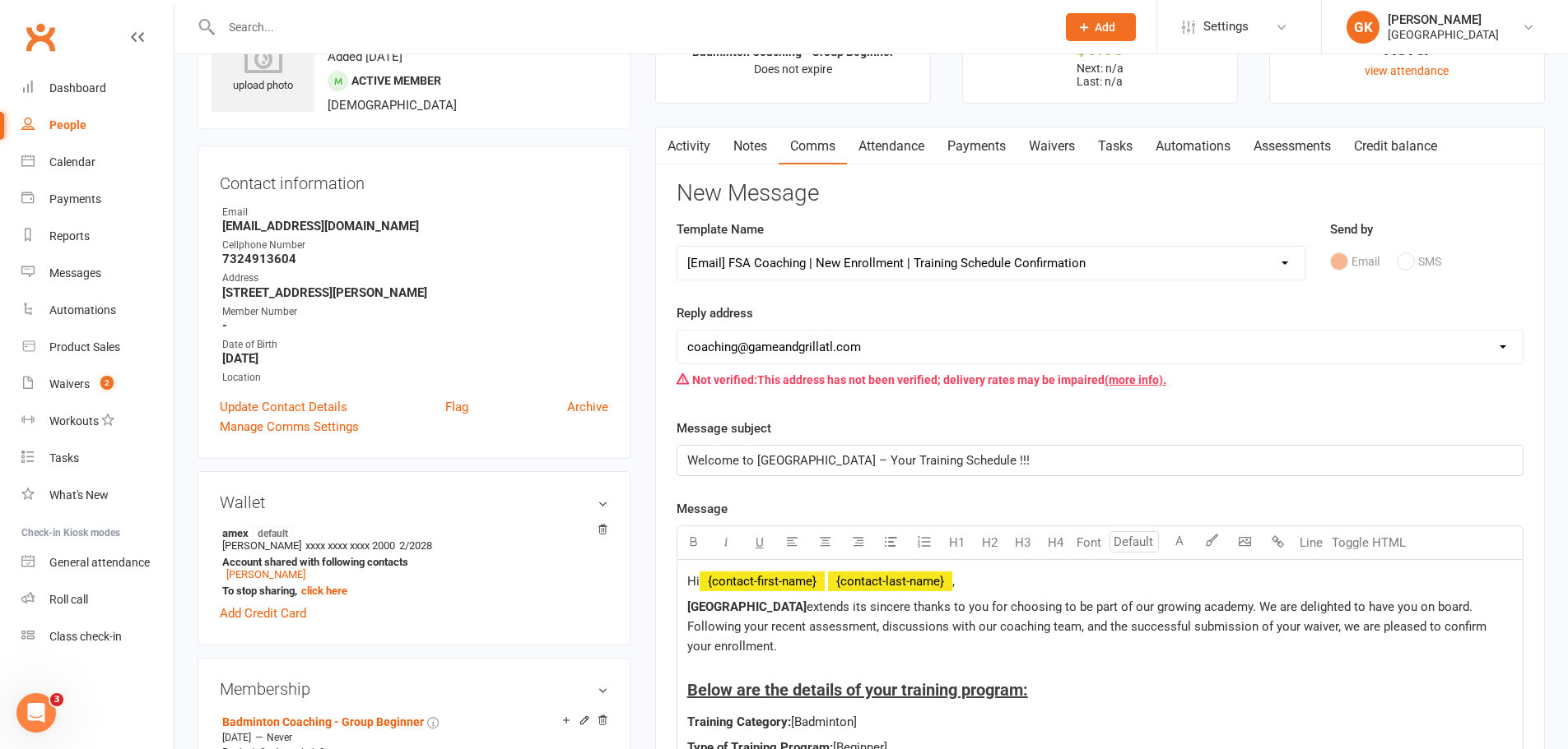
click at [842, 346] on select "[EMAIL_ADDRESS][DOMAIN_NAME] [EMAIL_ADDRESS][DOMAIN_NAME] [EMAIL_ADDRESS][DOMAI…" at bounding box center [1100, 348] width 846 height 33
select select "1"
click at [677, 331] on select "[EMAIL_ADDRESS][DOMAIN_NAME] [EMAIL_ADDRESS][DOMAIN_NAME] [EMAIL_ADDRESS][DOMAI…" at bounding box center [1100, 348] width 846 height 33
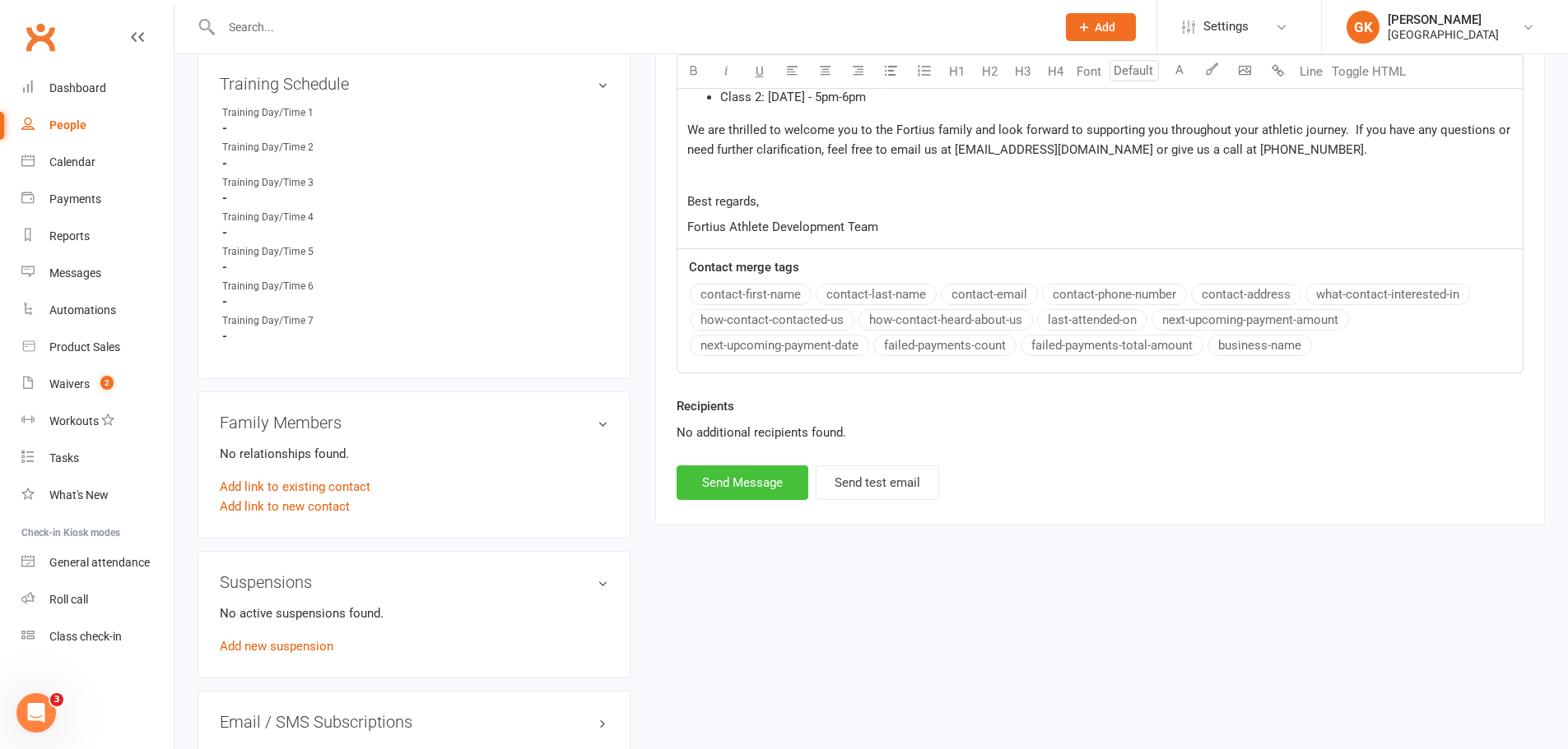
scroll to position [904, 0]
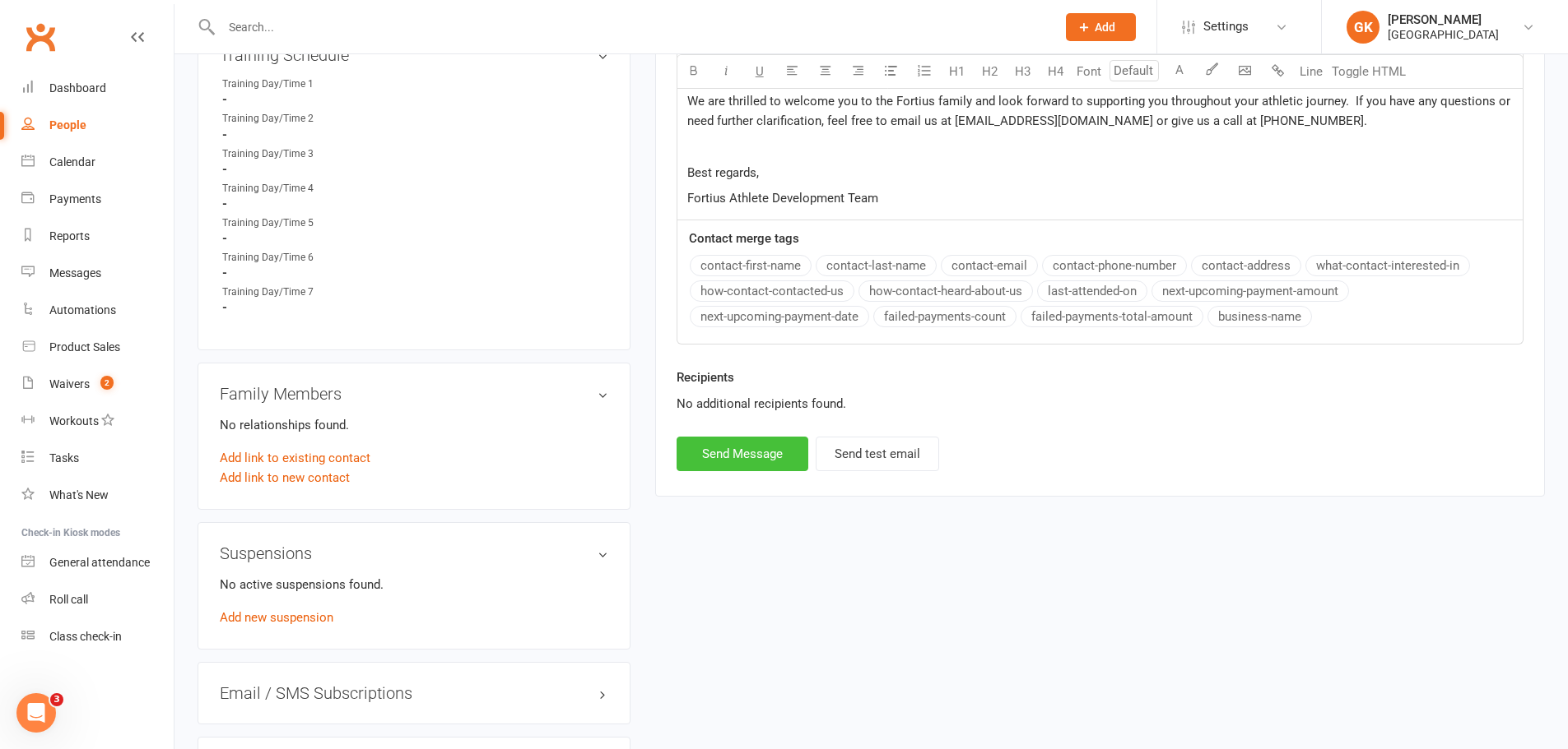
click at [768, 460] on button "Send Message" at bounding box center [742, 453] width 131 height 34
select select
